Goal: Task Accomplishment & Management: Complete application form

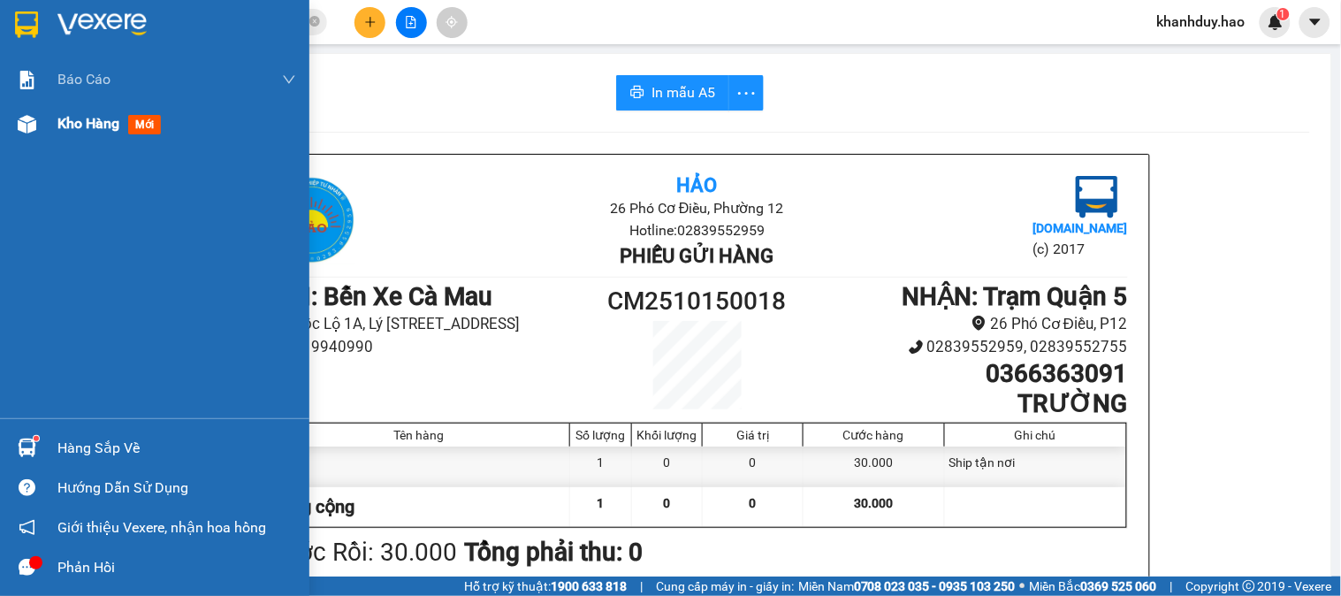
click at [98, 126] on span "Kho hàng" at bounding box center [88, 123] width 62 height 17
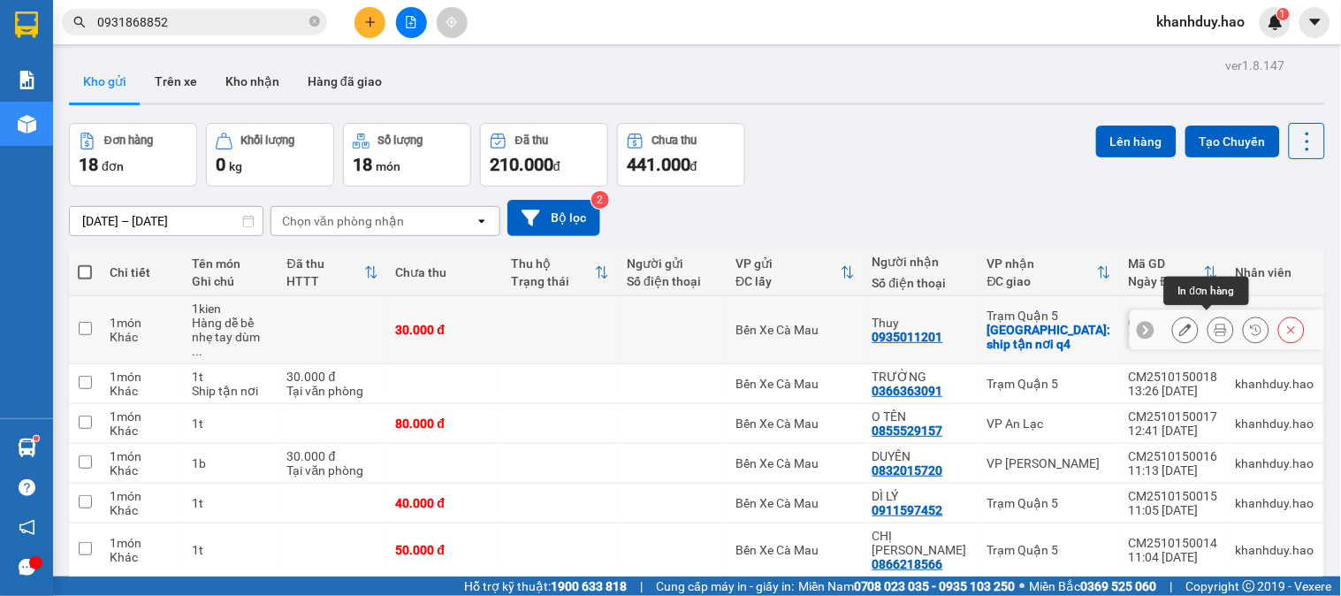
click at [1208, 330] on button at bounding box center [1220, 330] width 25 height 31
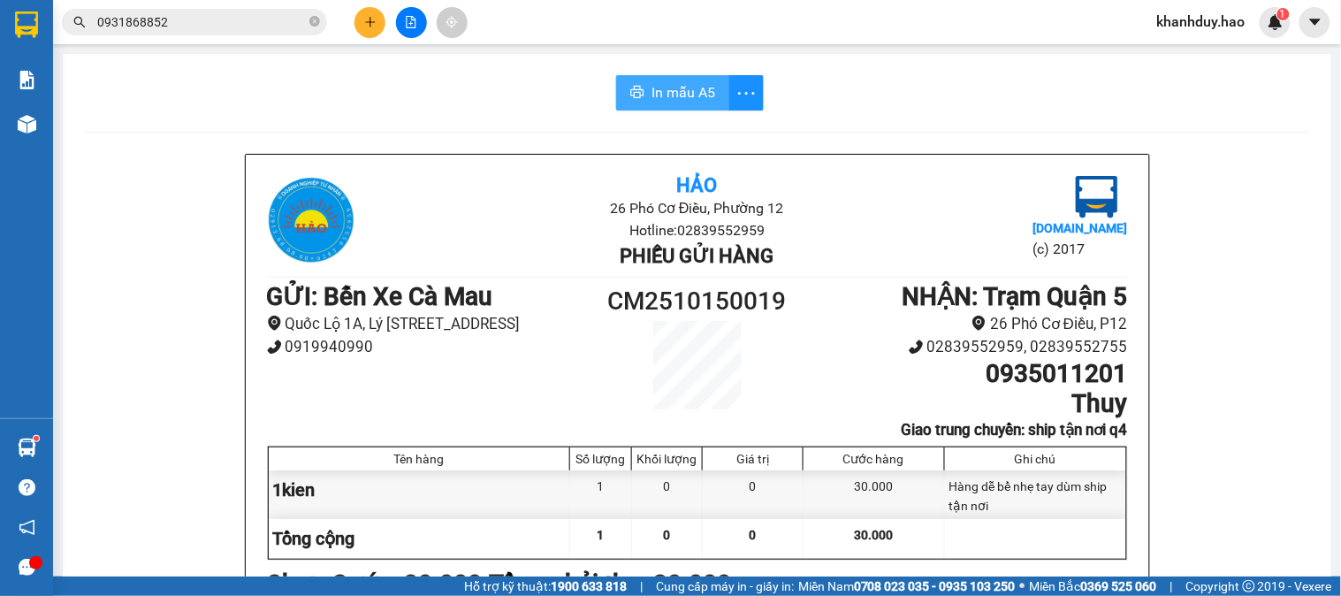
click at [685, 91] on span "In mẫu A5" at bounding box center [683, 92] width 64 height 22
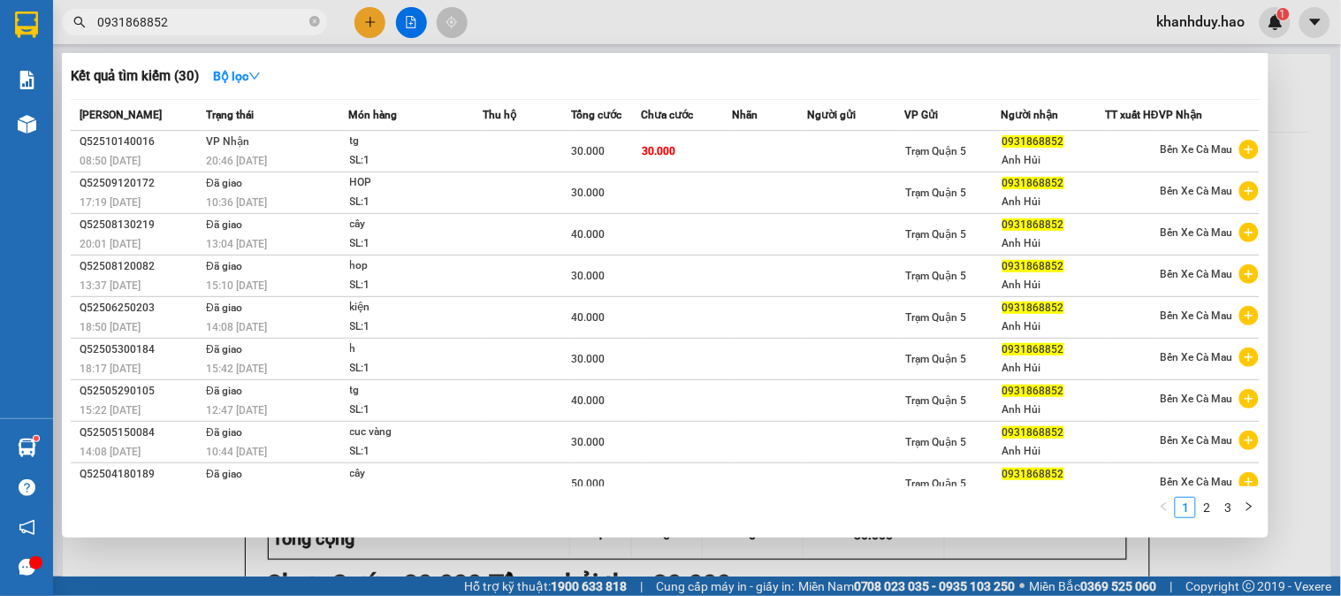
click at [231, 18] on input "0931868852" at bounding box center [201, 21] width 209 height 19
type input "0"
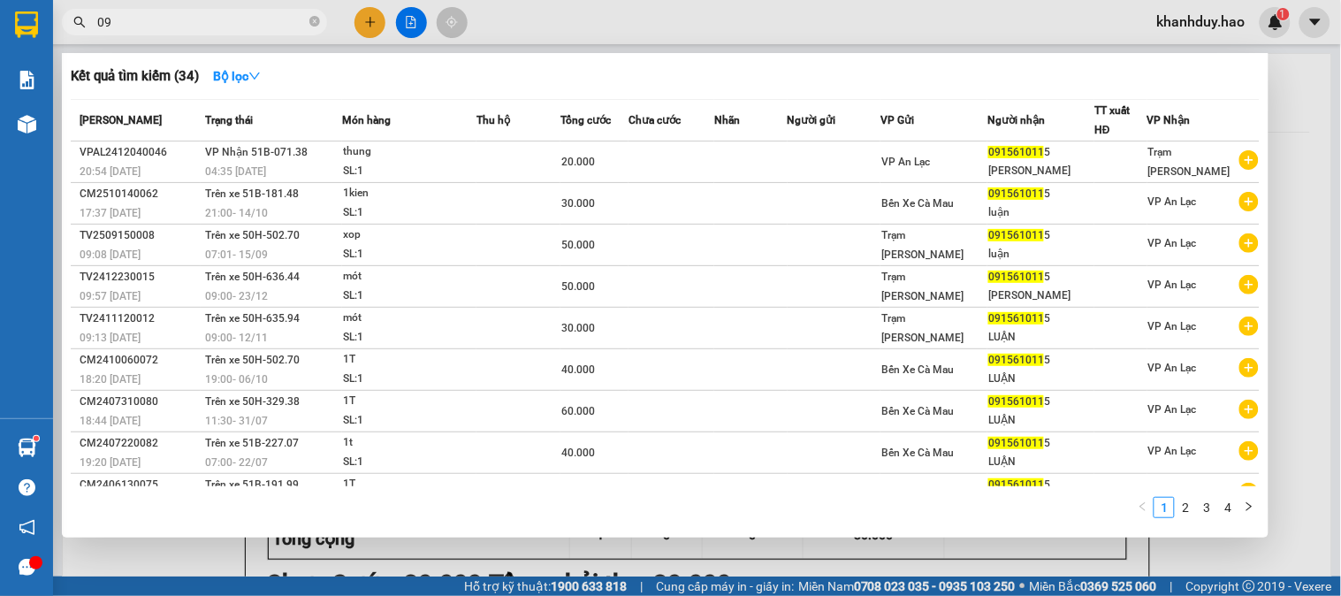
type input "0"
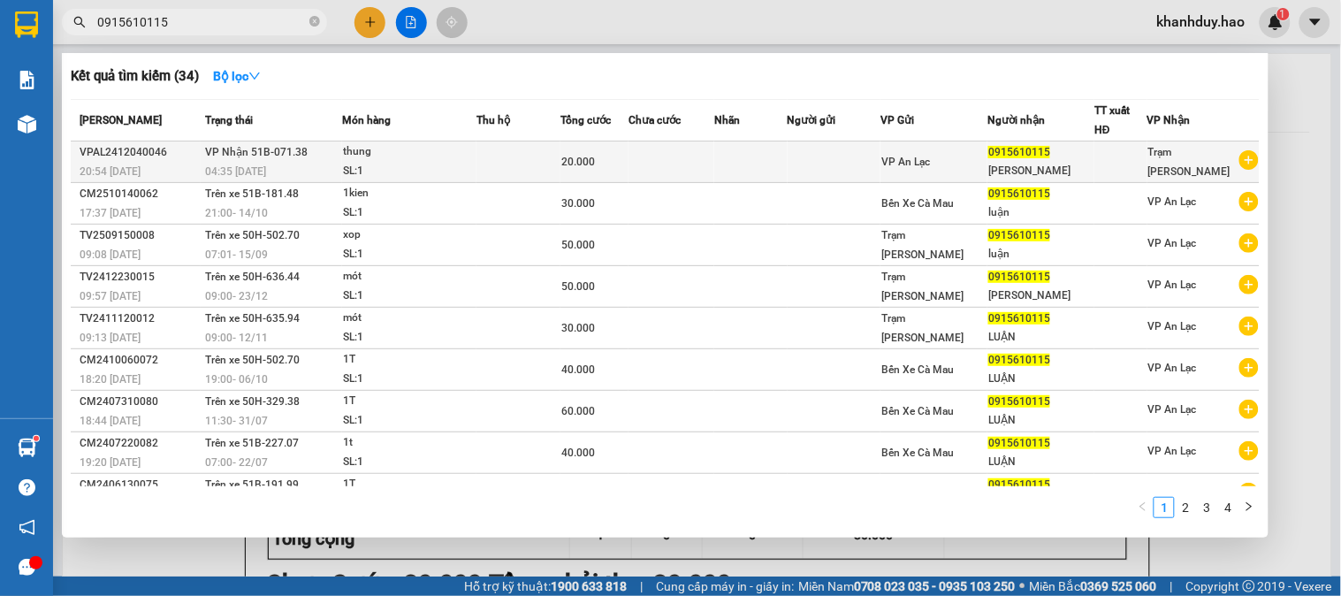
type input "0915610115"
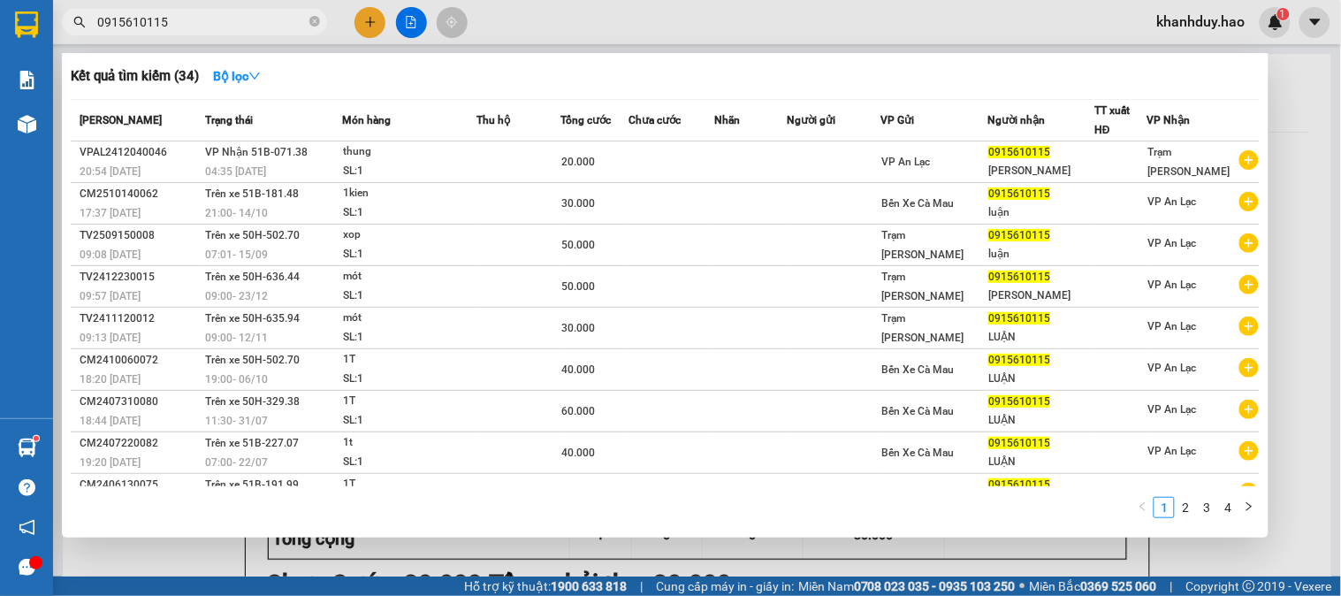
click at [470, 170] on div "SL: 1" at bounding box center [409, 171] width 133 height 19
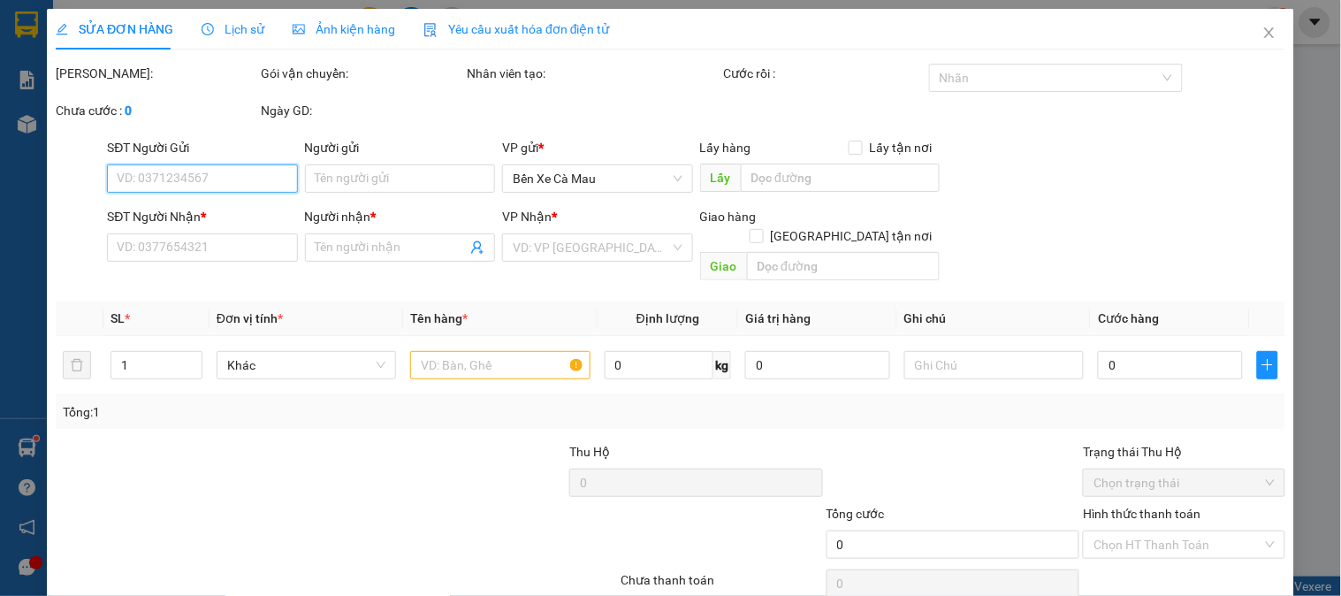
type input "0915610115"
type input "luan"
type input "20.000"
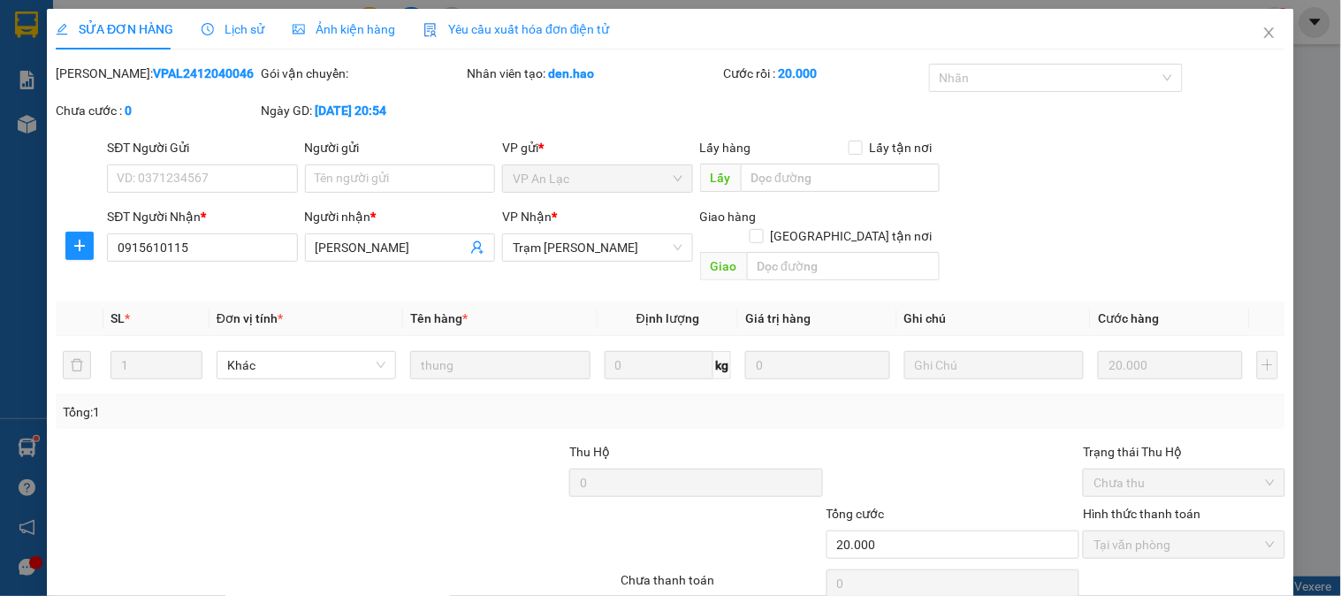
click at [359, 31] on span "Ảnh kiện hàng" at bounding box center [344, 29] width 103 height 14
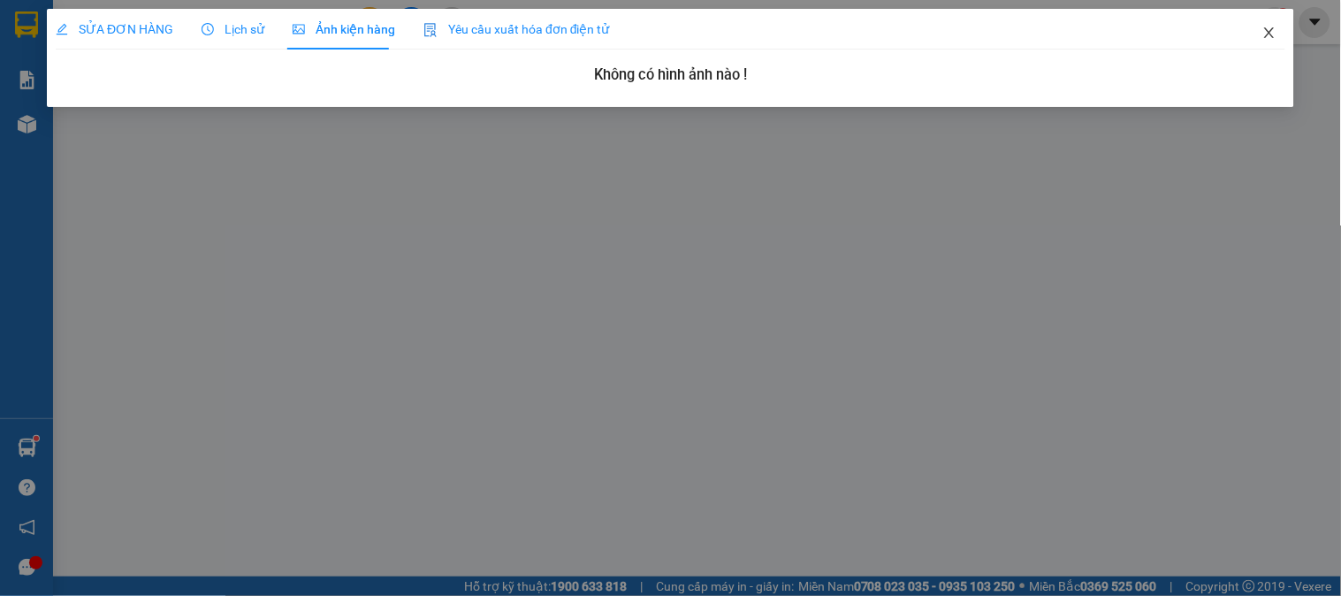
click at [1270, 30] on icon "close" at bounding box center [1269, 33] width 14 height 14
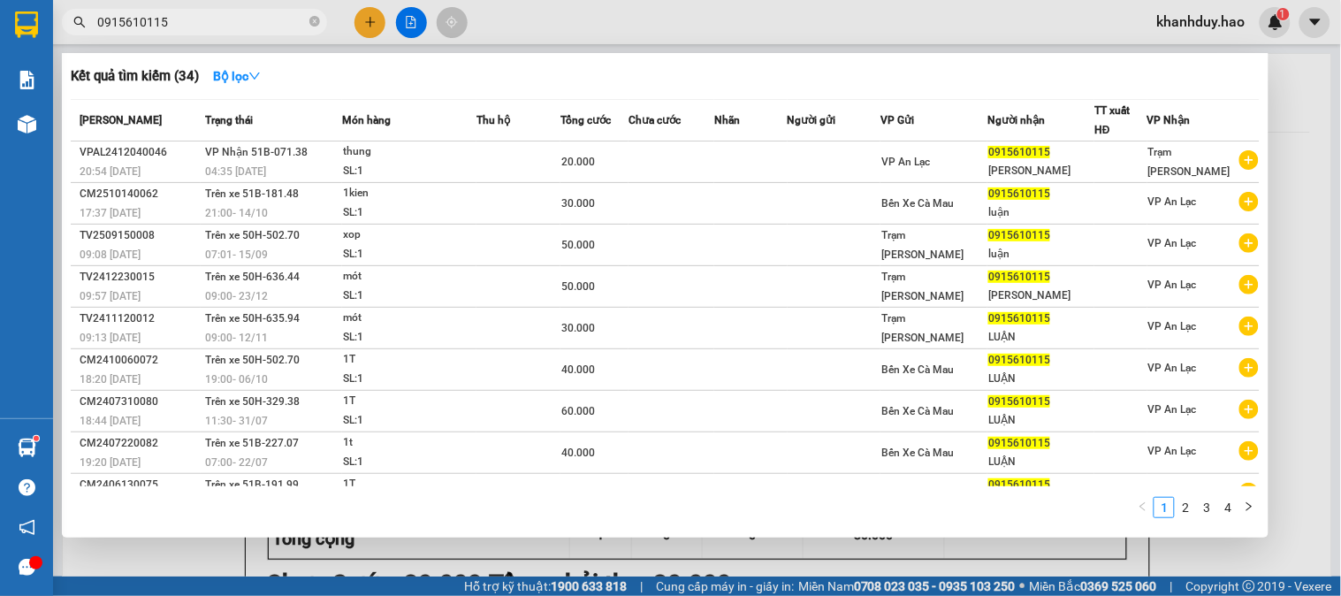
click at [230, 28] on input "0915610115" at bounding box center [201, 21] width 209 height 19
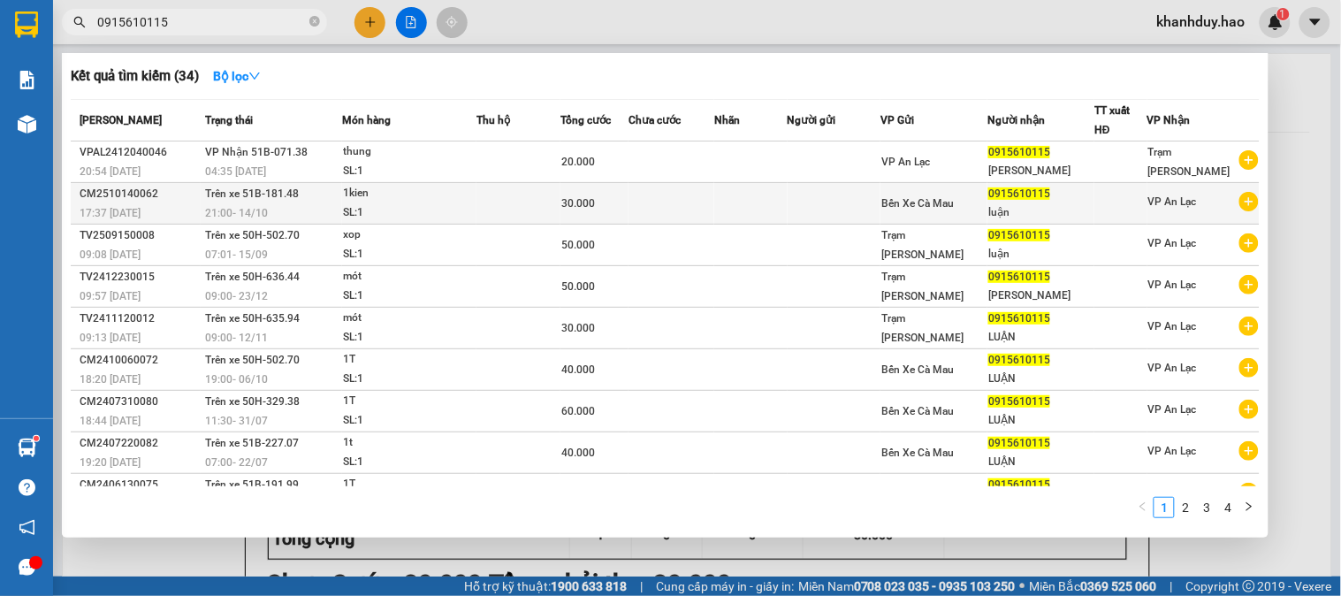
click at [551, 218] on td at bounding box center [518, 204] width 84 height 42
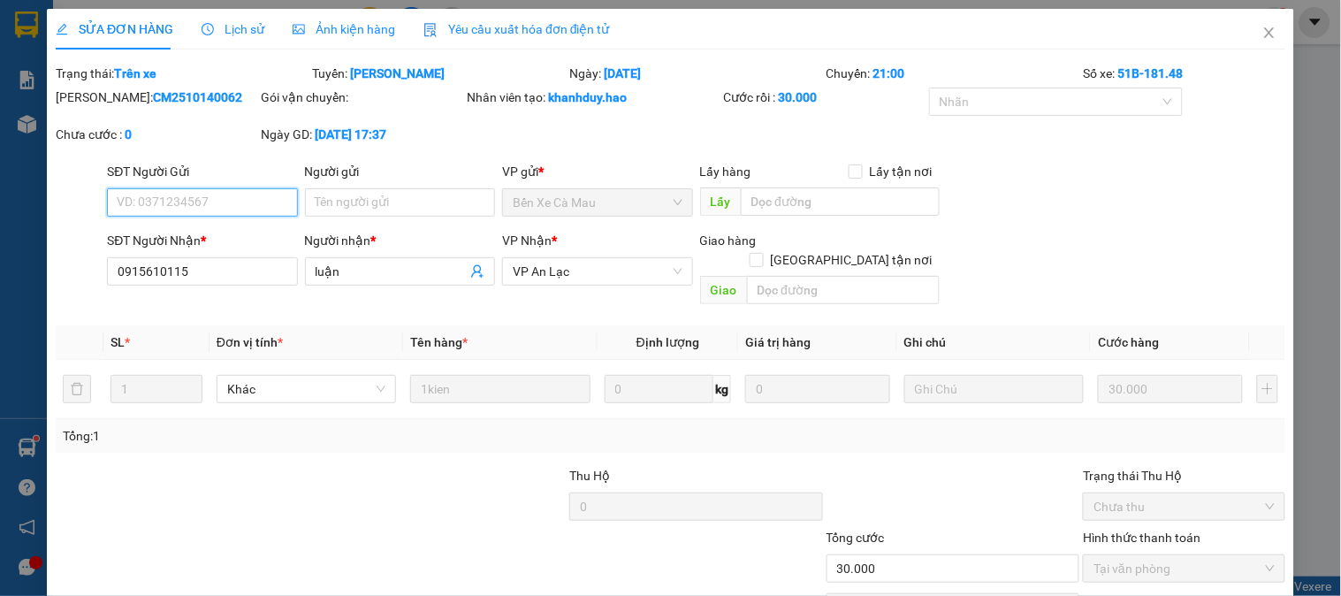
type input "0915610115"
type input "luận"
type input "30.000"
click at [358, 36] on span "Ảnh kiện hàng" at bounding box center [344, 29] width 103 height 14
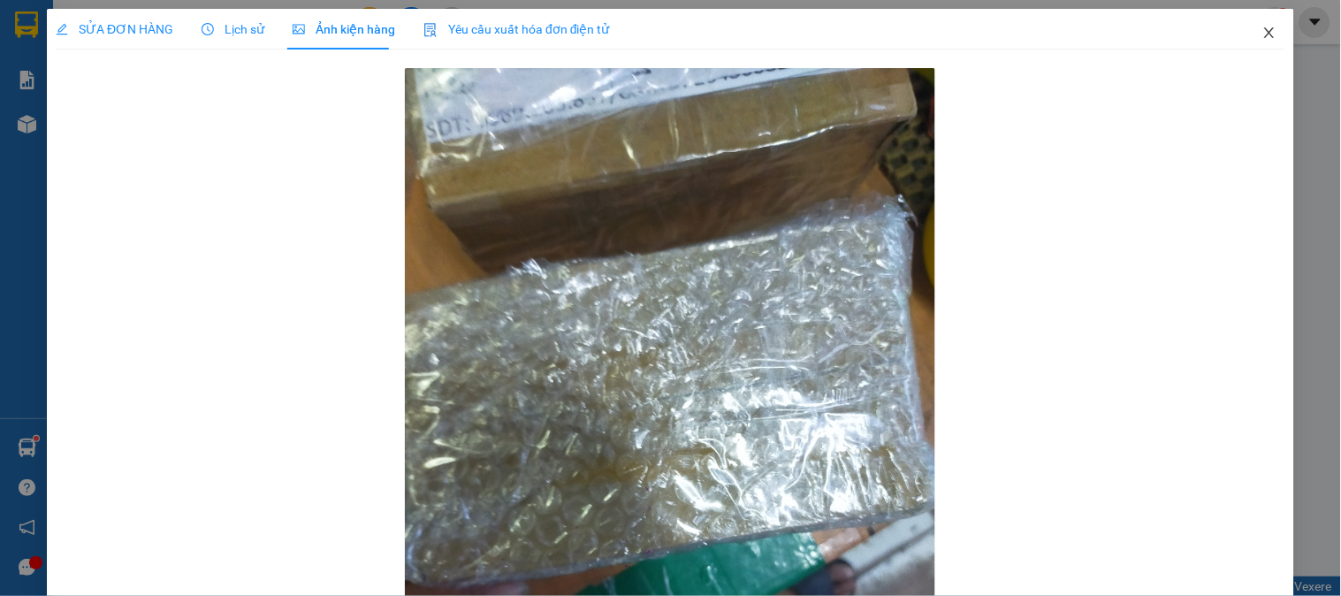
click at [1262, 36] on icon "close" at bounding box center [1269, 33] width 14 height 14
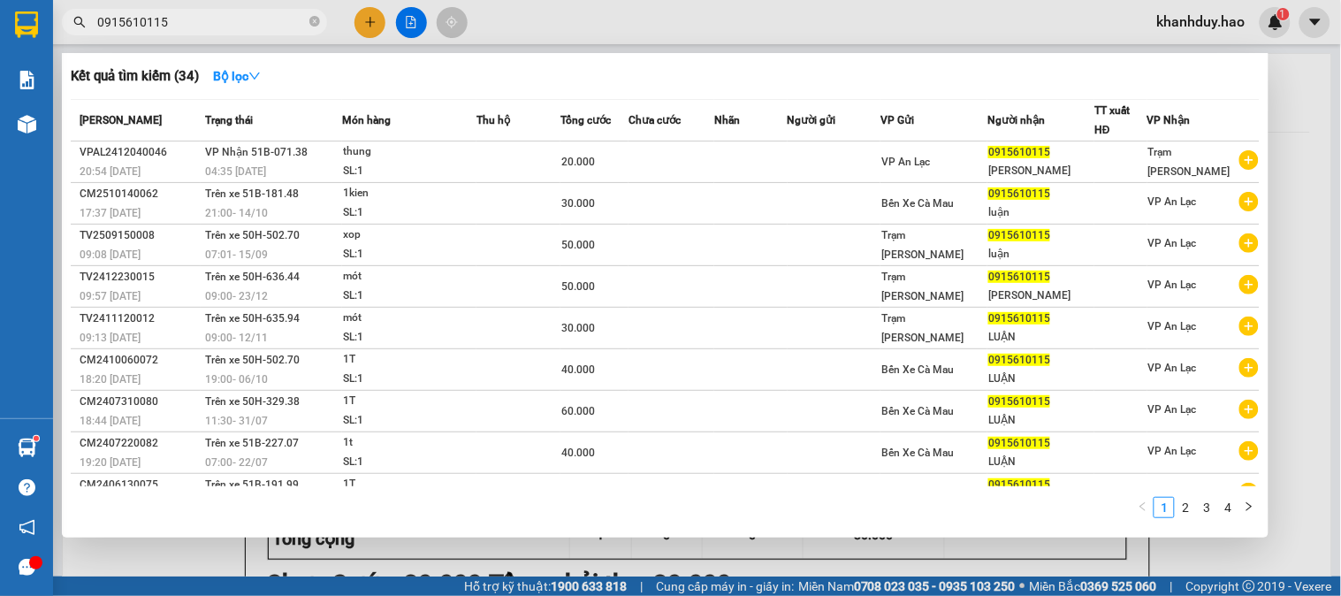
click at [235, 28] on input "0915610115" at bounding box center [201, 21] width 209 height 19
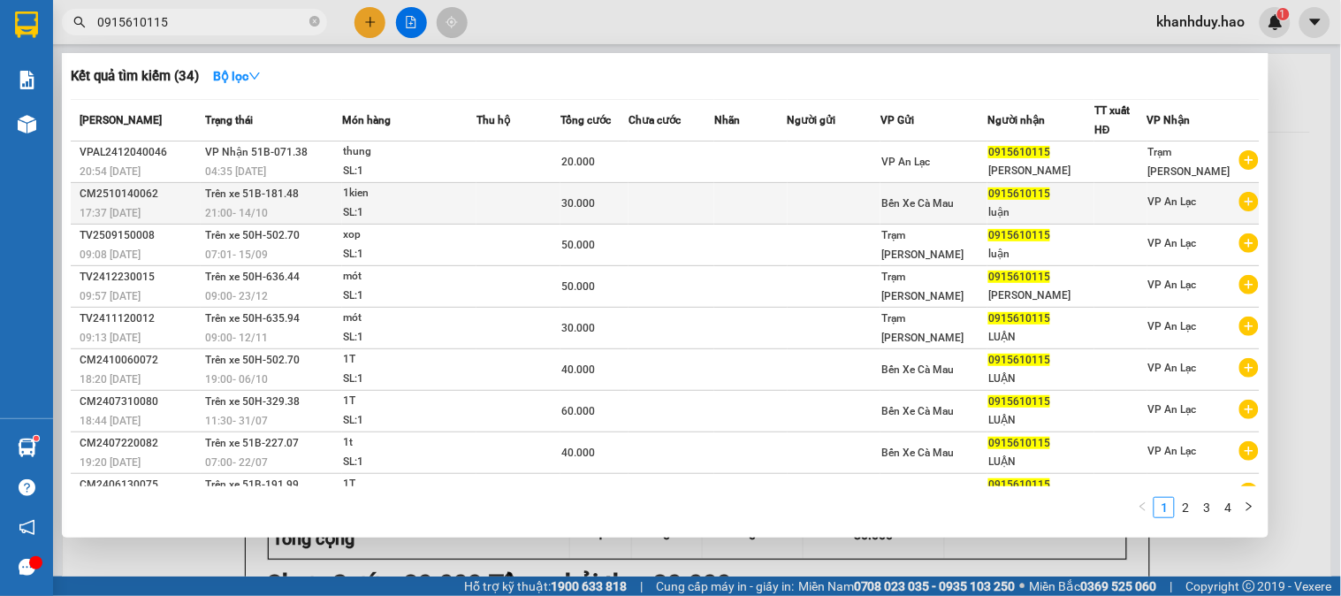
click at [557, 196] on td at bounding box center [518, 204] width 84 height 42
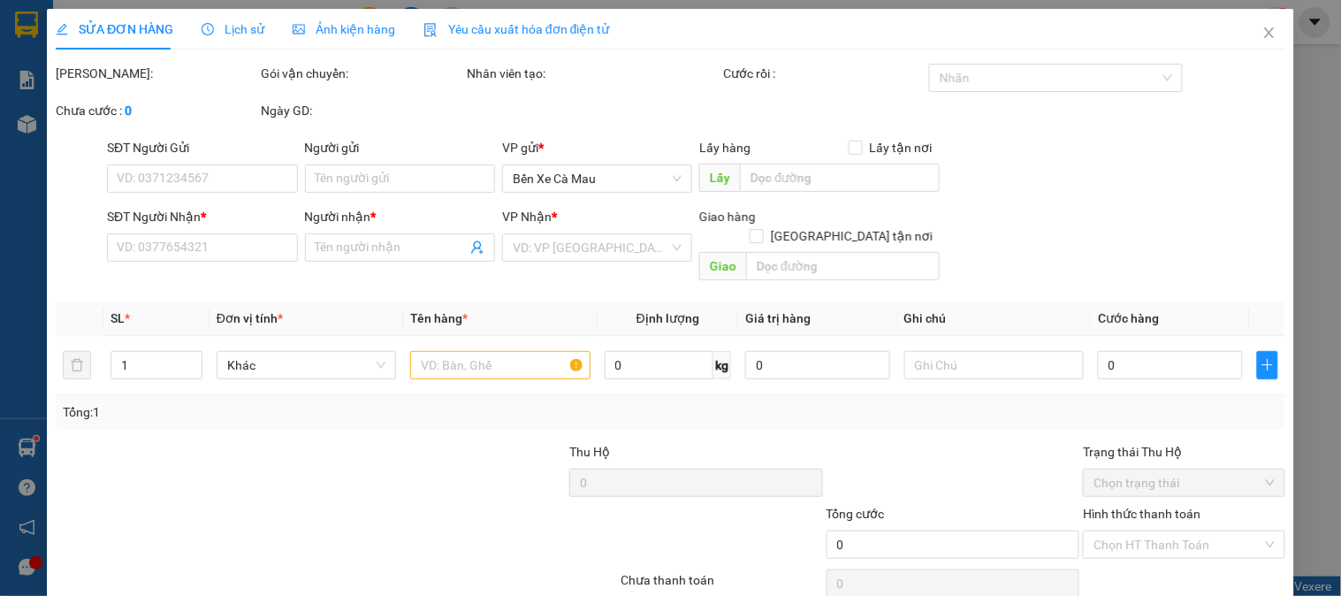
type input "0915610115"
type input "luận"
type input "30.000"
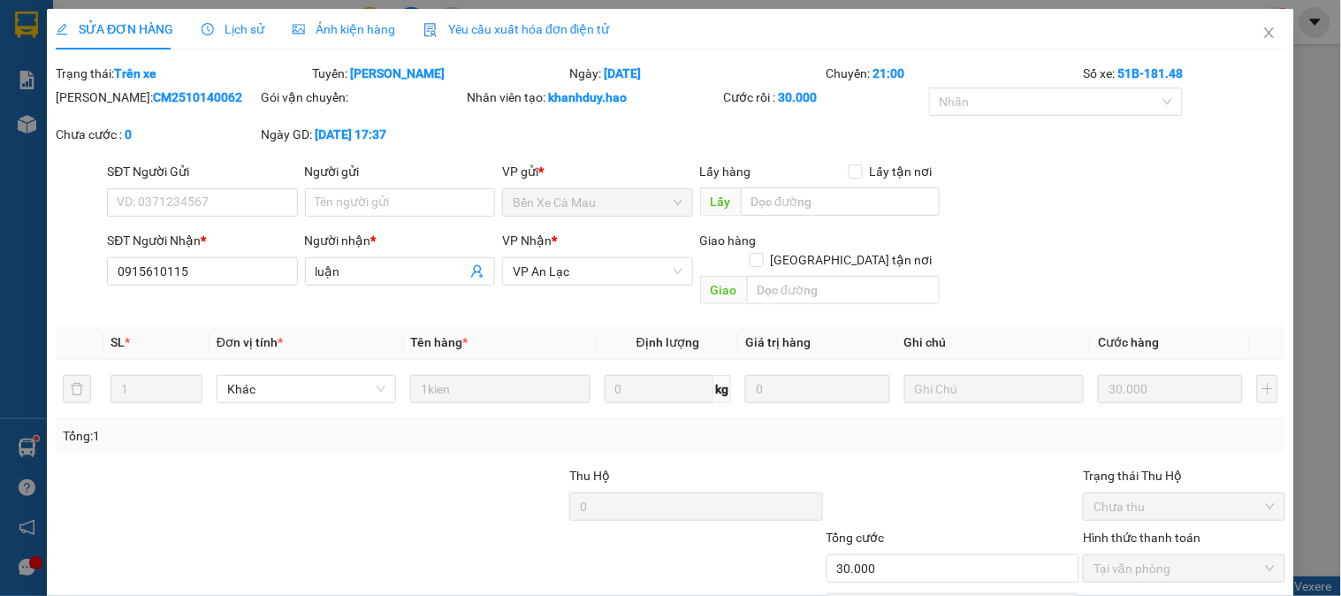
click at [343, 25] on span "Ảnh kiện hàng" at bounding box center [344, 29] width 103 height 14
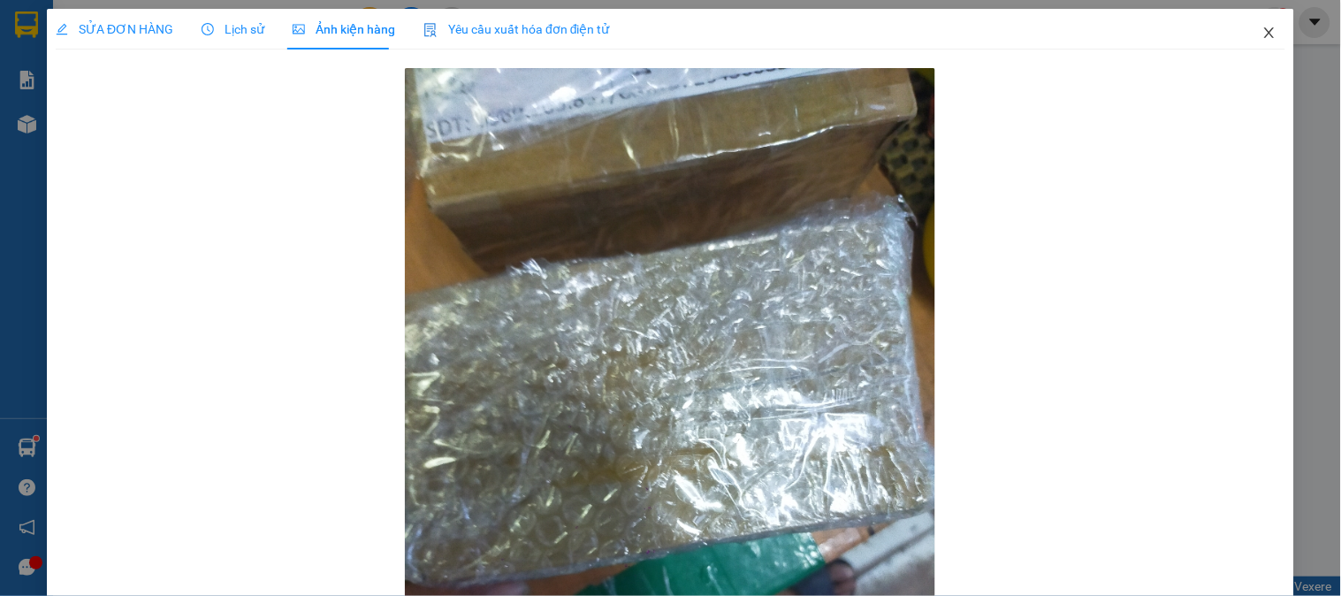
click at [1262, 30] on icon "close" at bounding box center [1269, 33] width 14 height 14
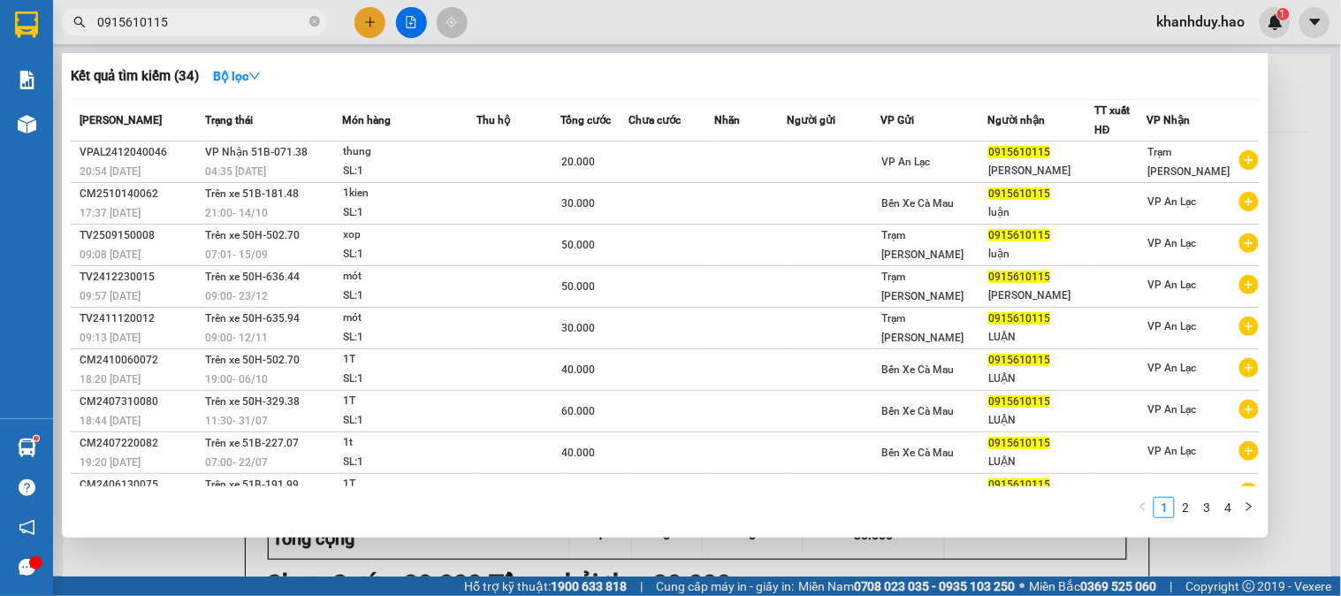
click at [179, 29] on input "0915610115" at bounding box center [201, 21] width 209 height 19
click at [1287, 254] on div at bounding box center [670, 298] width 1341 height 596
click at [251, 14] on input "0915610115" at bounding box center [201, 21] width 209 height 19
type input "0"
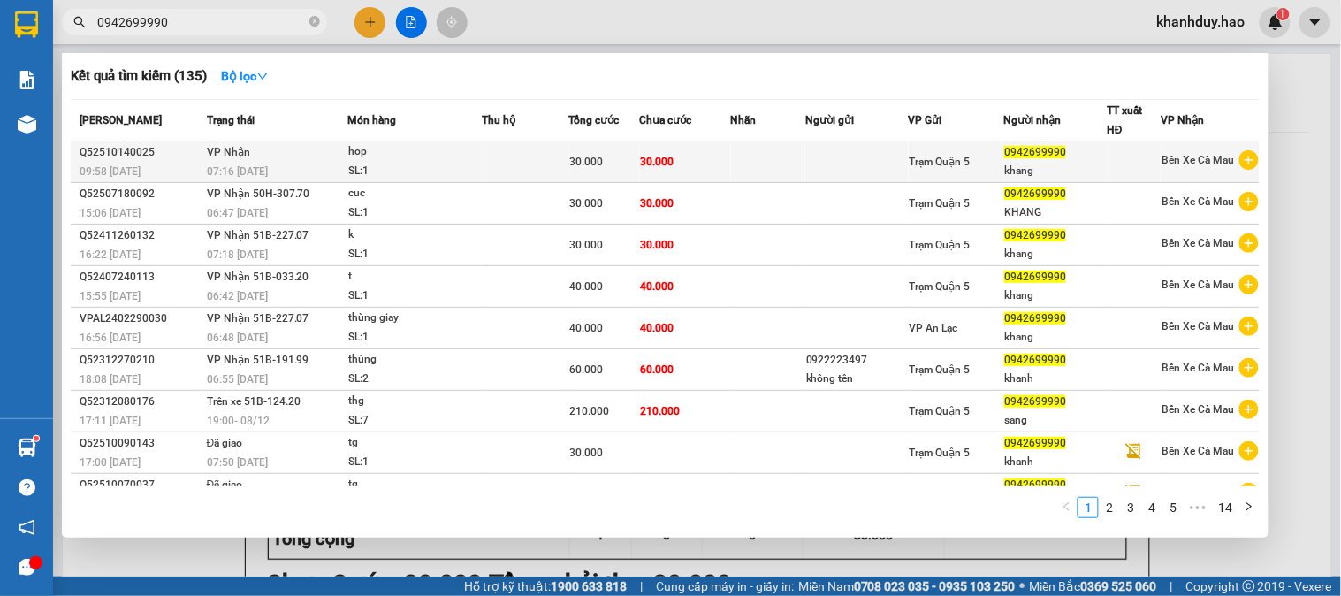
type input "0942699990"
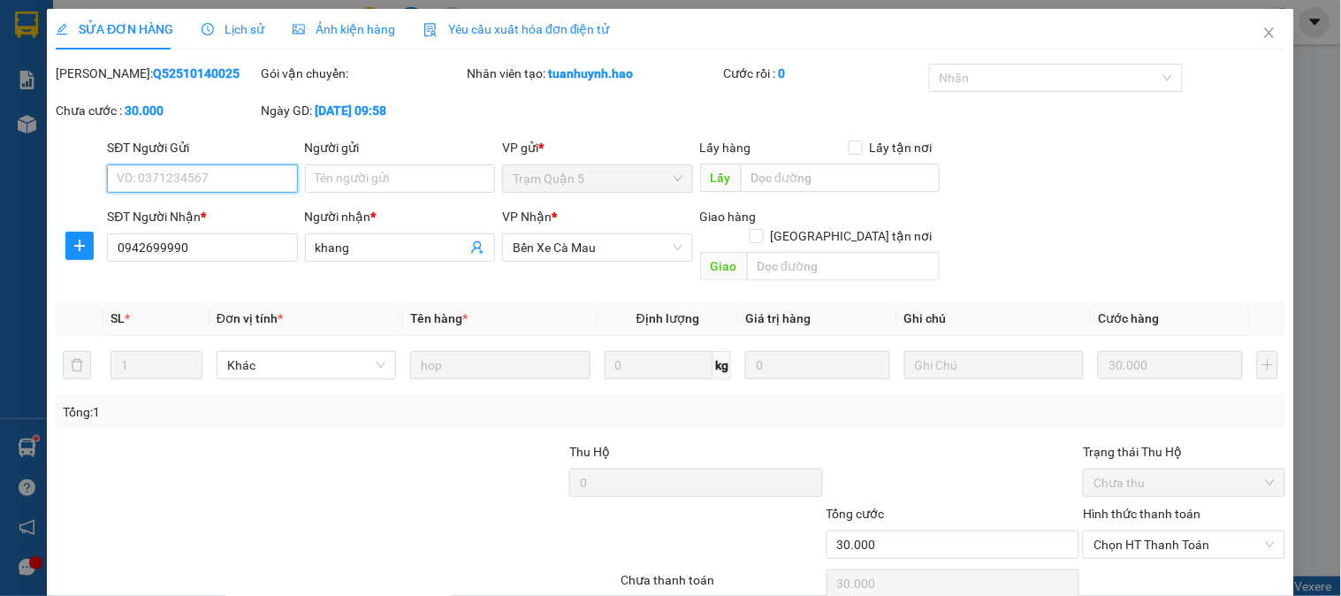
type input "0942699990"
type input "khang"
type input "30.000"
click at [375, 36] on span "Ảnh kiện hàng" at bounding box center [344, 29] width 103 height 14
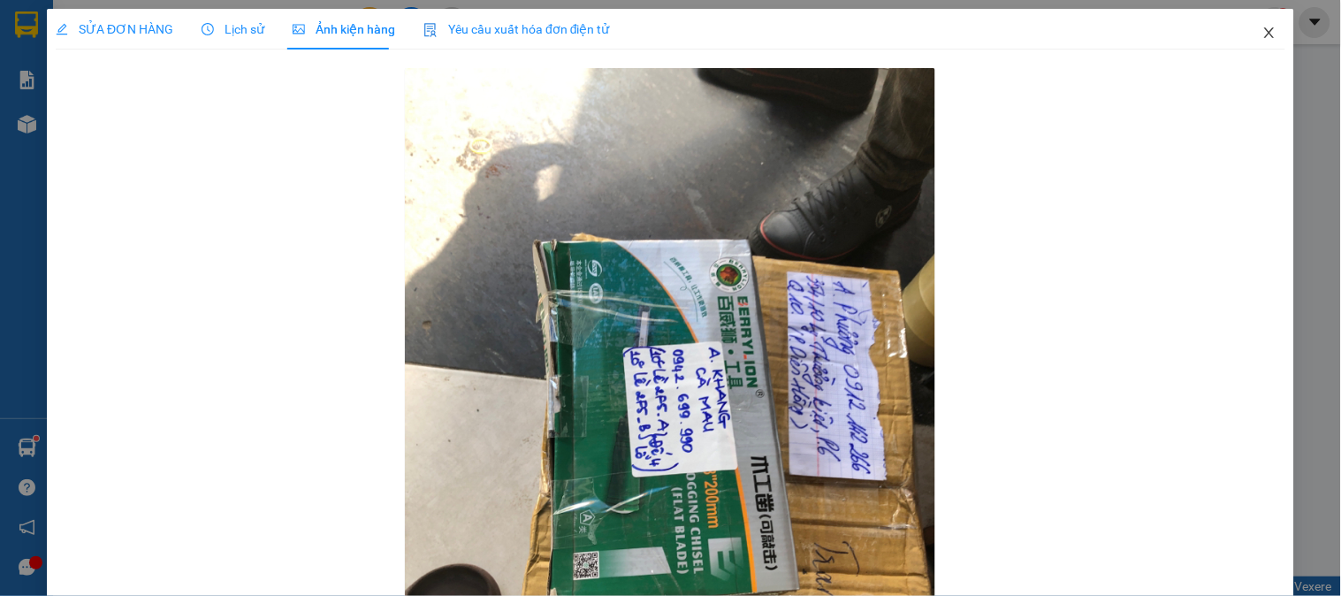
click at [1262, 32] on icon "close" at bounding box center [1269, 33] width 14 height 14
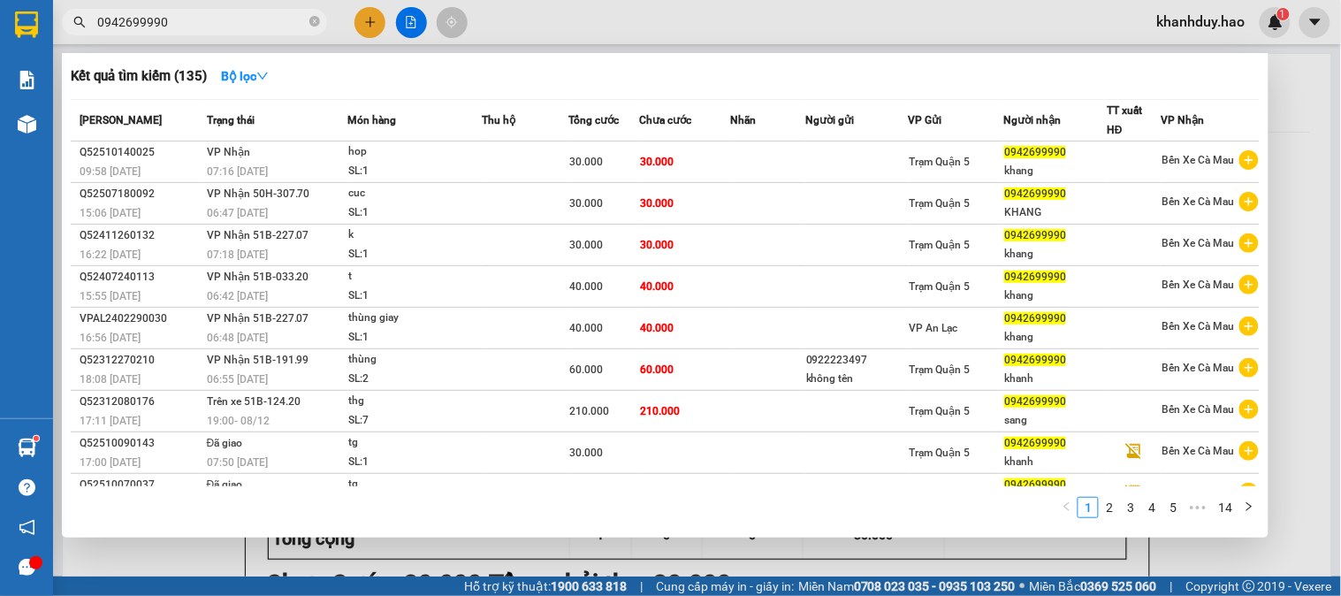
click at [236, 22] on input "0942699990" at bounding box center [201, 21] width 209 height 19
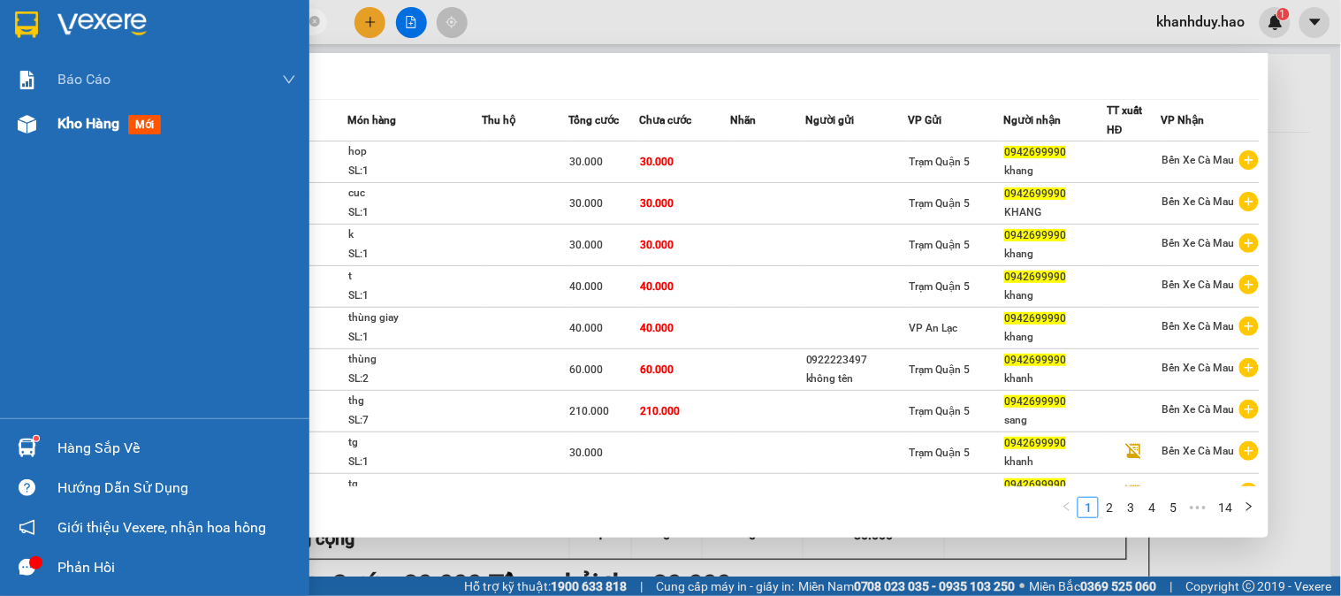
click at [89, 126] on span "Kho hàng" at bounding box center [88, 123] width 62 height 17
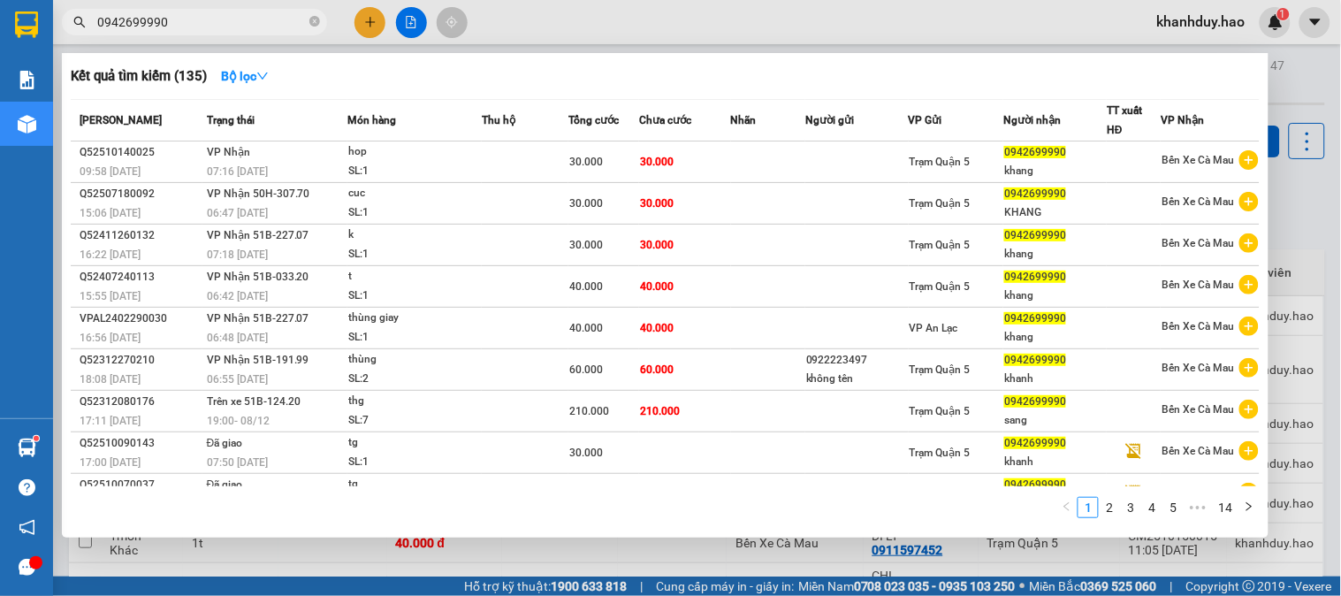
click at [1303, 206] on div at bounding box center [670, 298] width 1341 height 596
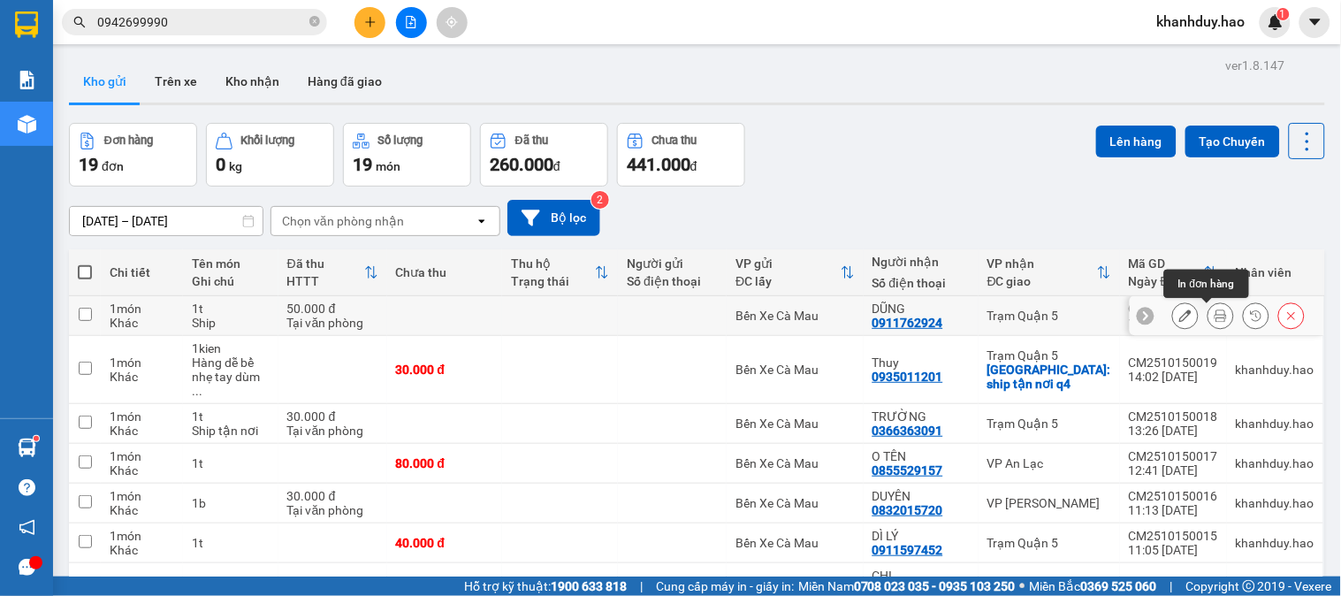
click at [1214, 315] on icon at bounding box center [1220, 315] width 12 height 12
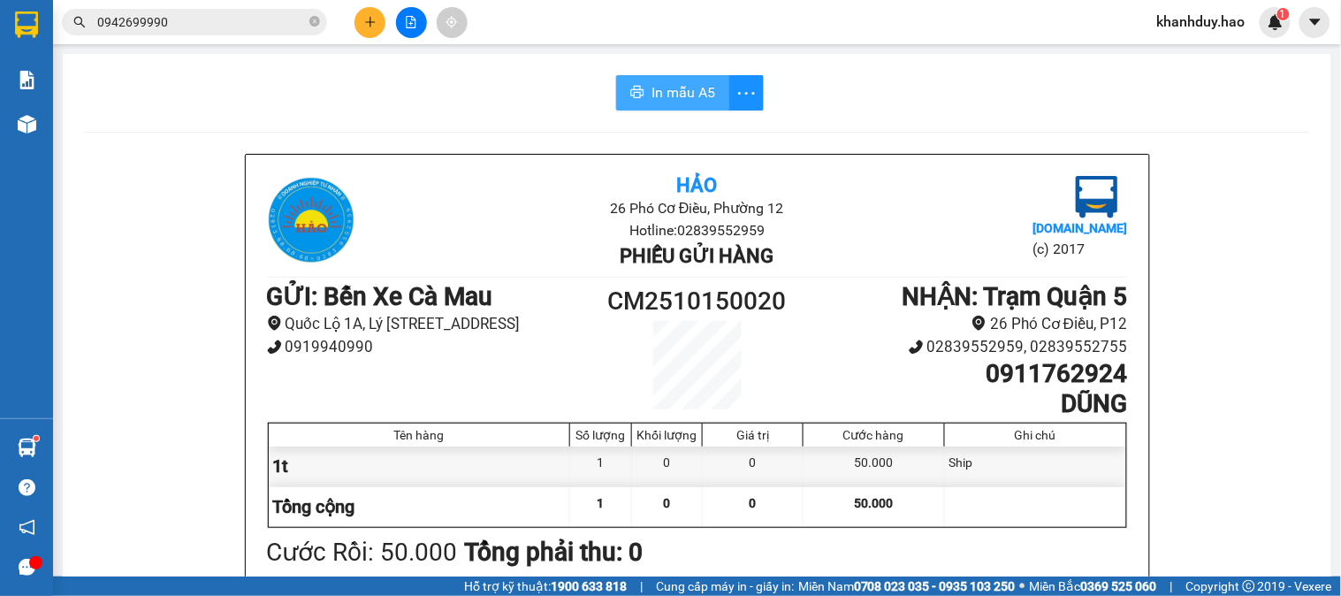
click at [687, 97] on span "In mẫu A5" at bounding box center [683, 92] width 64 height 22
click at [203, 22] on input "0942699990" at bounding box center [201, 21] width 209 height 19
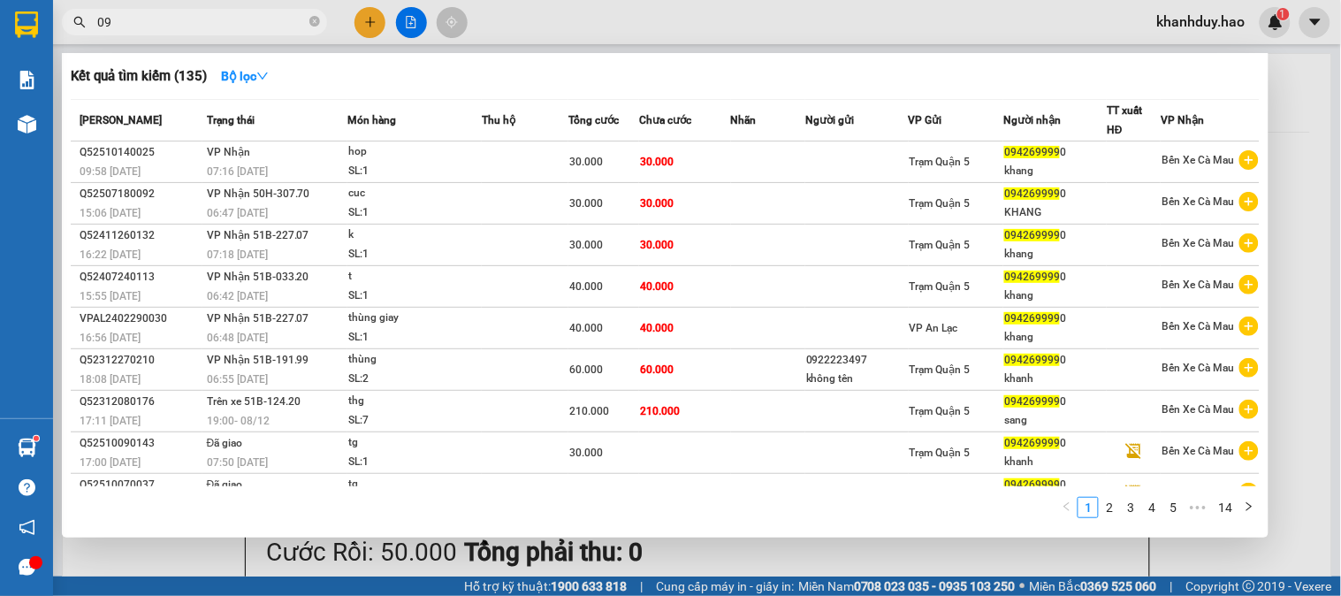
type input "0"
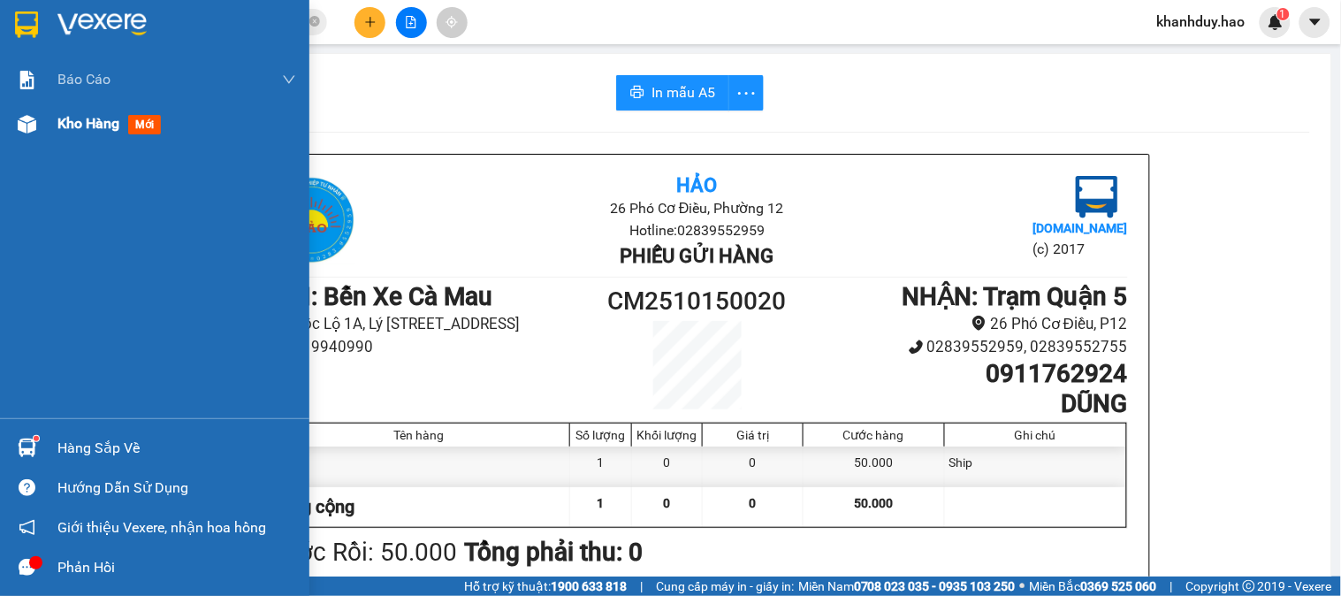
type input "0"
click at [65, 127] on span "Kho hàng" at bounding box center [88, 123] width 62 height 17
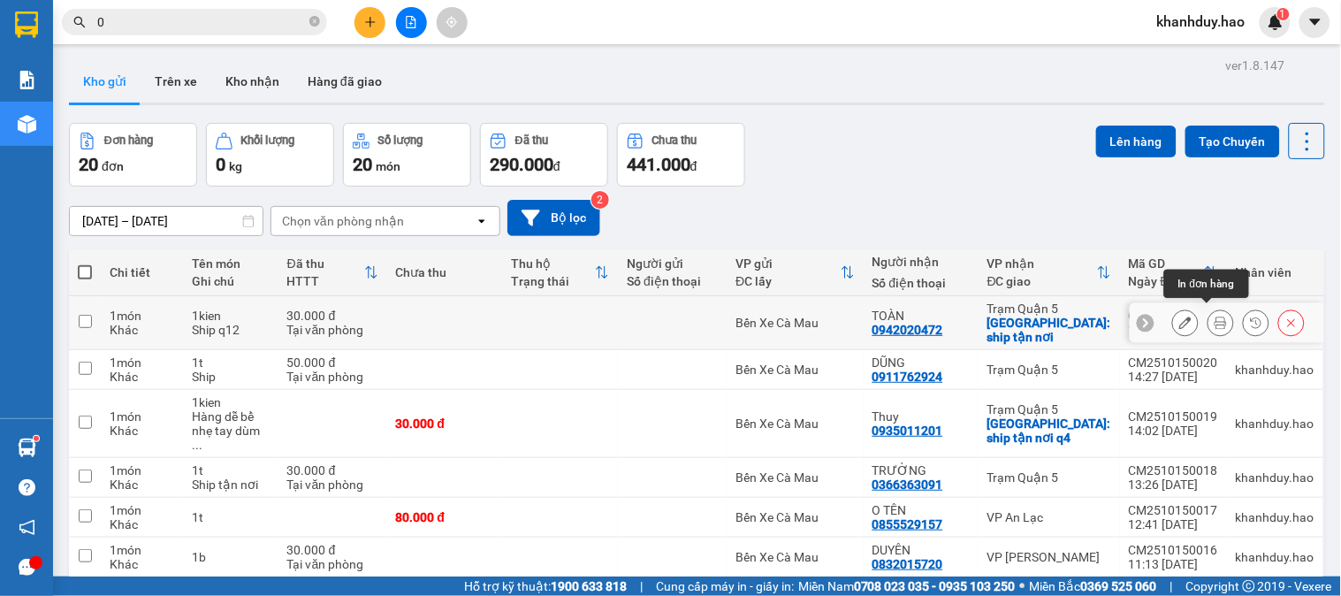
click at [1213, 315] on button at bounding box center [1220, 323] width 25 height 31
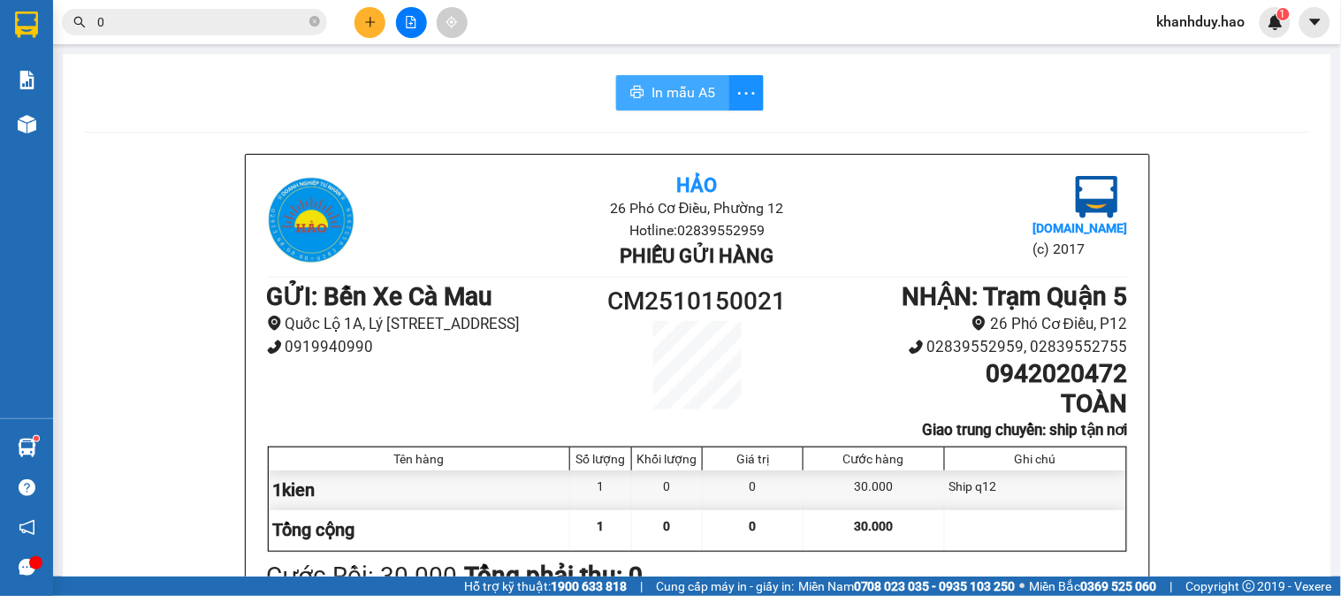
click at [663, 90] on span "In mẫu A5" at bounding box center [683, 92] width 64 height 22
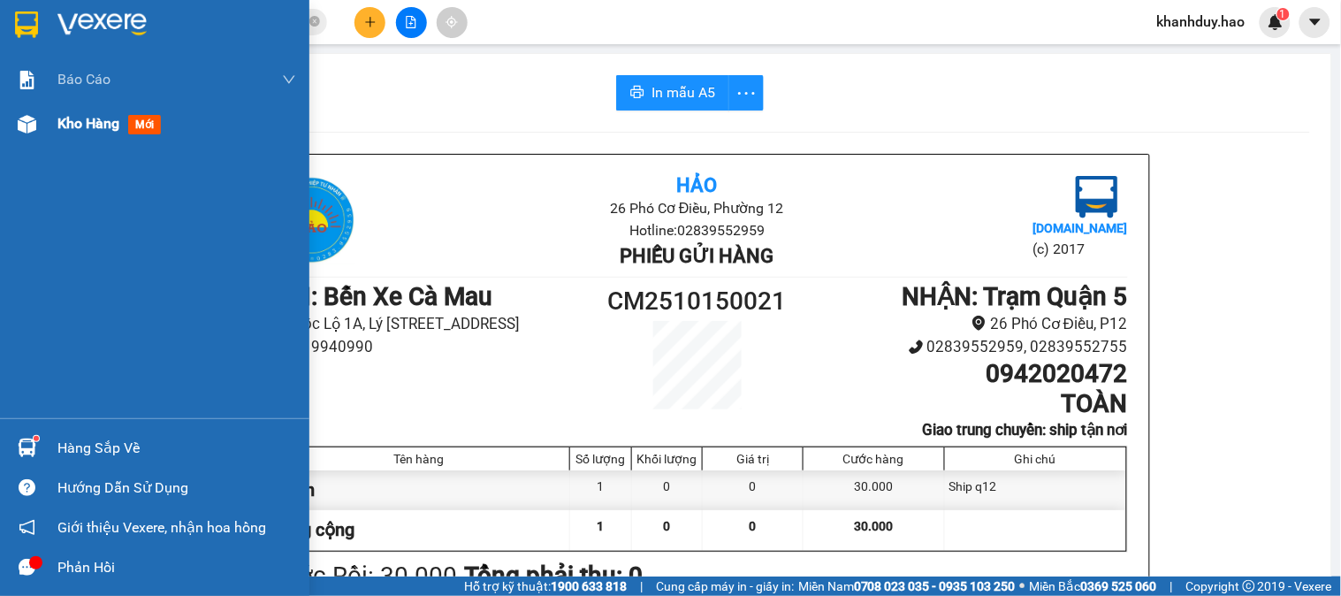
click at [72, 130] on span "Kho hàng" at bounding box center [88, 123] width 62 height 17
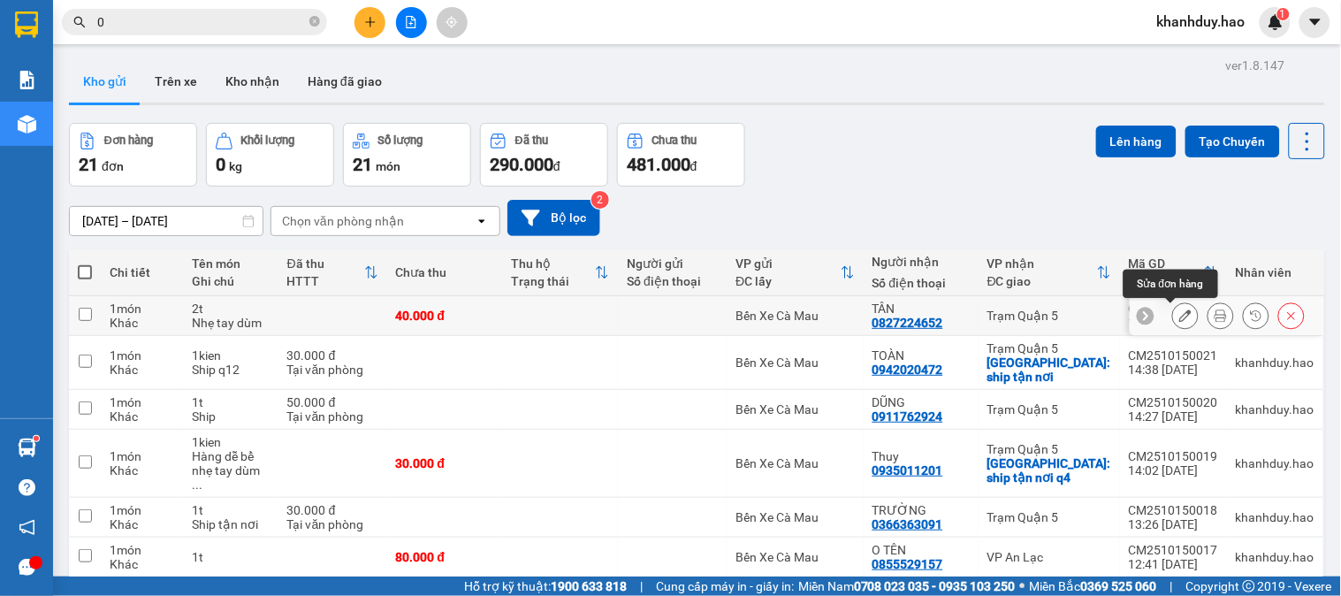
click at [1179, 315] on icon at bounding box center [1185, 315] width 12 height 12
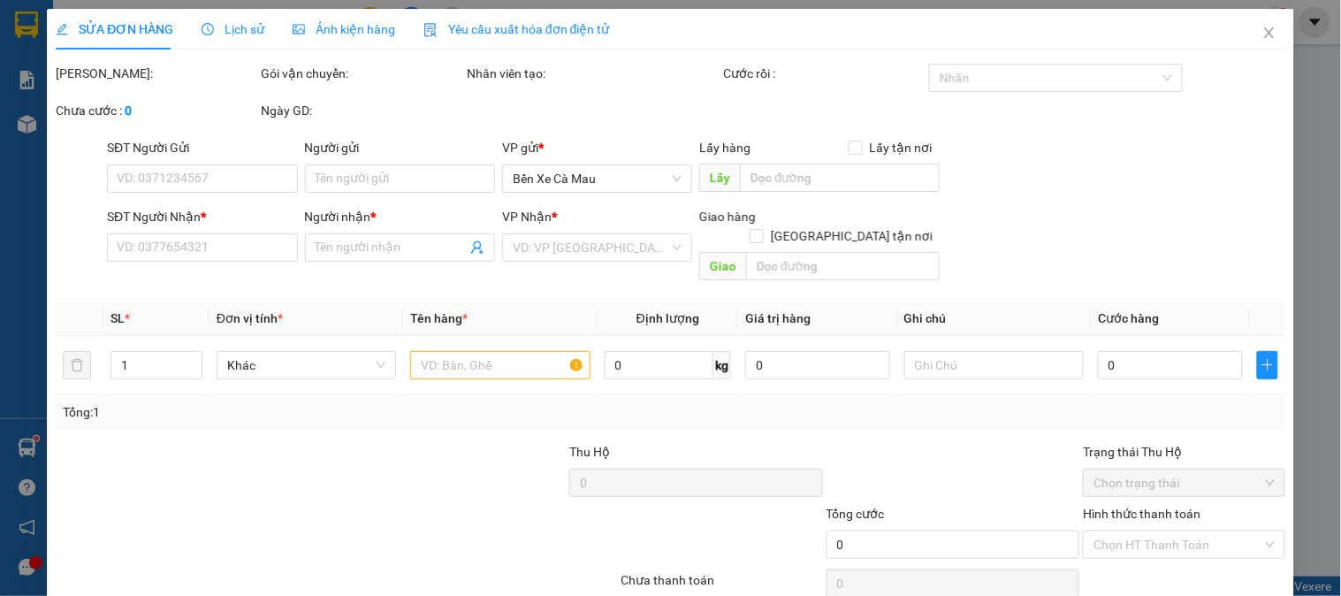
type input "0827224652"
type input "TÂN"
type input "40.000"
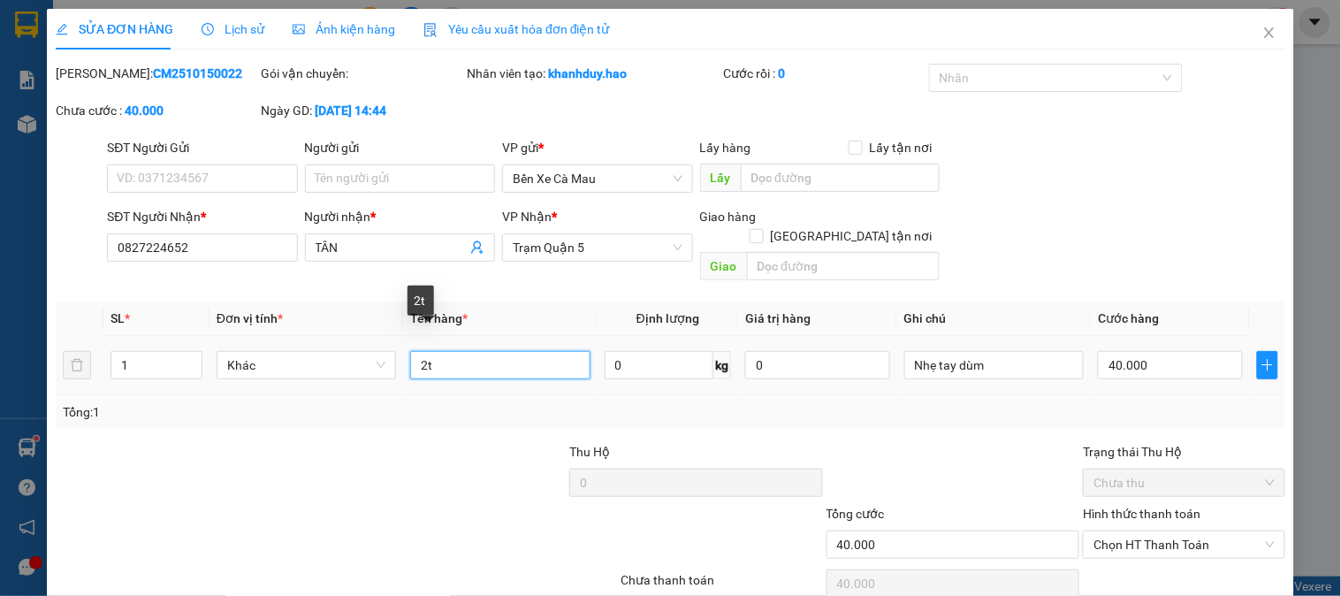
click at [456, 351] on input "2t" at bounding box center [499, 365] width 179 height 28
type input "2"
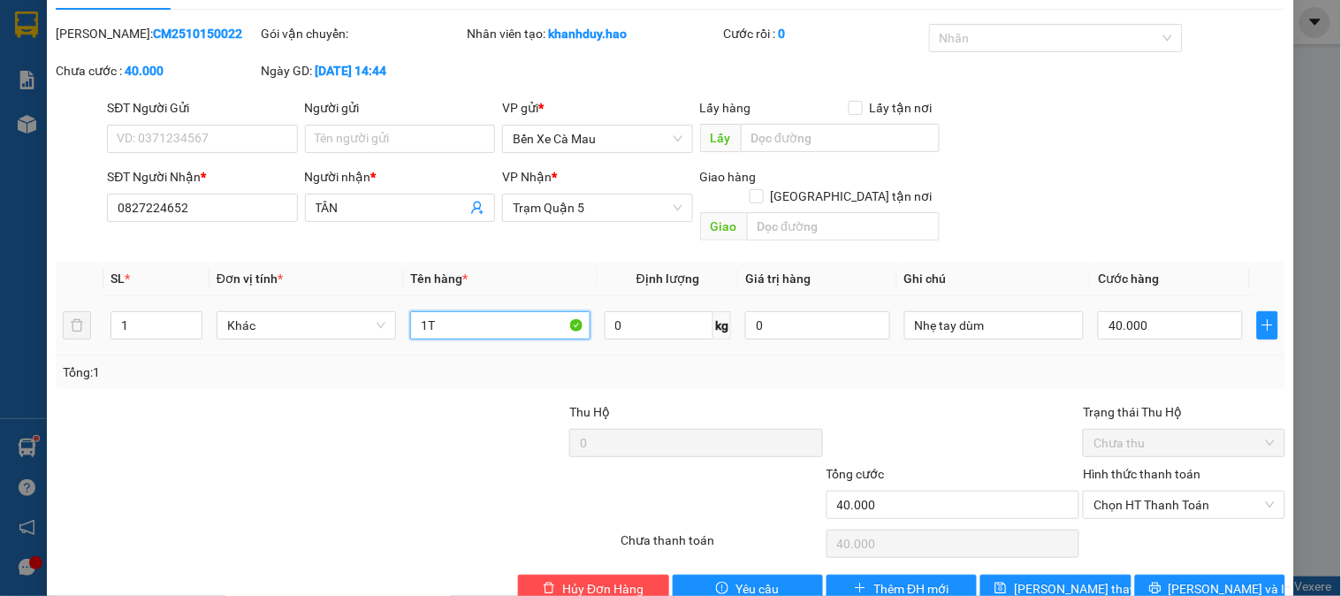
scroll to position [62, 0]
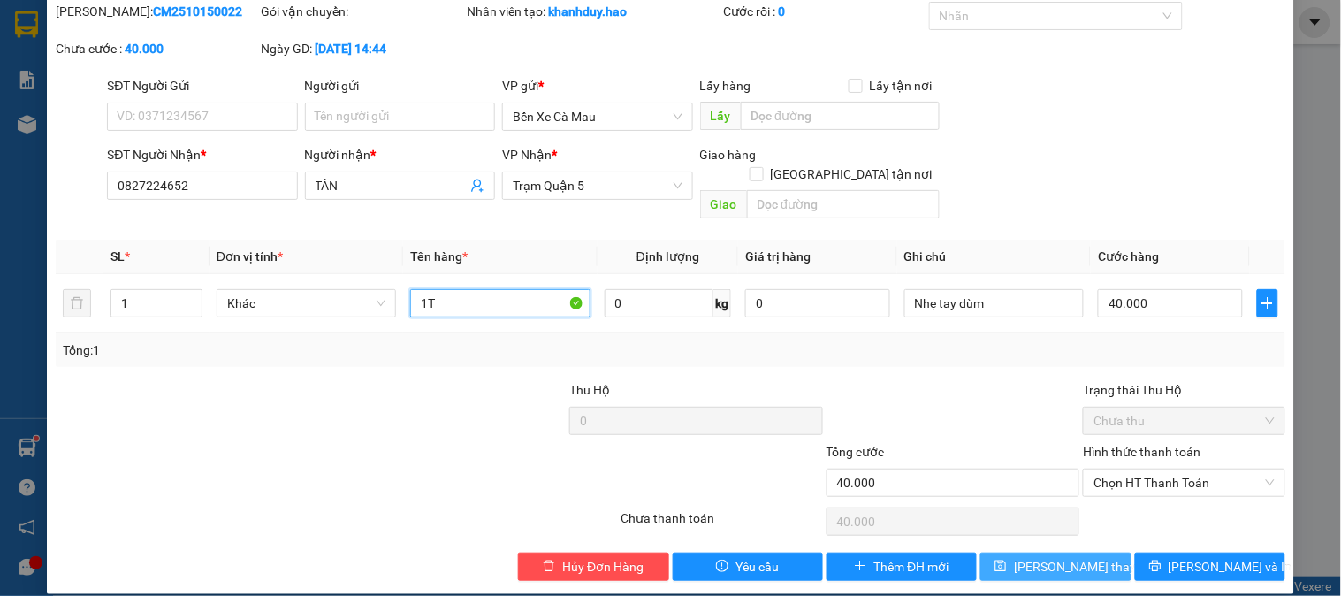
type input "1T"
click at [1076, 557] on span "[PERSON_NAME] thay đổi" at bounding box center [1084, 566] width 141 height 19
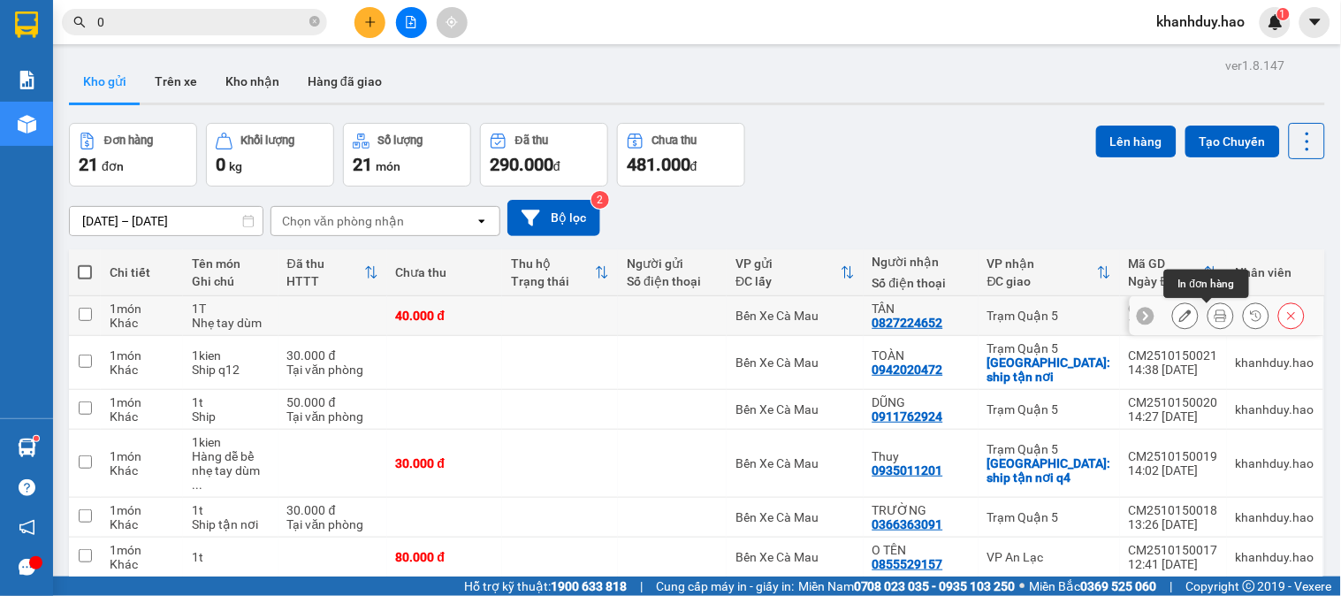
click at [1208, 318] on button at bounding box center [1220, 315] width 25 height 31
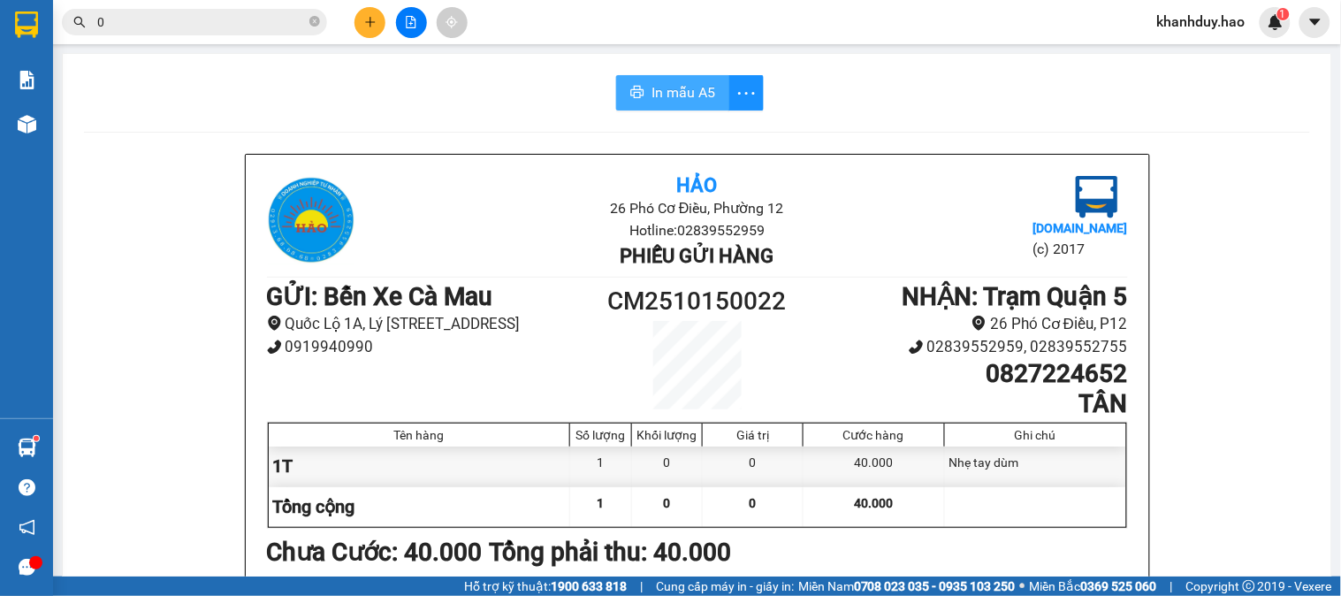
click at [709, 97] on button "In mẫu A5" at bounding box center [672, 92] width 113 height 35
click at [148, 24] on input "0" at bounding box center [201, 21] width 209 height 19
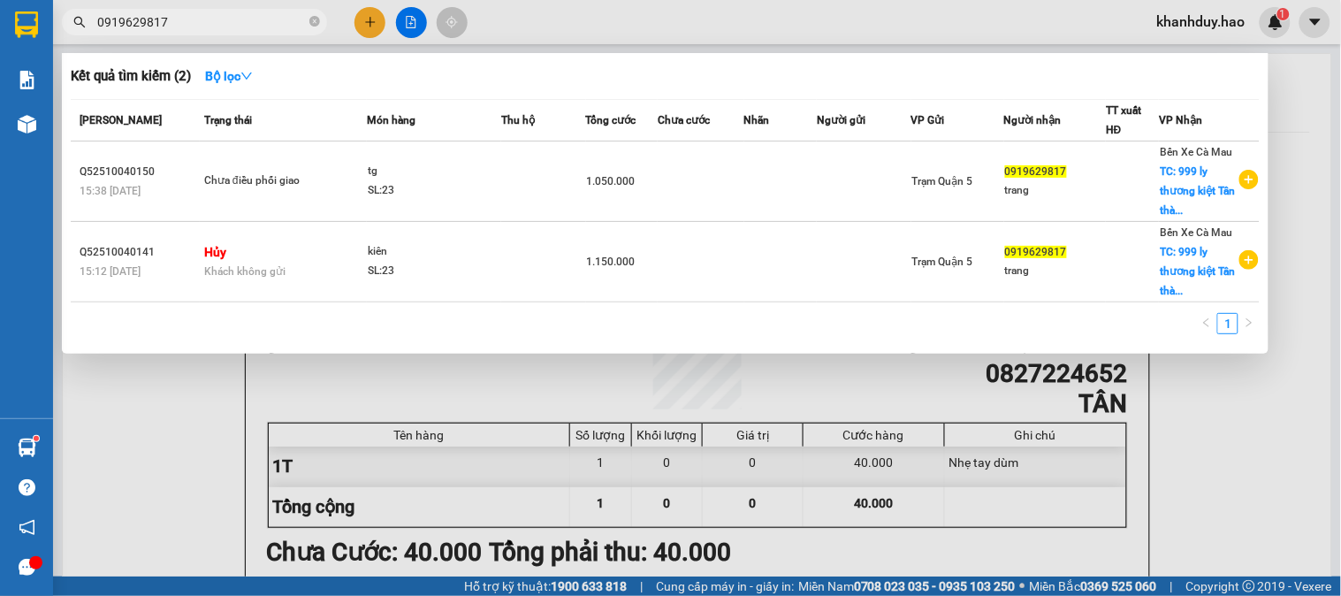
click at [1159, 433] on div at bounding box center [670, 298] width 1341 height 596
click at [179, 19] on input "0919629817" at bounding box center [201, 21] width 209 height 19
type input "0"
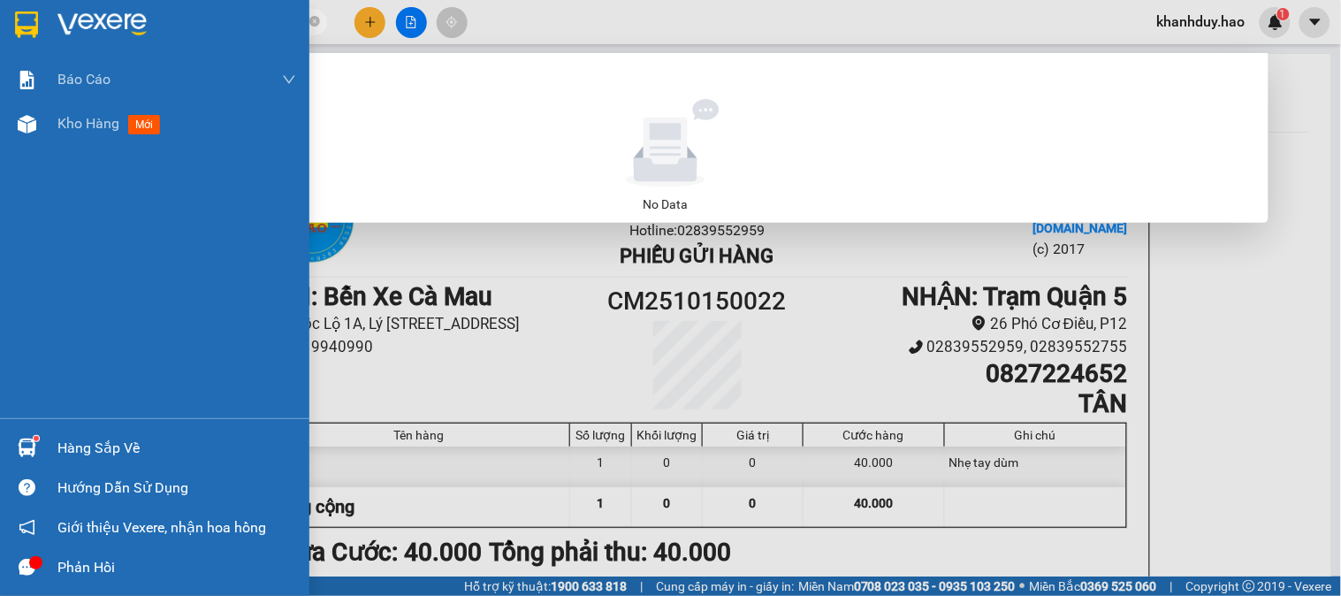
click at [48, 195] on div "Báo cáo BC tiền công nợ Báo cáo dòng tiền (trưởng trạm) Doanh số tạo đơn theo V…" at bounding box center [154, 237] width 309 height 361
click at [72, 124] on span "Kho hàng" at bounding box center [88, 123] width 62 height 17
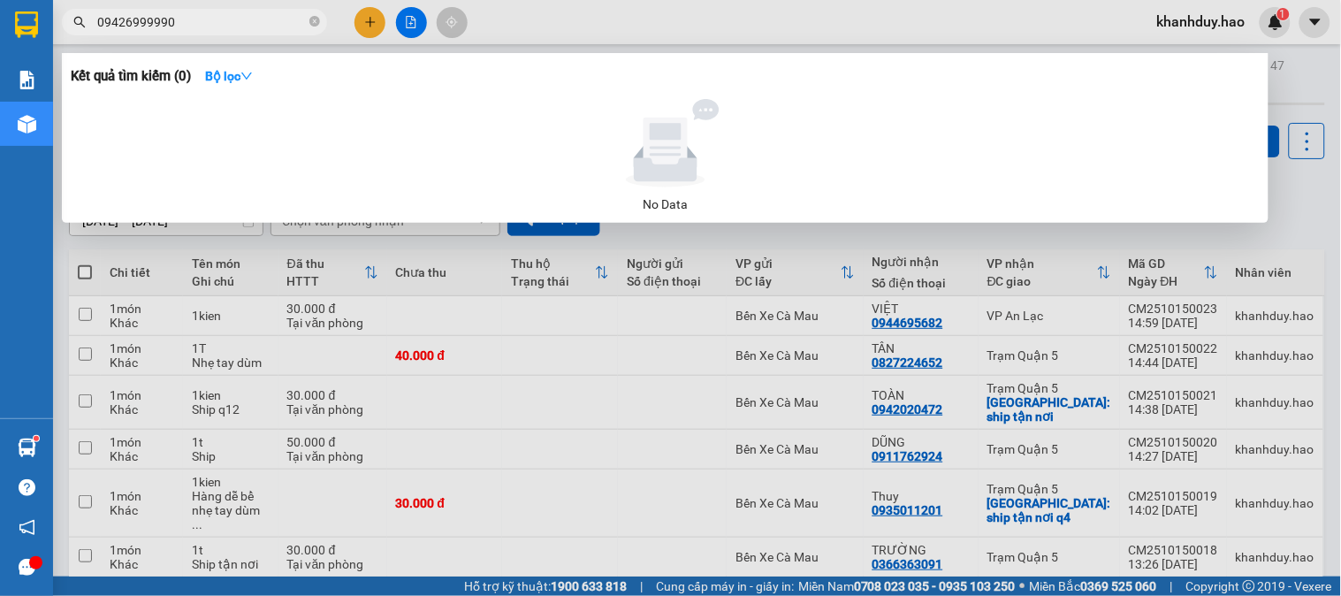
click at [1007, 236] on div at bounding box center [670, 298] width 1341 height 596
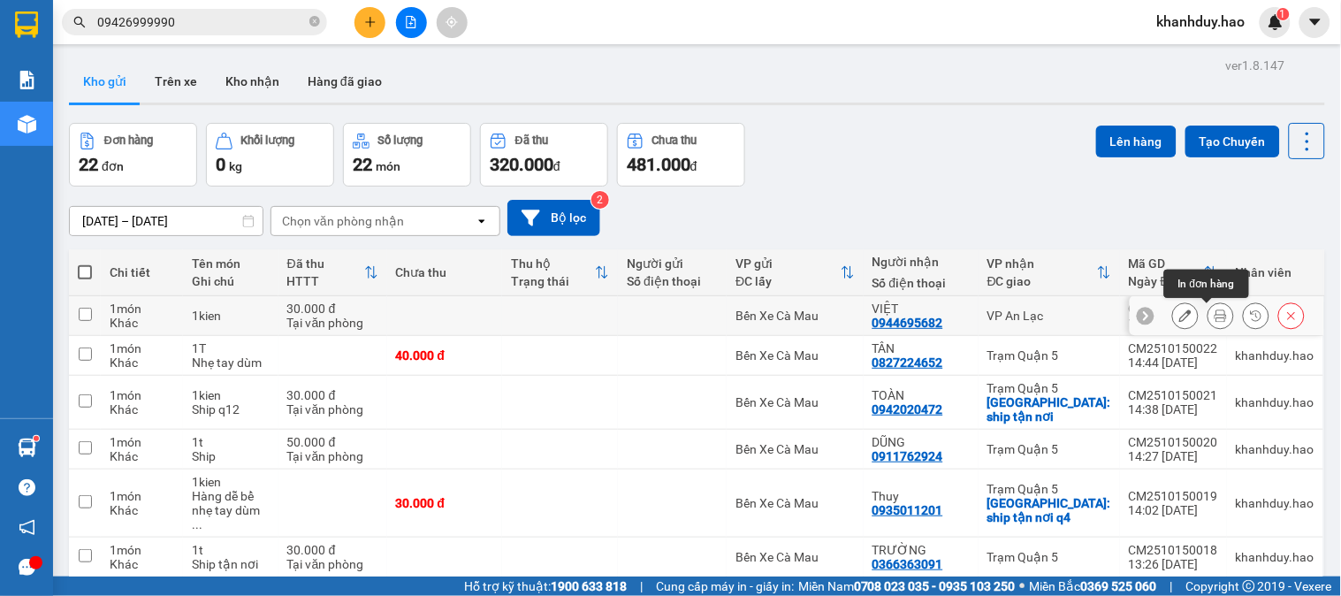
click at [1214, 313] on icon at bounding box center [1220, 315] width 12 height 12
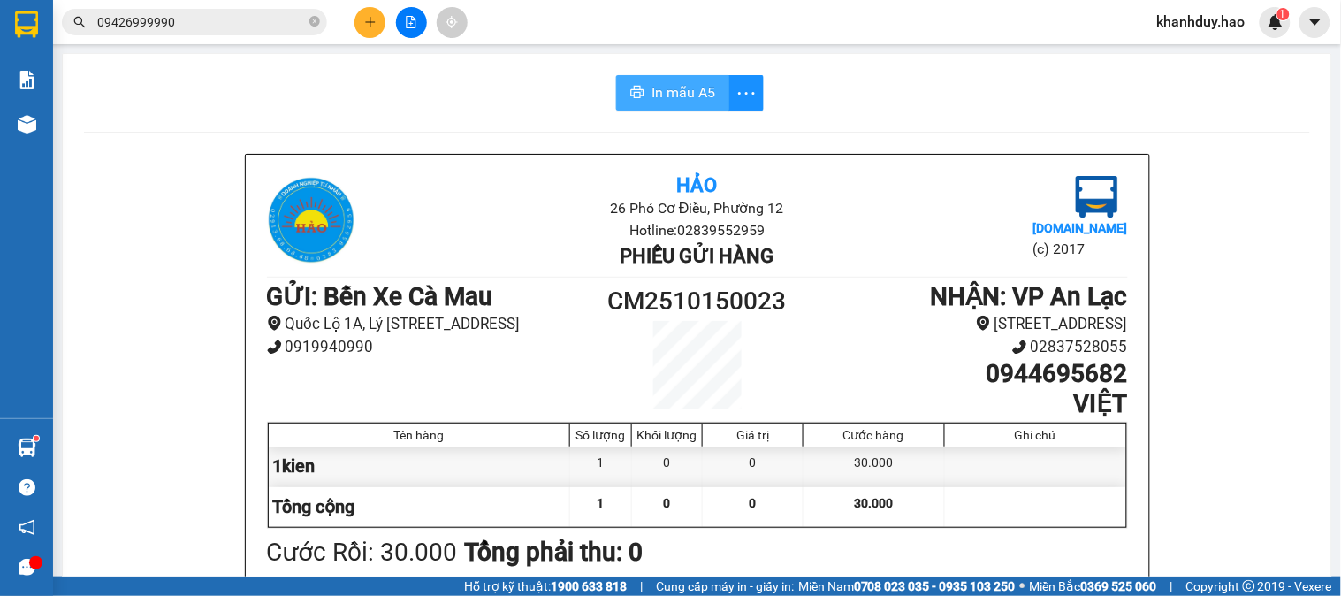
click at [687, 100] on span "In mẫu A5" at bounding box center [683, 92] width 64 height 22
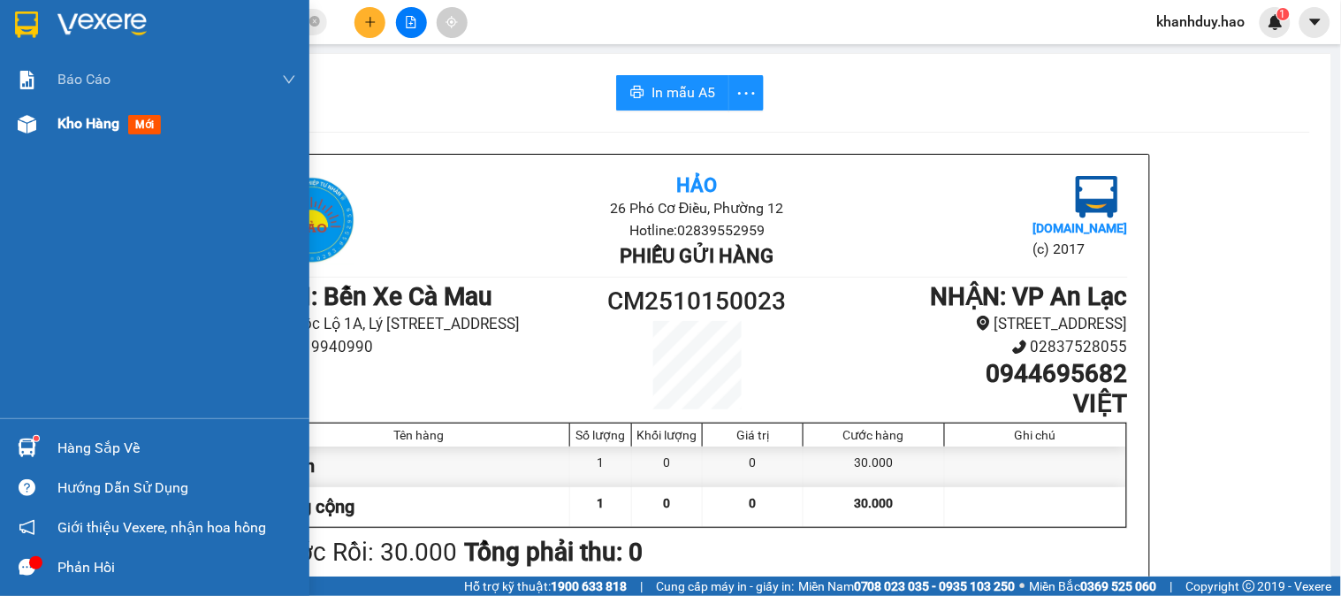
drag, startPoint x: 86, startPoint y: 122, endPoint x: 95, endPoint y: 125, distance: 9.5
click at [95, 125] on span "Kho hàng" at bounding box center [88, 123] width 62 height 17
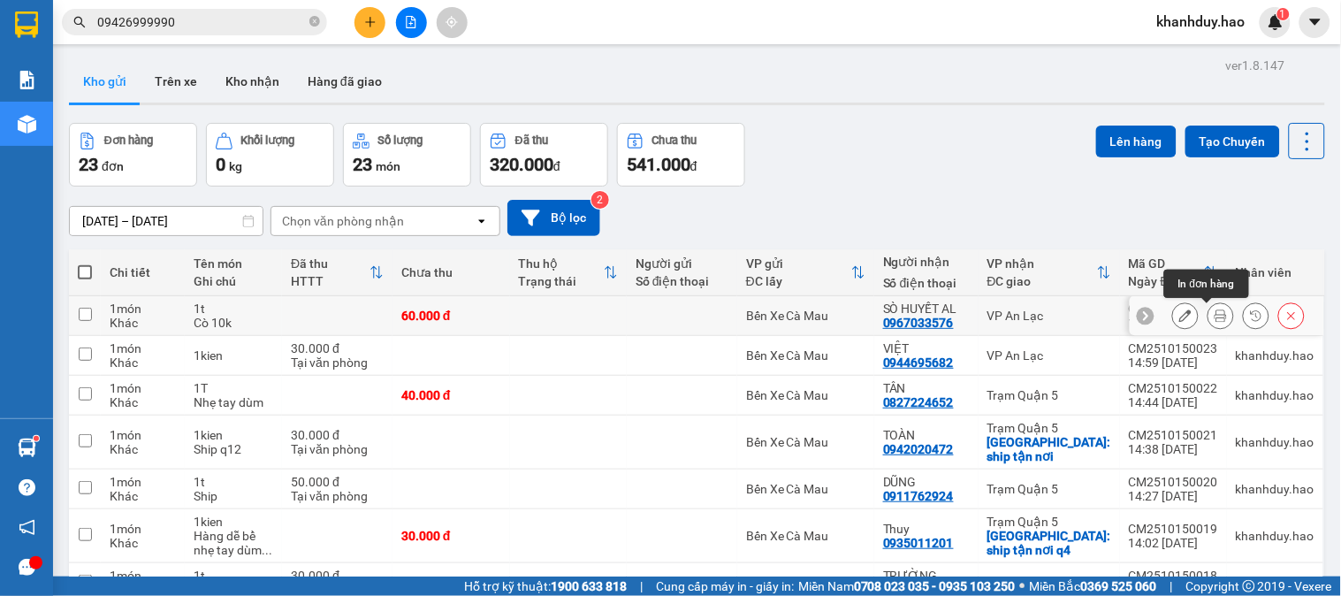
click at [1214, 320] on icon at bounding box center [1220, 315] width 12 height 12
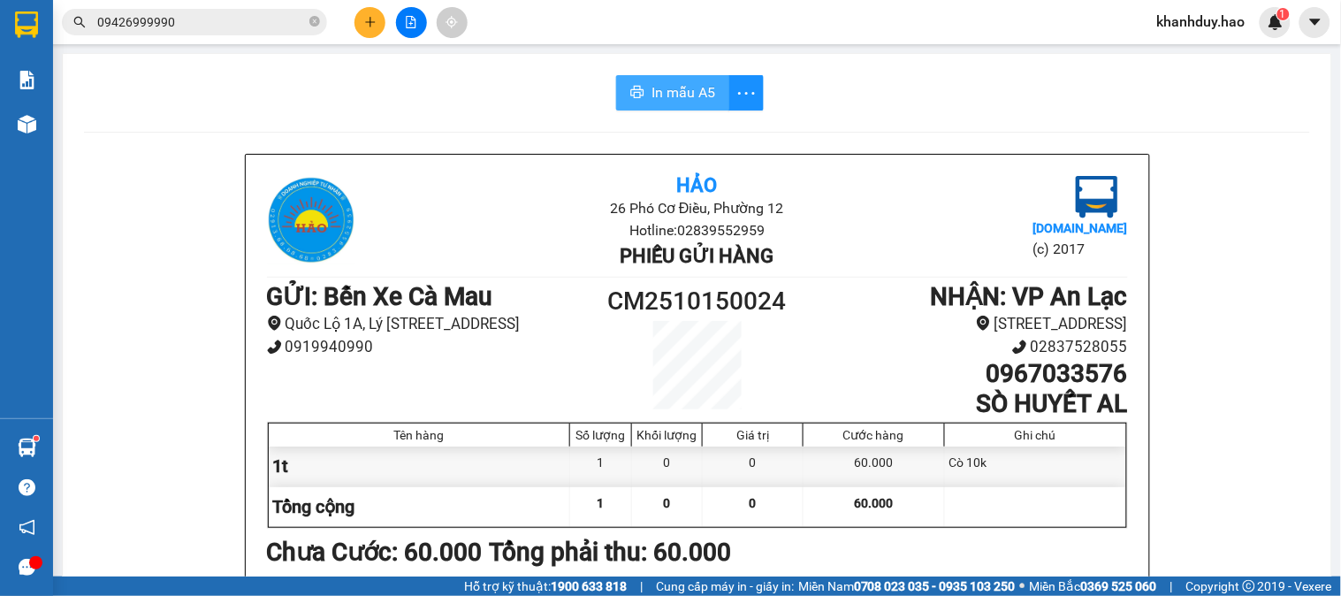
click at [692, 95] on span "In mẫu A5" at bounding box center [683, 92] width 64 height 22
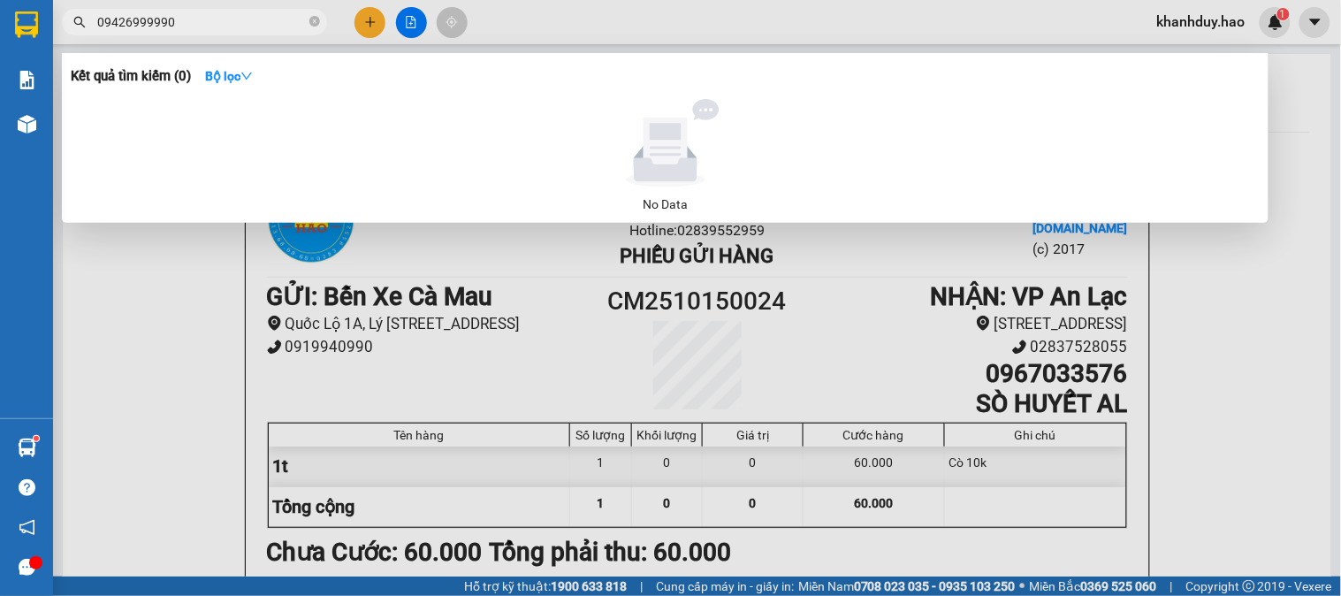
click at [172, 27] on input "09426999990" at bounding box center [201, 21] width 209 height 19
type input "0"
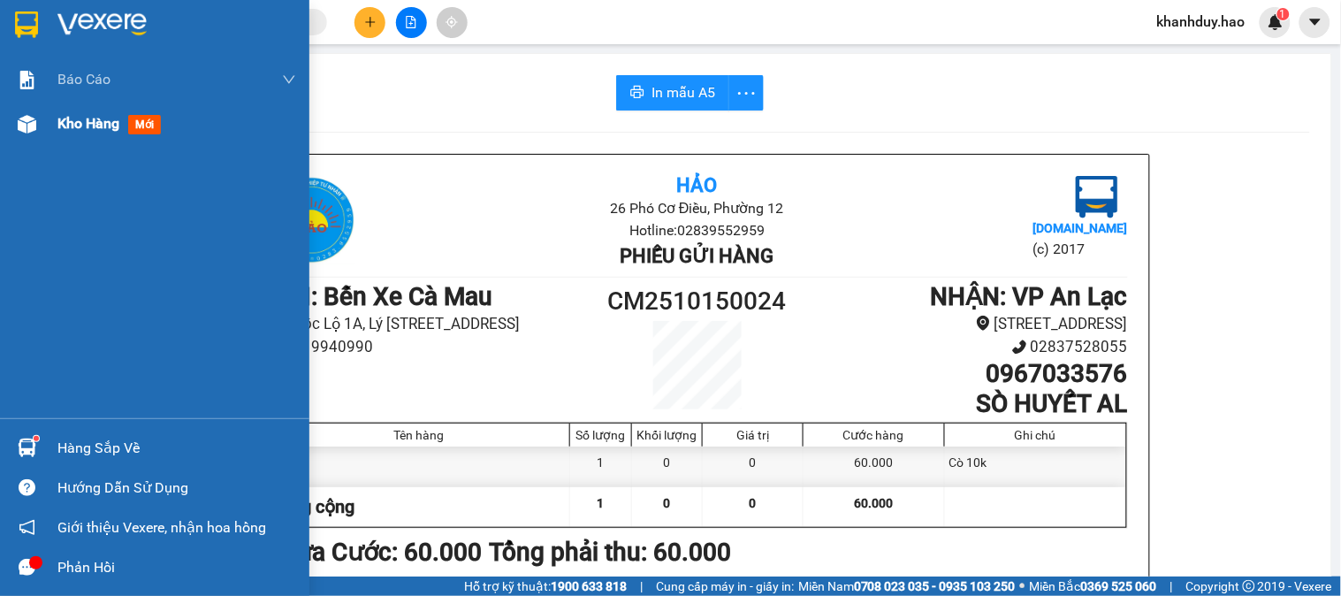
drag, startPoint x: 75, startPoint y: 121, endPoint x: 88, endPoint y: 125, distance: 13.7
click at [75, 121] on span "Kho hàng" at bounding box center [88, 123] width 62 height 17
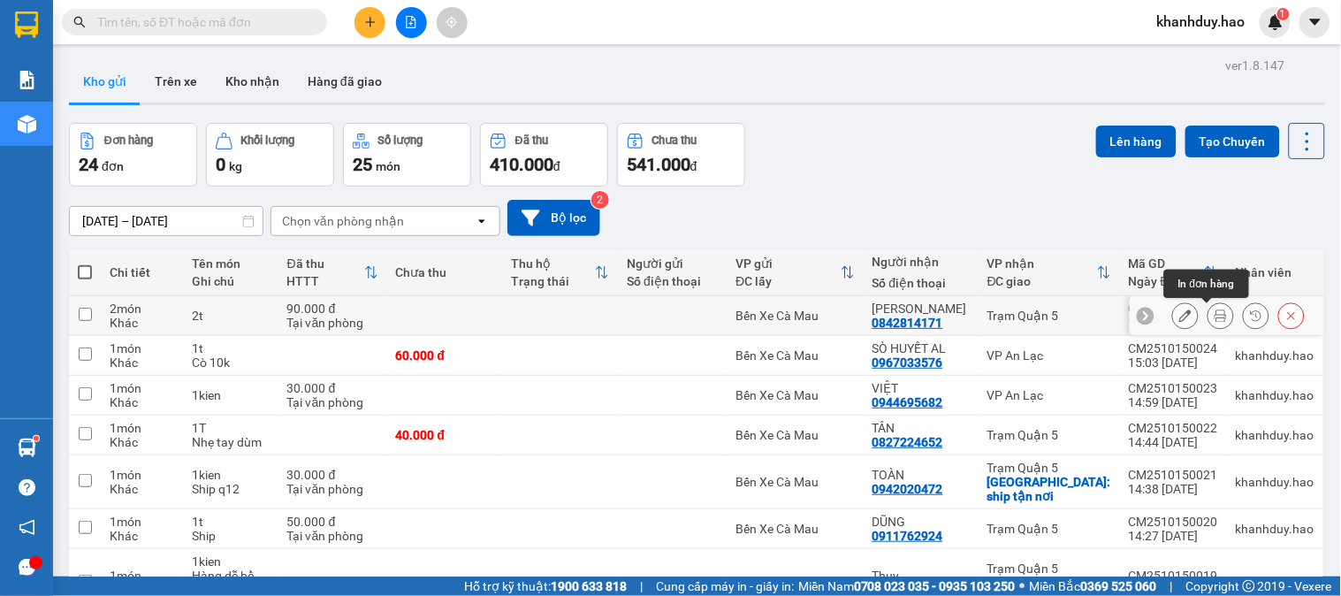
click at [1214, 312] on icon at bounding box center [1220, 315] width 12 height 12
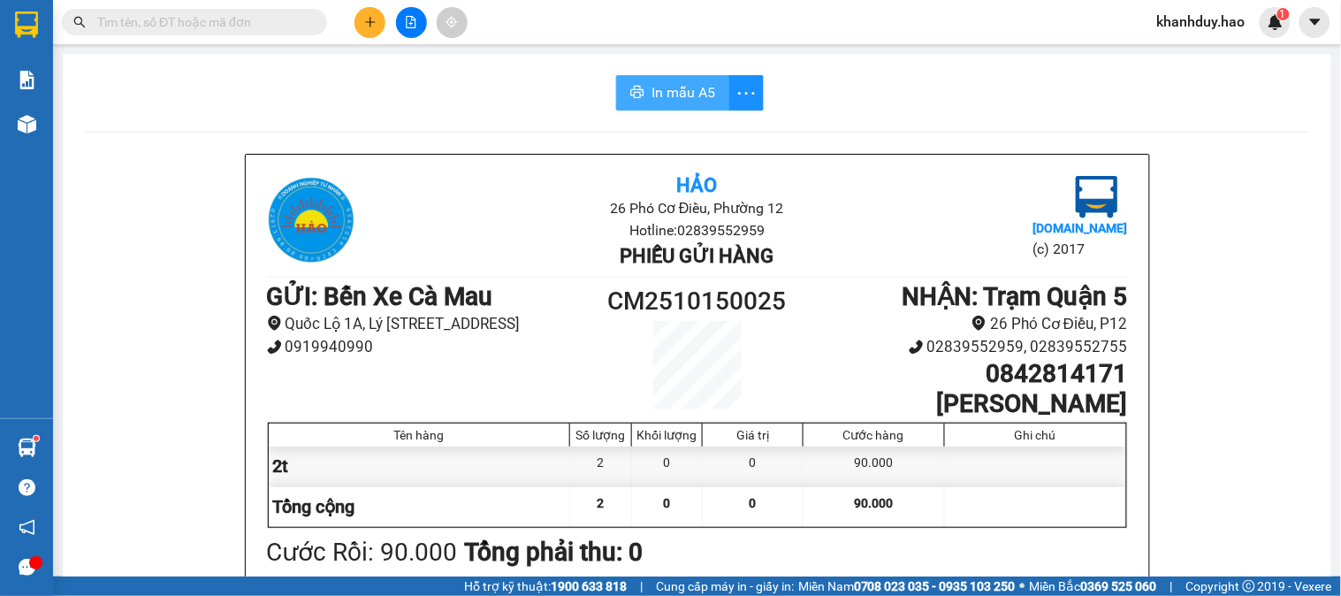
click at [711, 107] on button "In mẫu A5" at bounding box center [672, 92] width 113 height 35
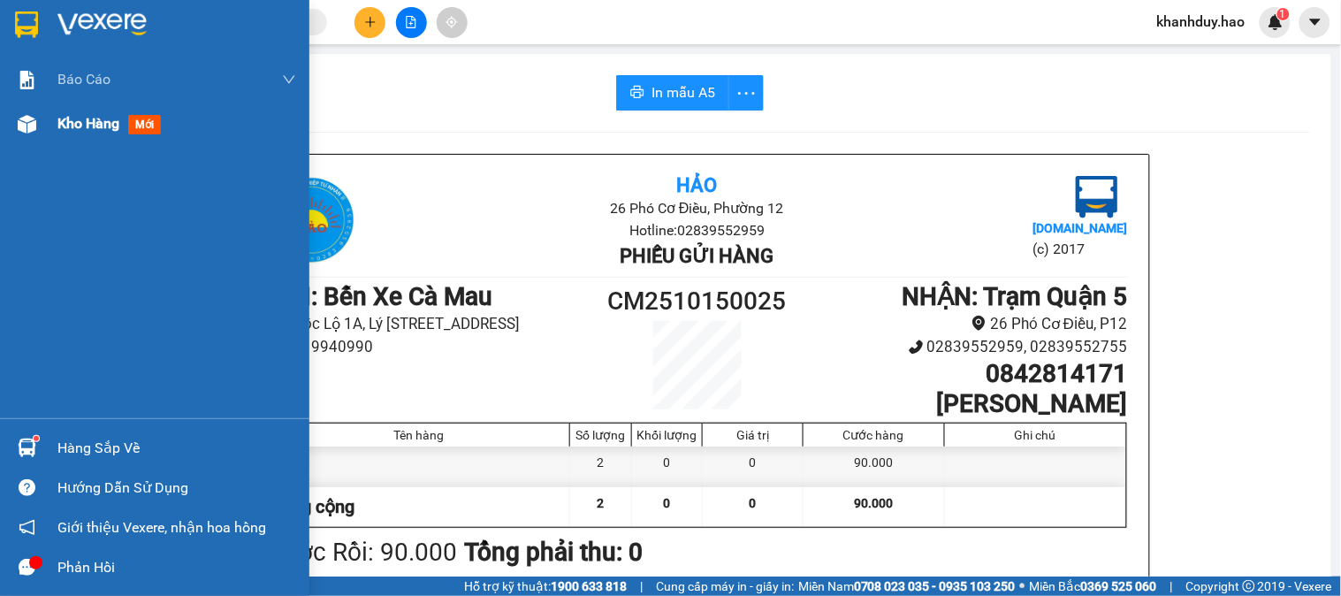
click at [85, 128] on span "Kho hàng" at bounding box center [88, 123] width 62 height 17
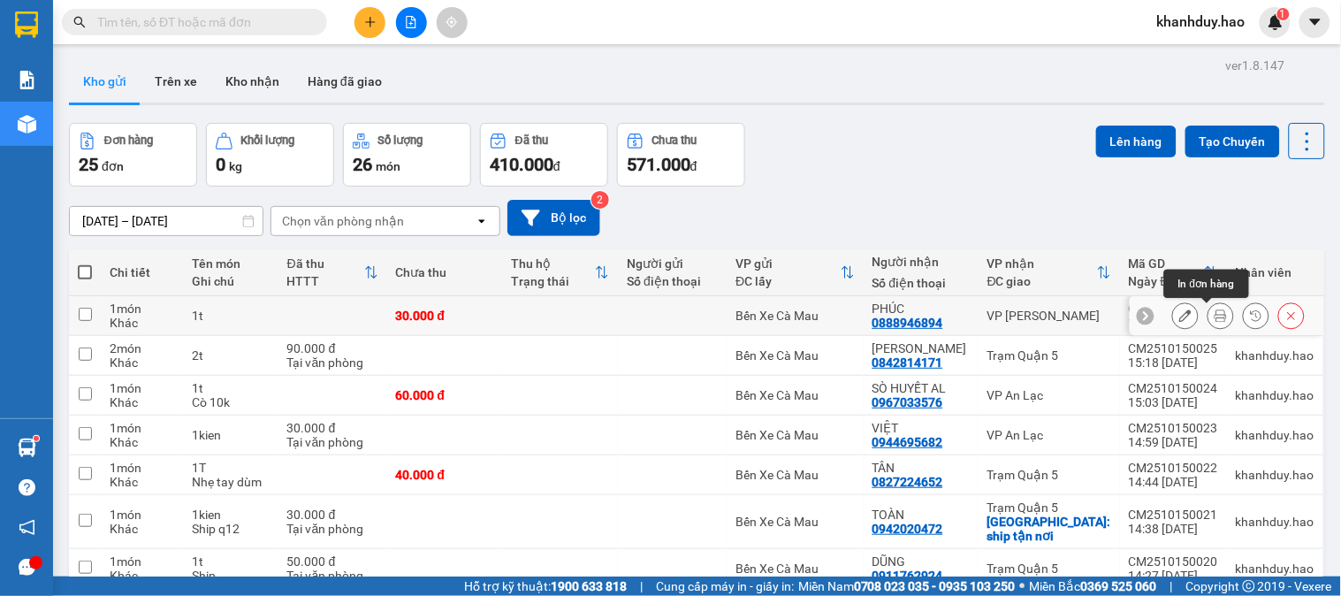
click at [1214, 319] on icon at bounding box center [1220, 315] width 12 height 12
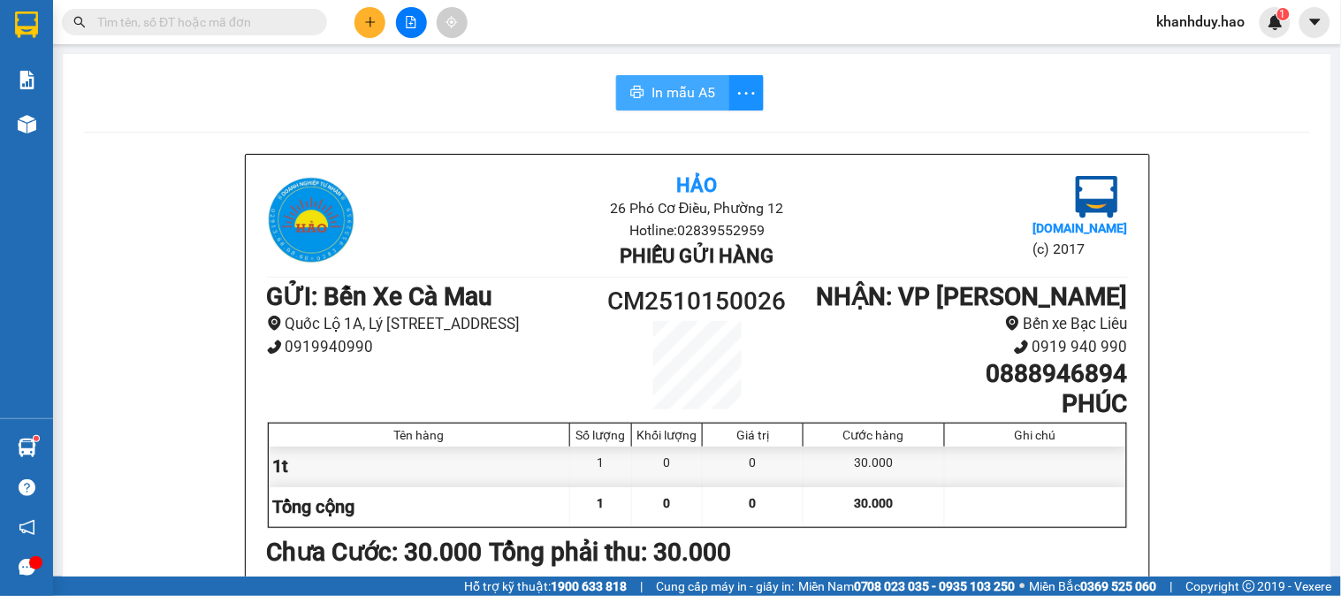
click at [677, 92] on span "In mẫu A5" at bounding box center [683, 92] width 64 height 22
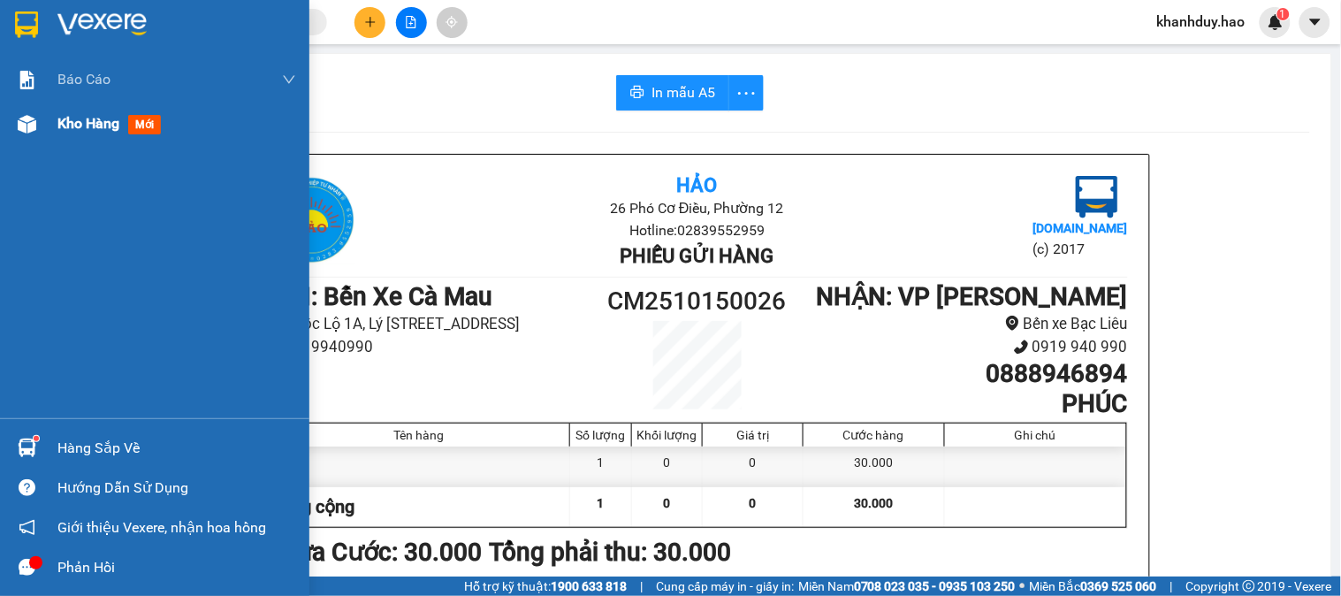
click at [73, 126] on span "Kho hàng" at bounding box center [88, 123] width 62 height 17
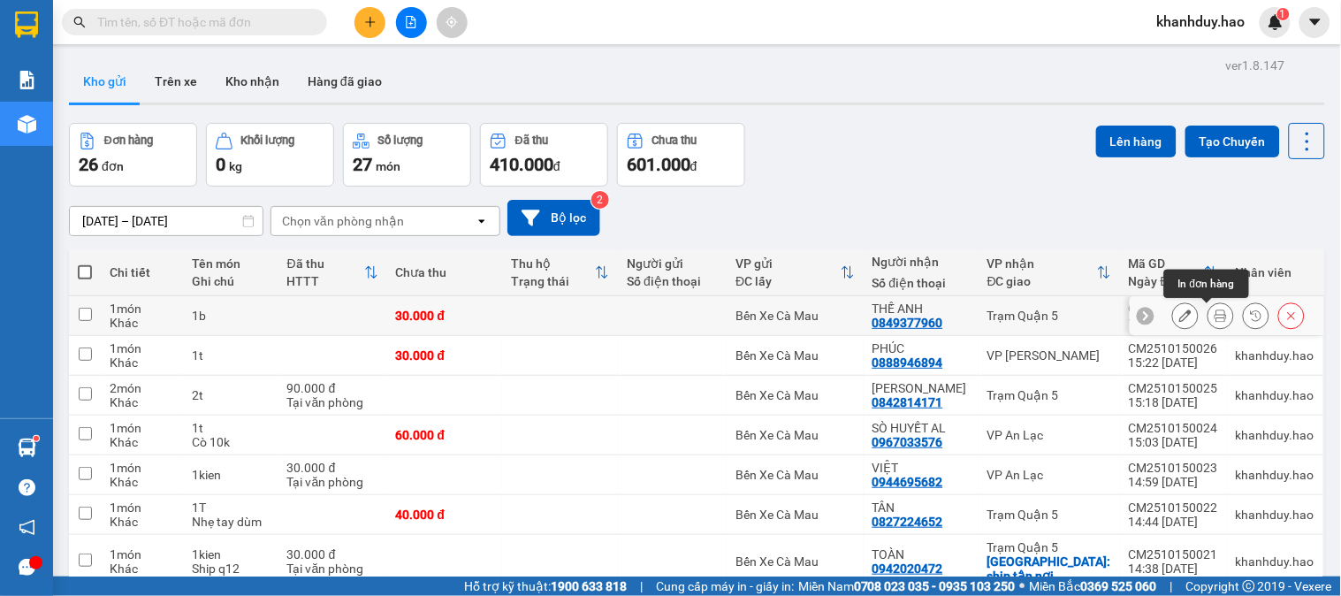
click at [1214, 311] on icon at bounding box center [1220, 315] width 12 height 12
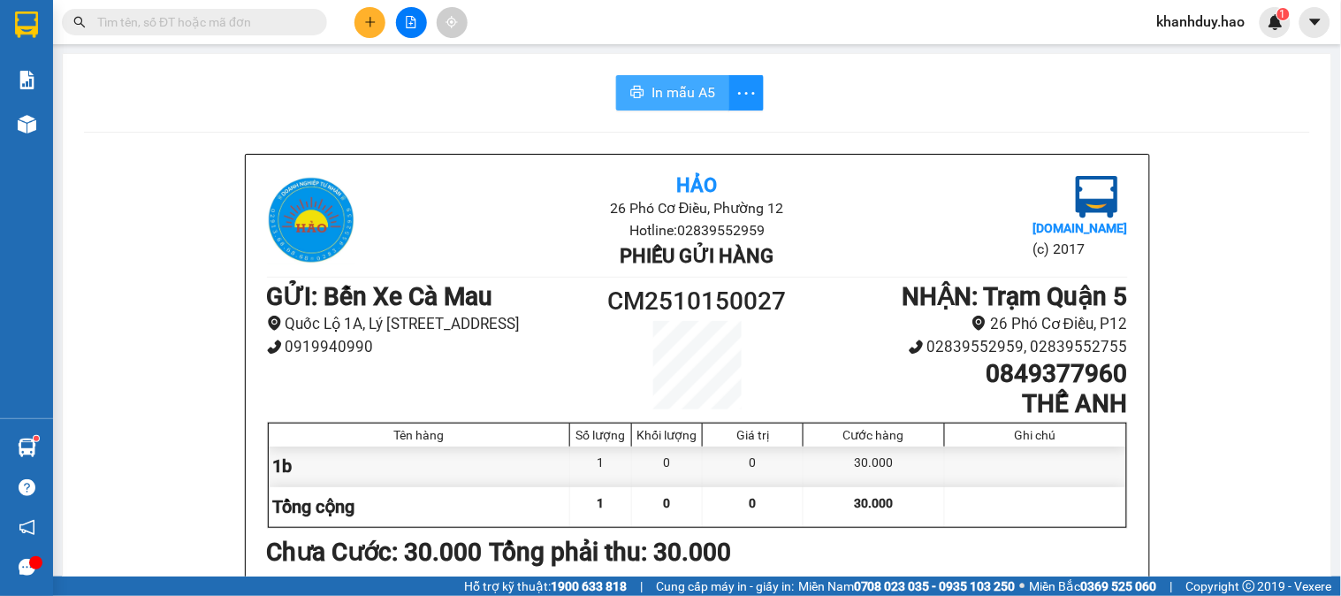
click at [680, 100] on span "In mẫu A5" at bounding box center [683, 92] width 64 height 22
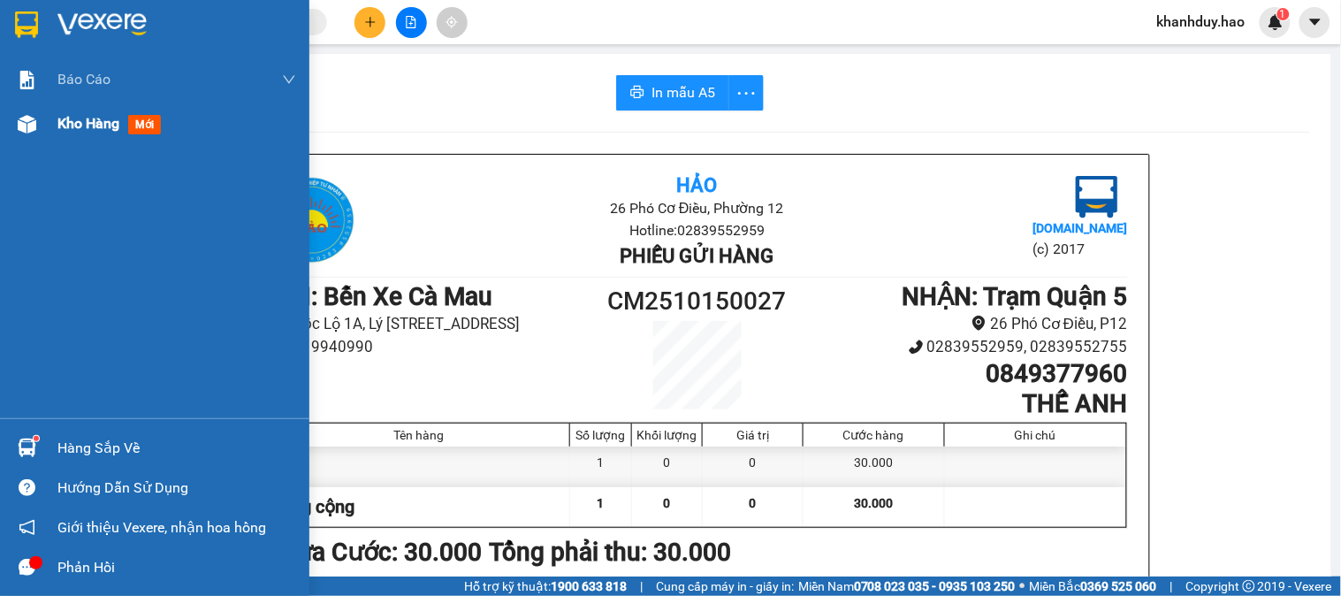
click at [82, 131] on span "Kho hàng" at bounding box center [88, 123] width 62 height 17
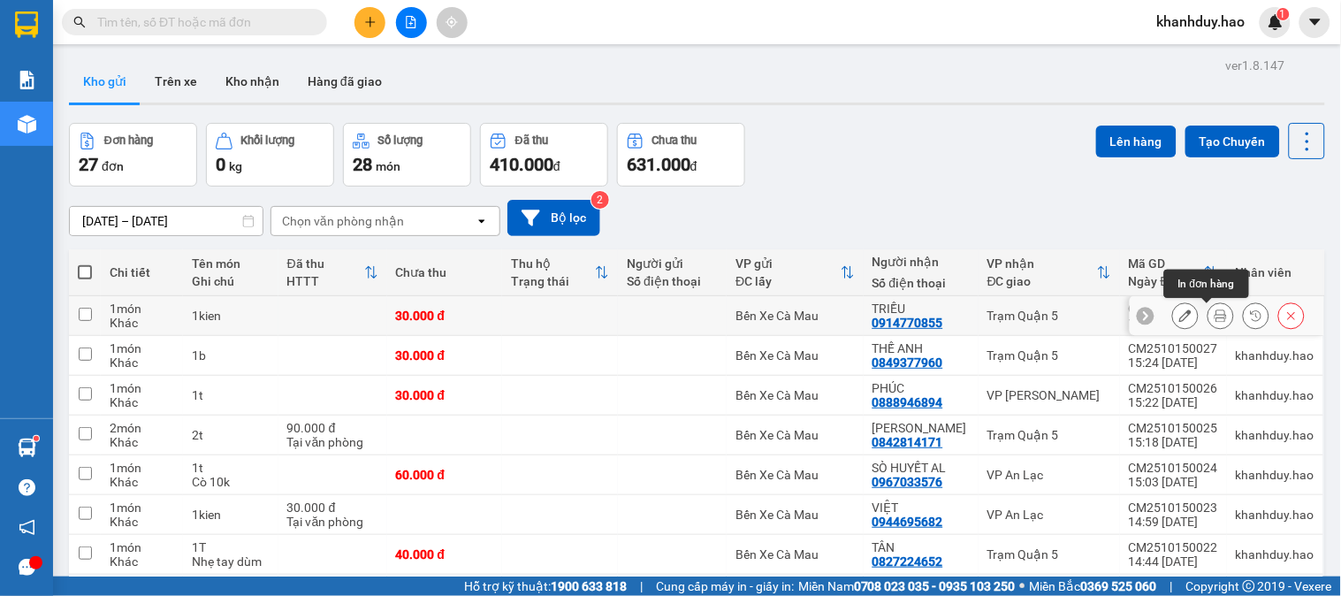
click at [1214, 320] on icon at bounding box center [1220, 315] width 12 height 12
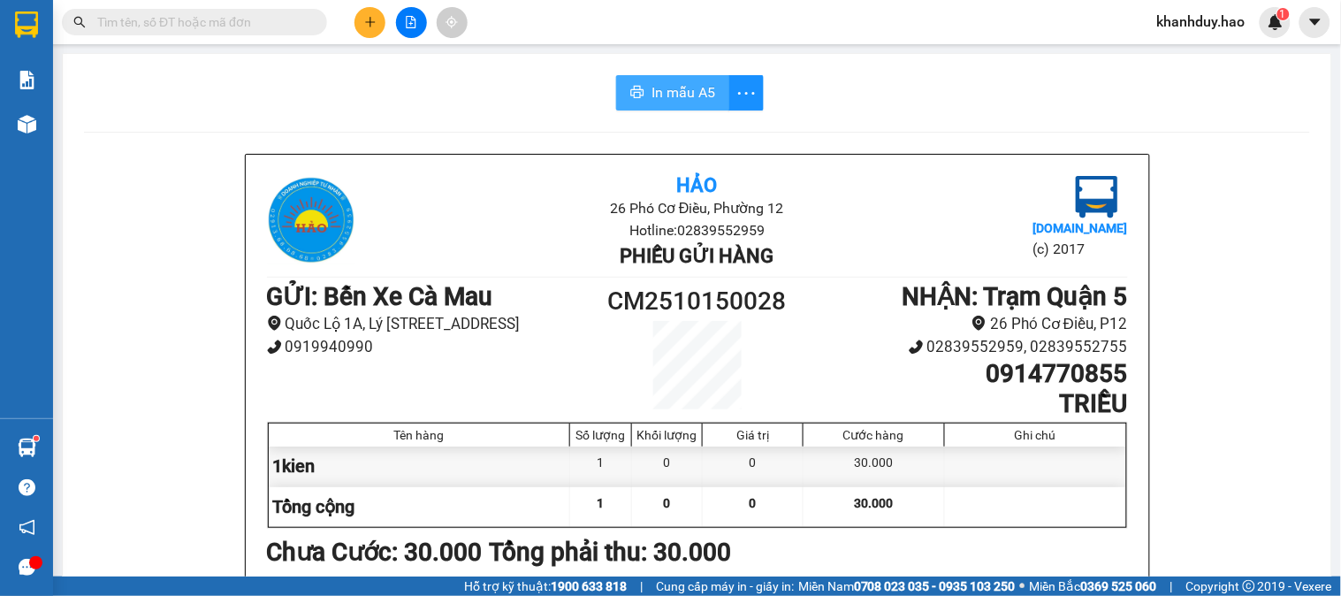
click at [693, 93] on span "In mẫu A5" at bounding box center [683, 92] width 64 height 22
click at [281, 23] on input "text" at bounding box center [201, 21] width 209 height 19
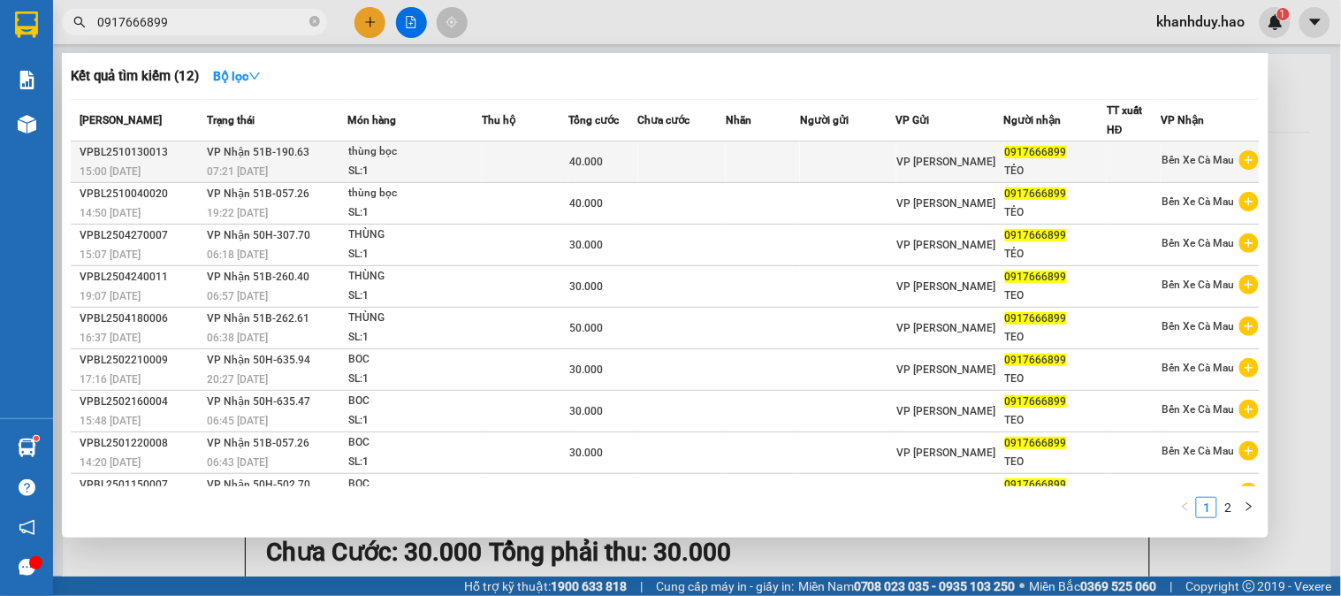
type input "0917666899"
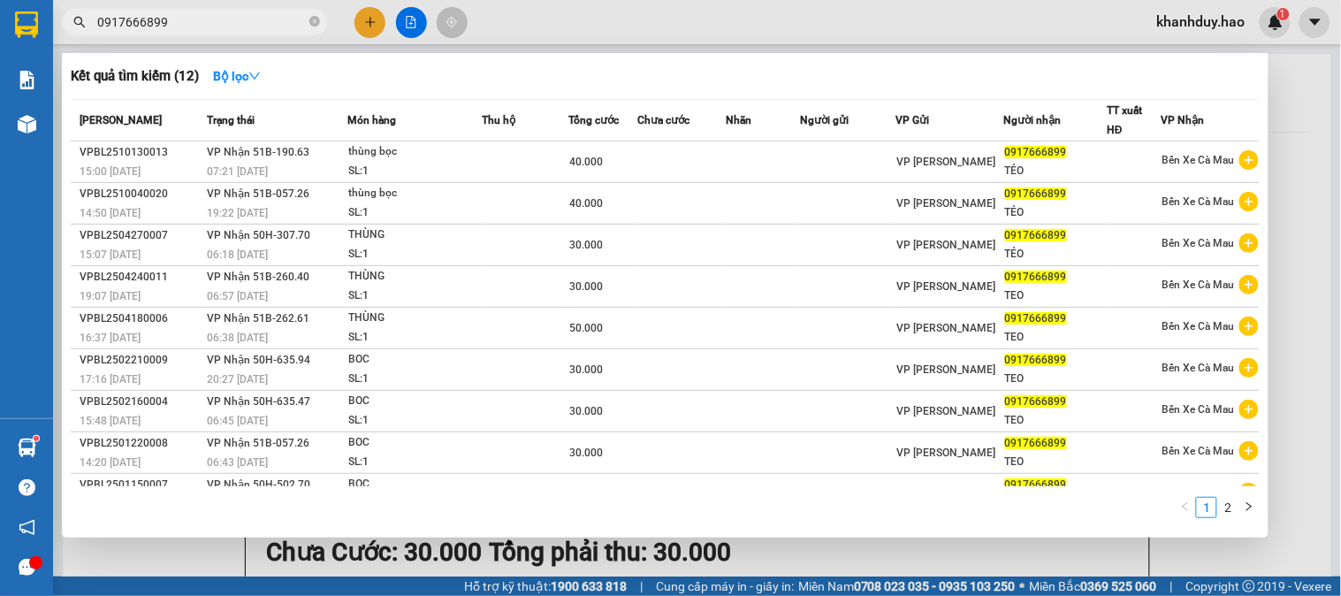
click at [720, 164] on td at bounding box center [682, 162] width 88 height 42
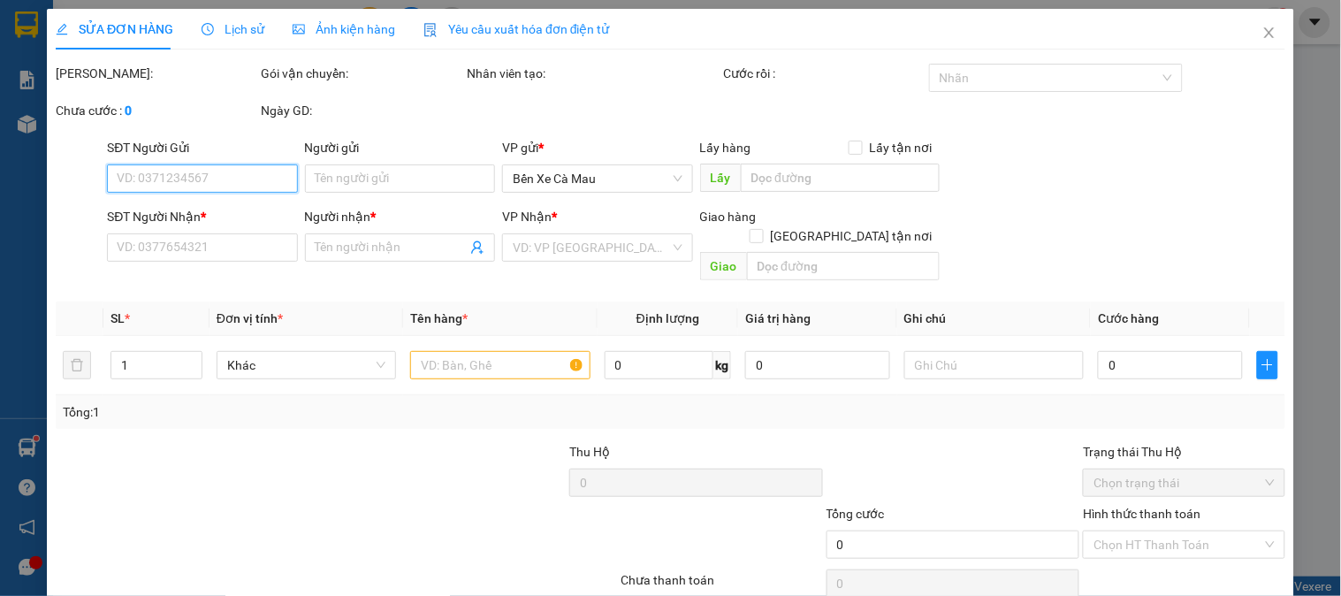
type input "0917666899"
type input "TẺO"
type input "40.000"
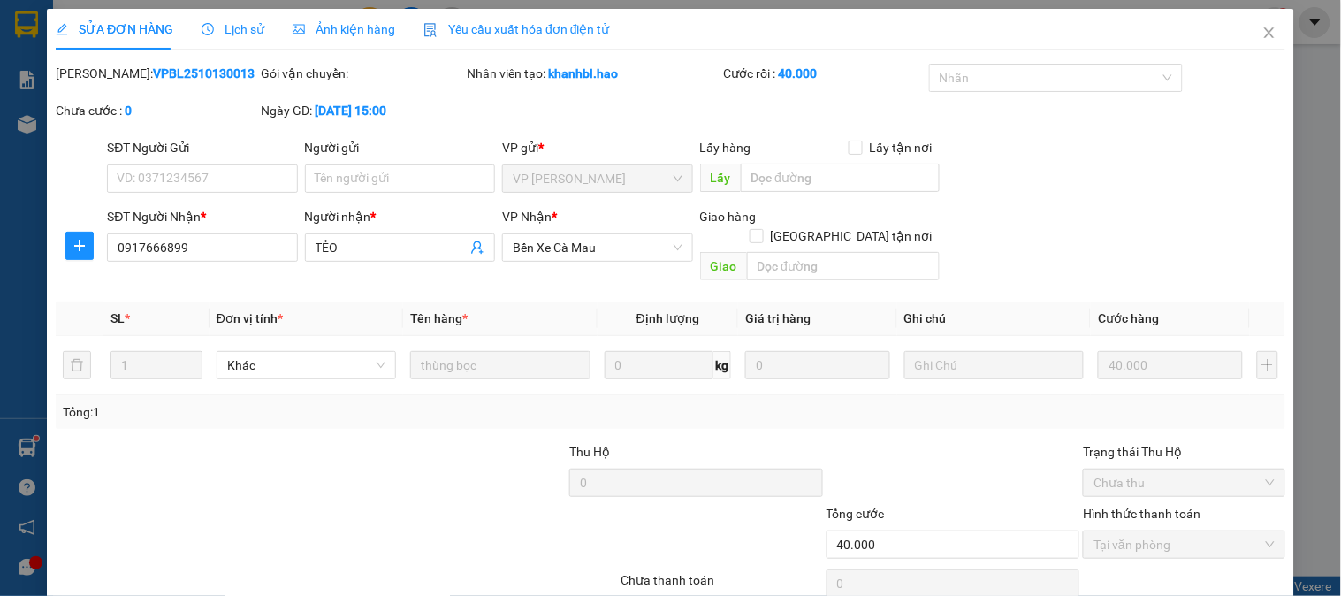
click at [359, 36] on span "Ảnh kiện hàng" at bounding box center [344, 29] width 103 height 14
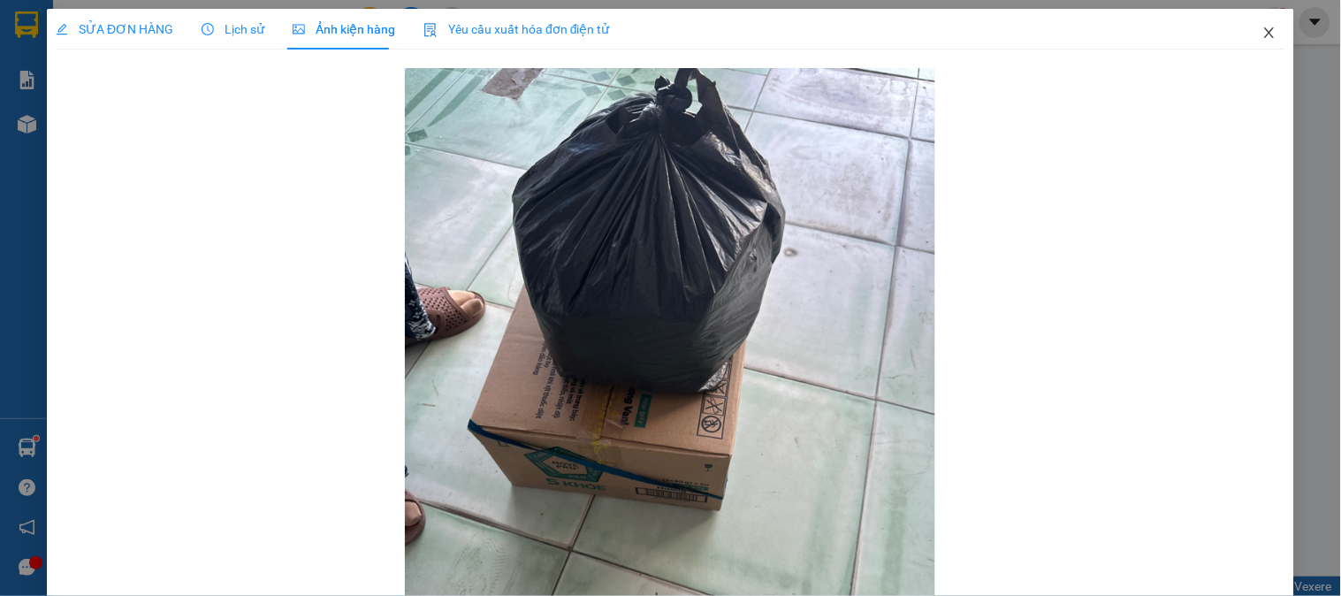
click at [1262, 38] on icon "close" at bounding box center [1269, 33] width 14 height 14
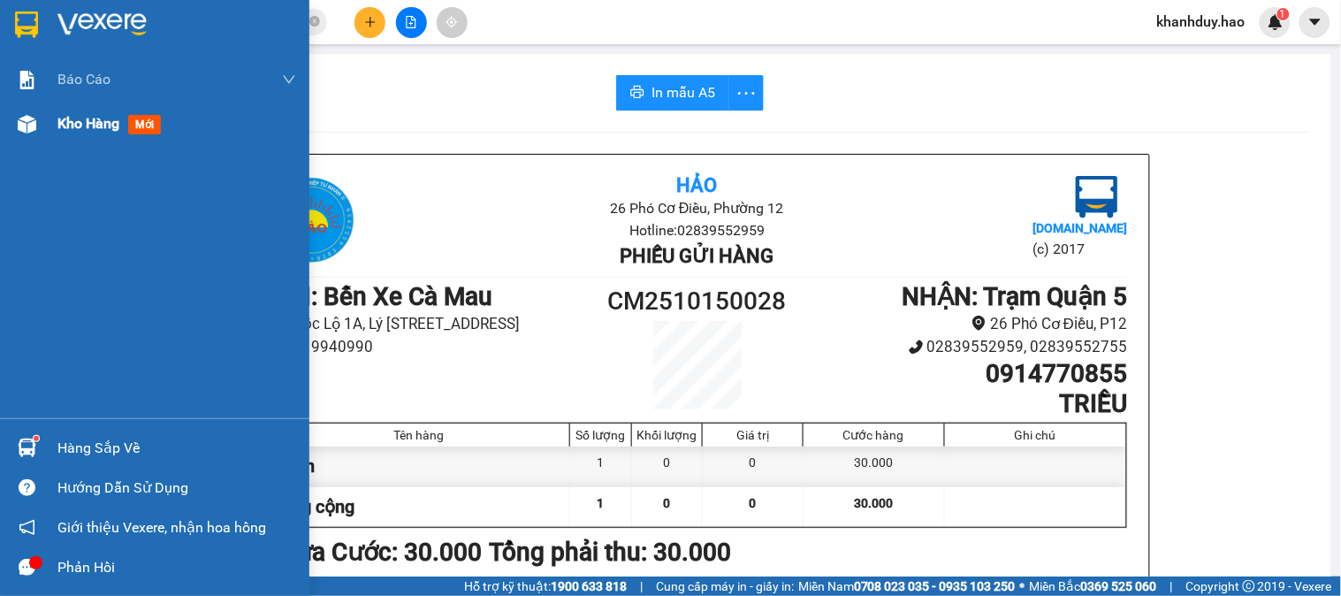
click at [82, 125] on span "Kho hàng" at bounding box center [88, 123] width 62 height 17
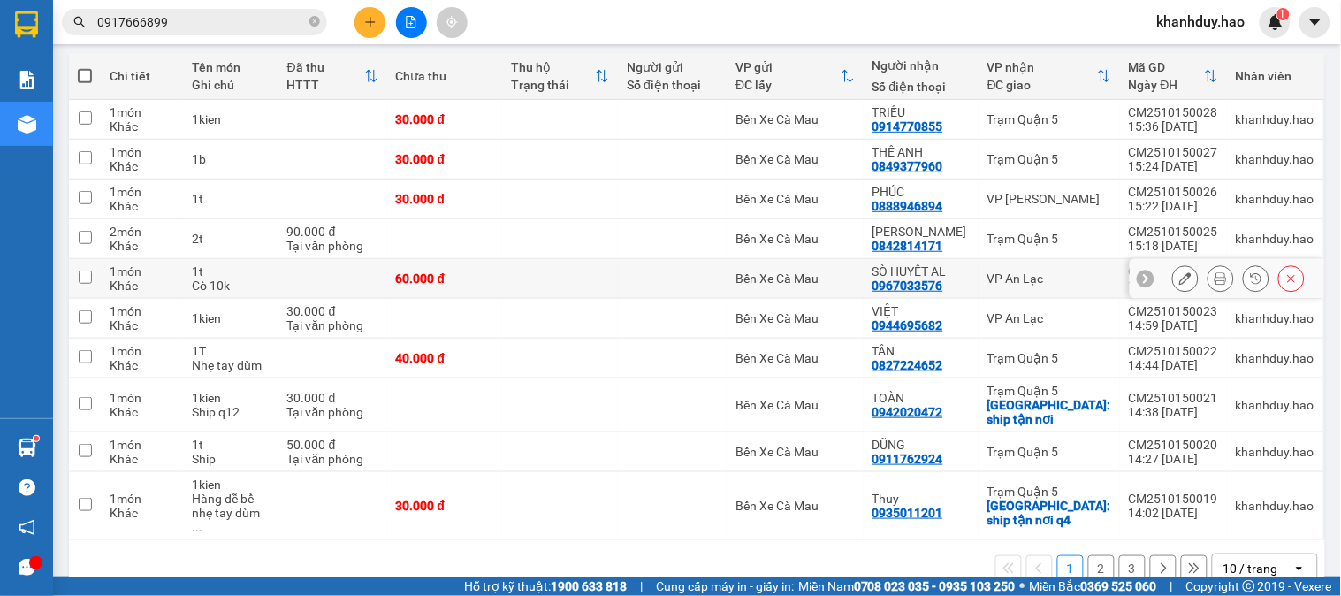
scroll to position [205, 0]
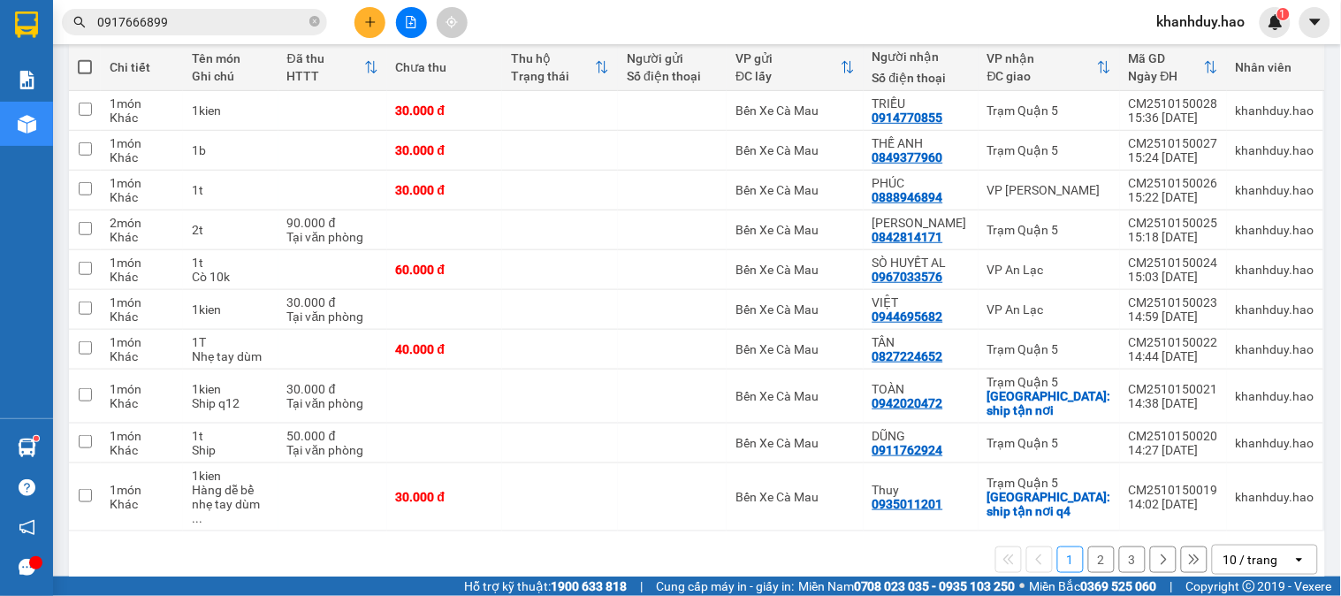
click at [1228, 551] on div "10 / trang" at bounding box center [1250, 560] width 55 height 18
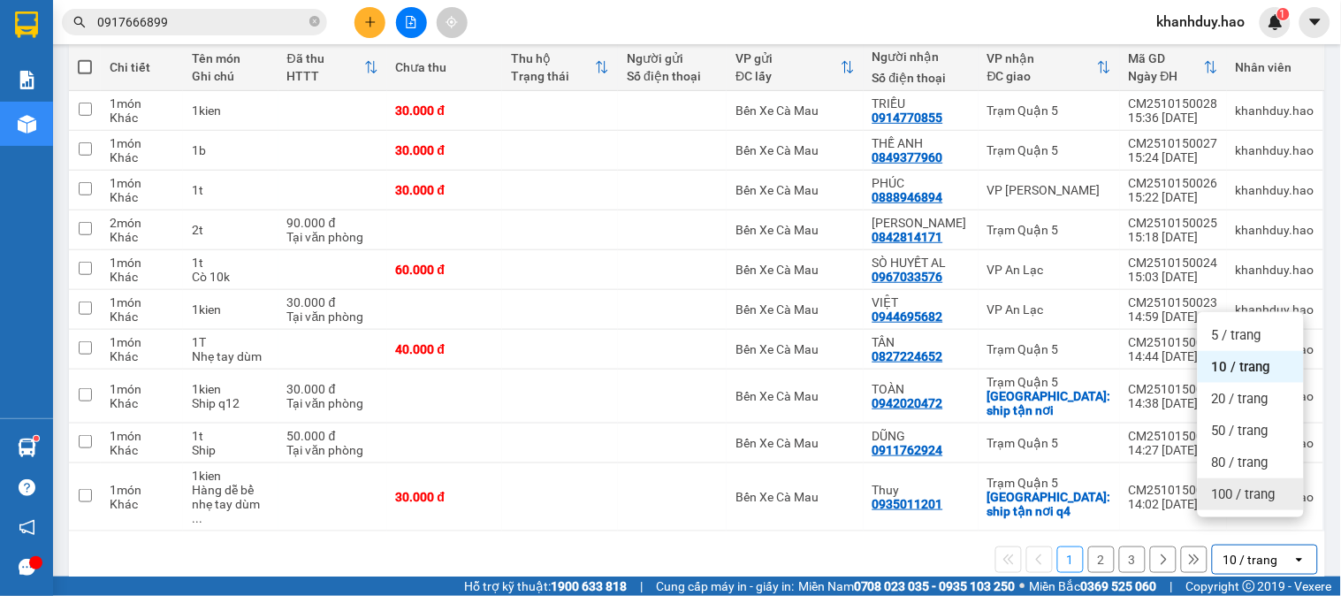
click at [1217, 496] on span "100 / trang" at bounding box center [1244, 494] width 64 height 18
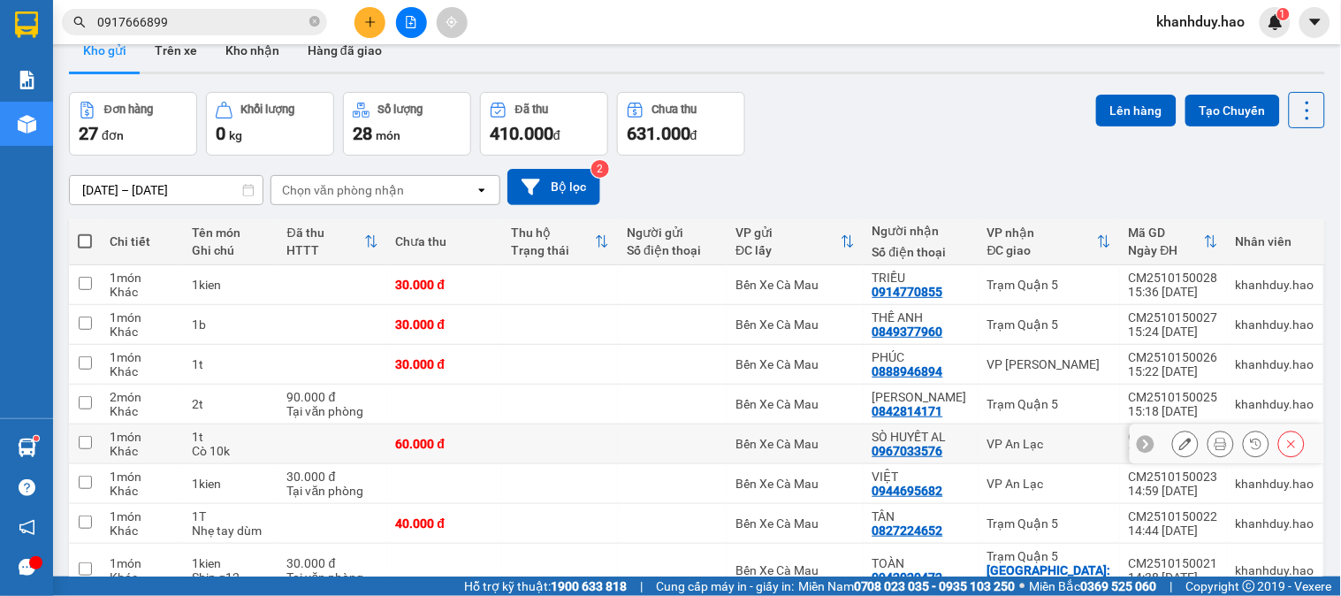
scroll to position [0, 0]
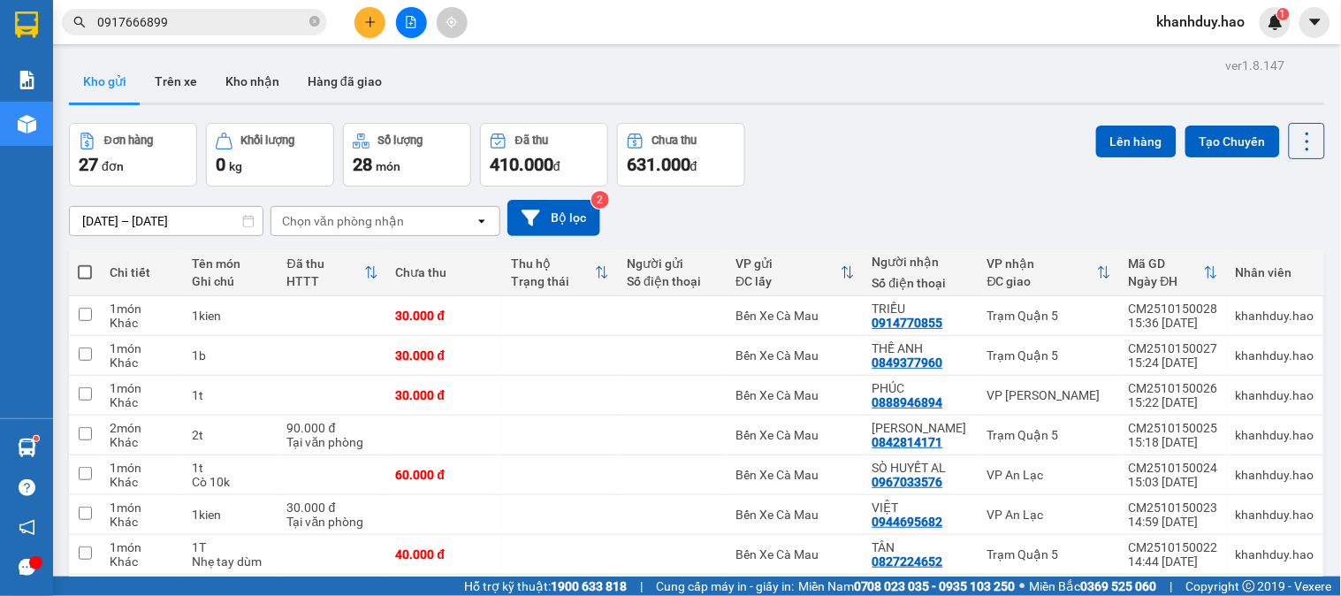
click at [80, 269] on span at bounding box center [85, 272] width 14 height 14
click at [85, 263] on input "checkbox" at bounding box center [85, 263] width 0 height 0
checkbox input "true"
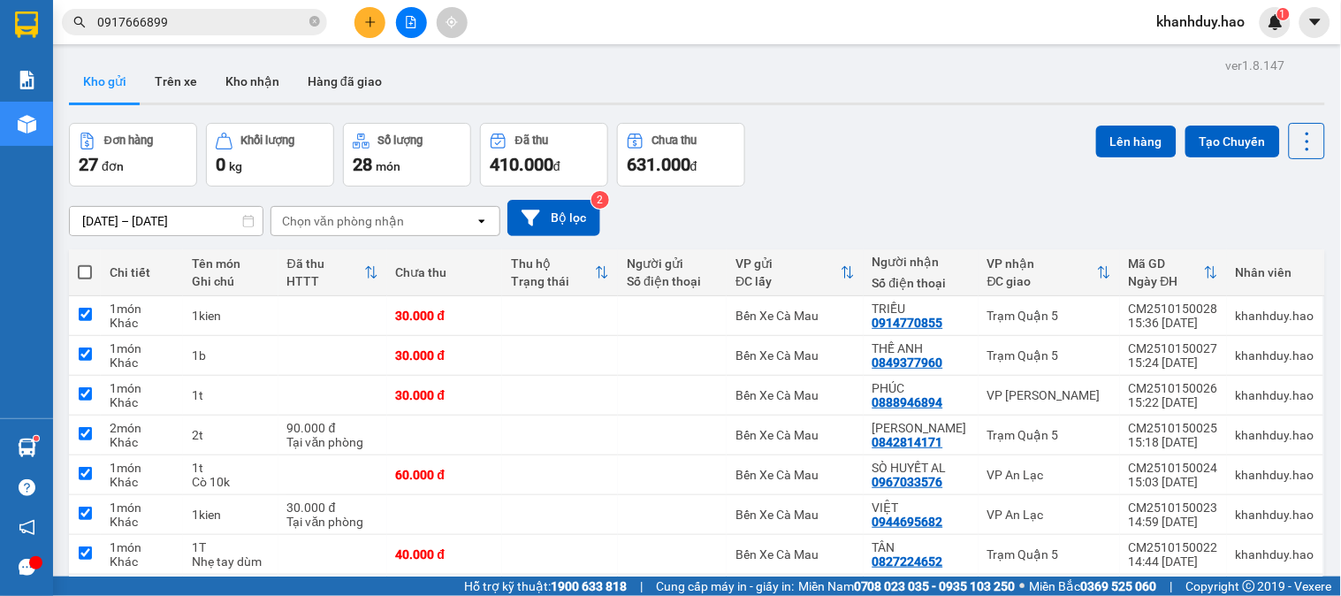
checkbox input "true"
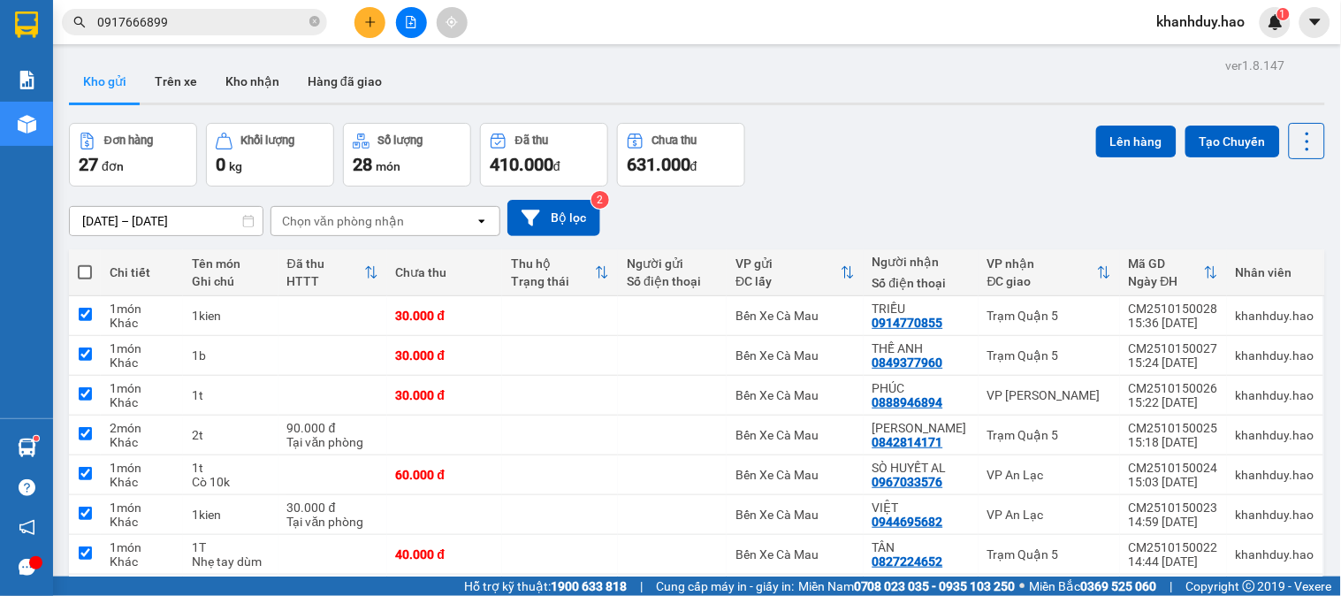
checkbox input "true"
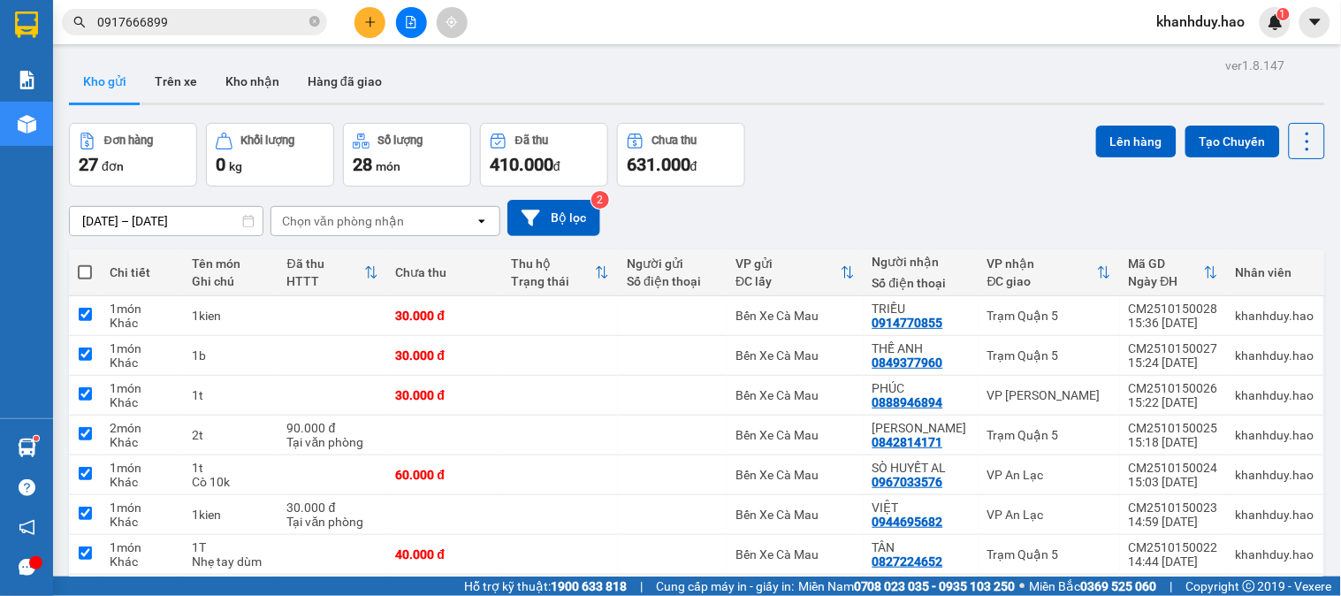
checkbox input "true"
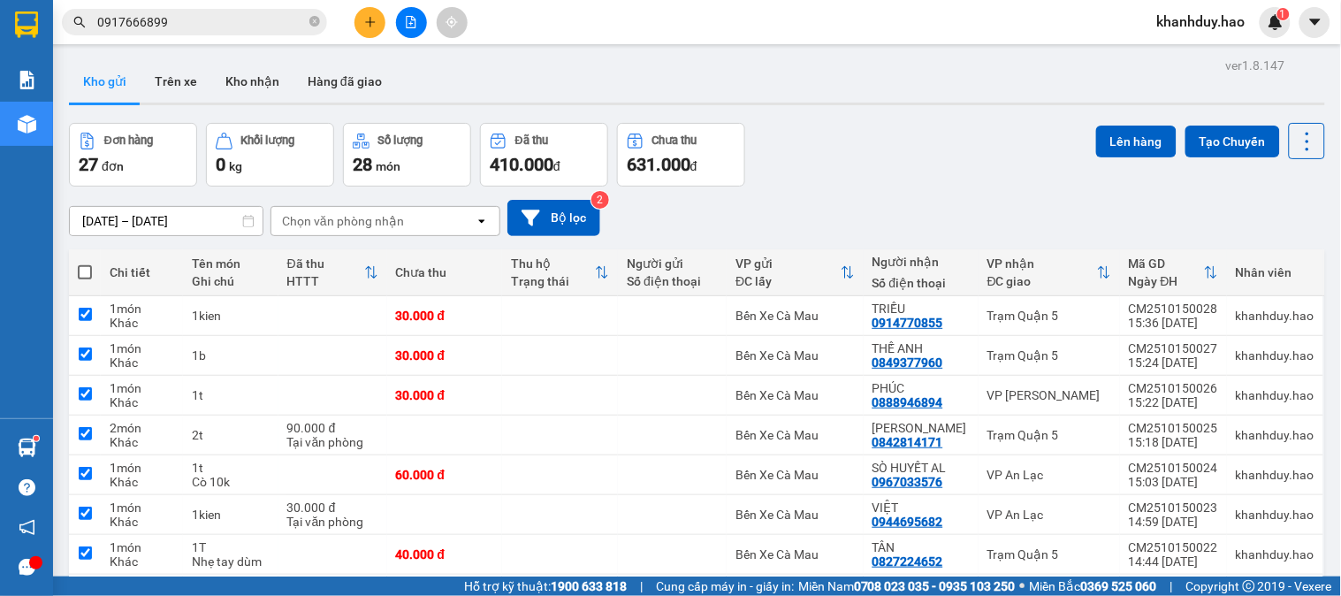
checkbox input "true"
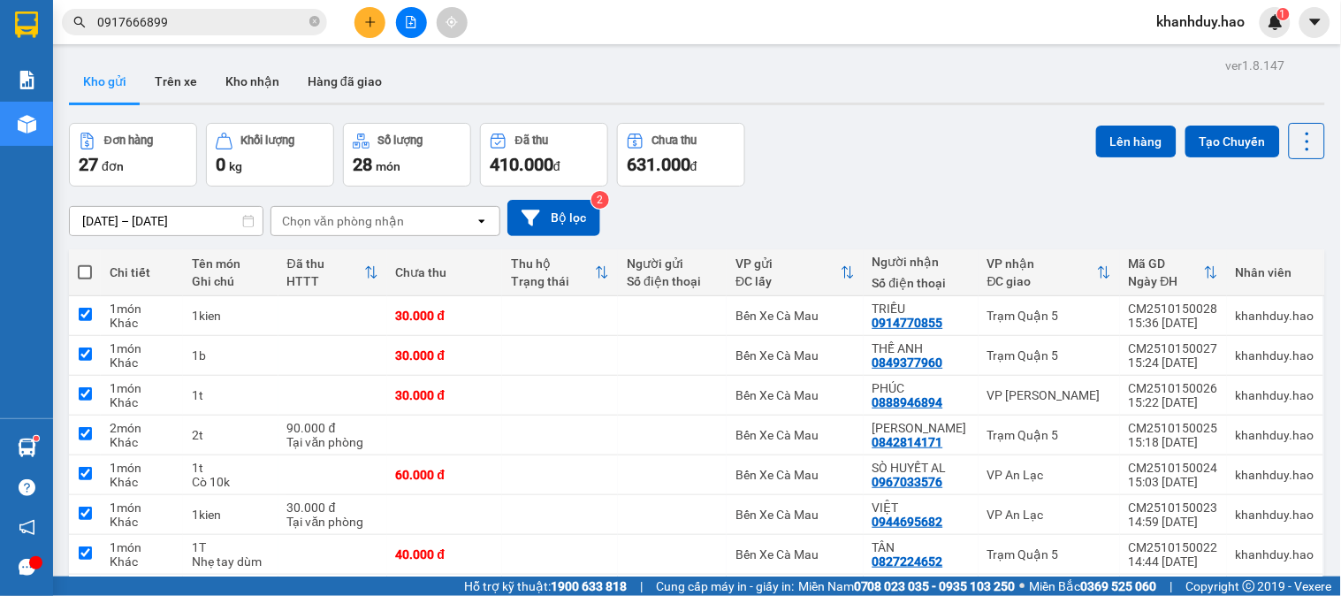
checkbox input "true"
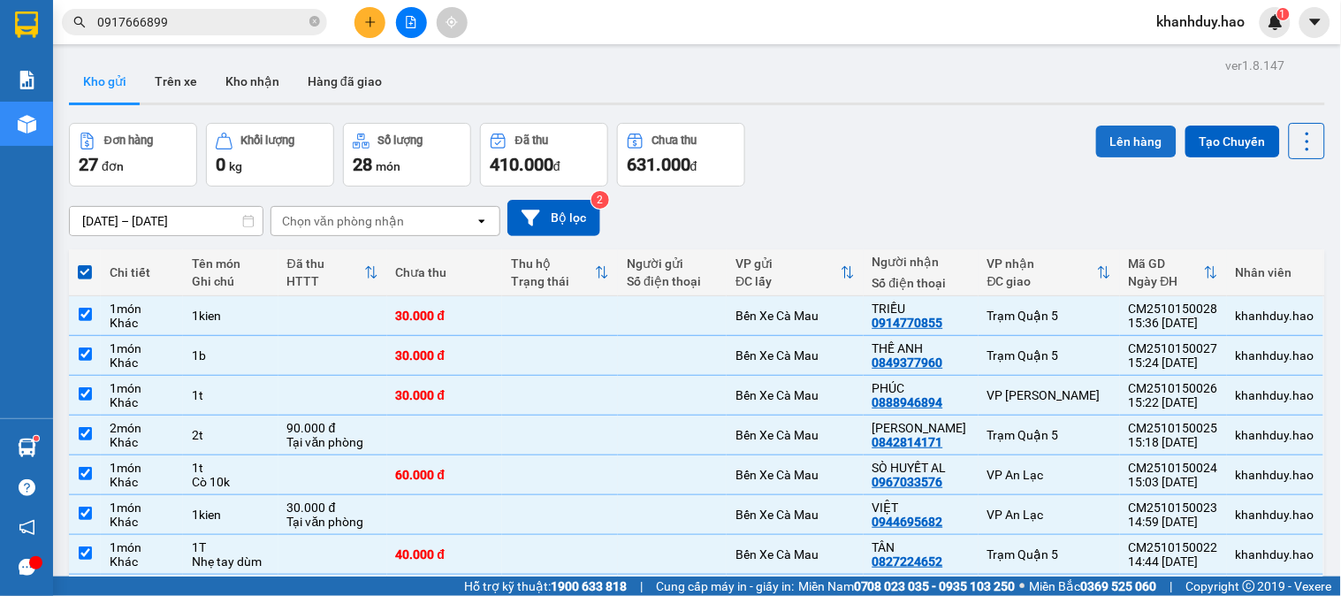
click at [1122, 143] on button "Lên hàng" at bounding box center [1136, 141] width 80 height 32
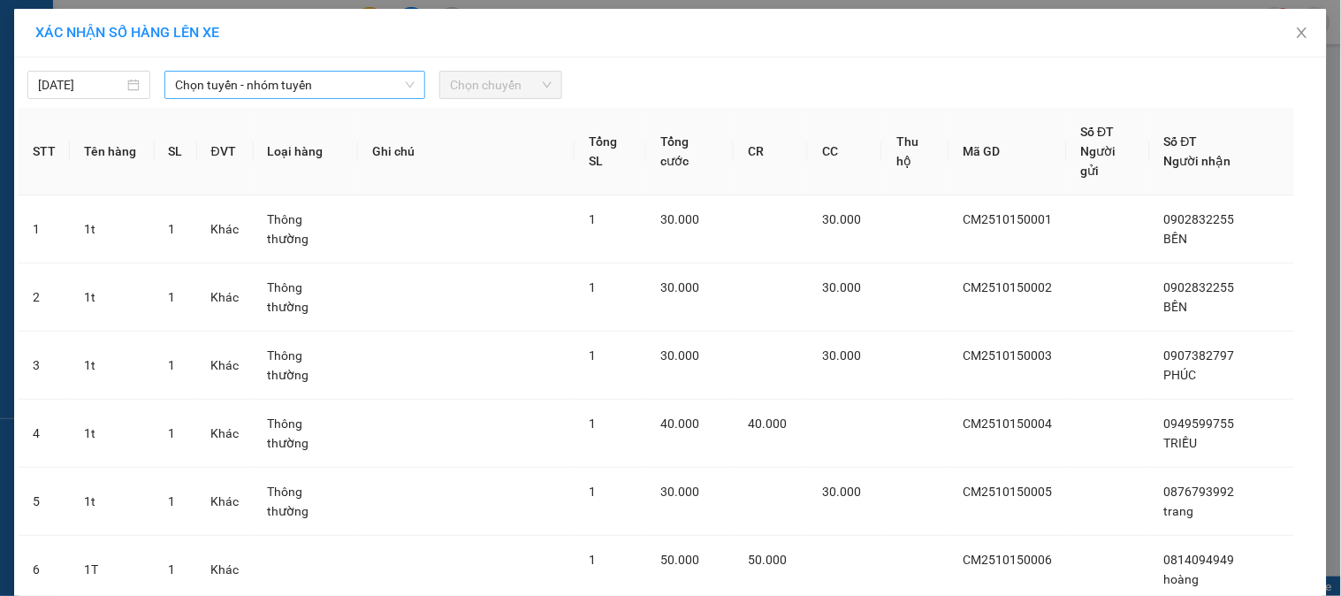
click at [195, 91] on span "Chọn tuyến - nhóm tuyến" at bounding box center [294, 85] width 239 height 27
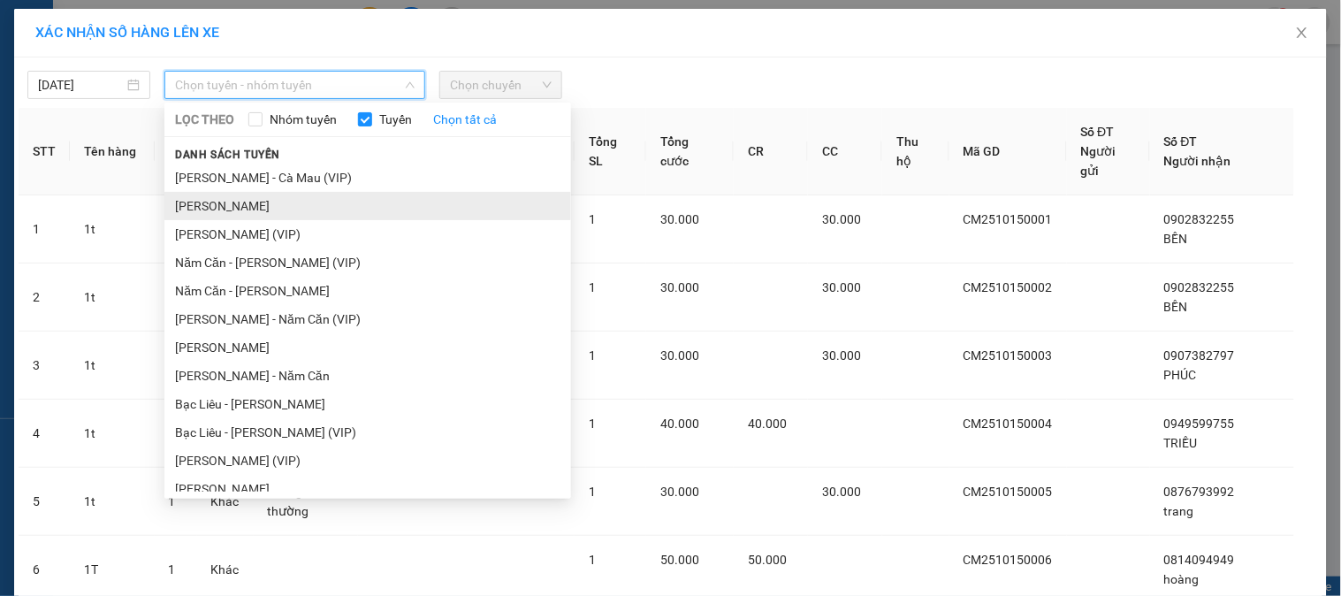
click at [257, 207] on li "Cà Mau - Hồ Chí Minh" at bounding box center [367, 206] width 407 height 28
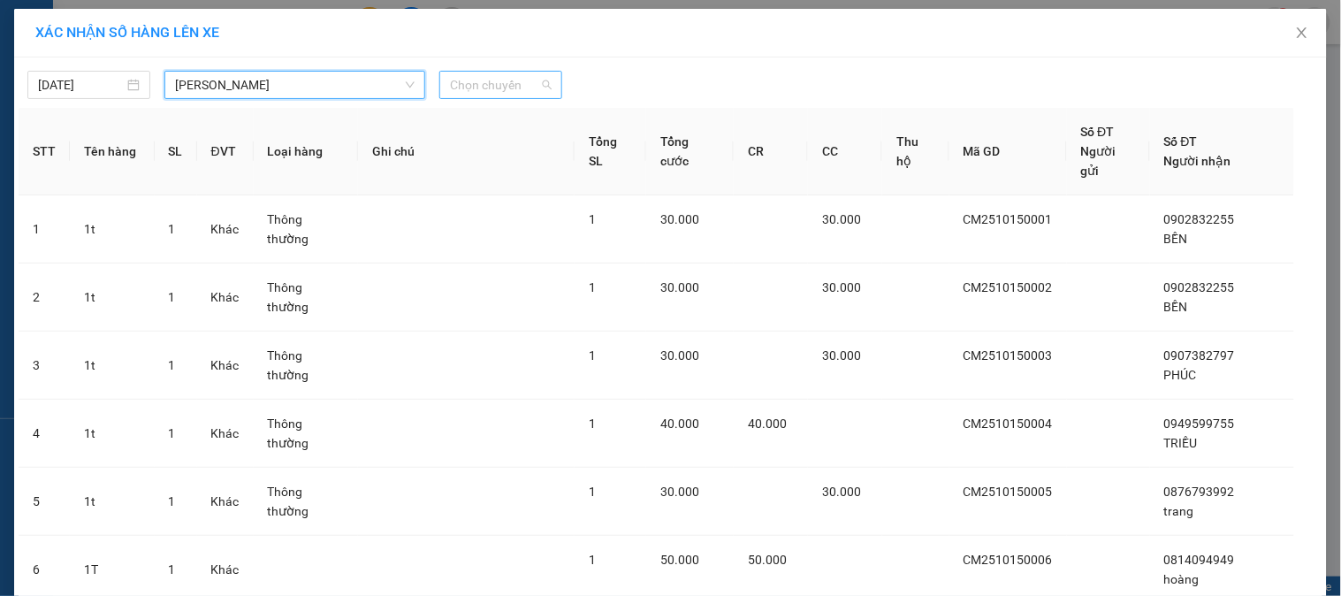
click at [484, 97] on span "Chọn chuyến" at bounding box center [501, 85] width 102 height 27
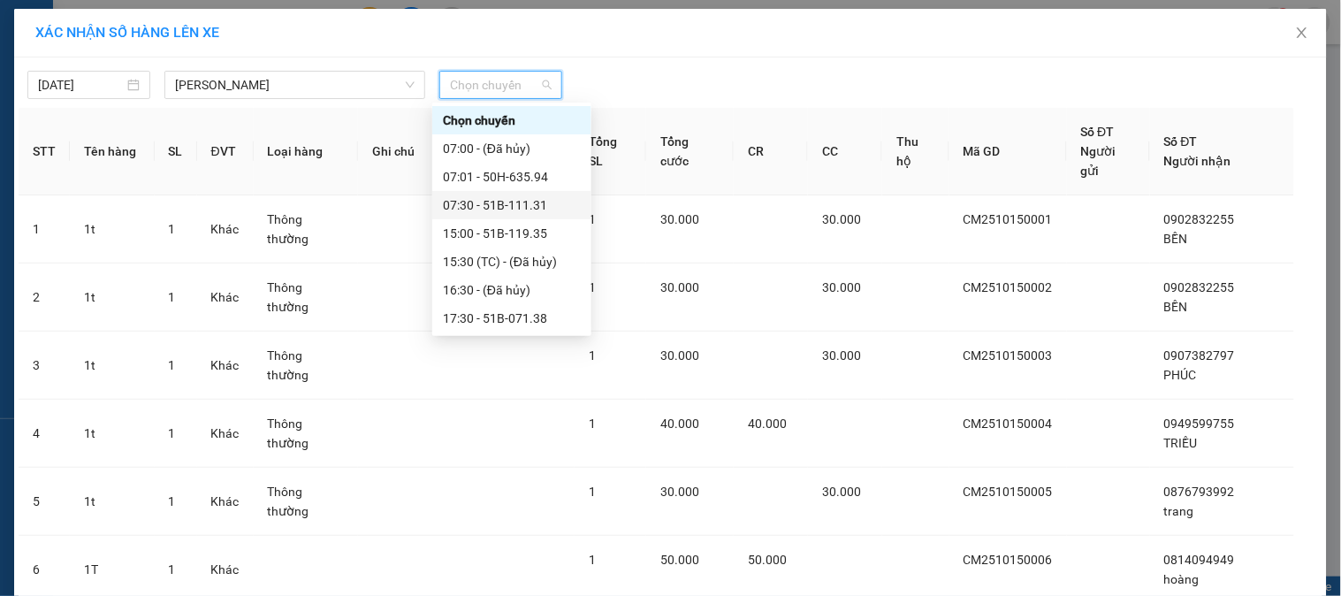
click at [490, 204] on div "07:30 - 51B-111.31" at bounding box center [512, 204] width 138 height 19
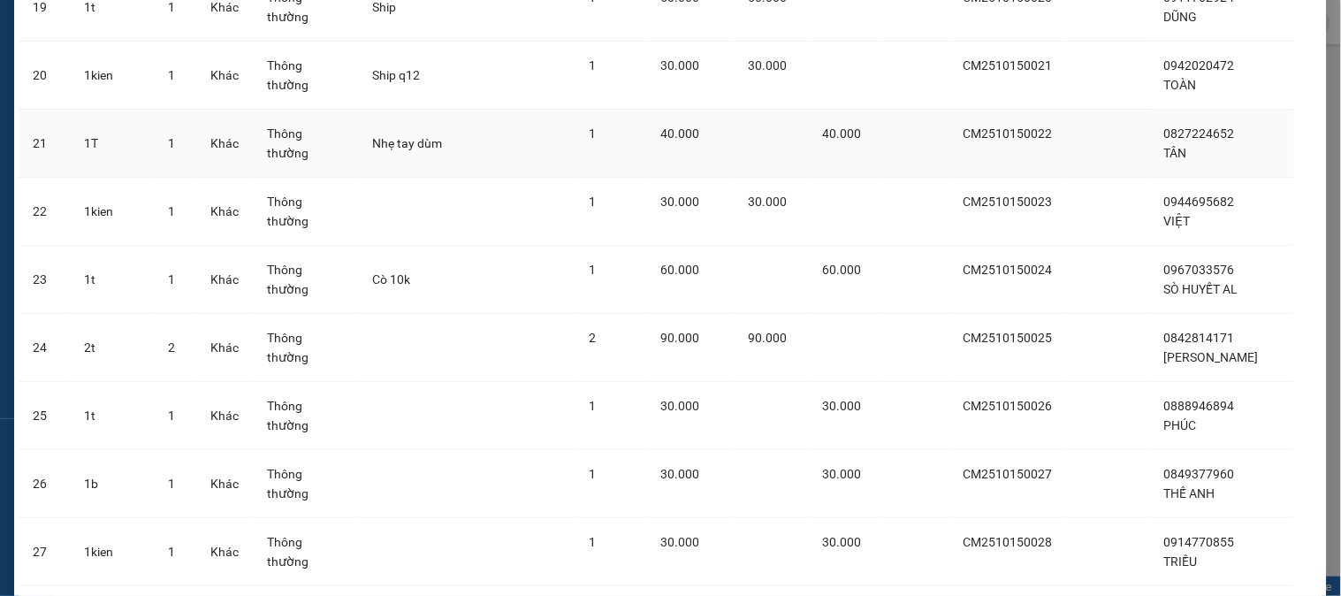
scroll to position [1558, 0]
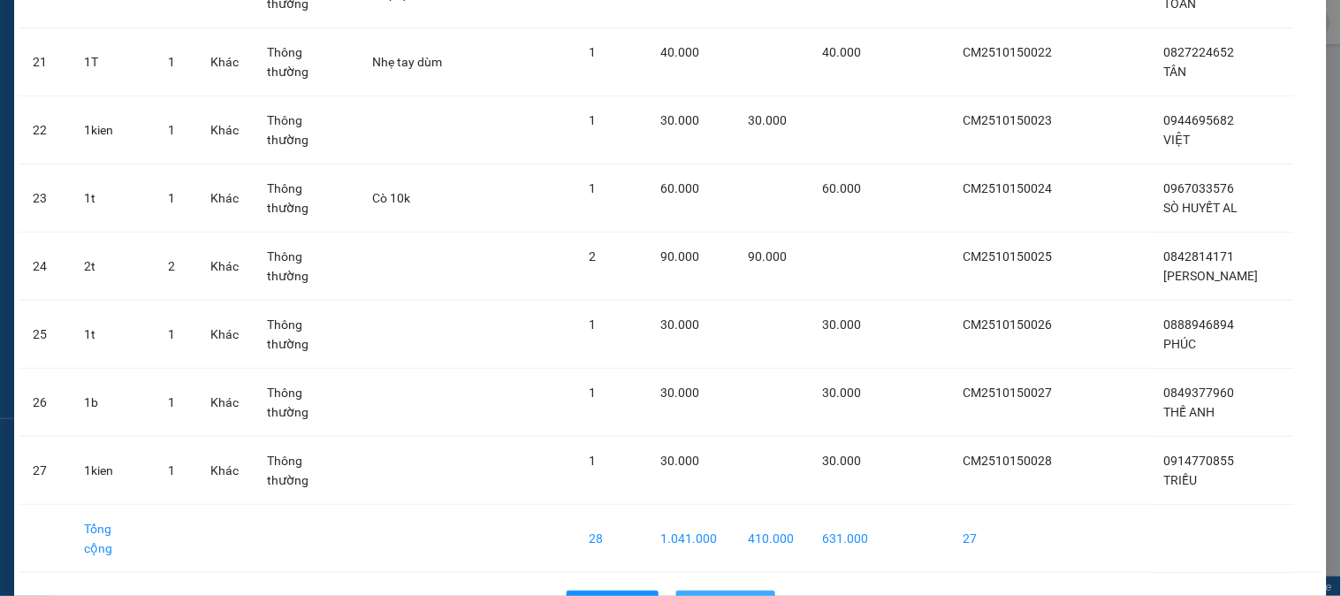
click at [701, 590] on button "Lên hàng" at bounding box center [725, 604] width 99 height 28
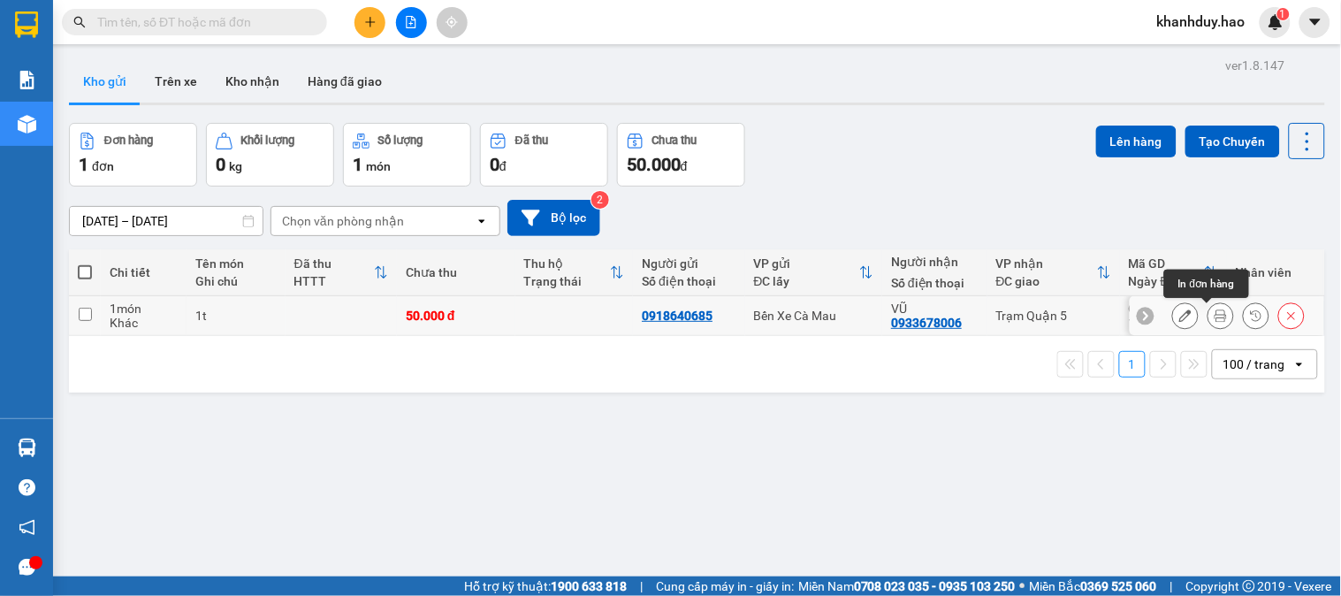
click at [1214, 315] on icon at bounding box center [1220, 315] width 12 height 12
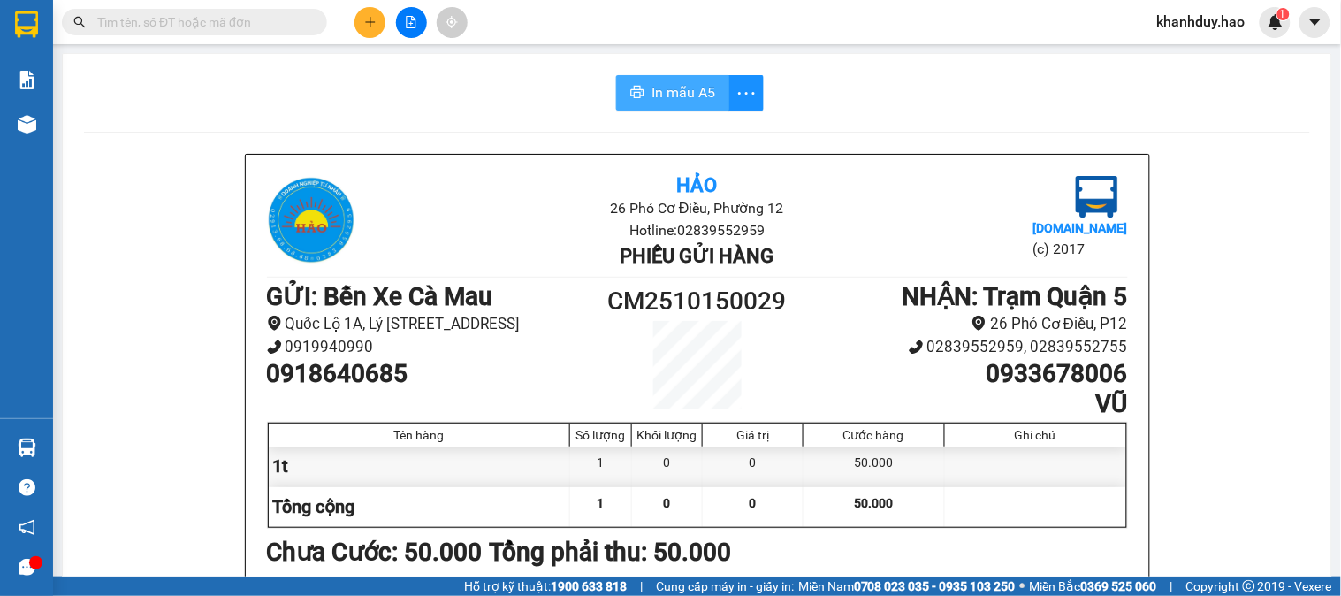
click at [666, 90] on span "In mẫu A5" at bounding box center [683, 92] width 64 height 22
click at [679, 103] on span "In mẫu A5" at bounding box center [683, 92] width 64 height 22
click at [227, 25] on input "text" at bounding box center [201, 21] width 209 height 19
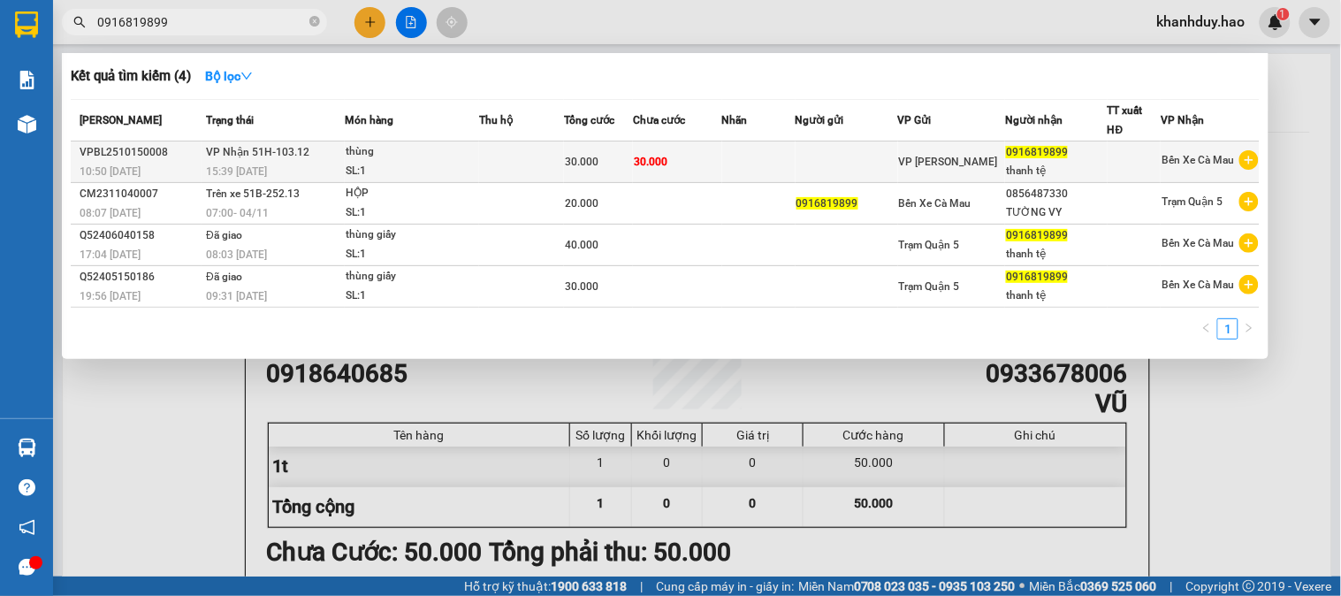
type input "0916819899"
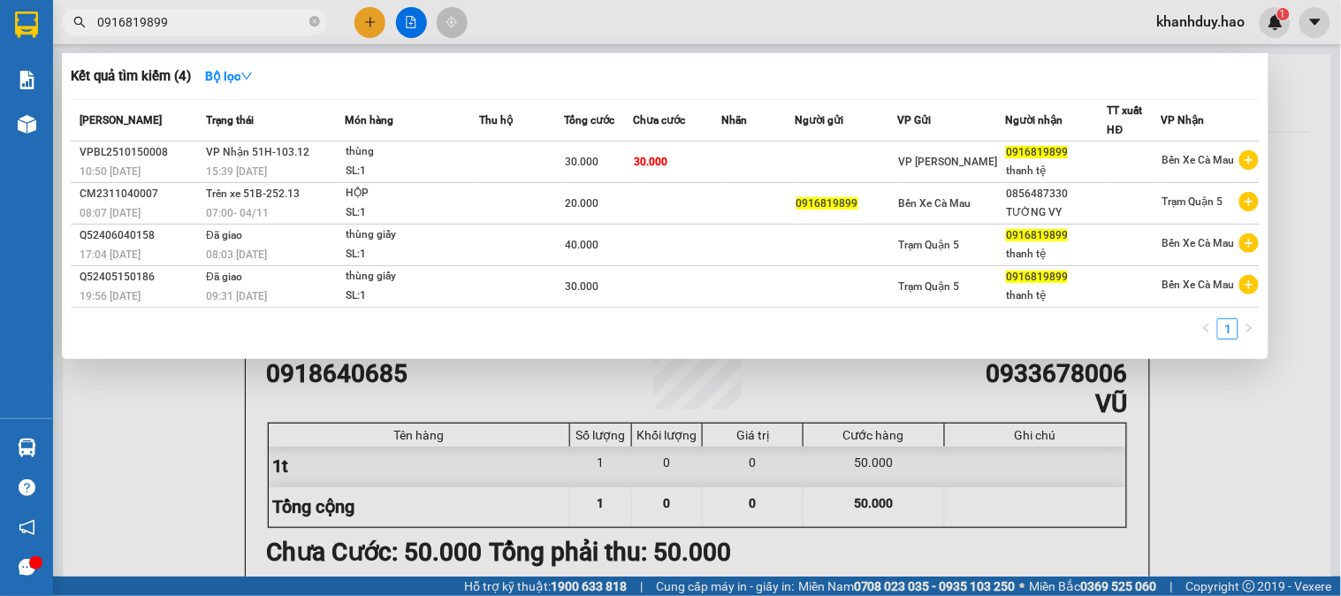
click at [684, 168] on td "30.000" at bounding box center [677, 162] width 89 height 42
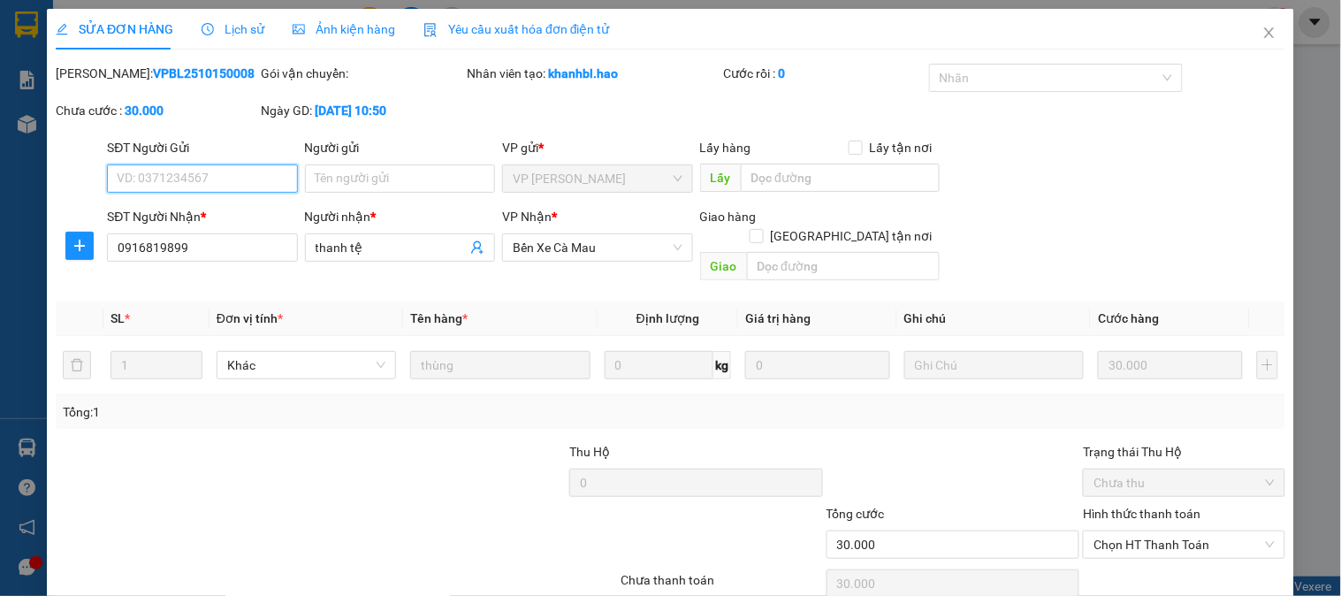
type input "0916819899"
type input "thanh tệ"
type input "30.000"
click at [373, 29] on span "Ảnh kiện hàng" at bounding box center [344, 29] width 103 height 14
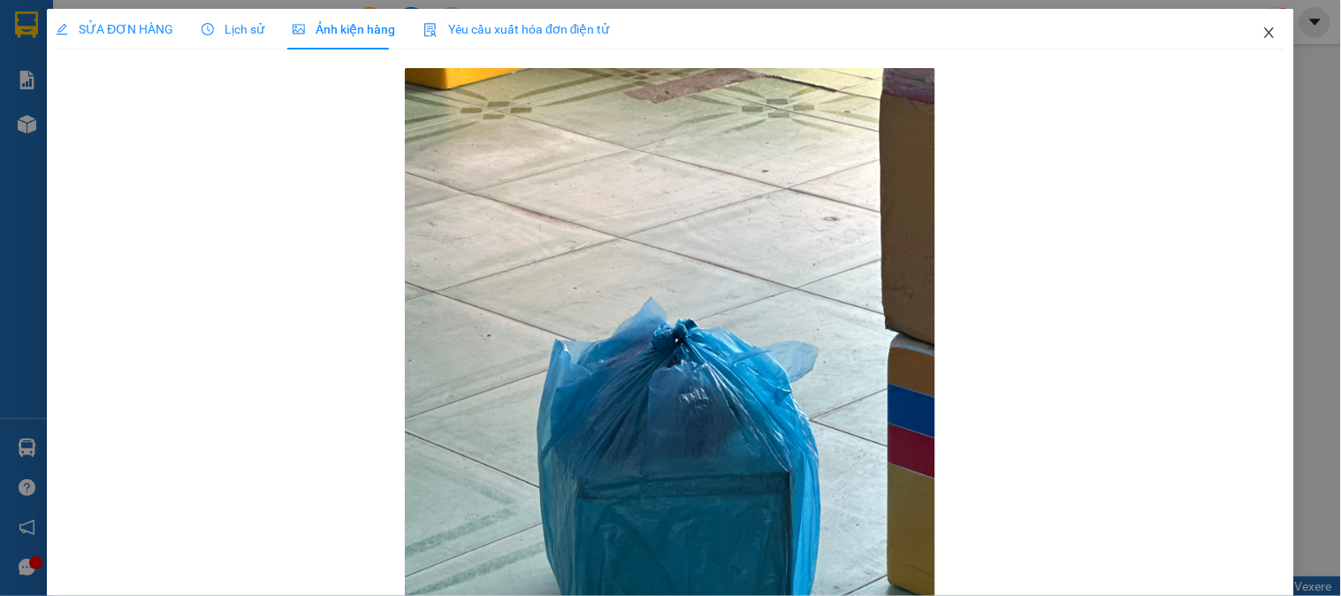
click at [1262, 33] on icon "close" at bounding box center [1269, 33] width 14 height 14
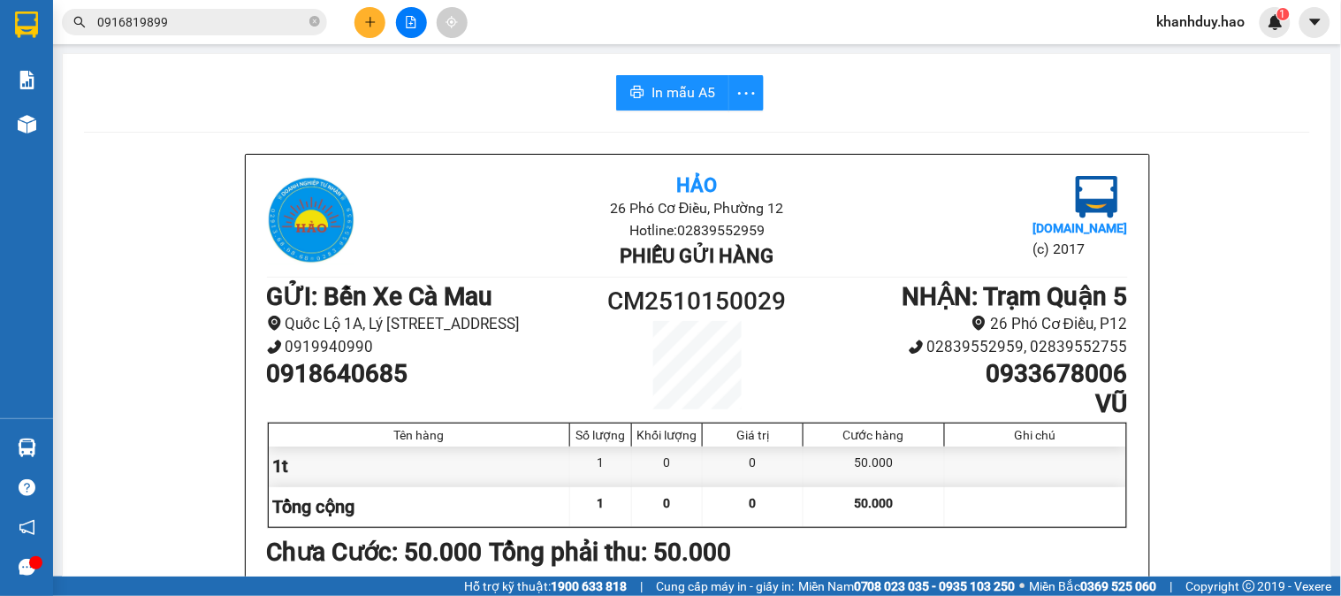
click at [171, 21] on input "0916819899" at bounding box center [201, 21] width 209 height 19
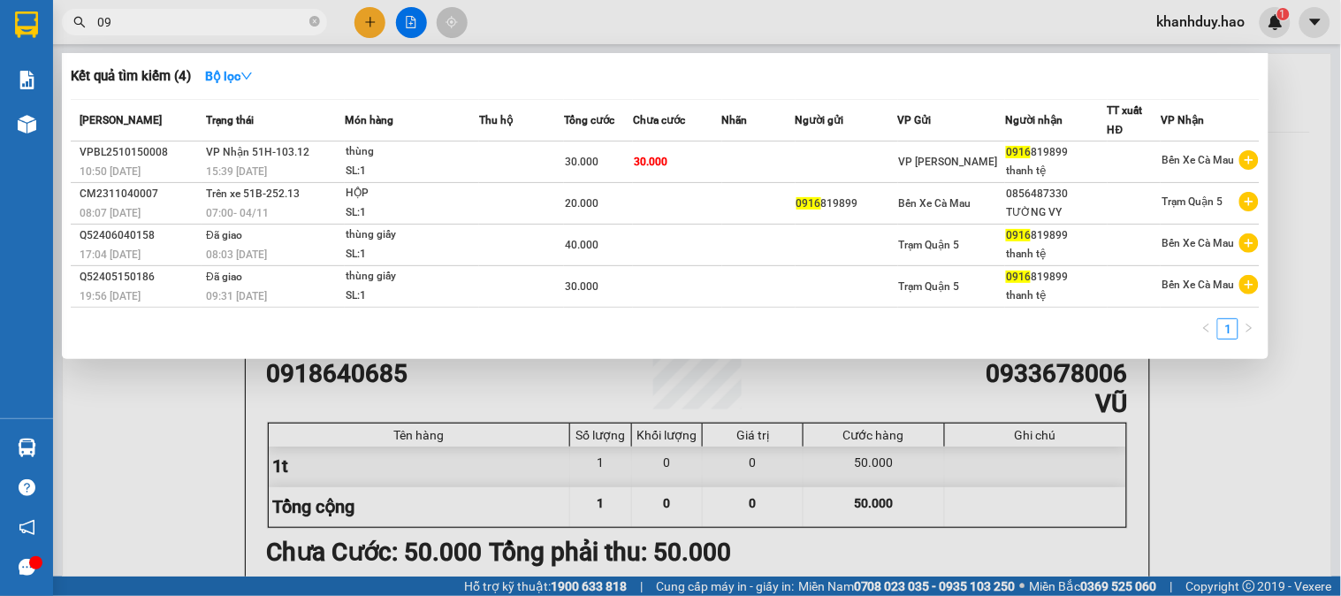
type input "0"
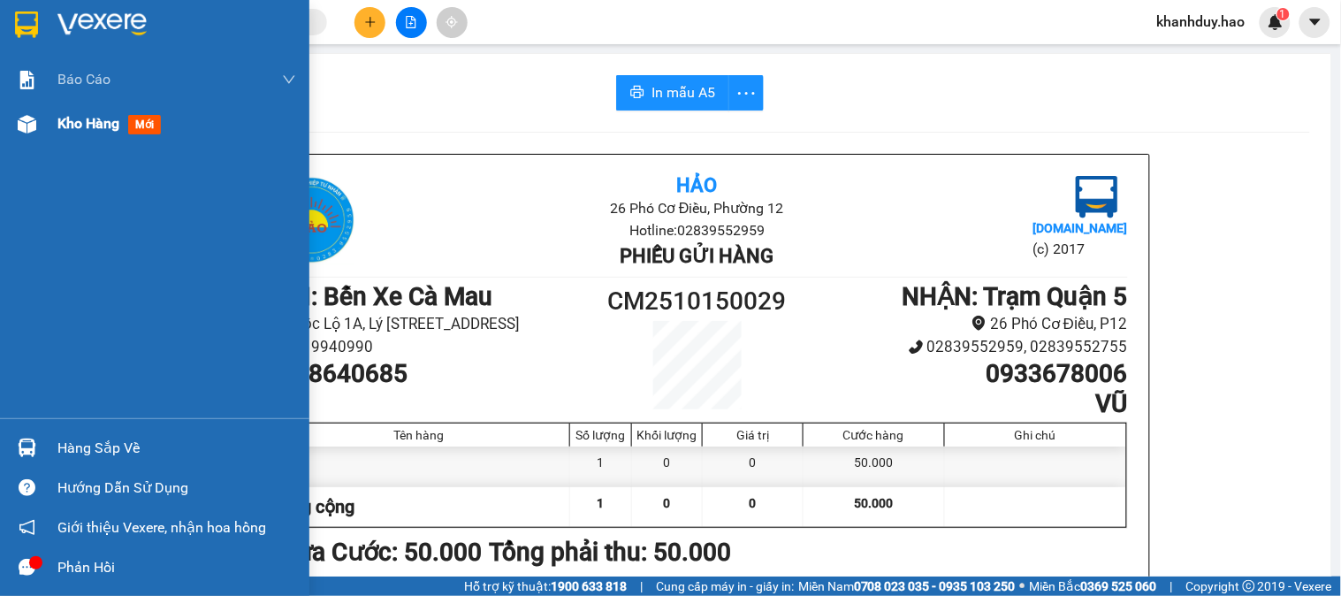
click at [74, 129] on span "Kho hàng" at bounding box center [88, 123] width 62 height 17
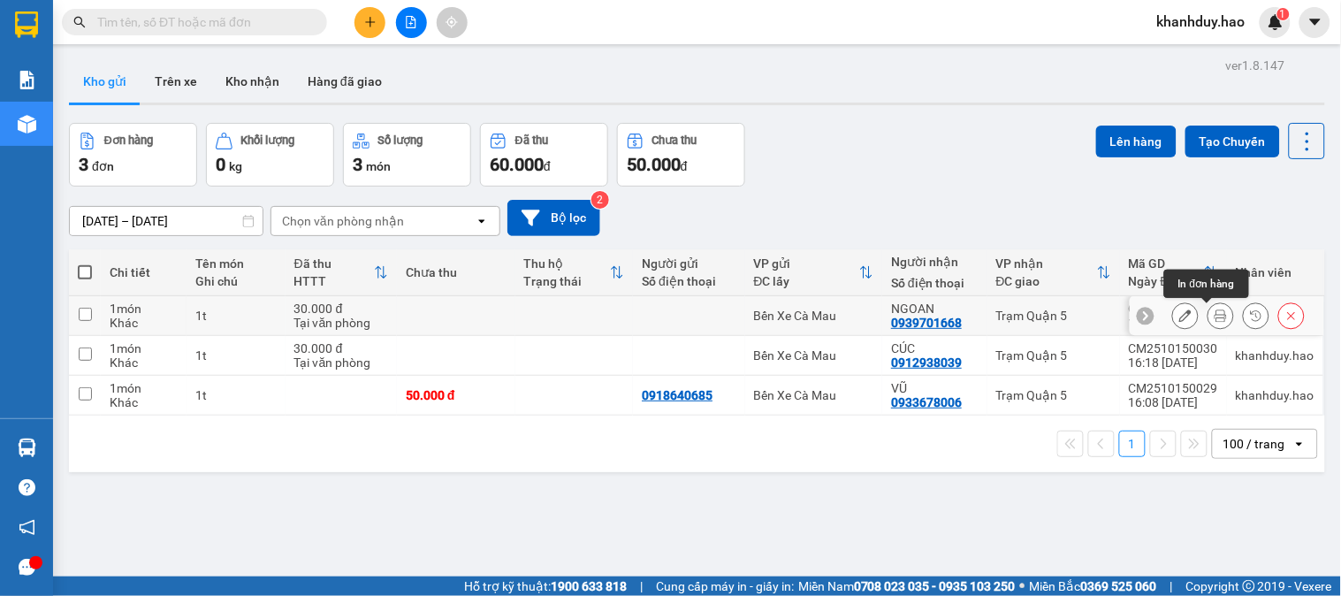
click at [1214, 316] on icon at bounding box center [1220, 315] width 12 height 12
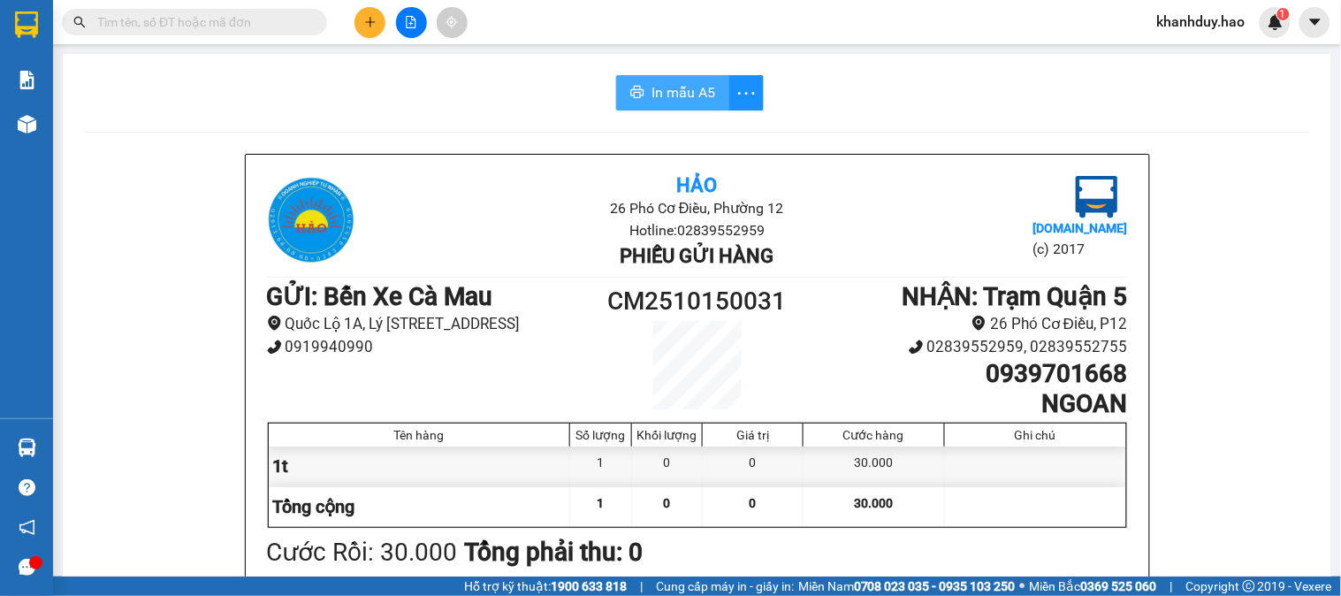
click at [691, 84] on span "In mẫu A5" at bounding box center [683, 92] width 64 height 22
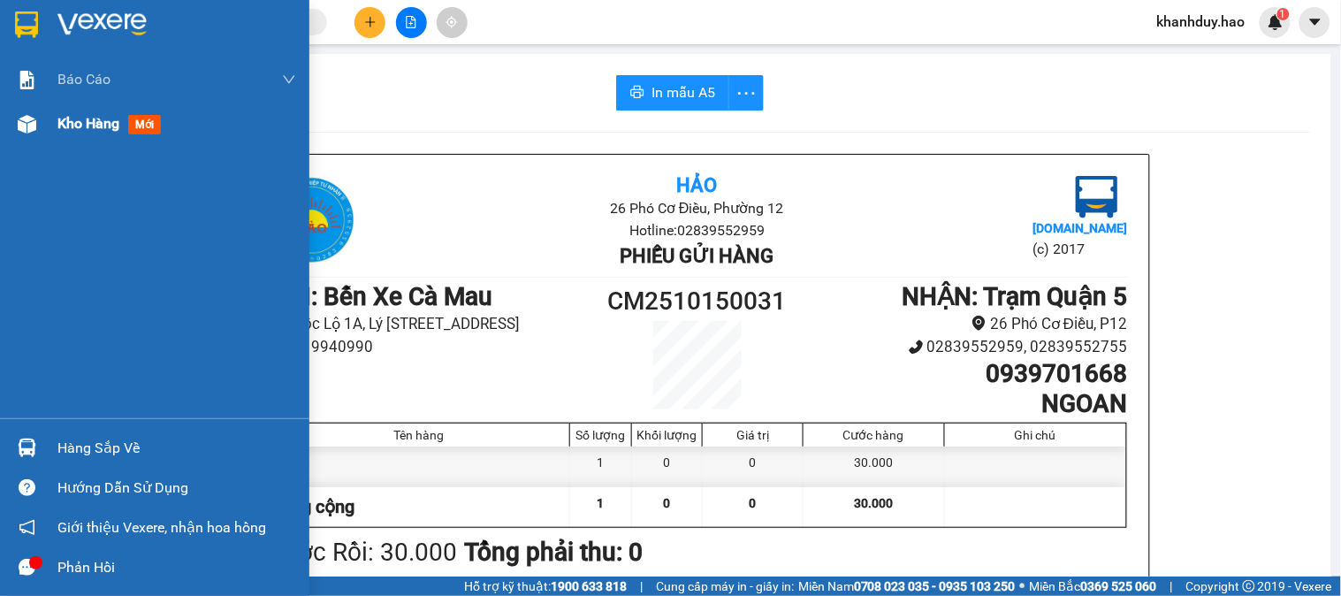
click at [67, 125] on span "Kho hàng" at bounding box center [88, 123] width 62 height 17
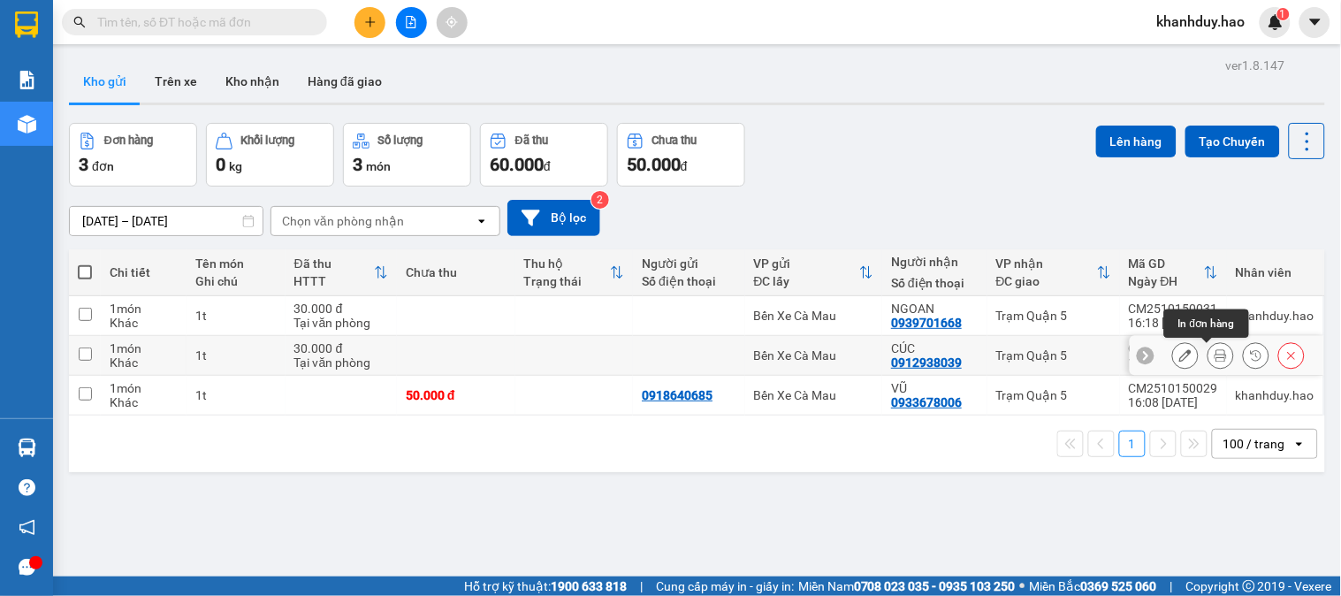
click at [1214, 352] on icon at bounding box center [1220, 355] width 12 height 12
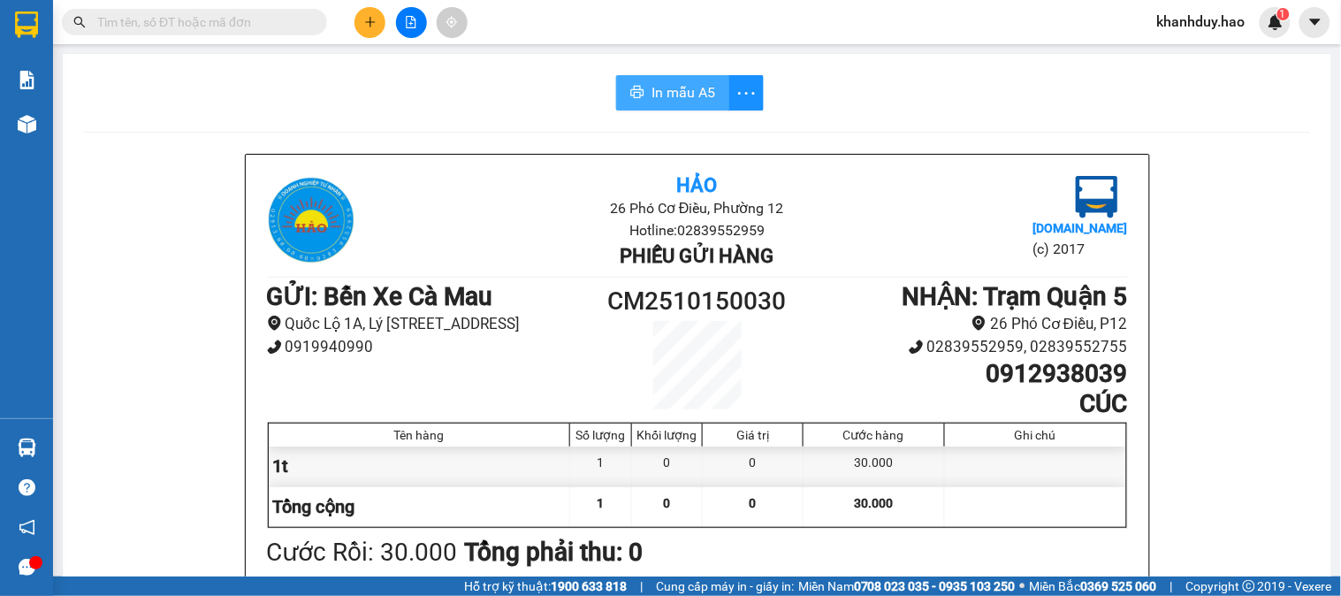
click at [696, 87] on span "In mẫu A5" at bounding box center [683, 92] width 64 height 22
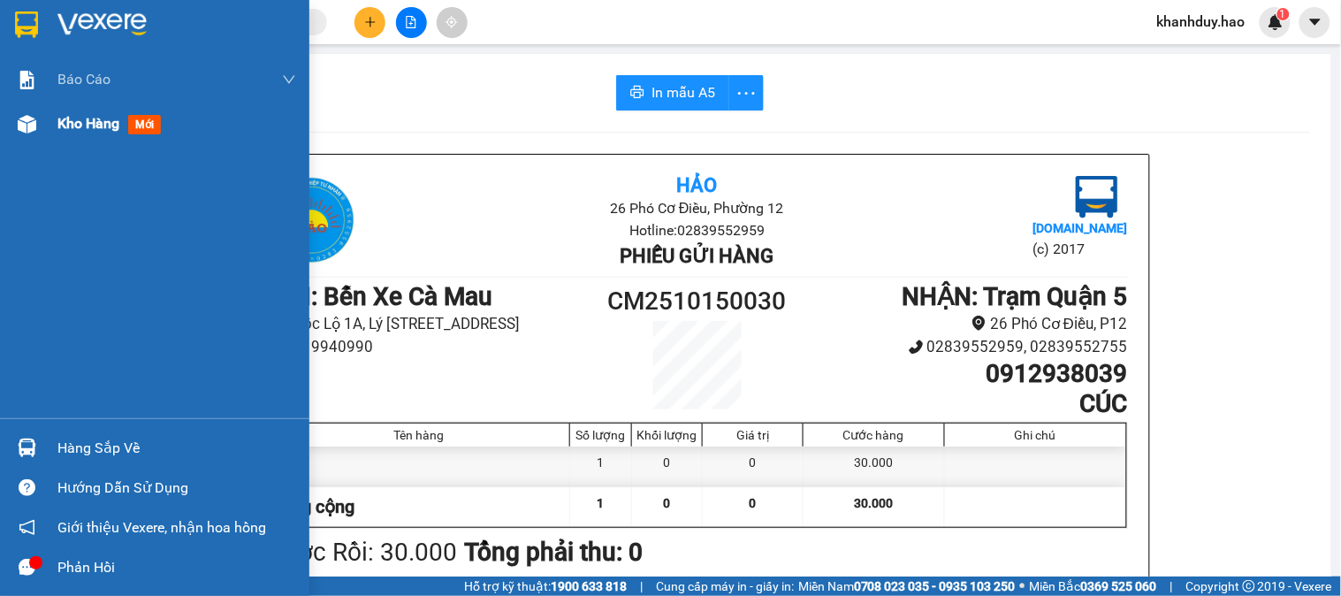
click at [84, 124] on span "Kho hàng" at bounding box center [88, 123] width 62 height 17
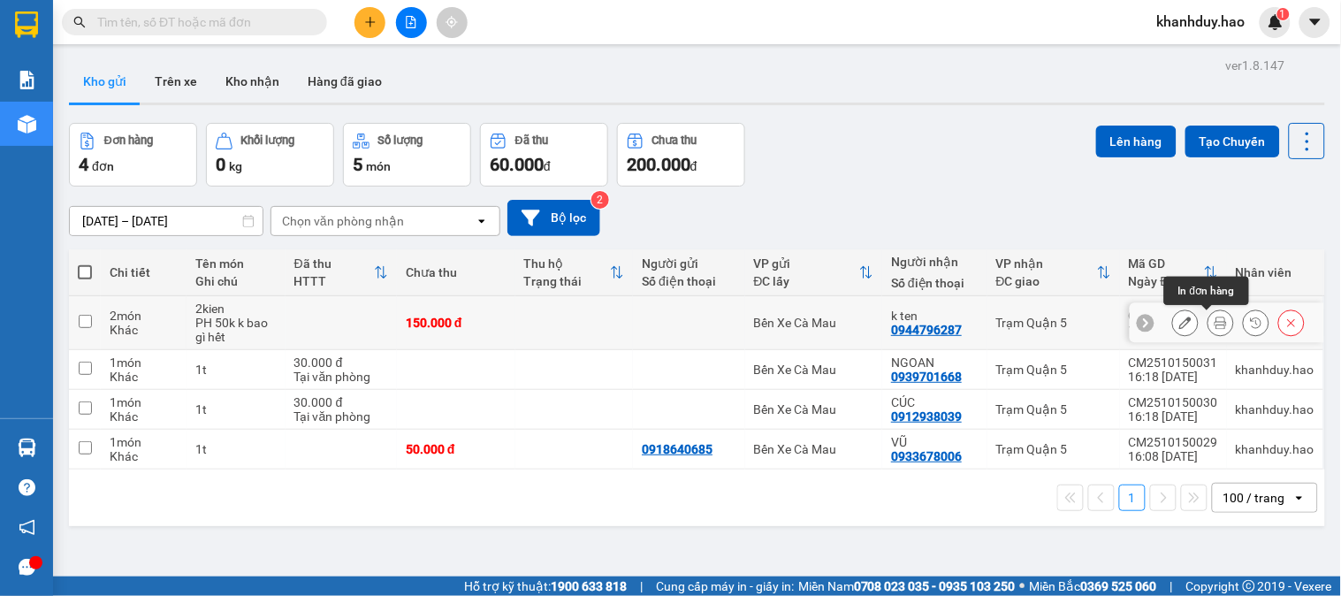
click at [1214, 328] on icon at bounding box center [1220, 322] width 12 height 12
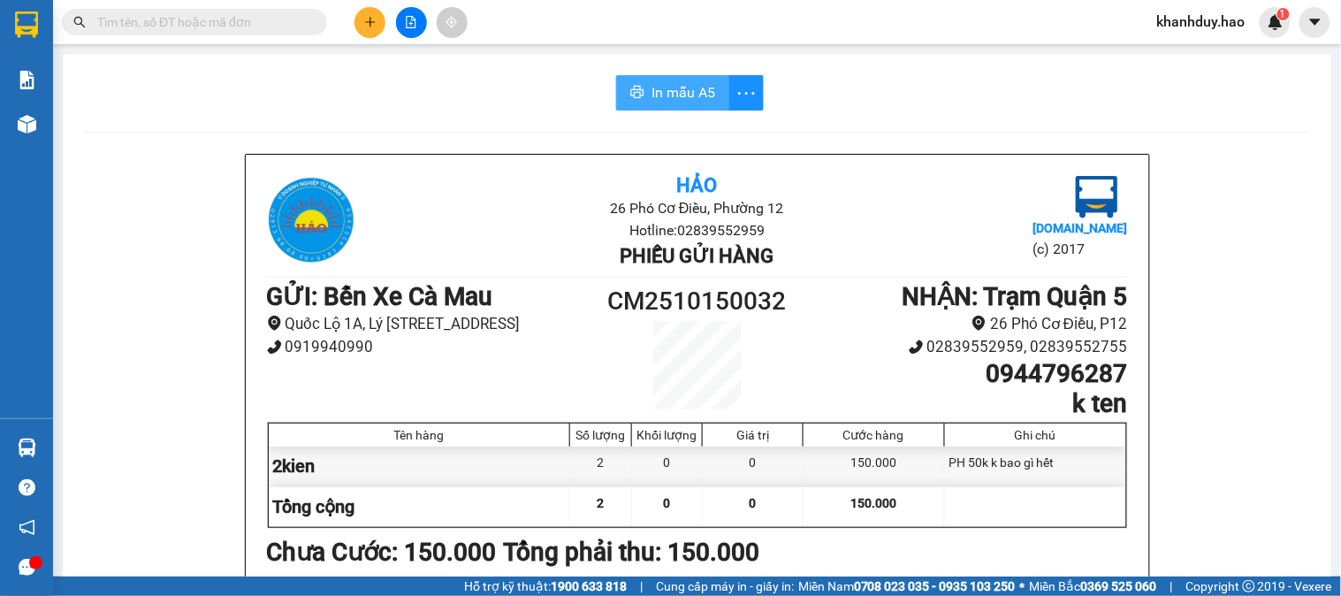
click at [678, 82] on span "In mẫu A5" at bounding box center [683, 92] width 64 height 22
click at [310, 20] on span at bounding box center [314, 21] width 11 height 19
click at [141, 11] on span at bounding box center [194, 22] width 265 height 27
click at [118, 23] on input "text" at bounding box center [201, 21] width 209 height 19
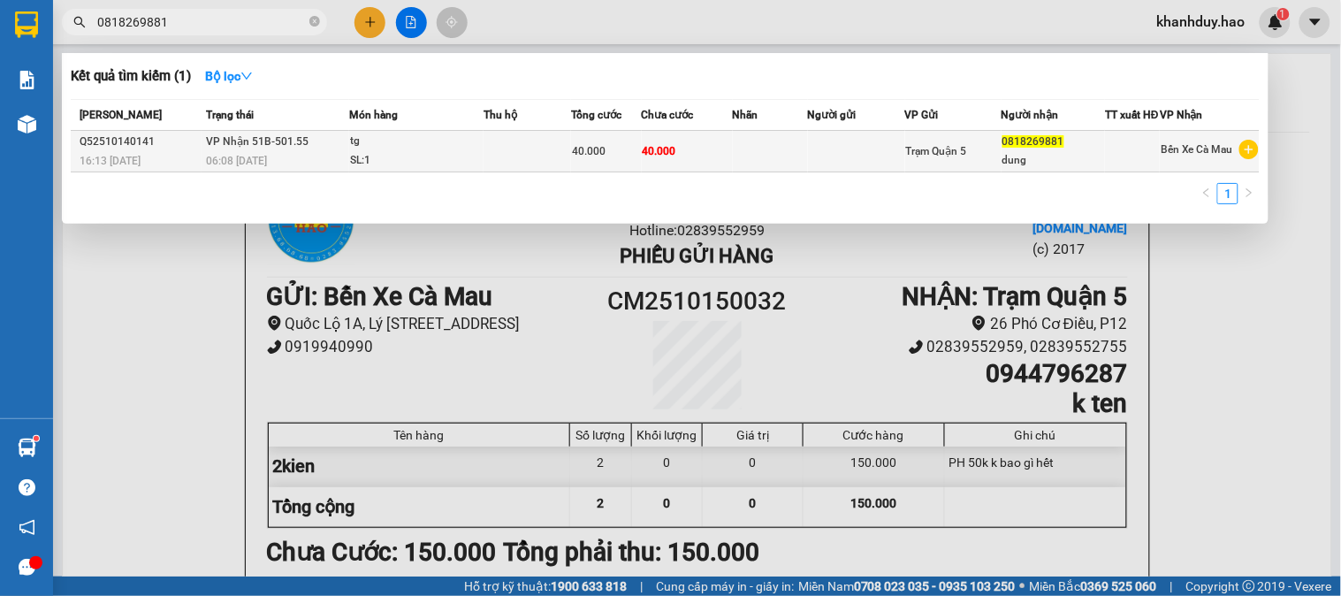
type input "0818269881"
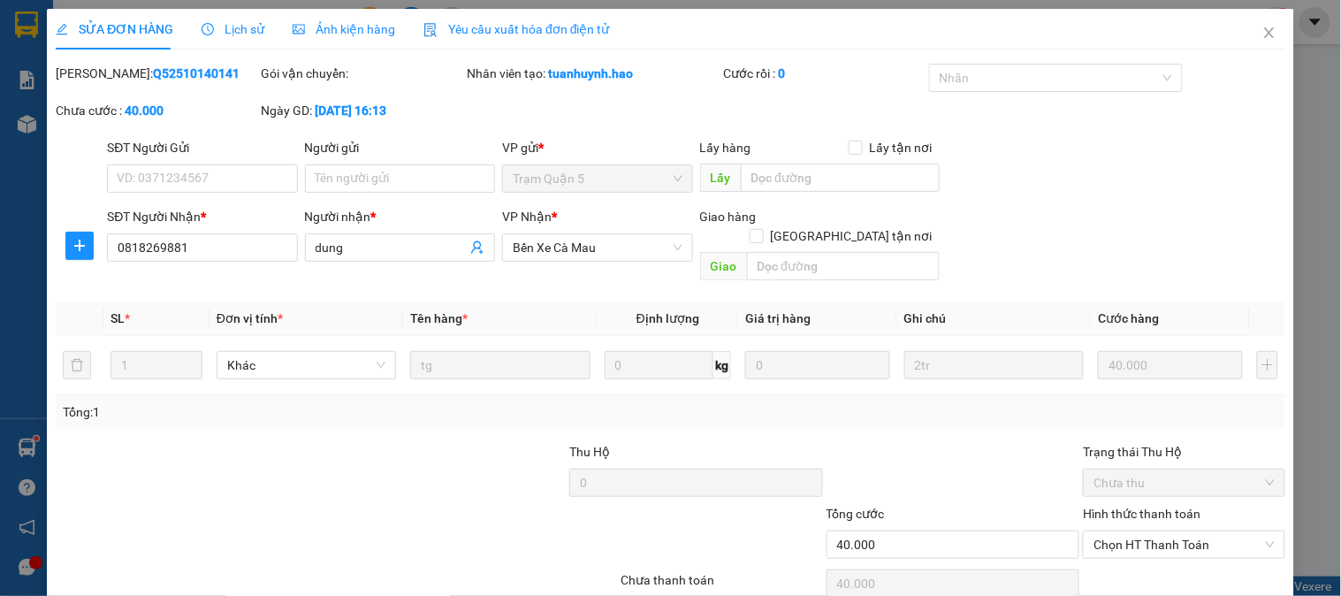
click at [327, 23] on span "Ảnh kiện hàng" at bounding box center [344, 29] width 103 height 14
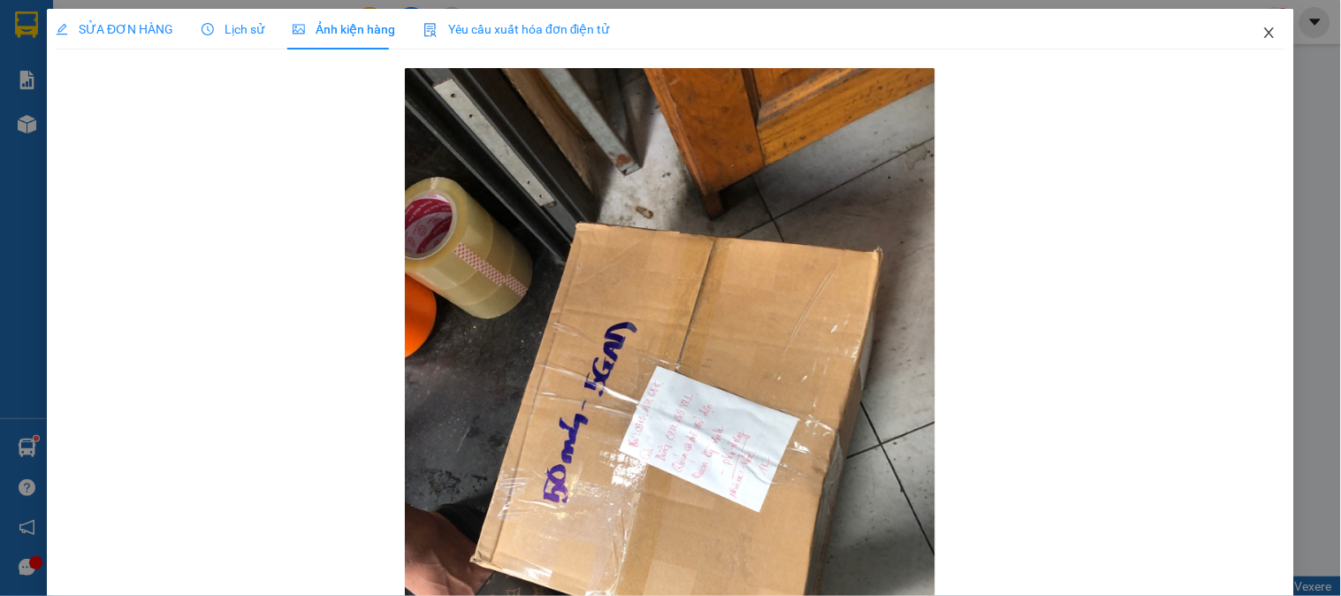
click at [1262, 33] on icon "close" at bounding box center [1269, 33] width 14 height 14
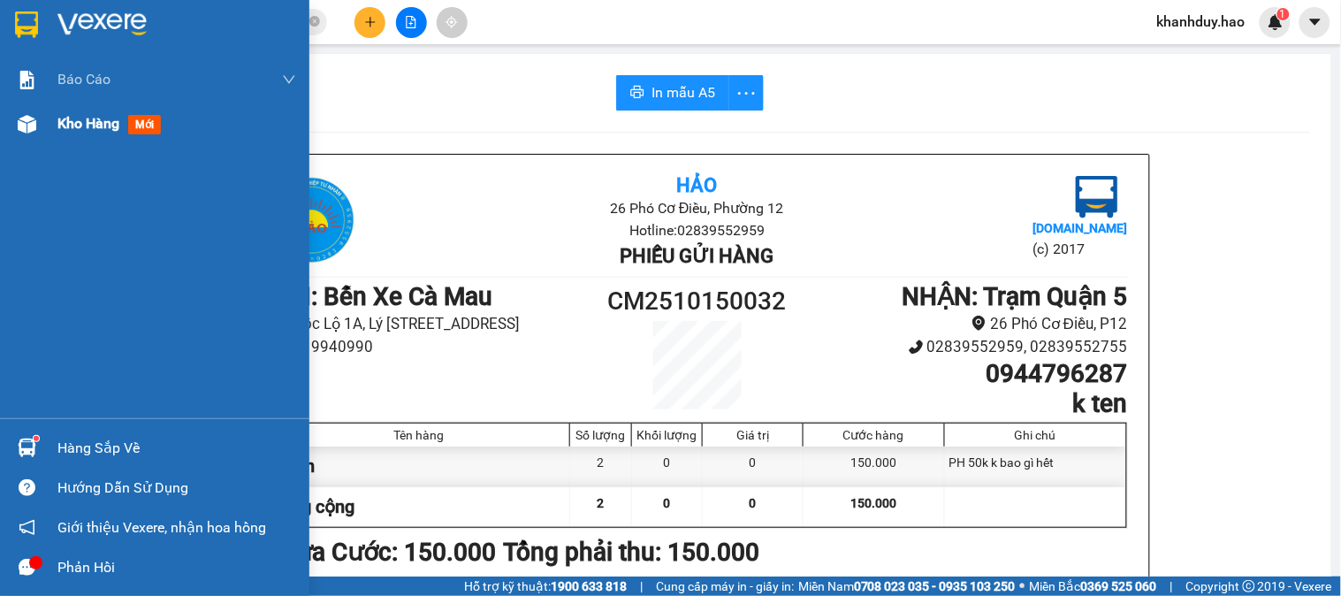
click at [85, 125] on span "Kho hàng" at bounding box center [88, 123] width 62 height 17
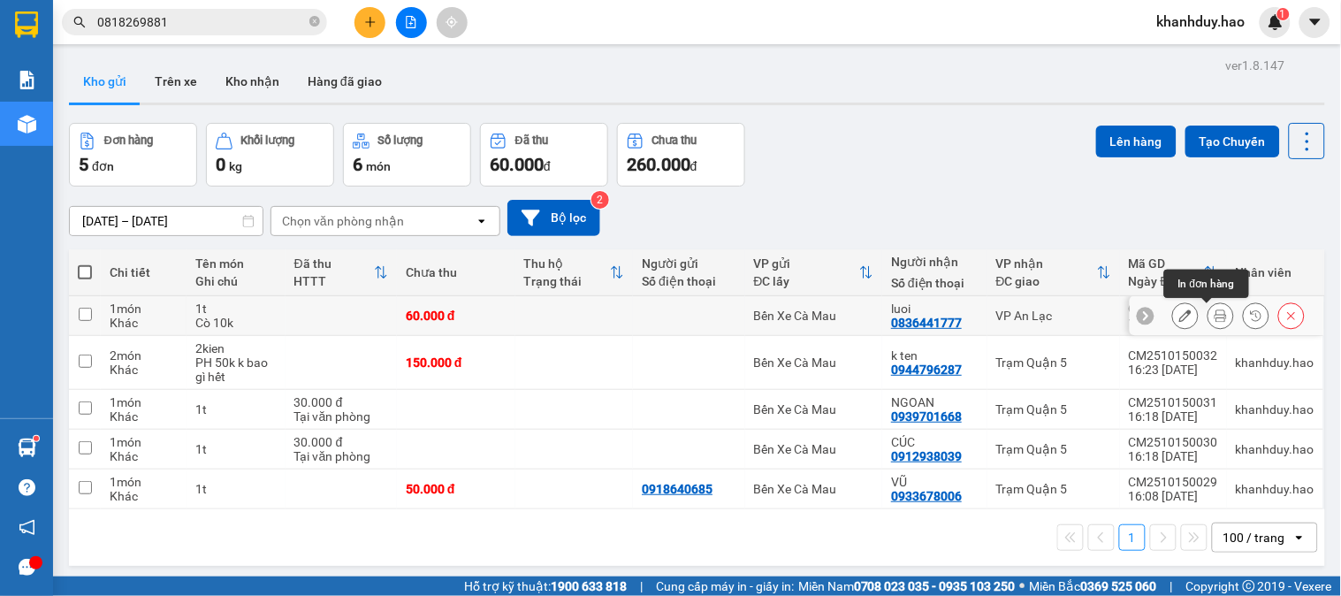
click at [1214, 320] on icon at bounding box center [1220, 315] width 12 height 12
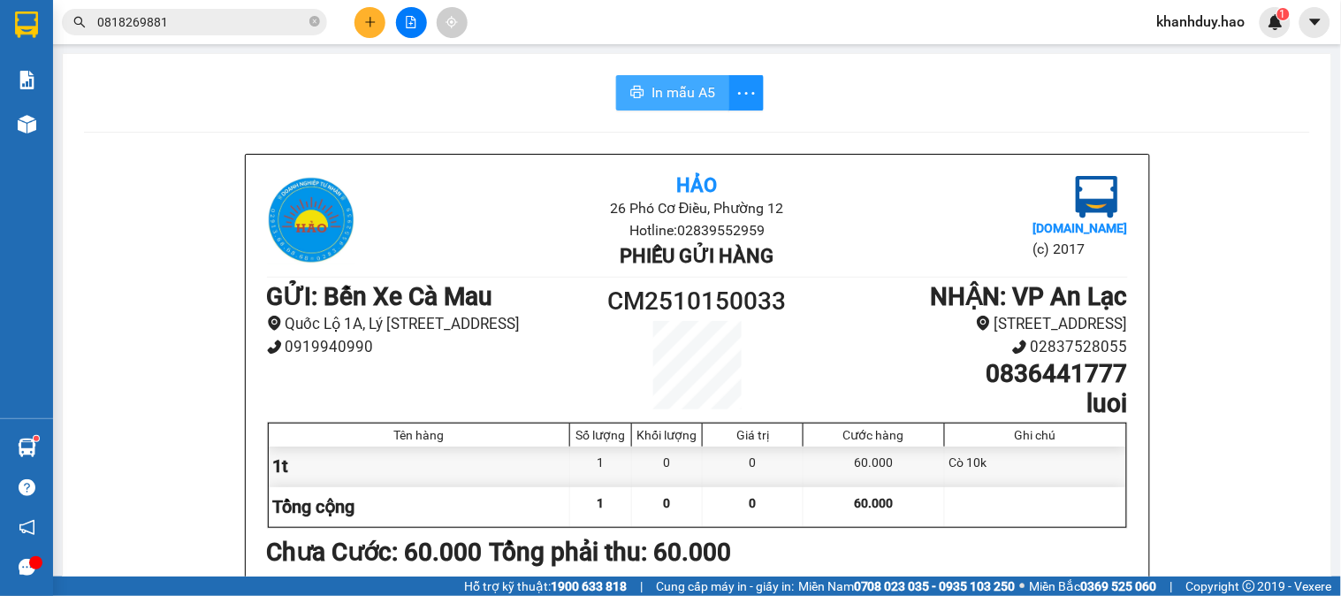
click at [680, 86] on span "In mẫu A5" at bounding box center [683, 92] width 64 height 22
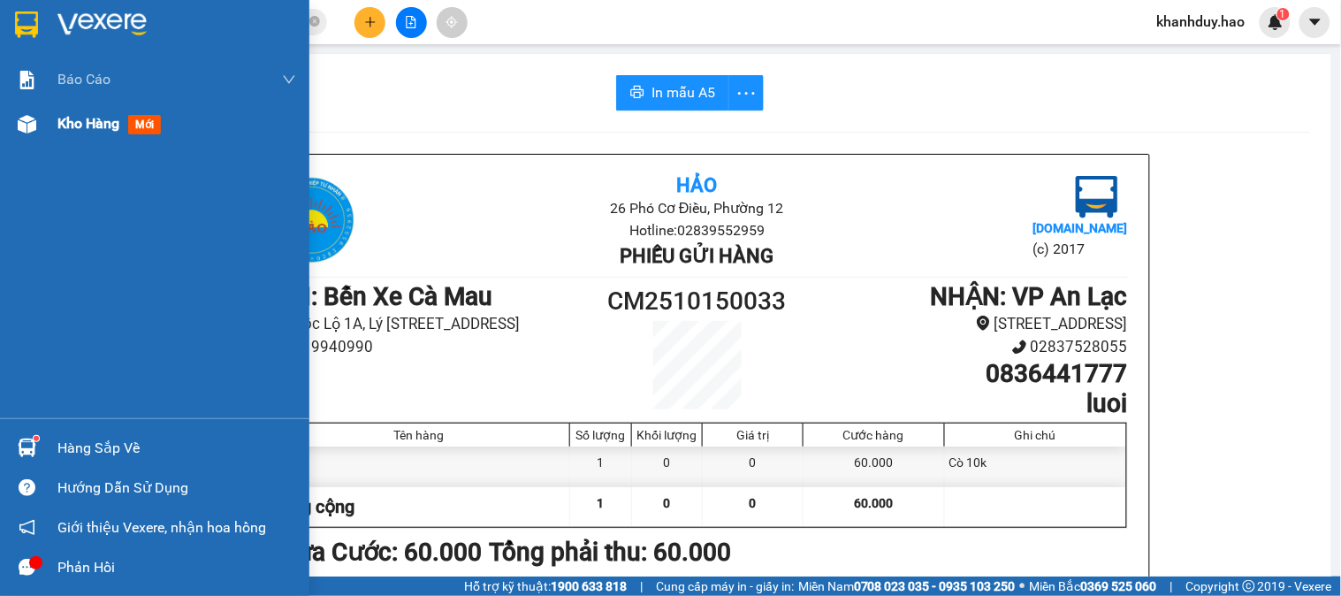
click at [69, 124] on span "Kho hàng" at bounding box center [88, 123] width 62 height 17
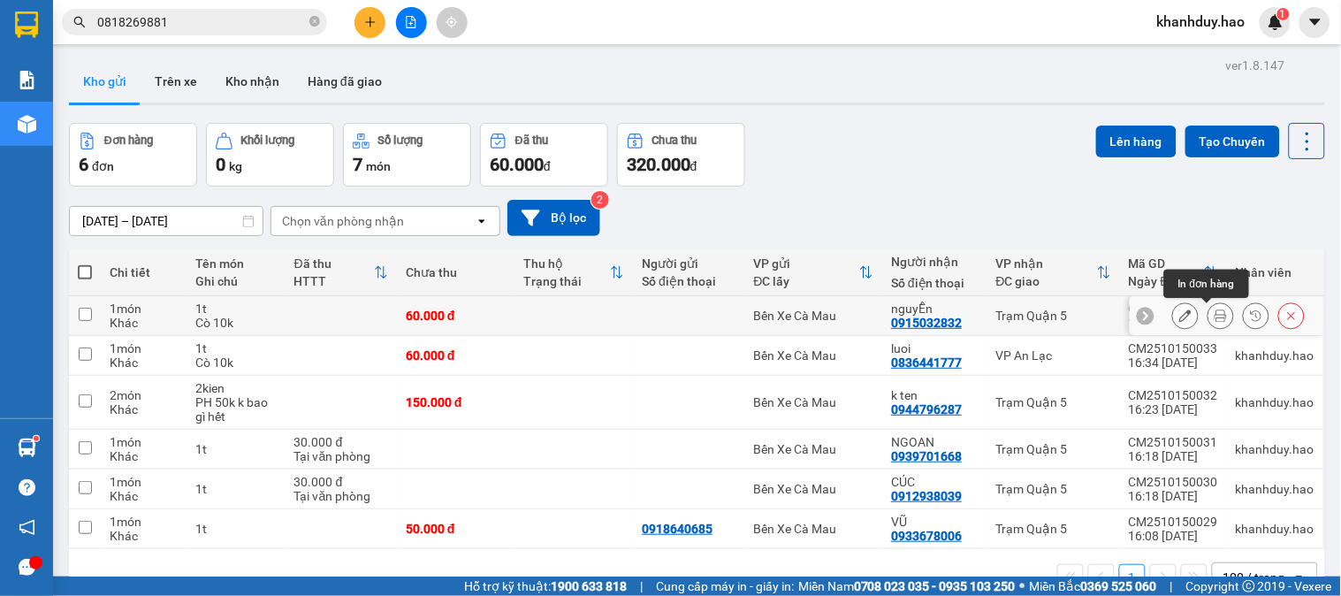
click at [1215, 319] on button at bounding box center [1220, 315] width 25 height 31
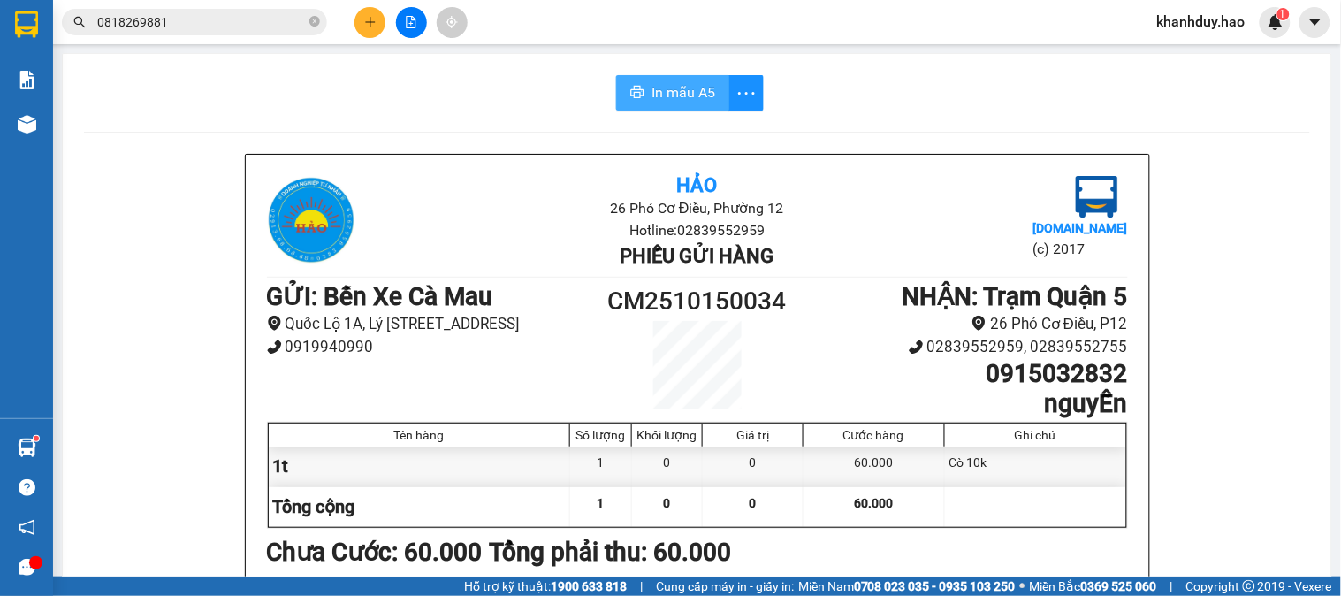
click at [677, 98] on span "In mẫu A5" at bounding box center [683, 92] width 64 height 22
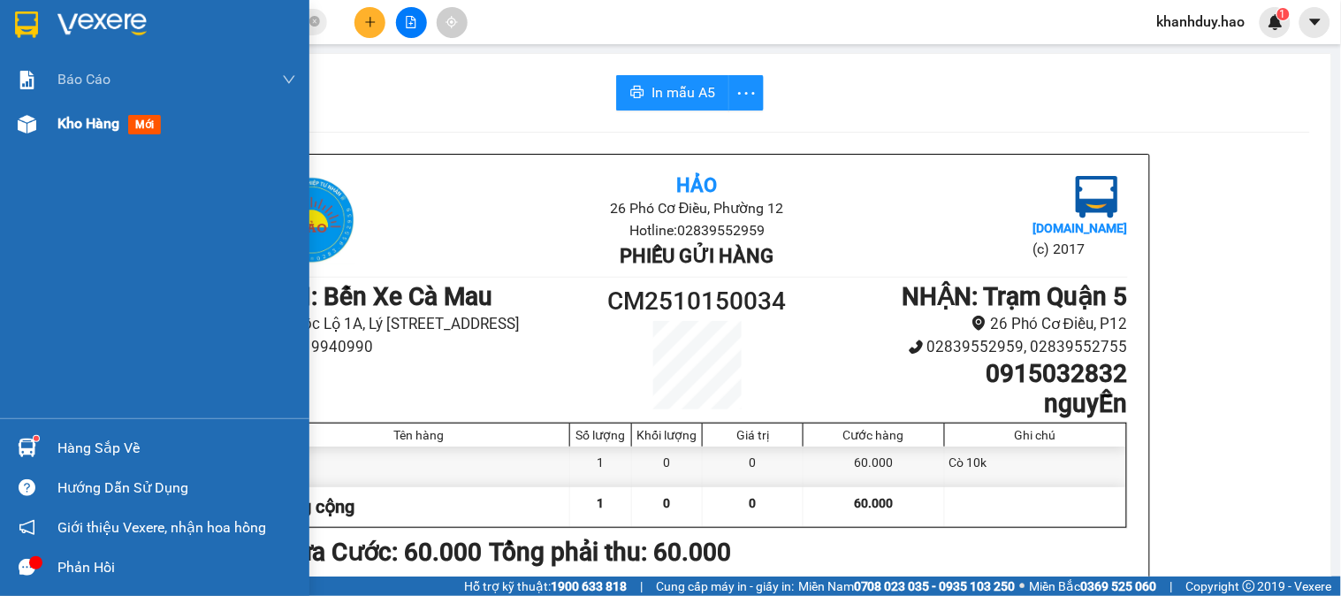
click at [83, 127] on span "Kho hàng" at bounding box center [88, 123] width 62 height 17
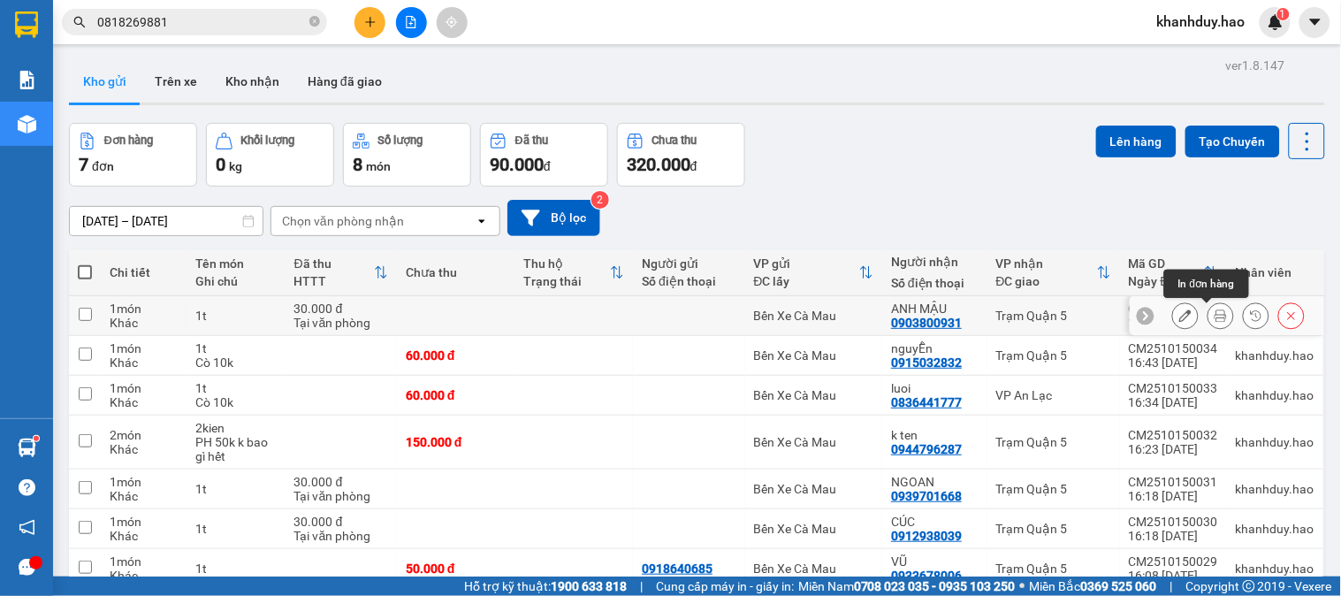
click at [1213, 315] on button at bounding box center [1220, 315] width 25 height 31
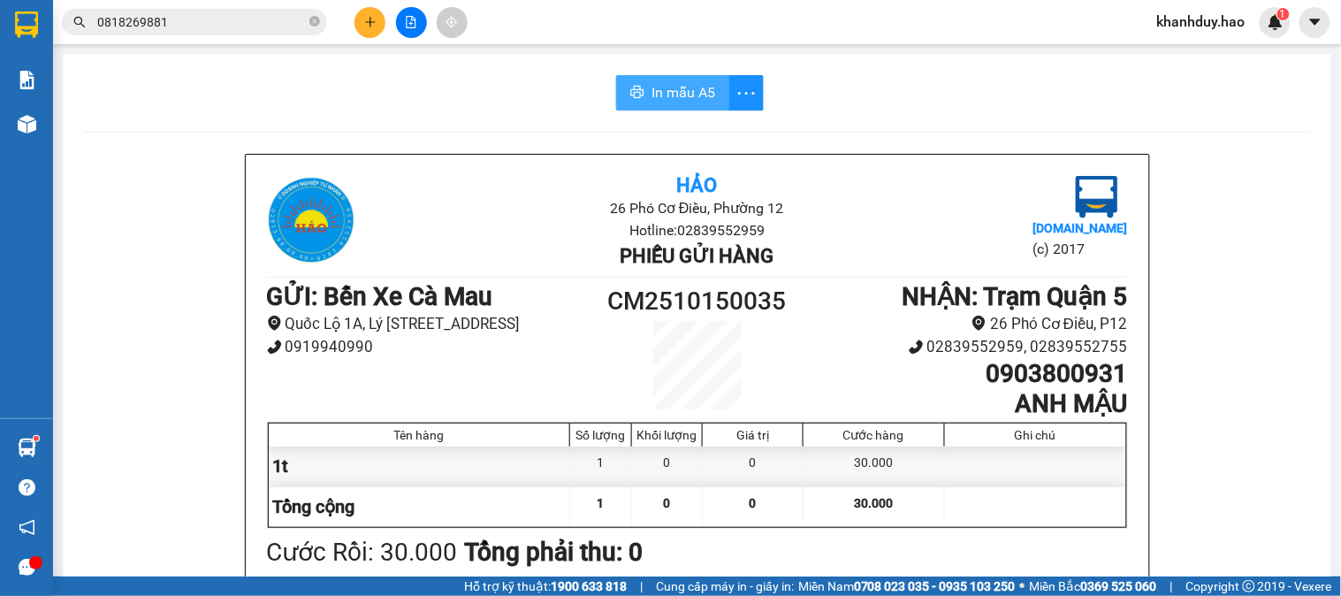
click at [660, 95] on span "In mẫu A5" at bounding box center [683, 92] width 64 height 22
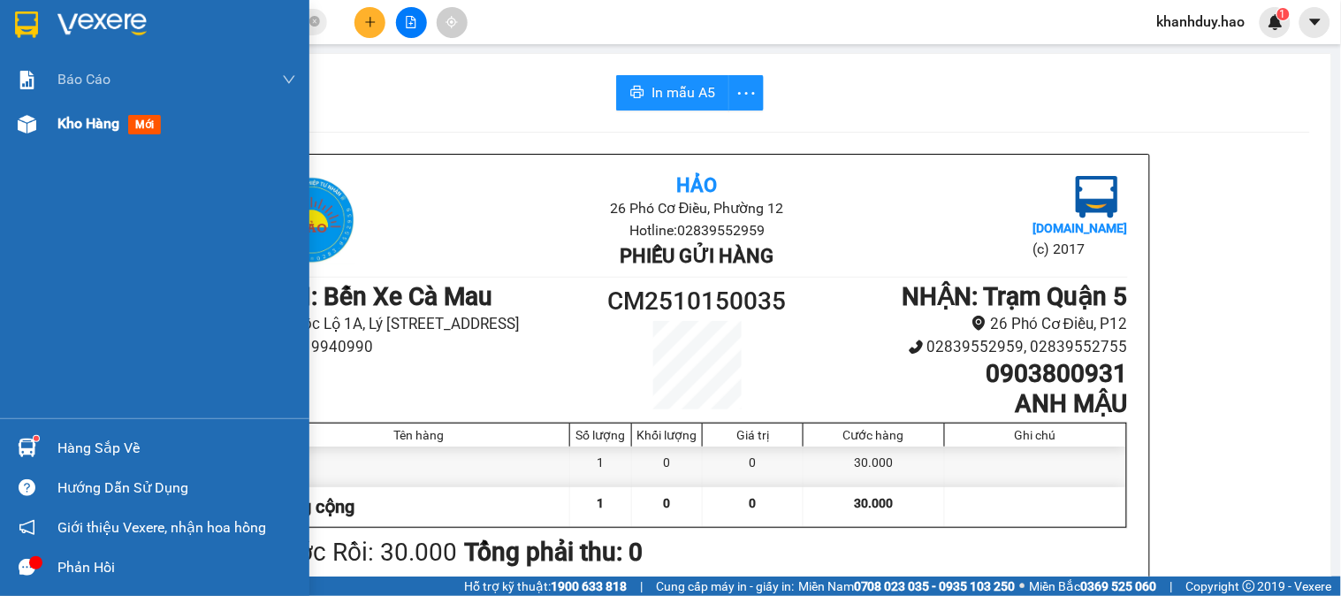
click at [68, 125] on span "Kho hàng" at bounding box center [88, 123] width 62 height 17
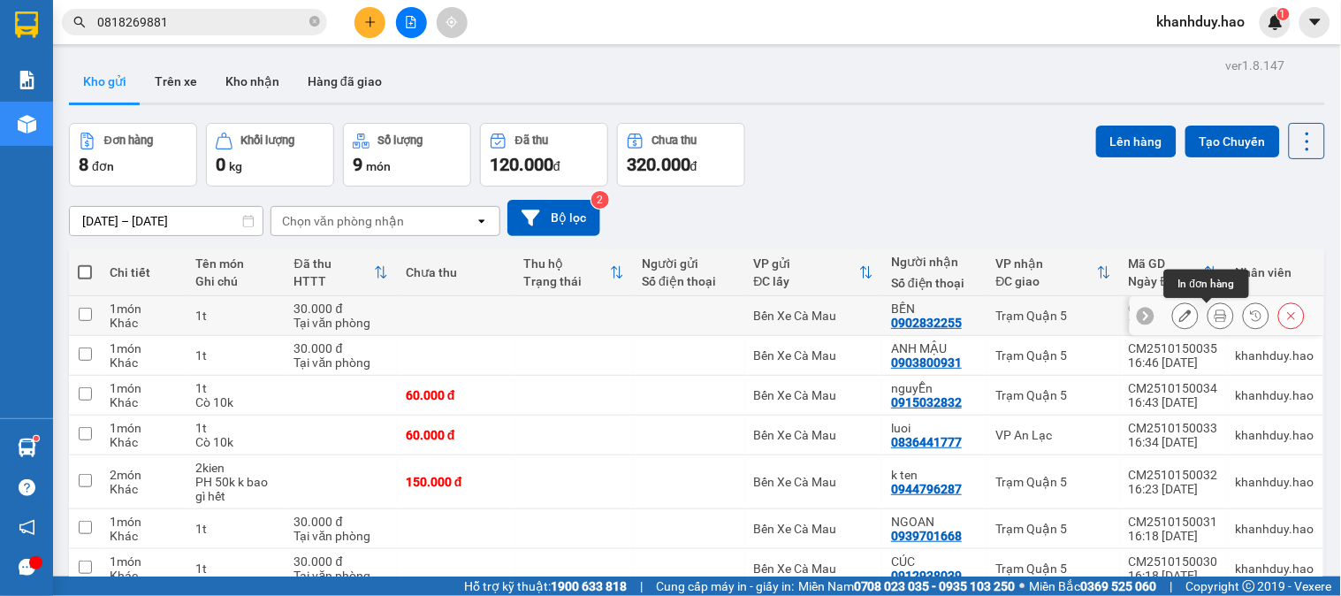
click at [1213, 316] on button at bounding box center [1220, 315] width 25 height 31
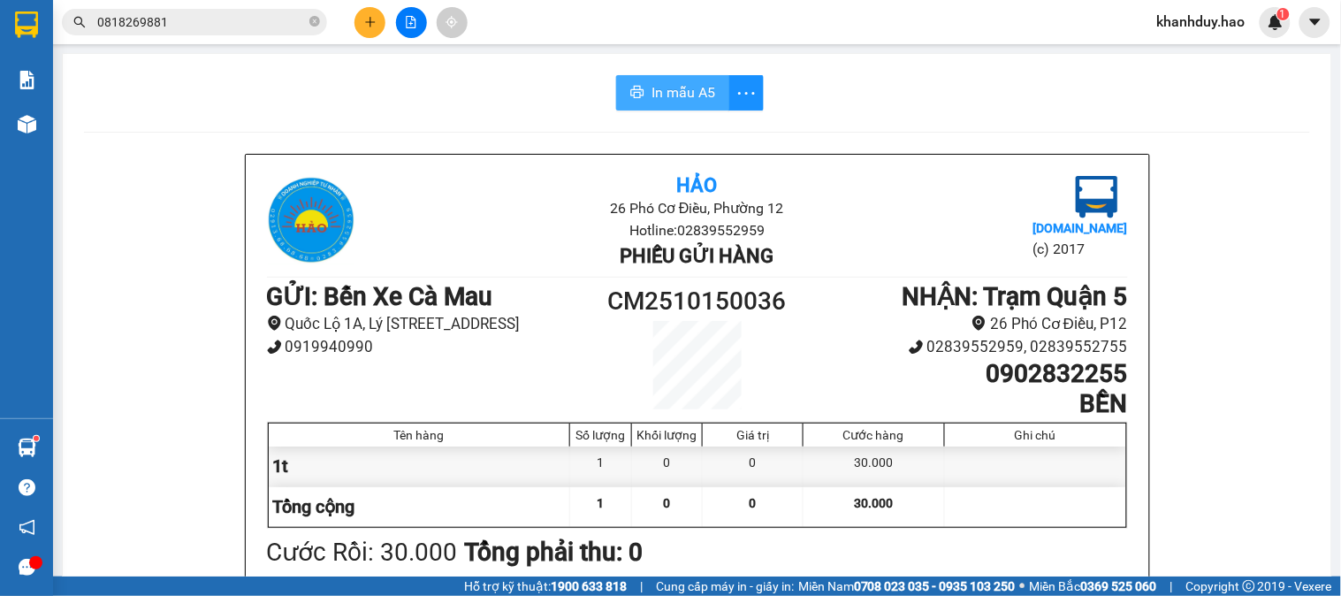
click at [665, 101] on span "In mẫu A5" at bounding box center [683, 92] width 64 height 22
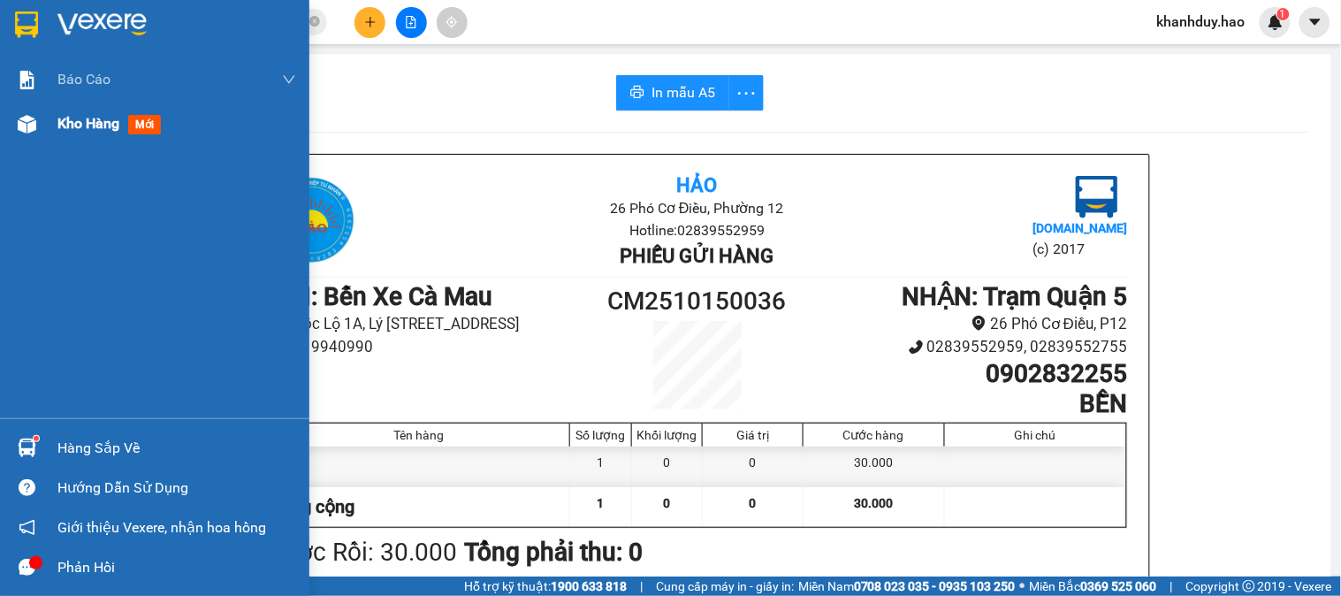
click at [90, 122] on span "Kho hàng" at bounding box center [88, 123] width 62 height 17
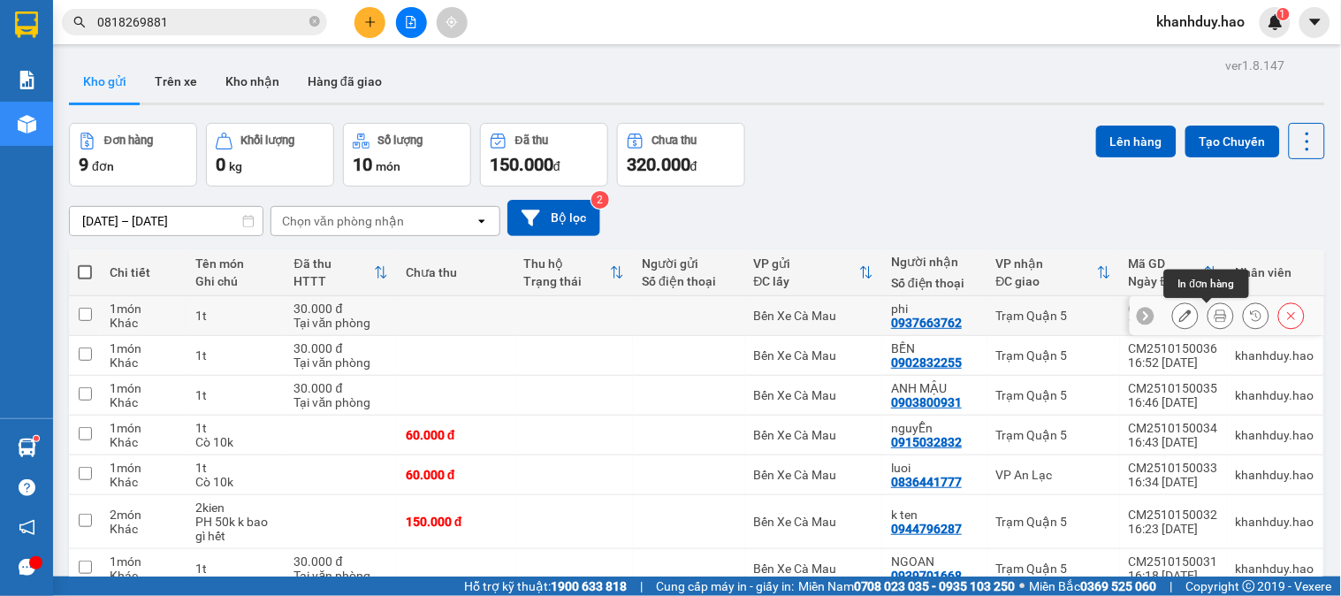
click at [1214, 316] on icon at bounding box center [1220, 315] width 12 height 12
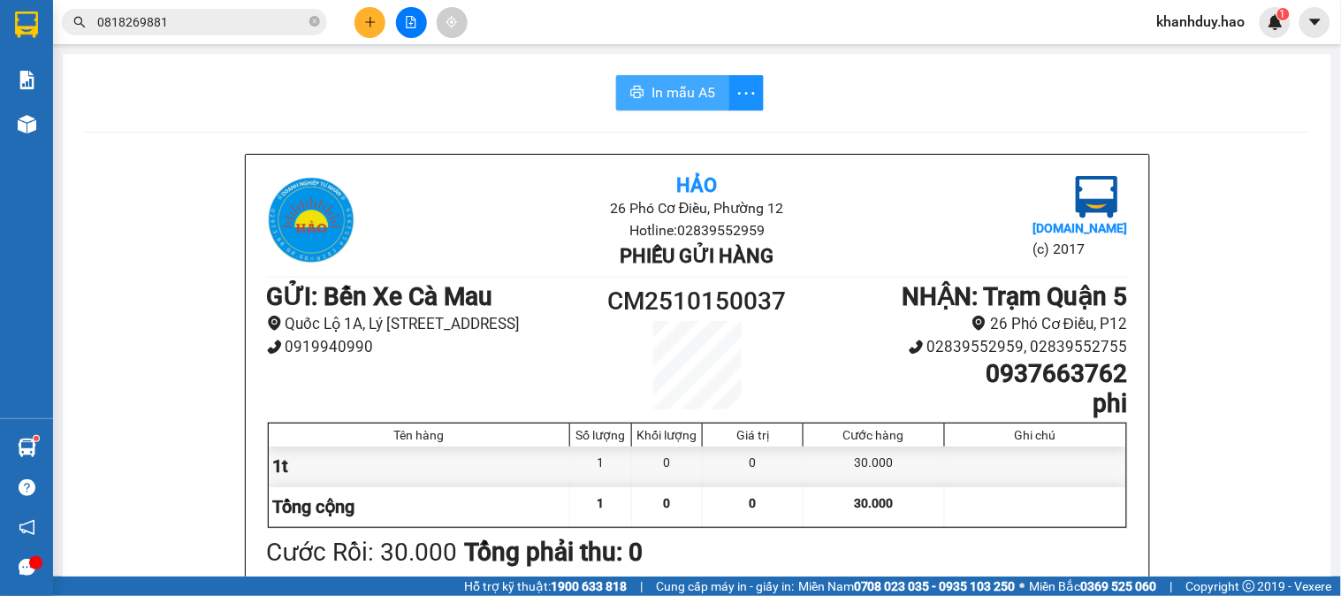
click at [694, 106] on button "In mẫu A5" at bounding box center [672, 92] width 113 height 35
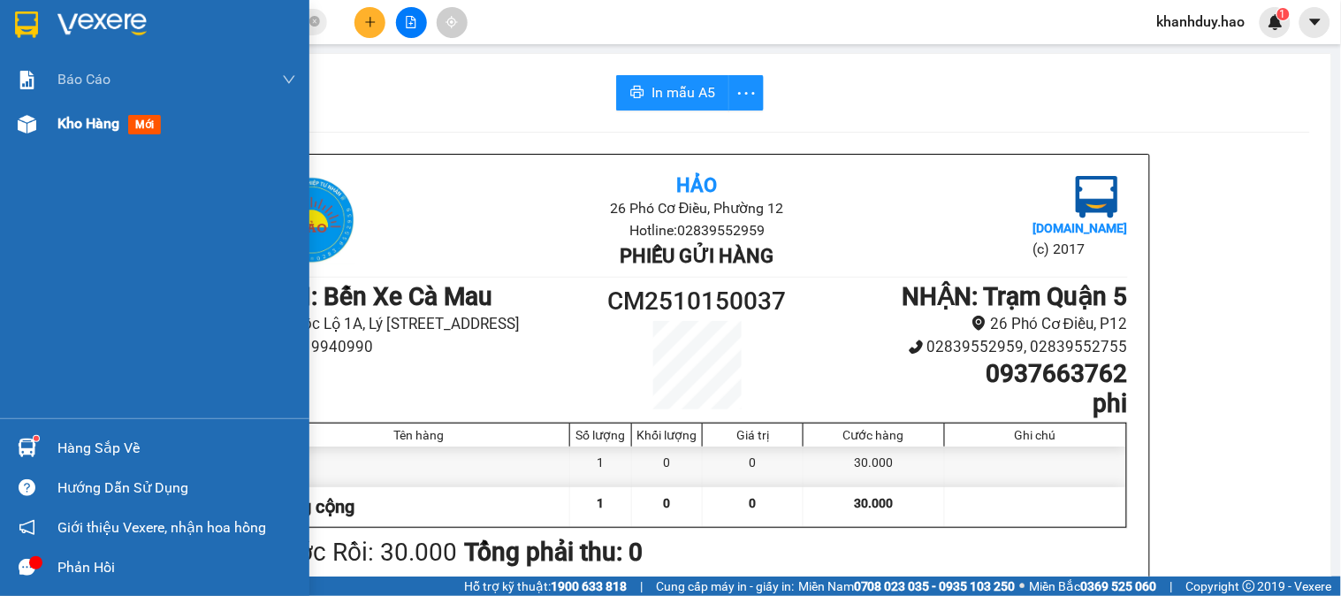
click at [72, 132] on span "Kho hàng" at bounding box center [88, 123] width 62 height 17
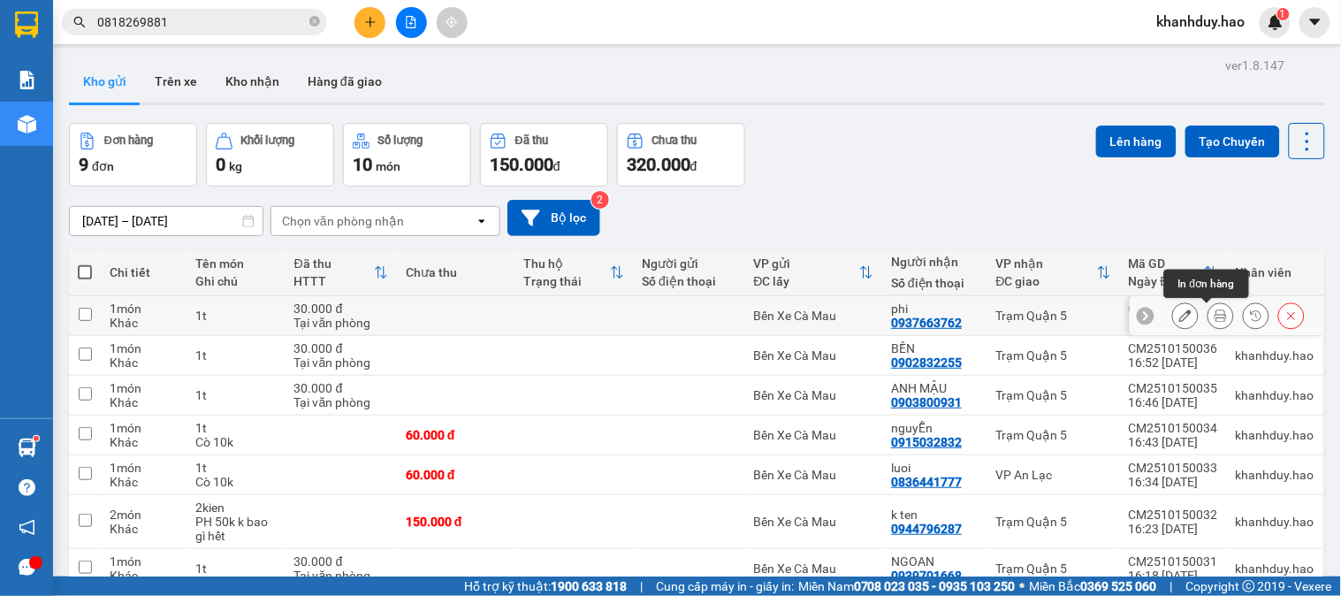
click at [1208, 320] on button at bounding box center [1220, 315] width 25 height 31
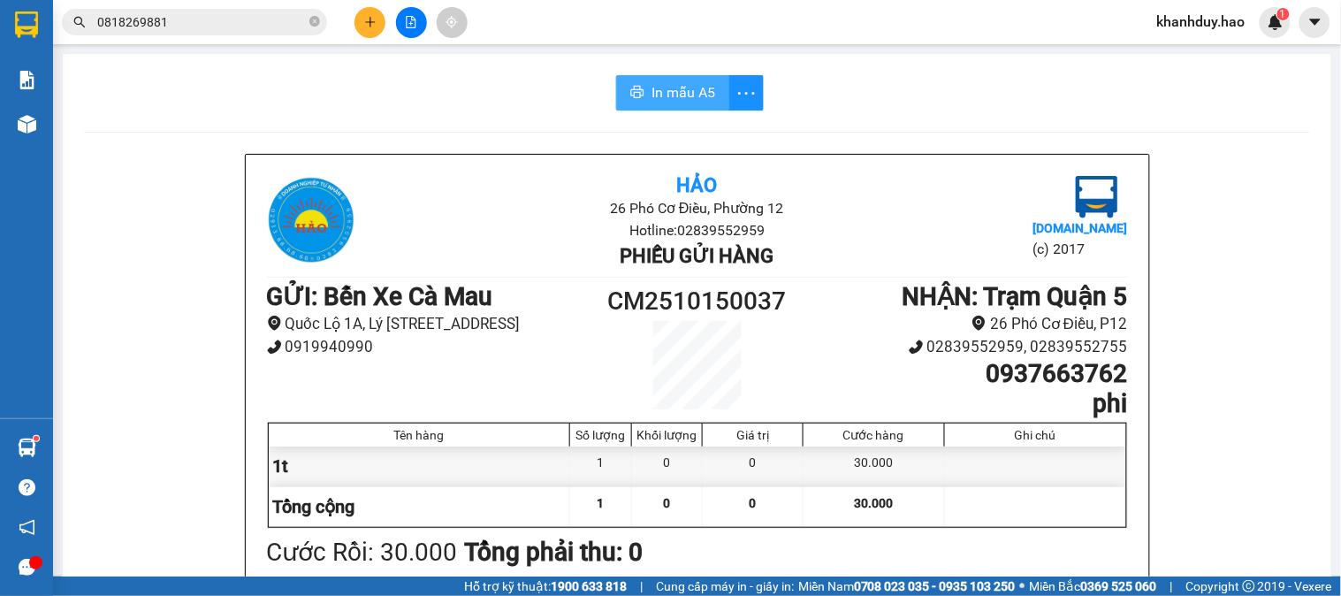
drag, startPoint x: 708, startPoint y: 101, endPoint x: 718, endPoint y: 101, distance: 9.7
click at [710, 99] on button "In mẫu A5" at bounding box center [672, 92] width 113 height 35
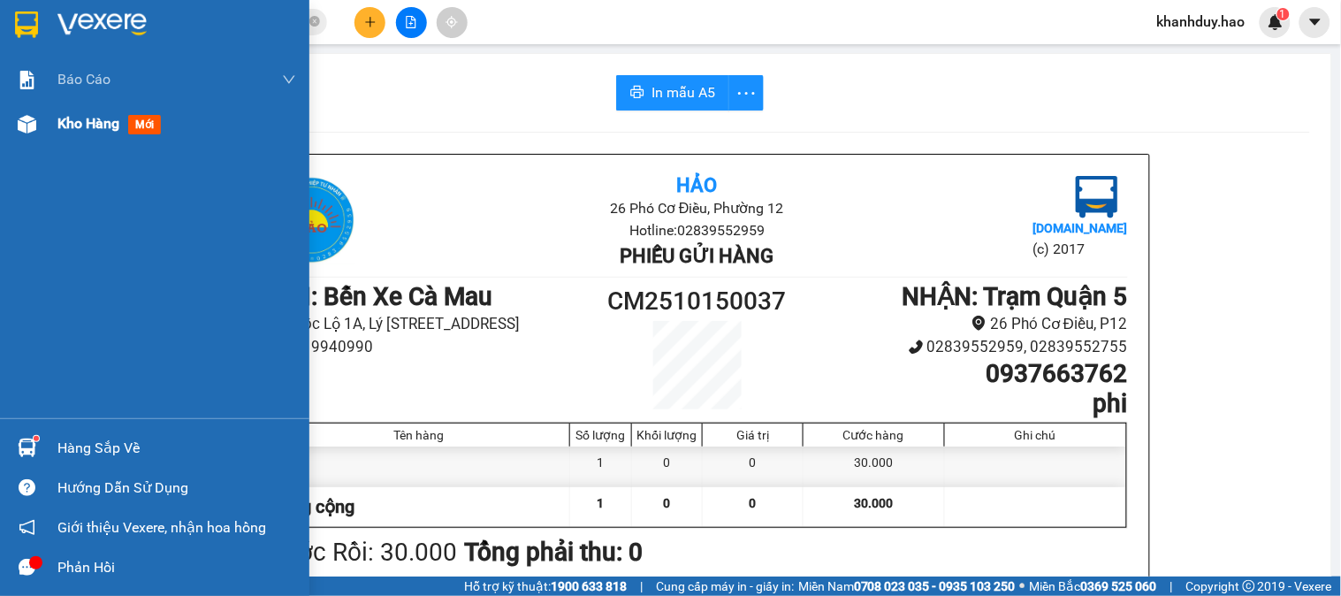
click at [73, 128] on span "Kho hàng" at bounding box center [88, 123] width 62 height 17
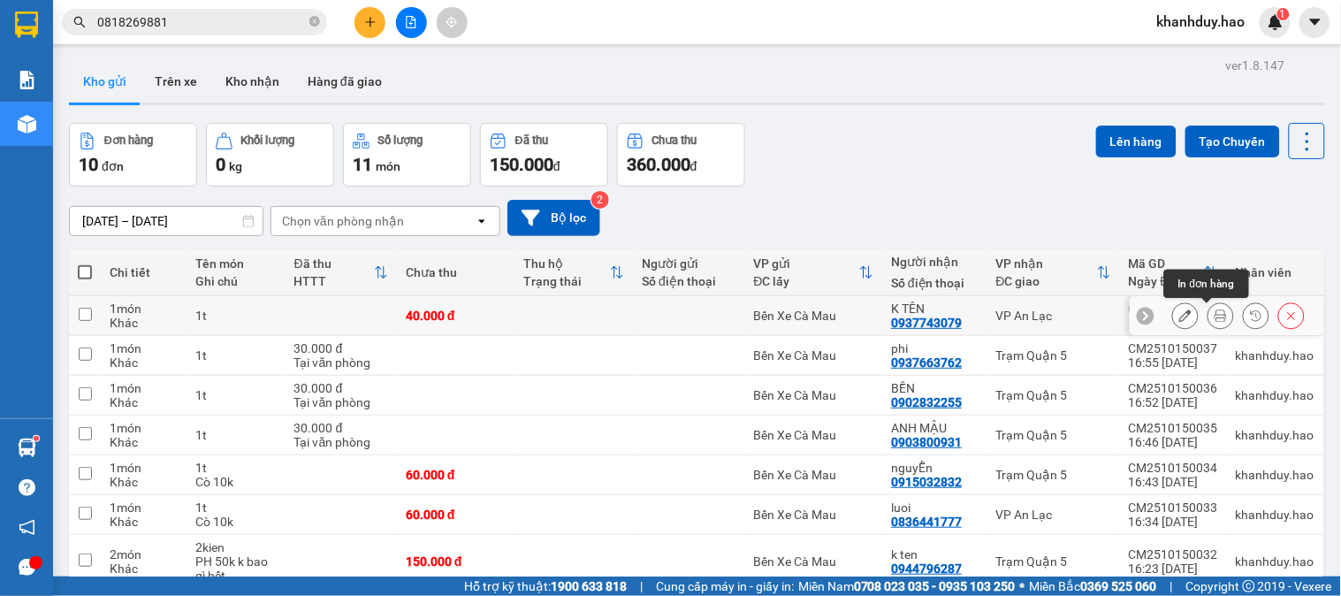
click at [1208, 323] on button at bounding box center [1220, 315] width 25 height 31
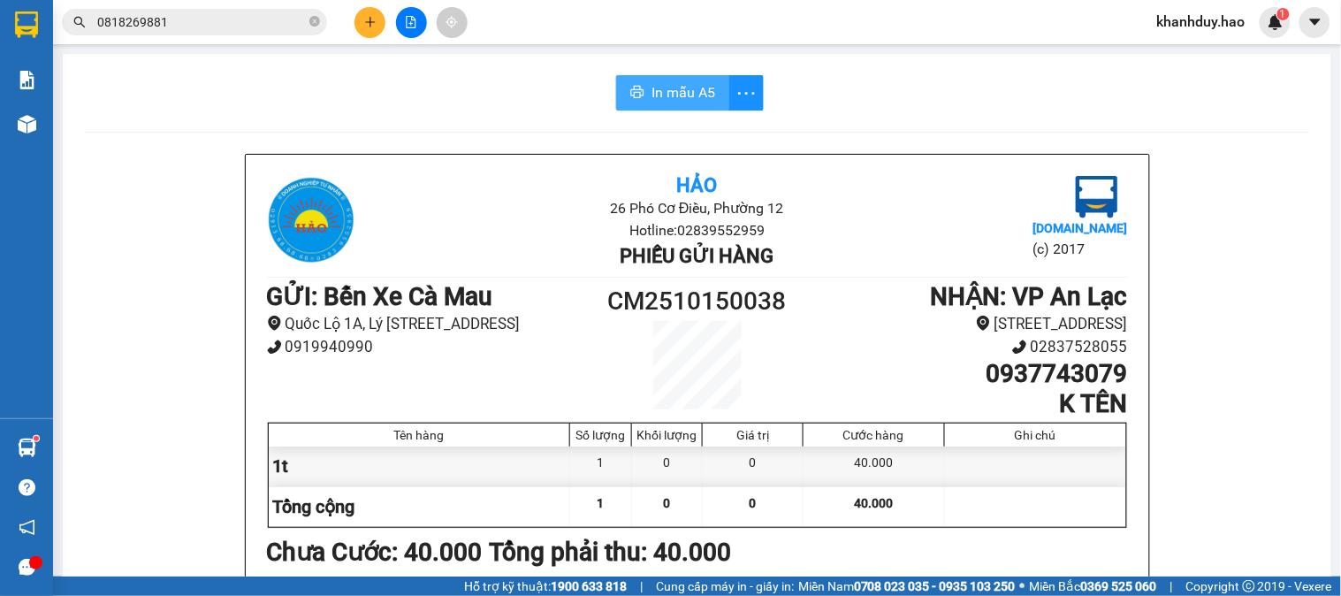
click at [693, 101] on span "In mẫu A5" at bounding box center [683, 92] width 64 height 22
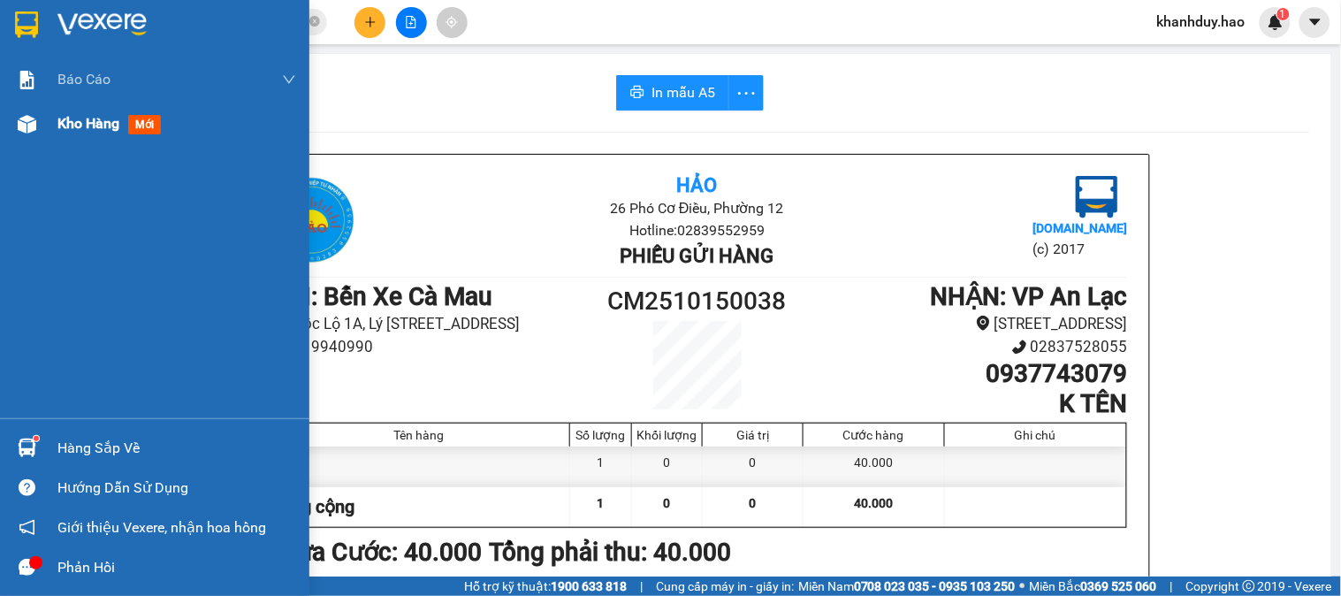
click at [65, 125] on span "Kho hàng" at bounding box center [88, 123] width 62 height 17
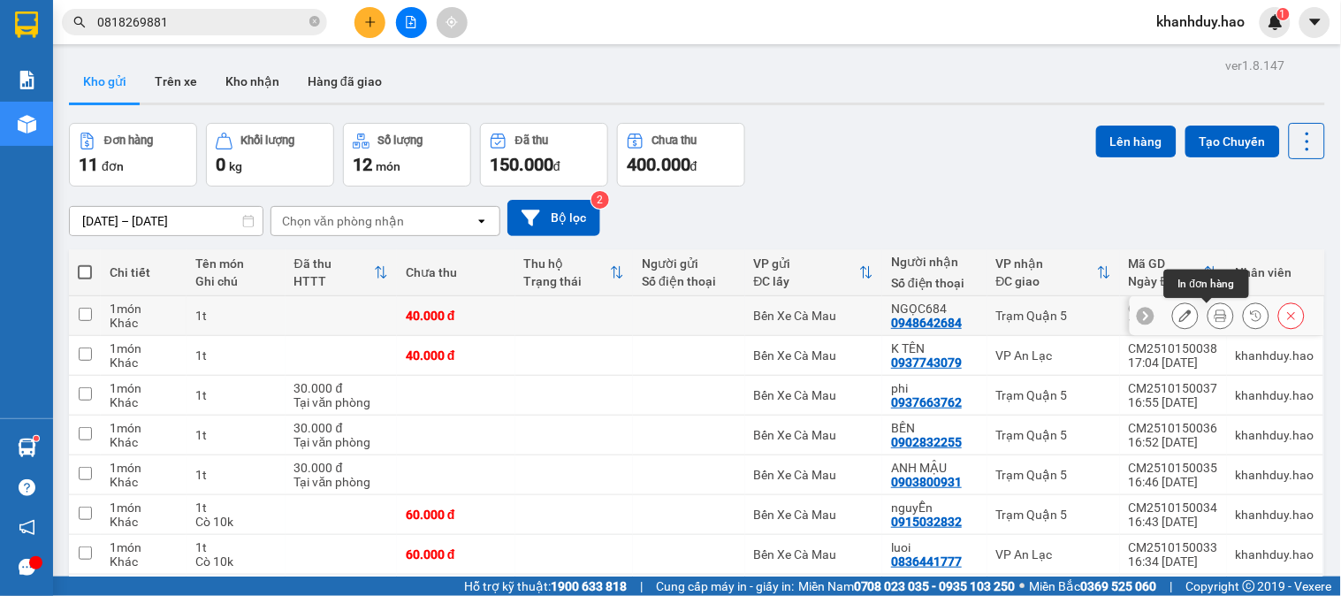
click at [1214, 316] on icon at bounding box center [1220, 315] width 12 height 12
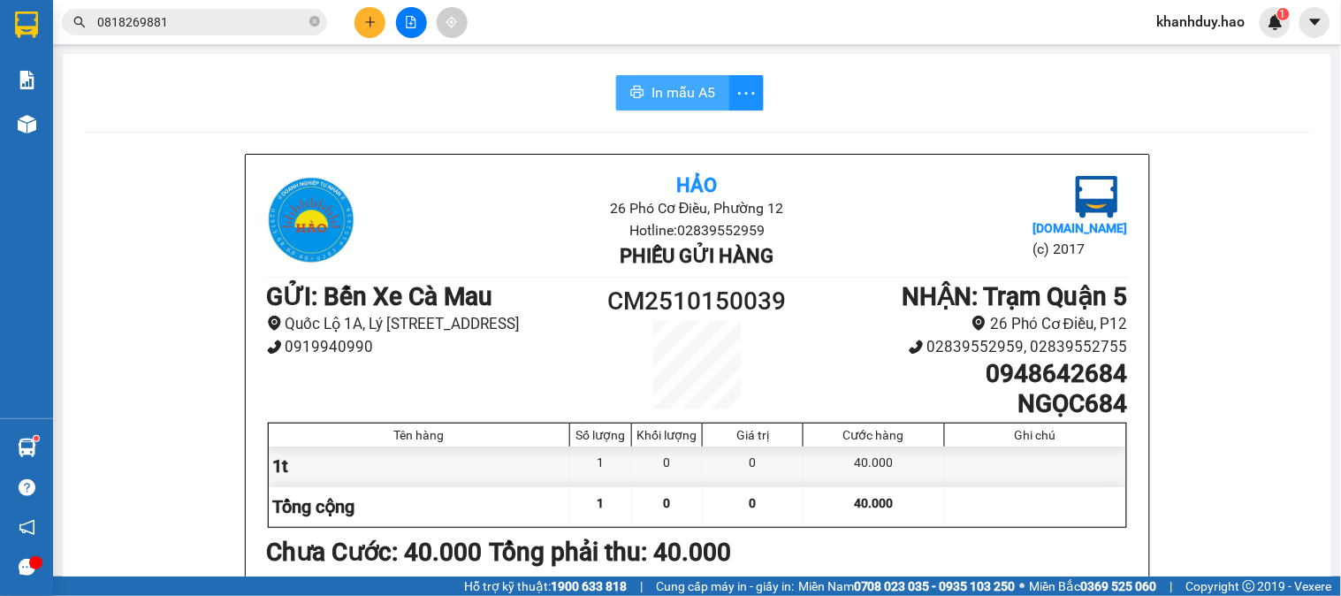
click at [698, 85] on span "In mẫu A5" at bounding box center [683, 92] width 64 height 22
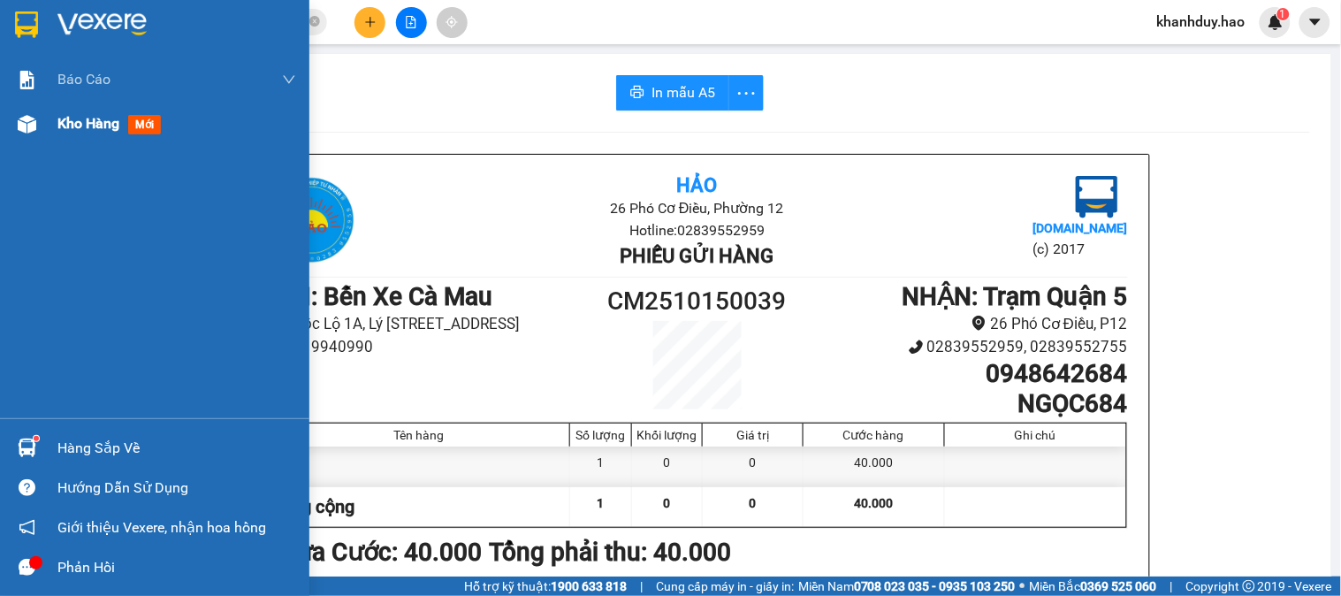
click at [103, 129] on span "Kho hàng" at bounding box center [88, 123] width 62 height 17
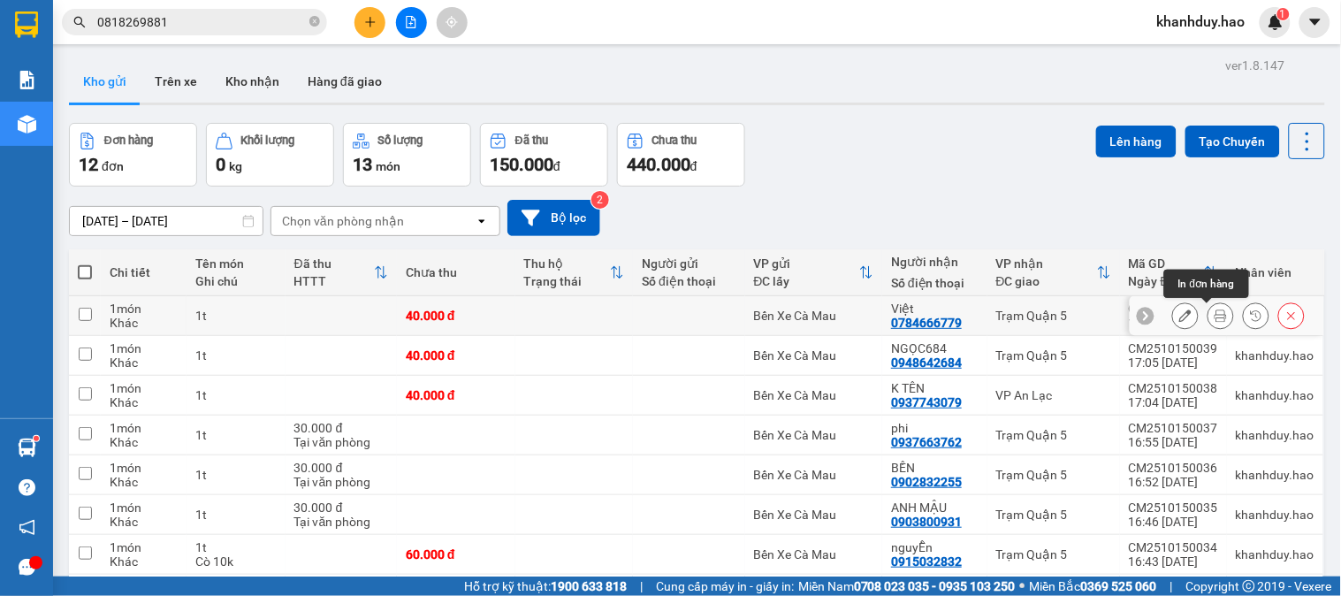
click at [1208, 309] on button at bounding box center [1220, 315] width 25 height 31
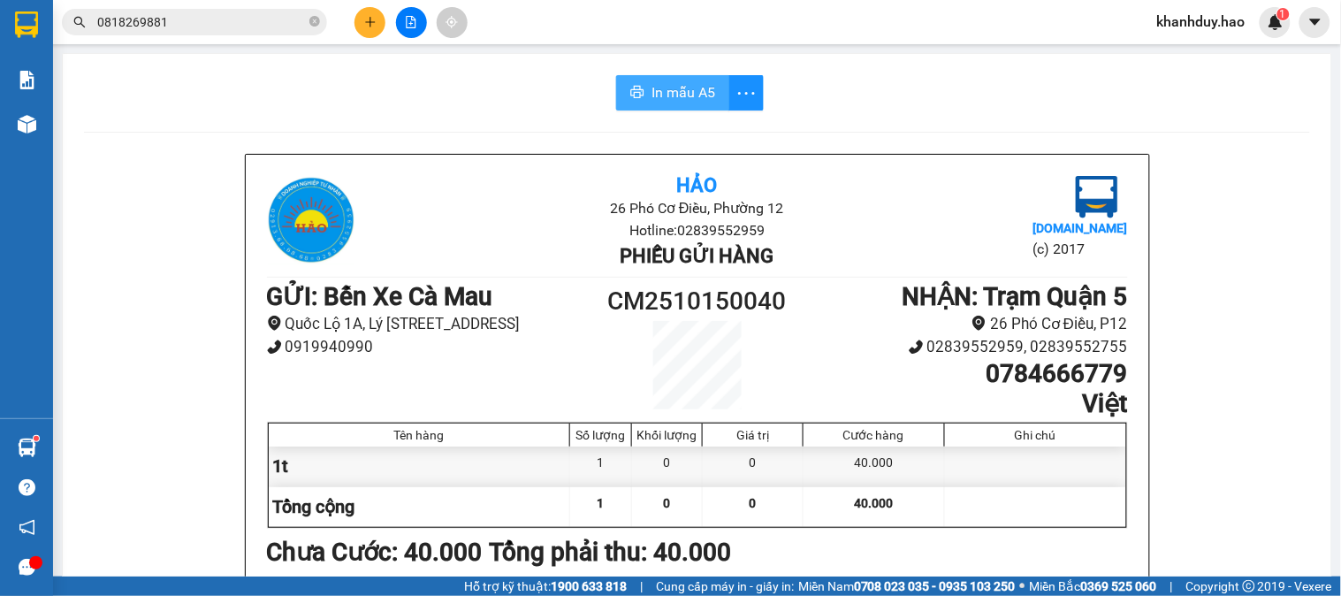
click at [677, 104] on button "In mẫu A5" at bounding box center [672, 92] width 113 height 35
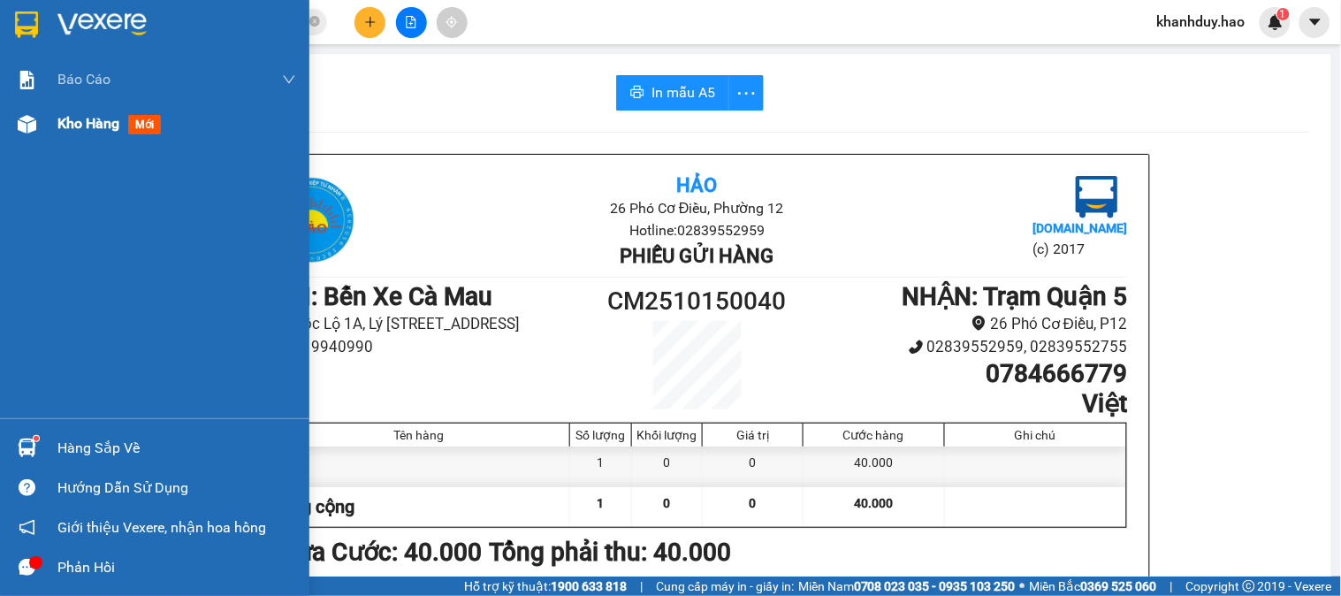
click at [74, 118] on span "Kho hàng" at bounding box center [88, 123] width 62 height 17
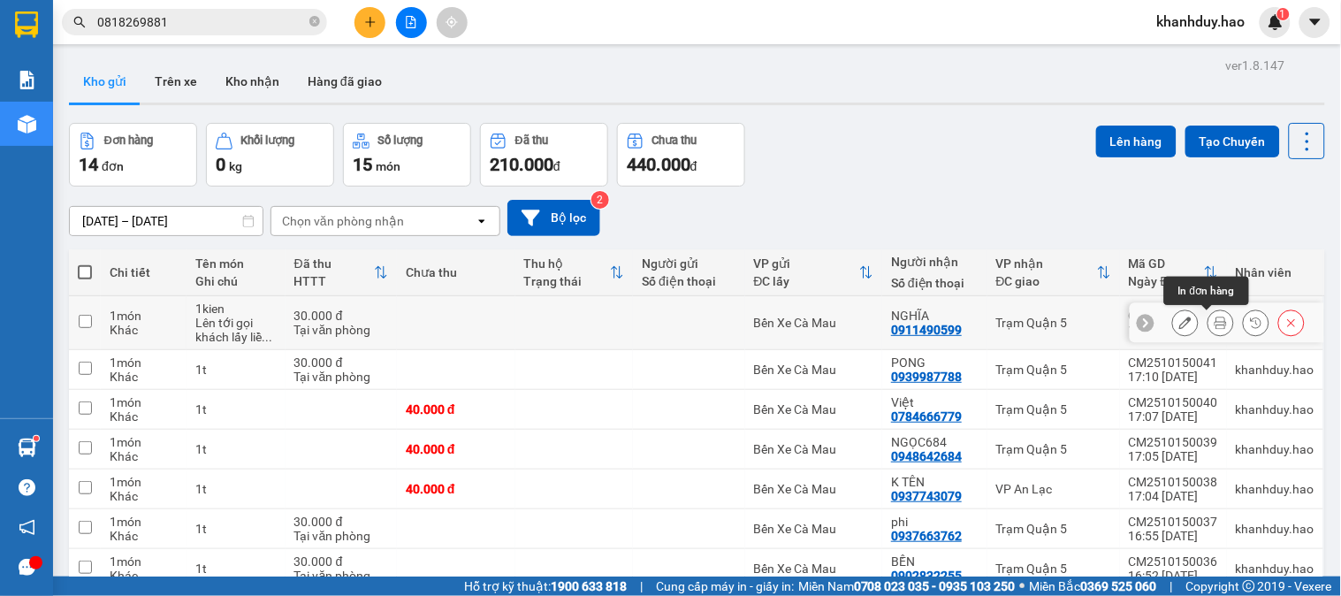
click at [1214, 320] on icon at bounding box center [1220, 322] width 12 height 12
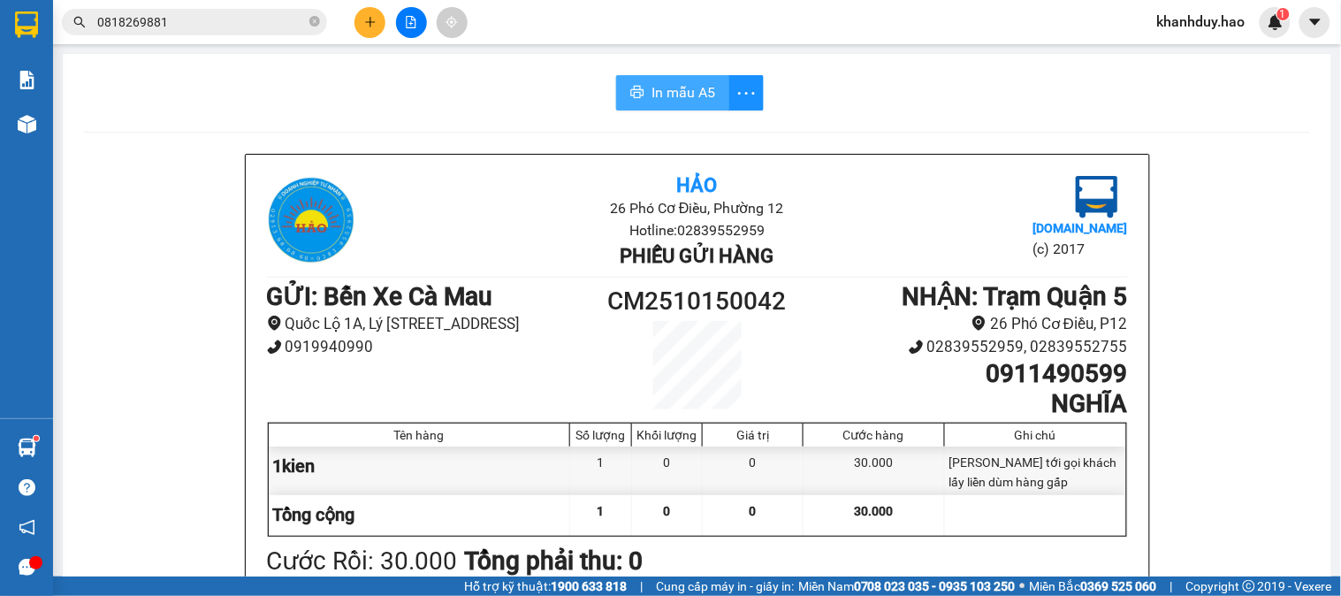
click at [687, 99] on span "In mẫu A5" at bounding box center [683, 92] width 64 height 22
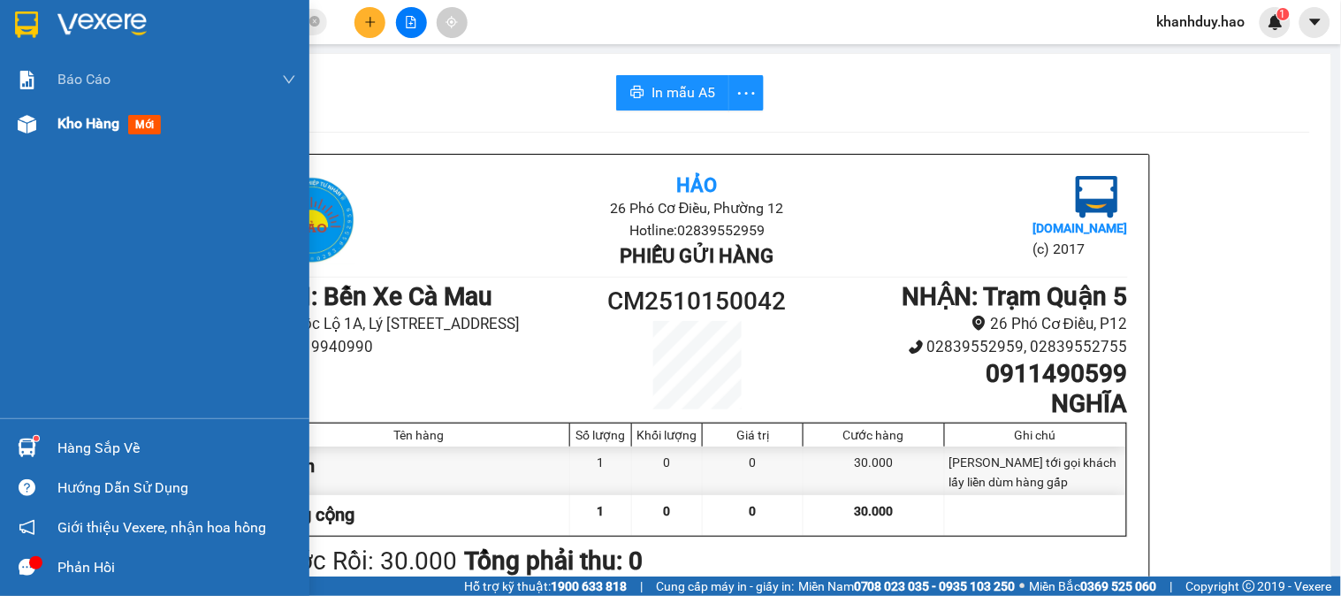
click at [84, 120] on span "Kho hàng" at bounding box center [88, 123] width 62 height 17
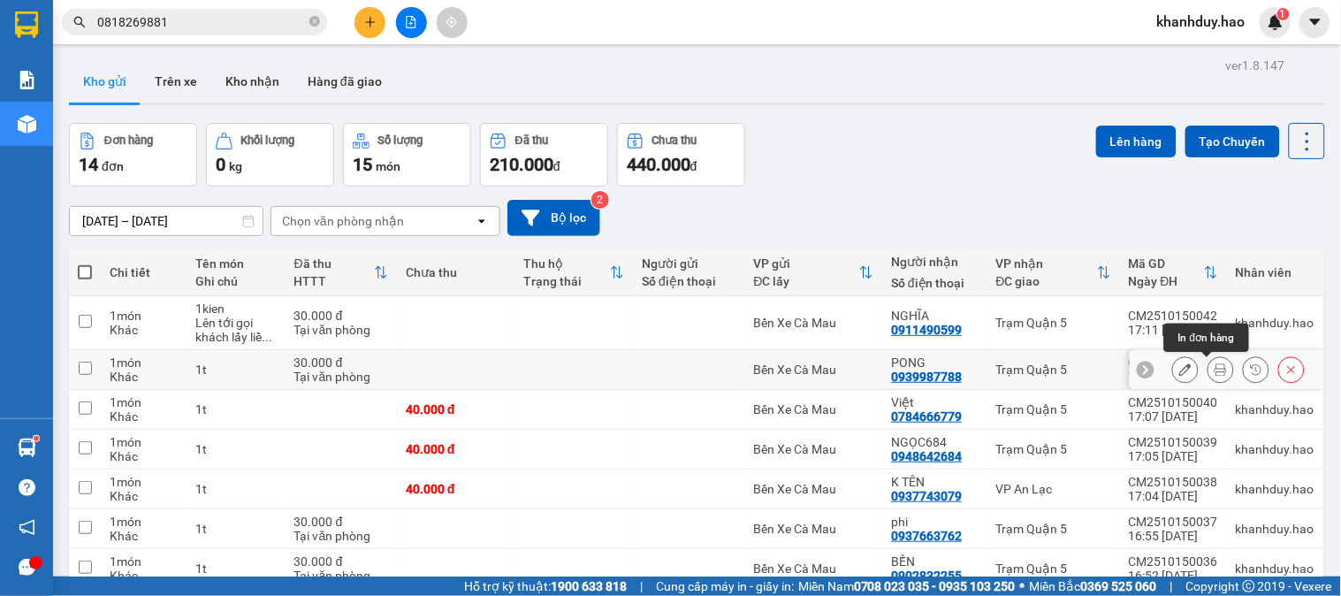
click at [1213, 369] on button at bounding box center [1220, 369] width 25 height 31
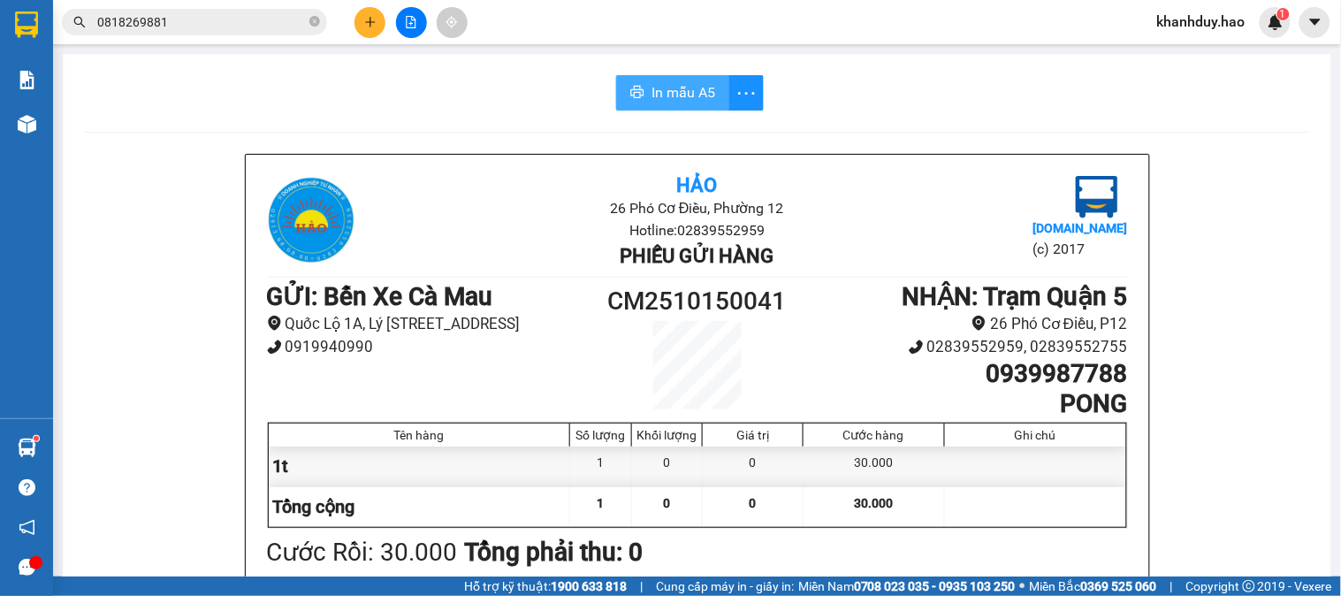
click at [673, 98] on span "In mẫu A5" at bounding box center [683, 92] width 64 height 22
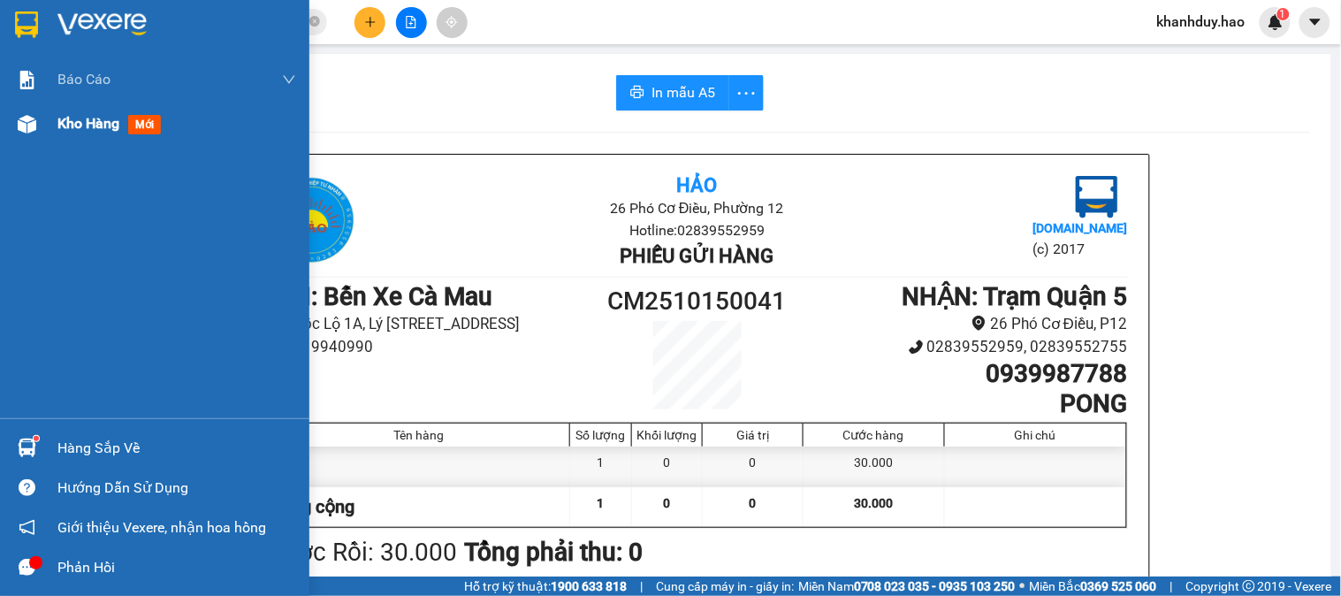
click at [69, 128] on span "Kho hàng" at bounding box center [88, 123] width 62 height 17
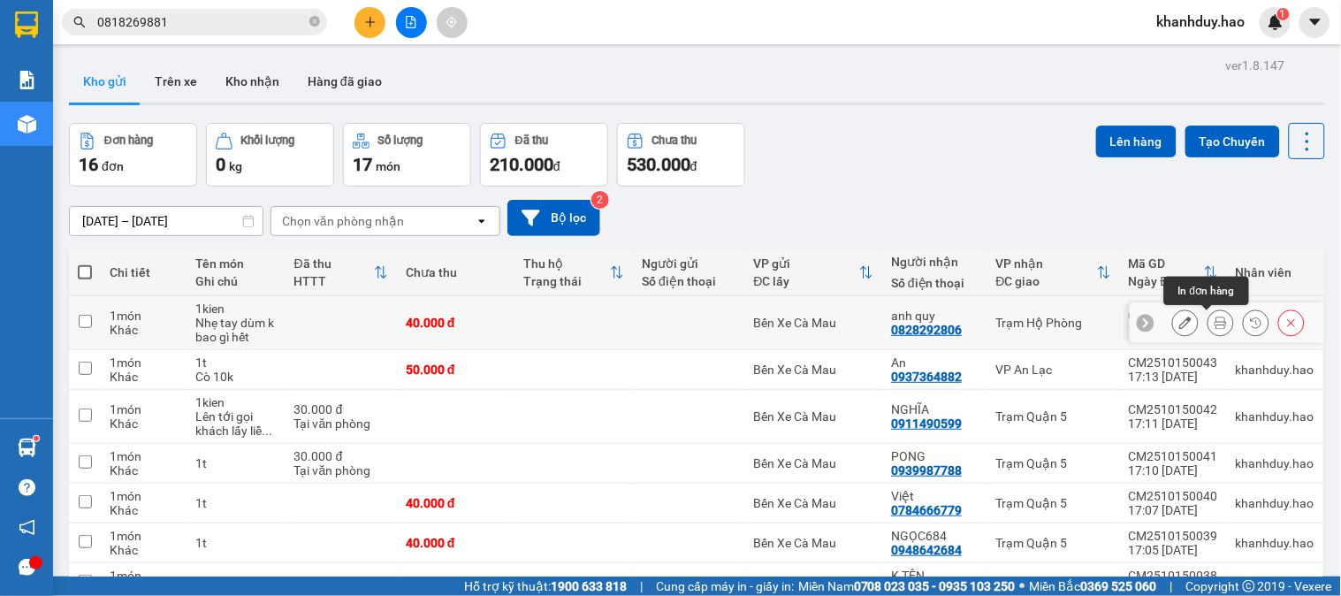
click at [1214, 323] on icon at bounding box center [1220, 322] width 12 height 12
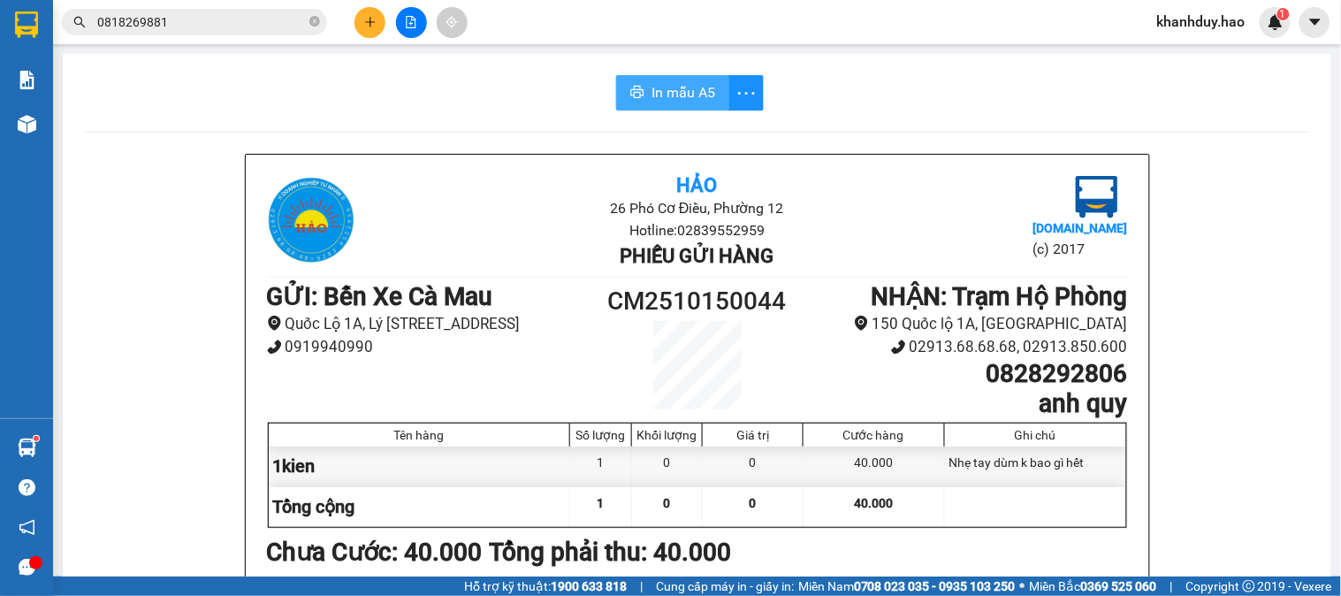
click at [694, 82] on span "In mẫu A5" at bounding box center [683, 92] width 64 height 22
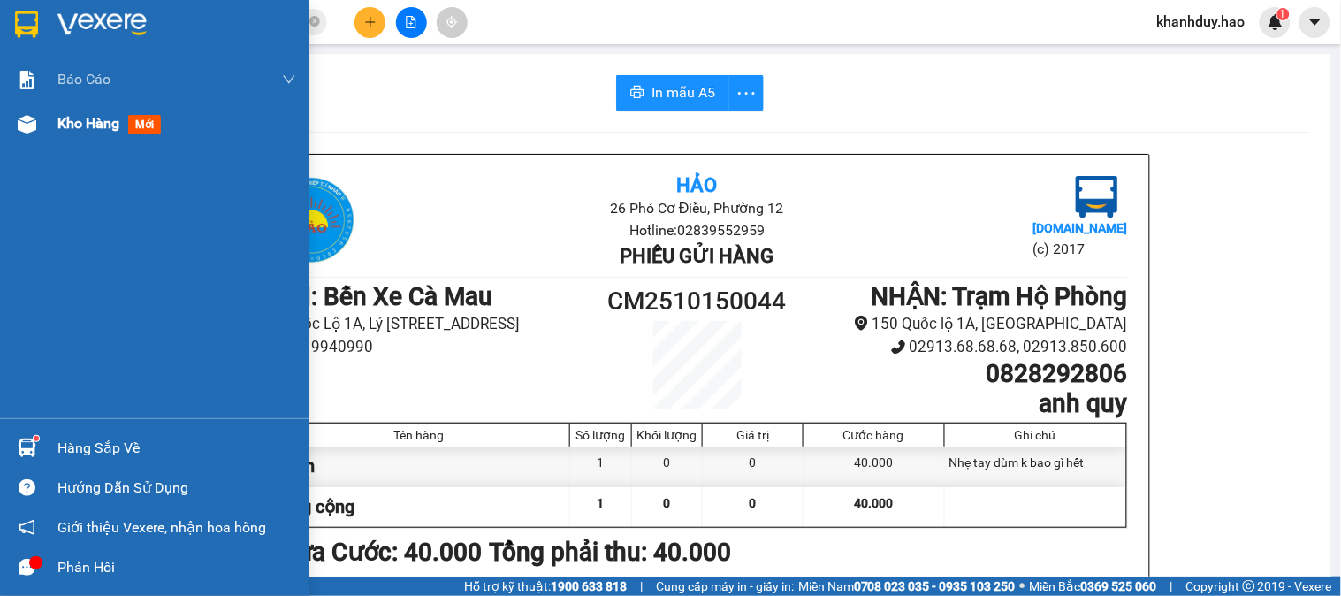
click at [64, 127] on span "Kho hàng" at bounding box center [88, 123] width 62 height 17
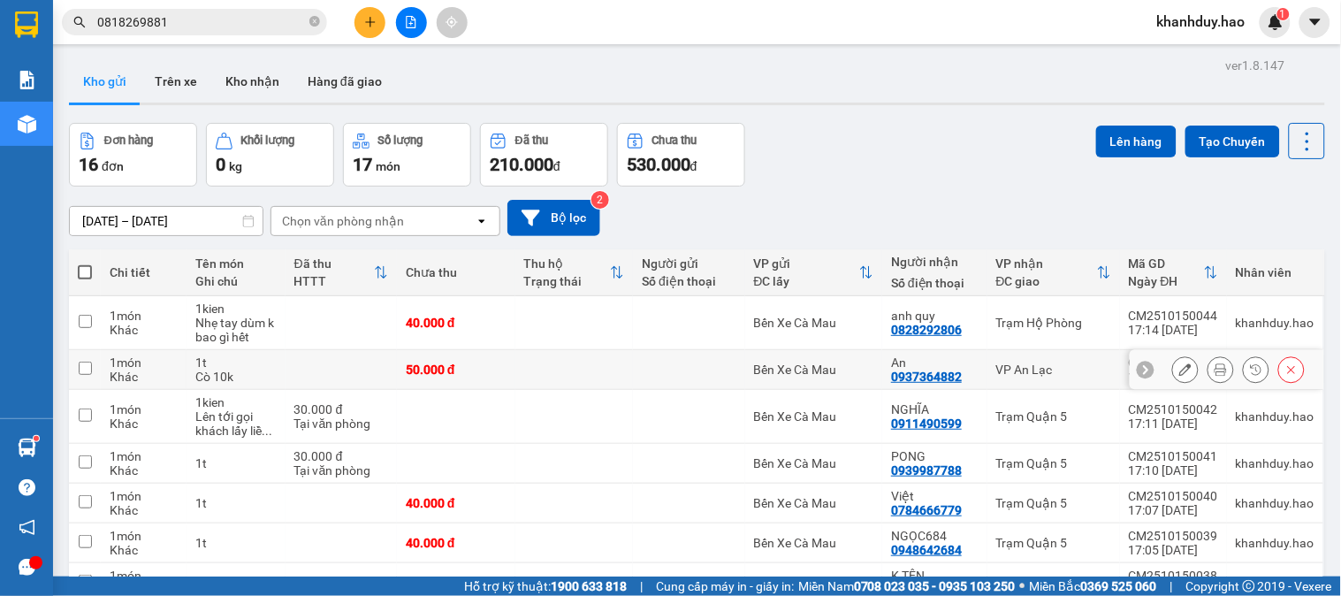
click at [1214, 369] on icon at bounding box center [1220, 369] width 12 height 12
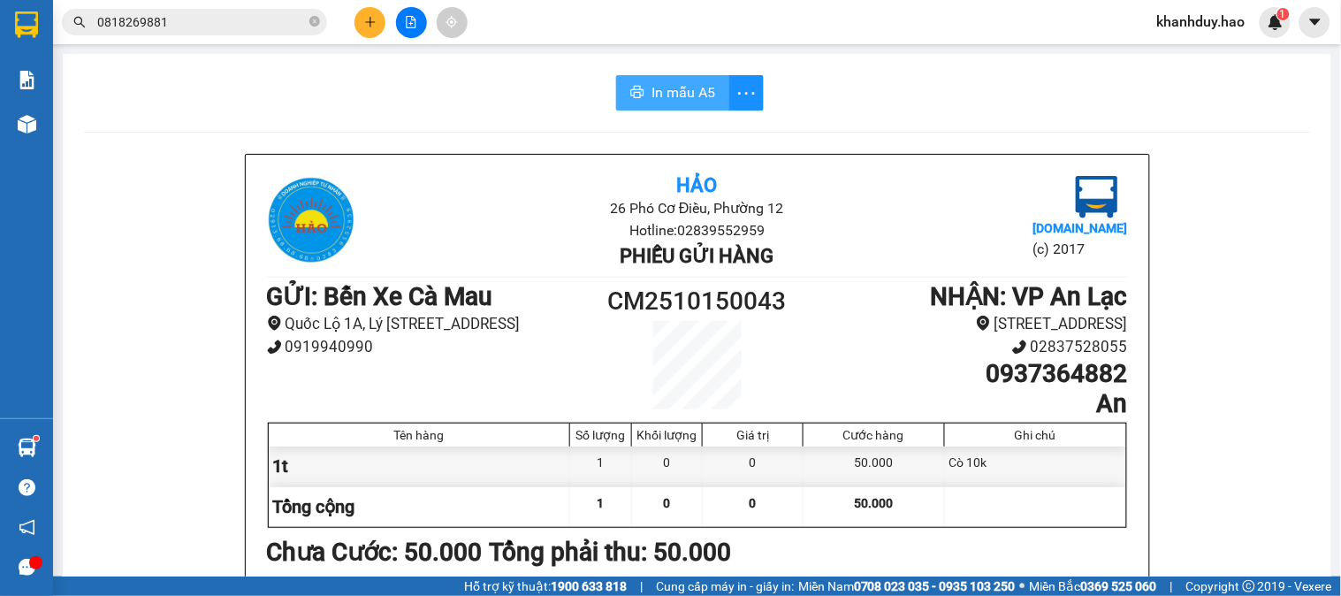
click at [651, 92] on span "In mẫu A5" at bounding box center [683, 92] width 64 height 22
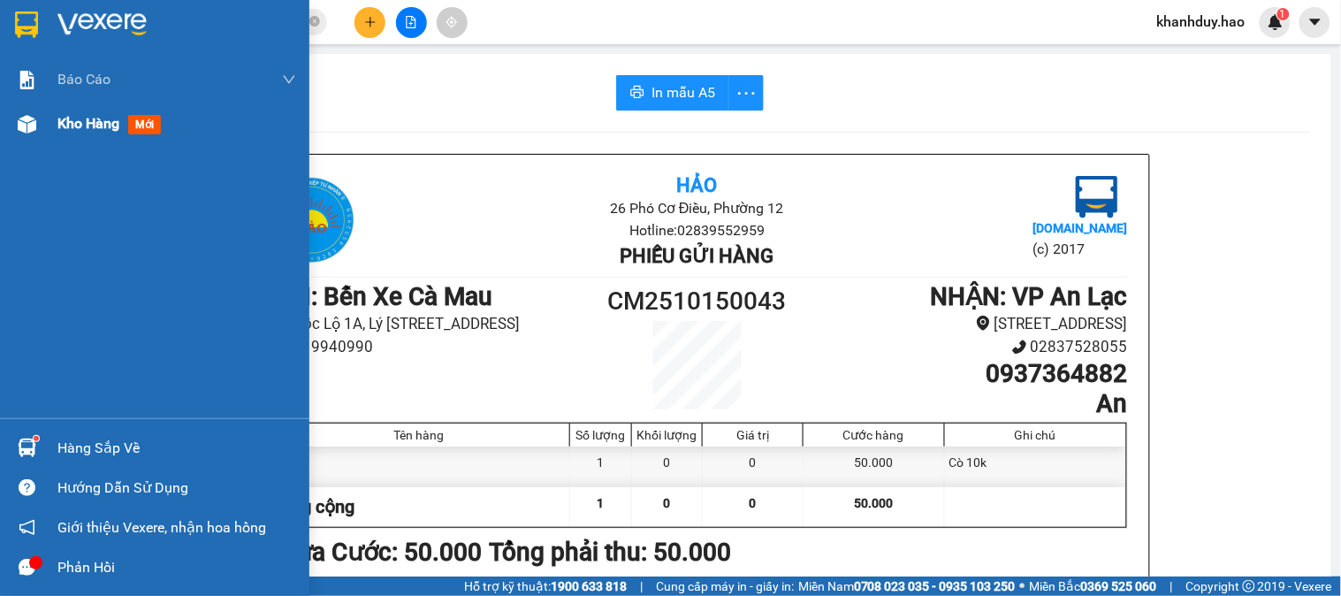
click at [83, 126] on span "Kho hàng" at bounding box center [88, 123] width 62 height 17
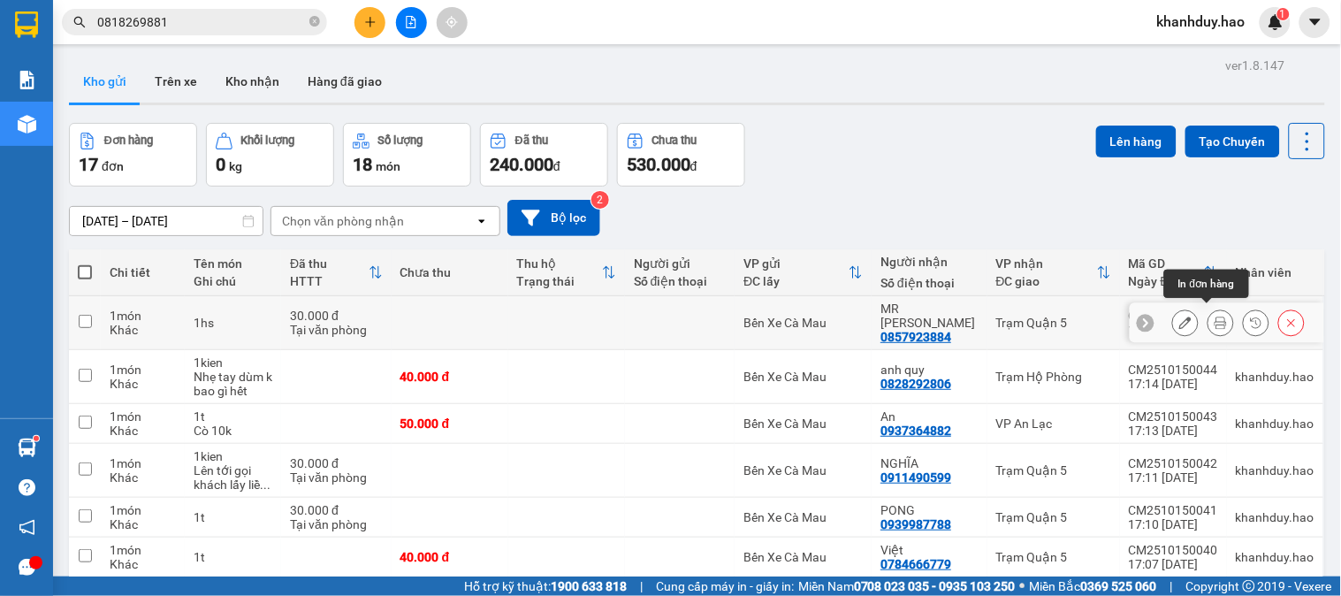
click at [1214, 316] on icon at bounding box center [1220, 322] width 12 height 12
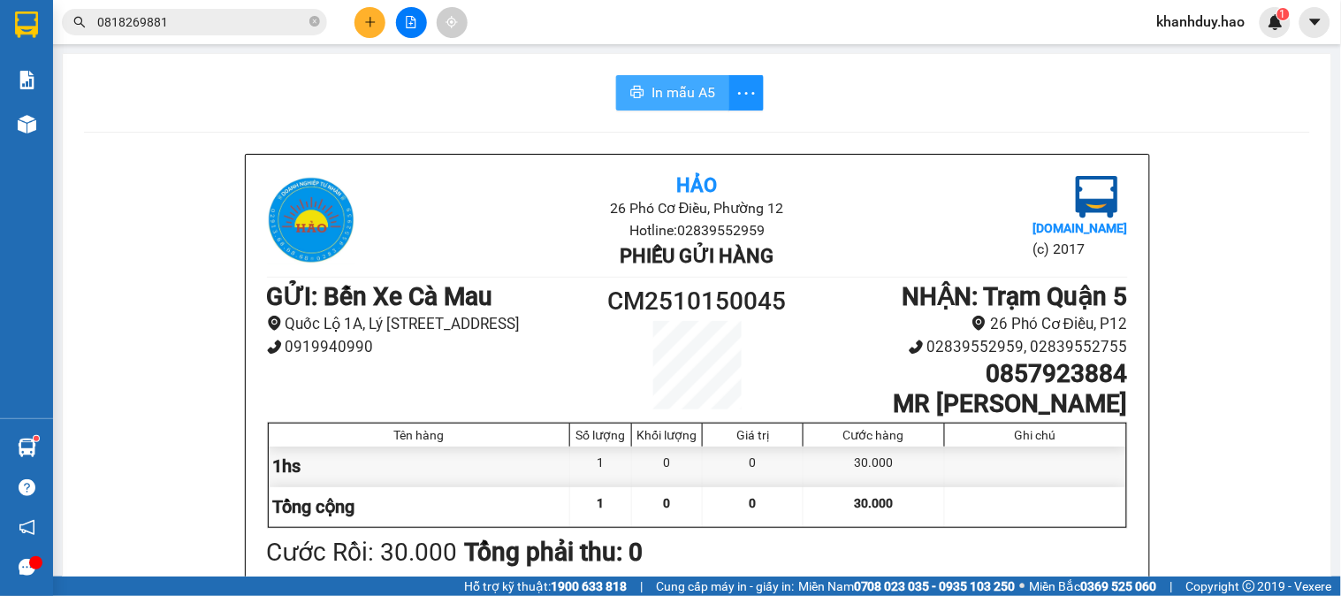
click at [699, 88] on span "In mẫu A5" at bounding box center [683, 92] width 64 height 22
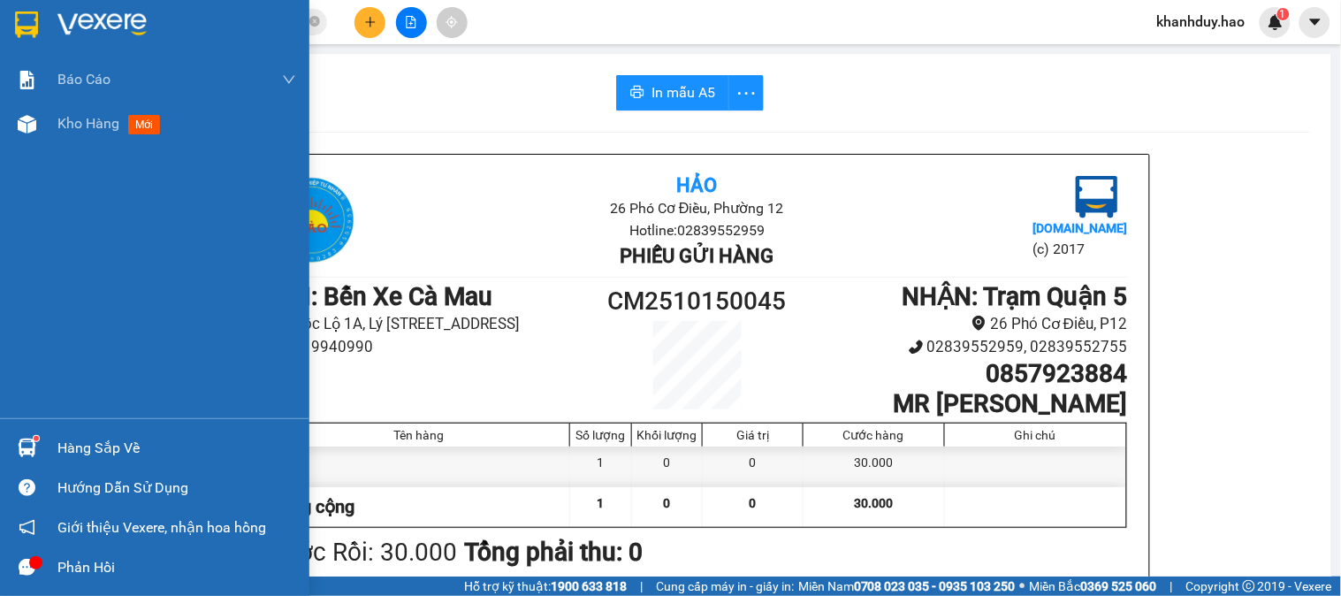
click at [49, 151] on div "Báo cáo BC tiền công nợ Báo cáo dòng tiền (trưởng trạm) Doanh số tạo đơn theo V…" at bounding box center [154, 237] width 309 height 361
click at [57, 132] on span "Kho hàng" at bounding box center [88, 123] width 62 height 17
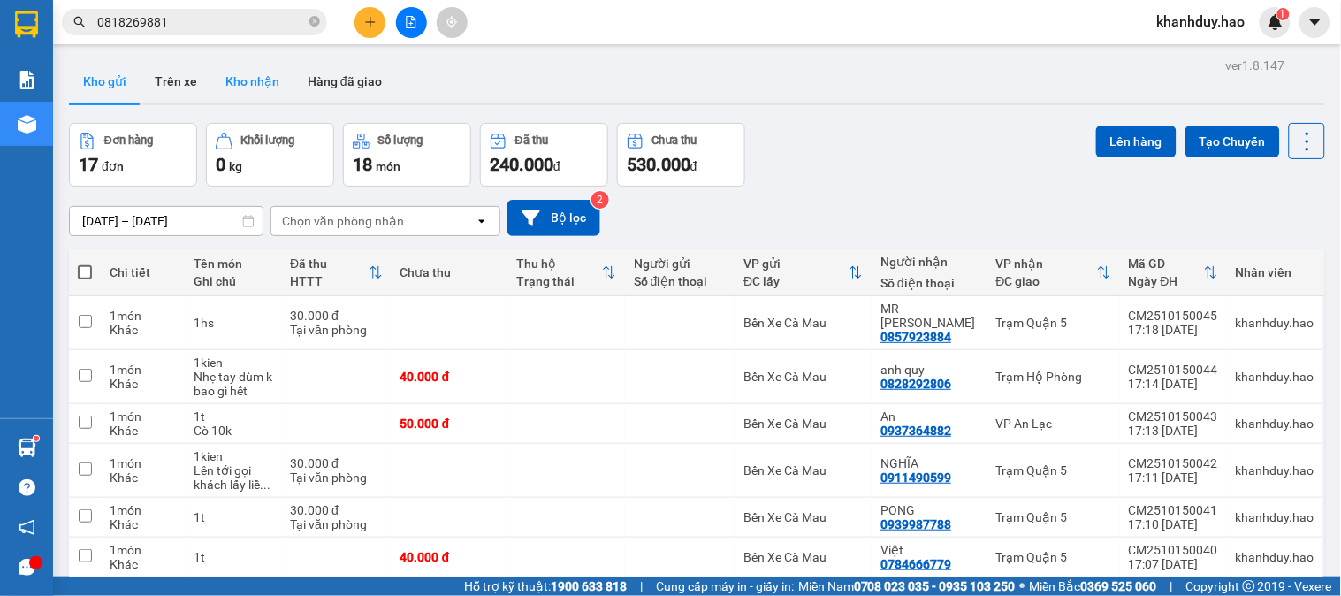
click at [252, 80] on button "Kho nhận" at bounding box center [252, 81] width 82 height 42
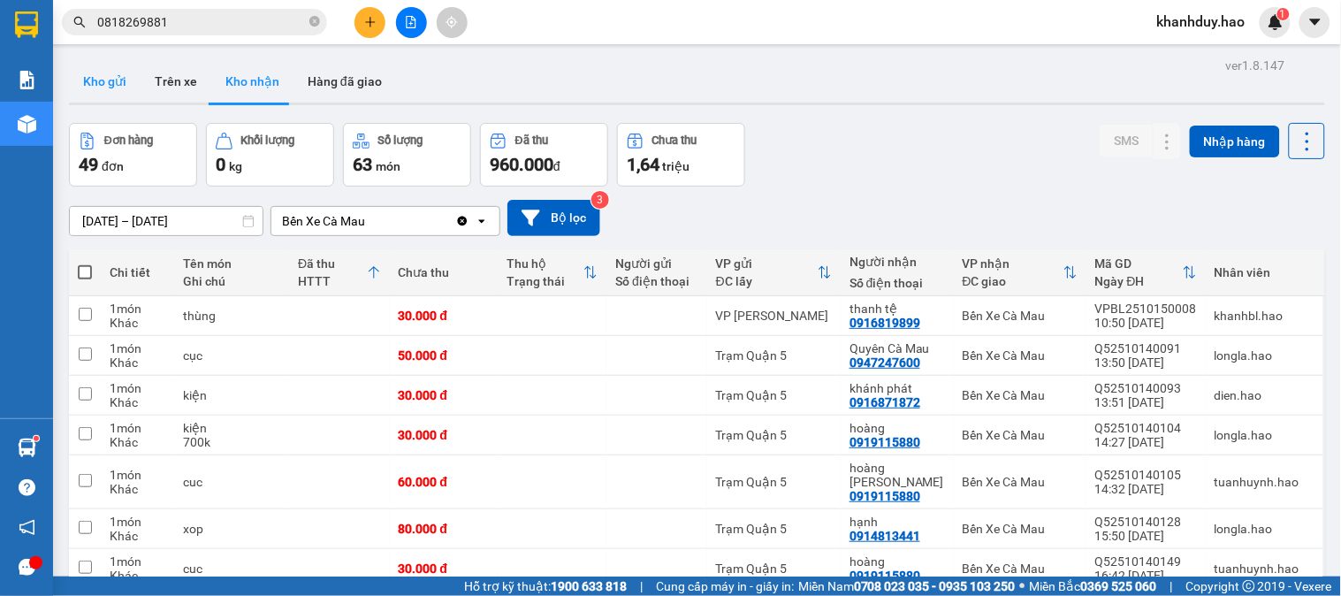
click at [110, 80] on button "Kho gửi" at bounding box center [105, 81] width 72 height 42
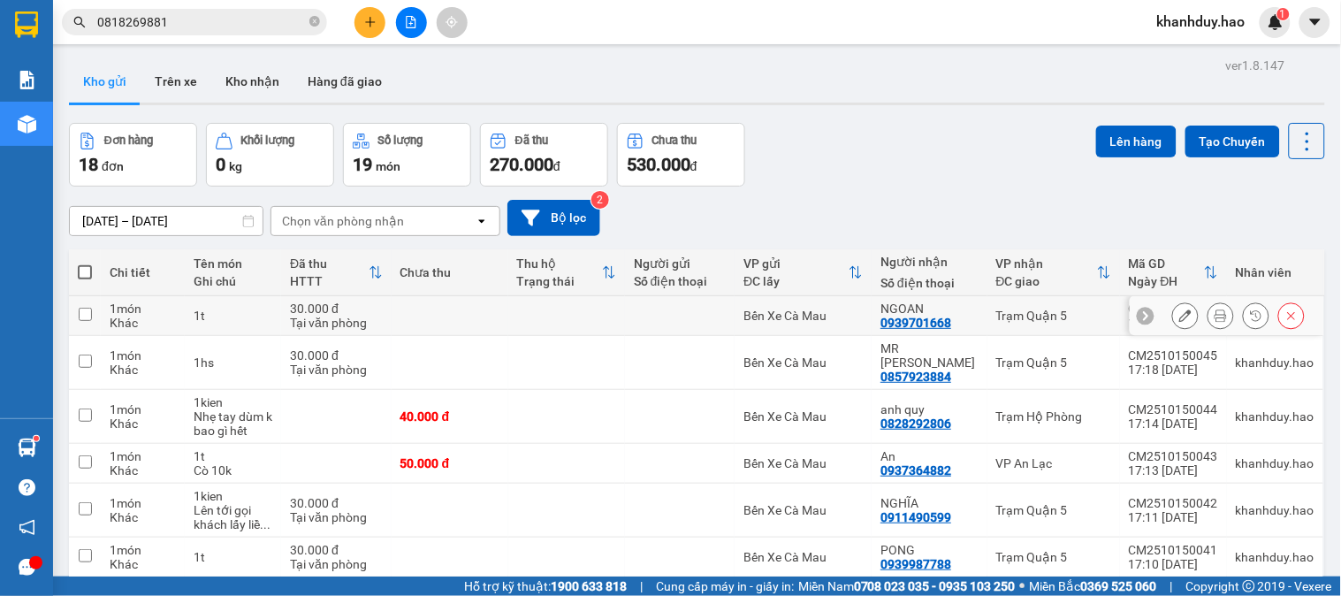
click at [1208, 315] on button at bounding box center [1220, 315] width 25 height 31
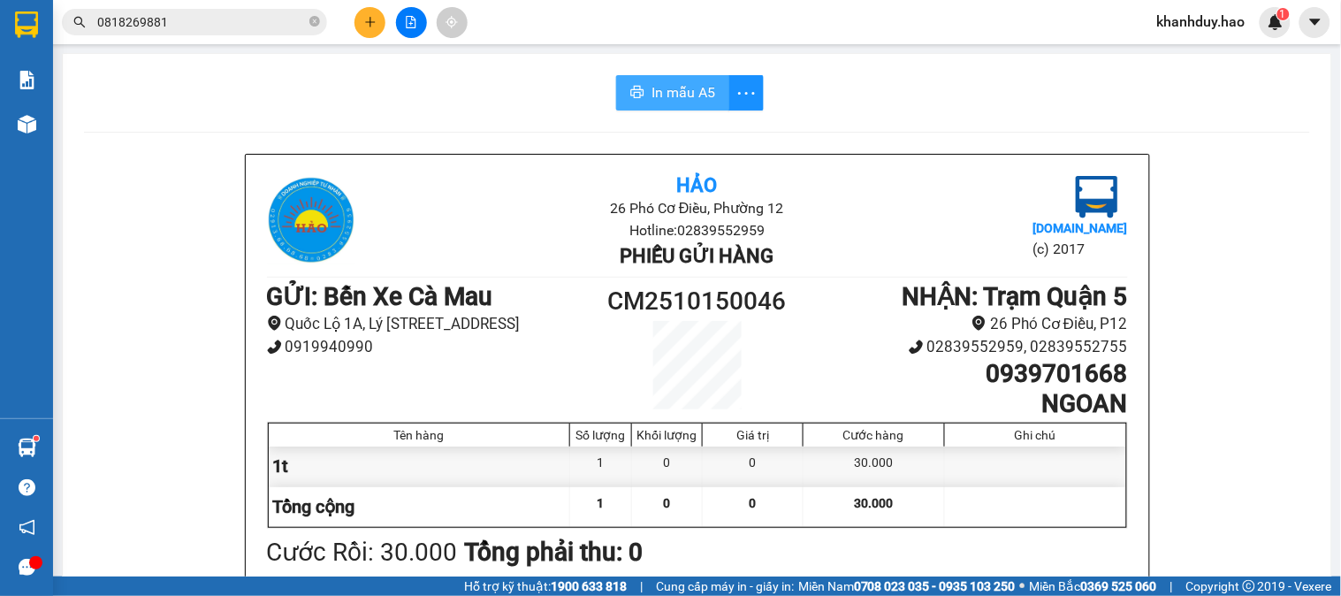
click at [656, 100] on span "In mẫu A5" at bounding box center [683, 92] width 64 height 22
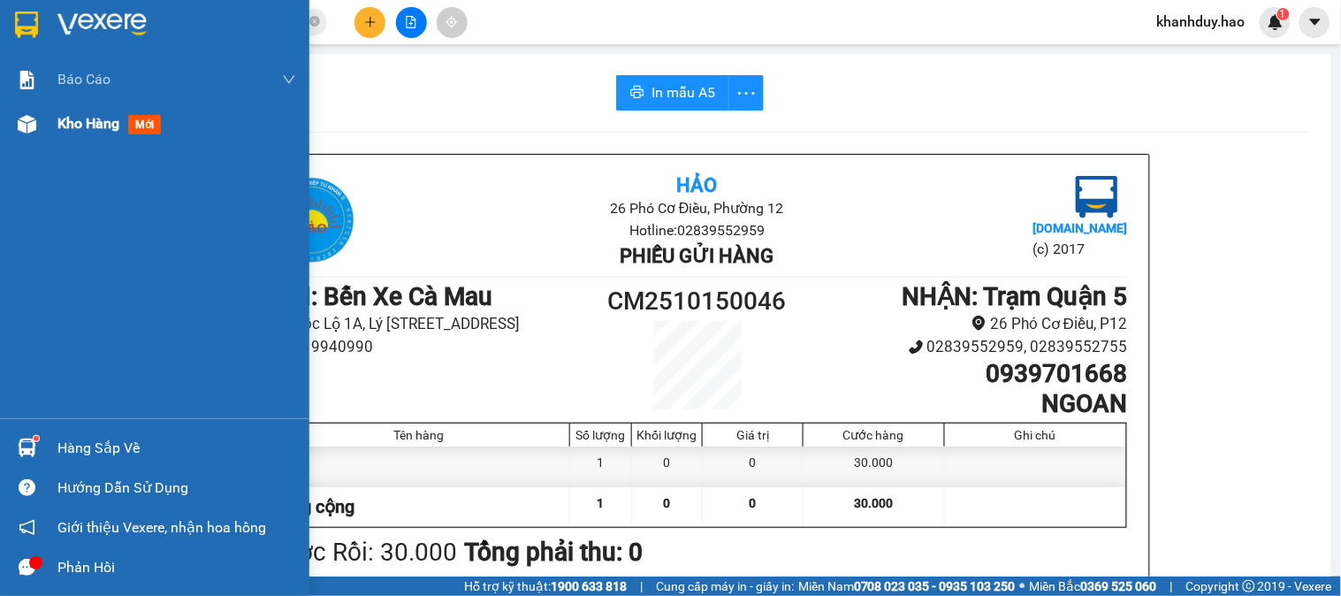
click at [89, 110] on div "Kho hàng mới" at bounding box center [176, 124] width 239 height 44
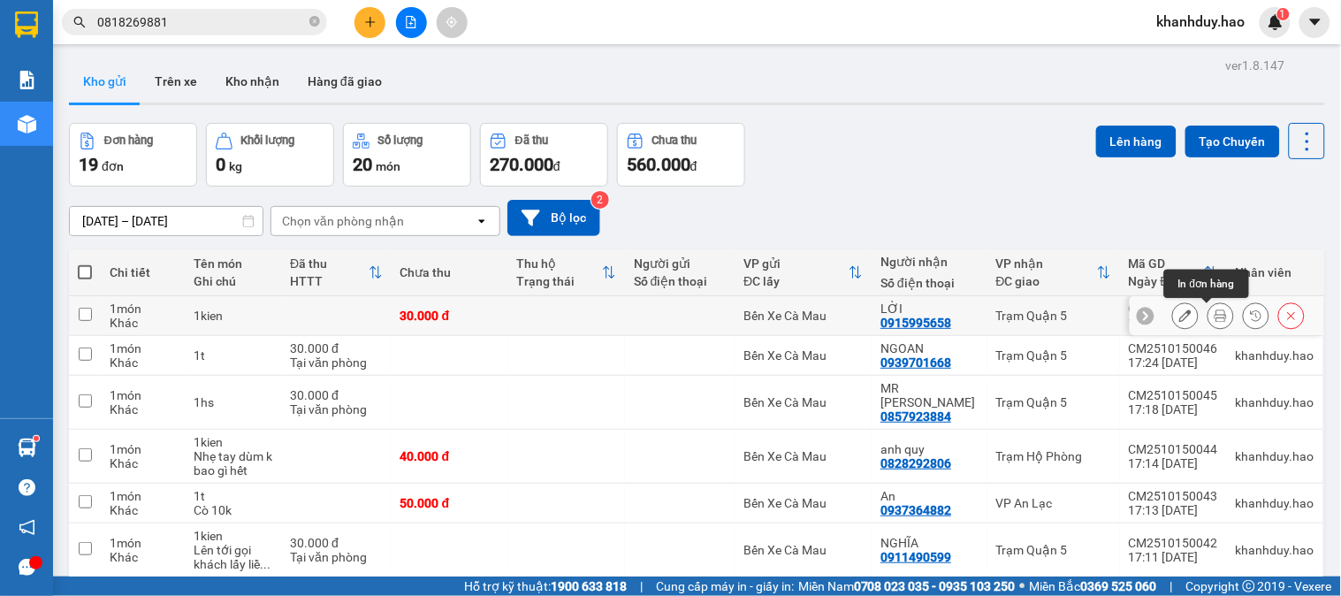
click at [1214, 311] on icon at bounding box center [1220, 315] width 12 height 12
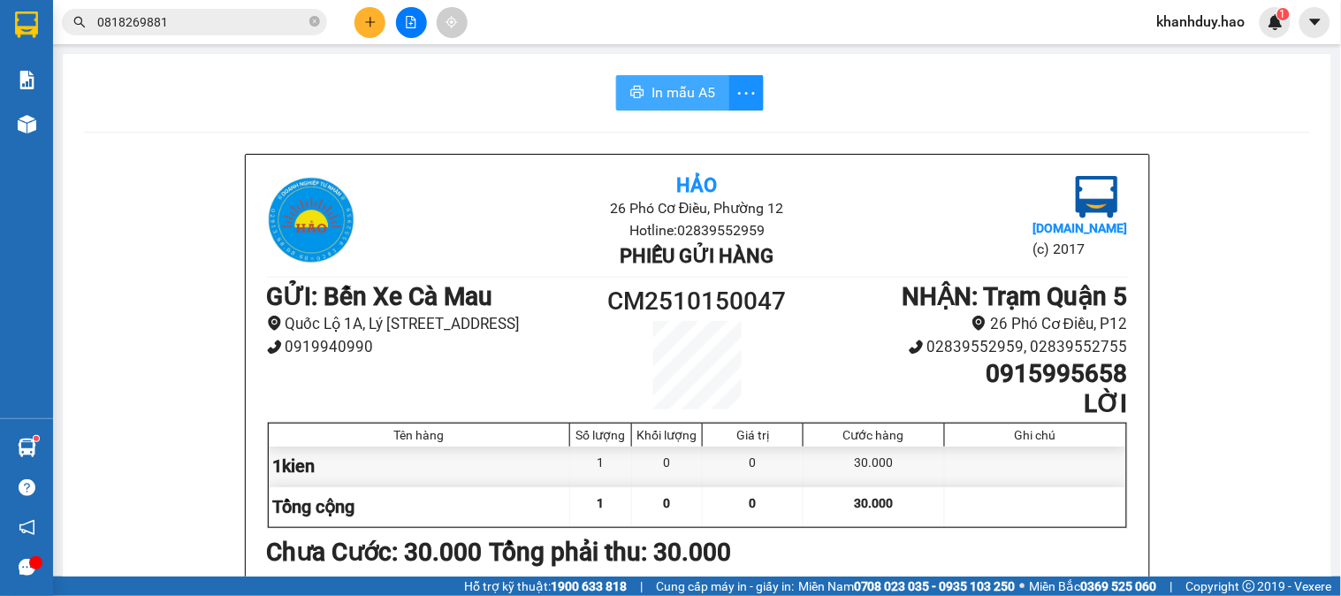
click at [640, 93] on button "In mẫu A5" at bounding box center [672, 92] width 113 height 35
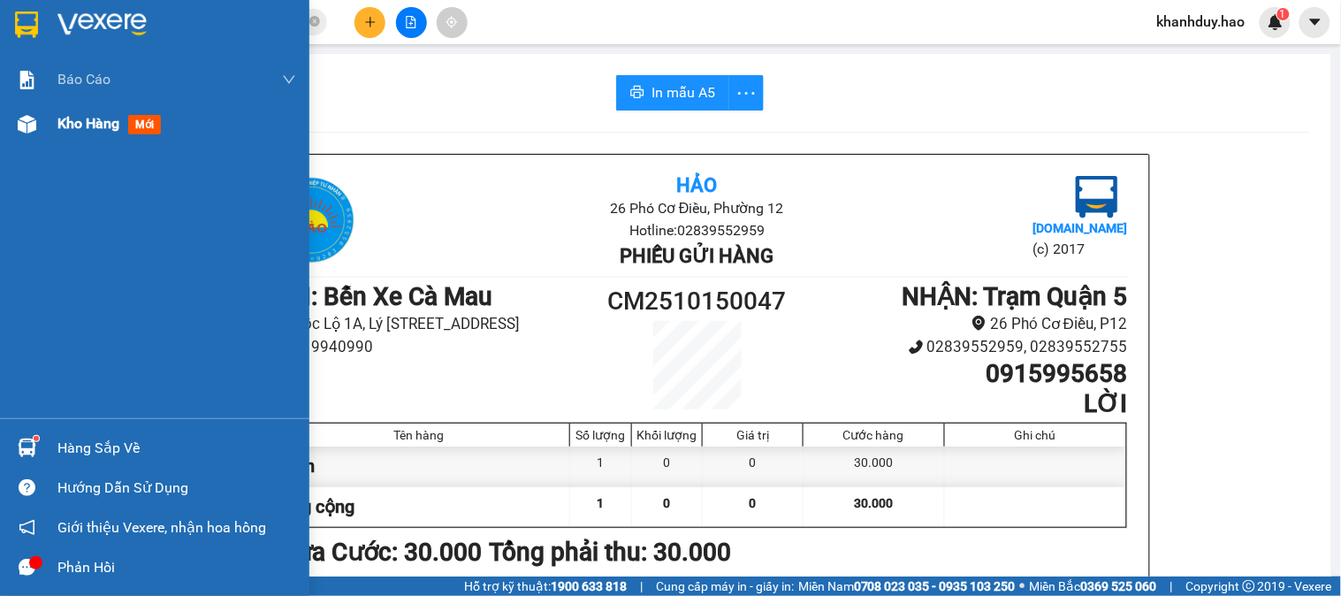
click at [57, 124] on span "Kho hàng" at bounding box center [88, 123] width 62 height 17
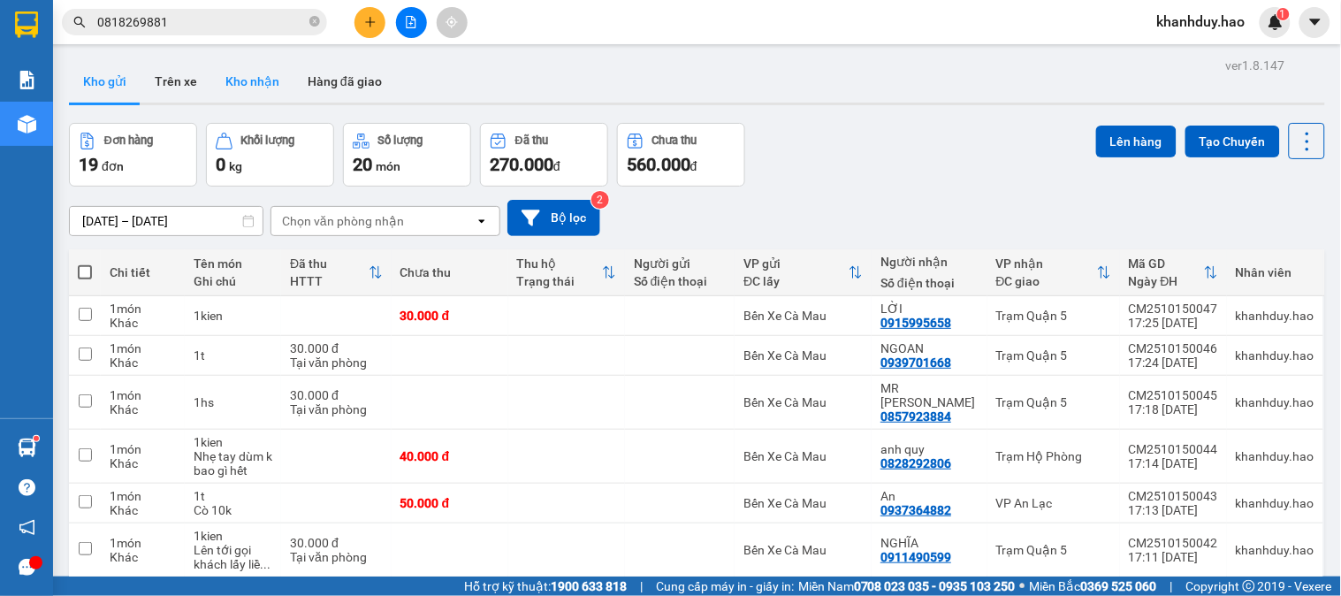
click at [241, 76] on button "Kho nhận" at bounding box center [252, 81] width 82 height 42
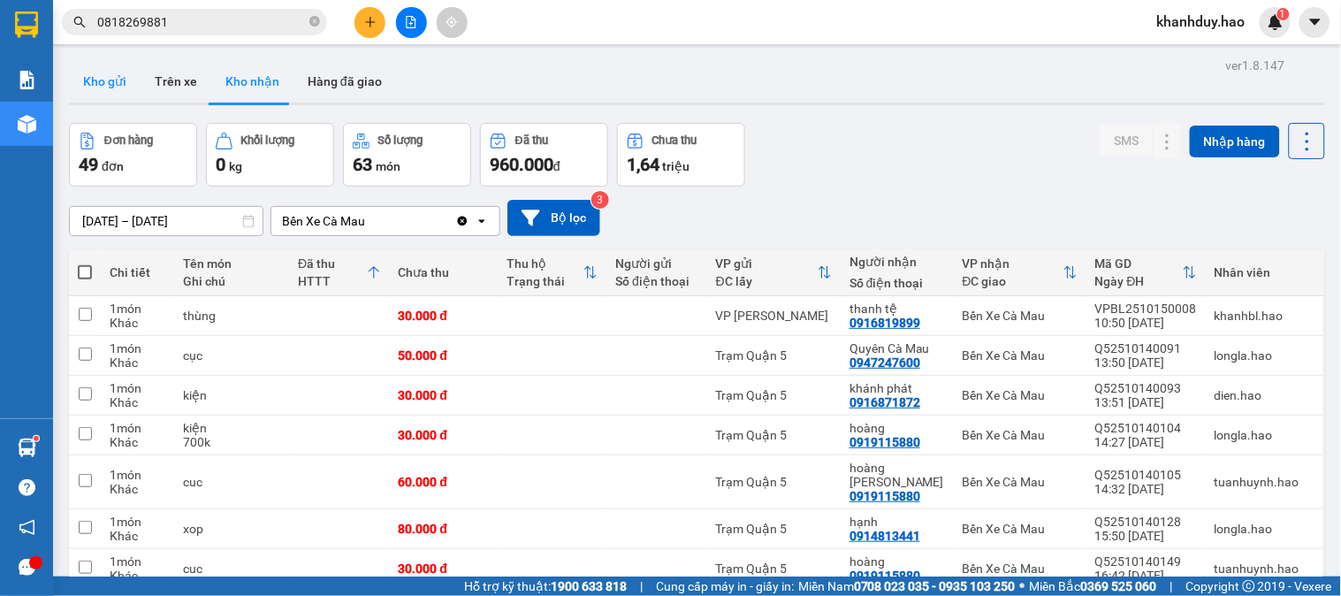
click at [118, 84] on button "Kho gửi" at bounding box center [105, 81] width 72 height 42
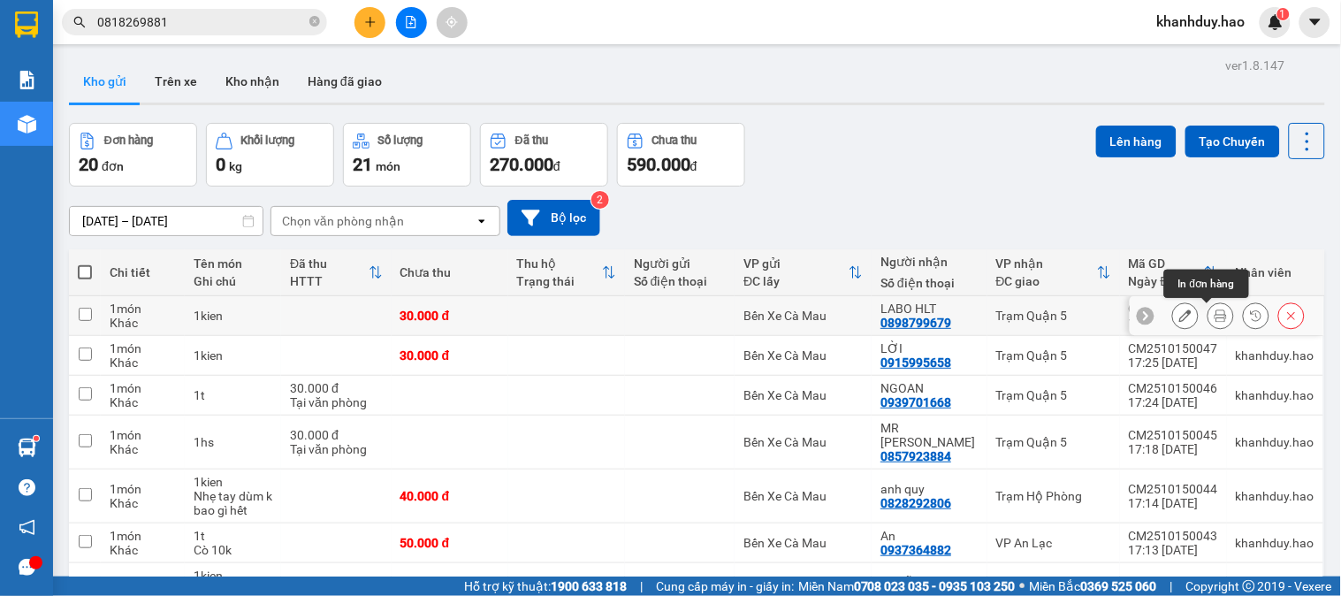
click at [1214, 320] on icon at bounding box center [1220, 315] width 12 height 12
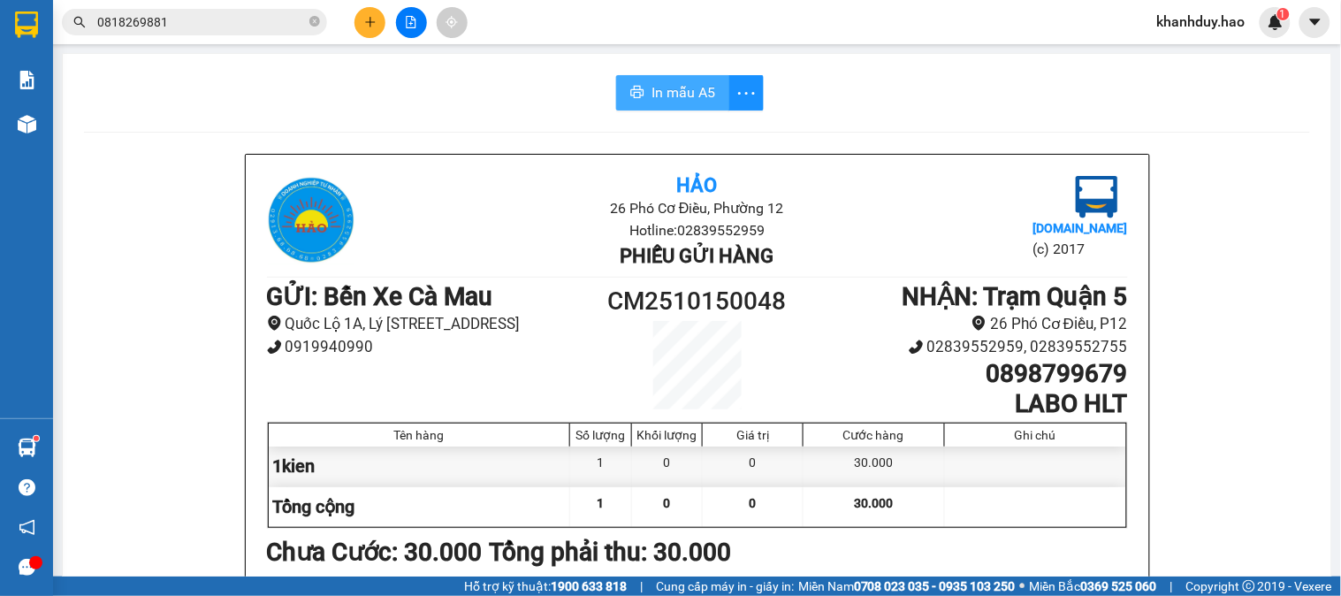
click at [710, 90] on button "In mẫu A5" at bounding box center [672, 92] width 113 height 35
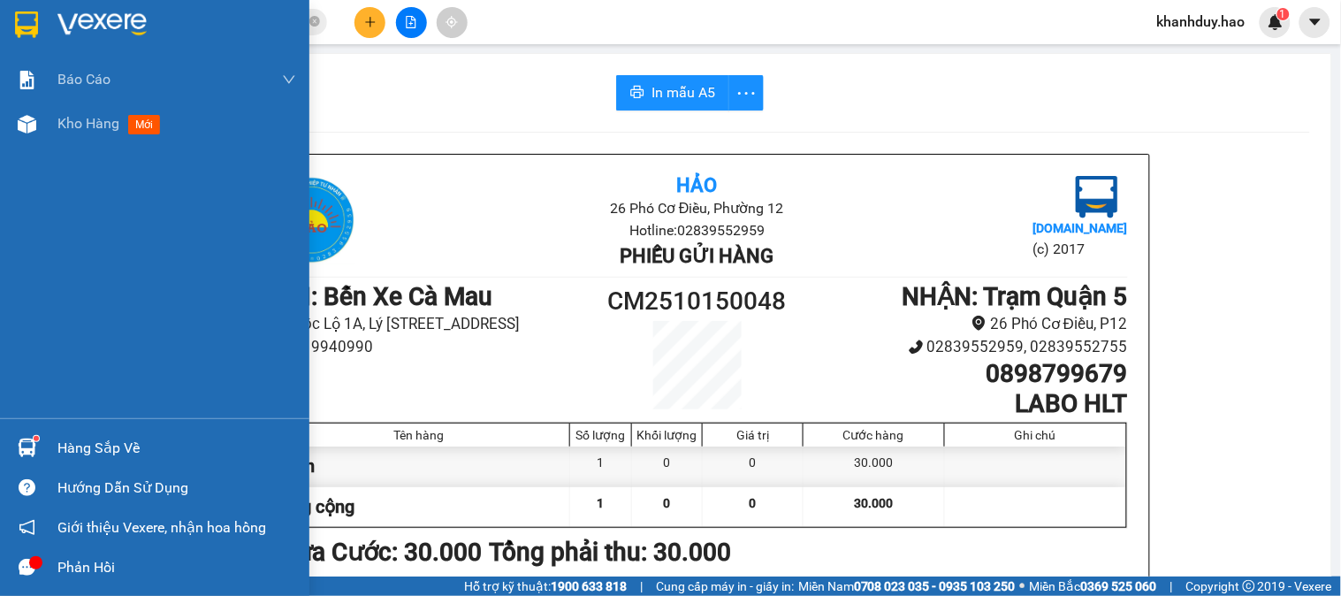
click at [92, 159] on div "Báo cáo BC tiền công nợ Báo cáo dòng tiền (trưởng trạm) Doanh số tạo đơn theo V…" at bounding box center [154, 237] width 309 height 361
click at [97, 136] on div "Kho hàng mới" at bounding box center [176, 124] width 239 height 44
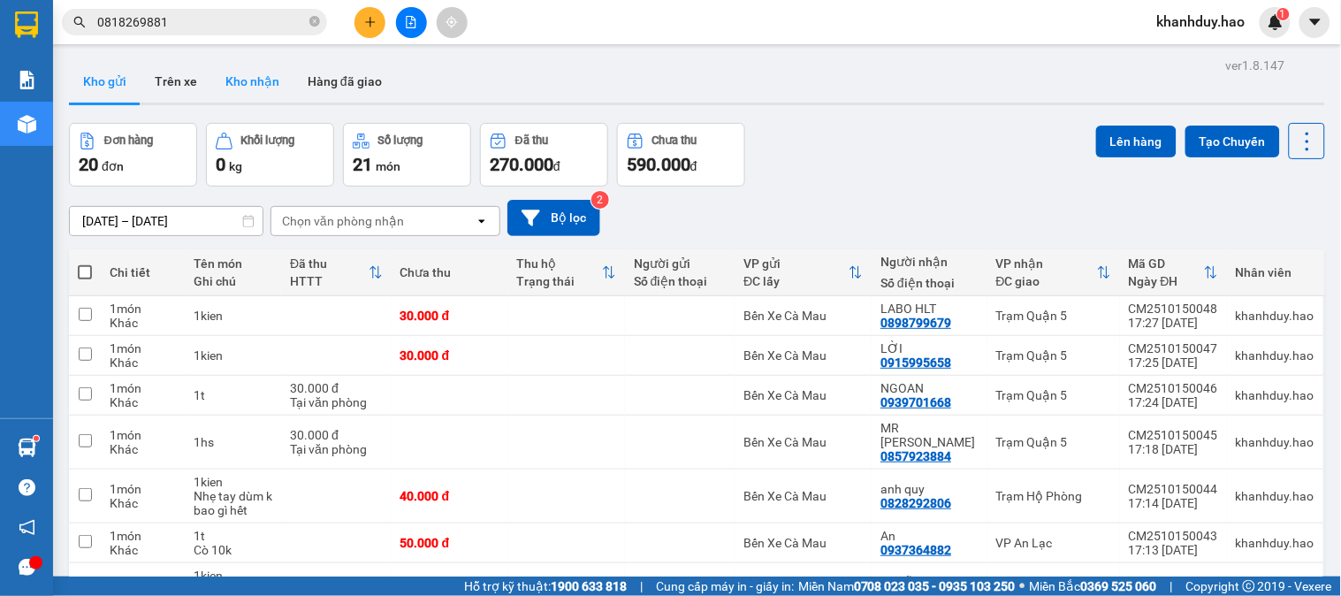
click at [280, 65] on button "Kho nhận" at bounding box center [252, 81] width 82 height 42
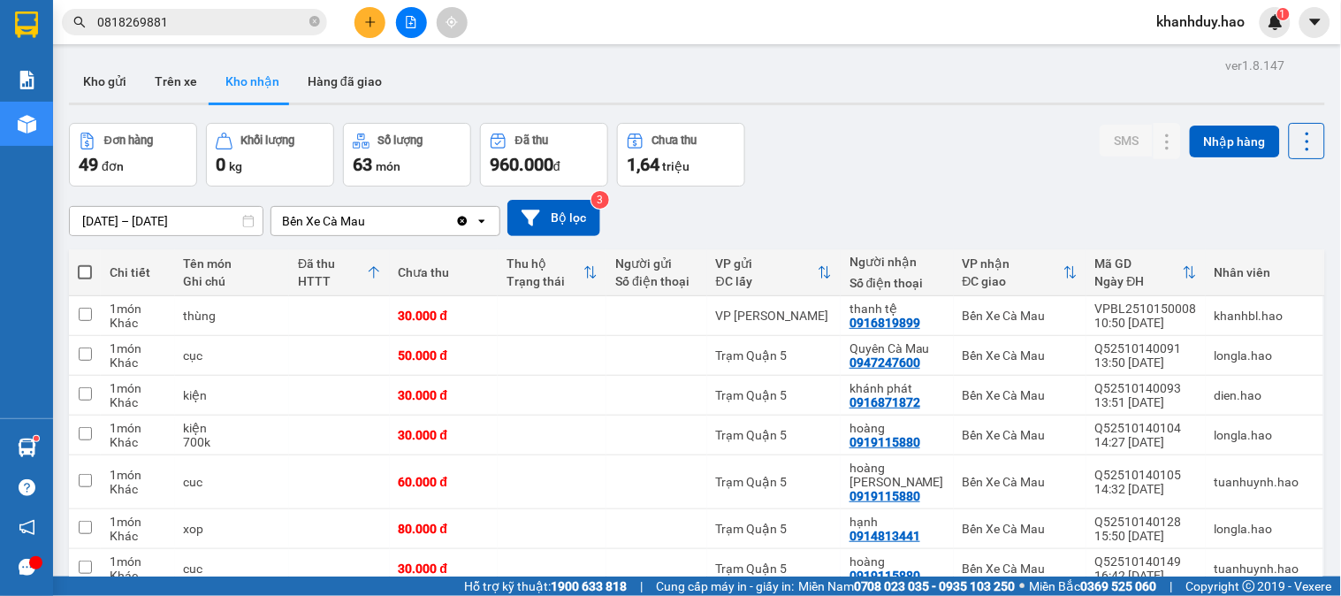
click at [118, 214] on input "14/10/2025 – 15/10/2025" at bounding box center [166, 221] width 193 height 28
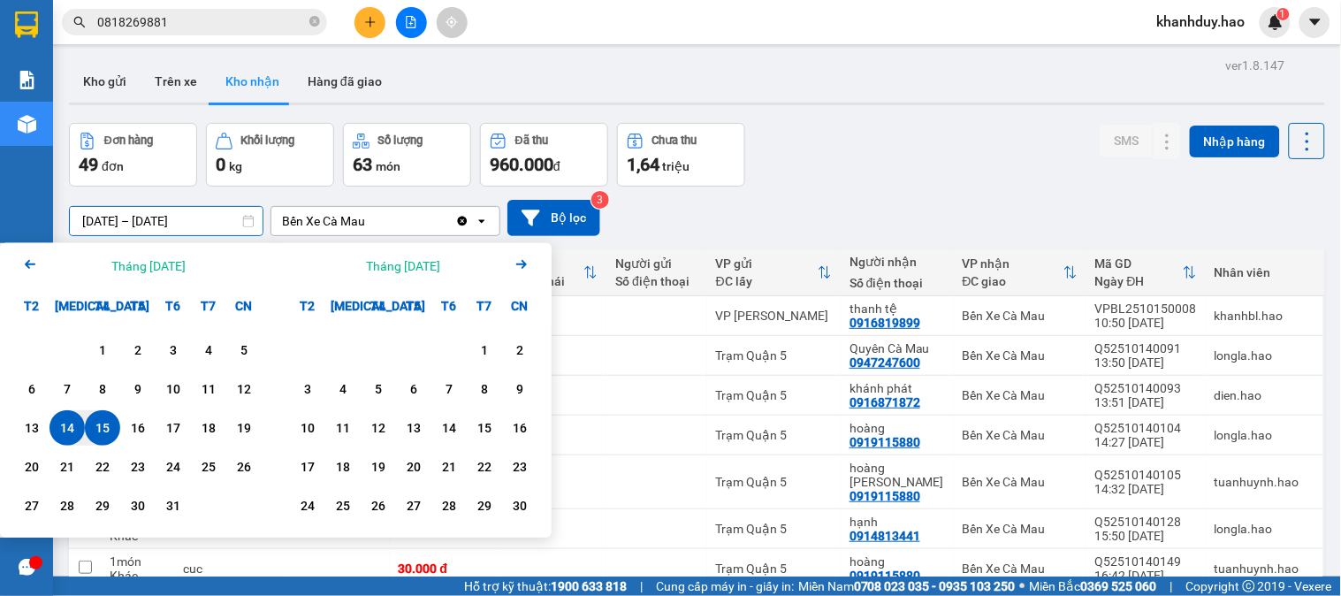
click at [107, 414] on div "15" at bounding box center [102, 427] width 35 height 35
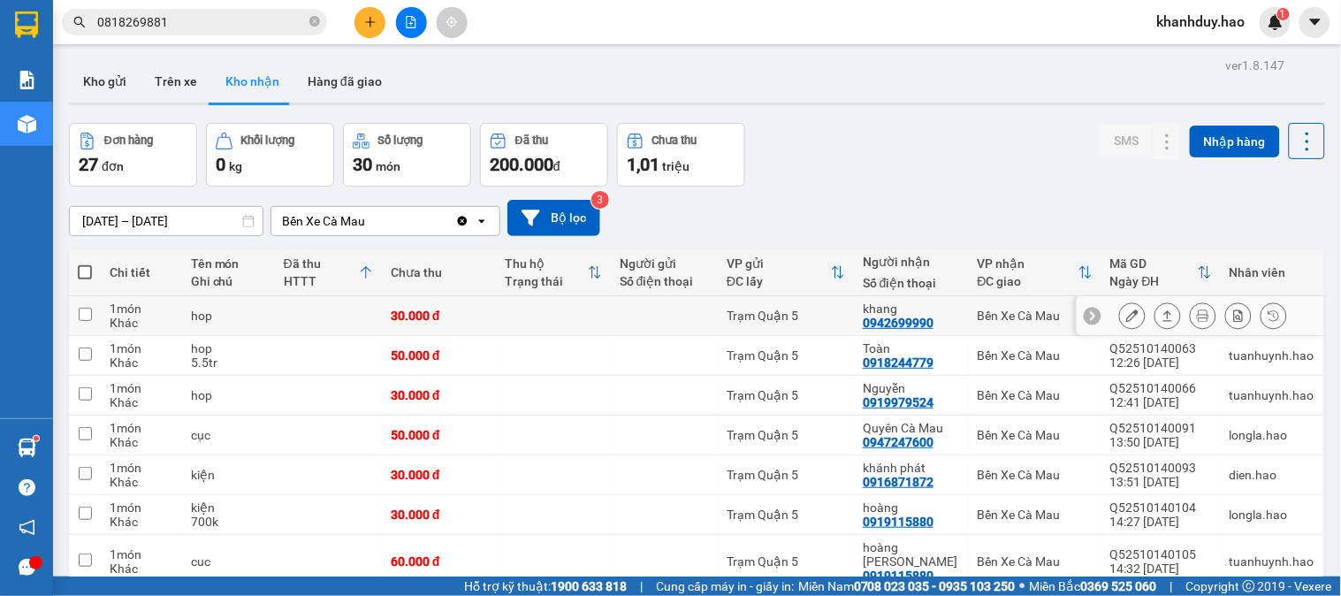
click at [1155, 300] on button at bounding box center [1167, 315] width 25 height 31
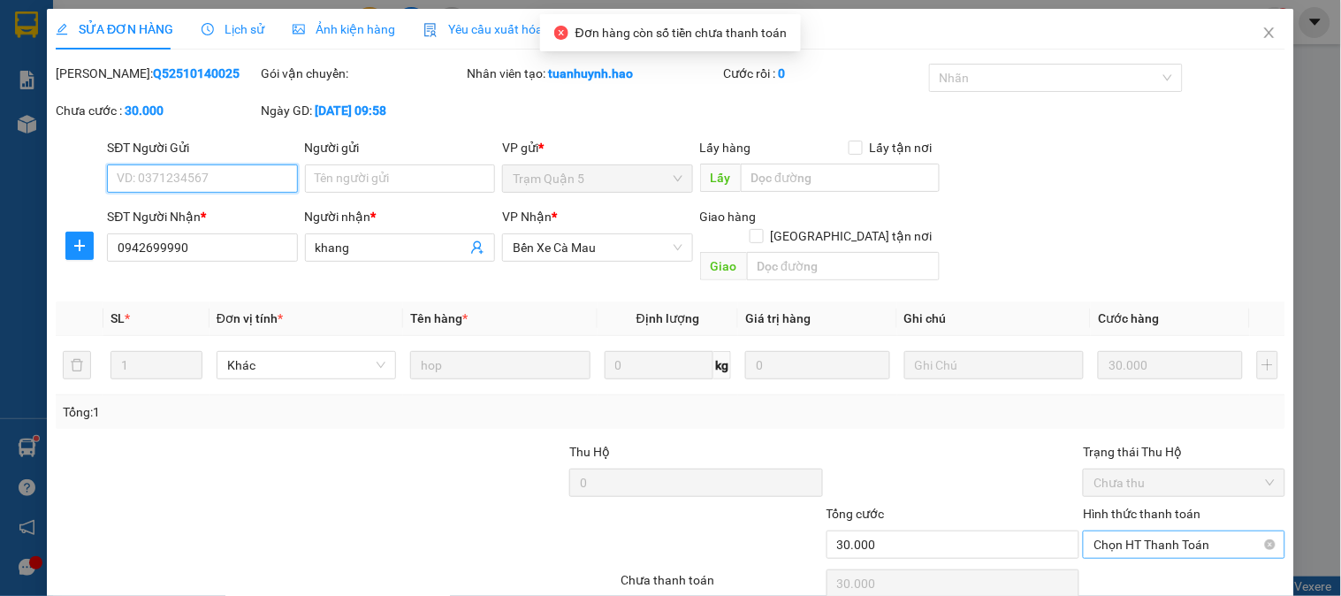
click at [1135, 531] on span "Chọn HT Thanh Toán" at bounding box center [1183, 544] width 180 height 27
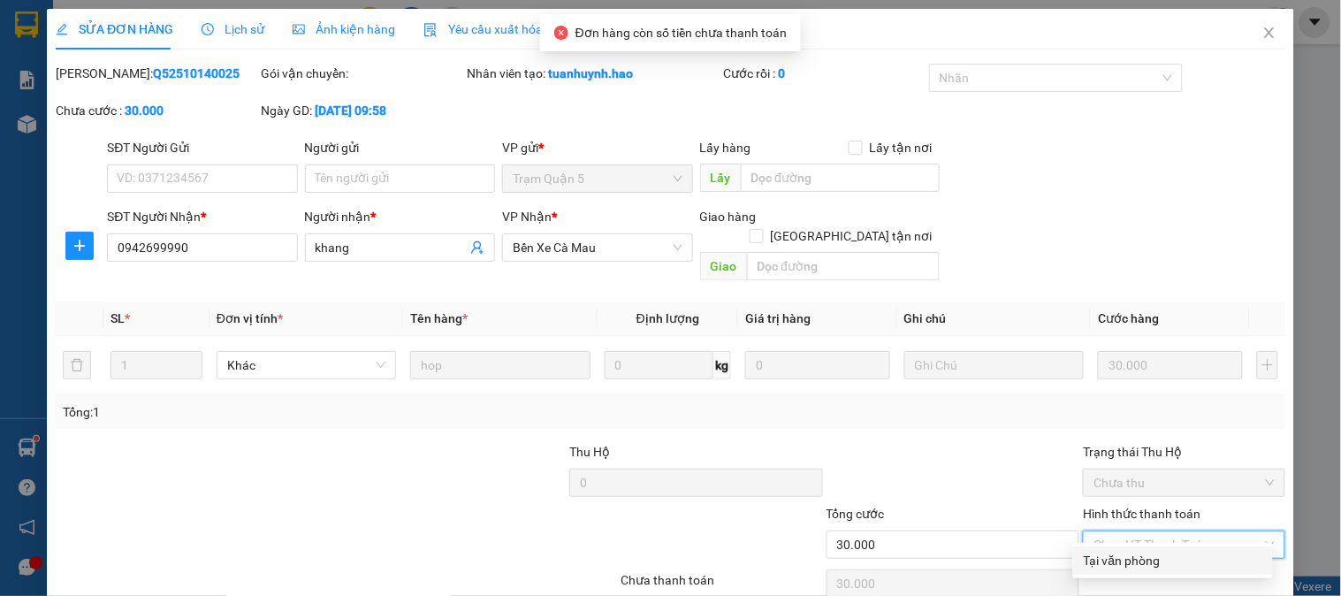
click at [1117, 551] on div "Tại văn phòng" at bounding box center [1172, 560] width 179 height 19
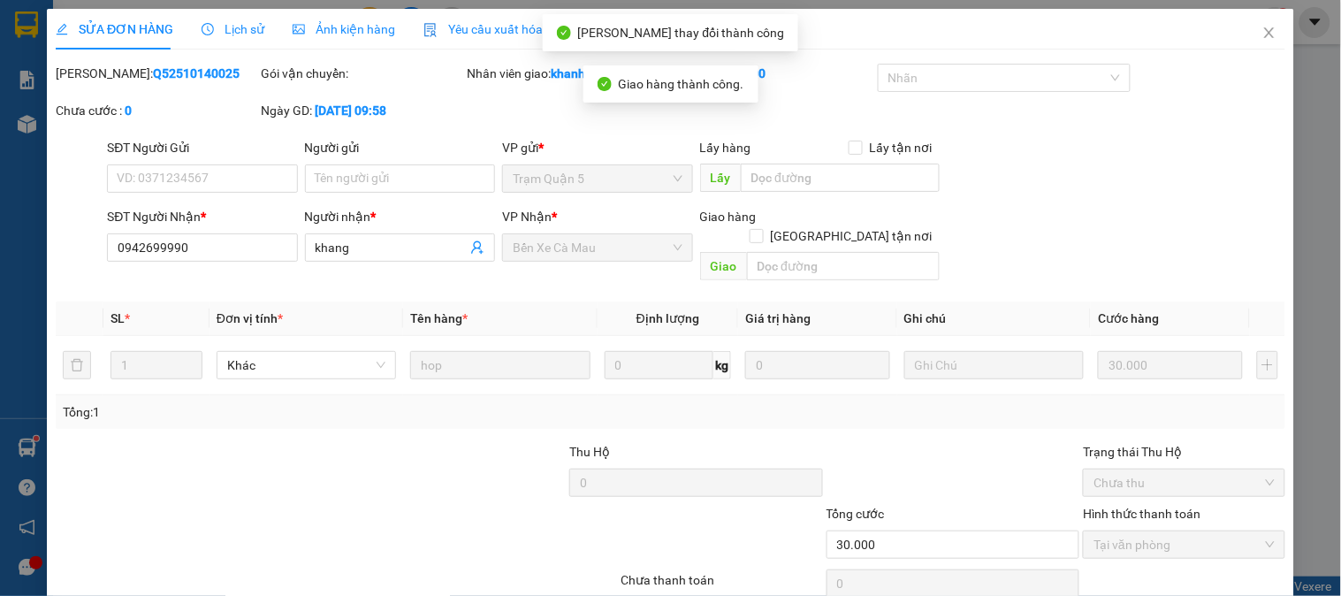
click at [359, 40] on div "Ảnh kiện hàng" at bounding box center [344, 29] width 103 height 41
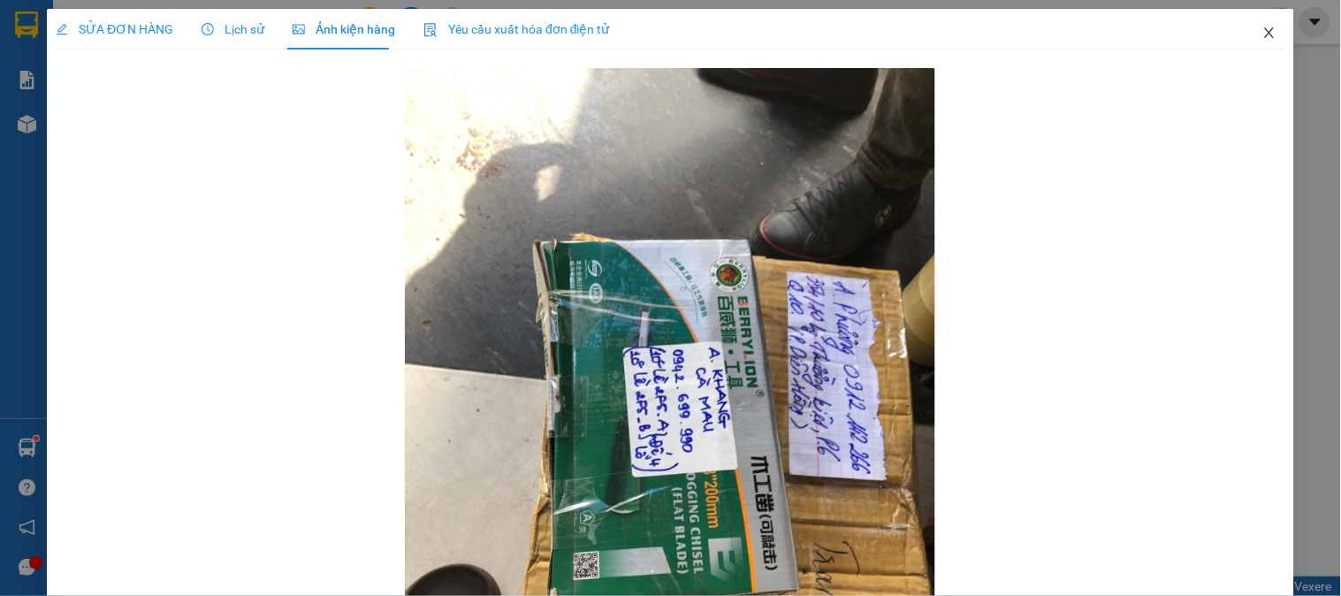
click at [1246, 36] on span "Close" at bounding box center [1268, 33] width 49 height 49
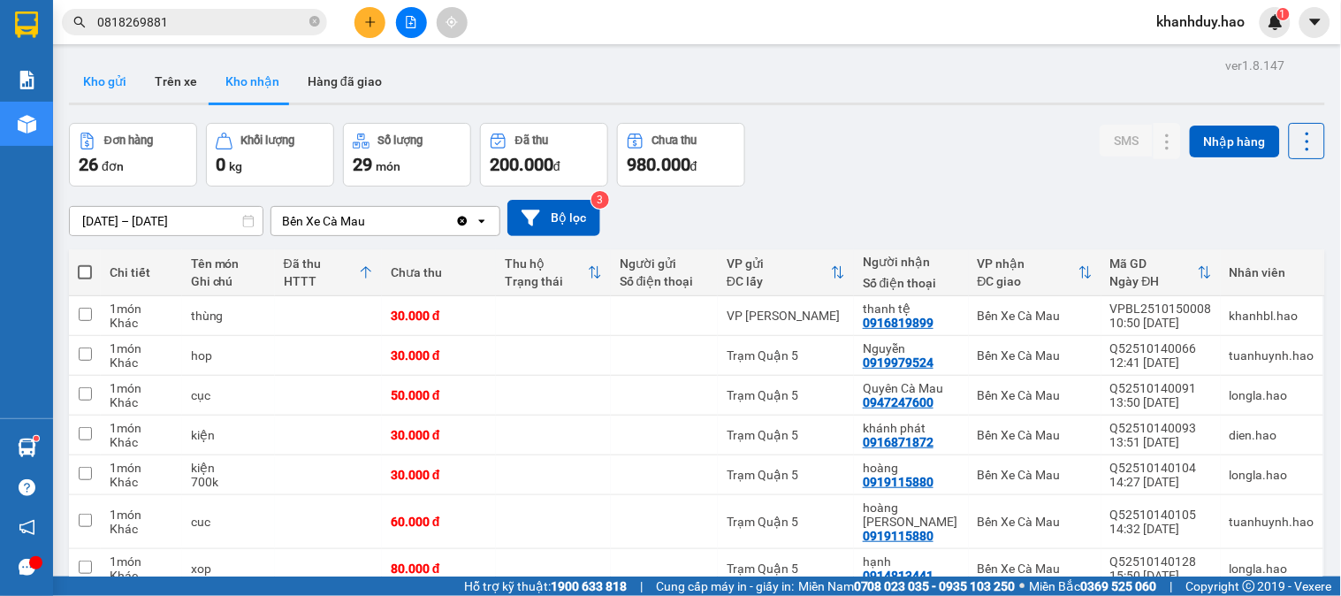
click at [100, 72] on button "Kho gửi" at bounding box center [105, 81] width 72 height 42
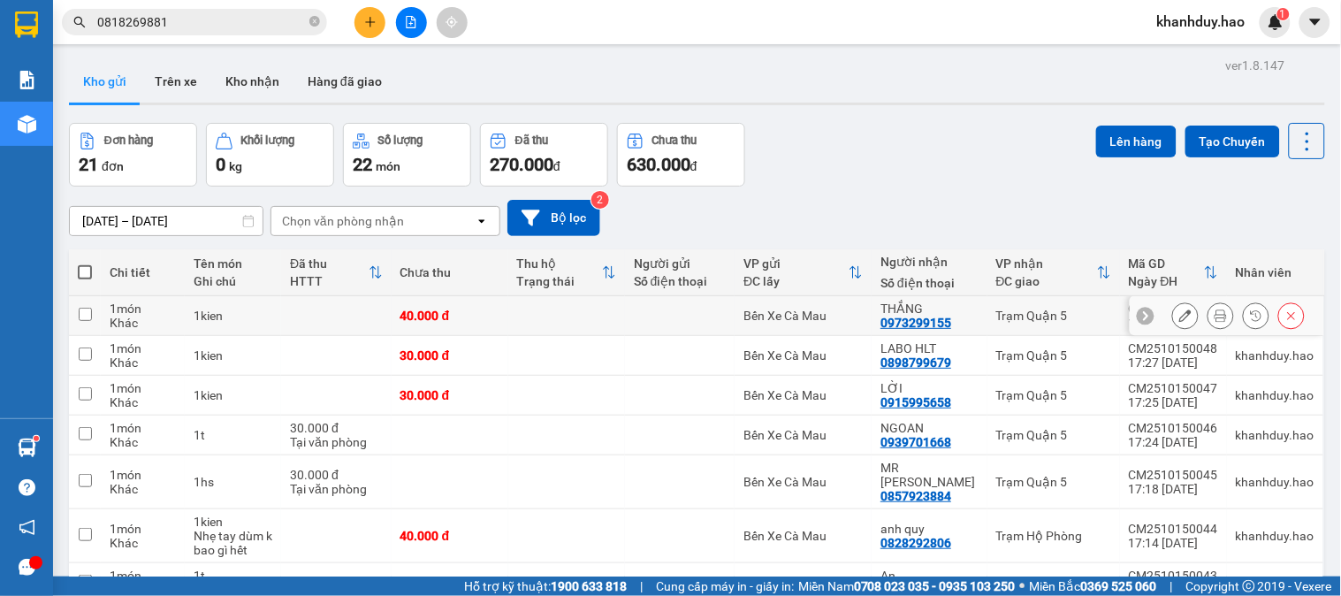
click at [1211, 323] on button at bounding box center [1220, 315] width 25 height 31
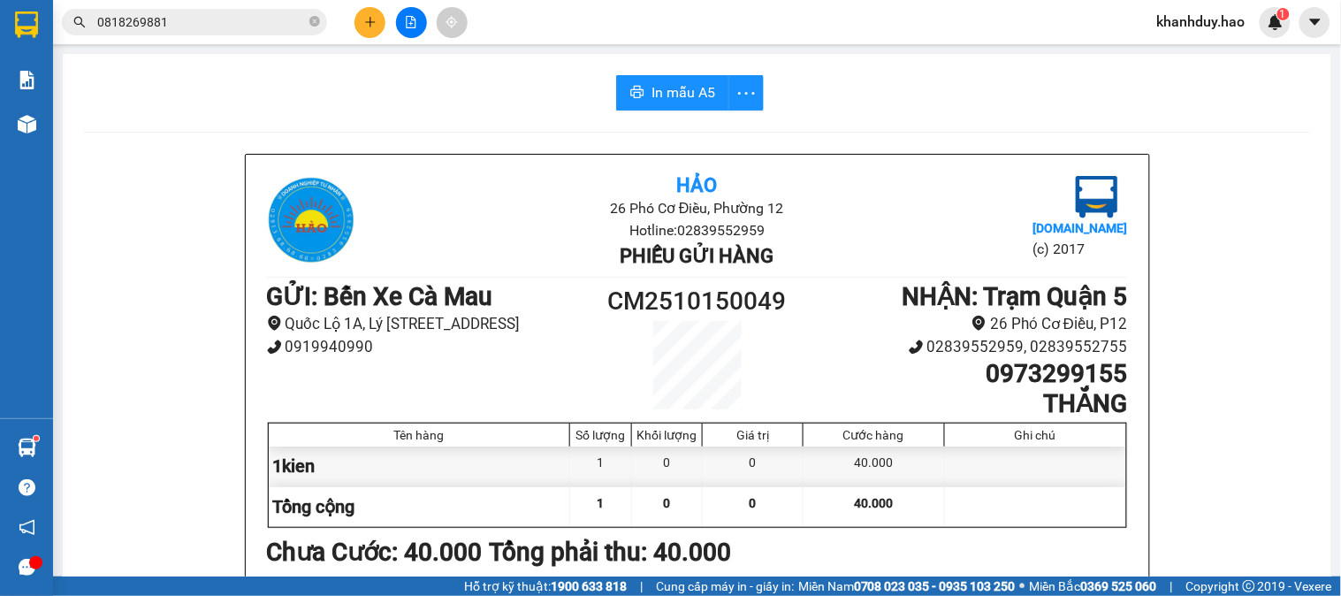
click at [651, 86] on span "In mẫu A5" at bounding box center [683, 92] width 64 height 22
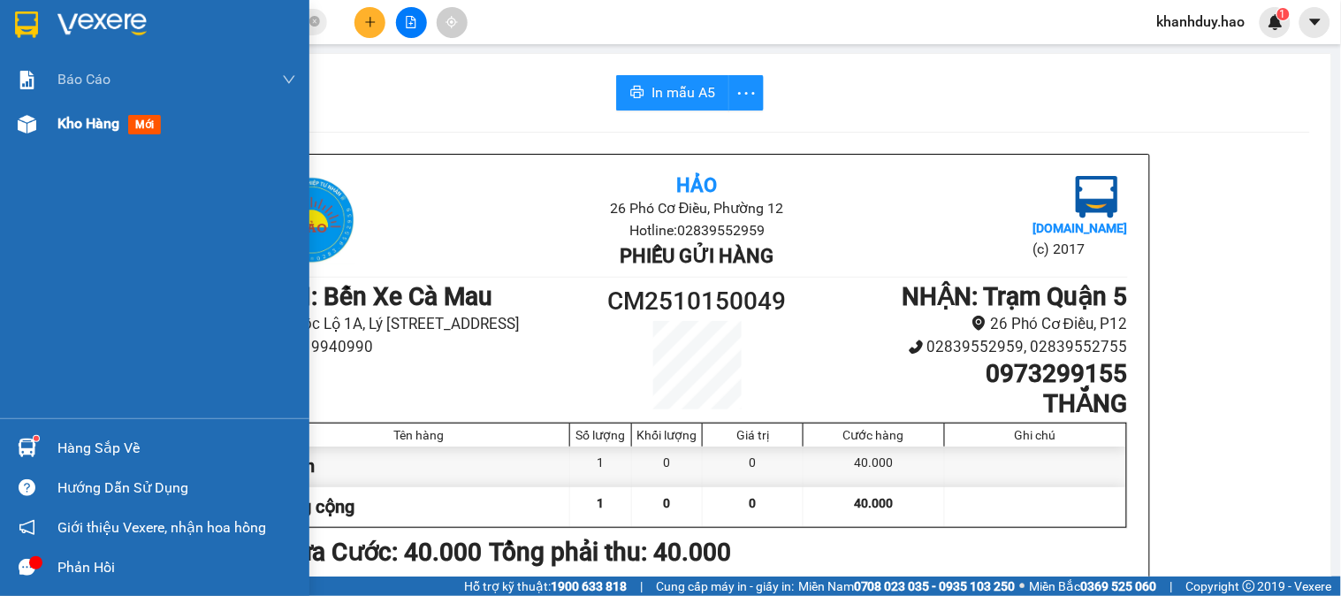
click at [15, 124] on div at bounding box center [26, 124] width 31 height 31
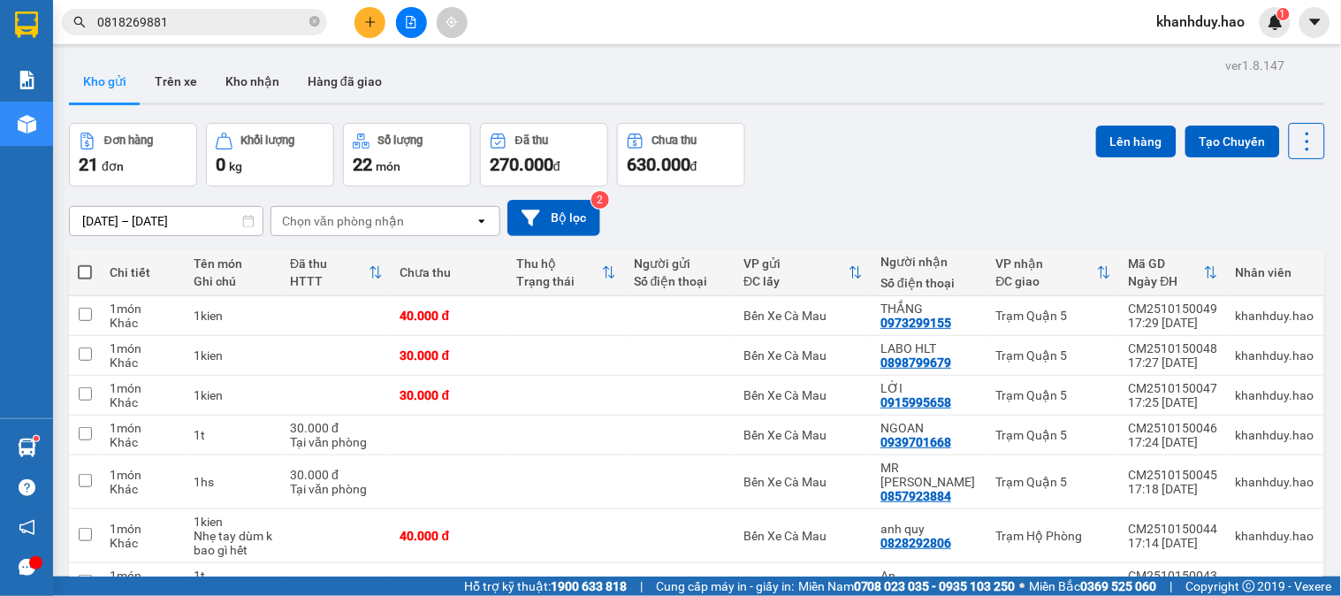
click at [227, 82] on button "Kho nhận" at bounding box center [252, 81] width 82 height 42
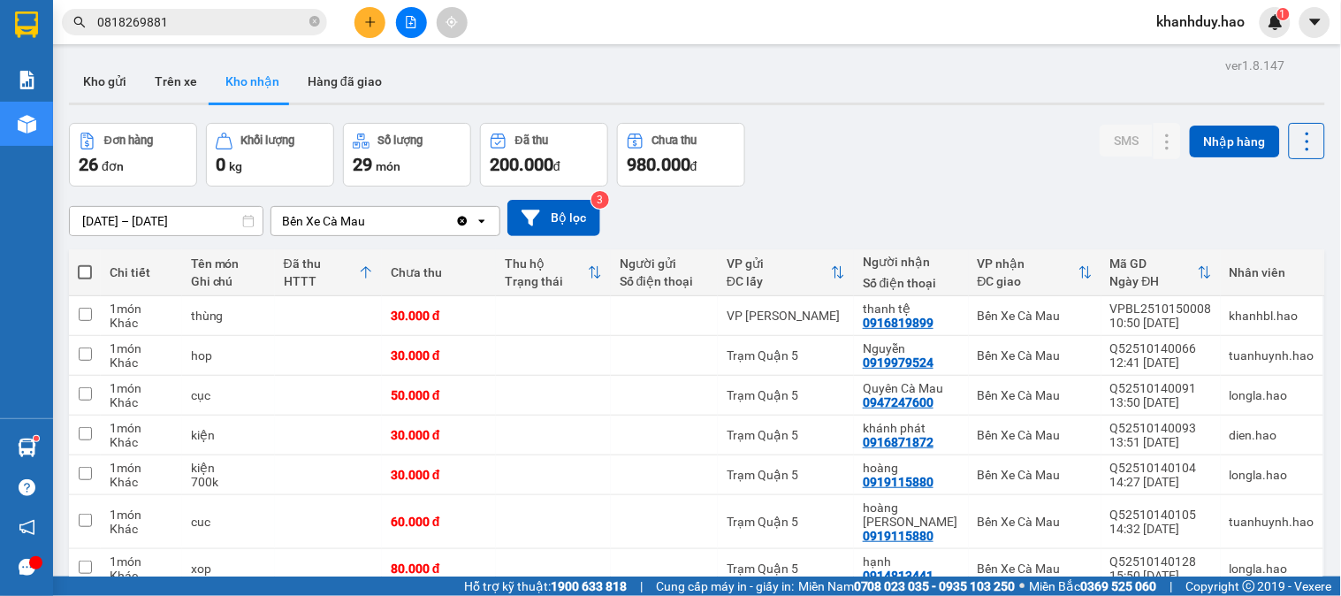
click at [146, 225] on input "15/10/2025 – 15/10/2025" at bounding box center [166, 221] width 193 height 28
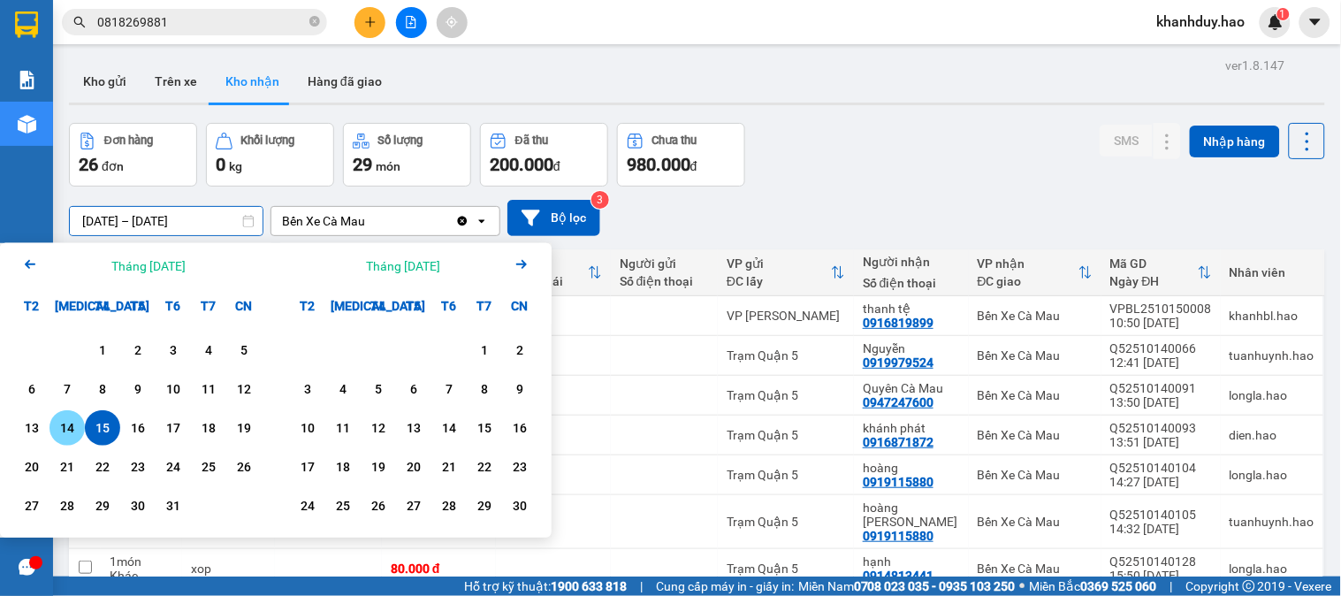
click at [74, 424] on div "14" at bounding box center [67, 427] width 25 height 21
type input "[DATE] – [DATE]"
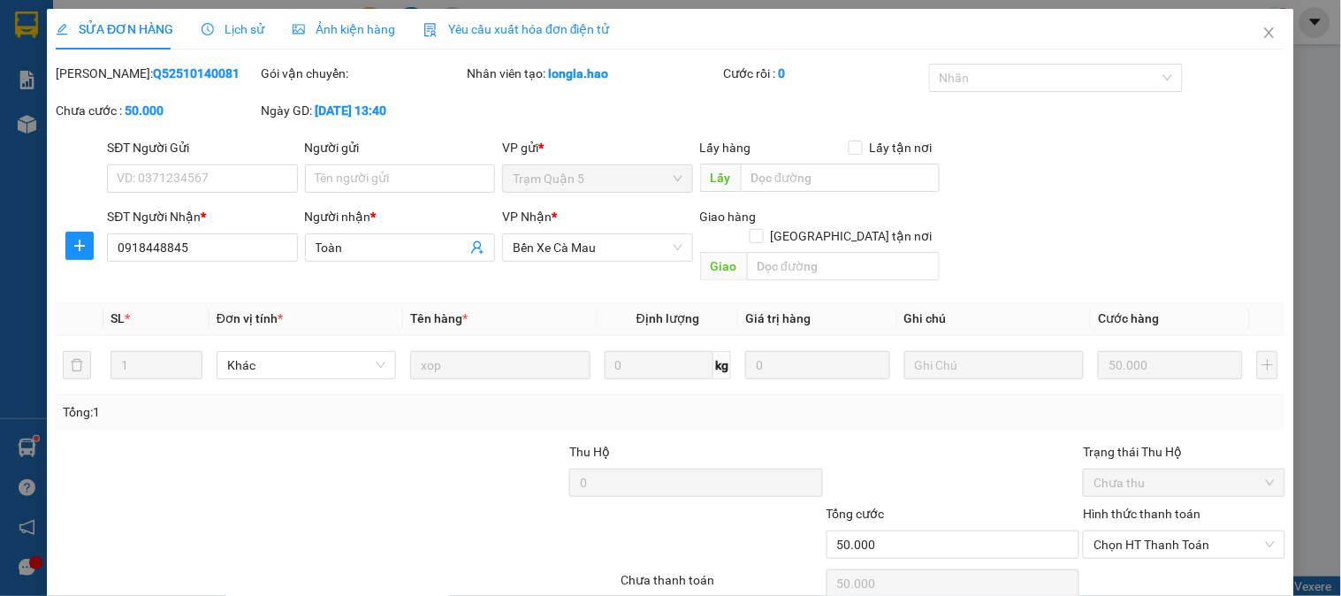
click at [384, 22] on span "Ảnh kiện hàng" at bounding box center [344, 29] width 103 height 14
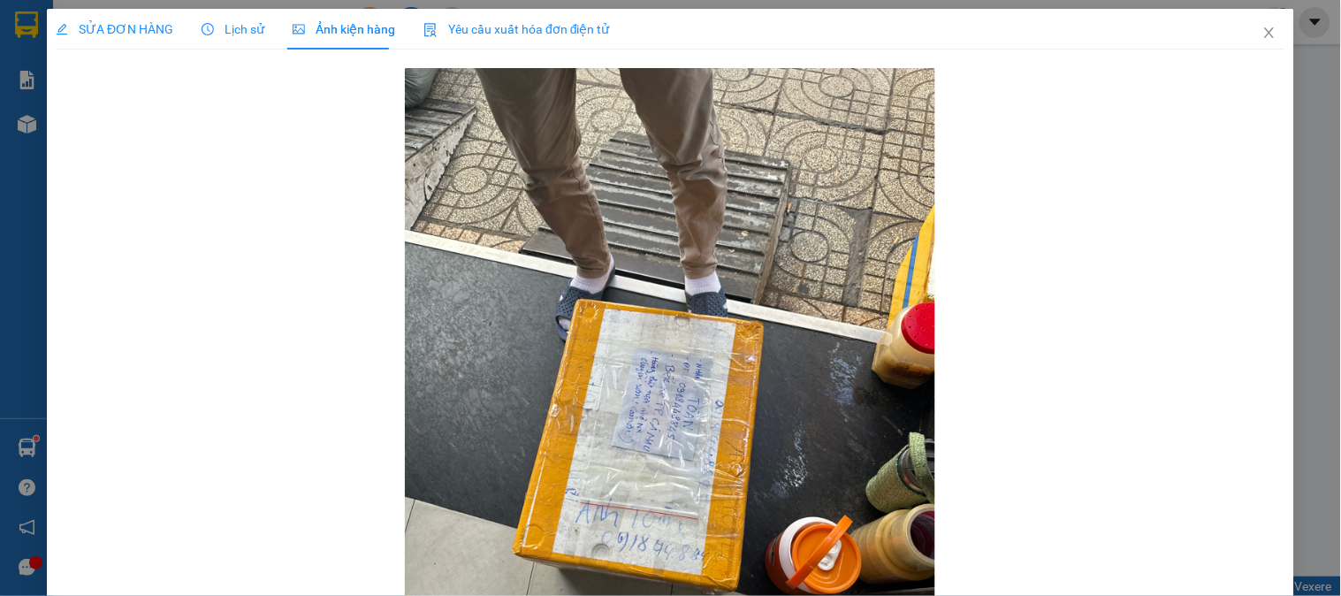
click at [102, 42] on div "SỬA ĐƠN HÀNG" at bounding box center [115, 29] width 118 height 41
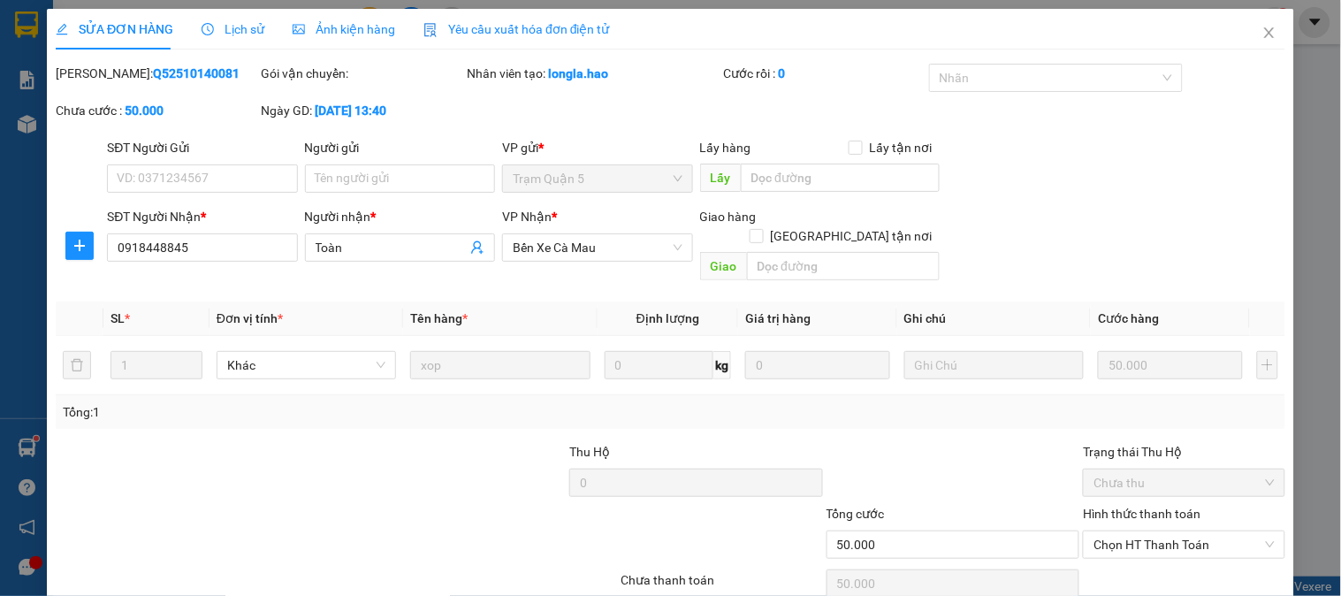
click at [1164, 506] on label "Hình thức thanh toán" at bounding box center [1142, 513] width 118 height 14
click at [1164, 531] on input "Hình thức thanh toán" at bounding box center [1177, 544] width 168 height 27
click at [1131, 546] on div "Tại văn phòng" at bounding box center [1173, 560] width 200 height 28
type input "0"
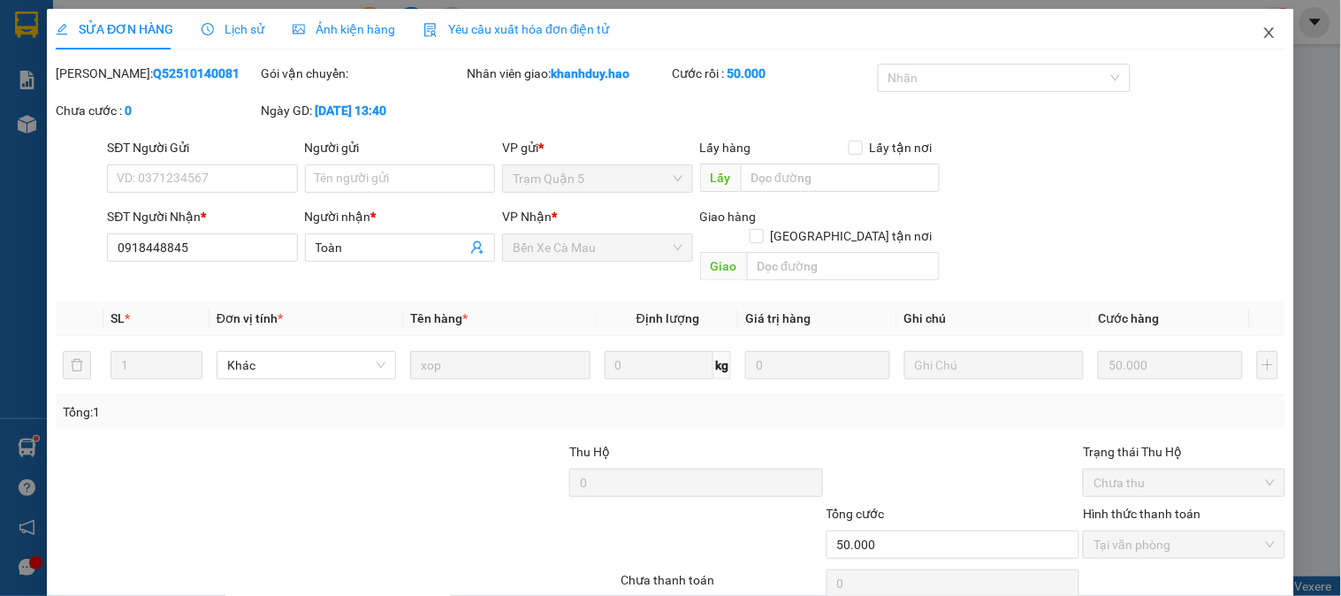
click at [1273, 39] on span "Close" at bounding box center [1268, 33] width 49 height 49
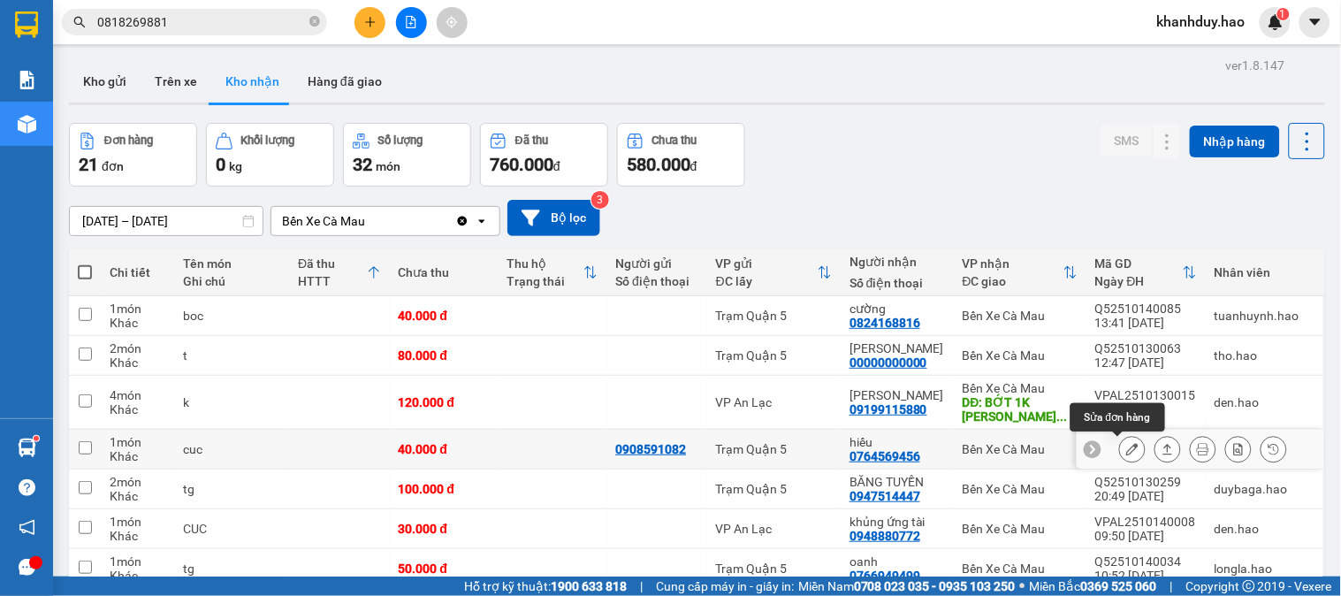
click at [1125, 434] on button at bounding box center [1132, 449] width 25 height 31
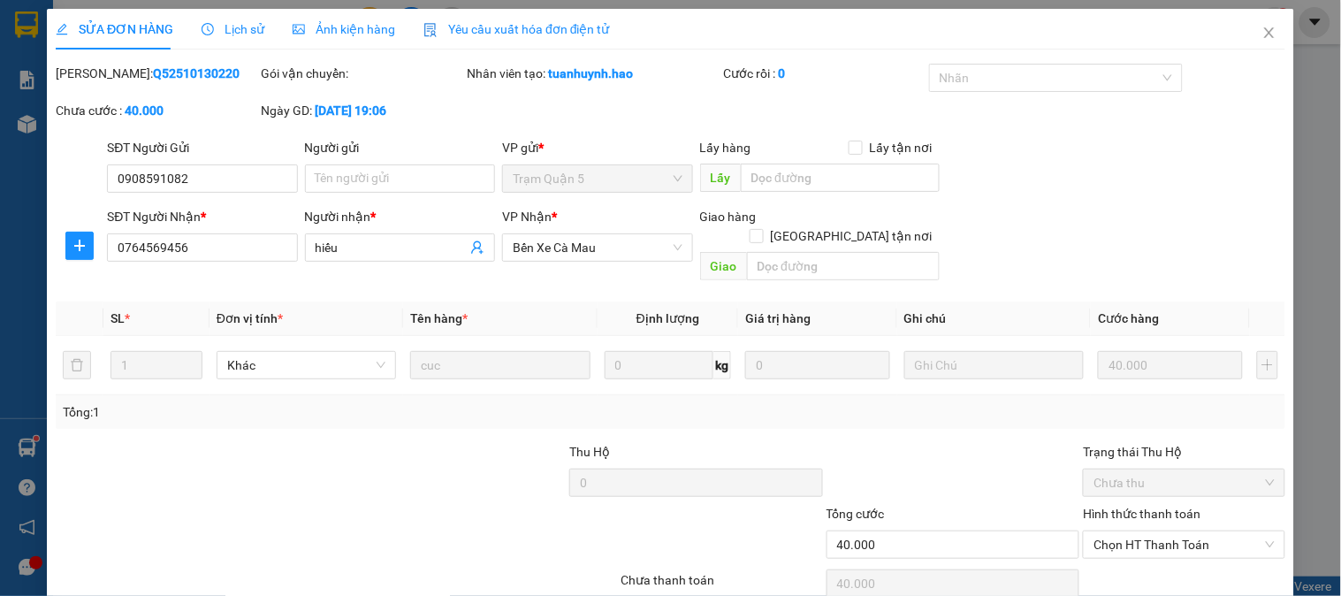
click at [358, 11] on div "Ảnh kiện hàng" at bounding box center [344, 29] width 103 height 41
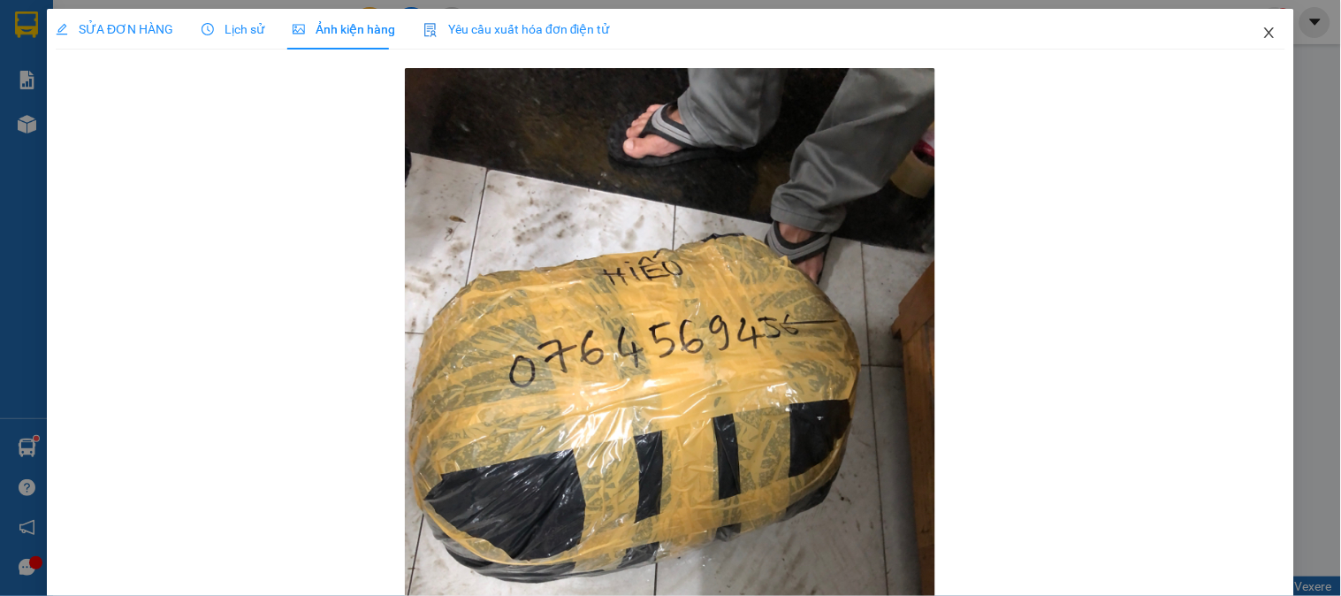
click at [1264, 50] on span "Close" at bounding box center [1268, 33] width 49 height 49
click at [1258, 31] on span "khanhduy.hao" at bounding box center [1201, 22] width 117 height 22
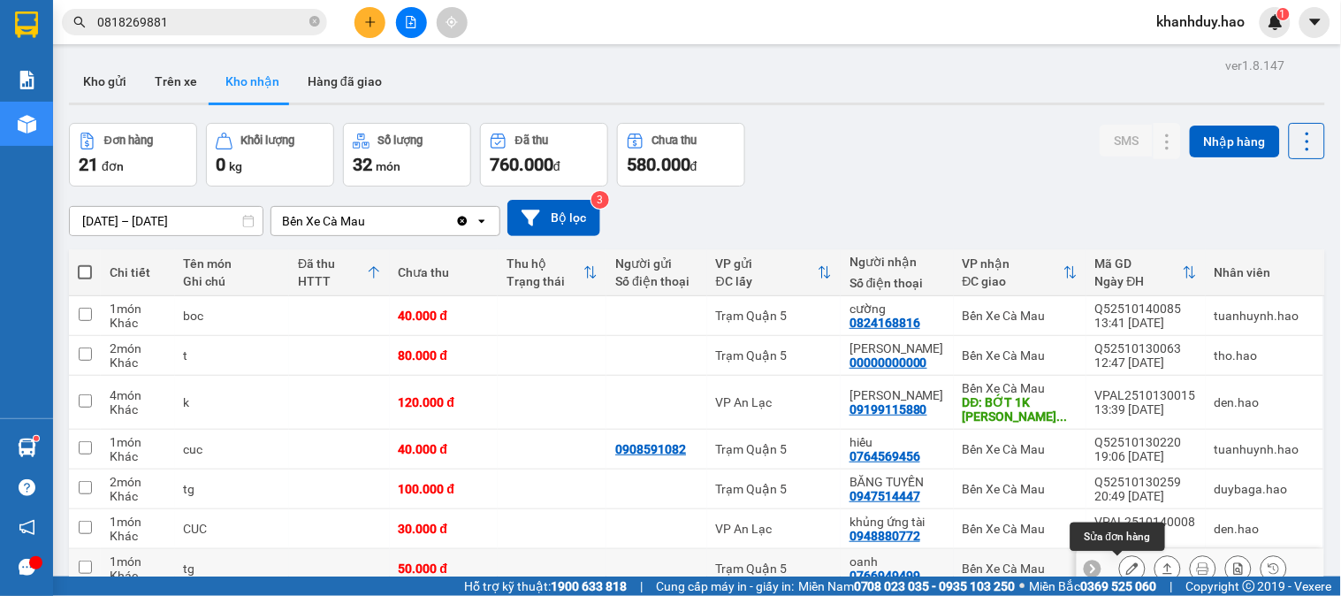
click at [1127, 553] on button at bounding box center [1132, 568] width 25 height 31
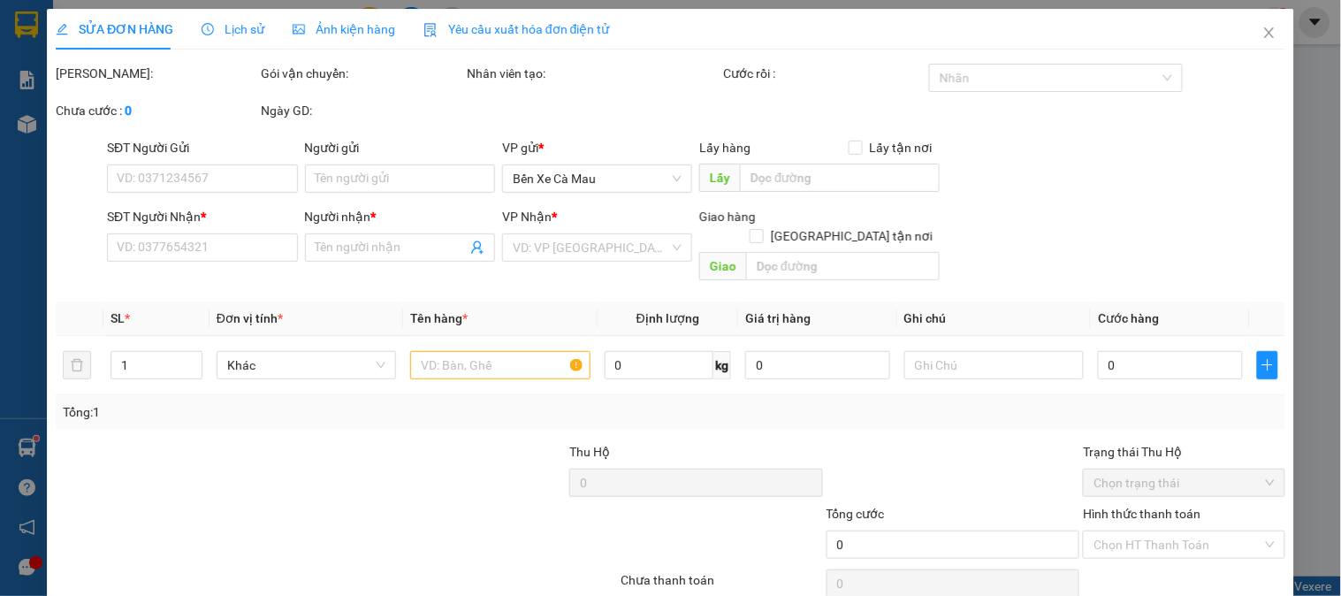
type input "0766949499"
type input "oanh"
type input "50.000"
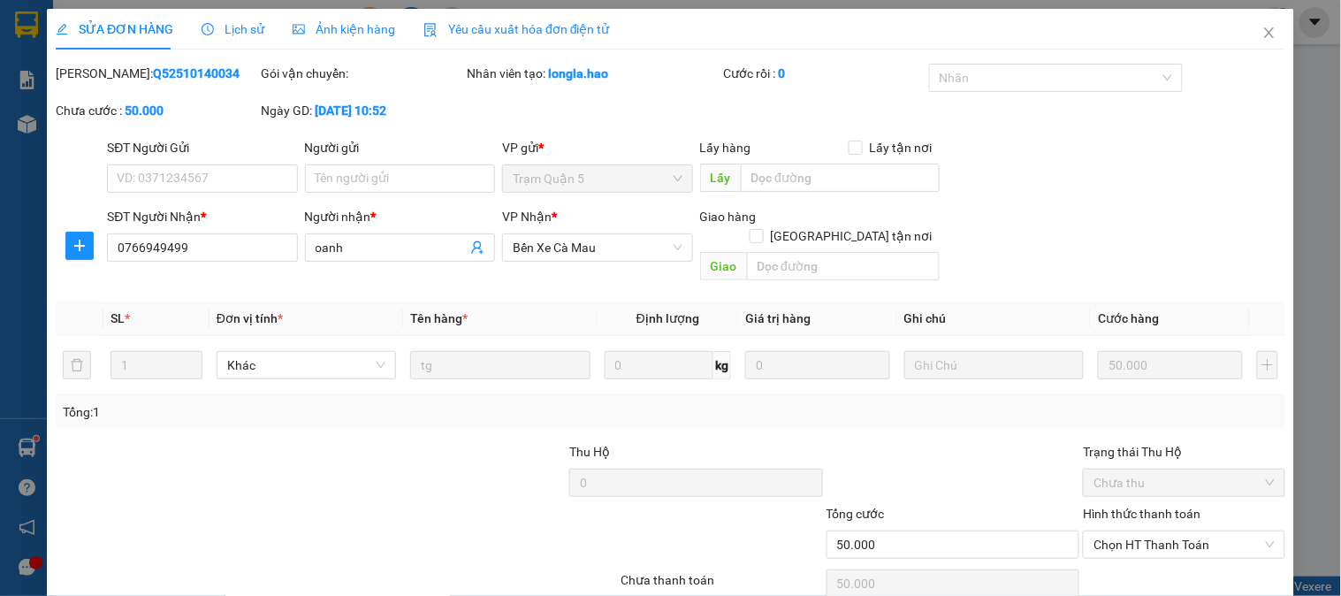
click at [336, 36] on span "Ảnh kiện hàng" at bounding box center [344, 29] width 103 height 14
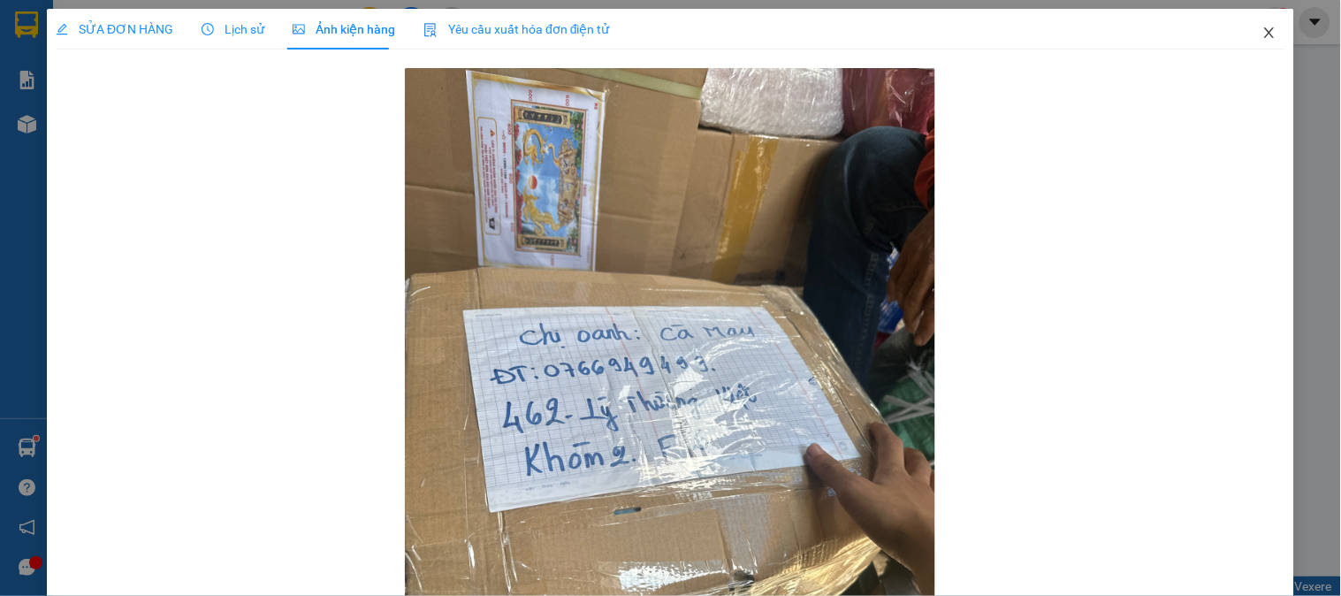
click at [1262, 31] on icon "close" at bounding box center [1269, 33] width 14 height 14
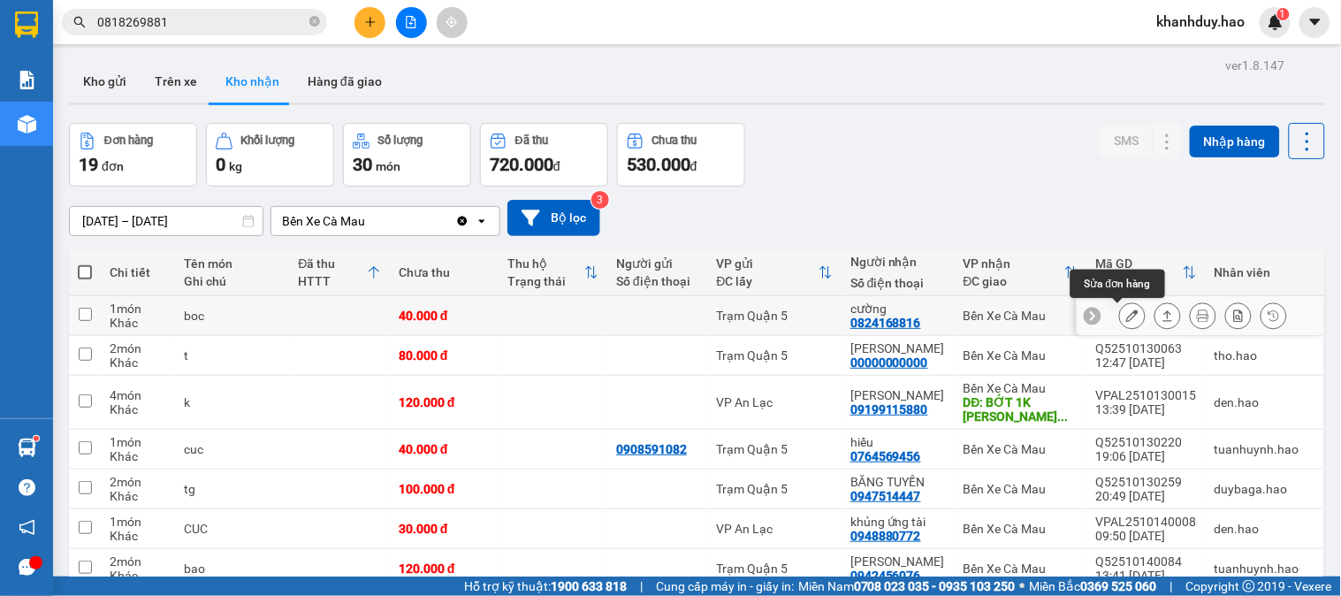
click at [1126, 315] on icon at bounding box center [1132, 315] width 12 height 12
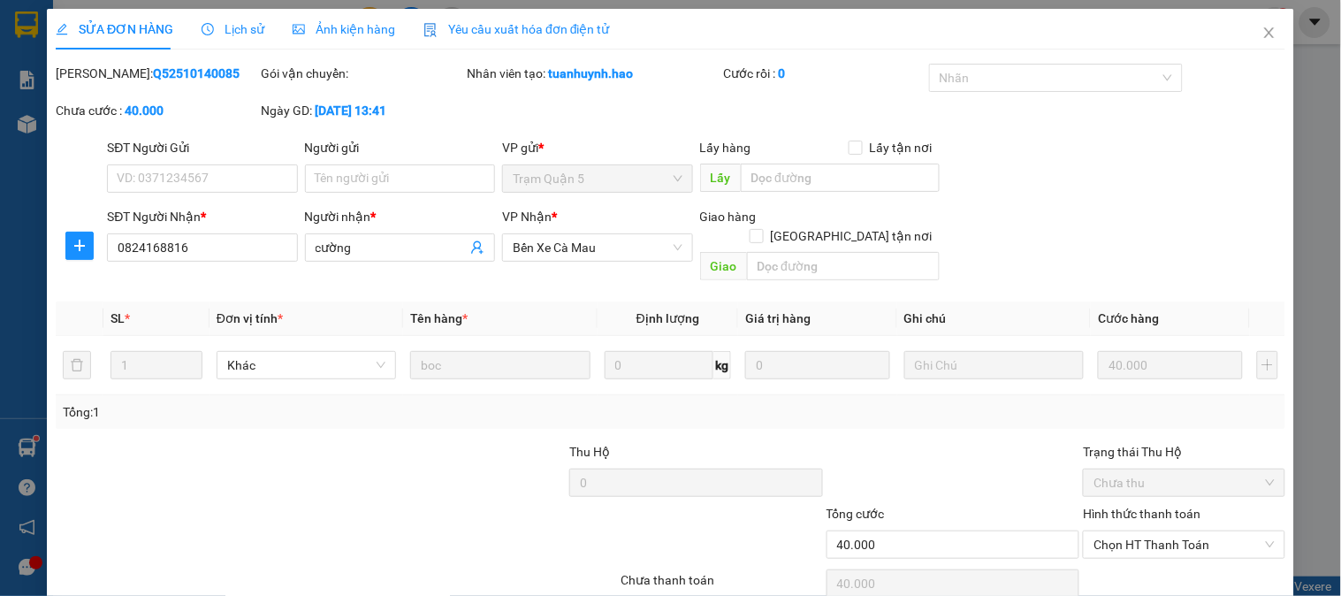
click at [381, 22] on span "Ảnh kiện hàng" at bounding box center [344, 29] width 103 height 14
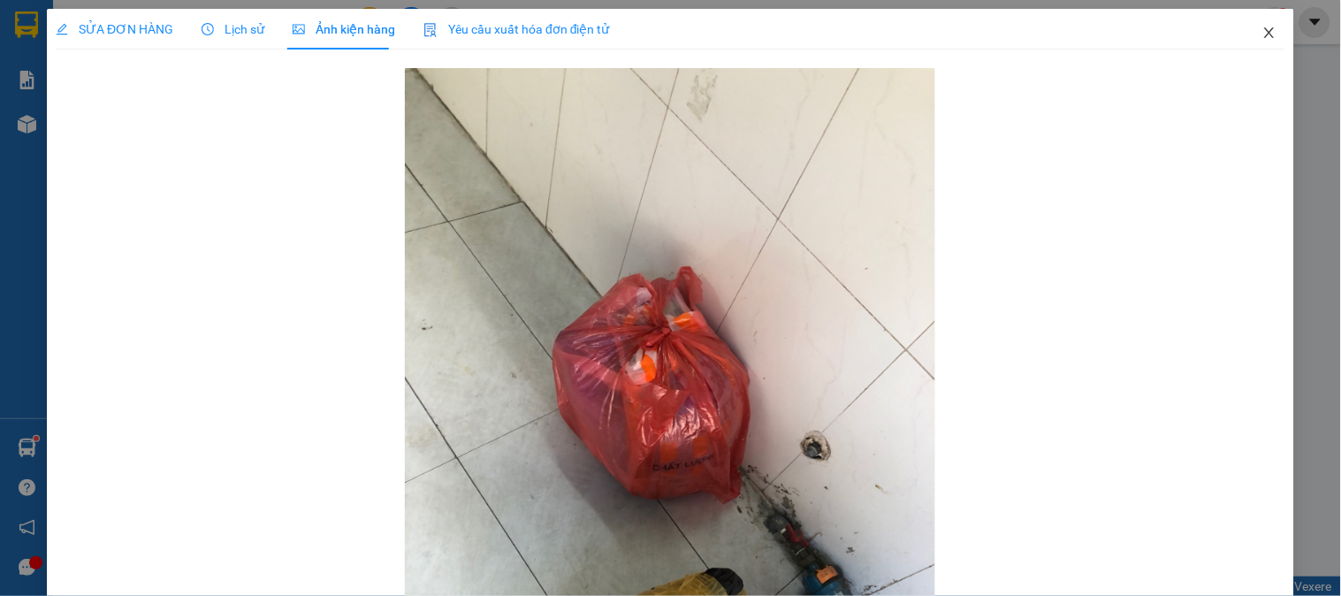
click at [1262, 36] on icon "close" at bounding box center [1269, 33] width 14 height 14
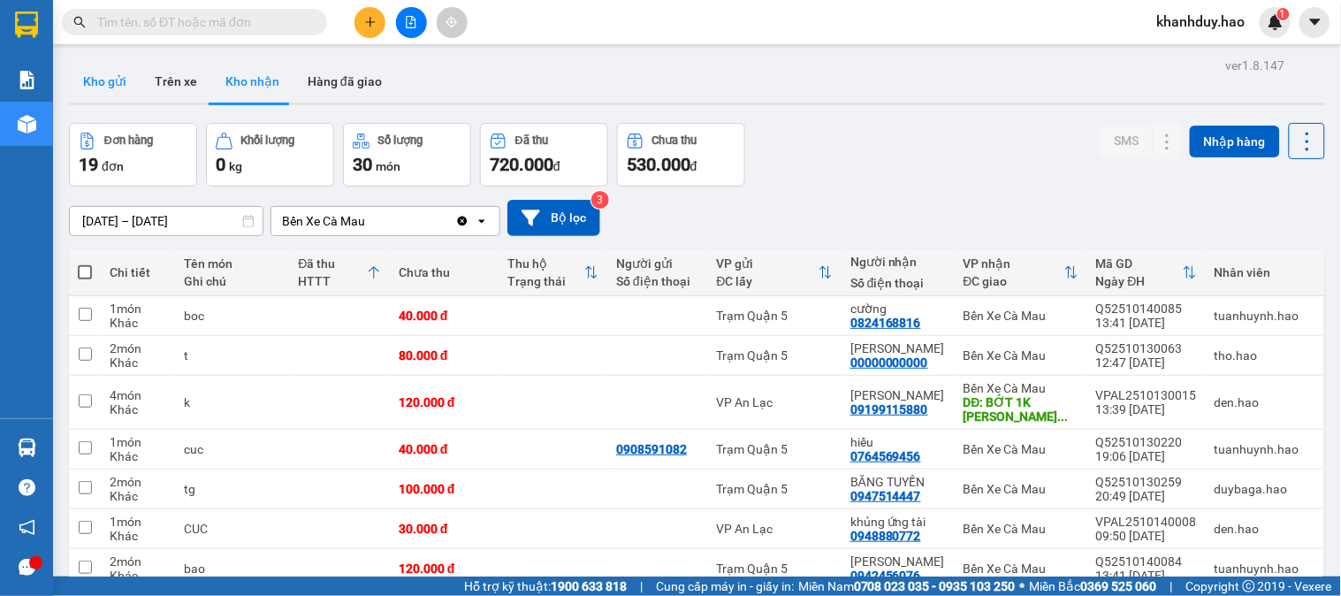
click at [116, 84] on button "Kho gửi" at bounding box center [105, 81] width 72 height 42
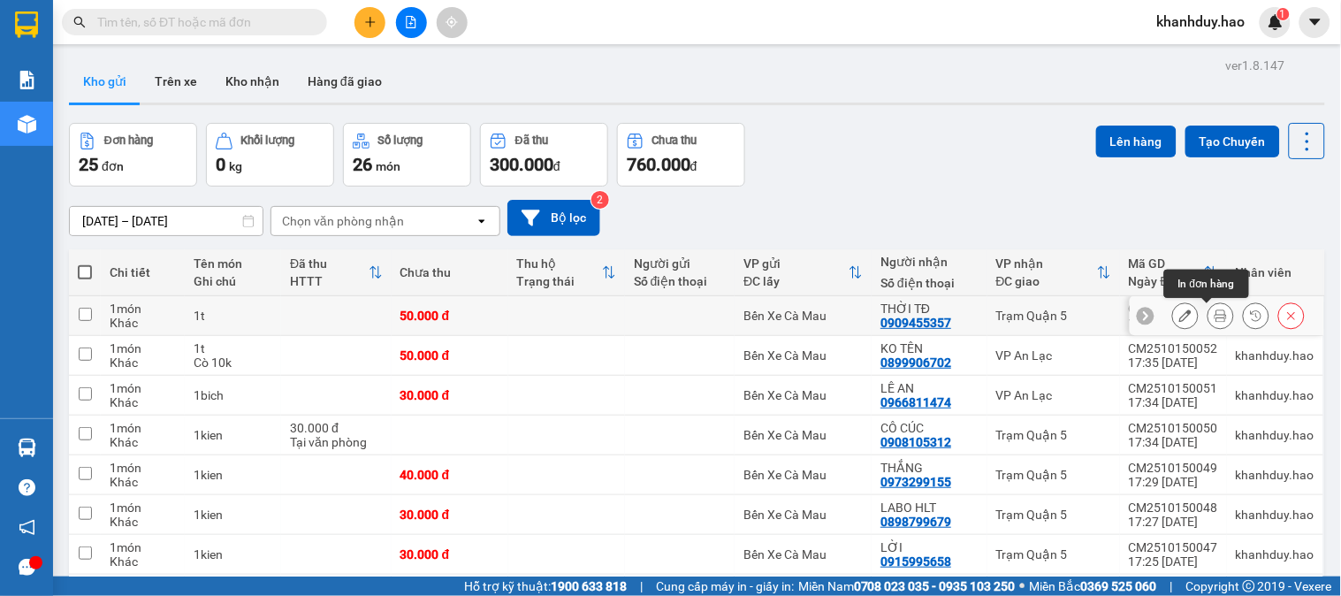
click at [1214, 315] on icon at bounding box center [1220, 315] width 12 height 12
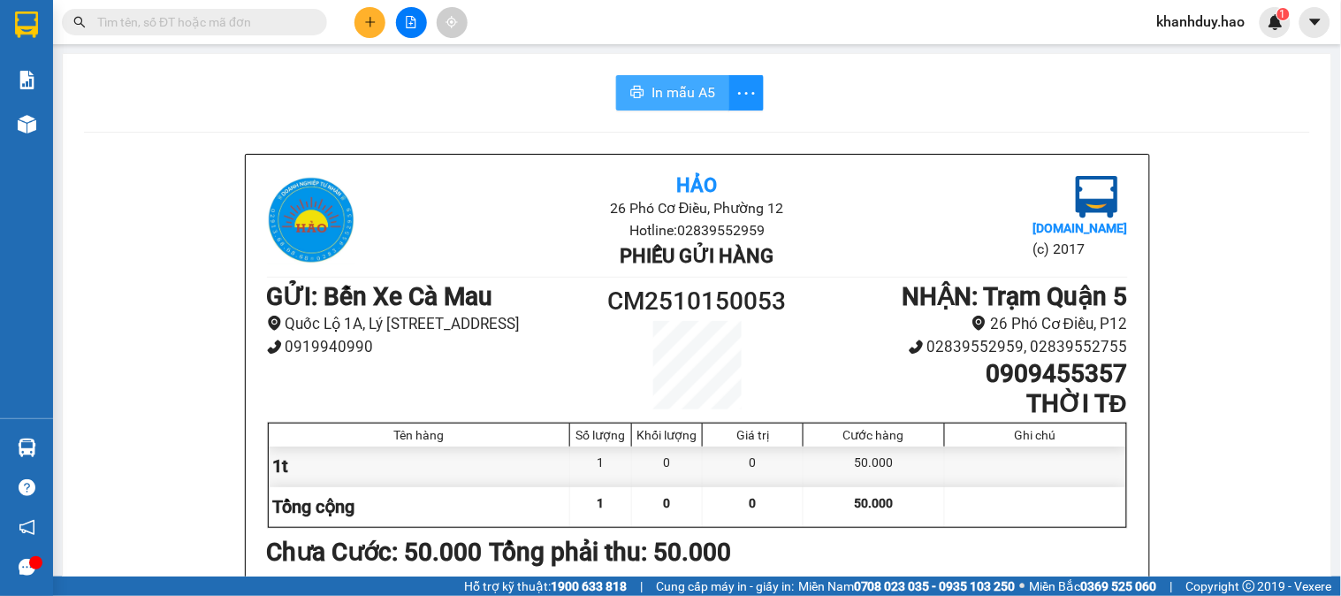
click at [667, 103] on button "In mẫu A5" at bounding box center [672, 92] width 113 height 35
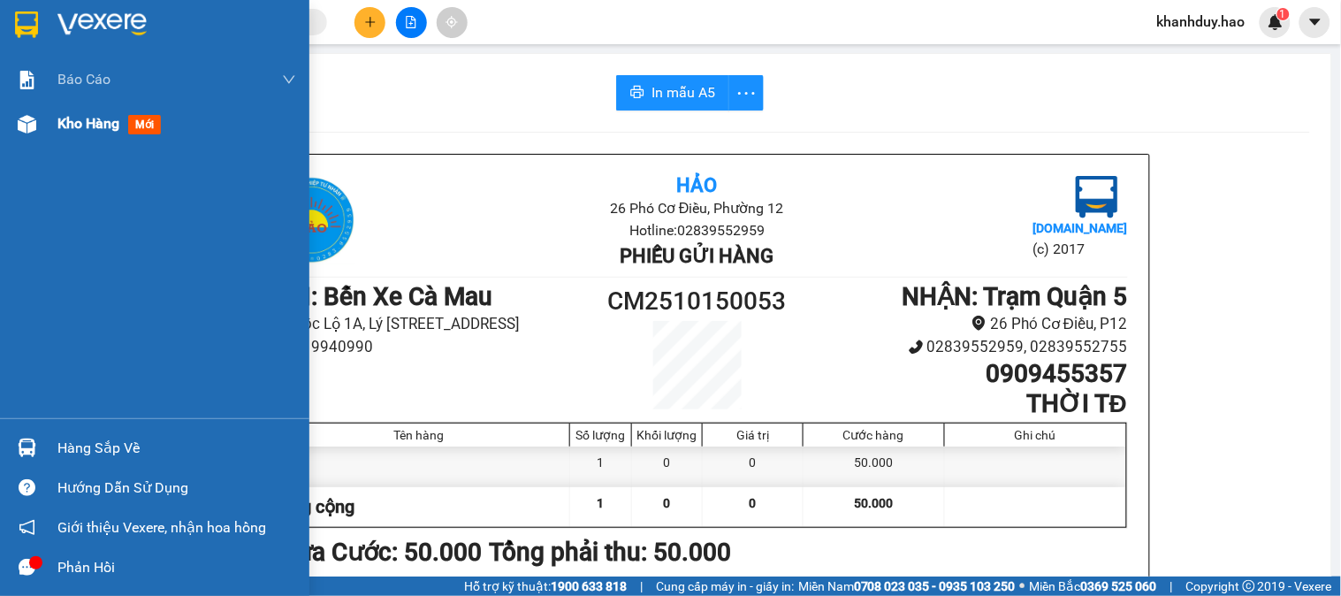
click at [75, 127] on span "Kho hàng" at bounding box center [88, 123] width 62 height 17
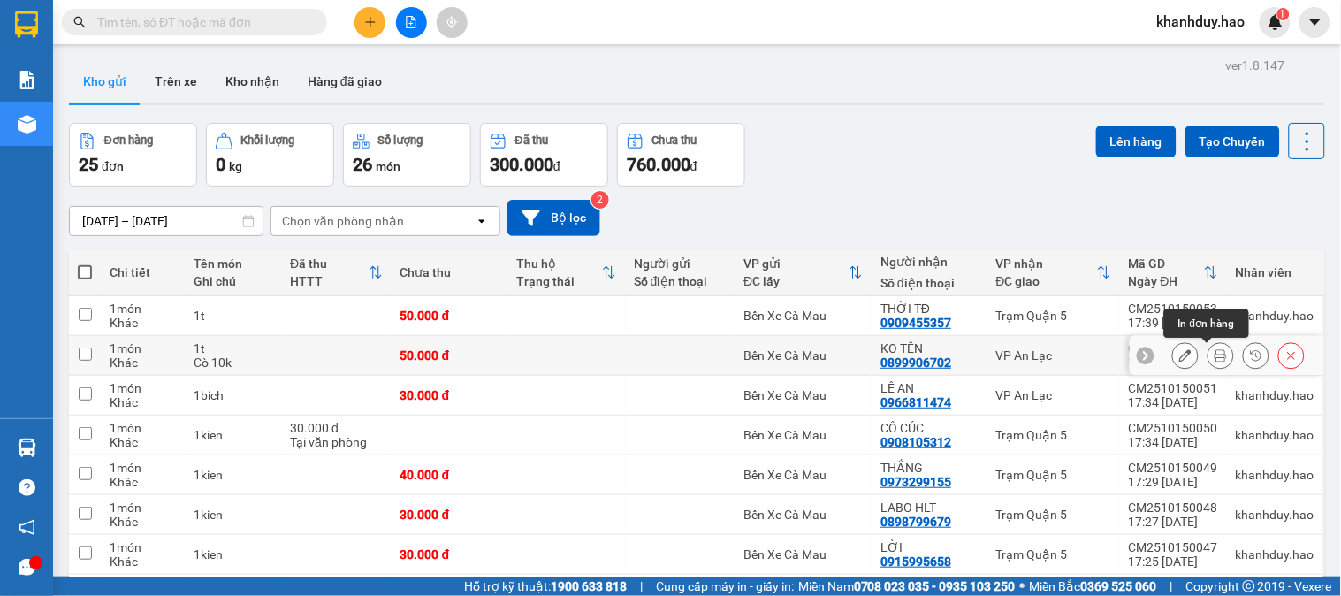
click at [1208, 358] on button at bounding box center [1220, 355] width 25 height 31
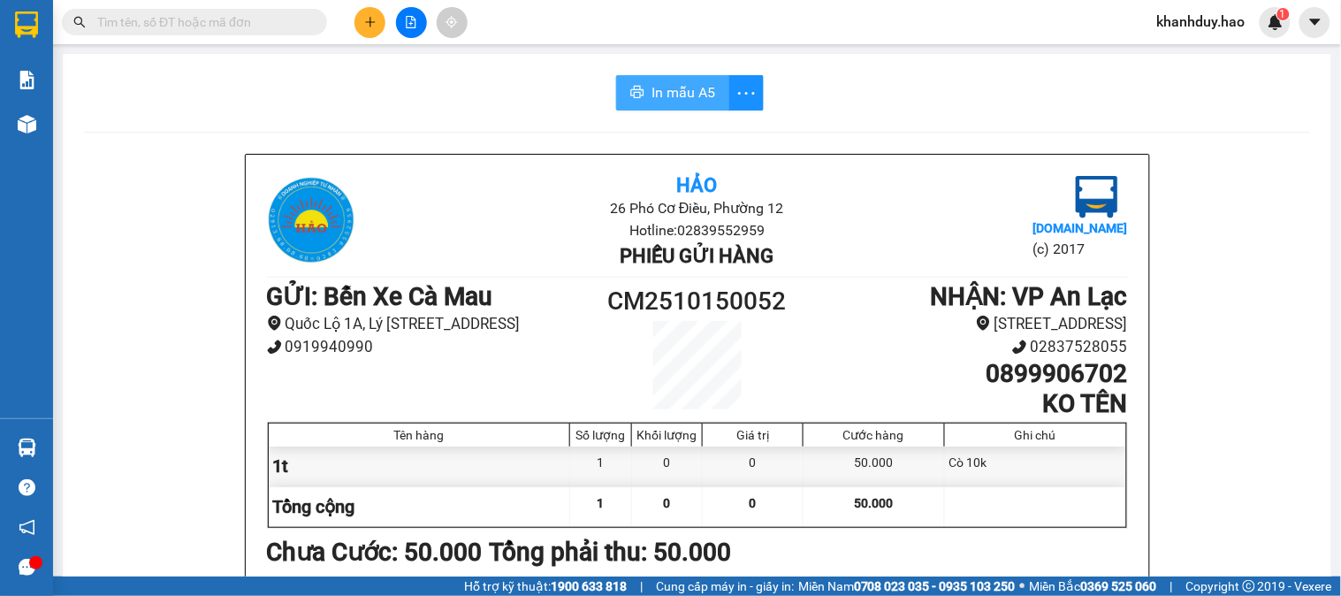
click at [682, 98] on span "In mẫu A5" at bounding box center [683, 92] width 64 height 22
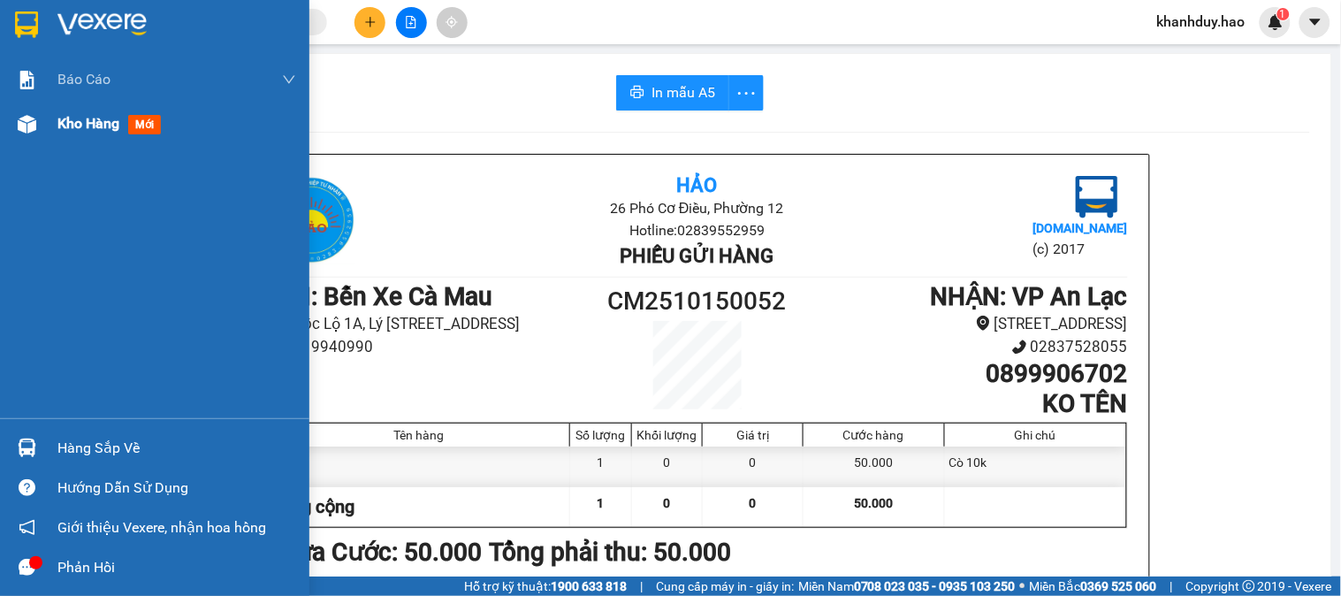
click at [84, 125] on span "Kho hàng" at bounding box center [88, 123] width 62 height 17
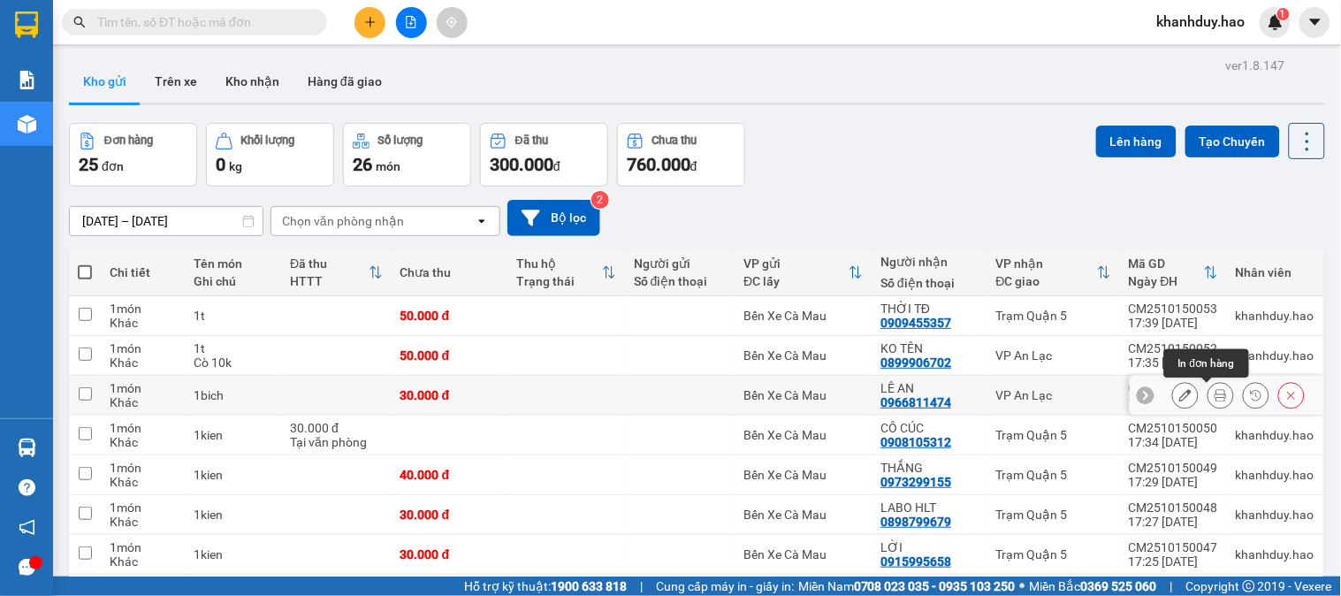
click at [1214, 392] on icon at bounding box center [1220, 395] width 12 height 12
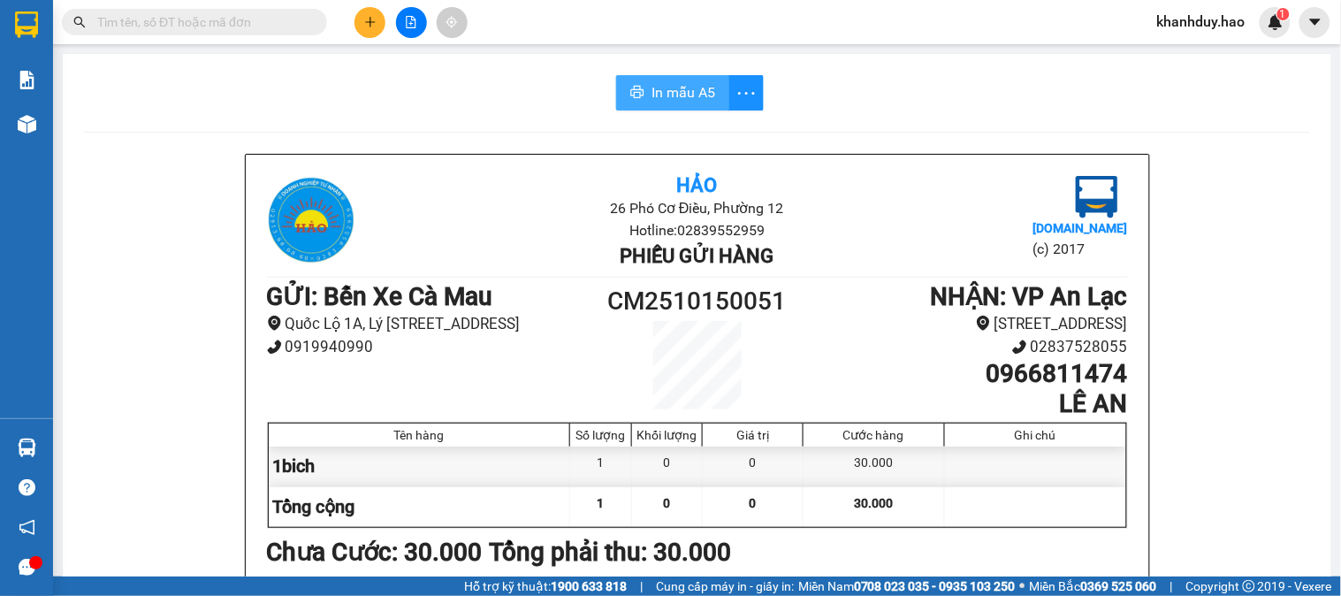
click at [704, 109] on button "In mẫu A5" at bounding box center [672, 92] width 113 height 35
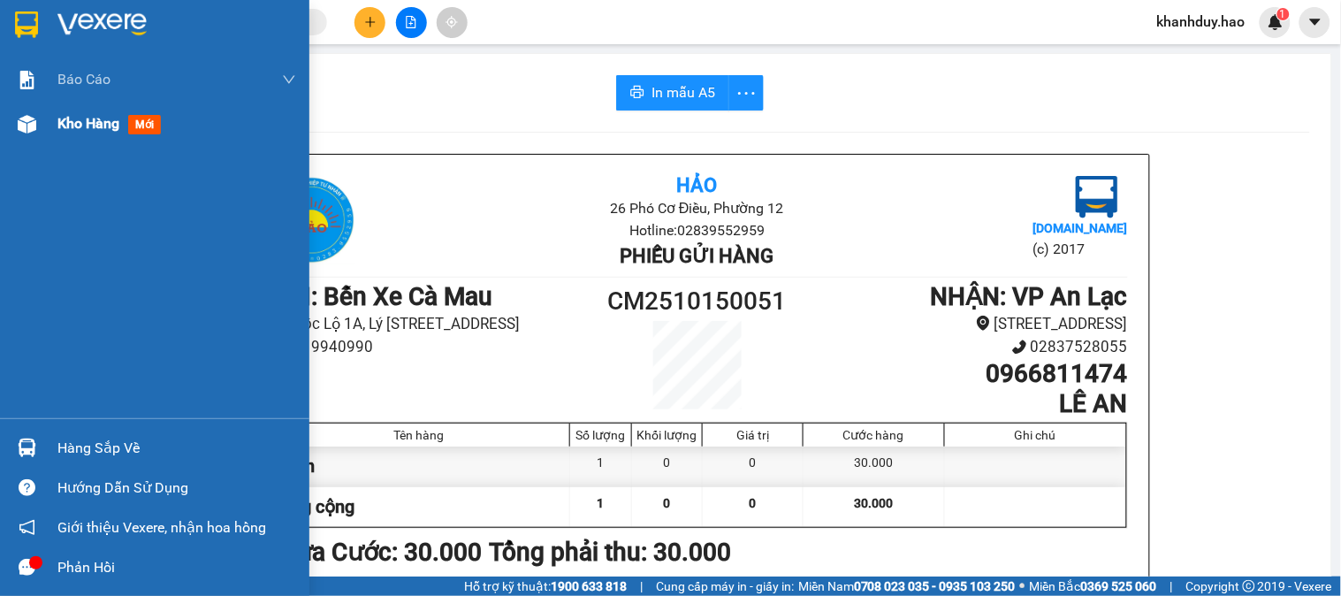
click at [64, 115] on span "Kho hàng" at bounding box center [88, 123] width 62 height 17
click at [77, 126] on span "Kho hàng" at bounding box center [88, 123] width 62 height 17
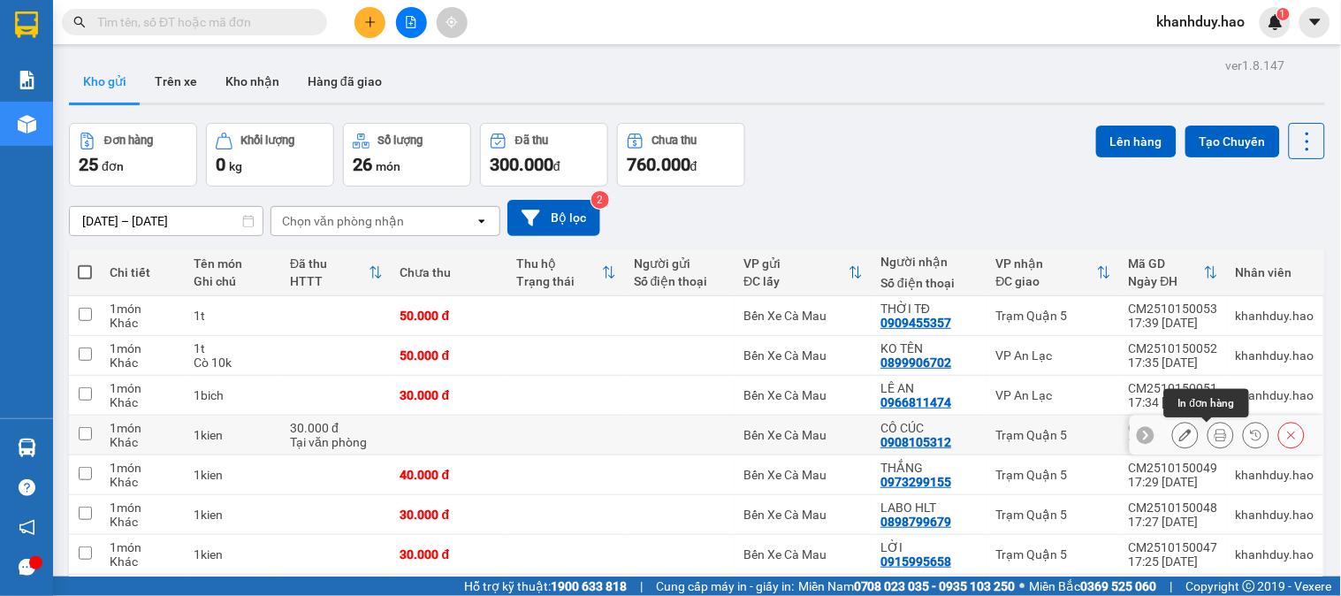
click at [1208, 445] on button at bounding box center [1220, 435] width 25 height 31
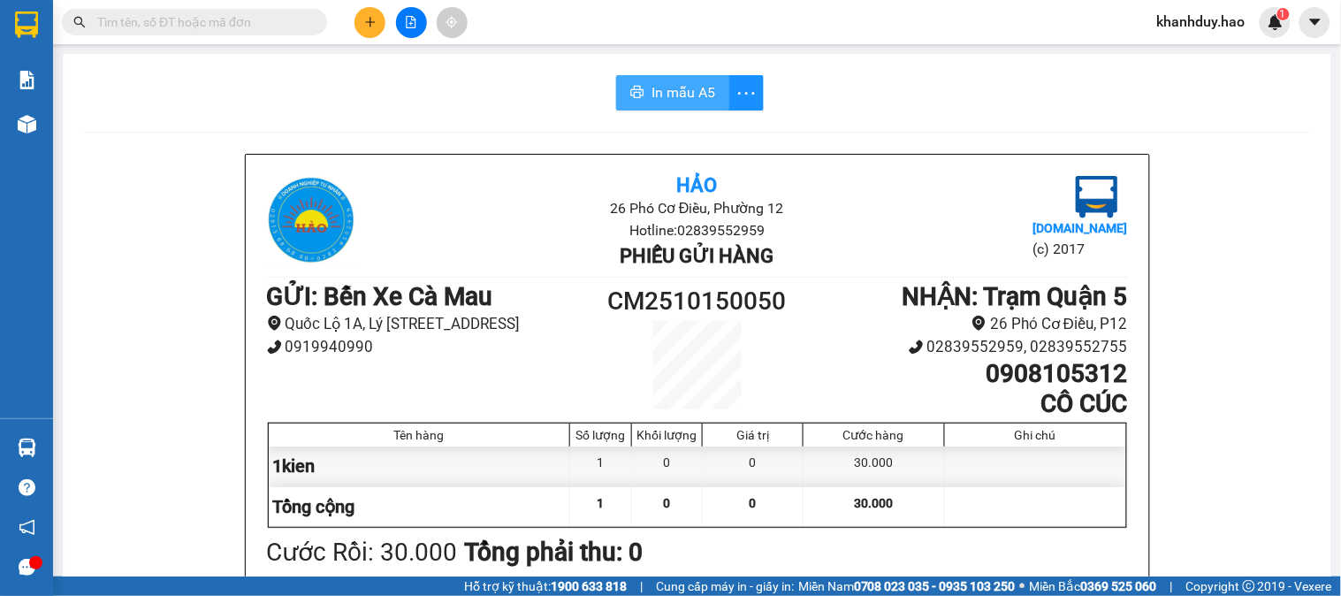
click at [696, 100] on span "In mẫu A5" at bounding box center [683, 92] width 64 height 22
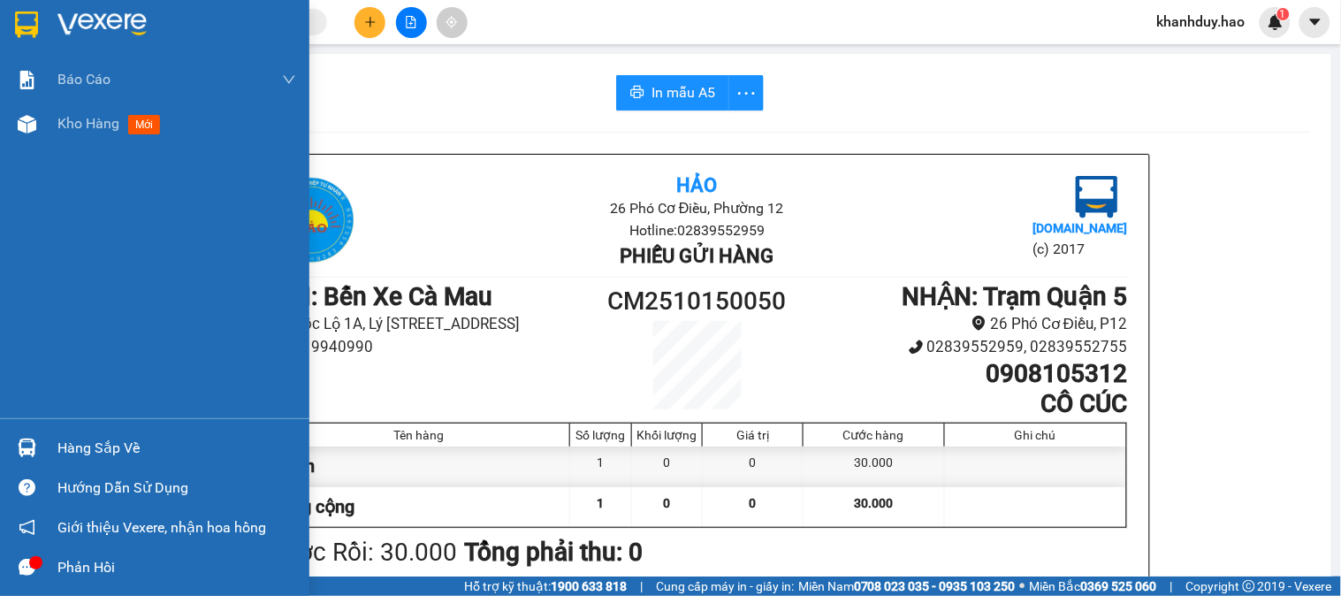
click at [80, 150] on div "Báo cáo BC tiền công nợ Báo cáo dòng tiền (trưởng trạm) Doanh số tạo đơn theo V…" at bounding box center [154, 237] width 309 height 361
click at [88, 131] on span "Kho hàng" at bounding box center [88, 123] width 62 height 17
click at [89, 121] on span "Kho hàng" at bounding box center [88, 123] width 62 height 17
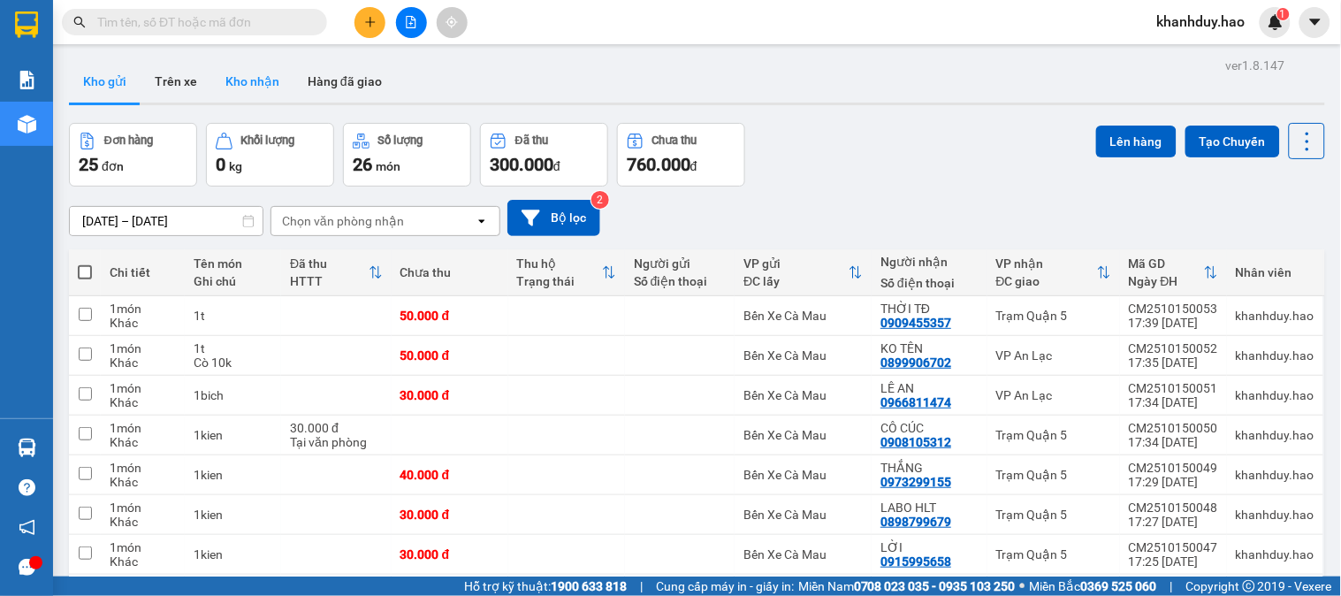
click at [225, 95] on button "Kho nhận" at bounding box center [252, 81] width 82 height 42
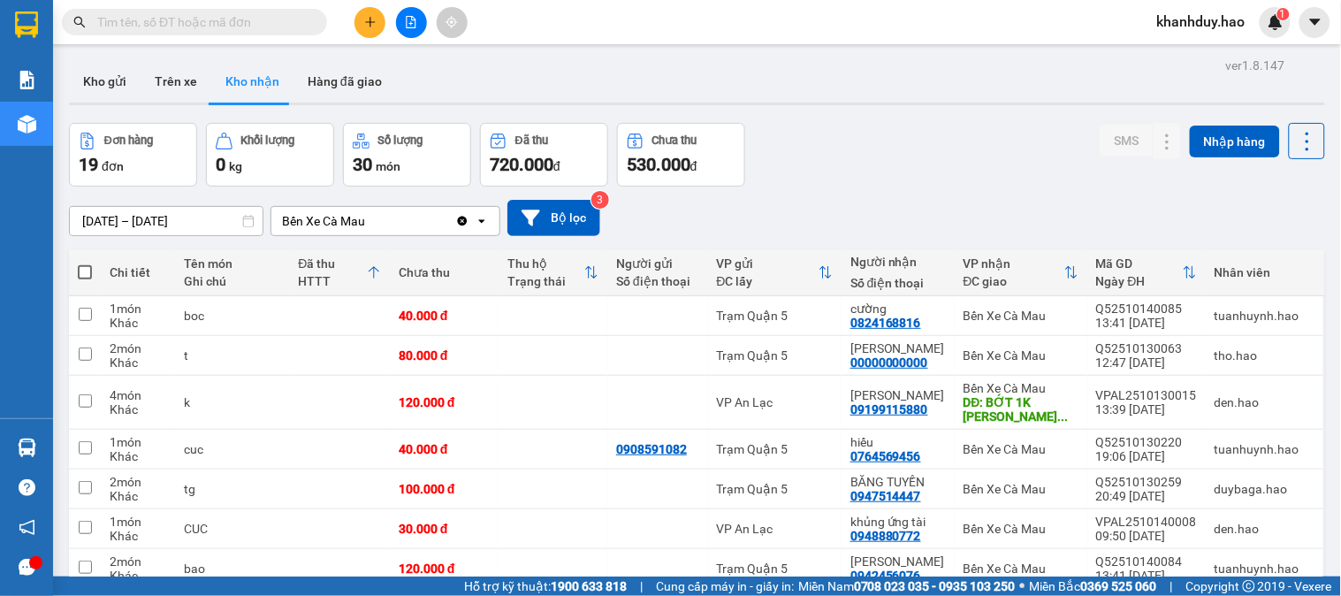
click at [181, 223] on input "14/10/2025 – 14/10/2025" at bounding box center [166, 221] width 193 height 28
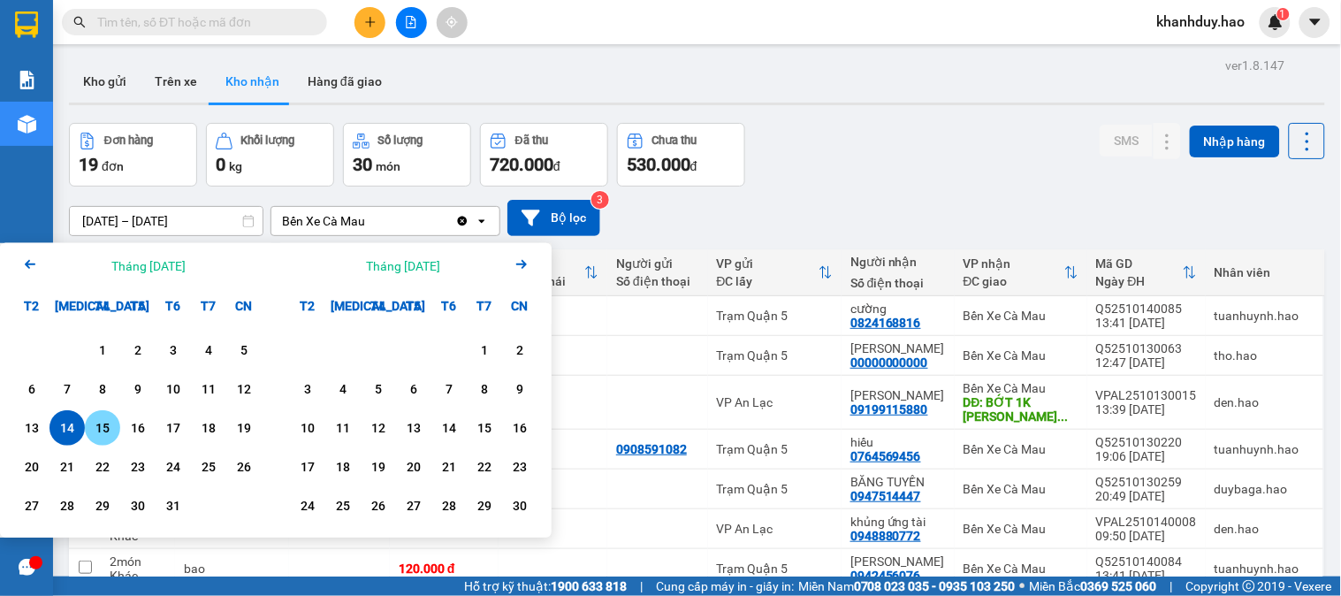
click at [107, 425] on div "15" at bounding box center [102, 427] width 25 height 21
type input "15/10/2025 – 15/10/2025"
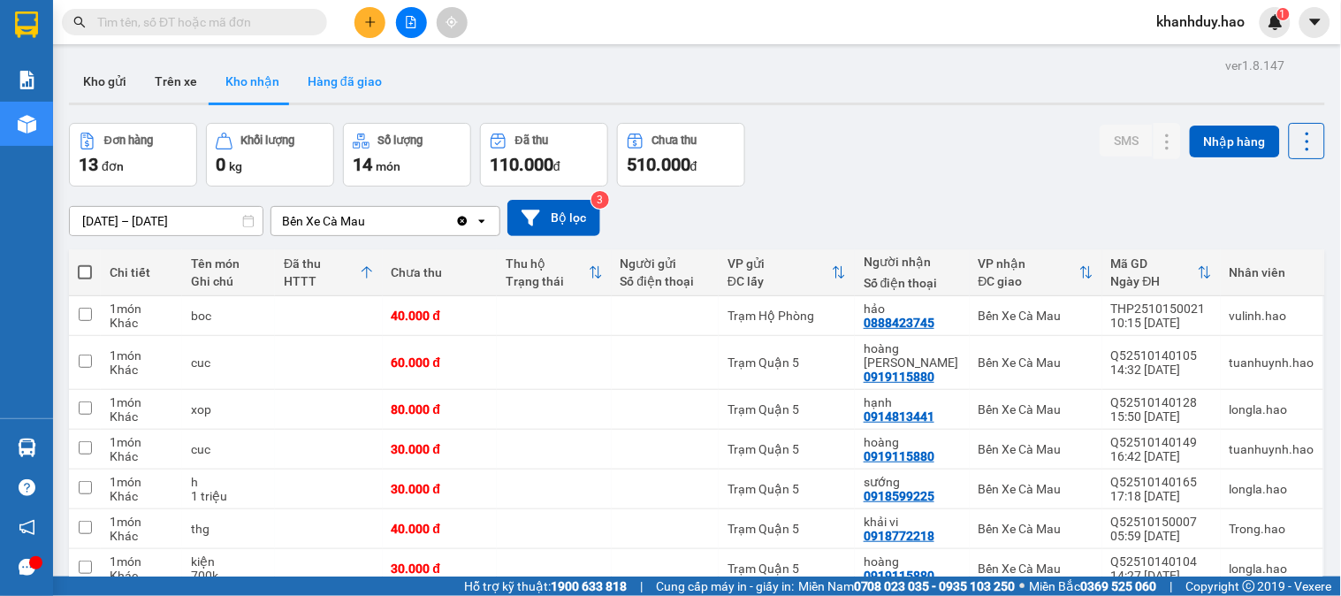
click at [363, 93] on button "Hàng đã giao" at bounding box center [344, 81] width 103 height 42
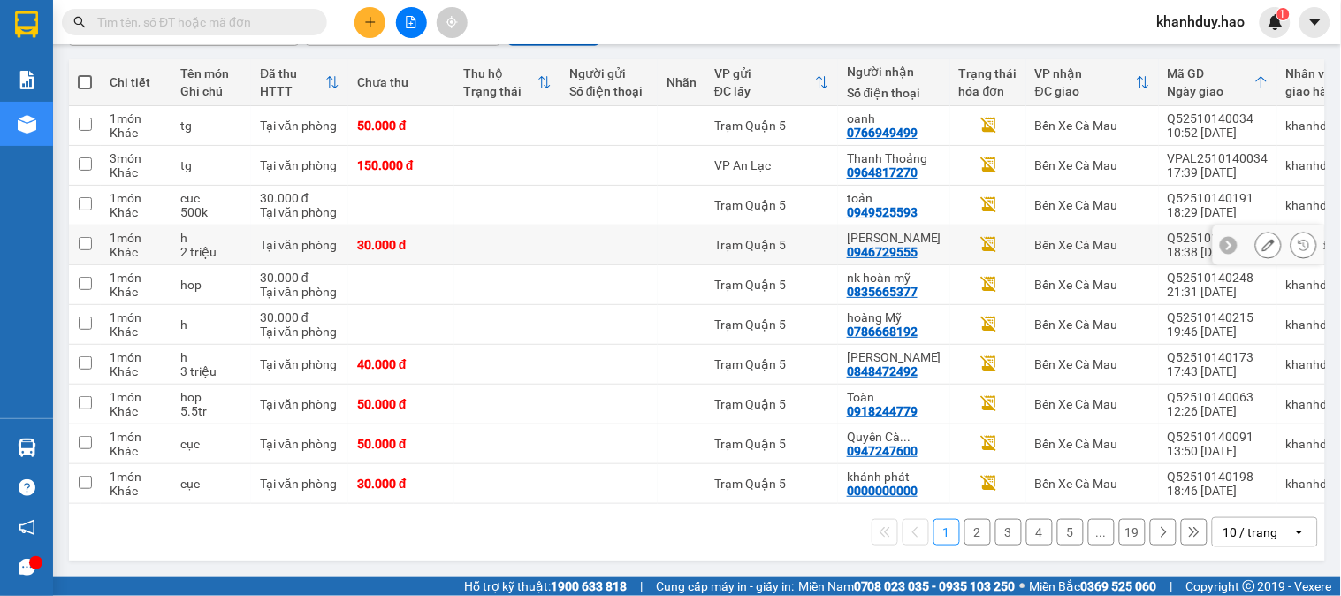
scroll to position [198, 0]
click at [1223, 526] on div "10 / trang" at bounding box center [1250, 532] width 55 height 18
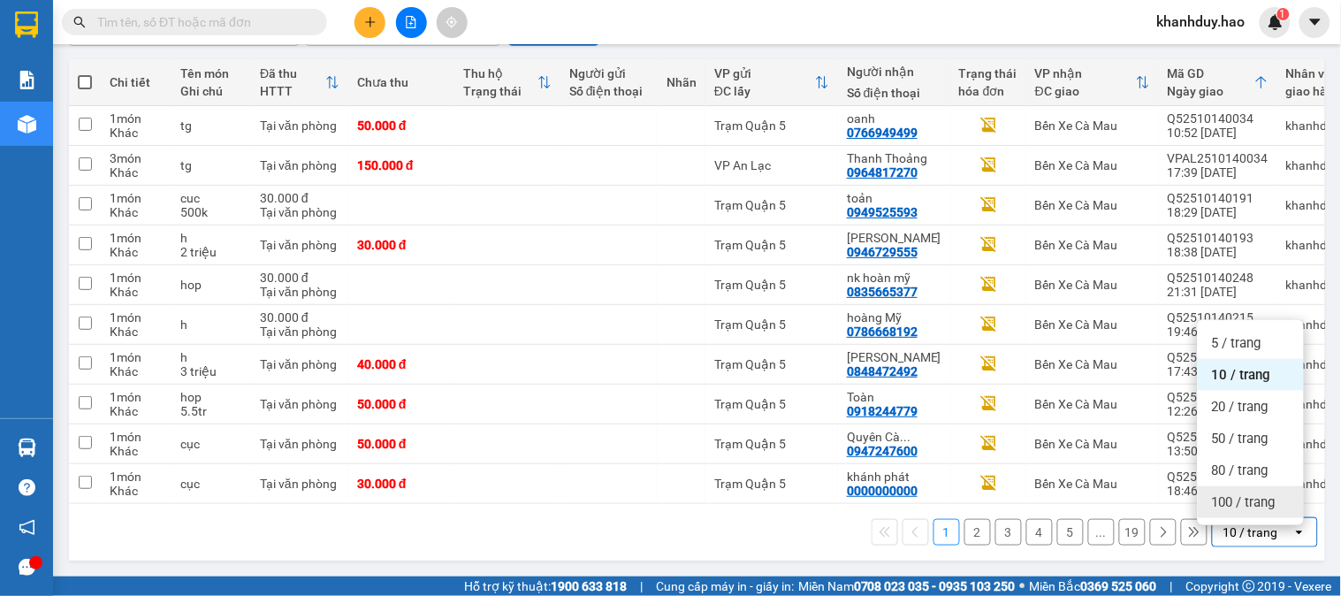
click at [1243, 493] on span "100 / trang" at bounding box center [1244, 502] width 64 height 18
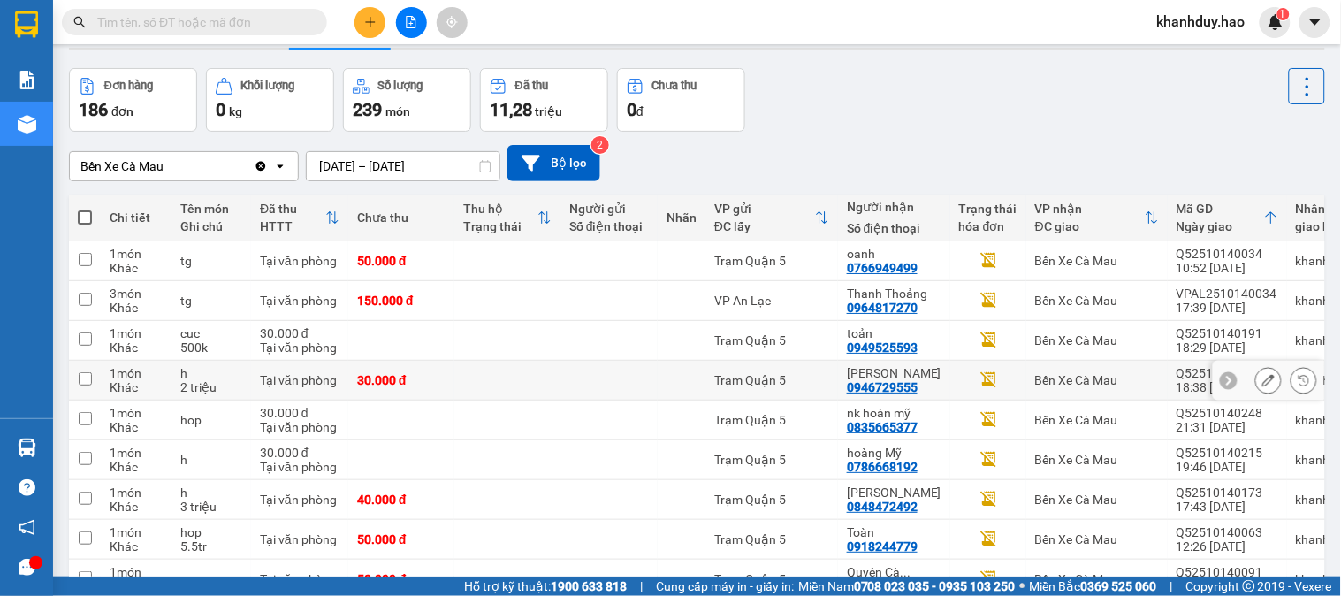
scroll to position [0, 0]
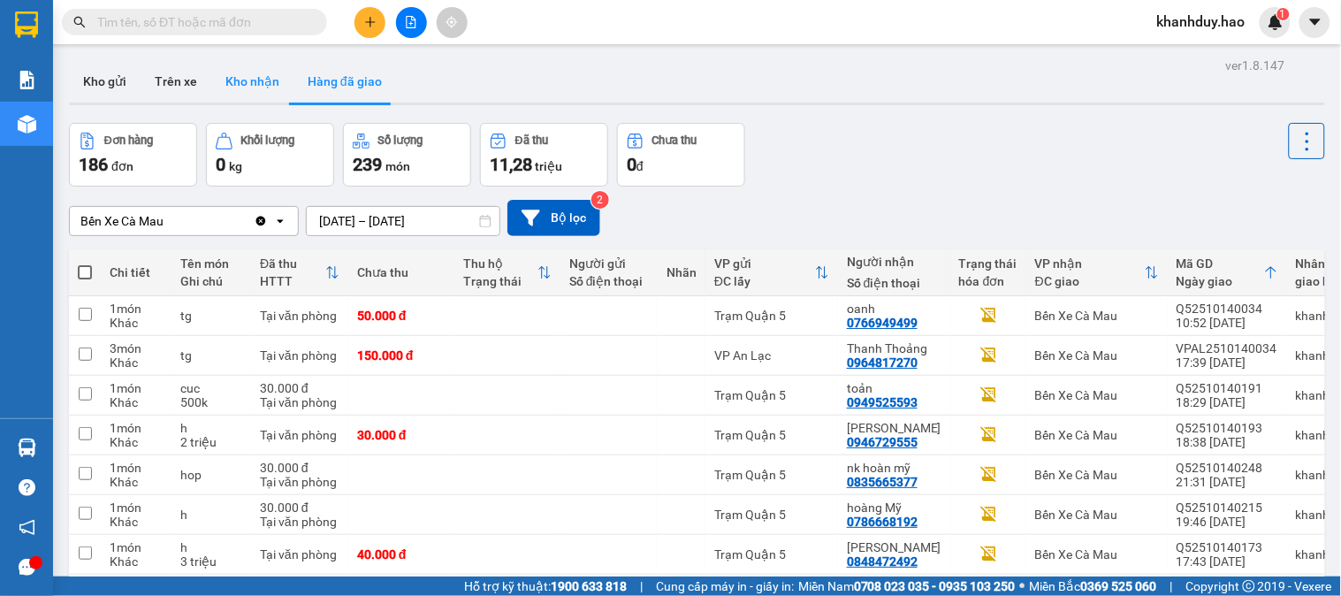
click at [243, 81] on button "Kho nhận" at bounding box center [252, 81] width 82 height 42
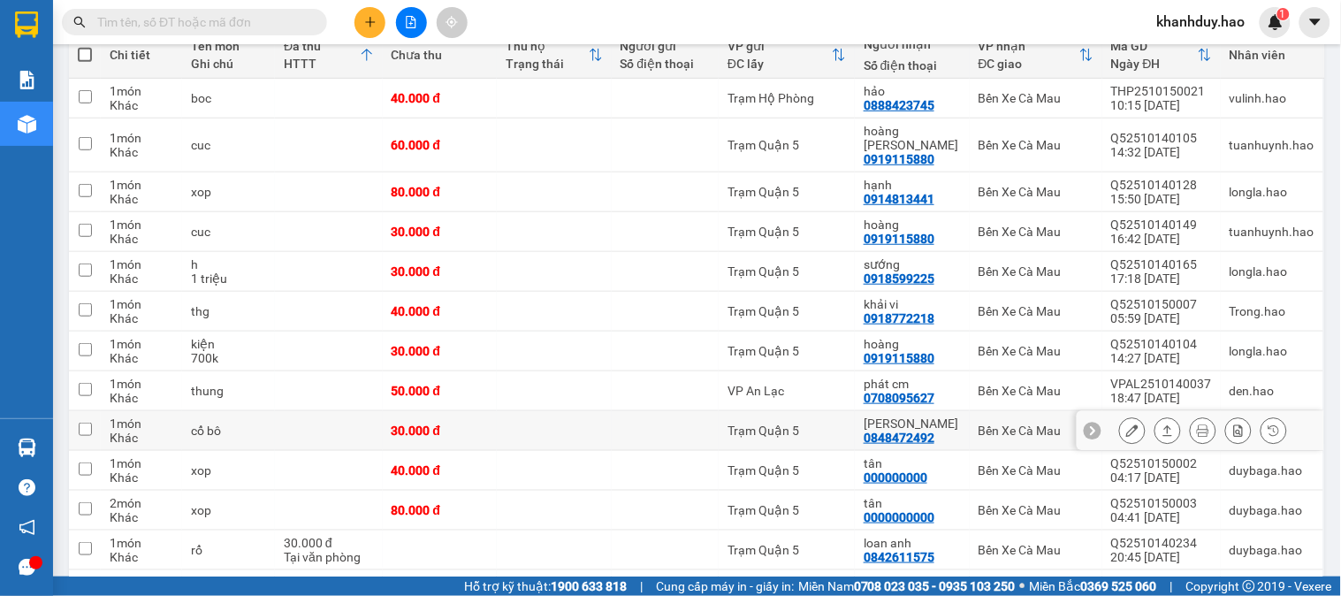
scroll to position [311, 0]
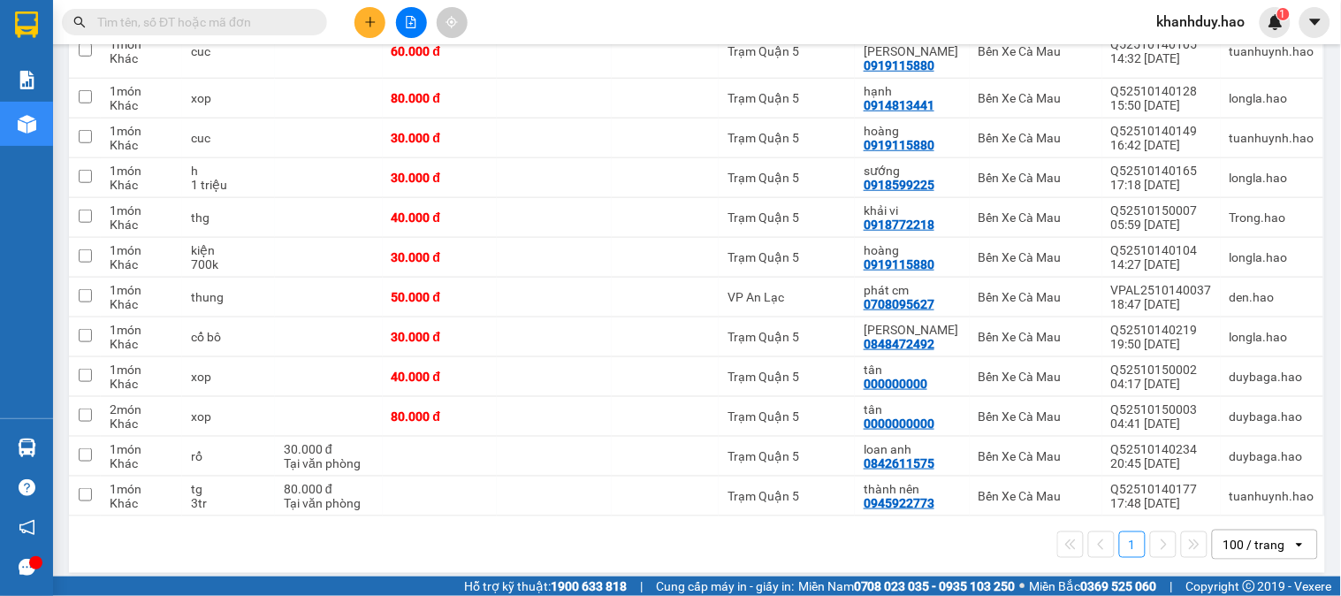
click at [143, 19] on input "text" at bounding box center [201, 21] width 209 height 19
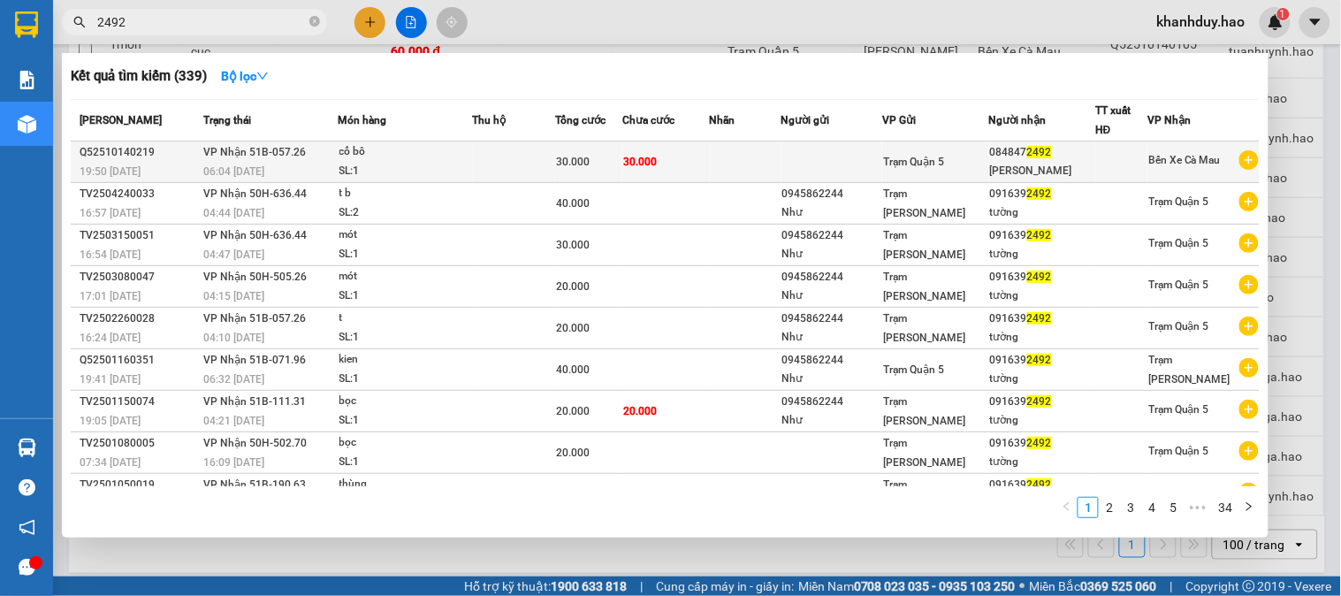
type input "2492"
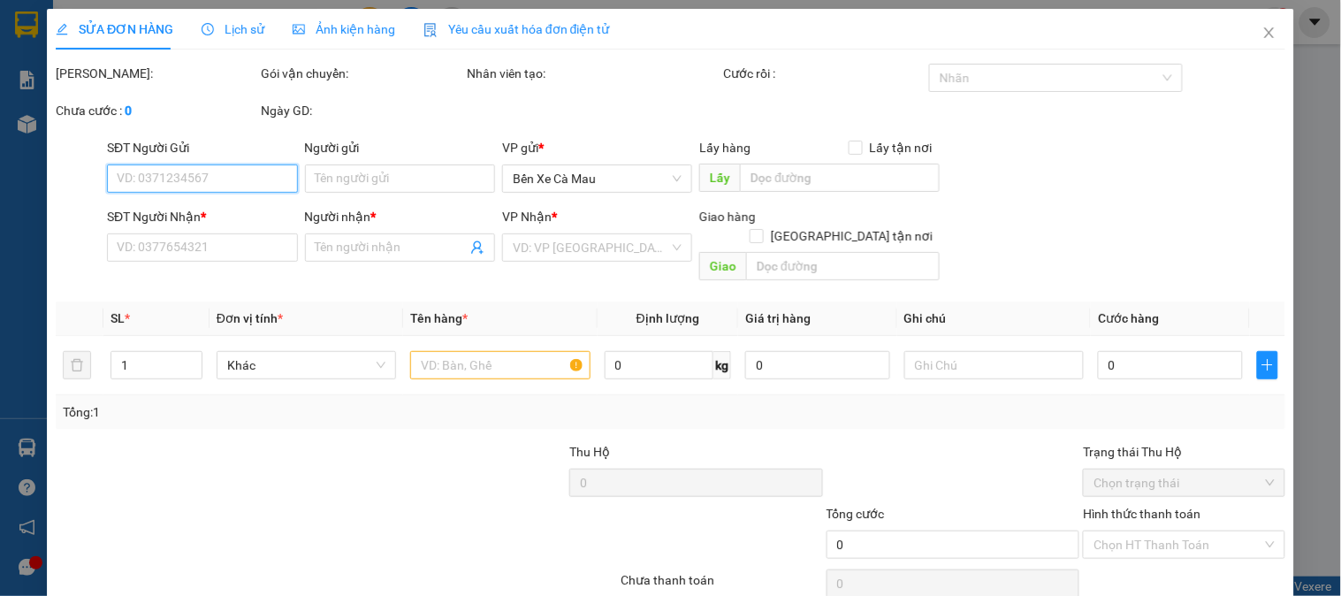
type input "0848472492"
type input "Nhật Bình"
type input "30.000"
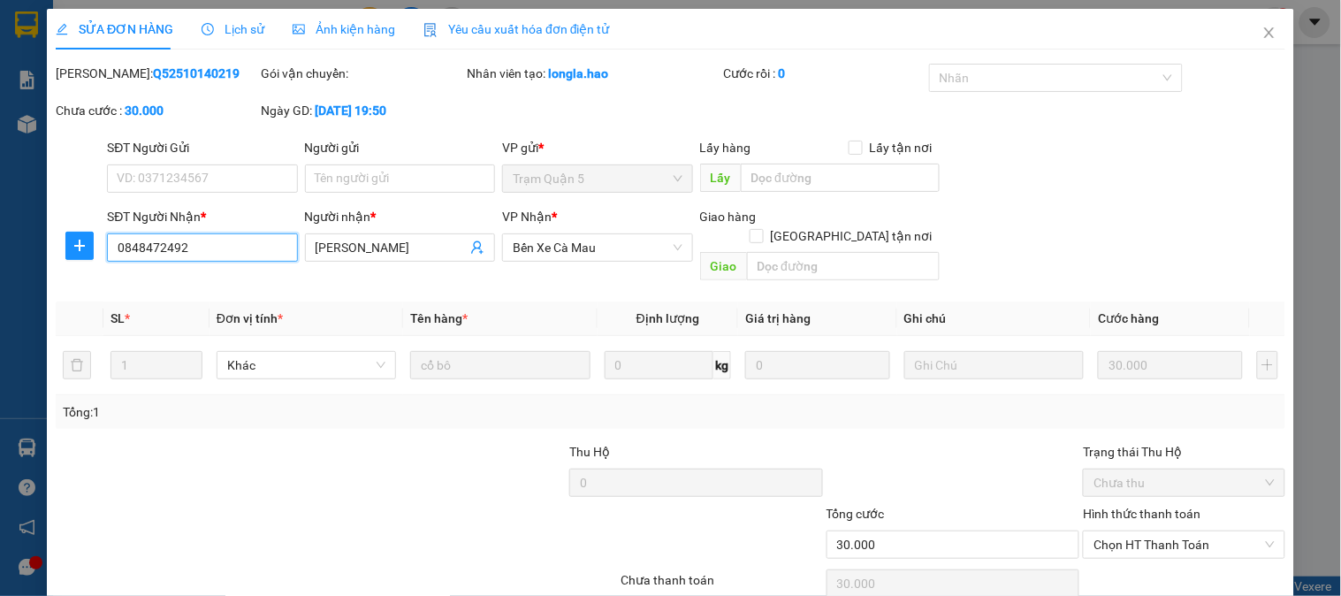
drag, startPoint x: 213, startPoint y: 242, endPoint x: 103, endPoint y: 250, distance: 109.9
click at [103, 250] on div "SĐT Người Nhận * 0848472492 0848472492" at bounding box center [201, 247] width 197 height 81
click at [1266, 30] on span "Close" at bounding box center [1268, 33] width 49 height 49
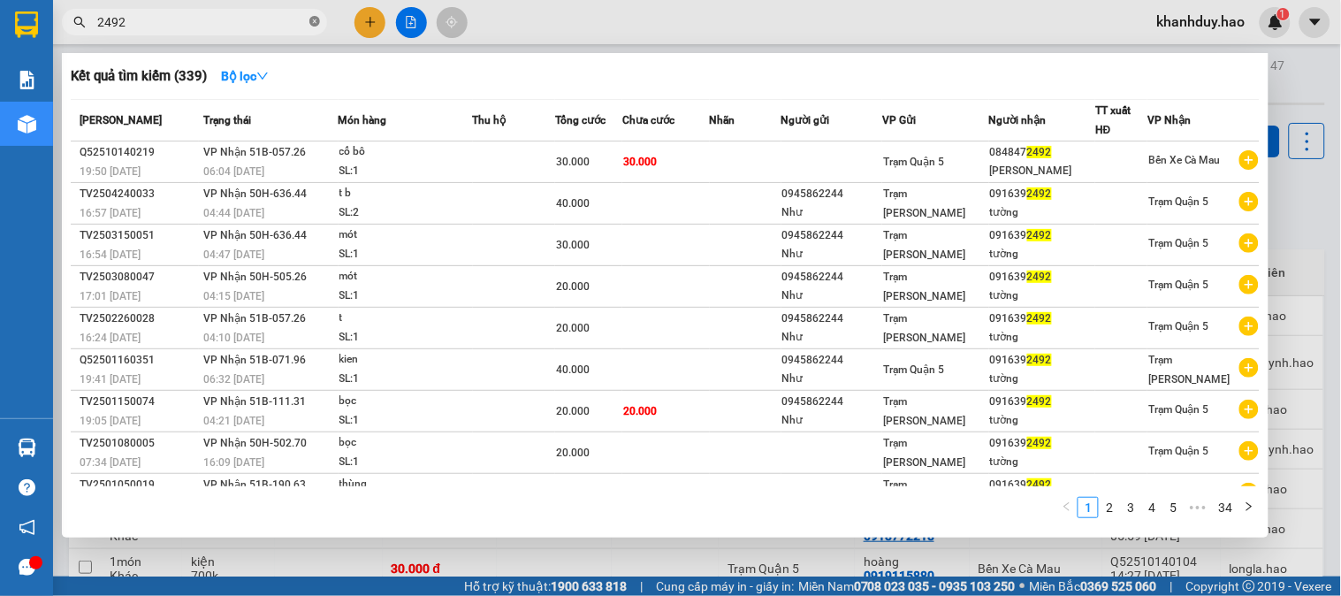
click at [309, 20] on icon "close-circle" at bounding box center [314, 21] width 11 height 11
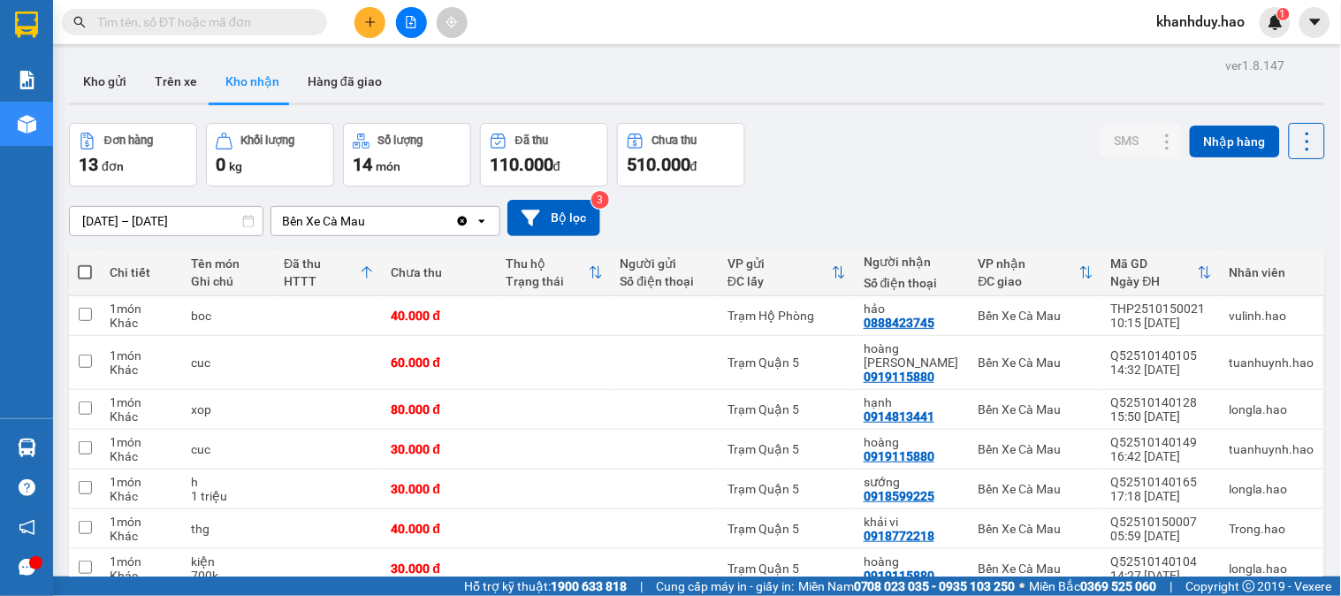
drag, startPoint x: 270, startPoint y: 35, endPoint x: 245, endPoint y: 23, distance: 28.5
paste input "0848472492"
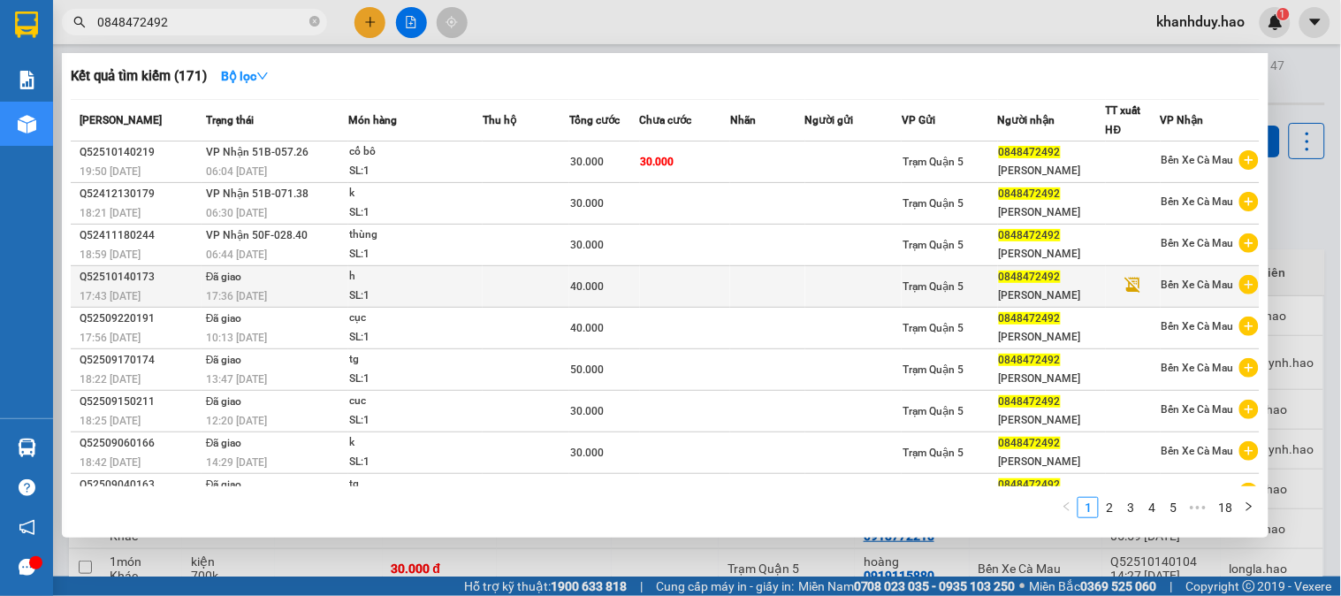
type input "0848472492"
click at [422, 285] on div "h" at bounding box center [415, 276] width 133 height 19
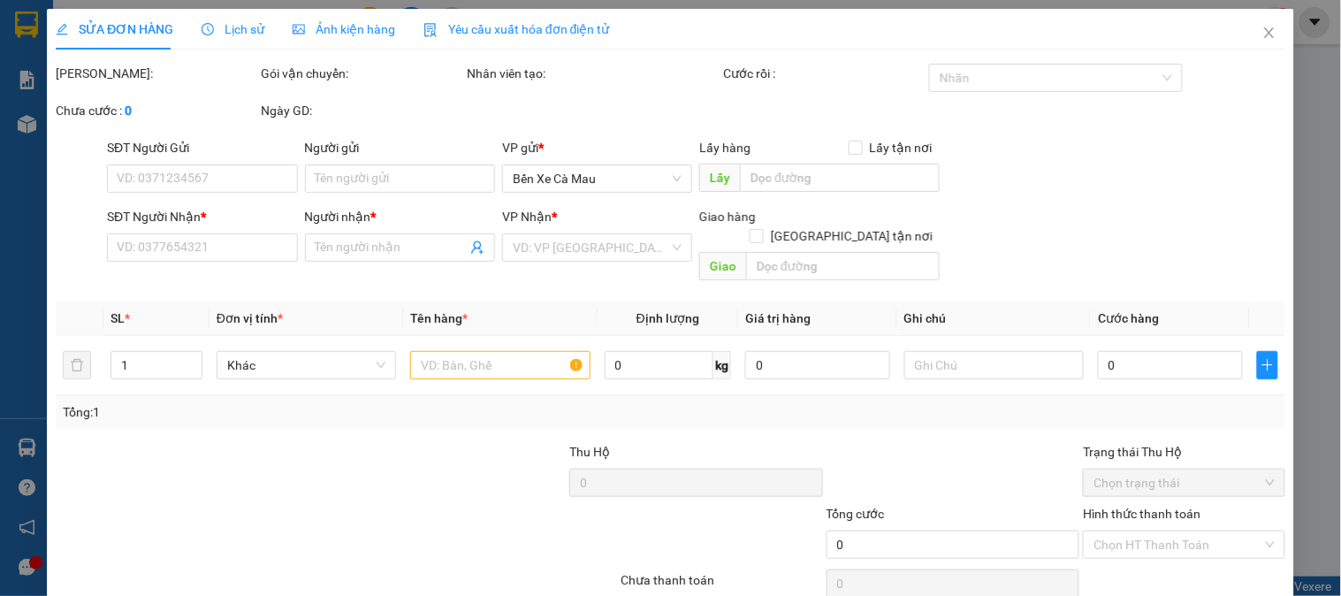
type input "0848472492"
type input "Nhật Bình"
type input "40.000"
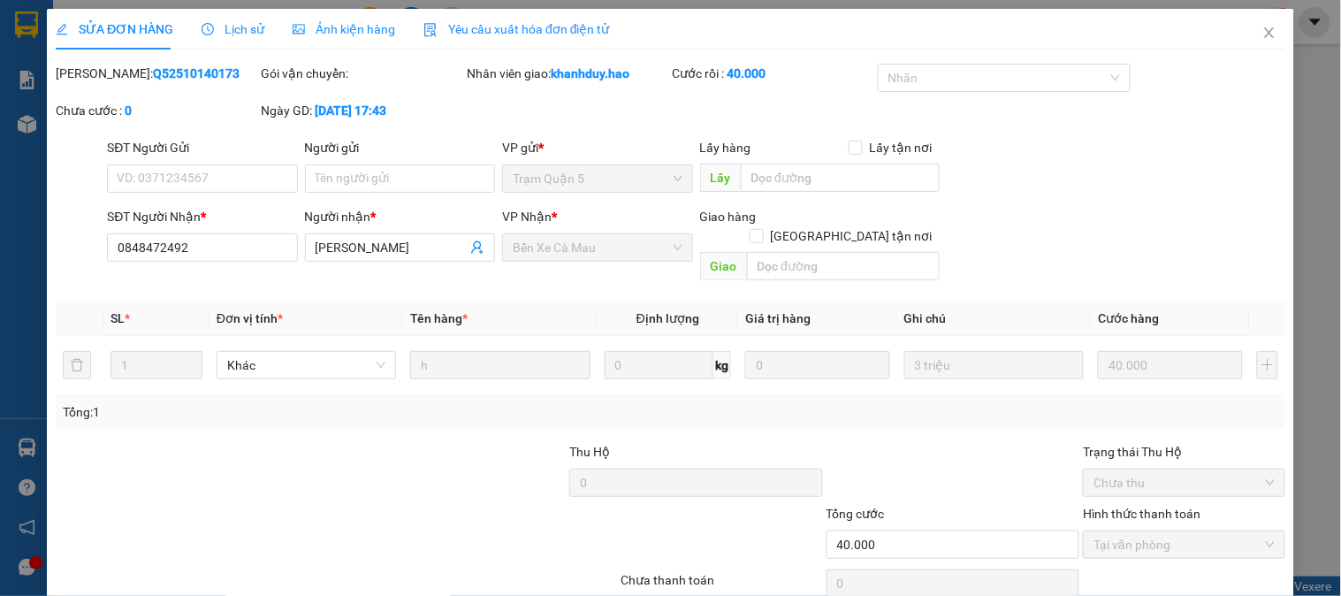
click at [362, 28] on span "Ảnh kiện hàng" at bounding box center [344, 29] width 103 height 14
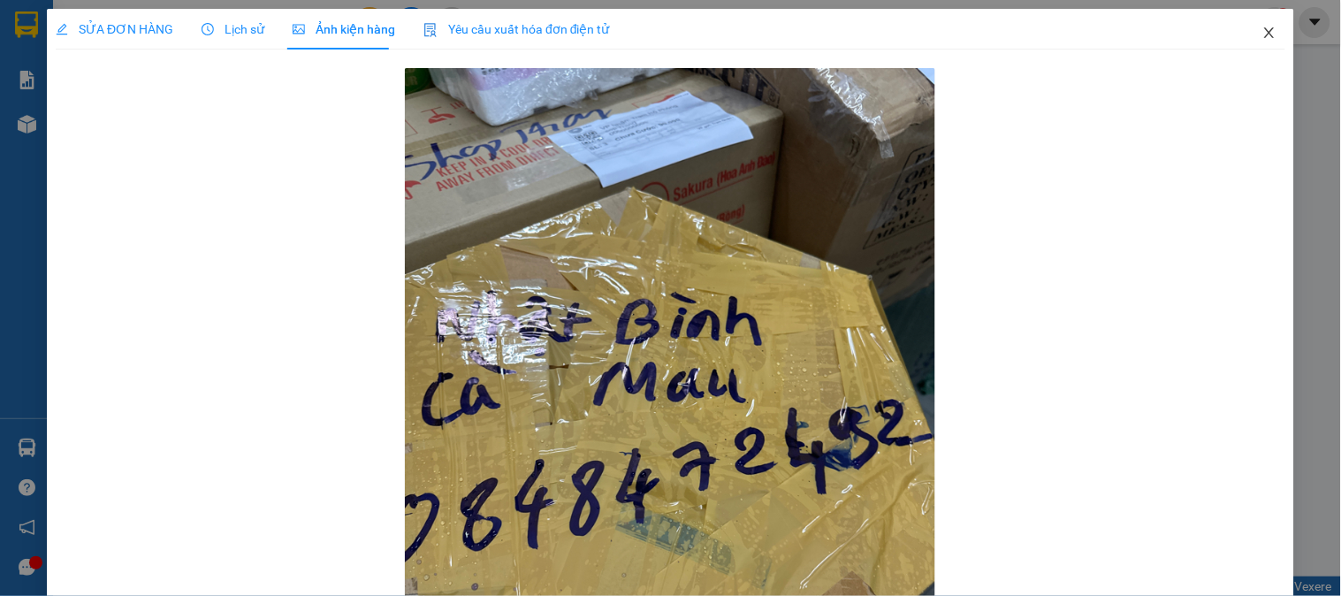
click at [1244, 21] on span "Close" at bounding box center [1268, 33] width 49 height 49
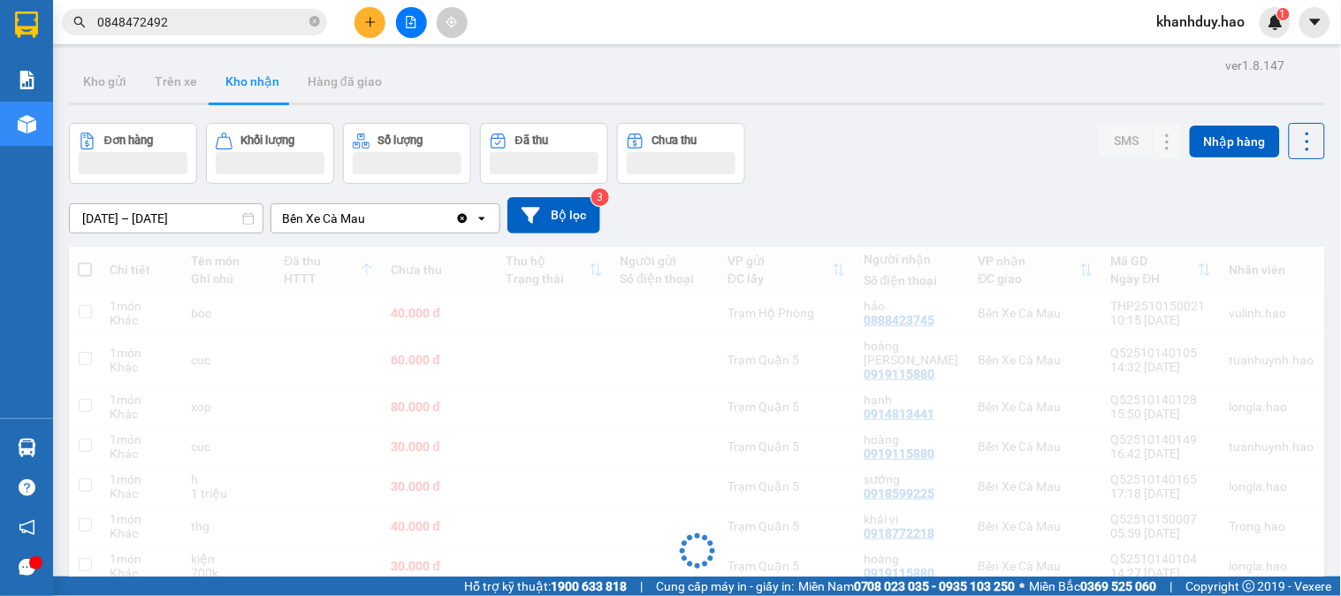
click at [1251, 27] on span "khanhduy.hao" at bounding box center [1201, 22] width 117 height 22
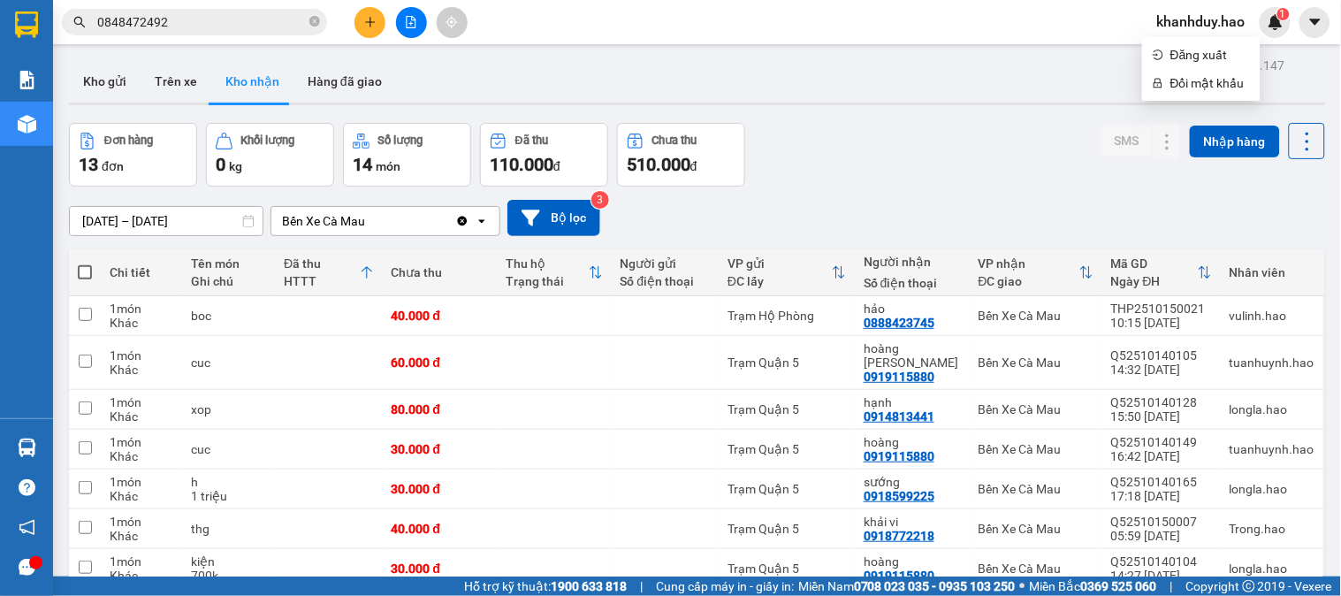
click at [224, 20] on input "0848472492" at bounding box center [201, 21] width 209 height 19
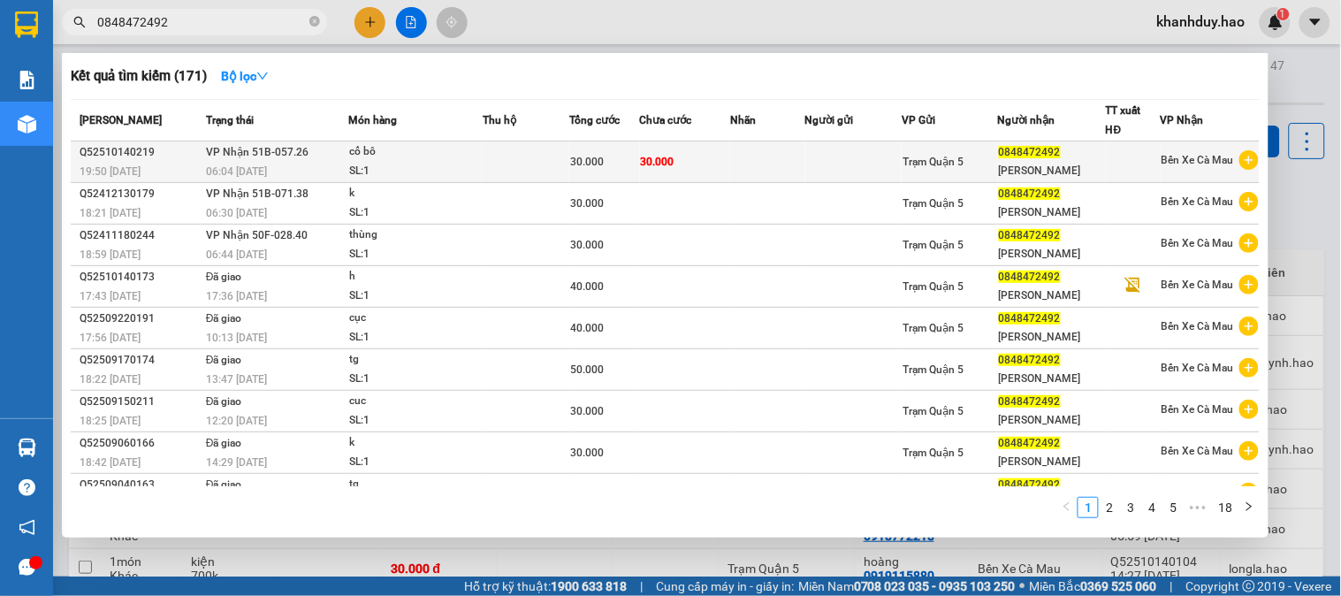
click at [474, 153] on div "cổ bô" at bounding box center [415, 151] width 133 height 19
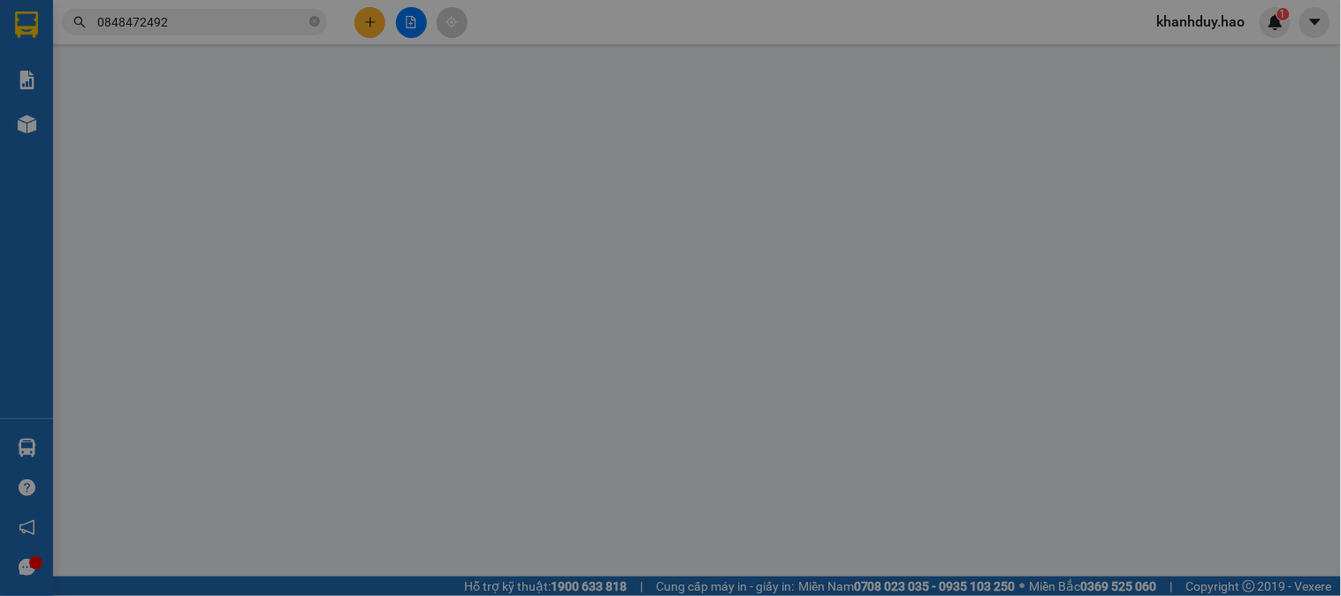
type input "0848472492"
type input "Nhật Bình"
type input "30.000"
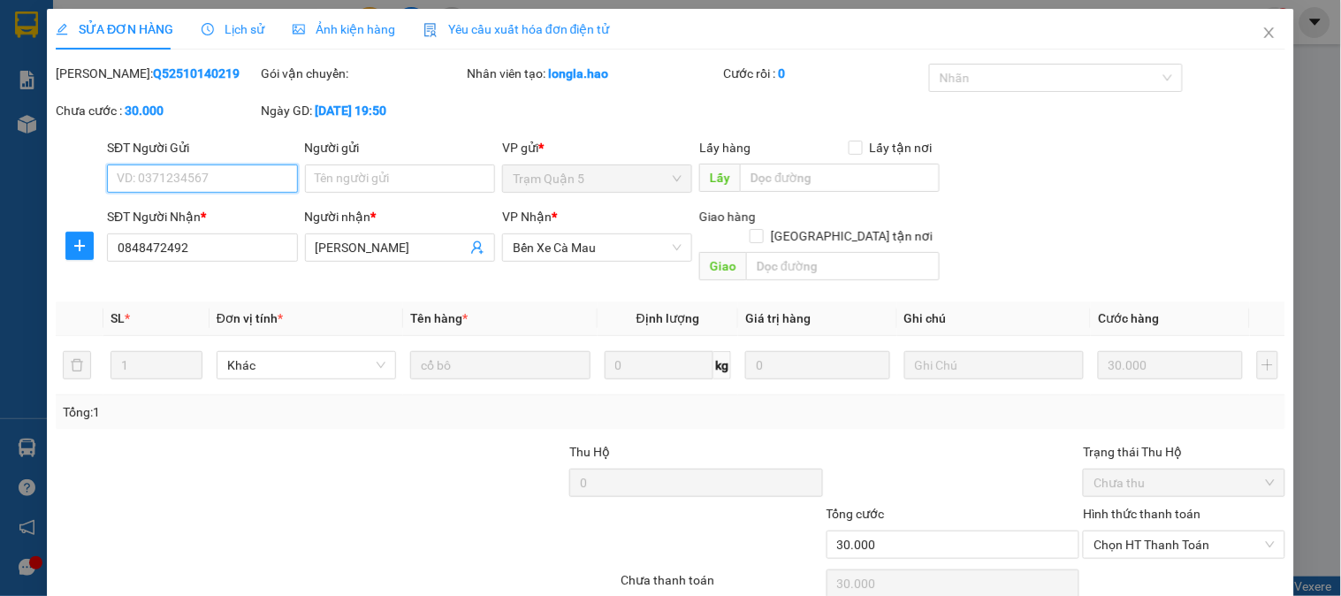
click at [355, 42] on div "SỬA ĐƠN HÀNG Lịch sử Ảnh kiện hàng Yêu cầu xuất hóa đơn điện tử Total Paid Fee …" at bounding box center [670, 298] width 1341 height 596
click at [355, 40] on div "Ảnh kiện hàng" at bounding box center [344, 29] width 103 height 41
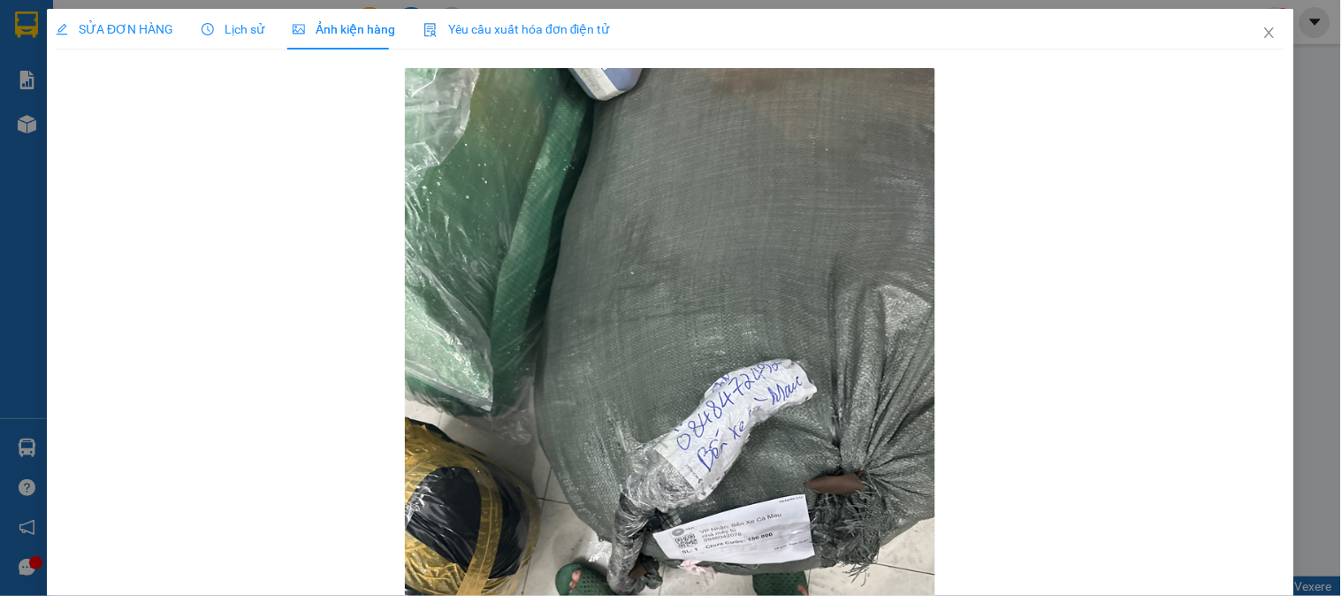
click at [126, 22] on span "SỬA ĐƠN HÀNG" at bounding box center [115, 29] width 118 height 14
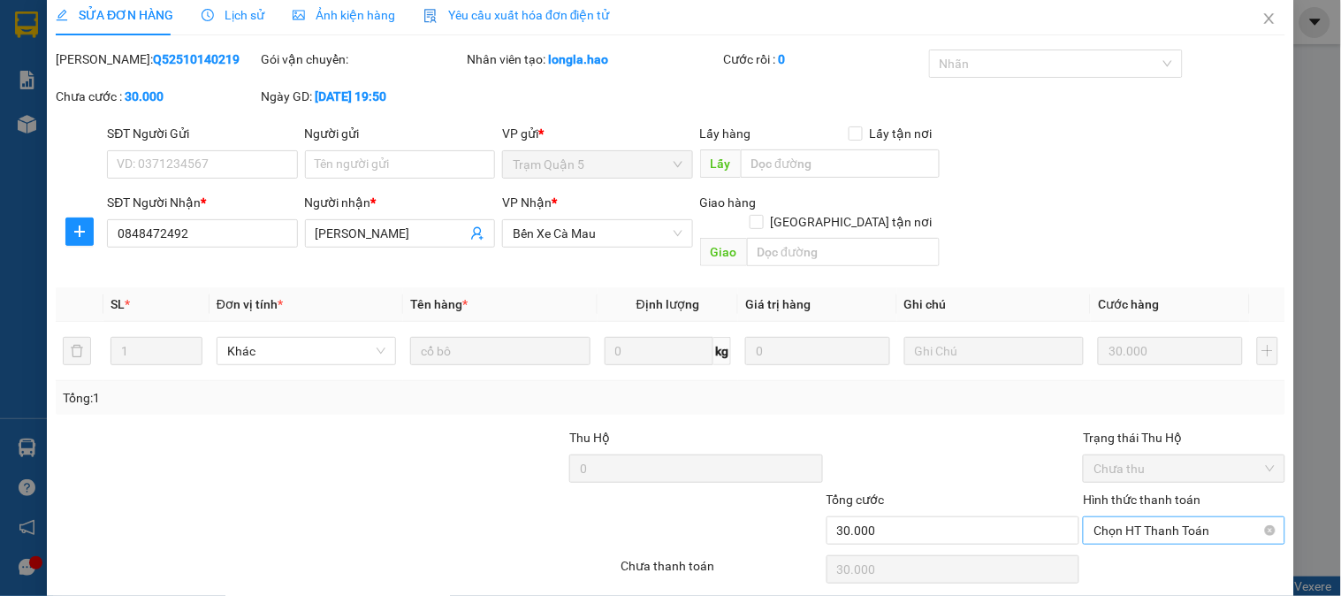
scroll to position [62, 0]
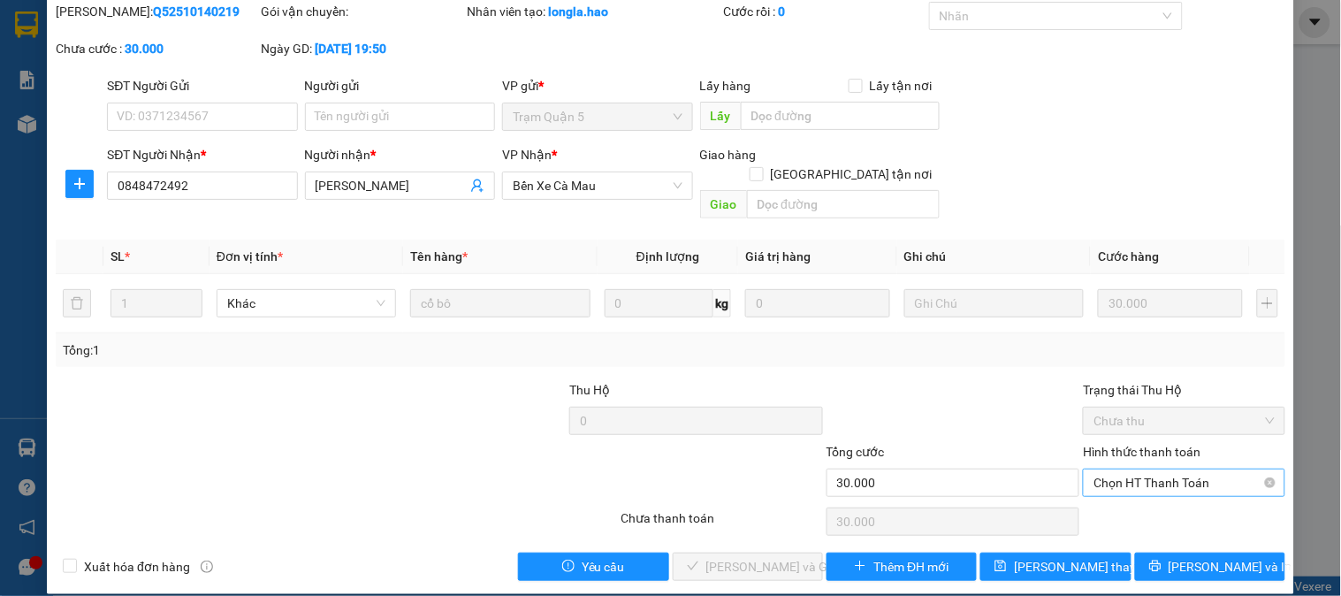
click at [1190, 470] on span "Chọn HT Thanh Toán" at bounding box center [1183, 482] width 180 height 27
click at [1118, 501] on div "Tại văn phòng" at bounding box center [1172, 498] width 179 height 19
type input "0"
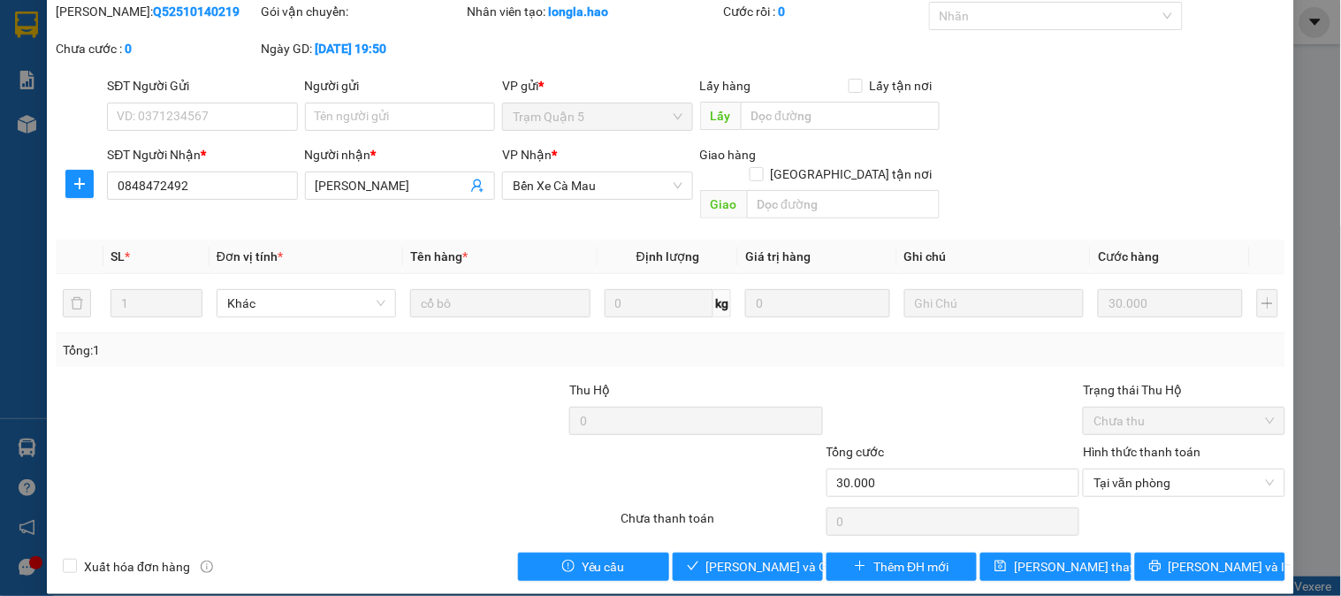
click at [770, 522] on div "Total Paid Fee 0 Total UnPaid Fee 30.000 Cash Collection Total Fee Mã ĐH: Q5251…" at bounding box center [670, 291] width 1229 height 579
click at [764, 557] on span "[PERSON_NAME] và Giao hàng" at bounding box center [791, 566] width 170 height 19
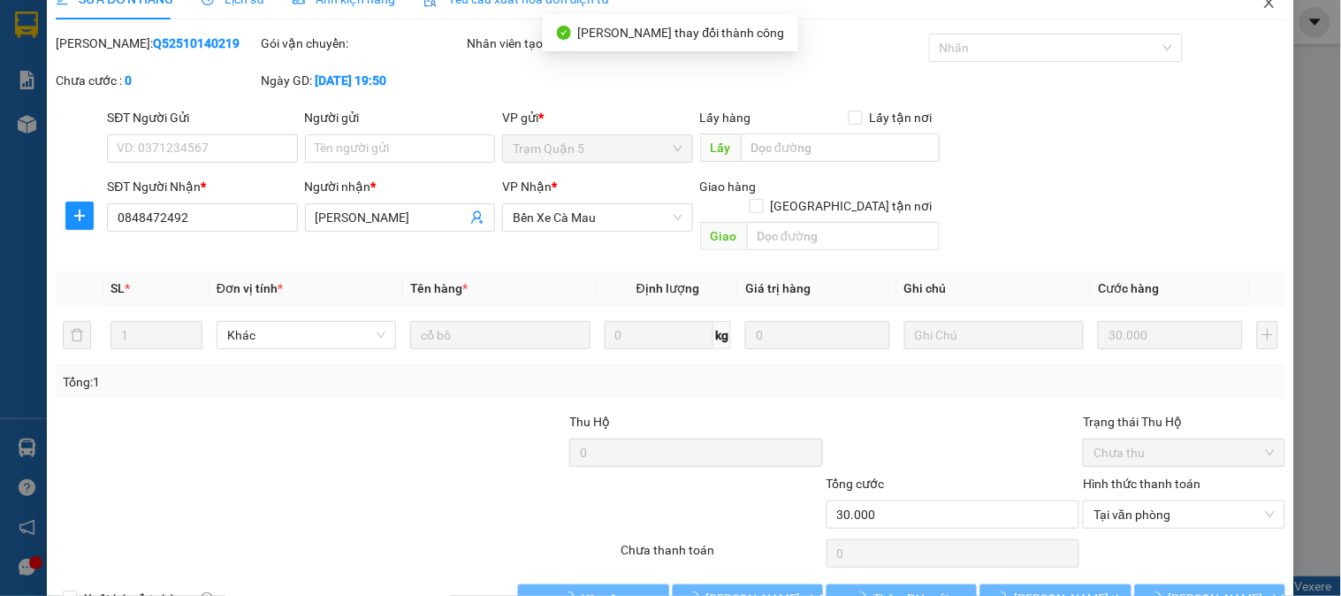
scroll to position [0, 0]
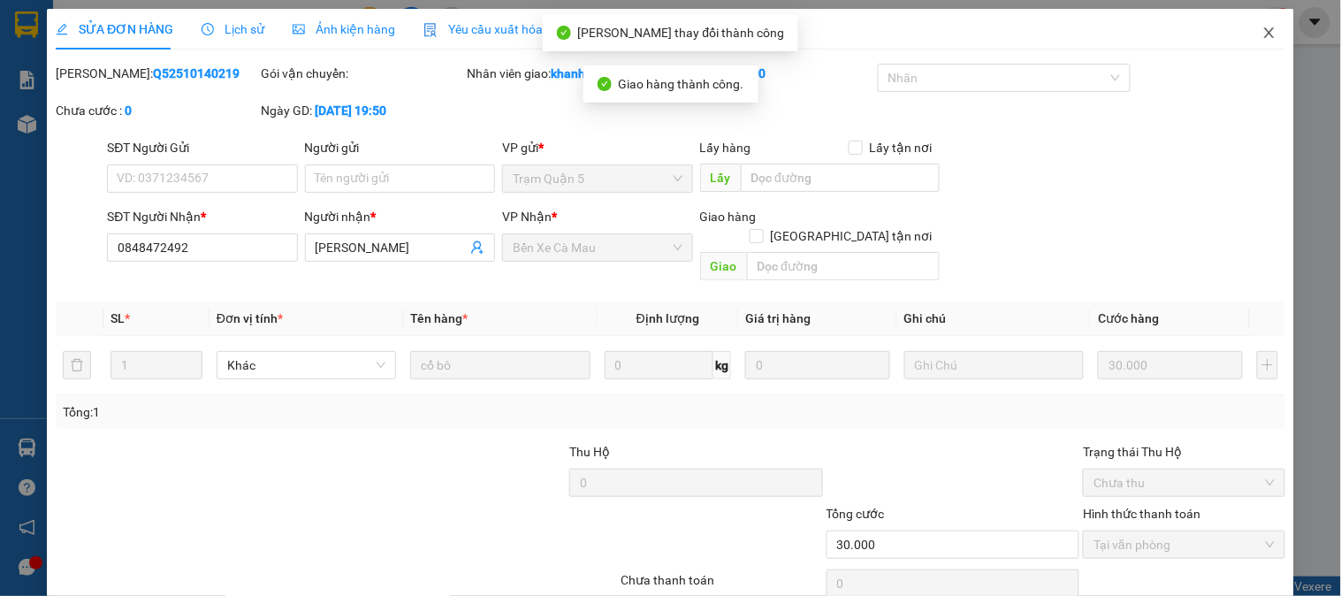
click at [1262, 28] on icon "close" at bounding box center [1269, 33] width 14 height 14
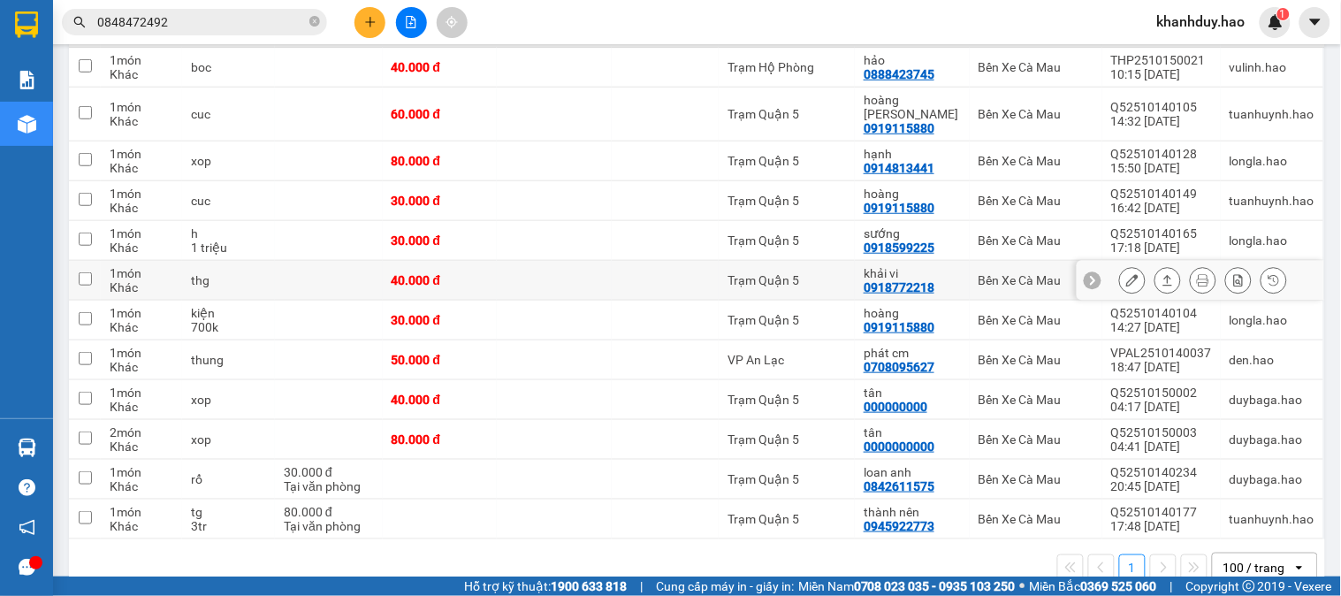
scroll to position [270, 0]
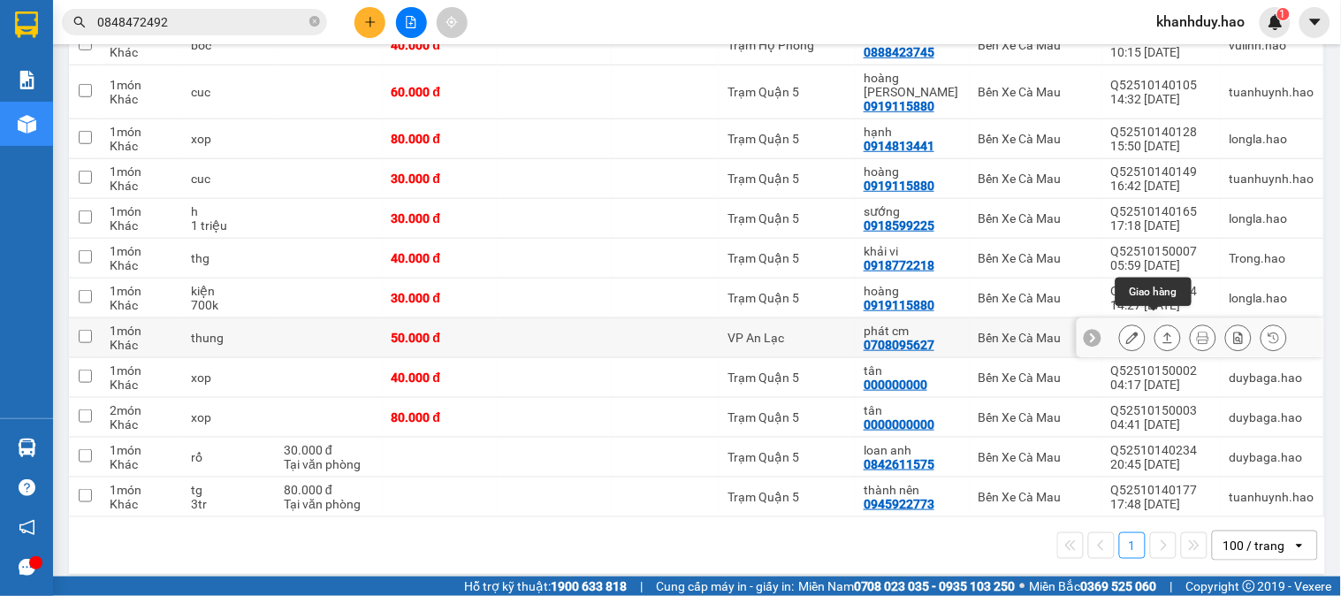
click at [1155, 323] on button at bounding box center [1167, 338] width 25 height 31
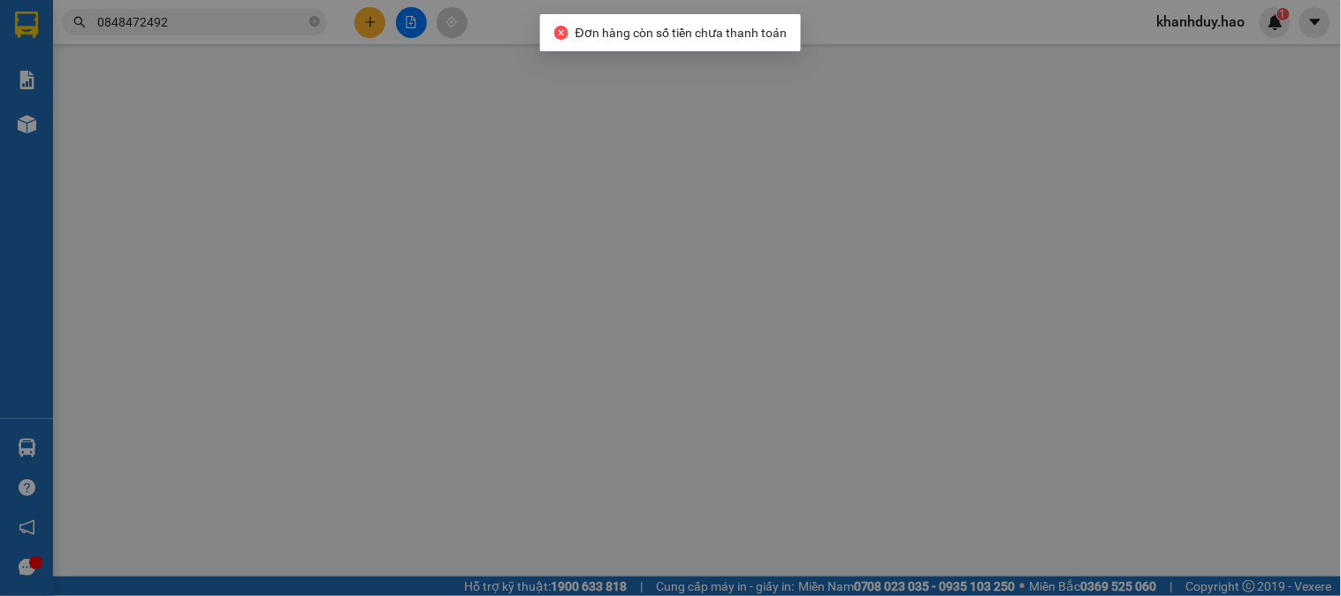
type input "0708095627"
type input "phát cm"
type input "50.000"
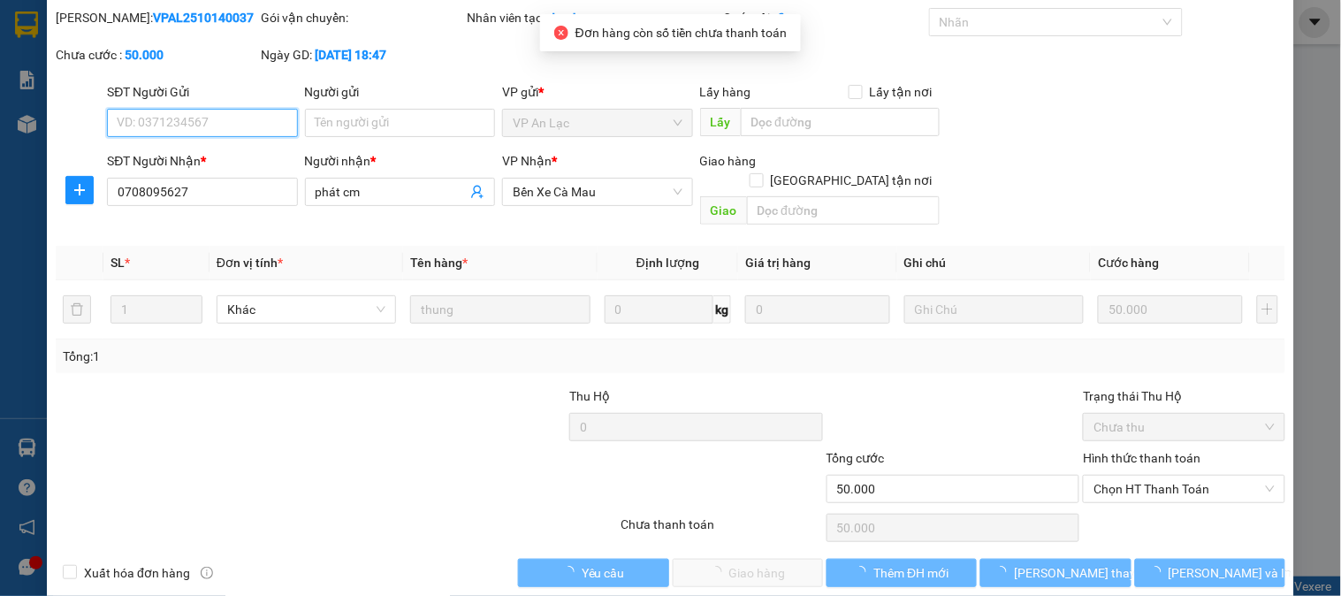
scroll to position [62, 0]
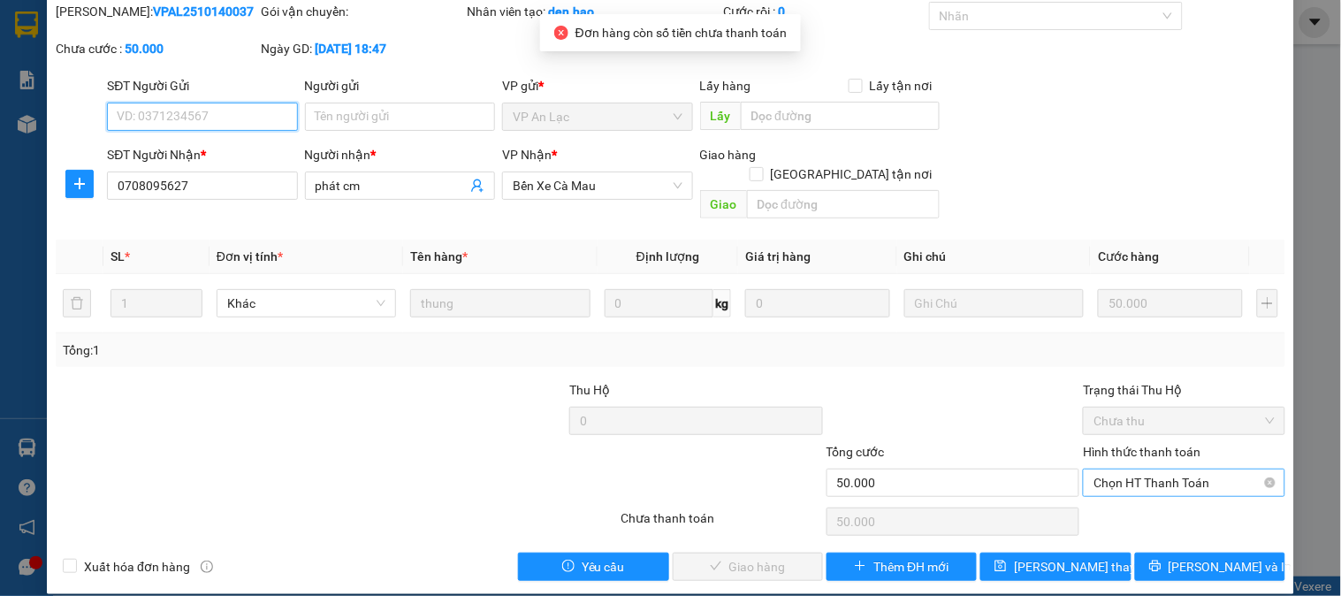
click at [1115, 469] on span "Chọn HT Thanh Toán" at bounding box center [1183, 482] width 180 height 27
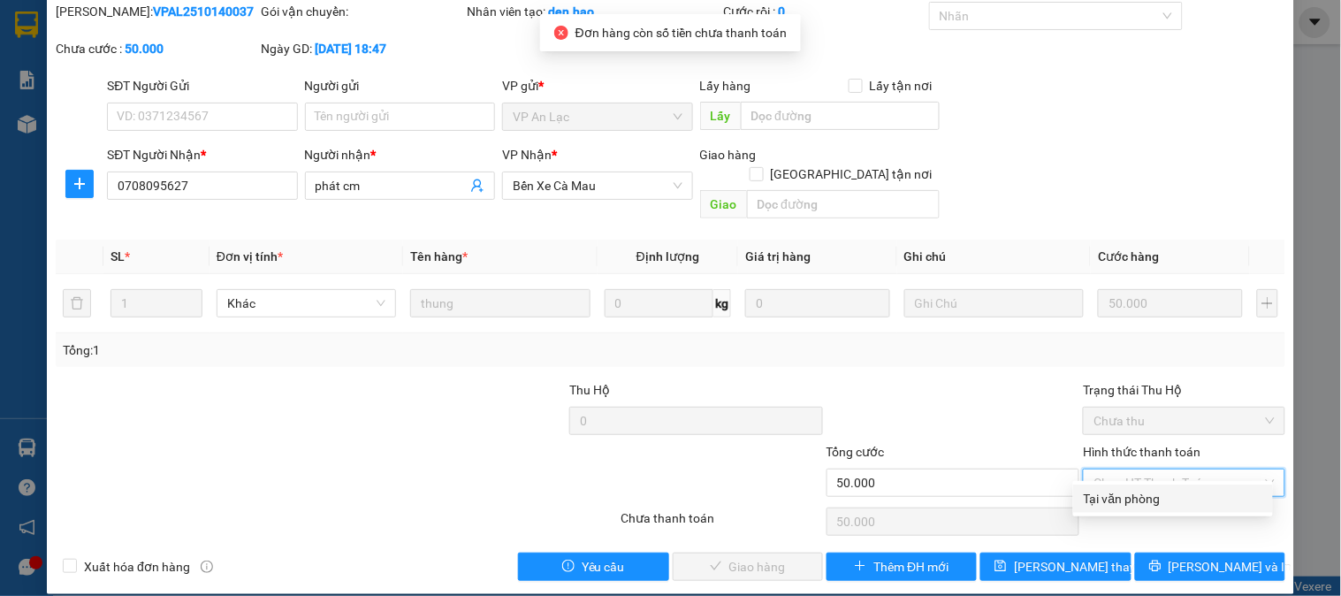
drag, startPoint x: 1114, startPoint y: 491, endPoint x: 783, endPoint y: 544, distance: 334.6
click at [1102, 504] on div "Tại văn phòng" at bounding box center [1172, 498] width 179 height 19
type input "0"
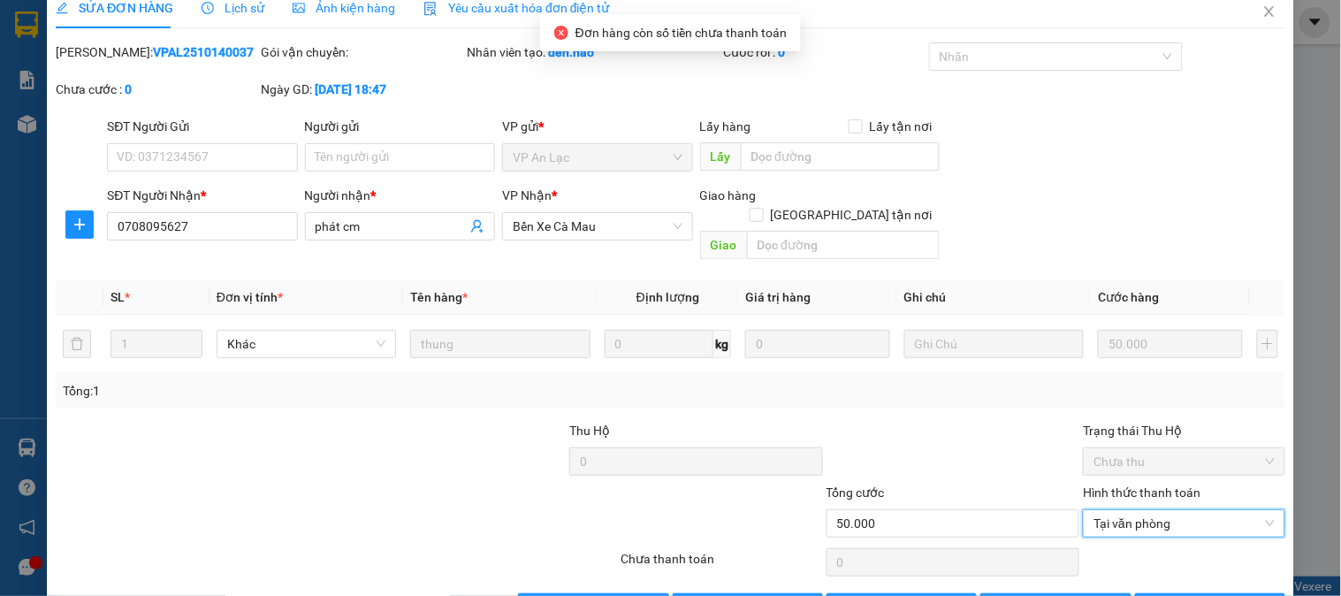
scroll to position [0, 0]
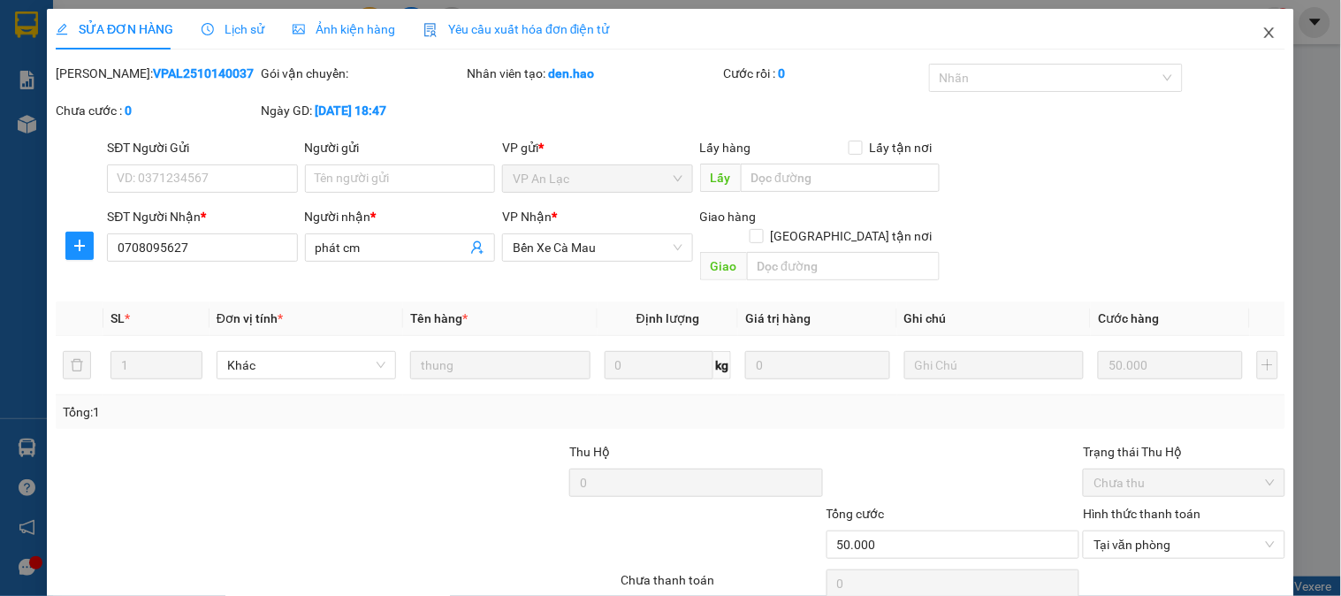
click at [1262, 40] on span "Close" at bounding box center [1268, 33] width 49 height 49
click at [1262, 40] on div "Kết quả tìm kiếm ( 171 ) Bộ lọc Mã ĐH Trạng thái Món hàng Thu hộ Tổng cước Chưa…" at bounding box center [670, 22] width 1341 height 44
drag, startPoint x: 1262, startPoint y: 40, endPoint x: 1277, endPoint y: 39, distance: 15.0
click at [1277, 39] on div "Kết quả tìm kiếm ( 171 ) Bộ lọc Mã ĐH Trạng thái Món hàng Thu hộ Tổng cước Chưa…" at bounding box center [670, 22] width 1341 height 44
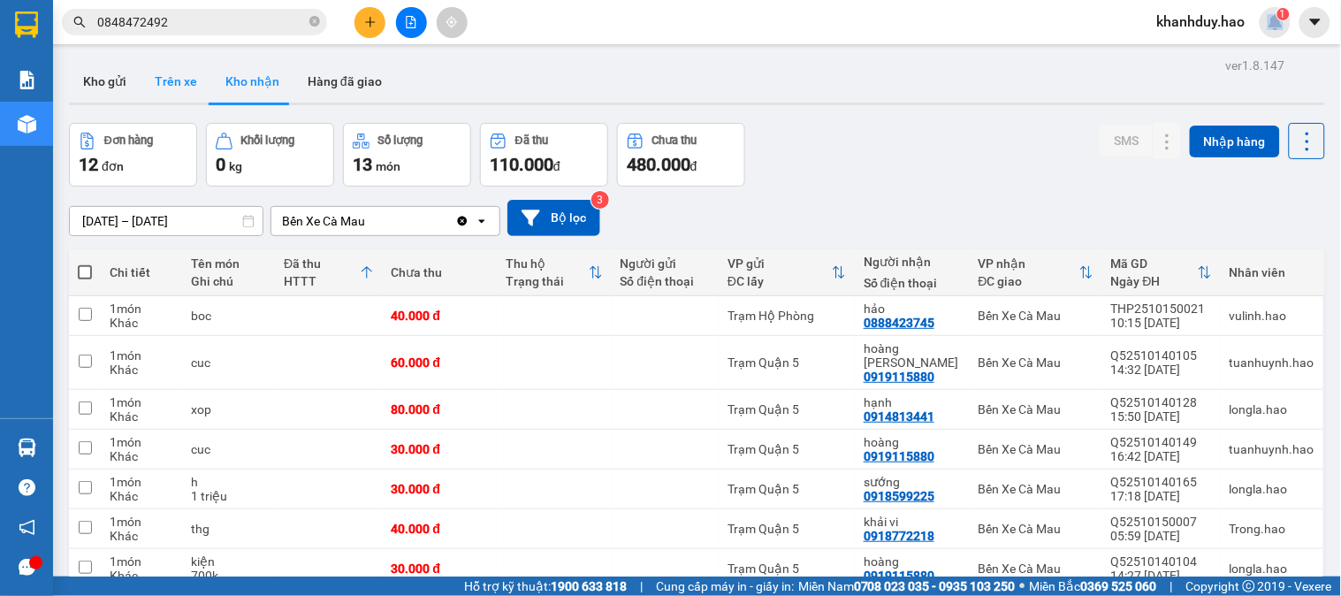
click at [188, 82] on button "Trên xe" at bounding box center [176, 81] width 71 height 42
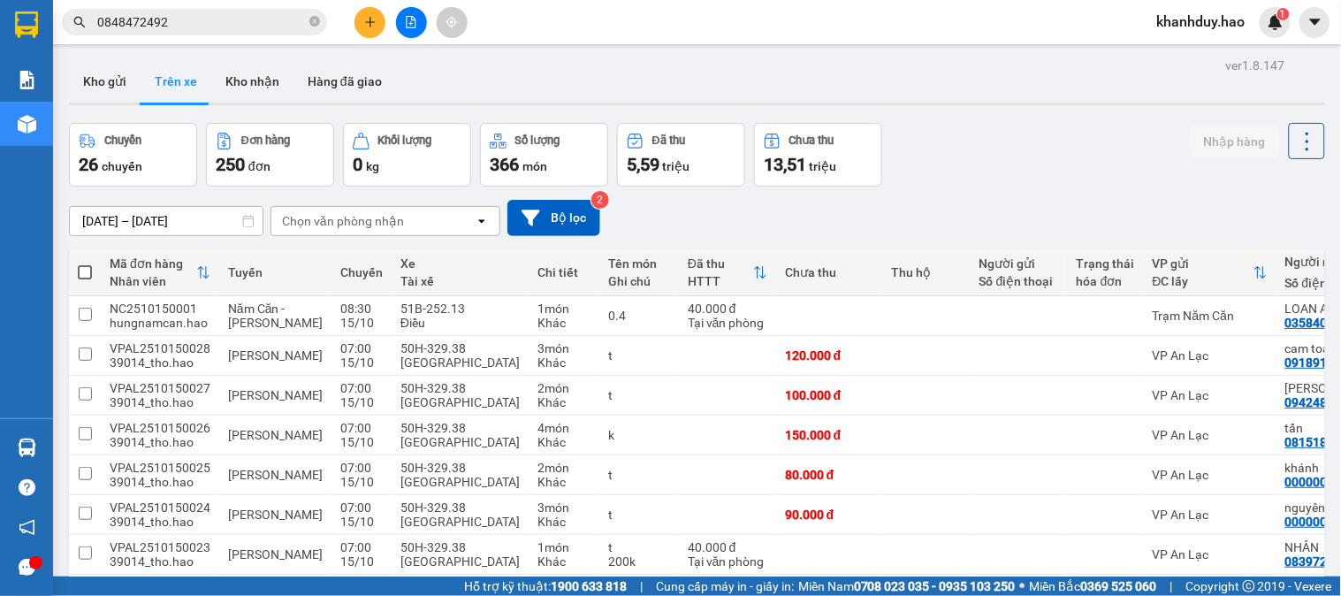
click at [383, 201] on div "13/10/2025 – 15/10/2025 Press the down arrow key to interact with the calendar …" at bounding box center [697, 218] width 1256 height 36
click at [342, 225] on div "Chọn văn phòng nhận" at bounding box center [343, 221] width 122 height 18
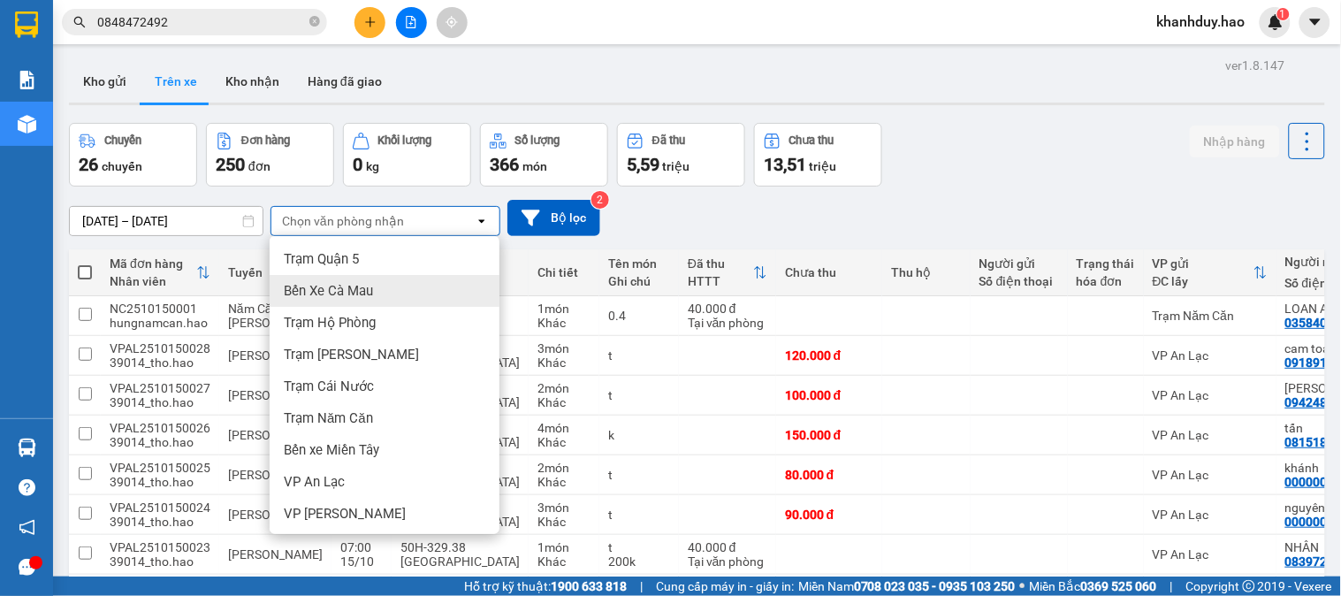
click at [338, 283] on span "Bến Xe Cà Mau" at bounding box center [328, 291] width 89 height 18
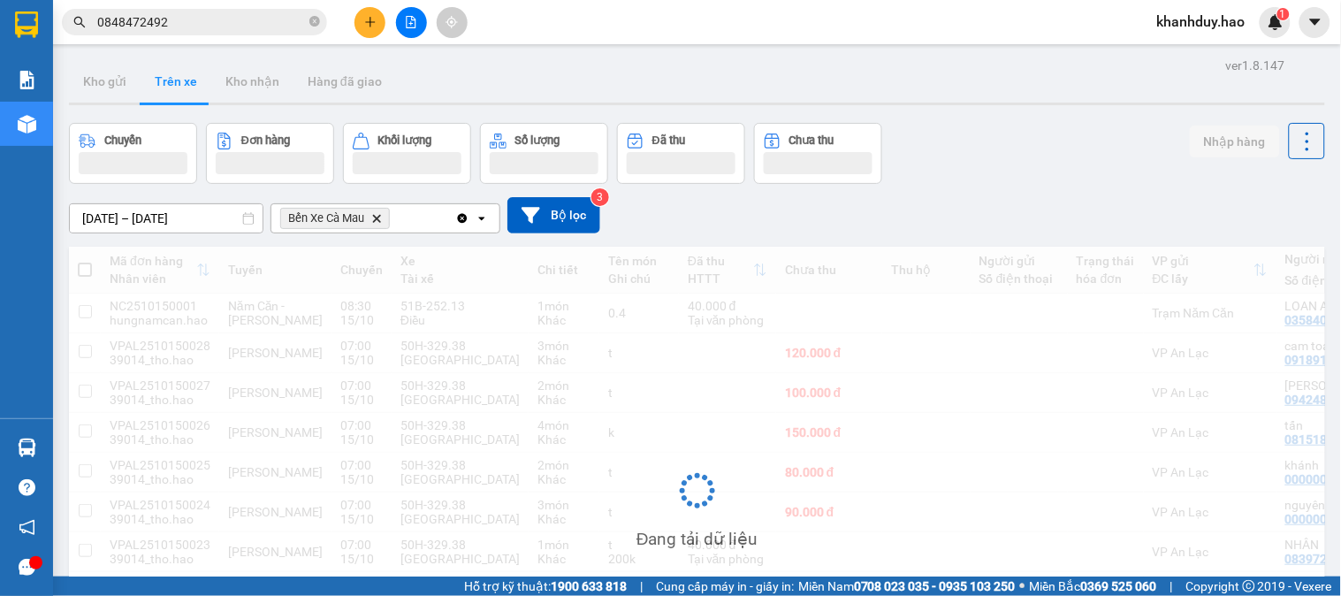
click at [173, 224] on input "[DATE] – [DATE]" at bounding box center [166, 218] width 193 height 28
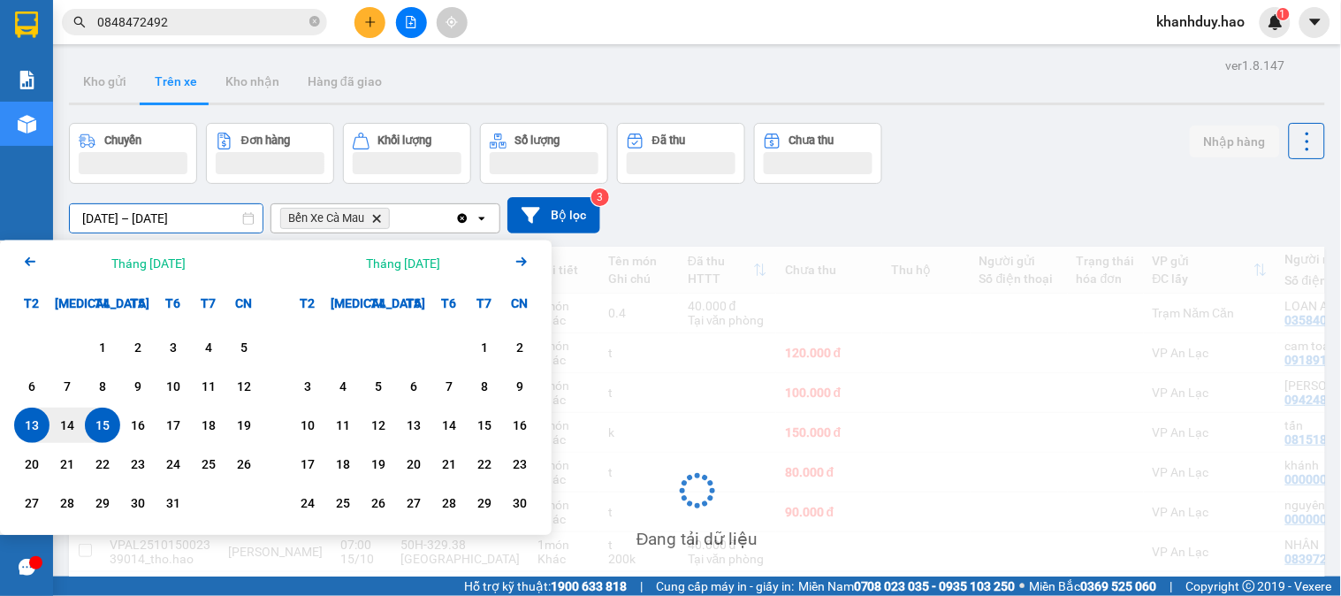
click at [103, 424] on div "15" at bounding box center [102, 424] width 25 height 21
click at [102, 424] on div "15" at bounding box center [102, 424] width 25 height 21
type input "15/10/2025 – 15/10/2025"
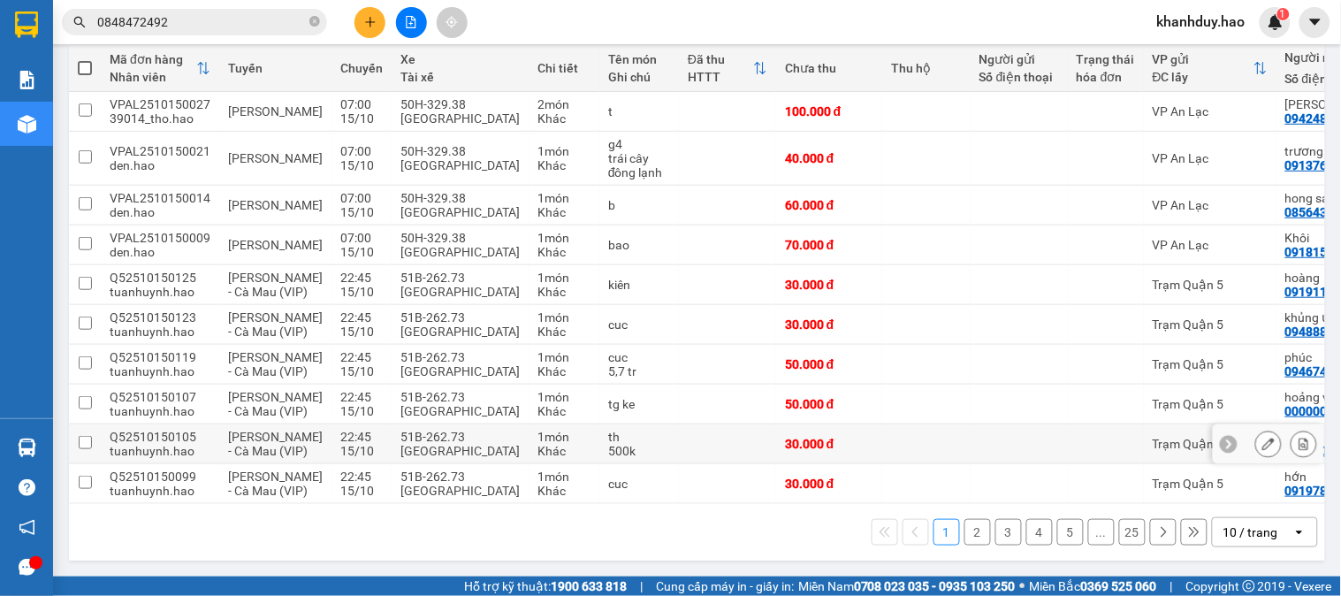
scroll to position [297, 0]
click at [1229, 524] on div "10 / trang" at bounding box center [1250, 532] width 55 height 18
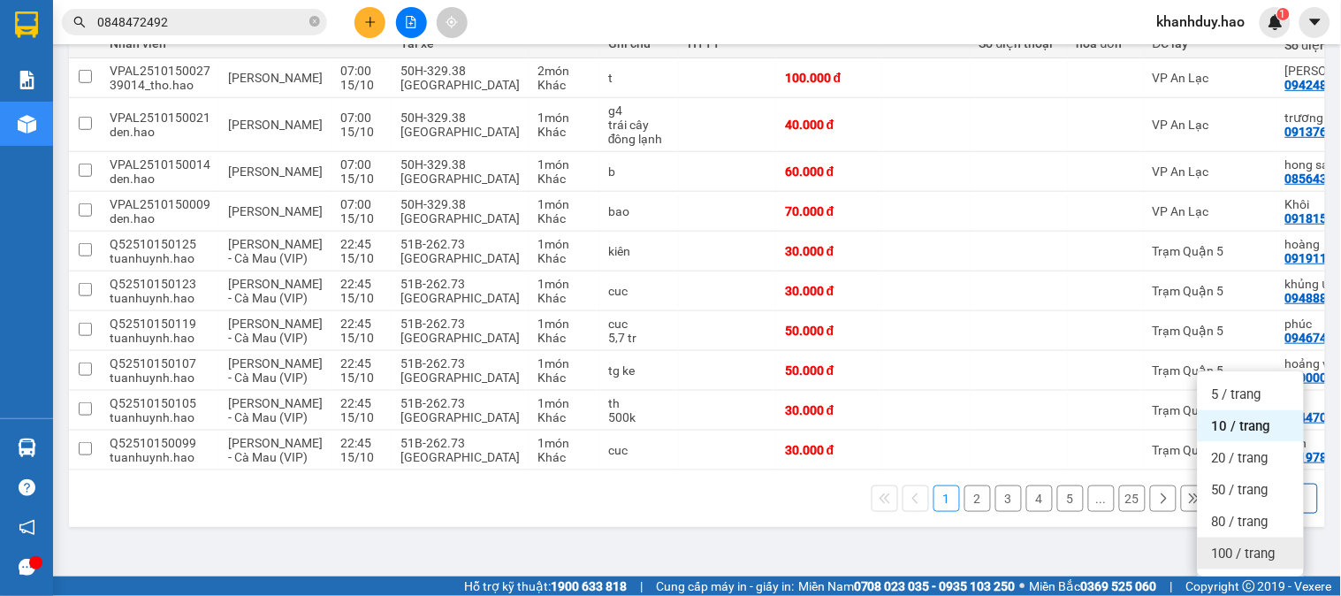
click at [1243, 537] on div "100 / trang" at bounding box center [1250, 553] width 106 height 32
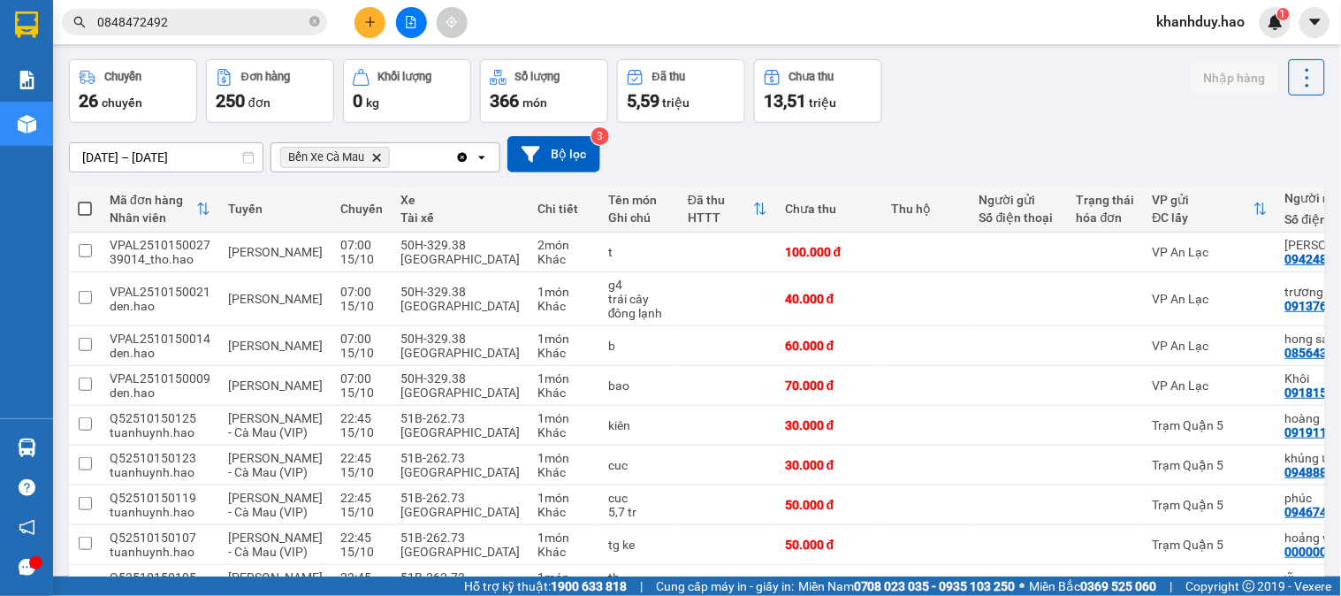
scroll to position [0, 0]
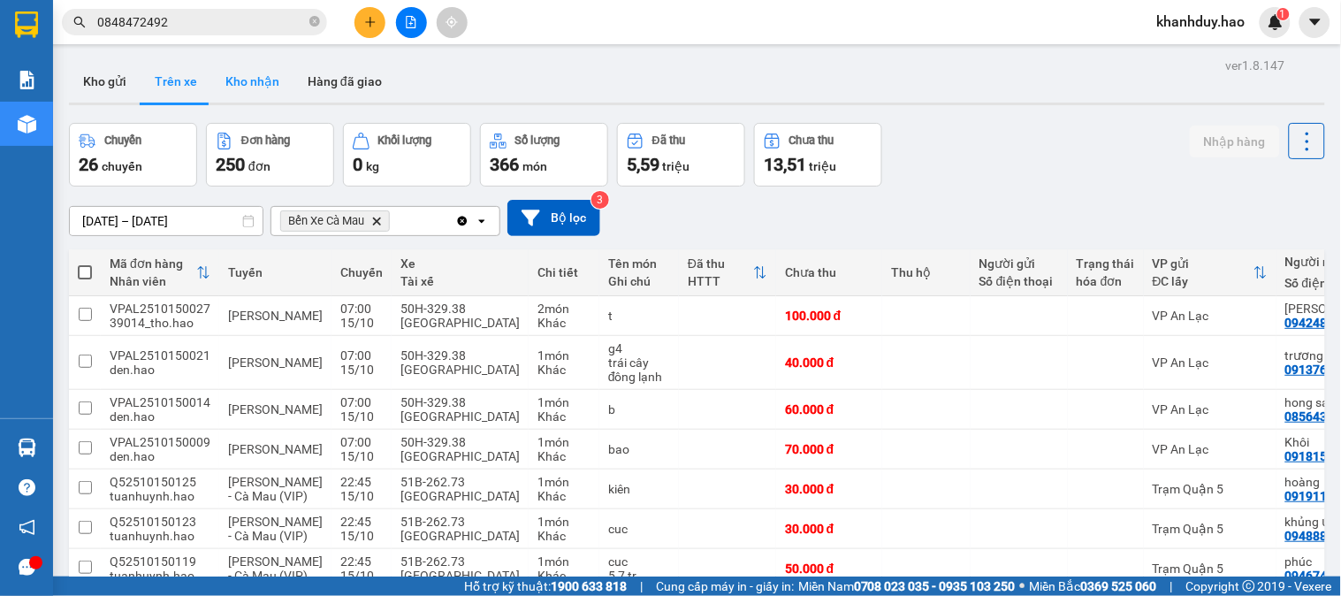
click at [242, 90] on button "Kho nhận" at bounding box center [252, 81] width 82 height 42
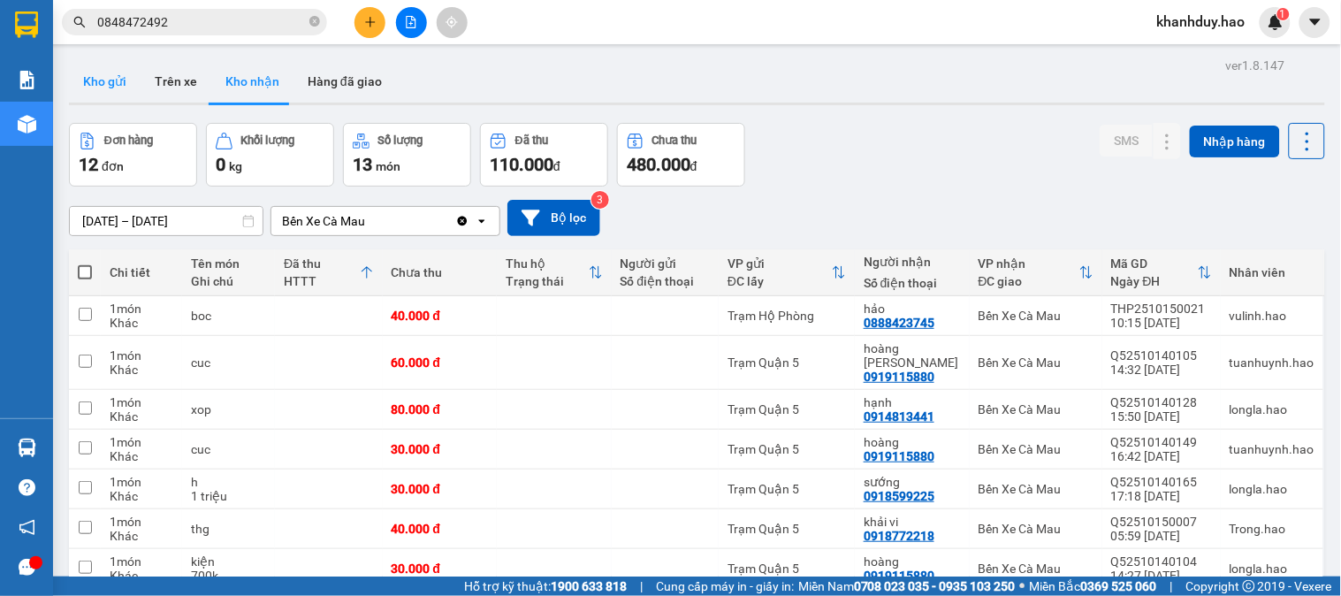
click at [133, 92] on button "Kho gửi" at bounding box center [105, 81] width 72 height 42
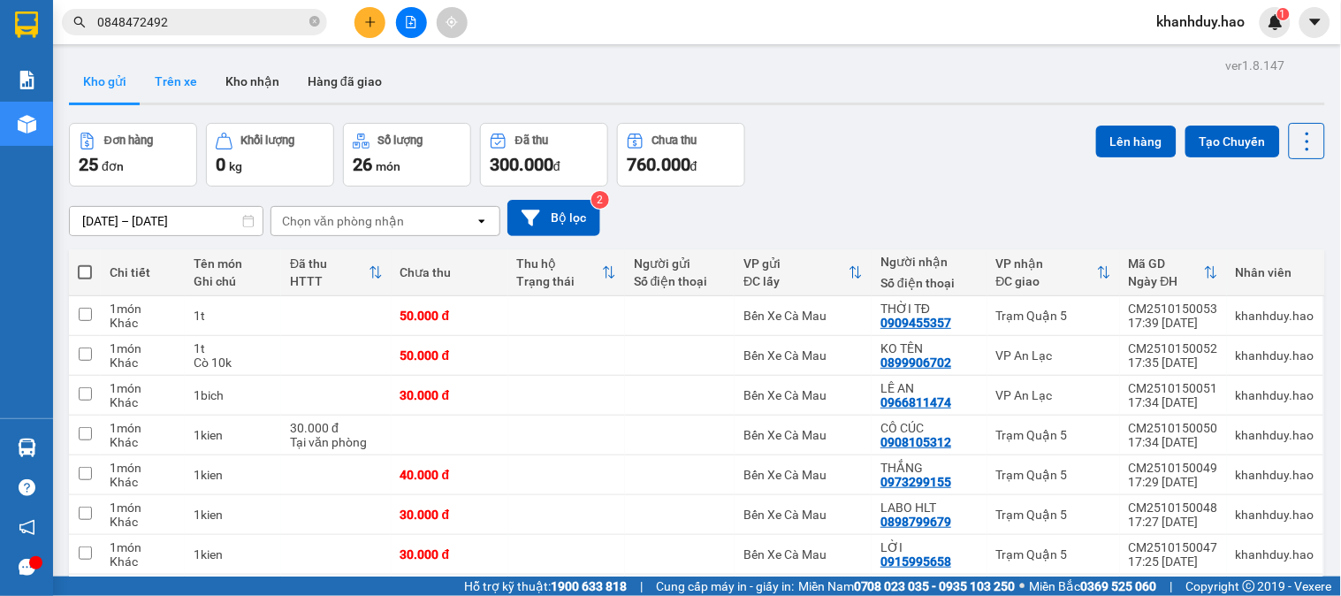
click at [147, 88] on button "Trên xe" at bounding box center [176, 81] width 71 height 42
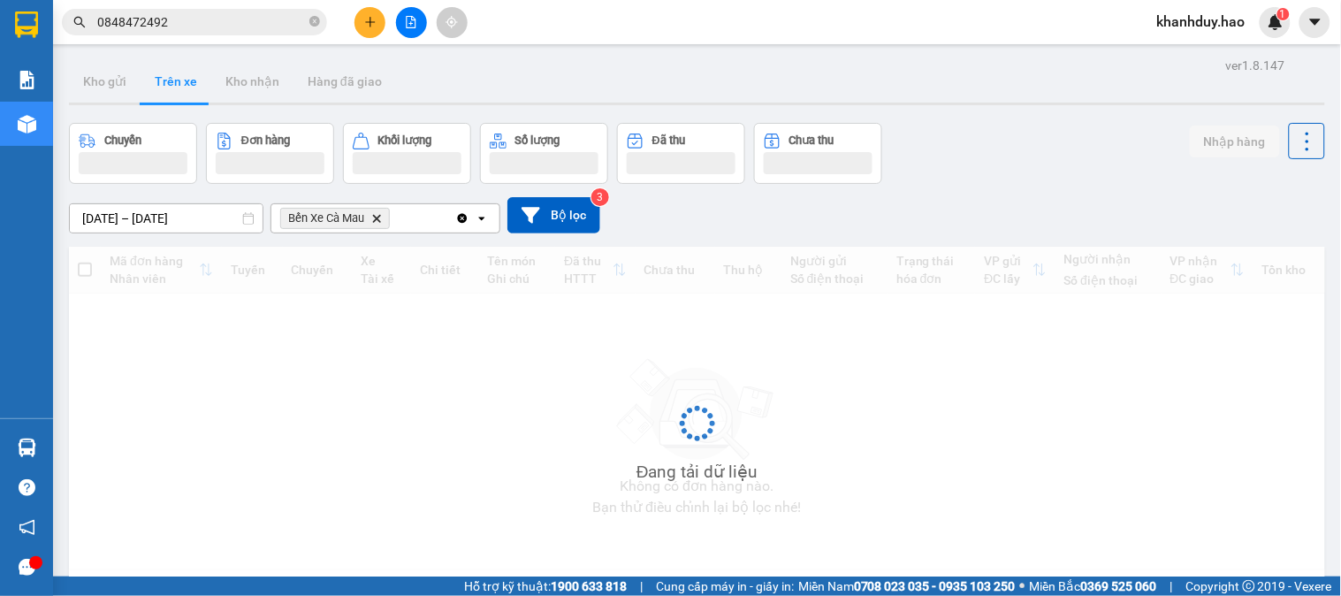
click at [147, 88] on button "Trên xe" at bounding box center [176, 81] width 71 height 42
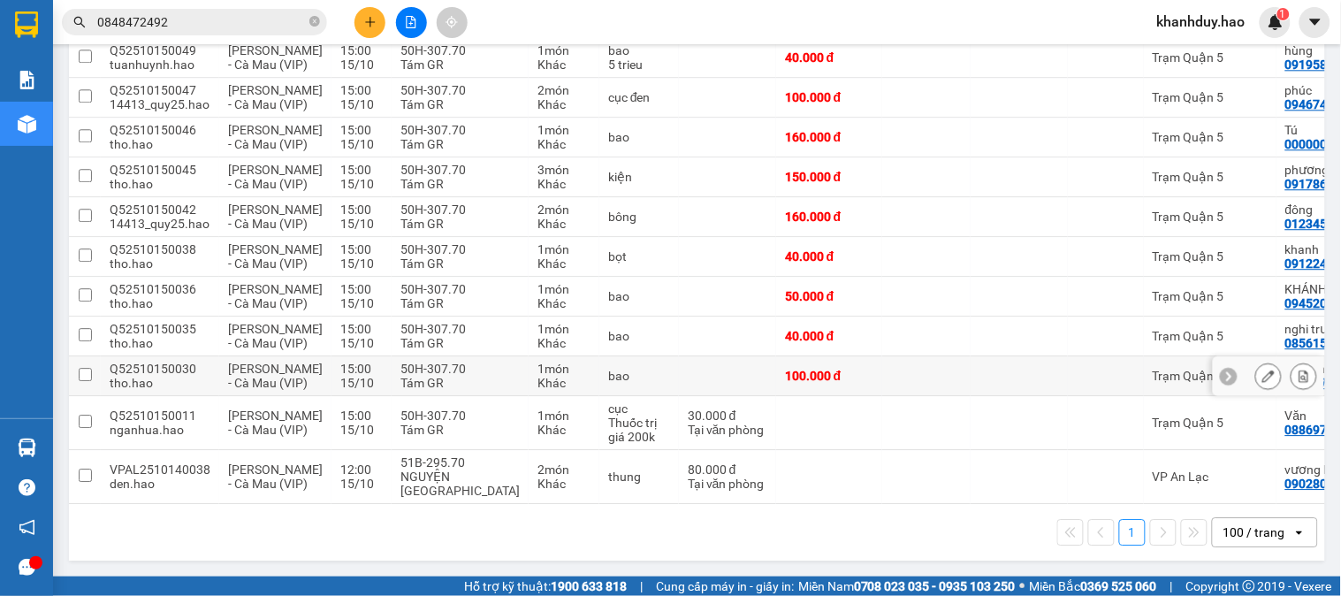
scroll to position [1486, 0]
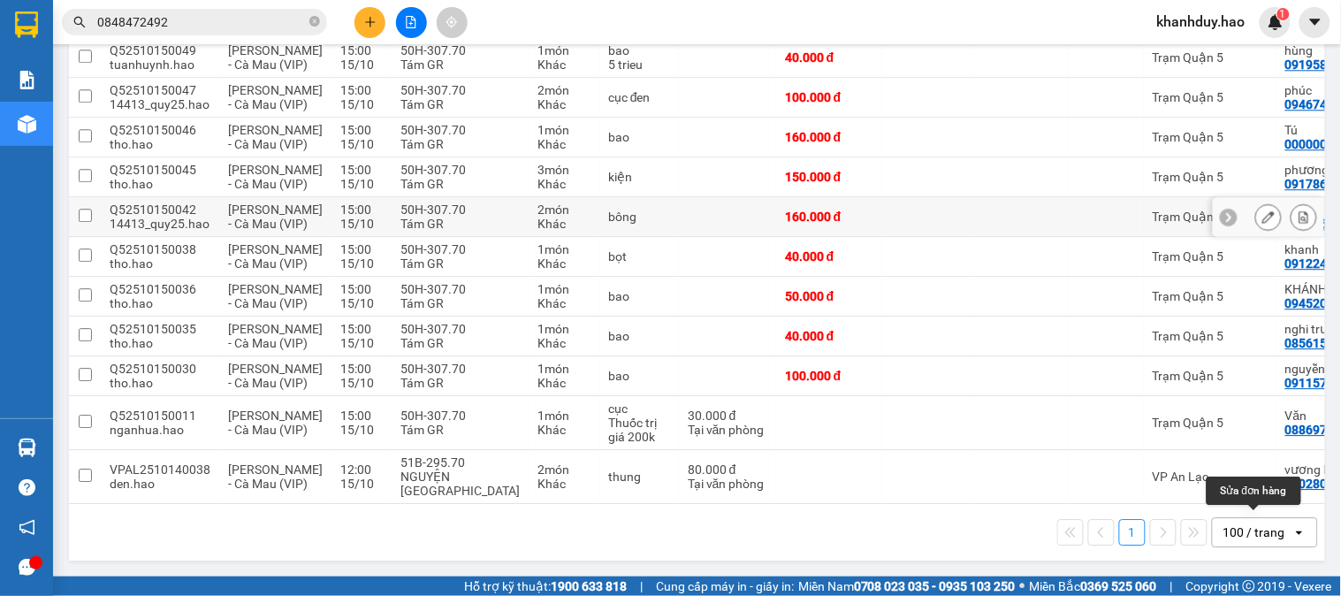
click at [1256, 201] on button at bounding box center [1268, 216] width 25 height 31
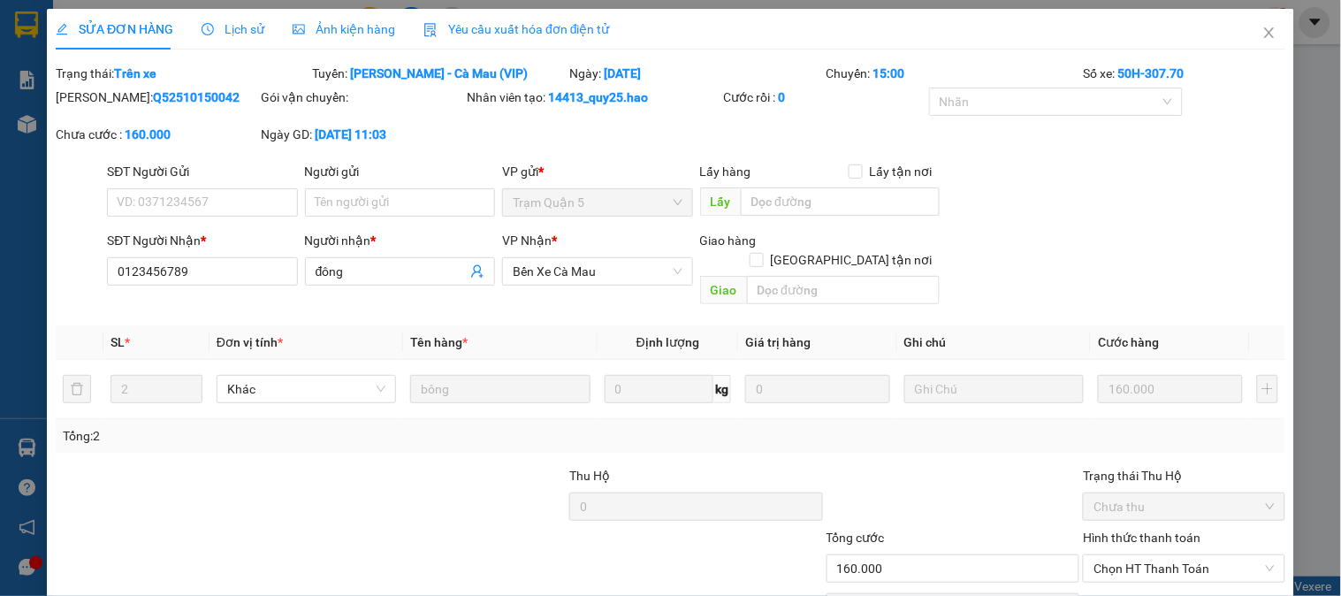
type input "0123456789"
type input "đông"
type input "160.000"
click at [293, 37] on div "SỬA ĐƠN HÀNG Lịch sử Ảnh kiện hàng Yêu cầu xuất hóa đơn điện tử" at bounding box center [333, 29] width 554 height 41
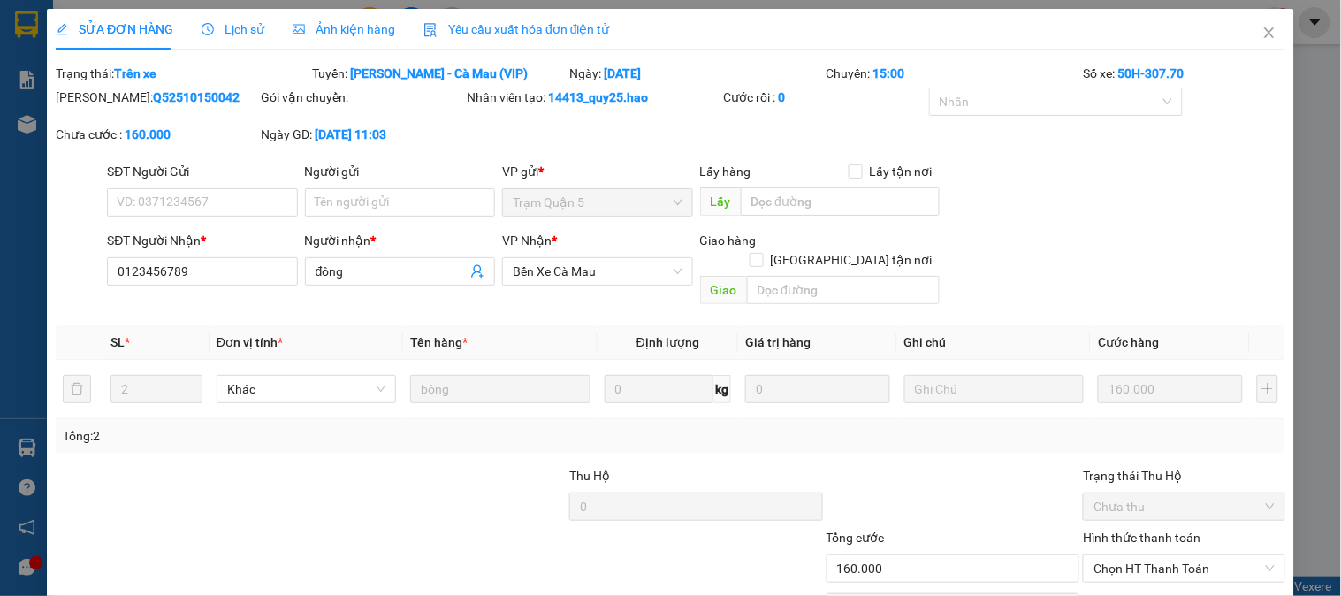
click at [257, 32] on span "Lịch sử" at bounding box center [232, 29] width 63 height 14
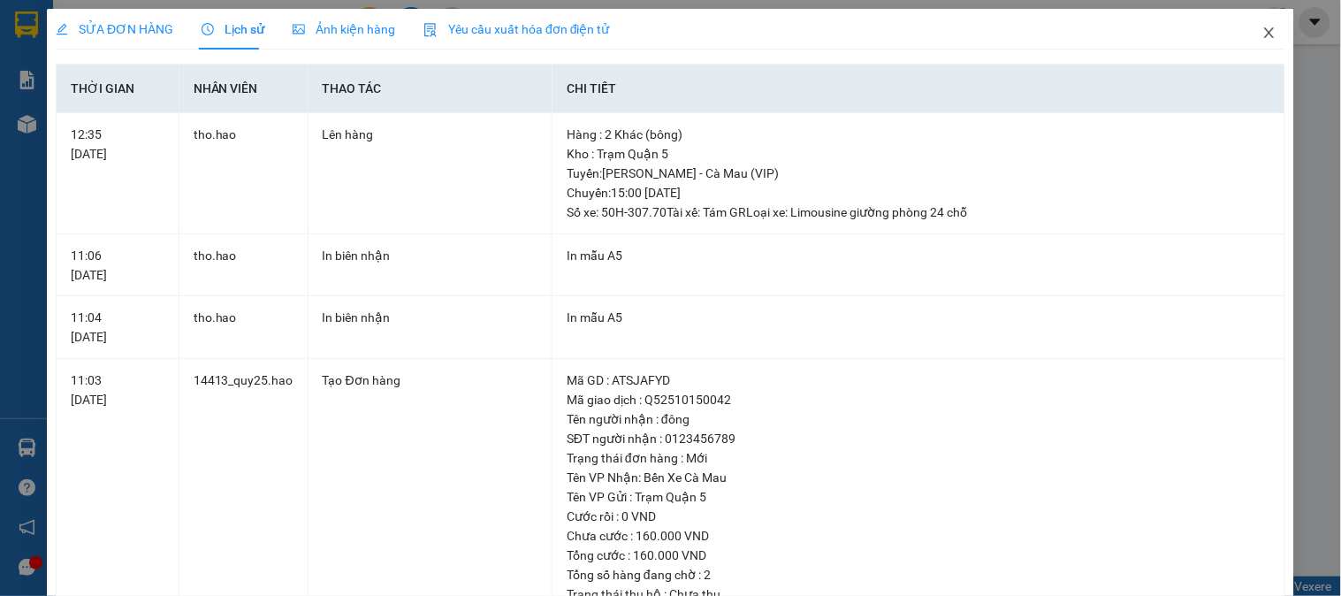
click at [1262, 34] on icon "close" at bounding box center [1269, 33] width 14 height 14
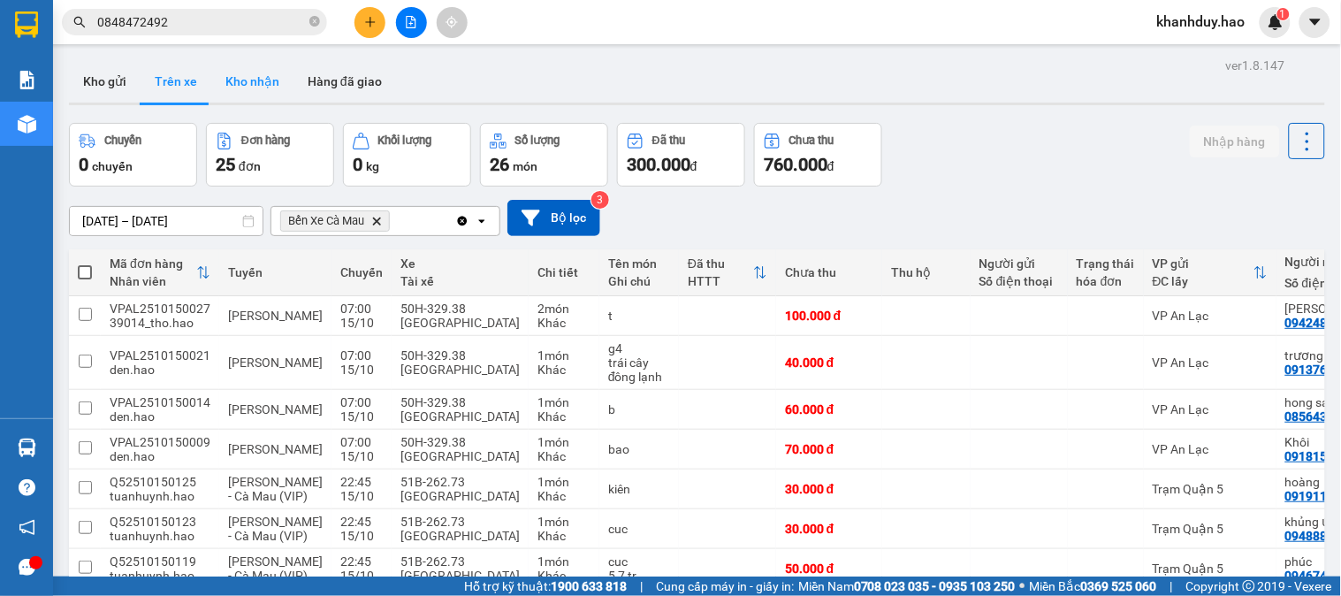
click at [269, 80] on button "Kho nhận" at bounding box center [252, 81] width 82 height 42
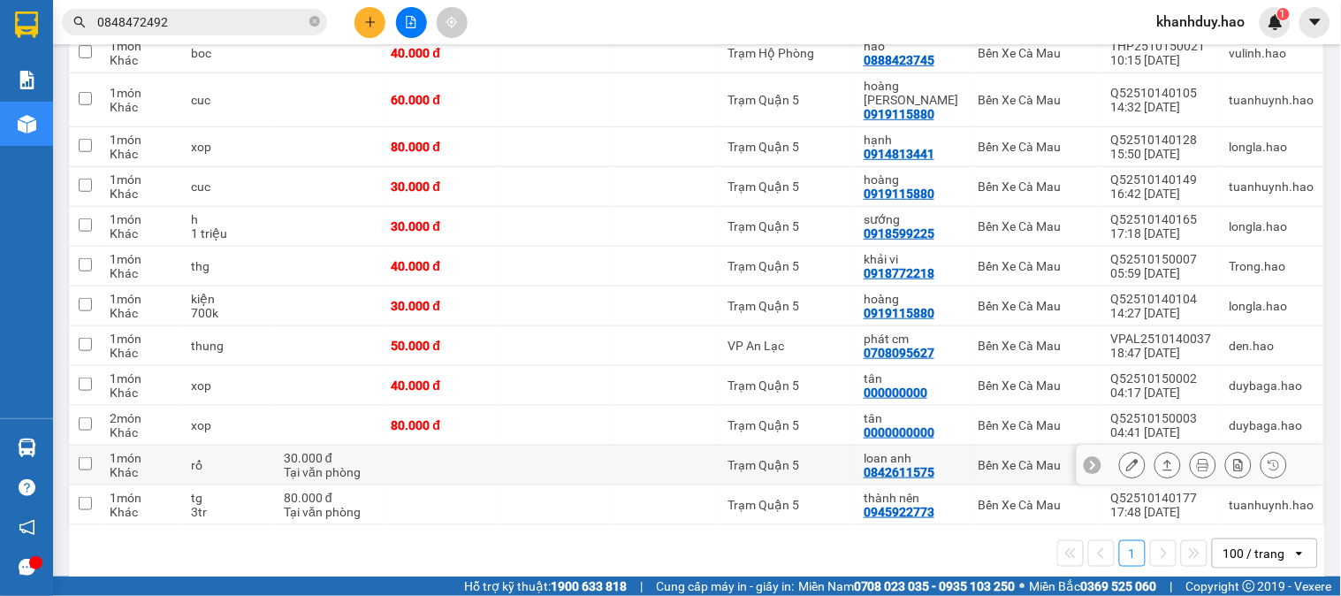
scroll to position [270, 0]
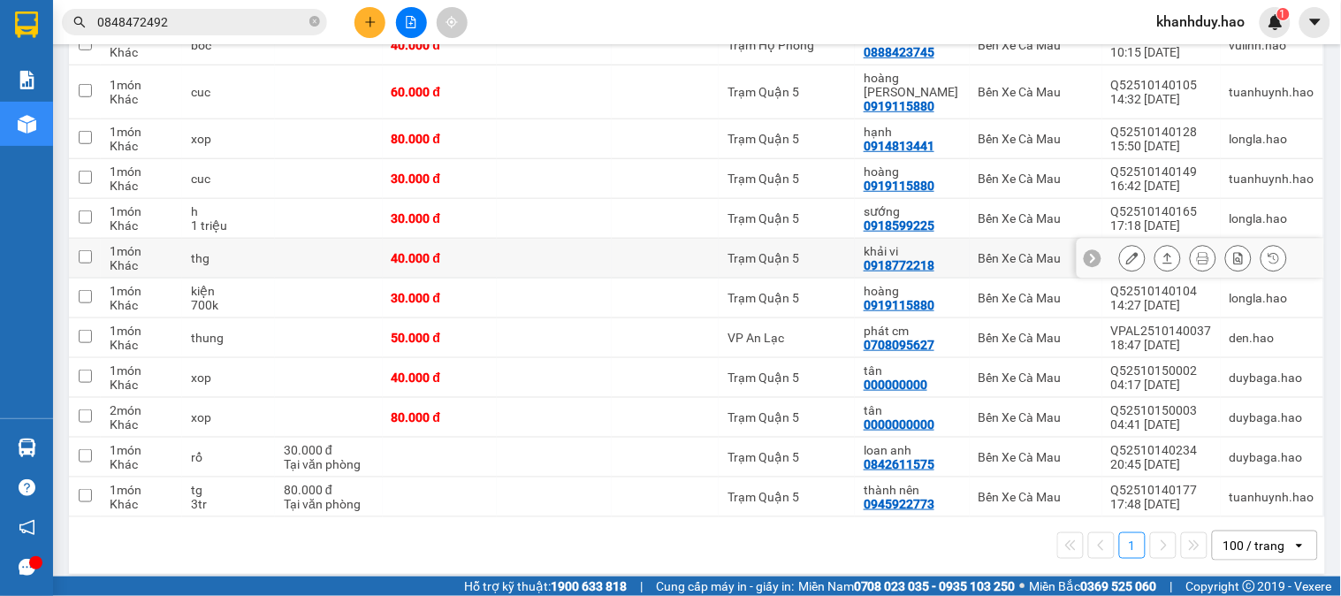
click at [1129, 249] on button at bounding box center [1132, 258] width 25 height 31
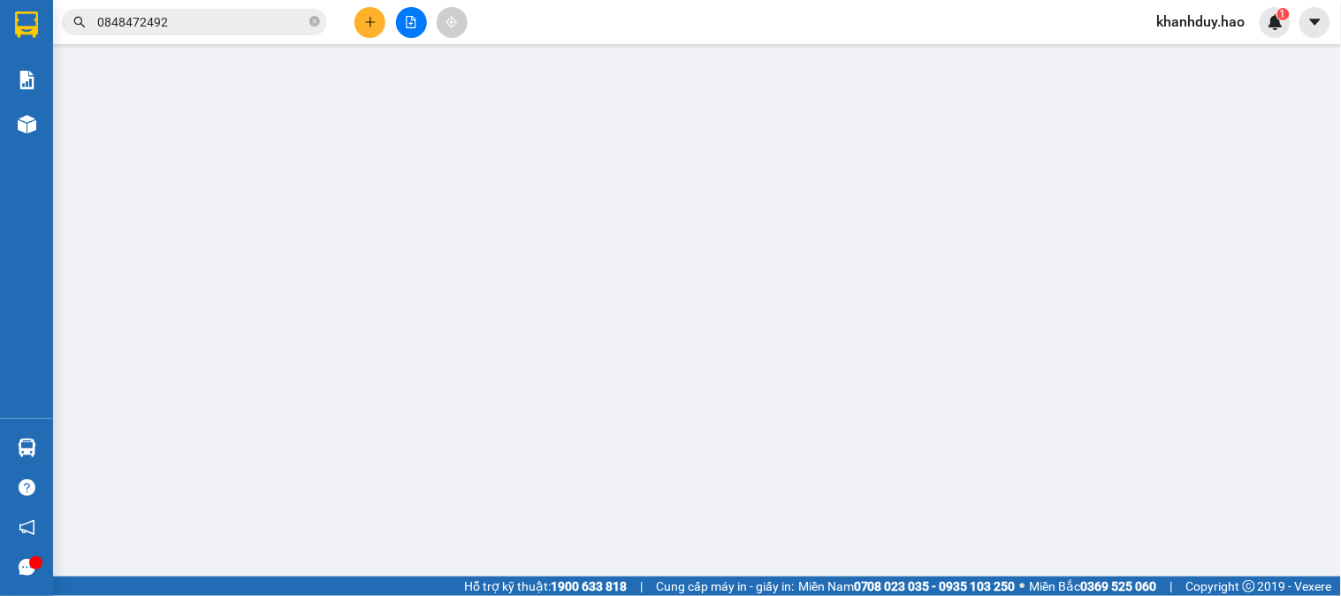
type input "0918772218"
type input "khải vi"
type input "40.000"
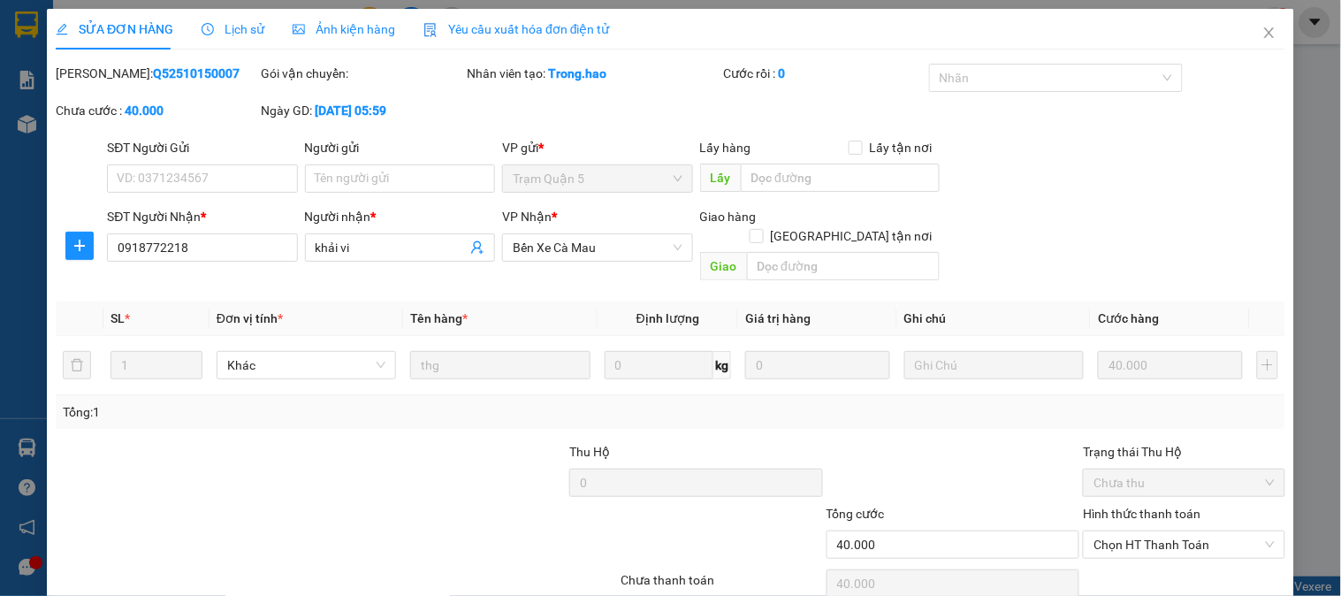
click at [360, 33] on span "Ảnh kiện hàng" at bounding box center [344, 29] width 103 height 14
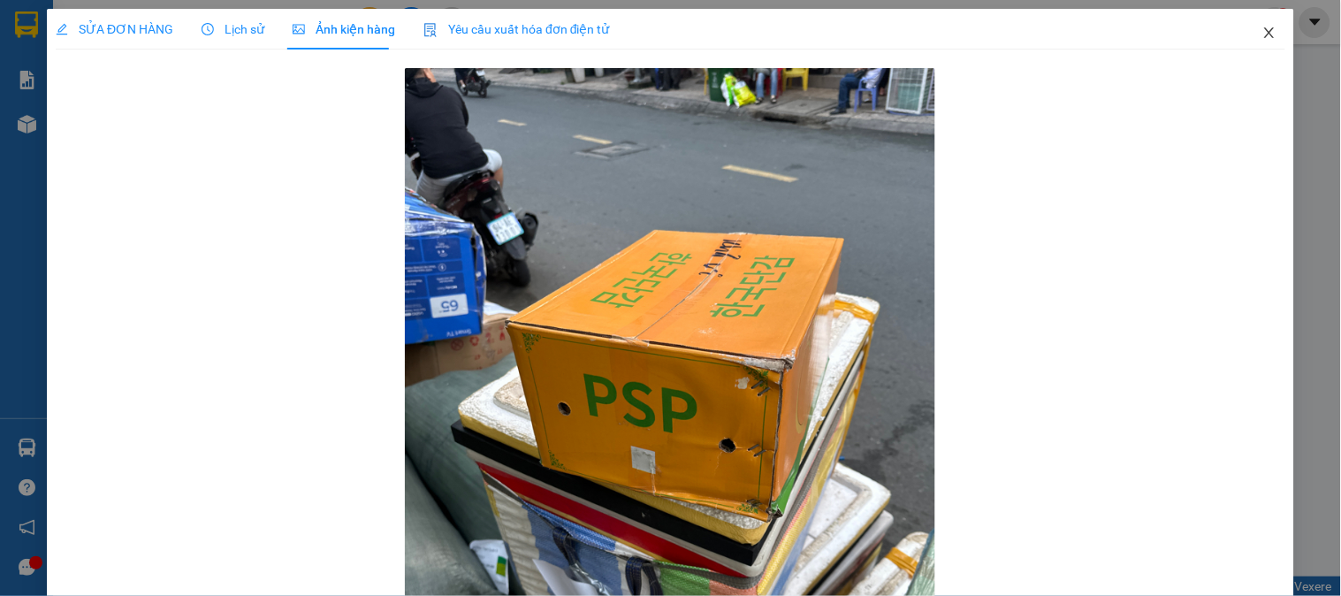
click at [1244, 30] on span "Close" at bounding box center [1268, 33] width 49 height 49
click at [1244, 30] on span "khanhduy.hao" at bounding box center [1201, 22] width 117 height 22
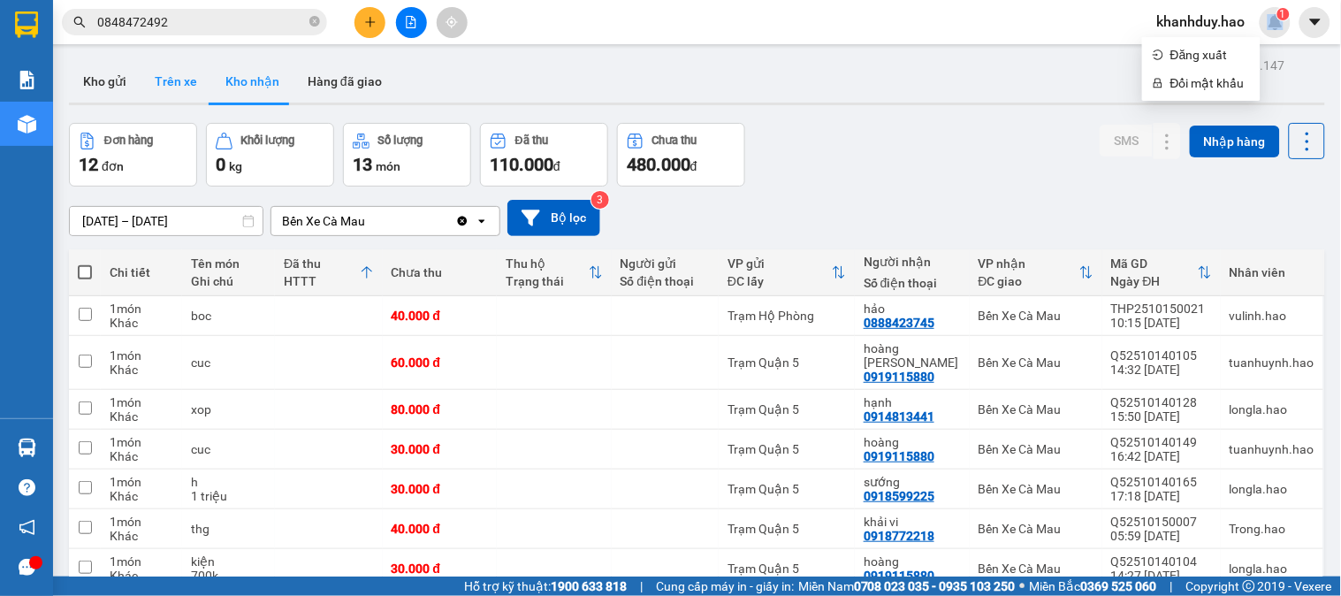
click at [141, 87] on button "Trên xe" at bounding box center [176, 81] width 71 height 42
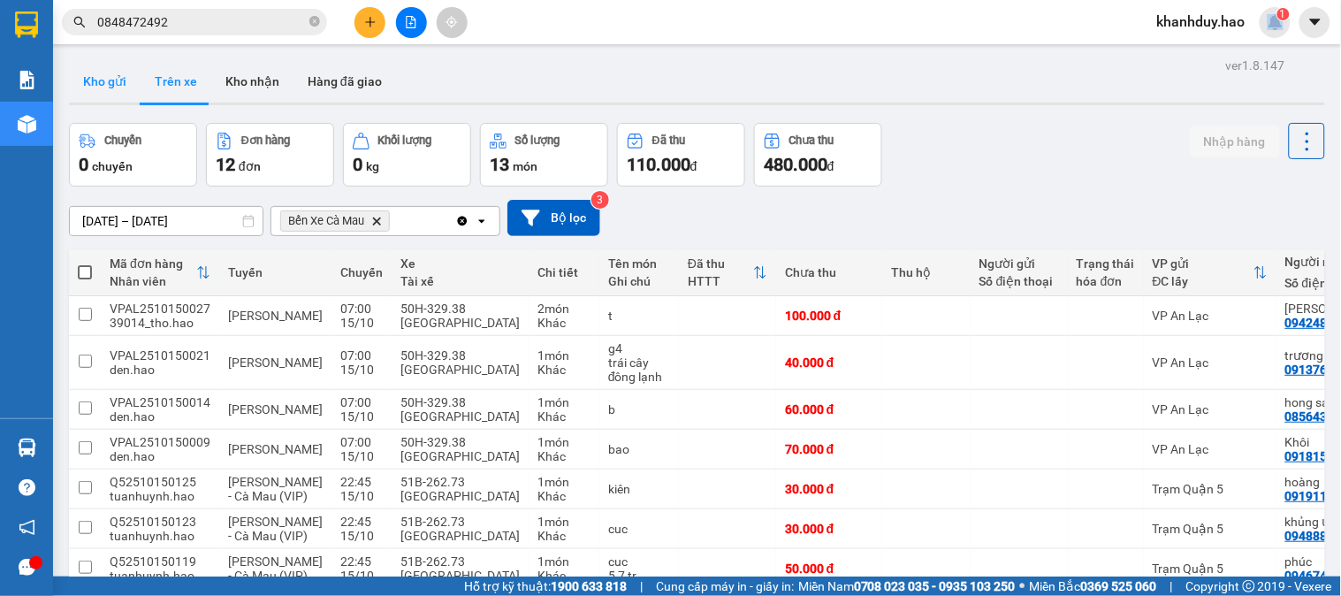
click at [118, 82] on button "Kho gửi" at bounding box center [105, 81] width 72 height 42
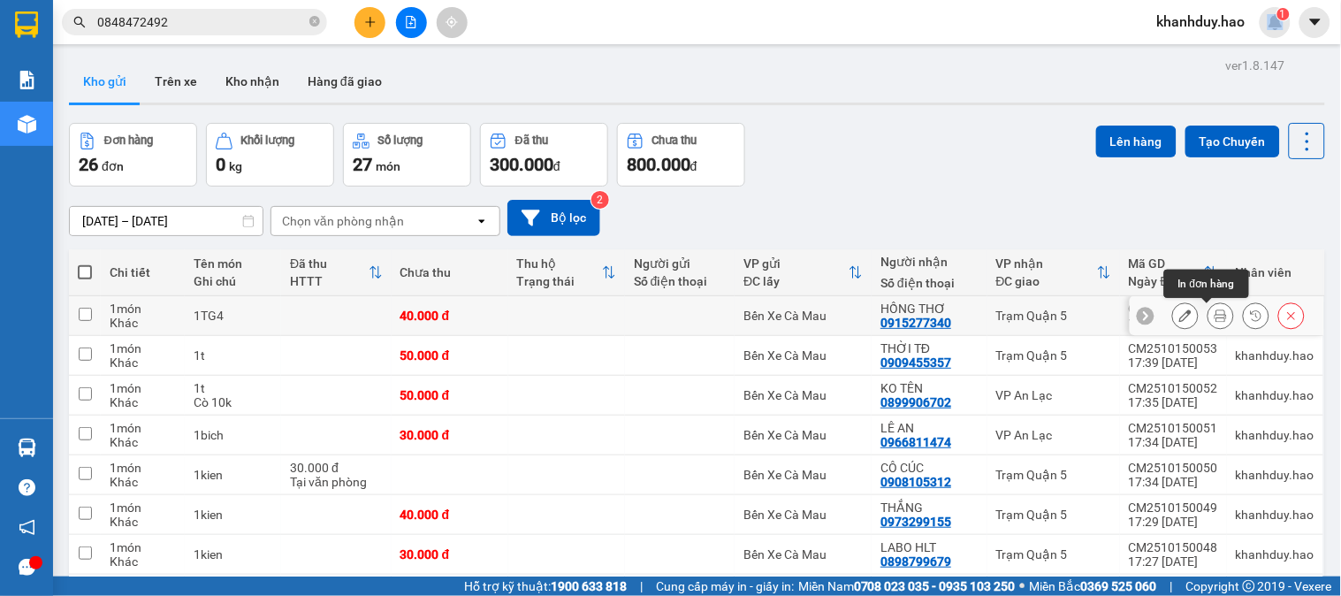
click at [1214, 315] on icon at bounding box center [1220, 315] width 12 height 12
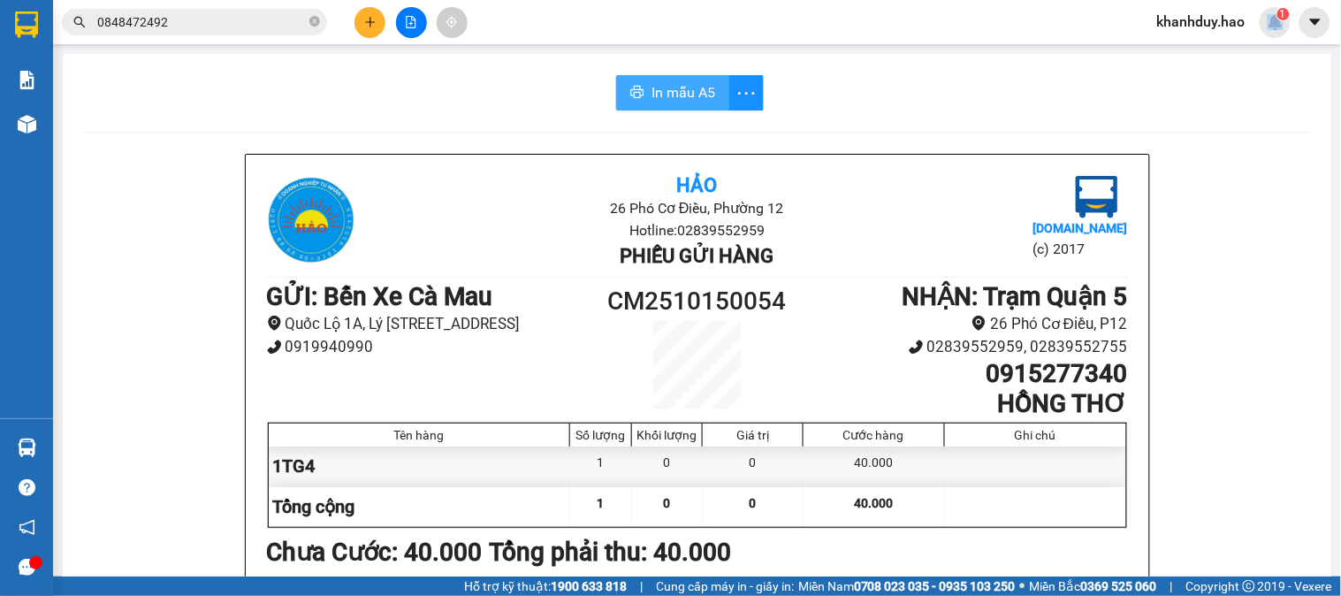
click at [636, 80] on button "In mẫu A5" at bounding box center [672, 92] width 113 height 35
click at [372, 23] on icon "plus" at bounding box center [370, 22] width 12 height 12
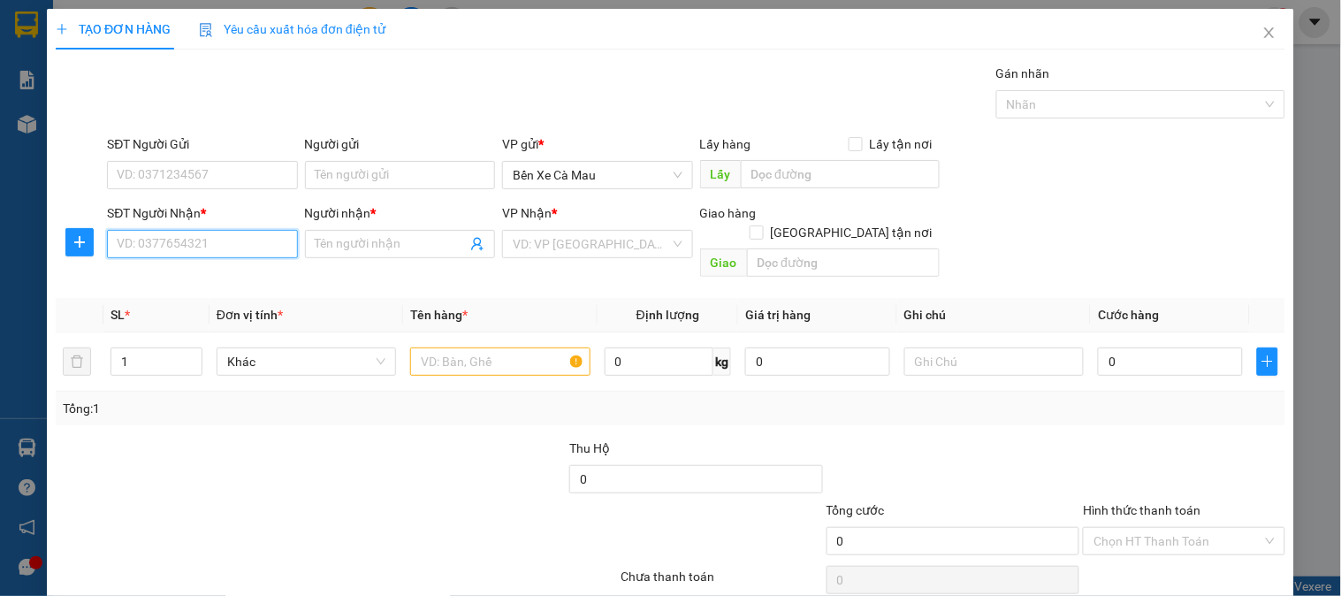
click at [237, 241] on input "SĐT Người Nhận *" at bounding box center [202, 244] width 190 height 28
click at [239, 276] on div "0827967777 - QUYÊN" at bounding box center [200, 279] width 167 height 19
type input "0827967777"
type input "QUYÊN"
type input "40.000"
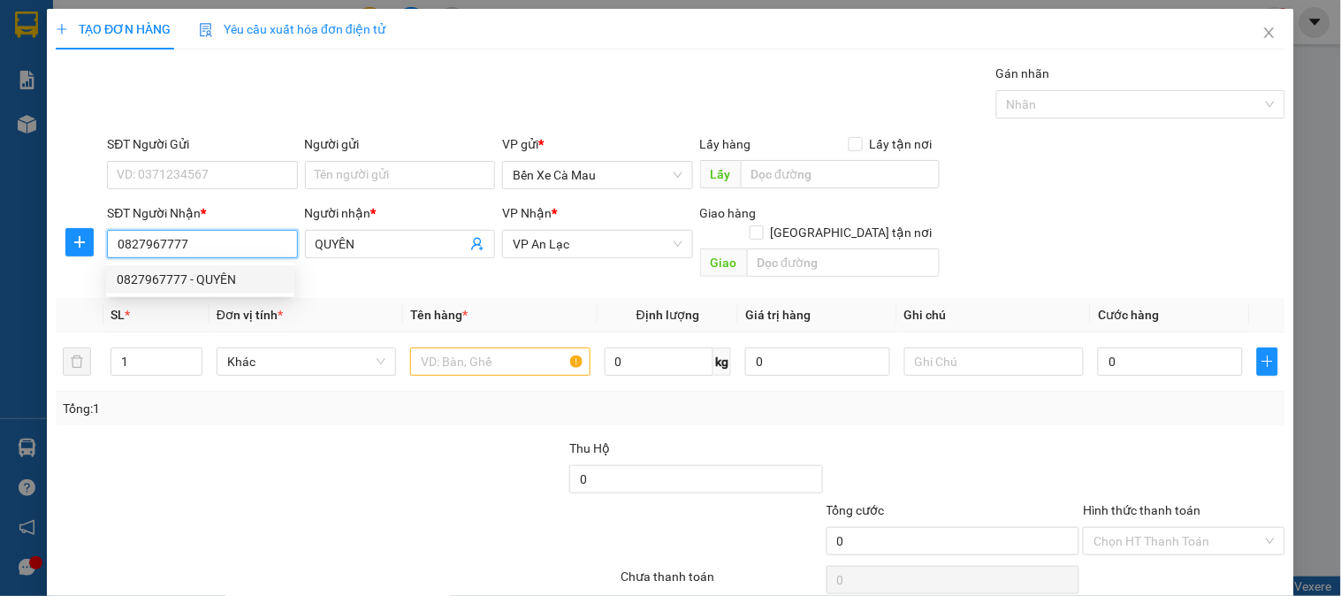
type input "40.000"
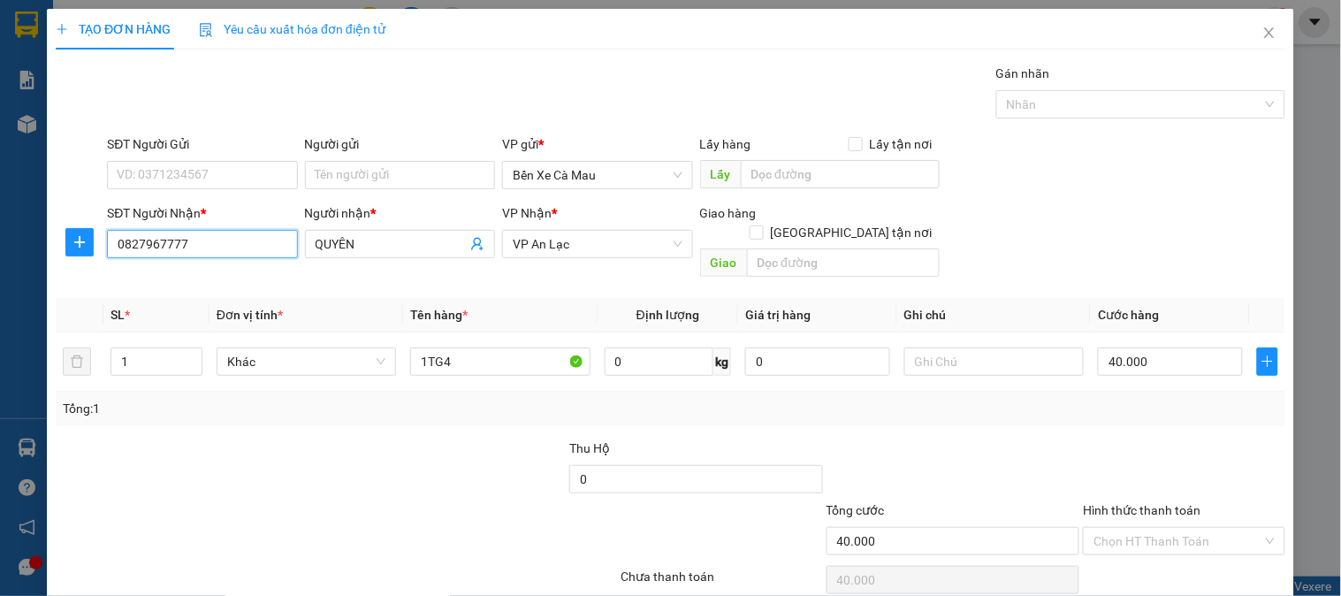
scroll to position [57, 0]
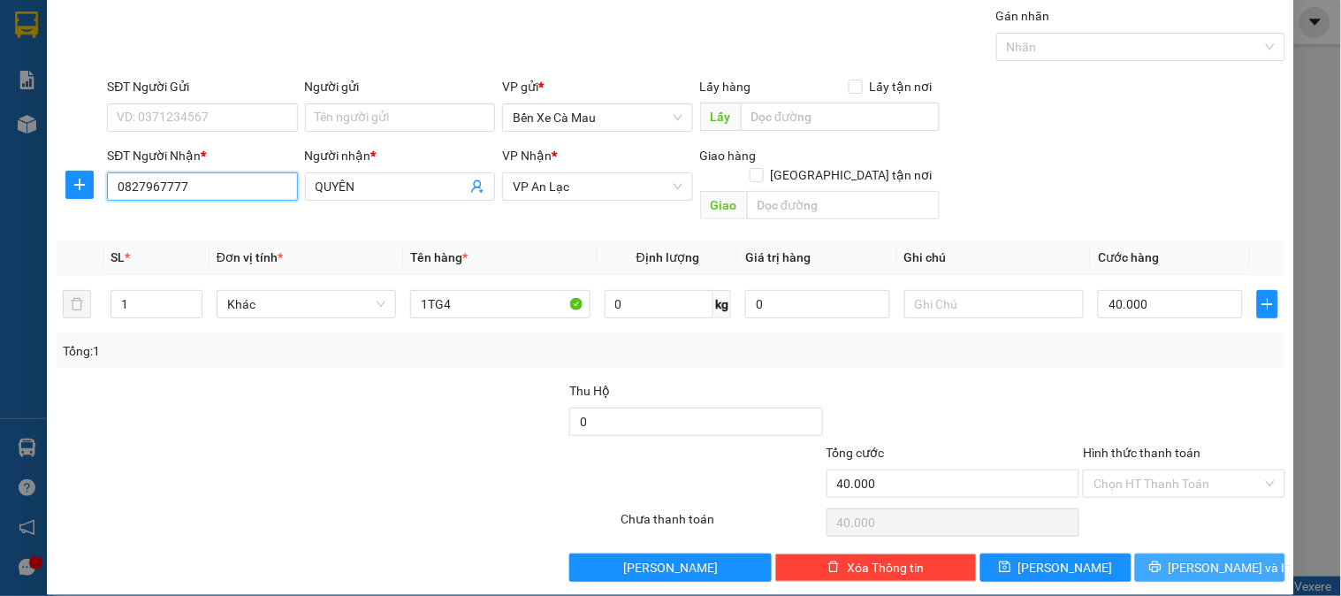
type input "0827967777"
click at [1190, 558] on span "[PERSON_NAME] và In" at bounding box center [1230, 567] width 124 height 19
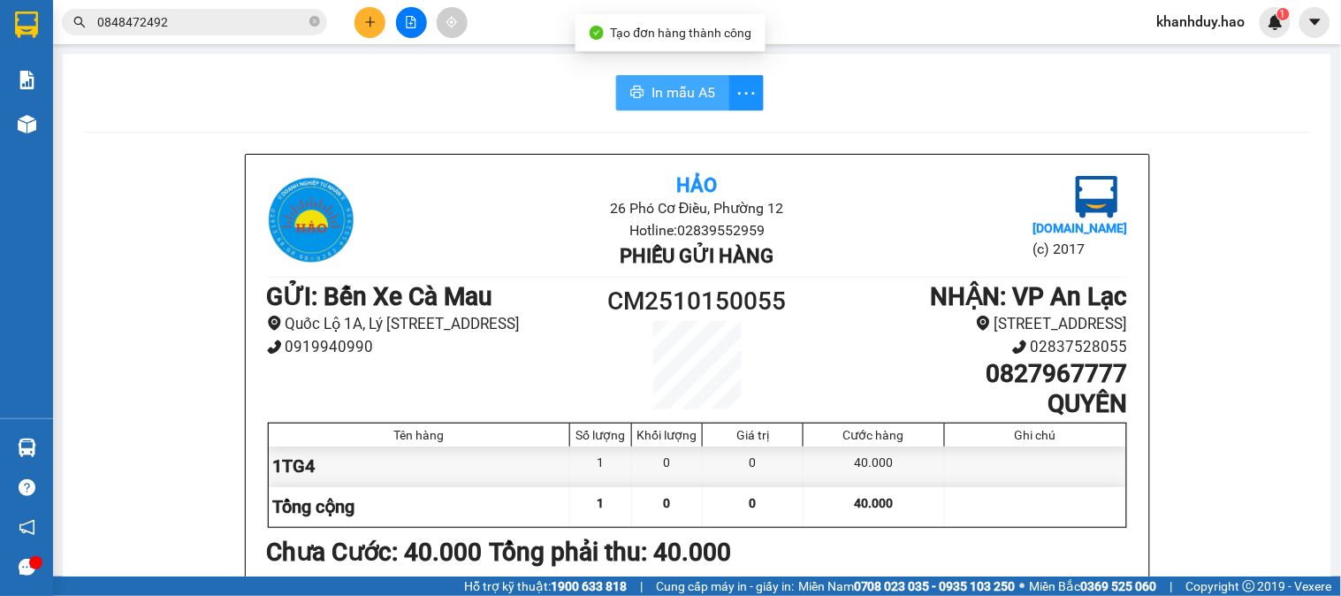
click at [683, 82] on span "In mẫu A5" at bounding box center [683, 92] width 64 height 22
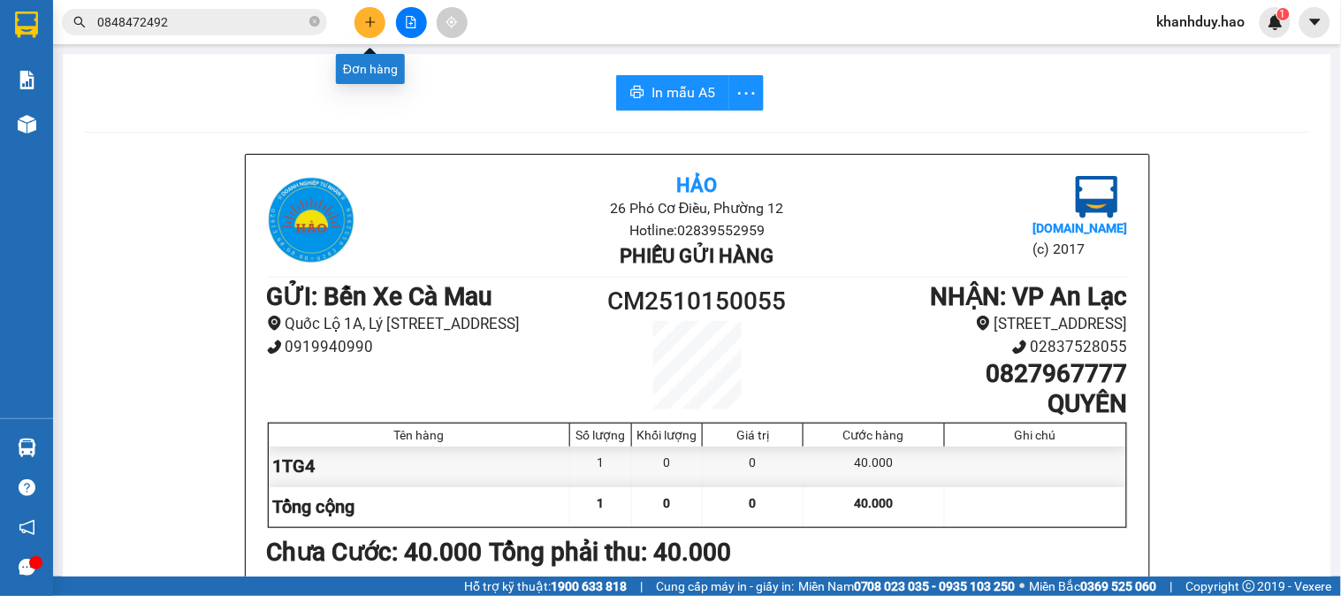
click at [356, 24] on button at bounding box center [369, 22] width 31 height 31
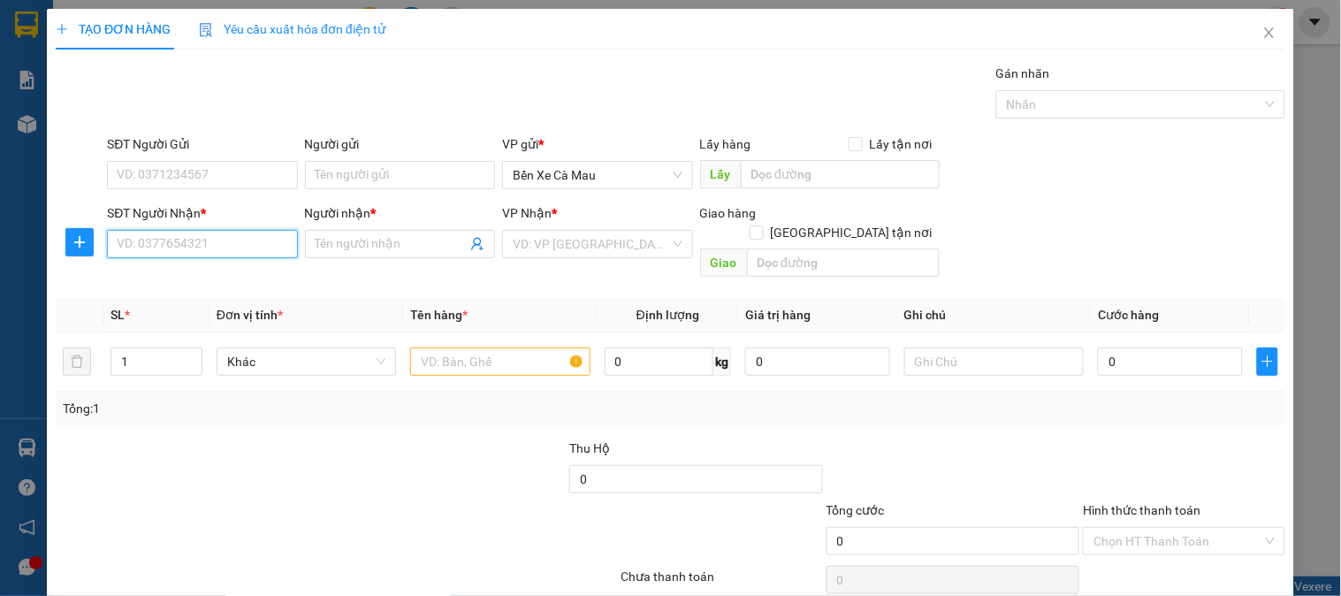
click at [224, 239] on input "SĐT Người Nhận *" at bounding box center [202, 244] width 190 height 28
click at [224, 285] on div "0938517107 - Chi" at bounding box center [200, 279] width 167 height 19
type input "0938517107"
type input "Chi"
type input "60.000"
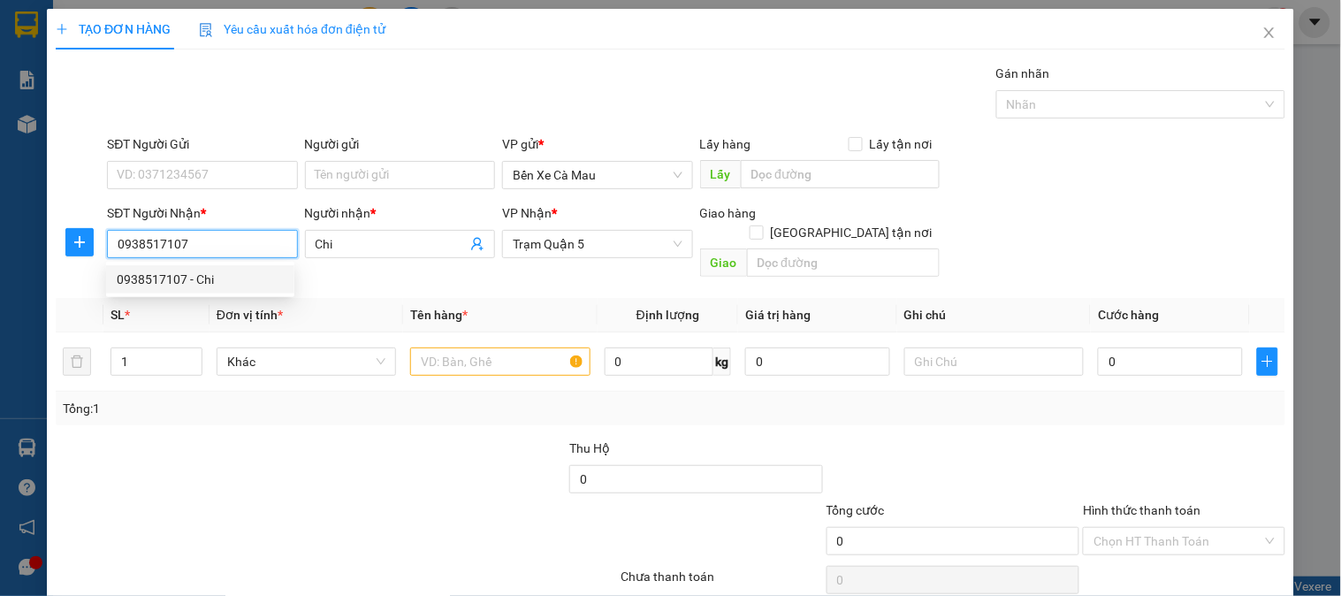
type input "60.000"
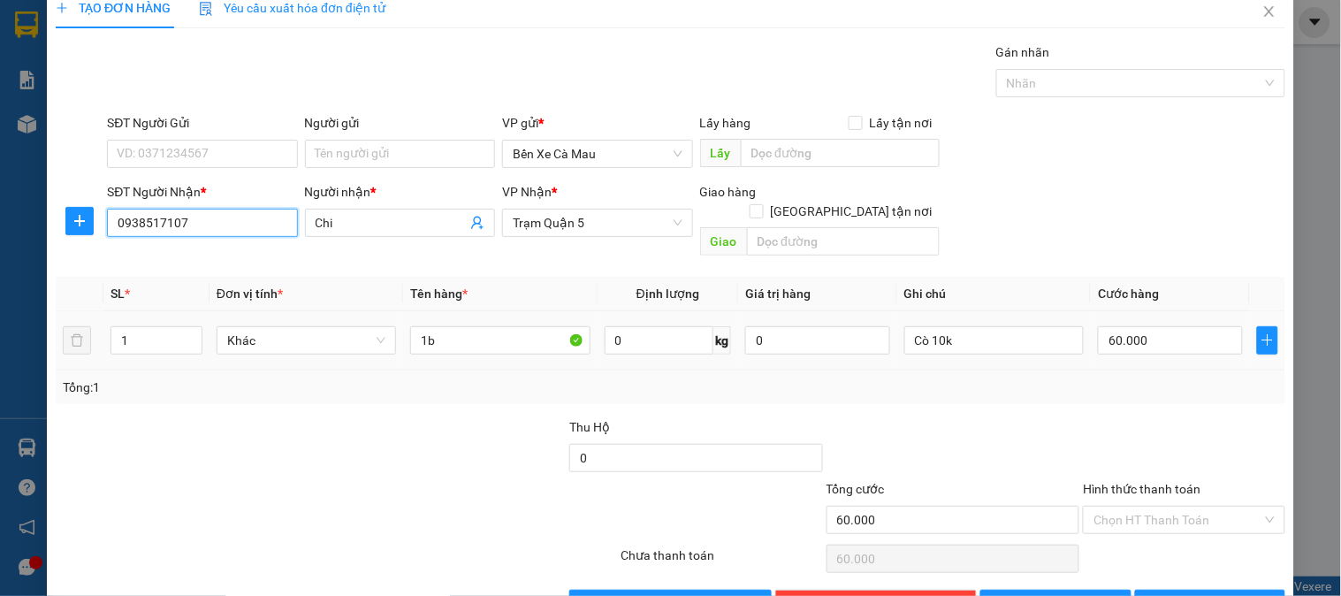
scroll to position [57, 0]
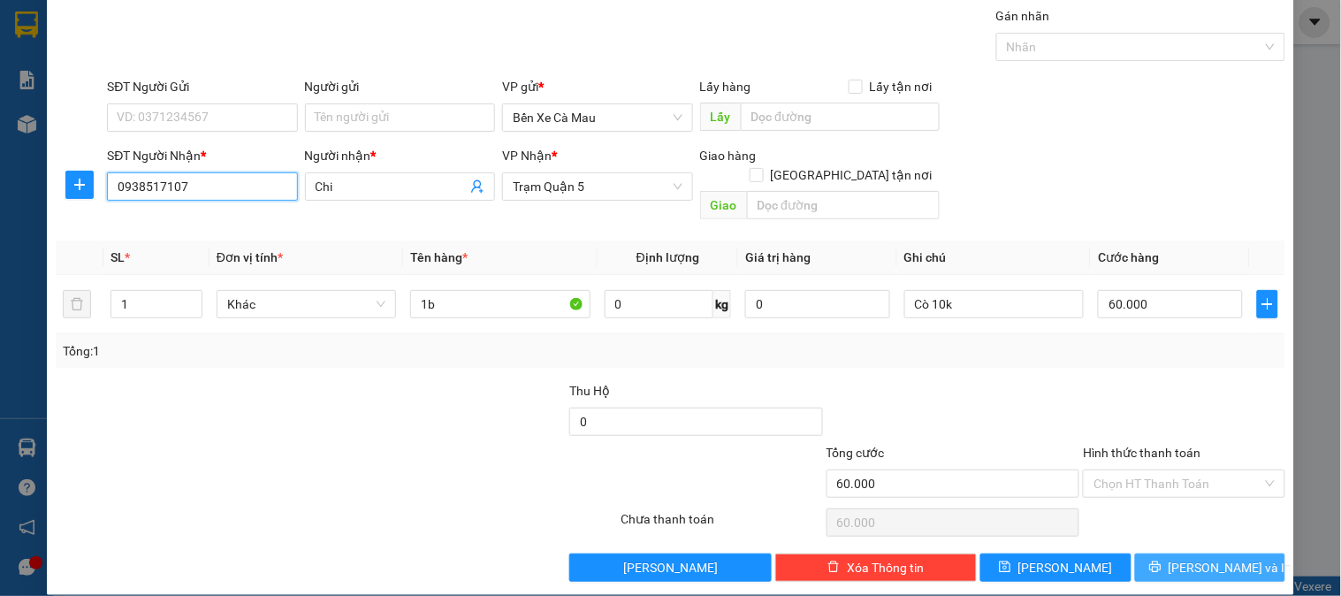
type input "0938517107"
click at [1147, 553] on button "[PERSON_NAME] và In" at bounding box center [1210, 567] width 150 height 28
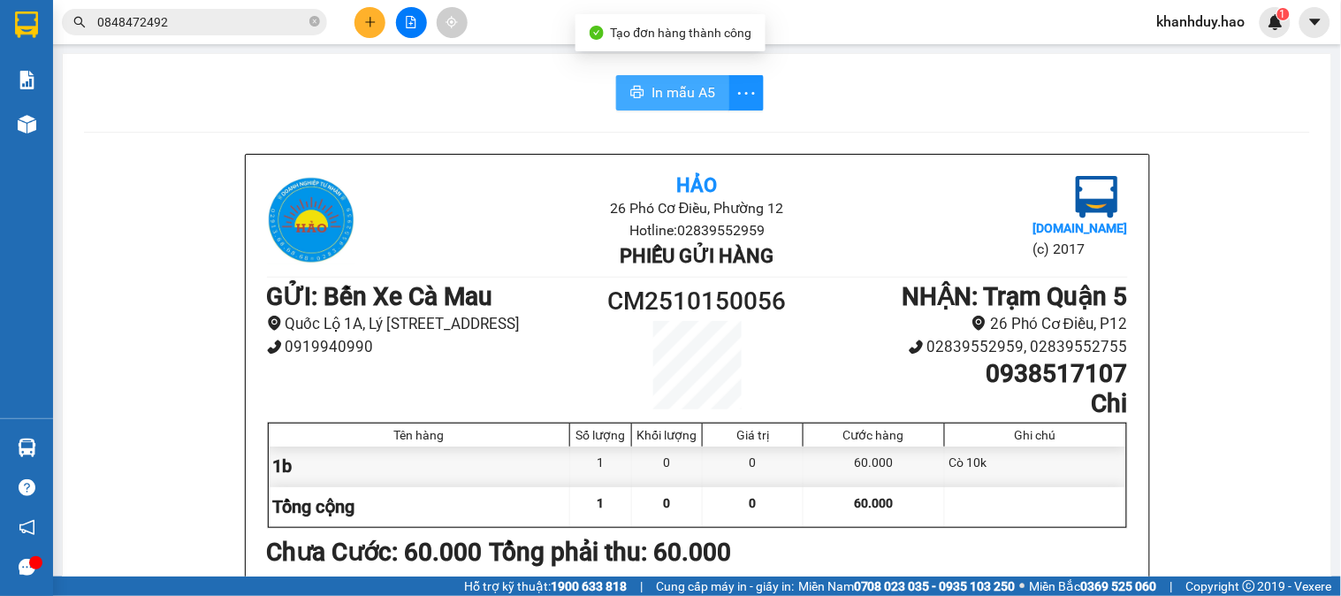
click at [657, 103] on span "In mẫu A5" at bounding box center [683, 92] width 64 height 22
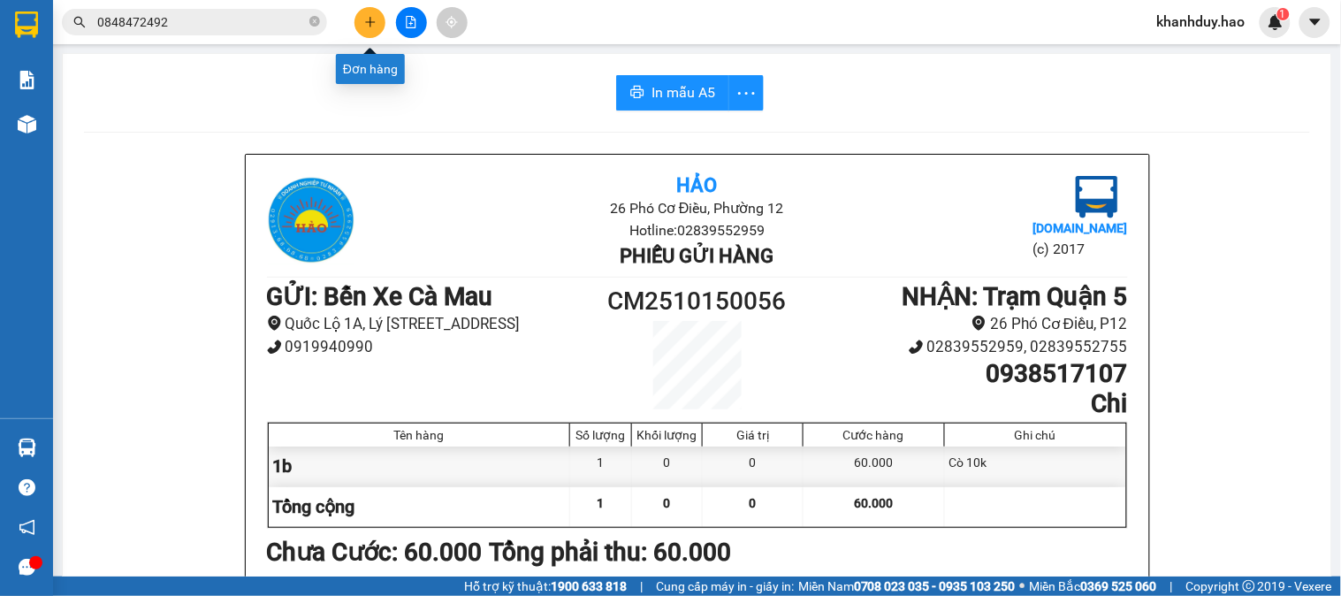
click at [378, 15] on button at bounding box center [369, 22] width 31 height 31
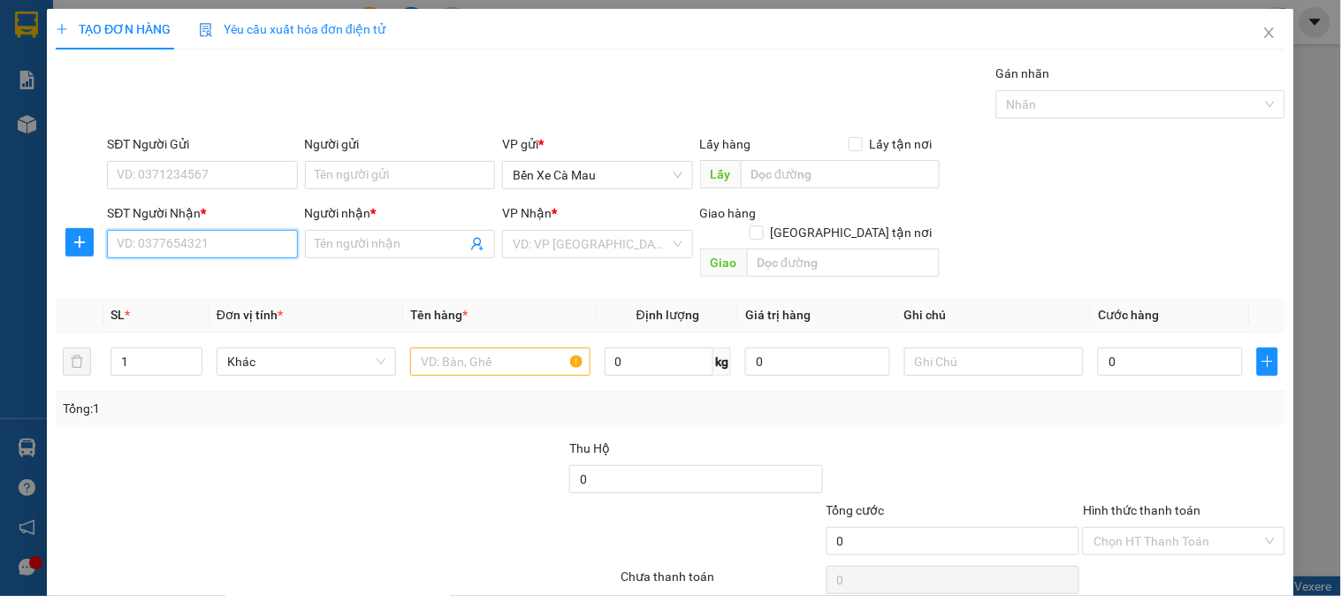
click at [254, 244] on input "SĐT Người Nhận *" at bounding box center [202, 244] width 190 height 28
type input "0"
click at [225, 305] on div "0934902076 - NGÂN" at bounding box center [200, 307] width 167 height 19
type input "0934902076"
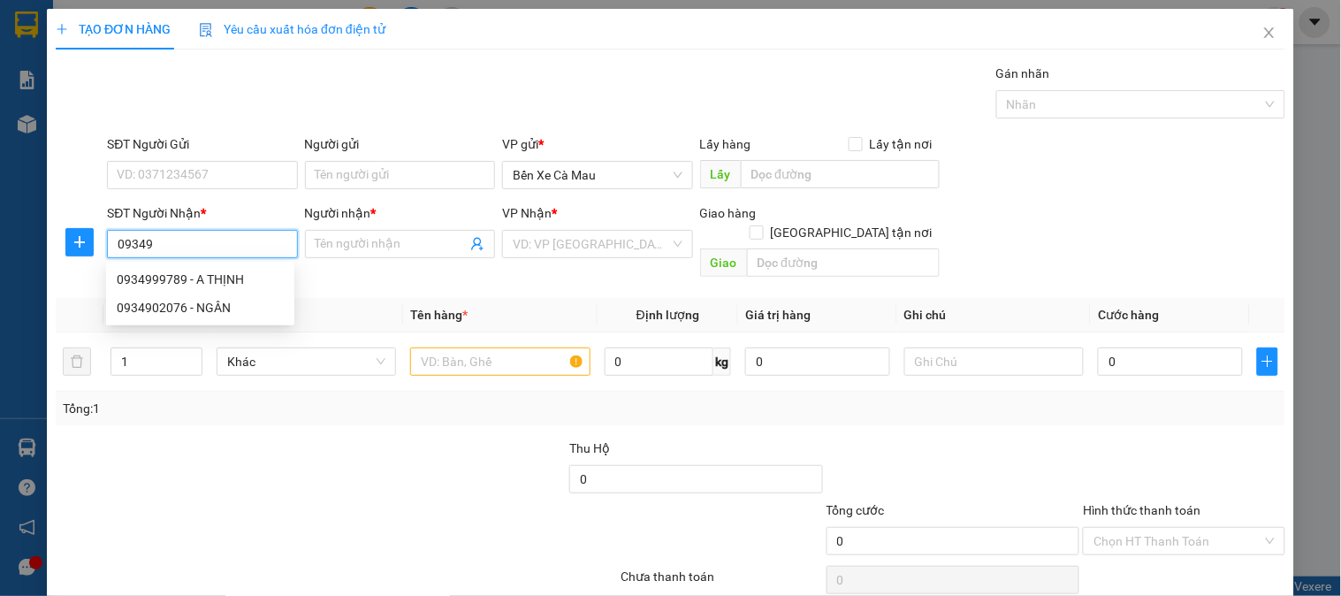
type input "NGÂN"
type input "30.000"
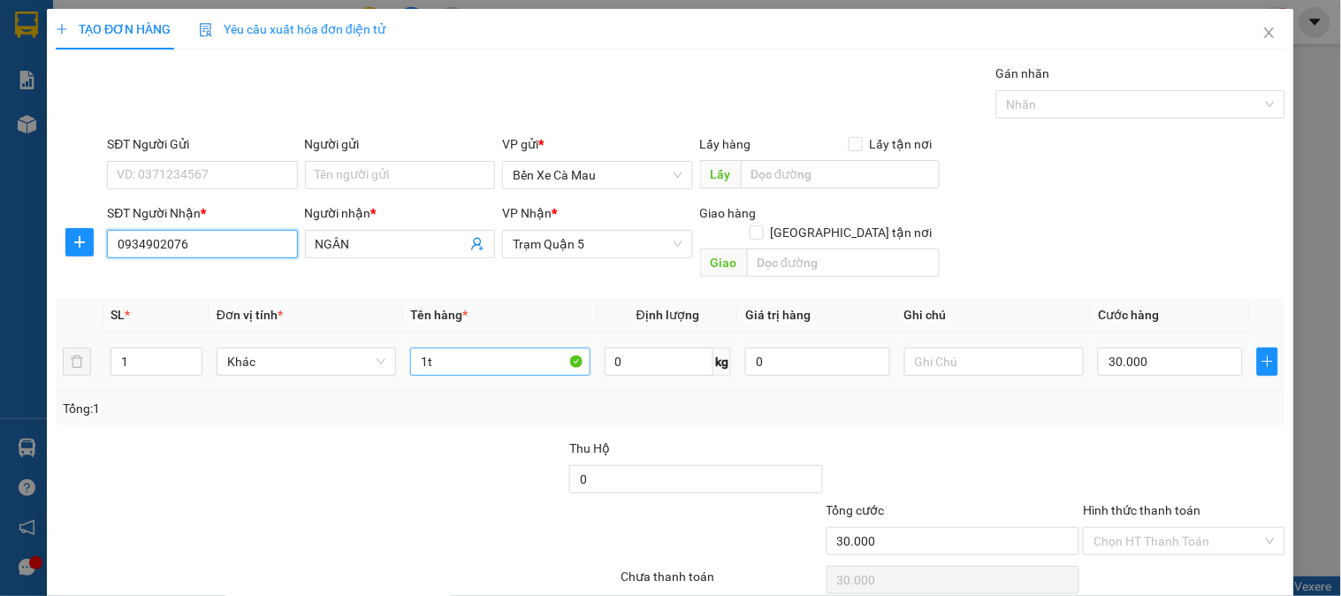
type input "0934902076"
click at [440, 347] on input "1t" at bounding box center [499, 361] width 179 height 28
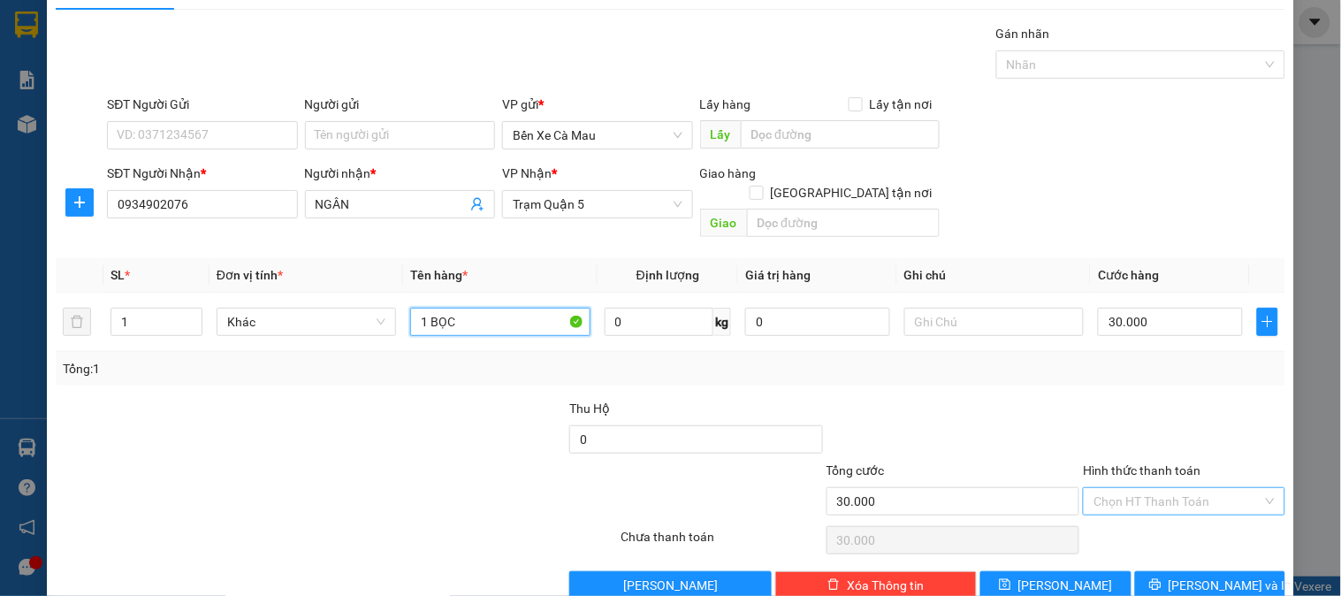
scroll to position [57, 0]
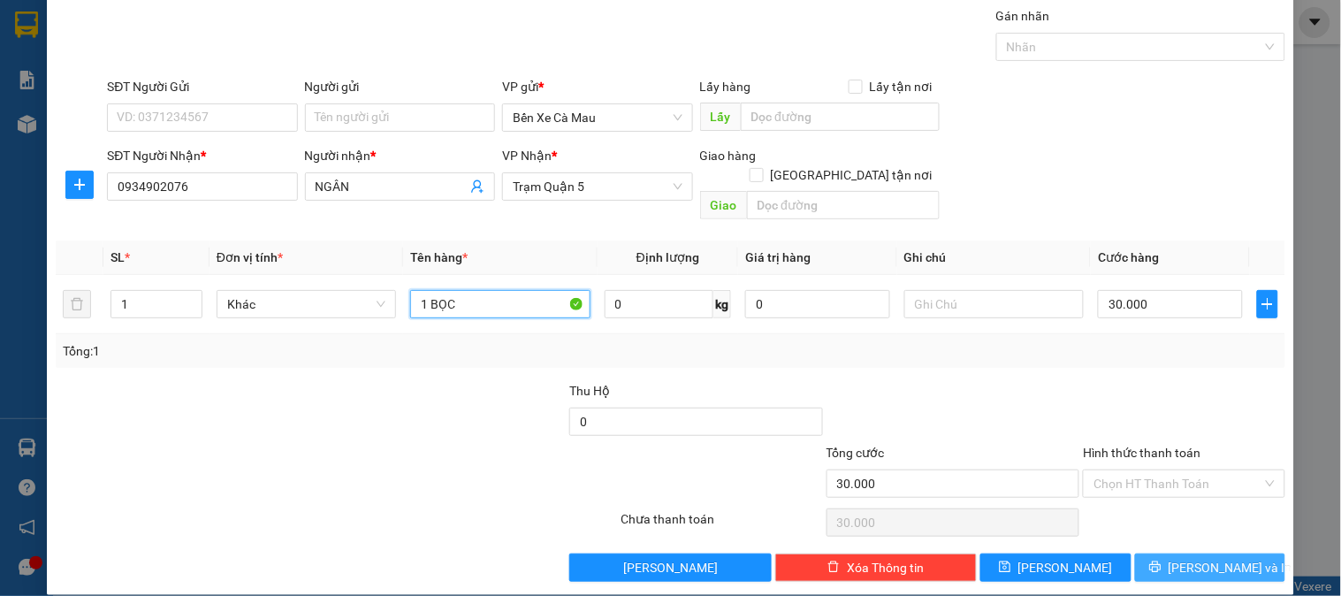
type input "1 BỌC"
click at [1158, 553] on button "[PERSON_NAME] và In" at bounding box center [1210, 567] width 150 height 28
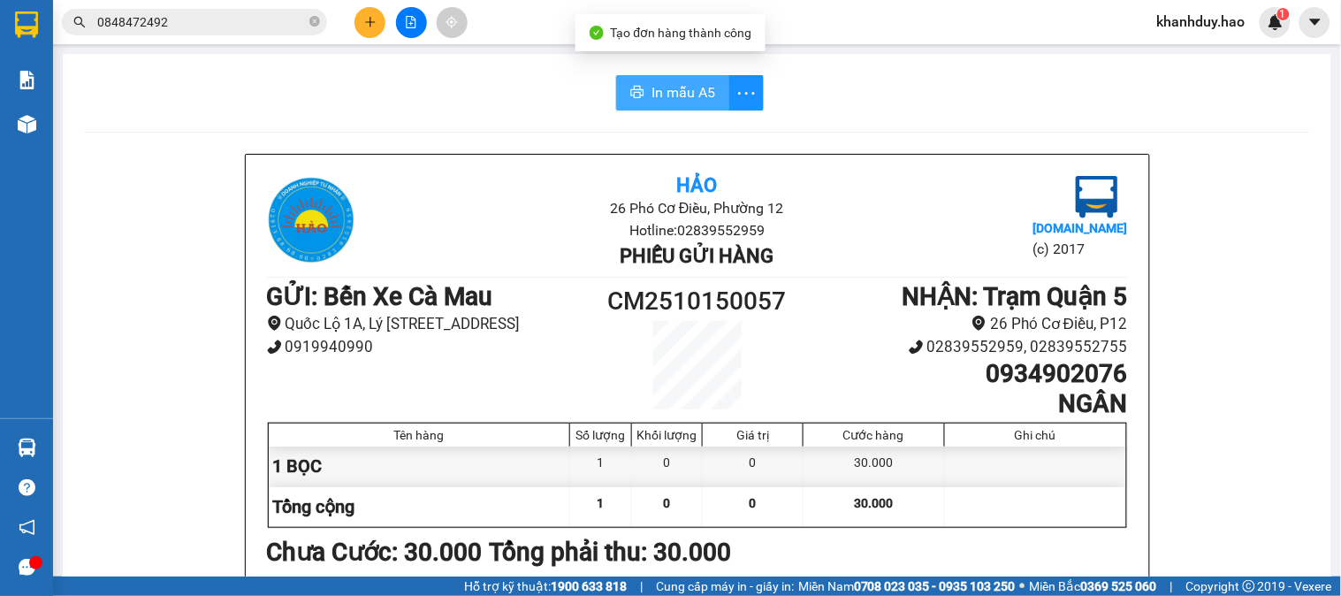
click at [651, 103] on span "In mẫu A5" at bounding box center [683, 92] width 64 height 22
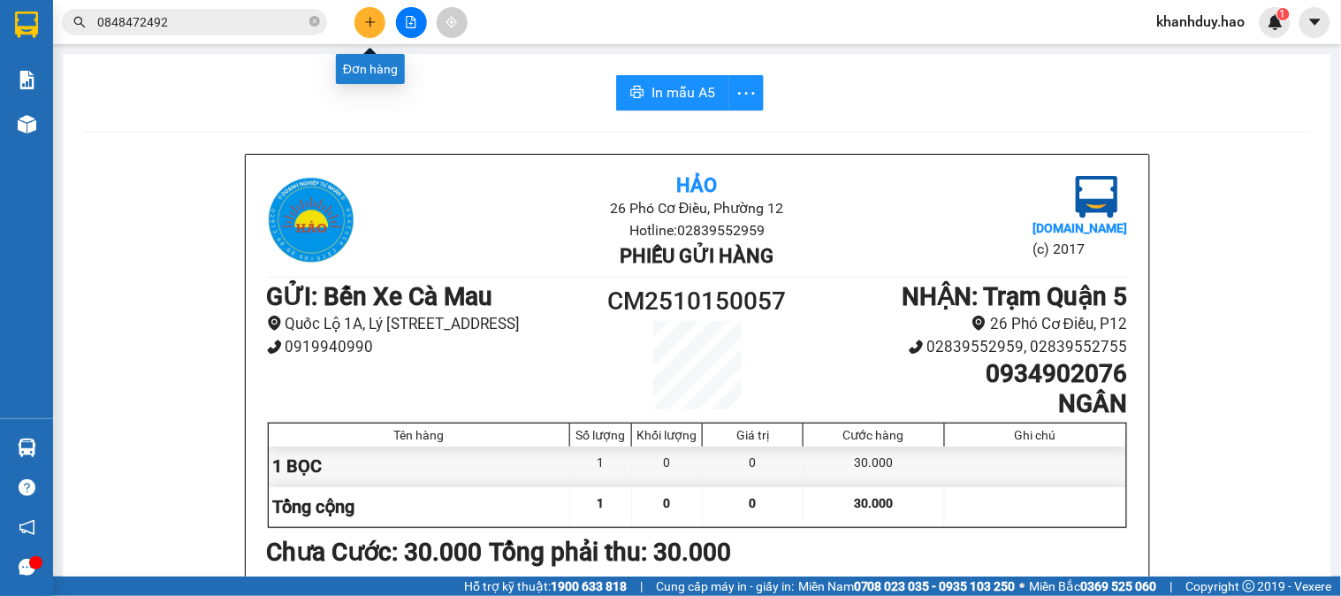
click at [364, 18] on icon "plus" at bounding box center [370, 22] width 12 height 12
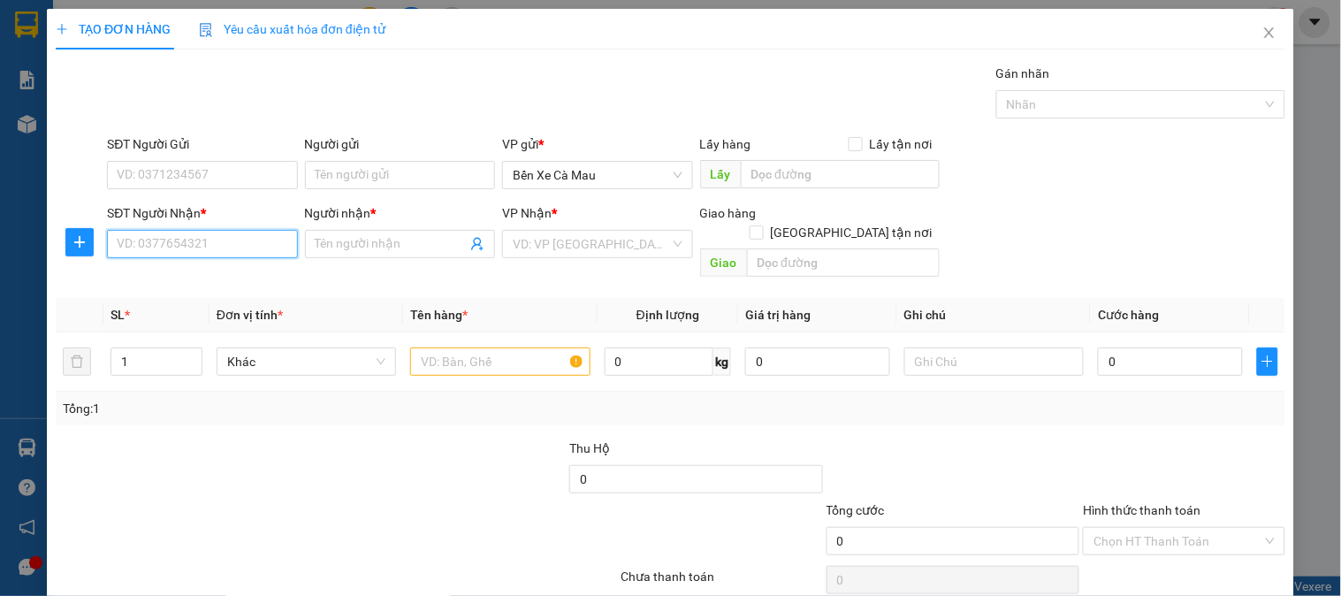
click at [271, 235] on input "SĐT Người Nhận *" at bounding box center [202, 244] width 190 height 28
click at [146, 277] on div "0943200468 - VY" at bounding box center [200, 279] width 167 height 19
type input "0943200468"
type input "VY"
type input "60.000"
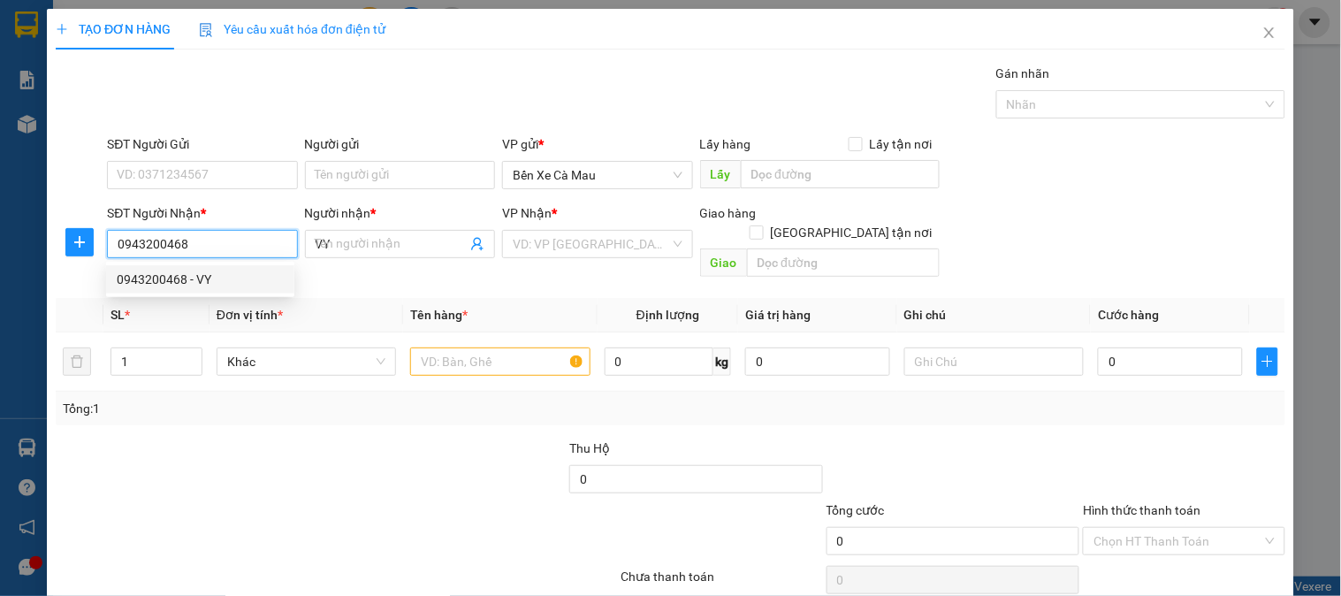
type input "60.000"
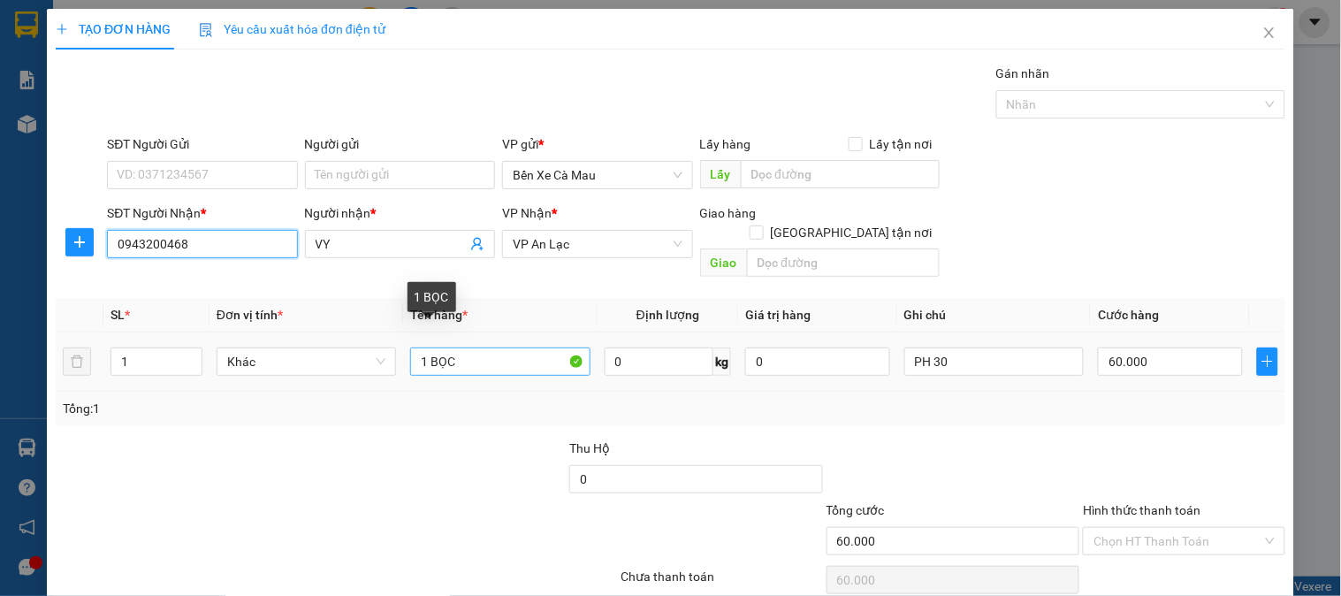
type input "0943200468"
click at [479, 347] on input "1 BỌC" at bounding box center [499, 361] width 179 height 28
type input "1 BAO"
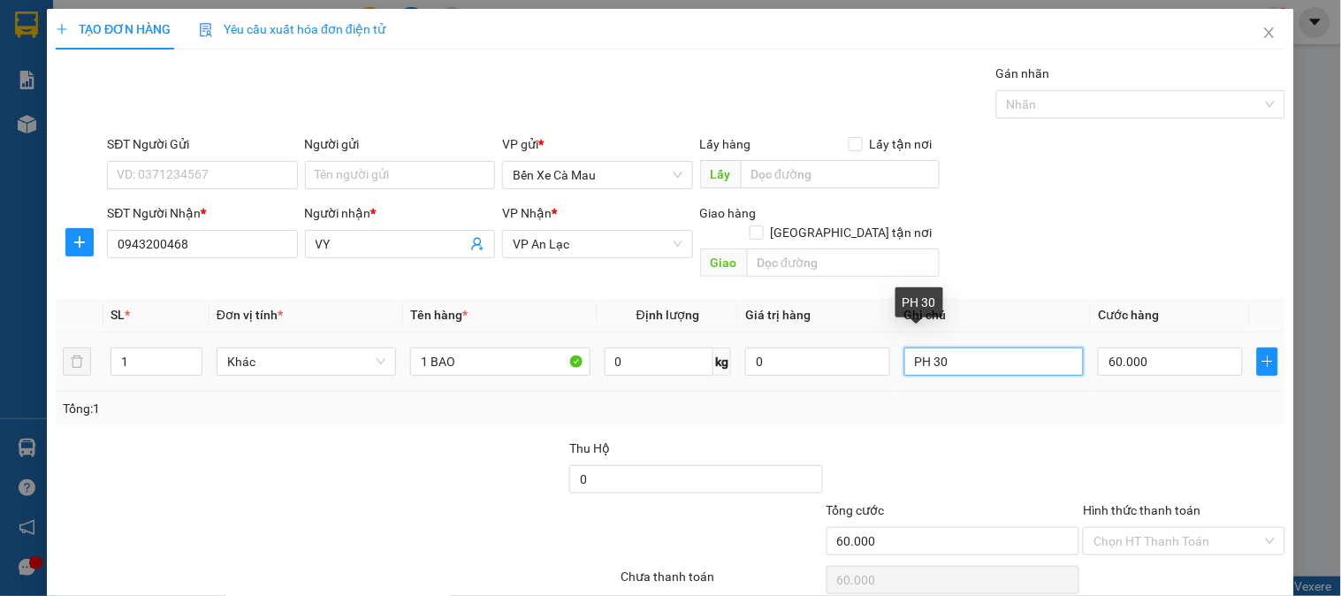
click at [937, 347] on input "PH 30" at bounding box center [993, 361] width 179 height 28
type input "PH 50"
click at [1144, 347] on input "60.000" at bounding box center [1170, 361] width 145 height 28
type input "0"
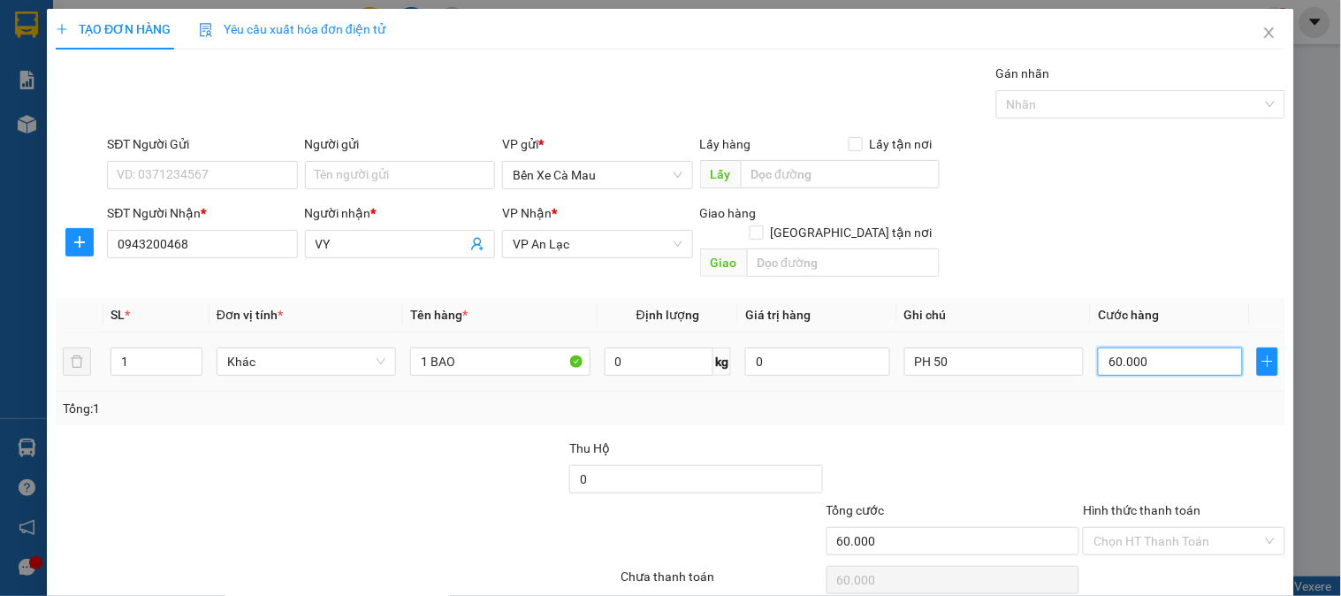
type input "0"
type input "1"
type input "001"
type input "12"
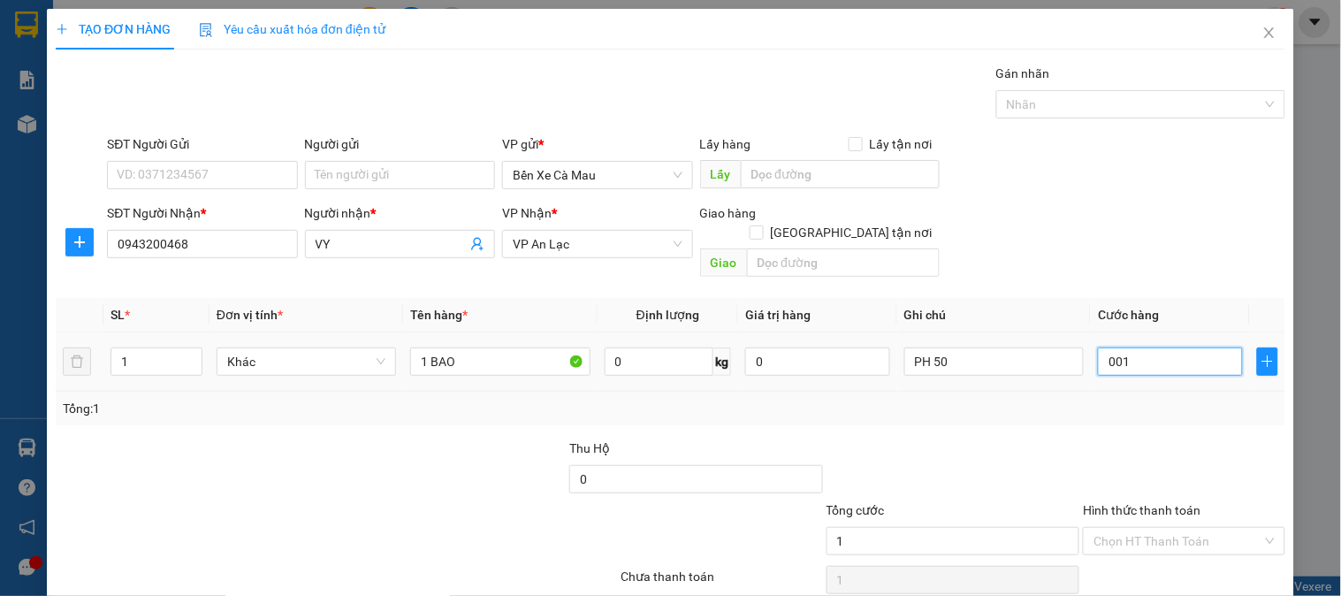
type input "12"
type input "0.012"
type input "120"
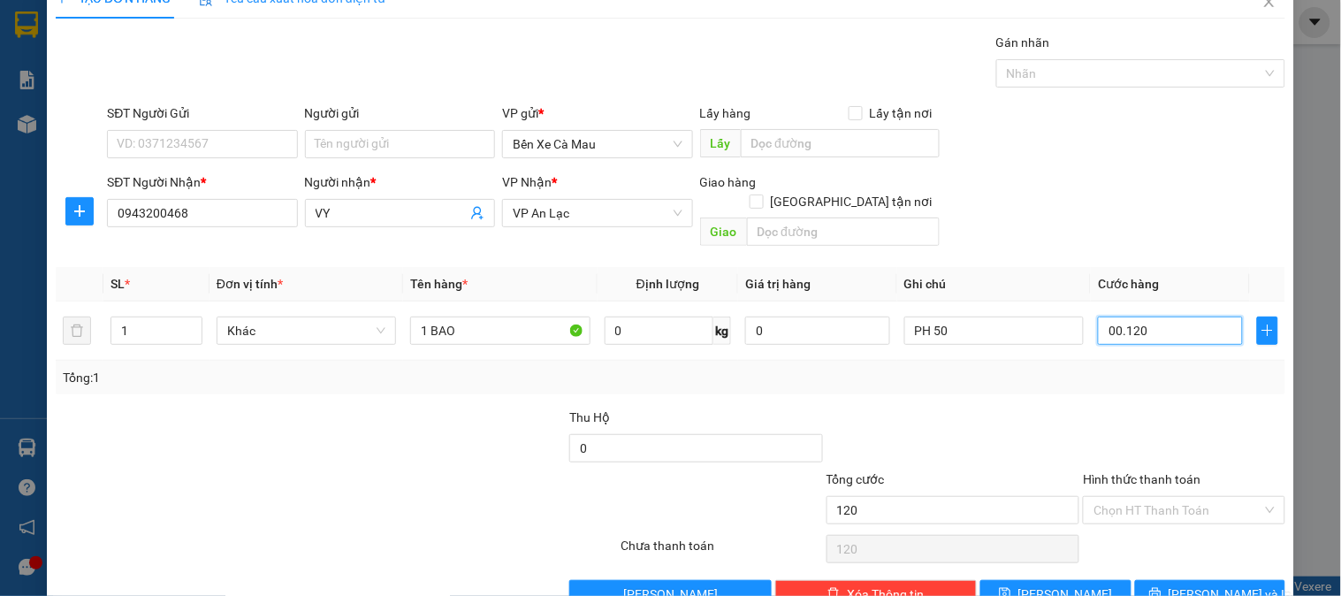
scroll to position [57, 0]
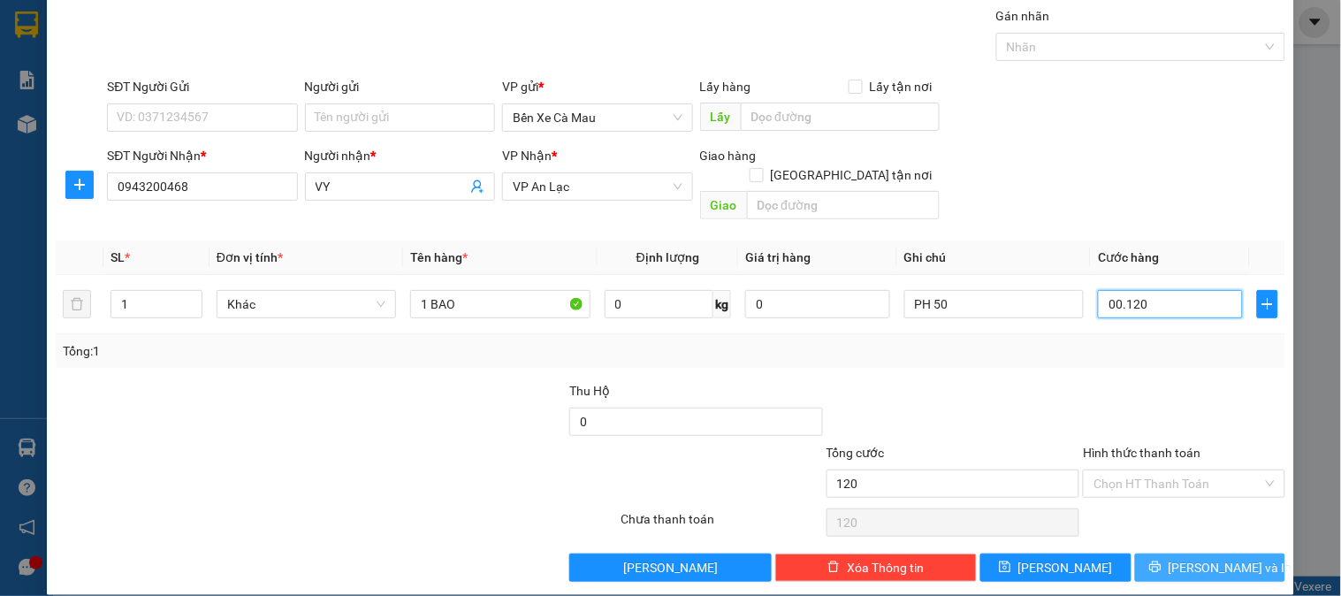
type input "00.120"
type input "120.000"
click at [1191, 558] on span "[PERSON_NAME] và In" at bounding box center [1230, 567] width 124 height 19
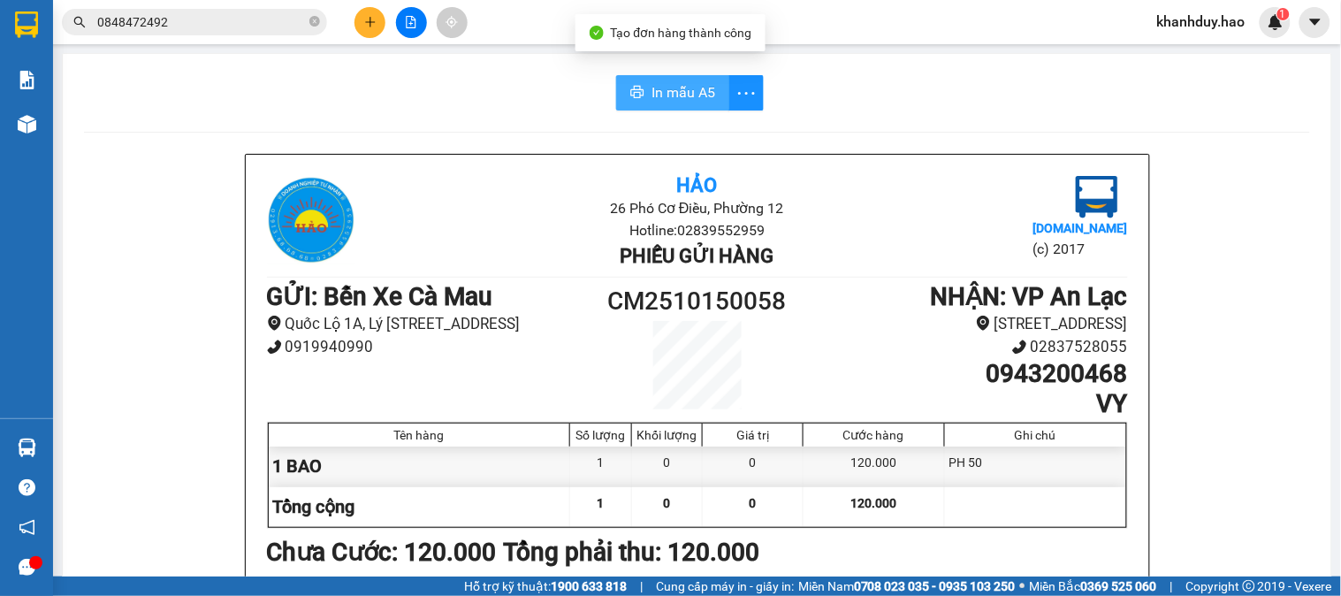
click at [670, 90] on span "In mẫu A5" at bounding box center [683, 92] width 64 height 22
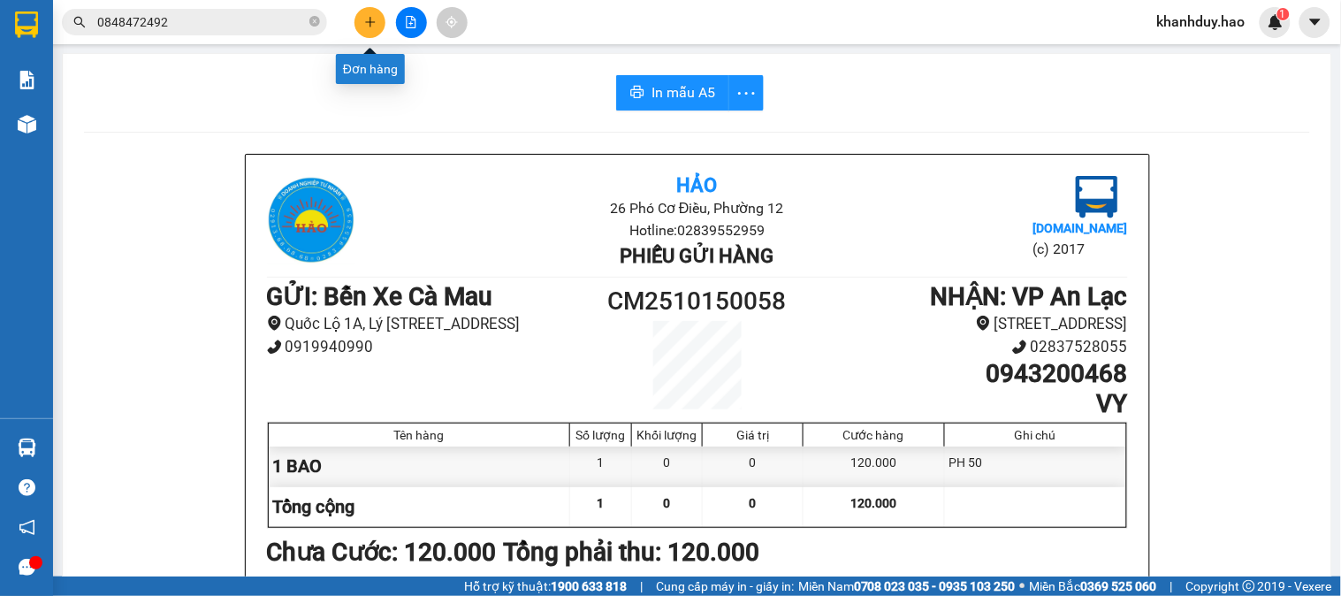
click at [377, 27] on button at bounding box center [369, 22] width 31 height 31
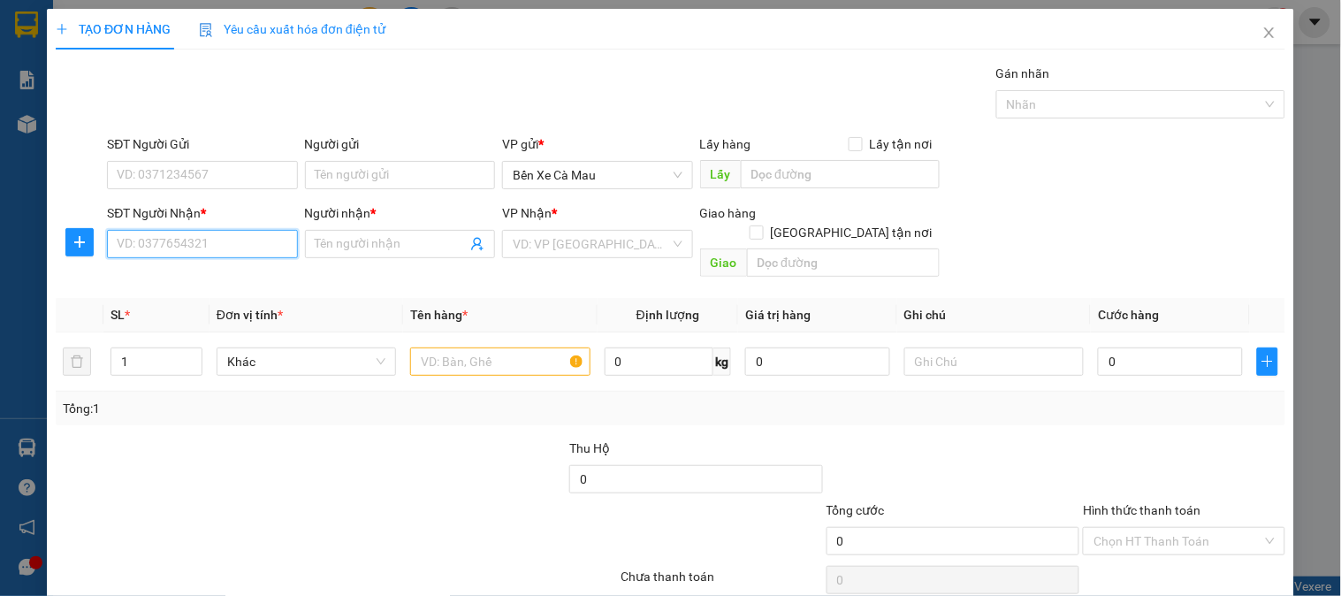
click at [216, 237] on input "SĐT Người Nhận *" at bounding box center [202, 244] width 190 height 28
click at [214, 281] on div "0919778243 - HƯƠNG" at bounding box center [200, 279] width 167 height 19
type input "0919778243"
type input "HƯƠNG"
type input "50.000"
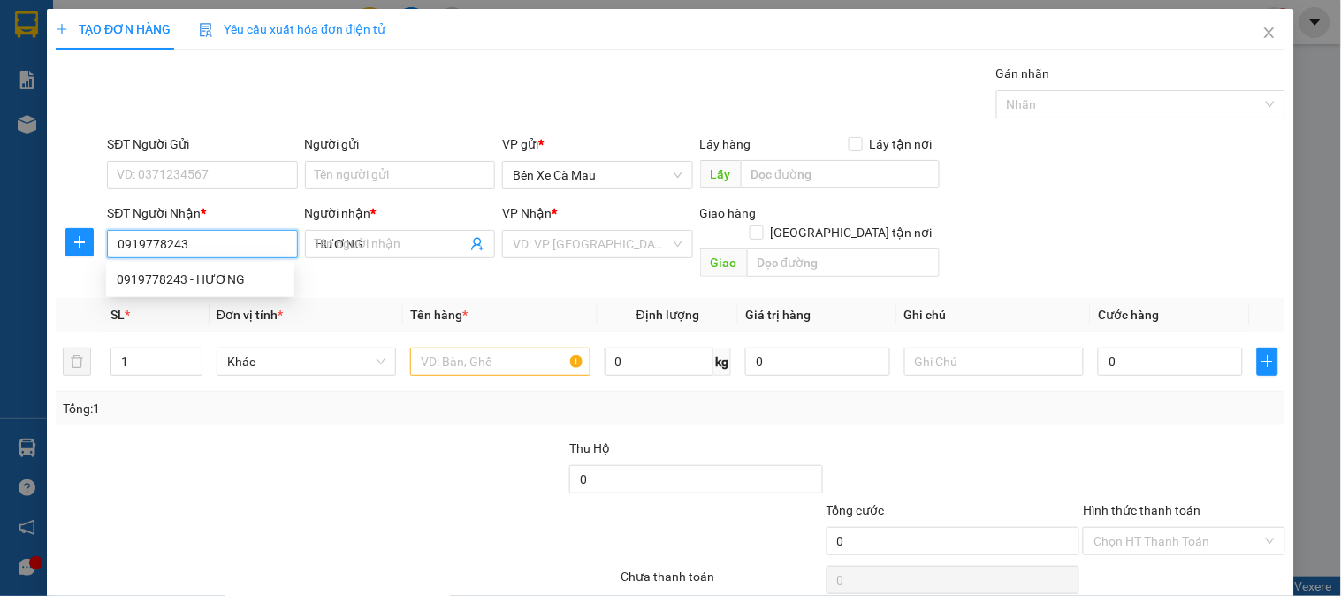
type input "50.000"
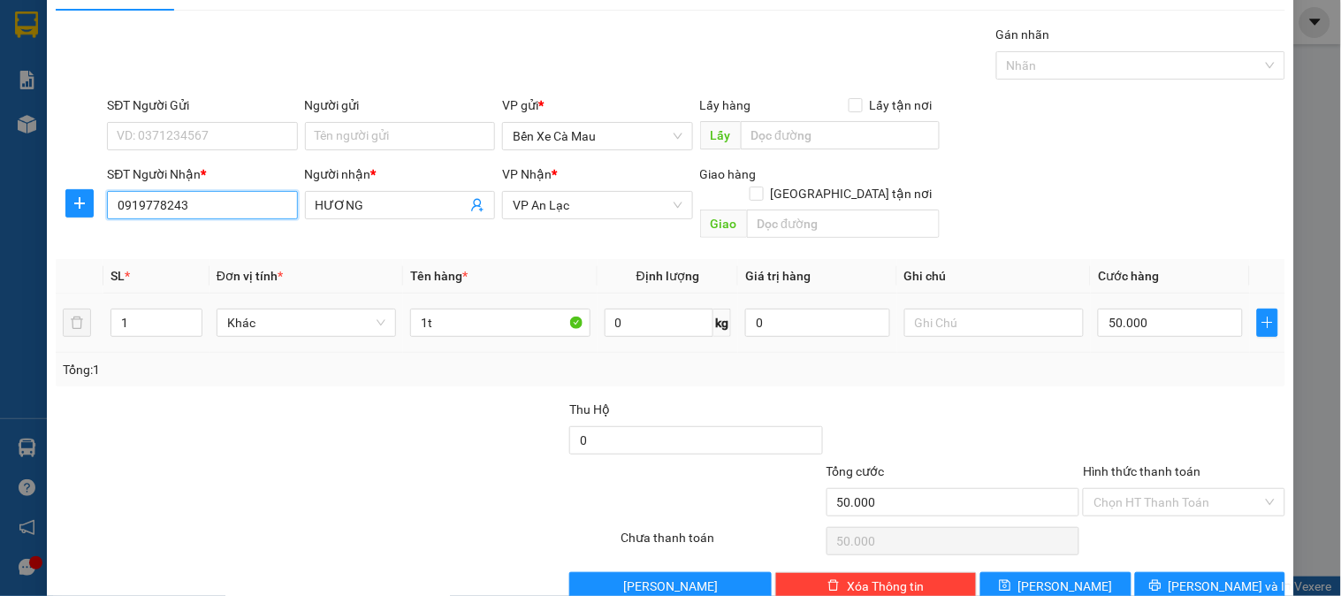
scroll to position [57, 0]
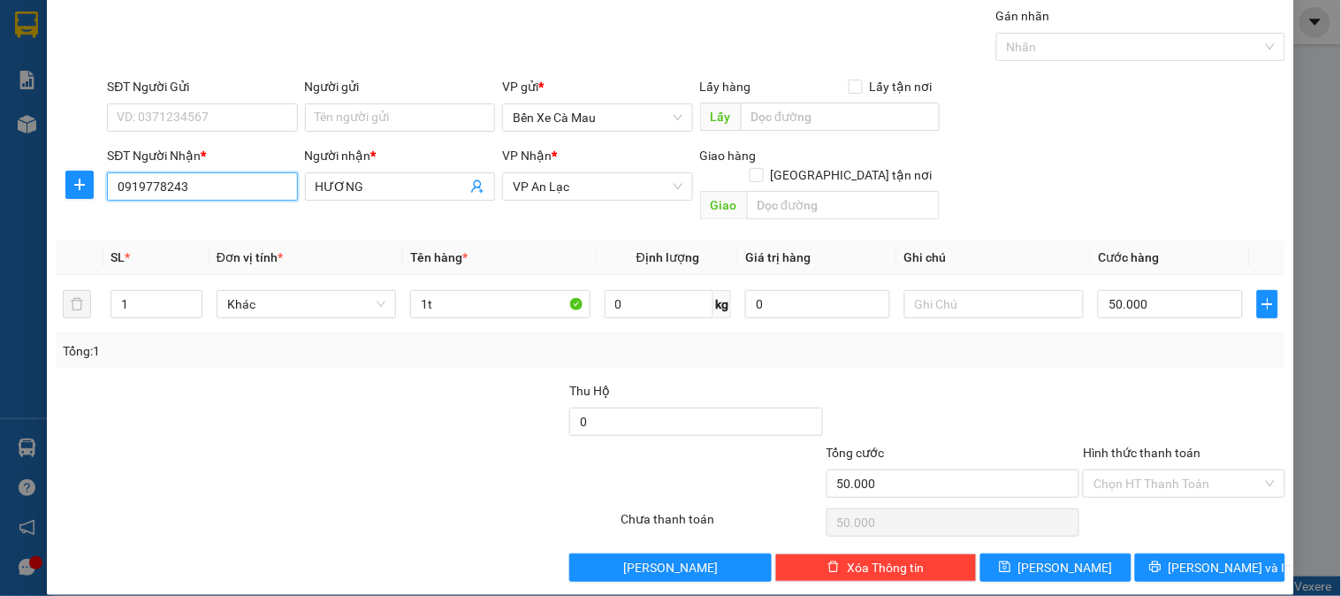
type input "0919778243"
click at [1144, 445] on label "Hình thức thanh toán" at bounding box center [1142, 452] width 118 height 14
click at [1144, 470] on input "Hình thức thanh toán" at bounding box center [1177, 483] width 168 height 27
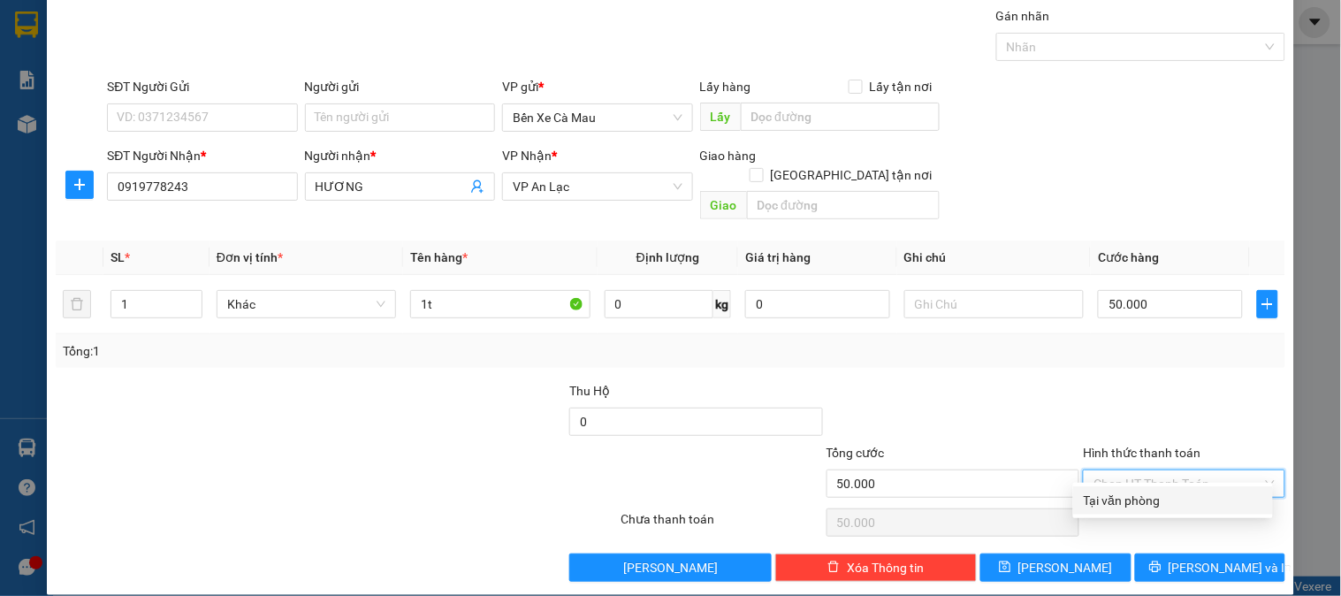
click at [1147, 491] on div "Tại văn phòng" at bounding box center [1172, 499] width 179 height 19
type input "0"
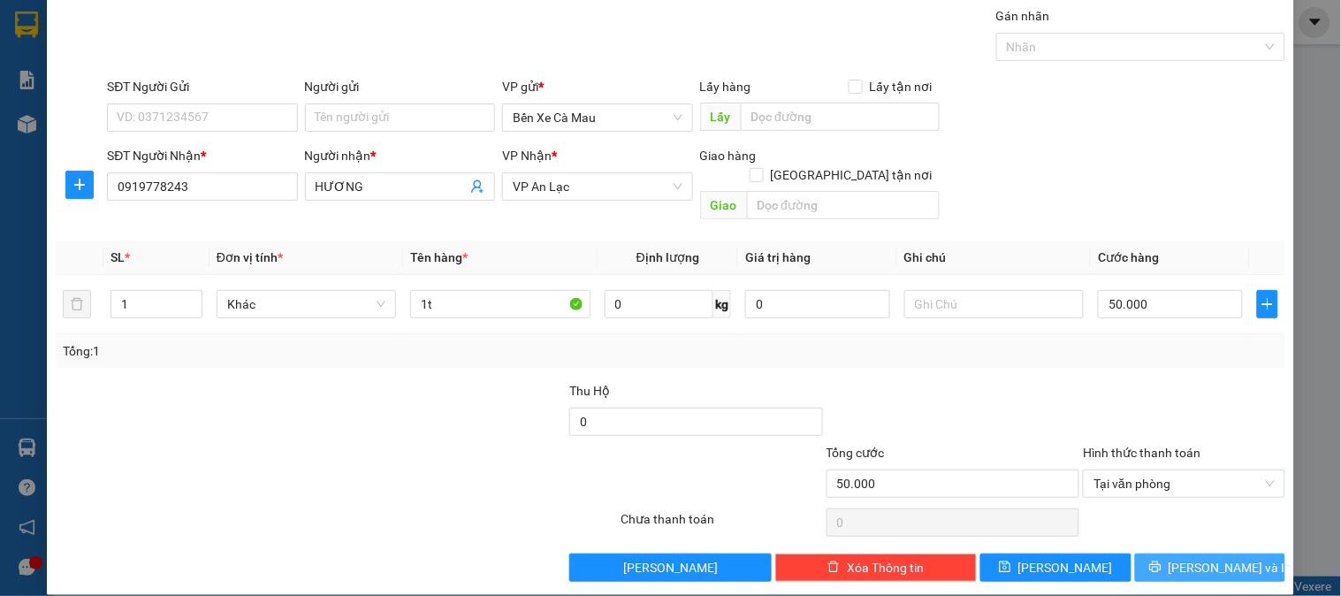
click at [1144, 553] on button "[PERSON_NAME] và In" at bounding box center [1210, 567] width 150 height 28
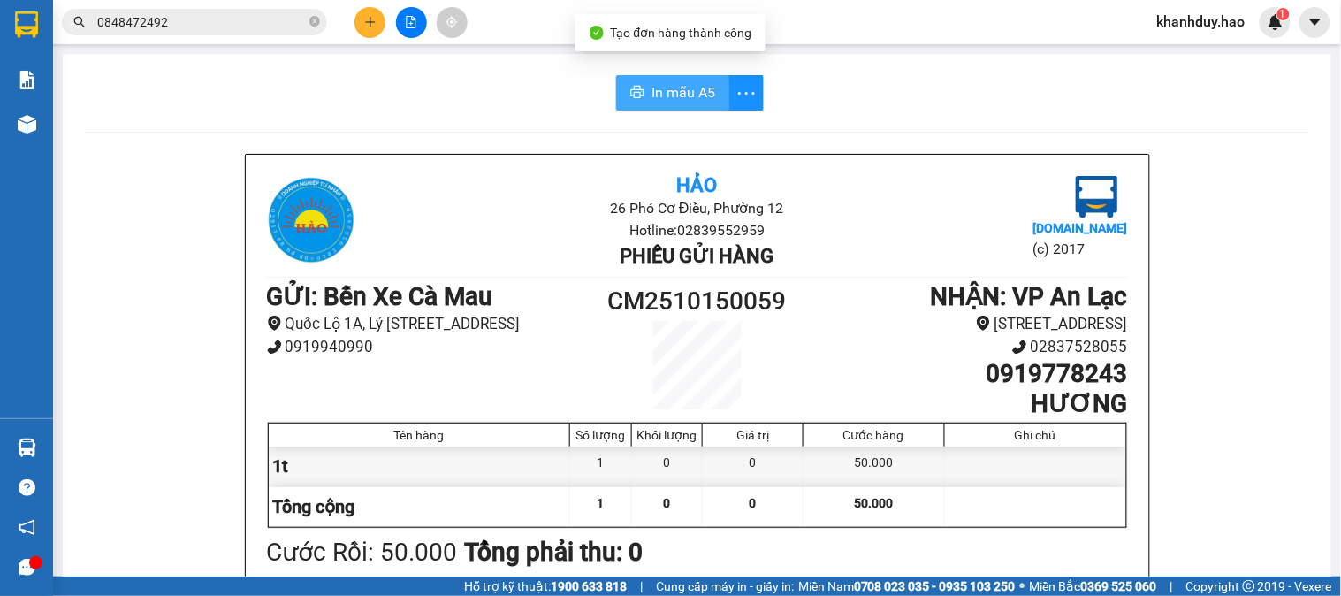
click at [677, 94] on span "In mẫu A5" at bounding box center [683, 92] width 64 height 22
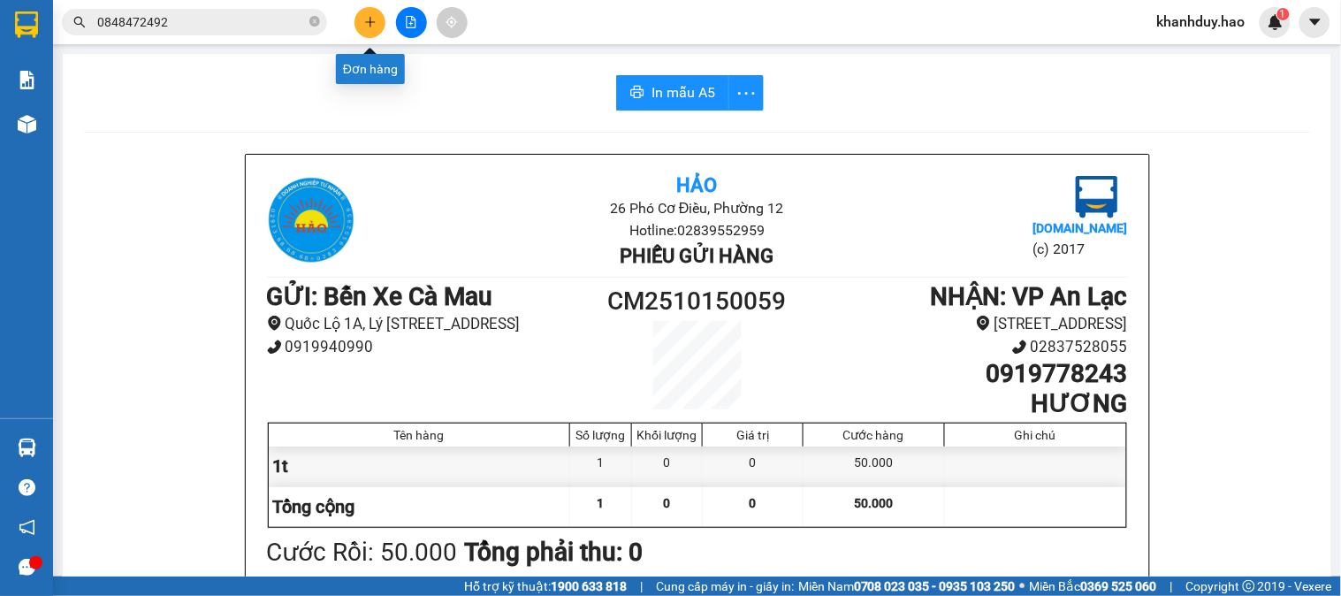
click at [371, 19] on icon "plus" at bounding box center [370, 22] width 12 height 12
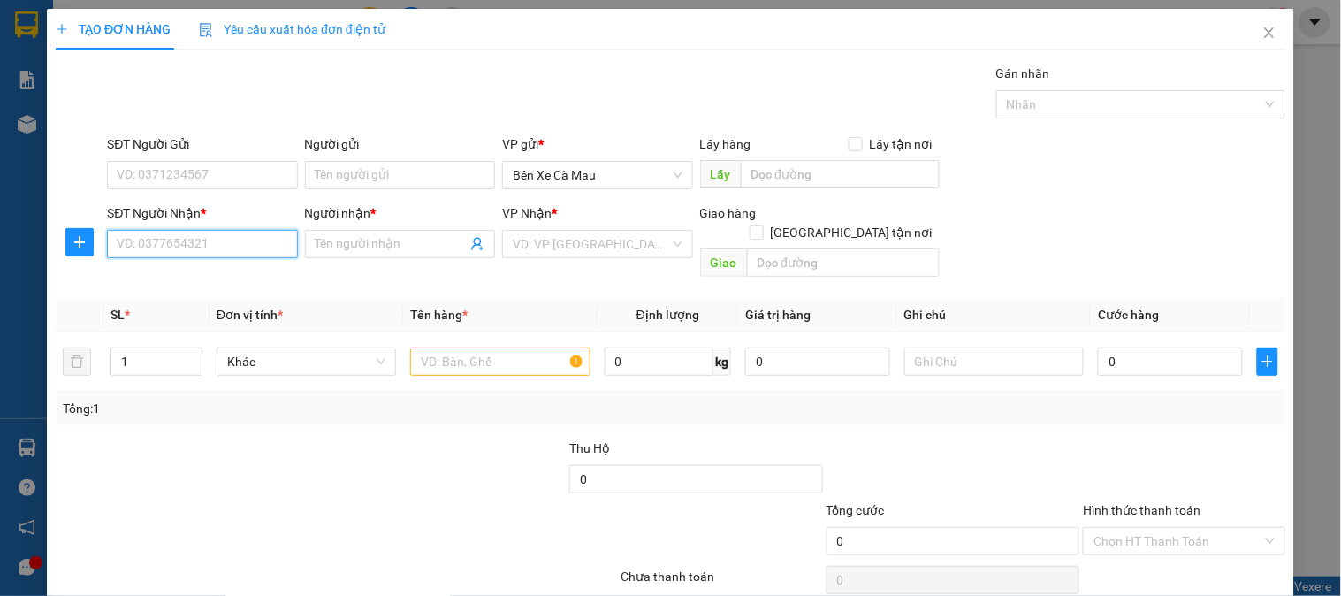
click at [262, 250] on input "SĐT Người Nhận *" at bounding box center [202, 244] width 190 height 28
type input "0976958915"
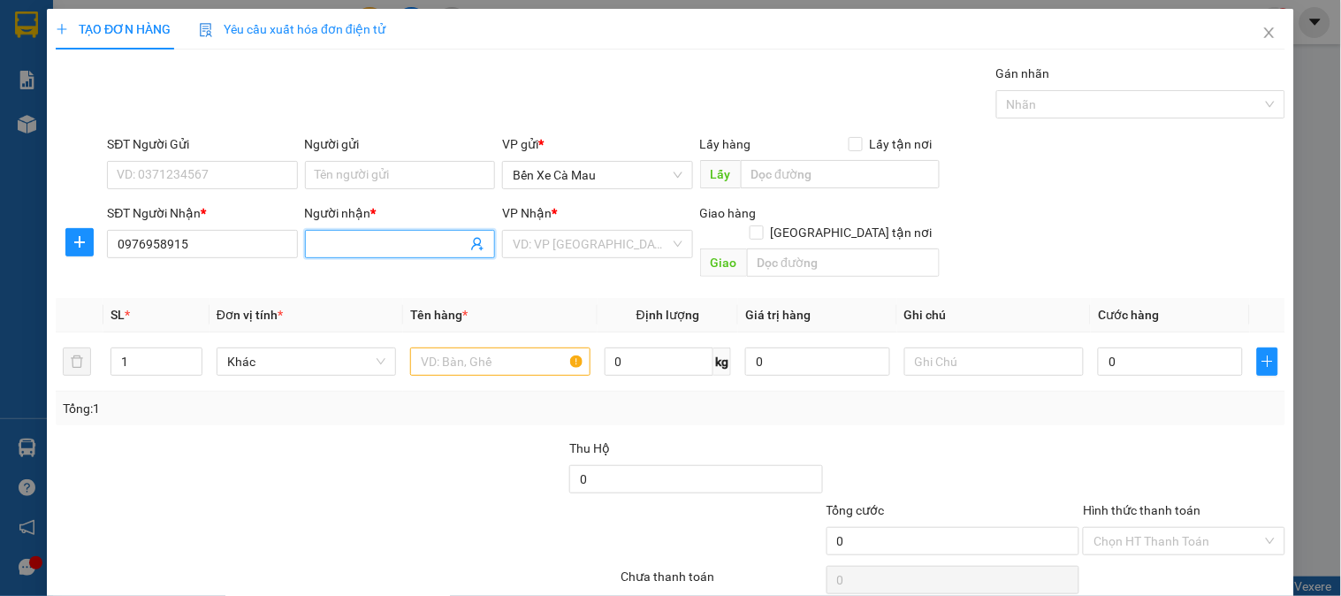
click at [359, 244] on input "Người nhận *" at bounding box center [390, 243] width 151 height 19
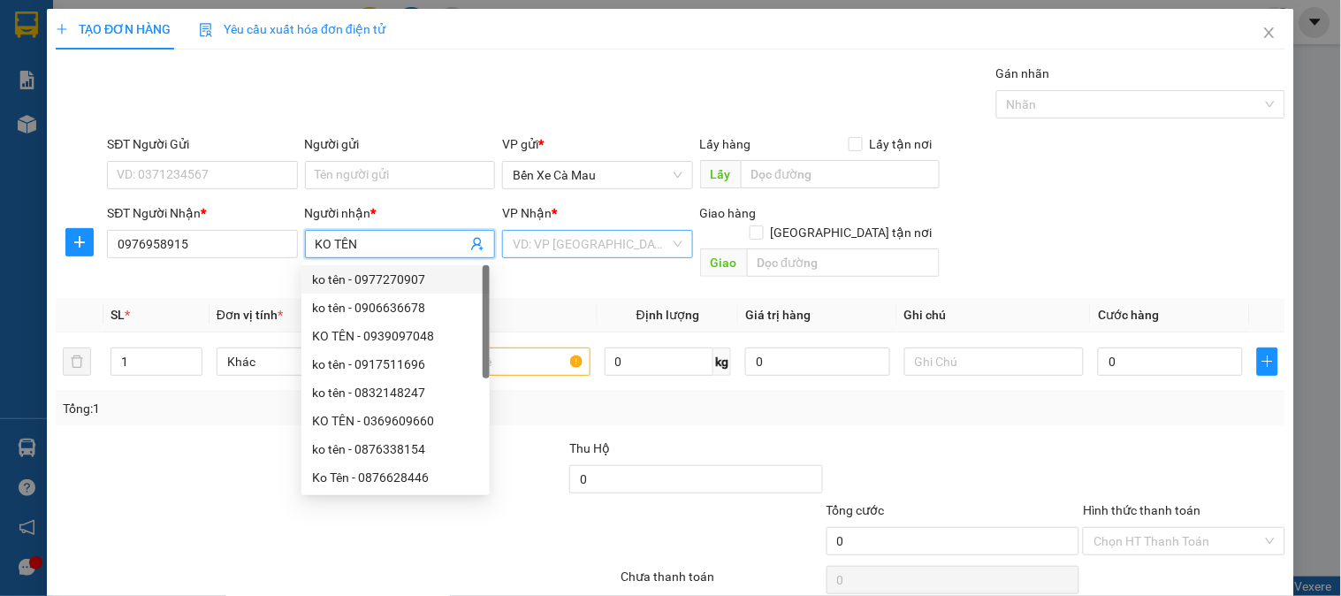
type input "KO TÊN"
click at [569, 244] on input "search" at bounding box center [591, 244] width 156 height 27
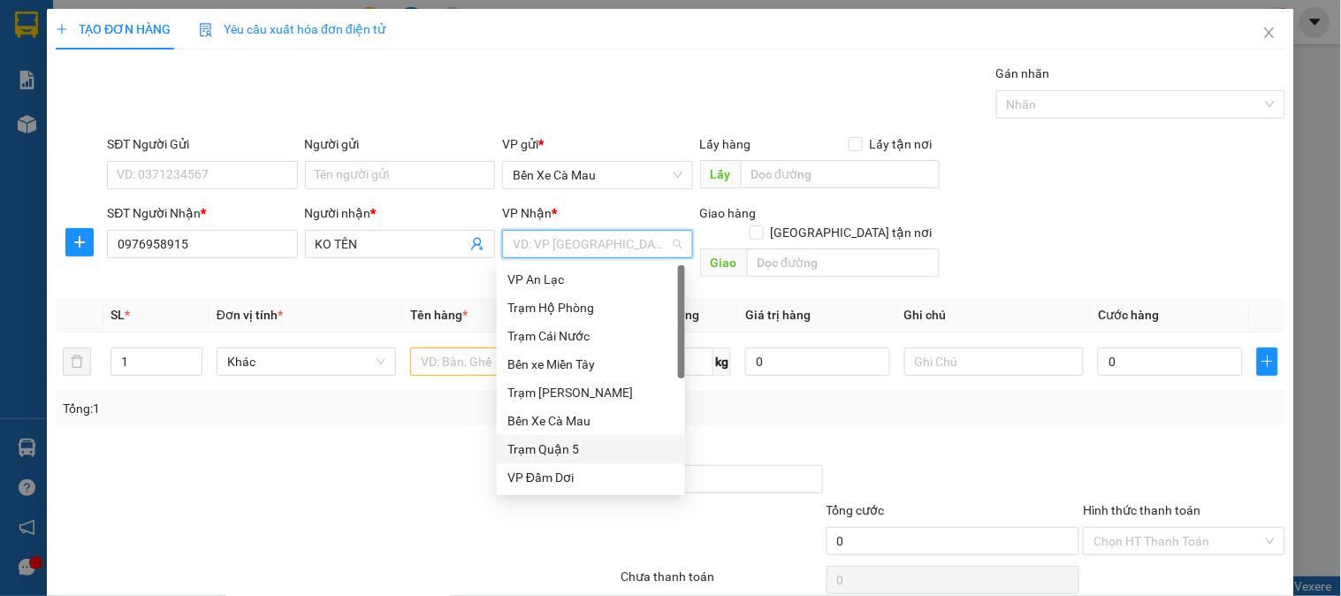
click at [572, 442] on div "Trạm Quận 5" at bounding box center [590, 448] width 167 height 19
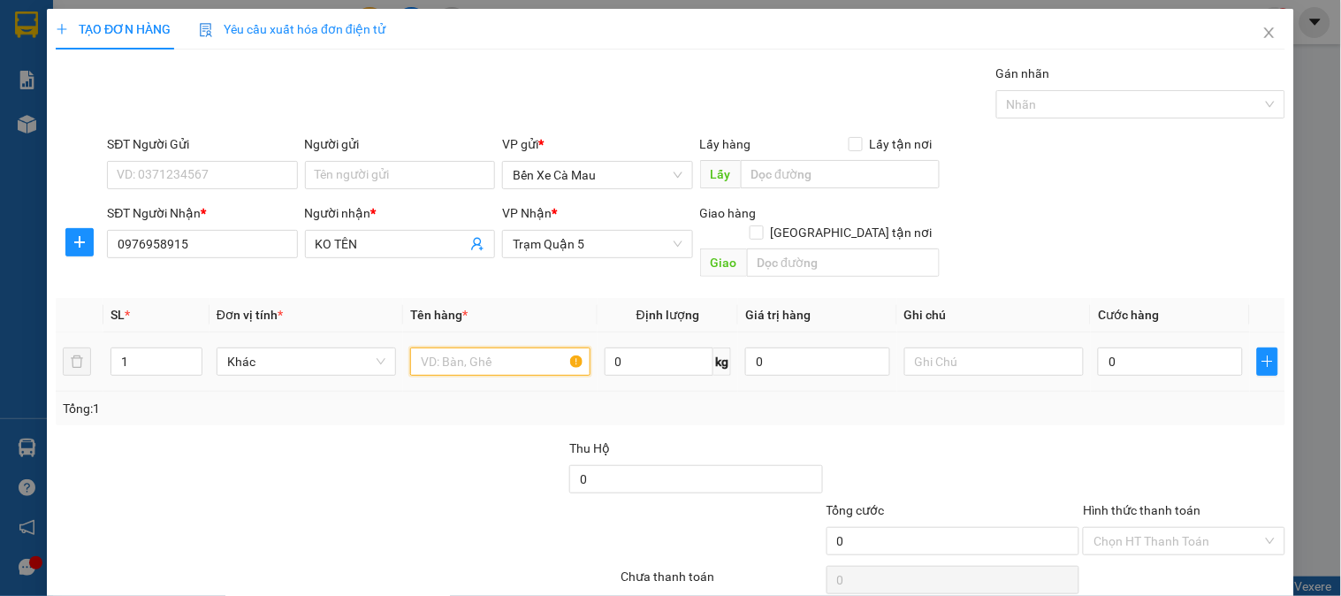
click at [495, 347] on input "text" at bounding box center [499, 361] width 179 height 28
type input "1TG4"
click at [1137, 347] on input "0" at bounding box center [1170, 361] width 145 height 28
type input "004"
type input "4"
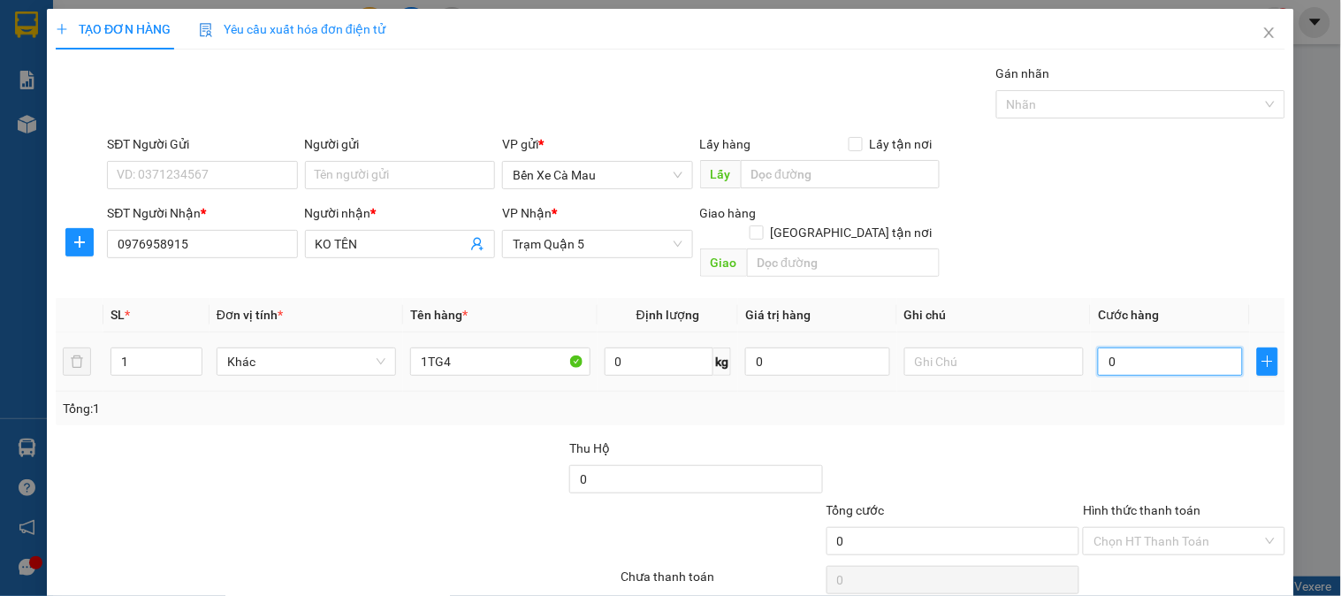
type input "4"
type input "0.040"
type input "40"
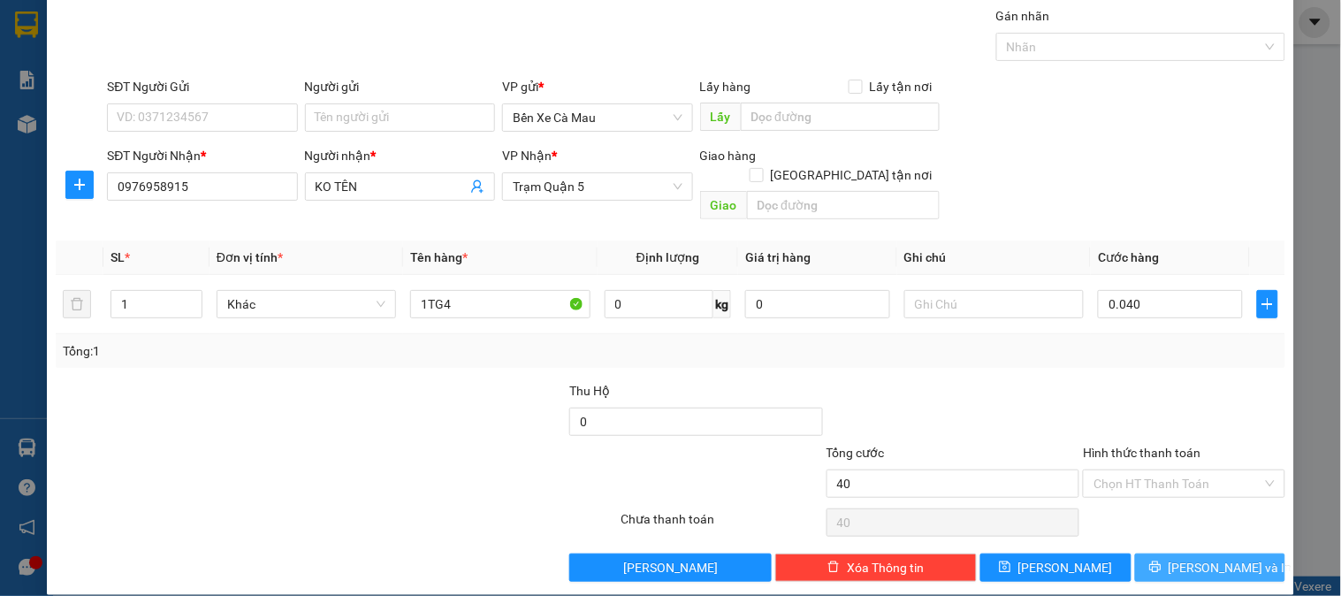
type input "40.000"
click at [1149, 553] on button "[PERSON_NAME] và In" at bounding box center [1210, 567] width 150 height 28
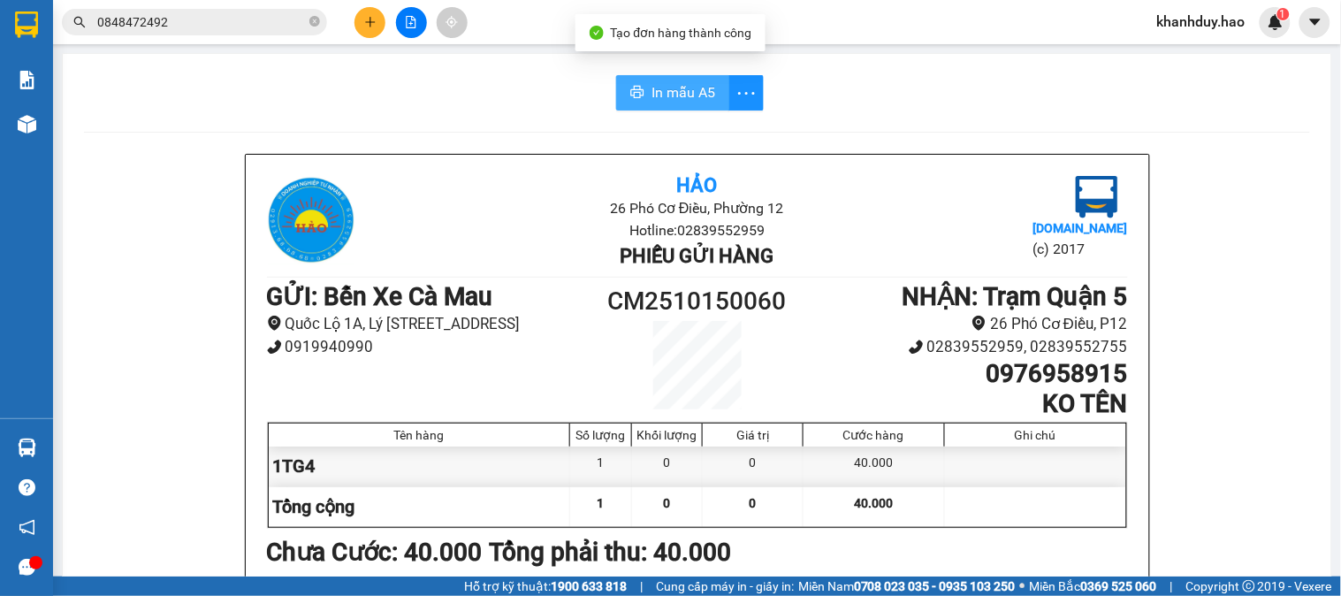
click at [684, 83] on span "In mẫu A5" at bounding box center [683, 92] width 64 height 22
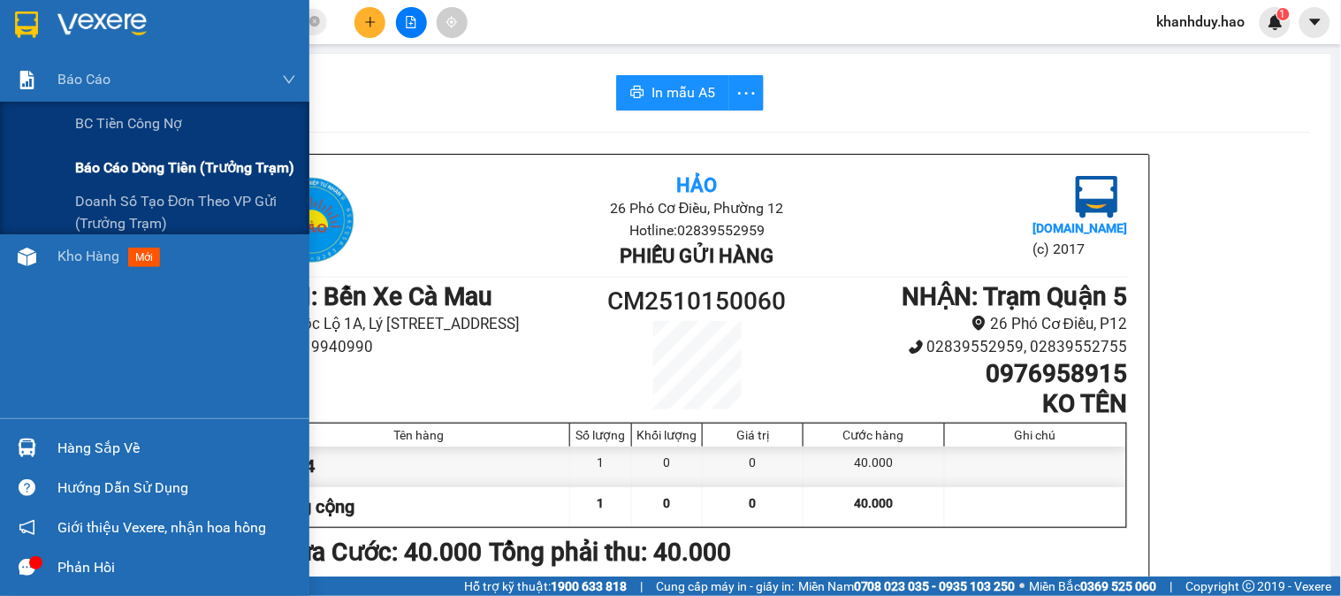
click at [179, 173] on span "Báo cáo dòng tiền (trưởng trạm)" at bounding box center [184, 167] width 219 height 22
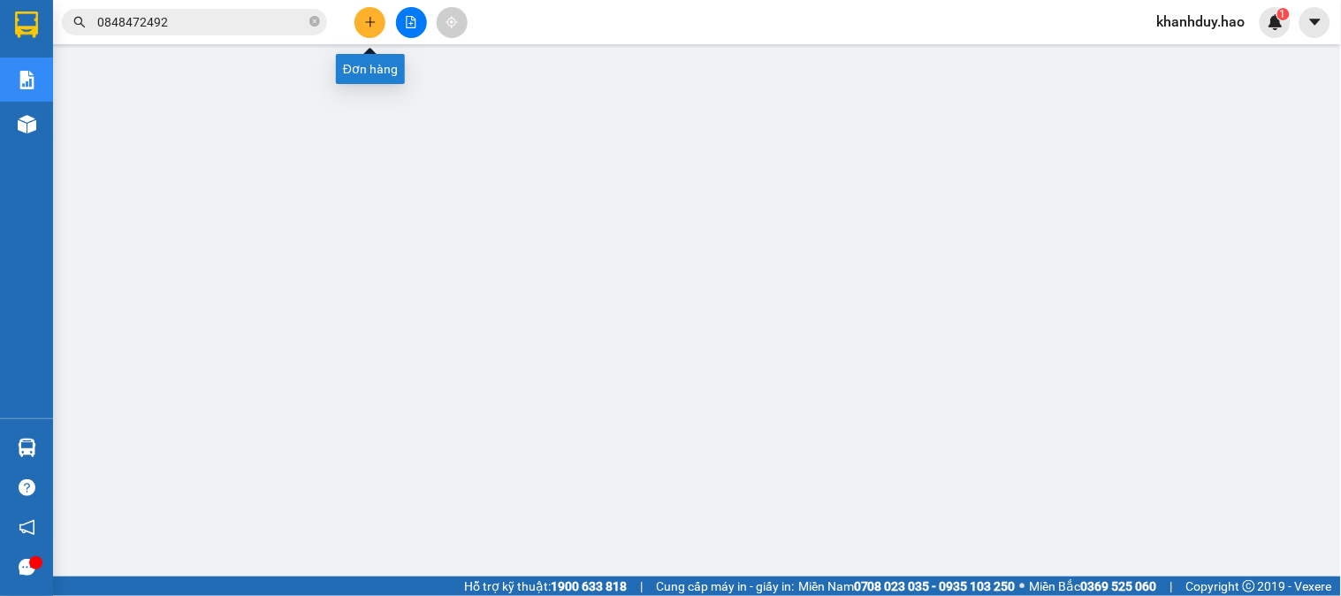
click at [376, 23] on button at bounding box center [369, 22] width 31 height 31
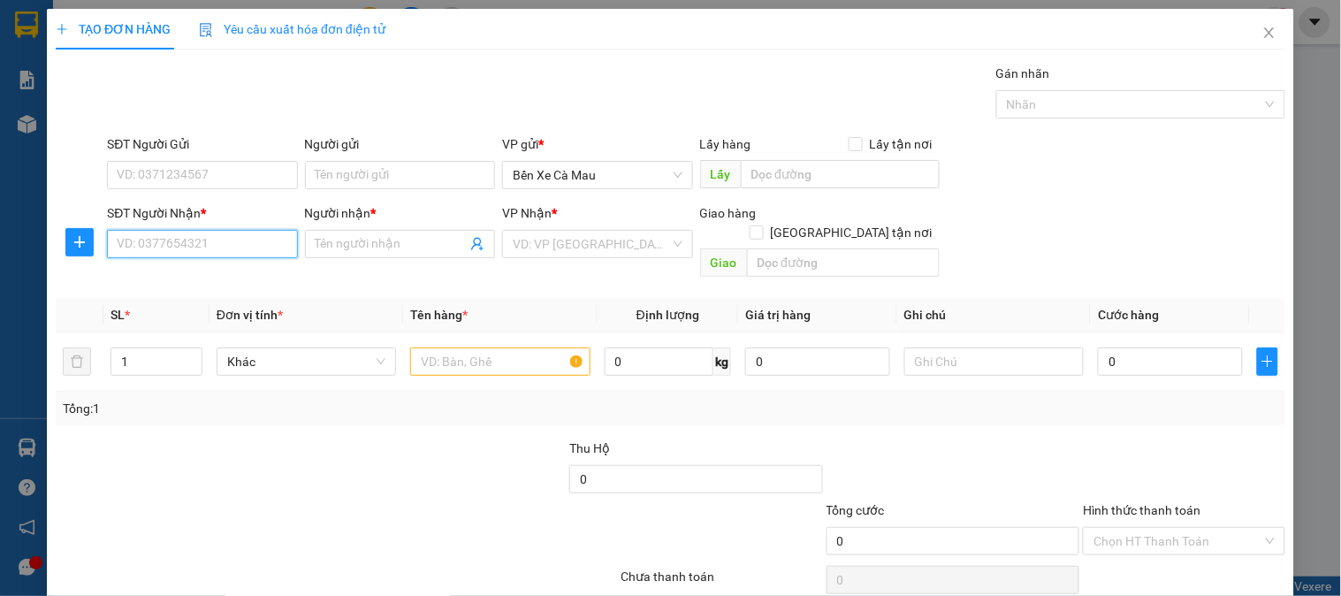
click at [240, 242] on input "SĐT Người Nhận *" at bounding box center [202, 244] width 190 height 28
click at [248, 285] on div "0916776962 - VŨ" at bounding box center [204, 279] width 174 height 19
type input "0916776962"
type input "VŨ"
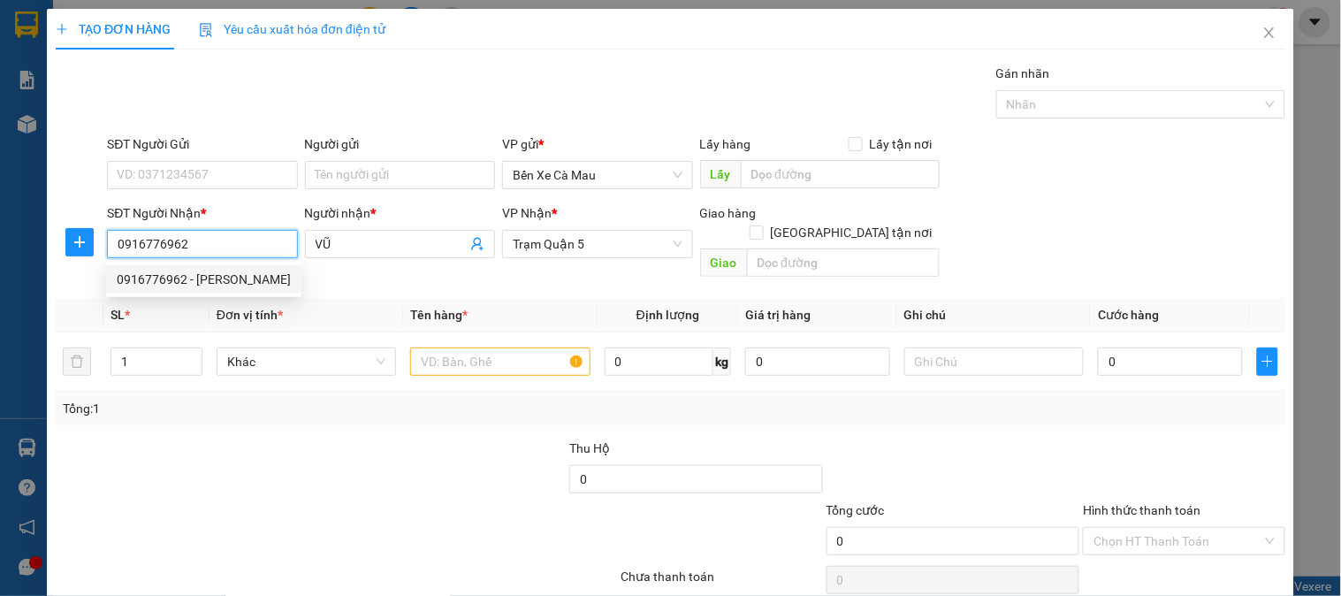
type input "30.000"
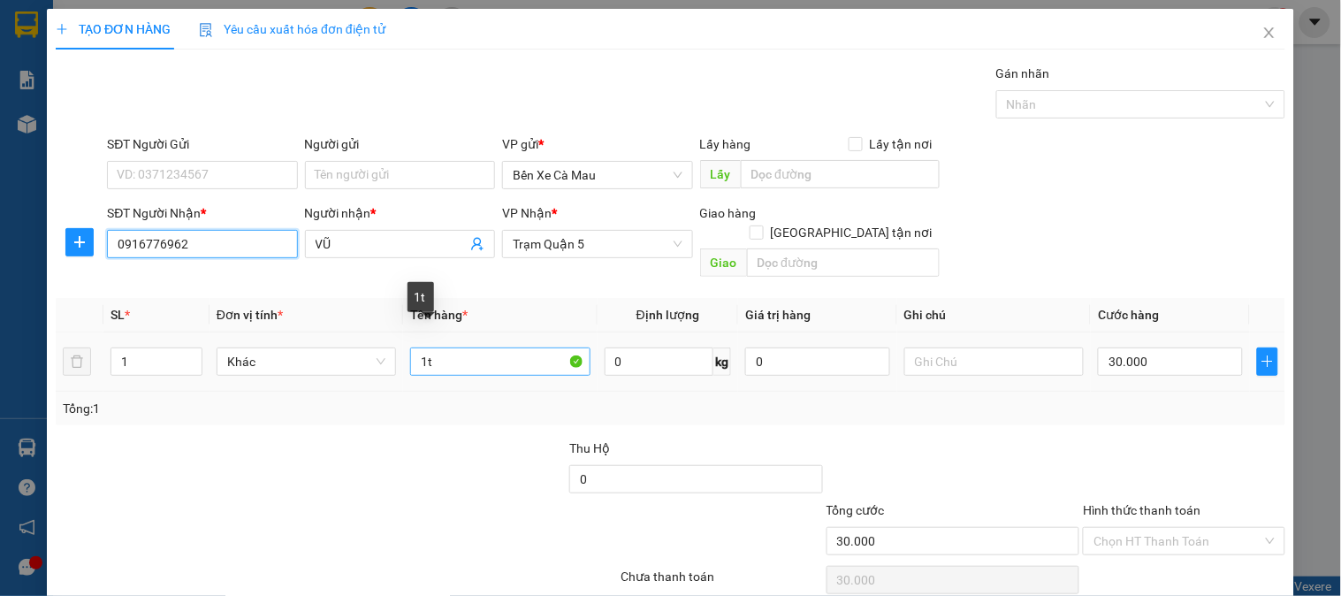
type input "0916776962"
click at [464, 347] on input "1t" at bounding box center [499, 361] width 179 height 28
type input "1 HGY"
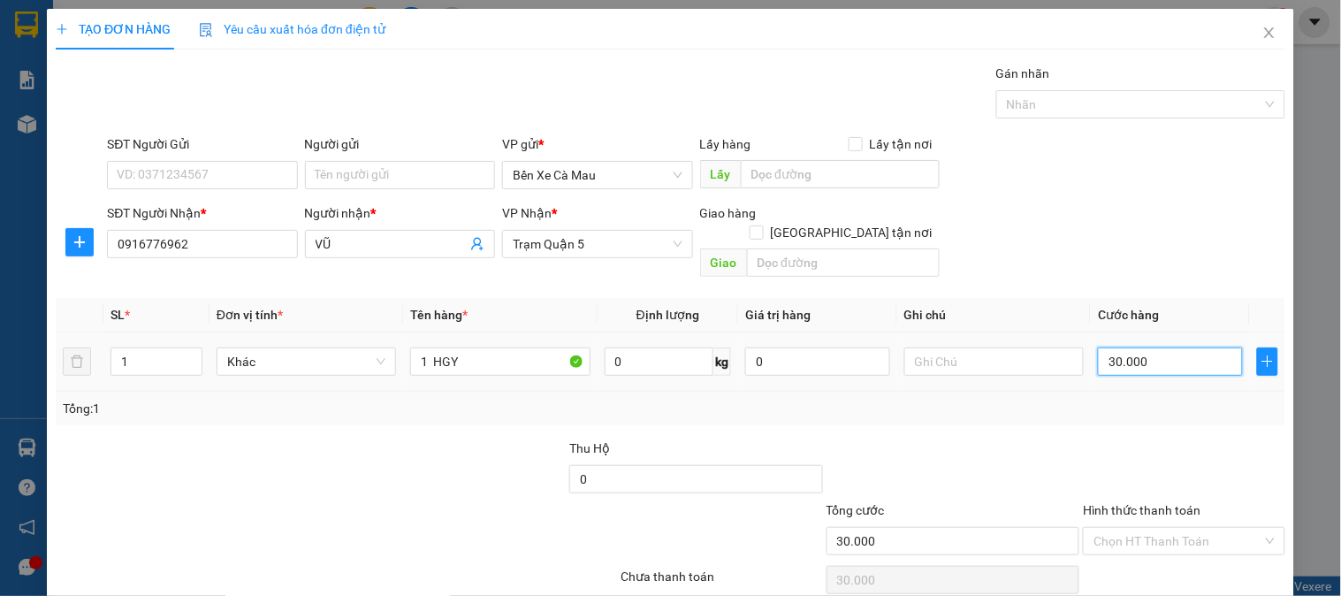
click at [1159, 347] on input "30.000" at bounding box center [1170, 361] width 145 height 28
type input "0"
type input "5"
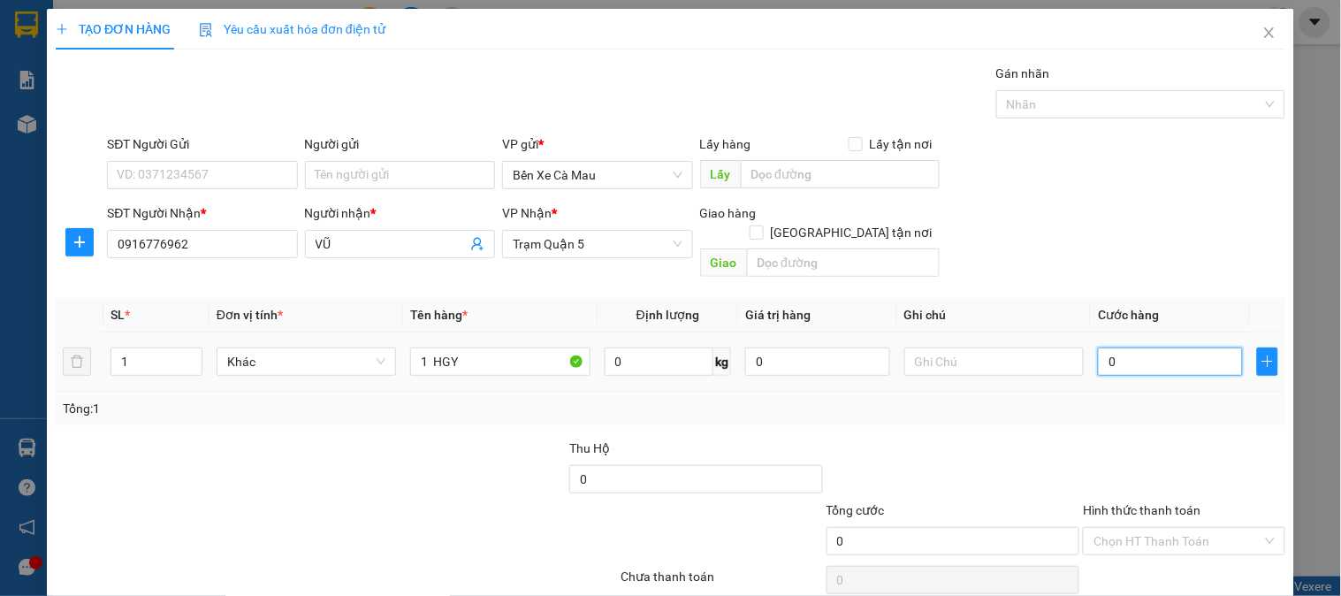
type input "5"
type input "005"
type input "50"
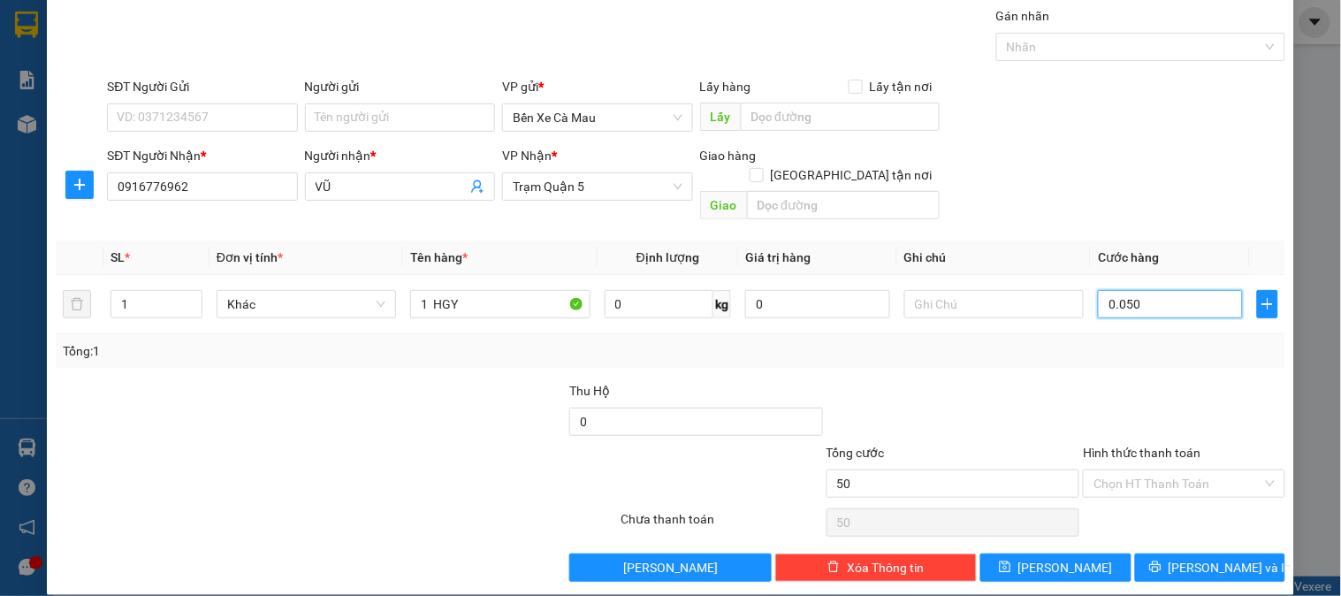
type input "0.050"
click at [1146, 445] on label "Hình thức thanh toán" at bounding box center [1142, 452] width 118 height 14
click at [1146, 470] on input "Hình thức thanh toán" at bounding box center [1177, 483] width 168 height 27
type input "50.000"
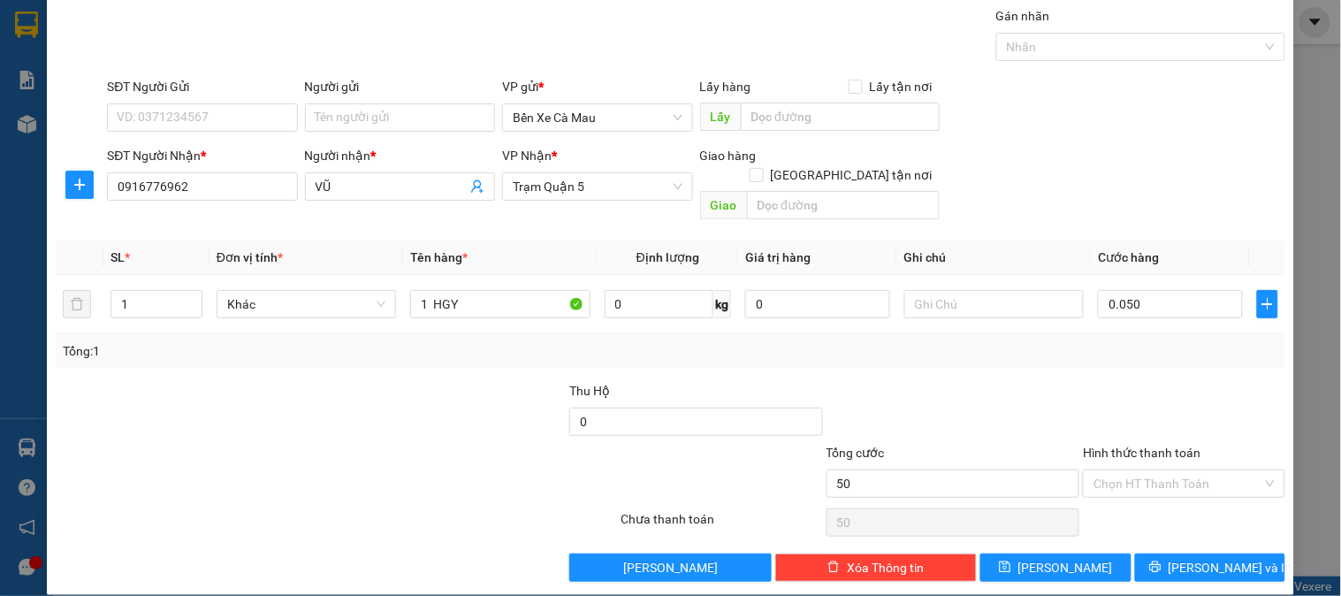
type input "50.000"
click at [1146, 502] on div "Tại văn phòng" at bounding box center [1172, 499] width 179 height 19
type input "0"
click at [1146, 553] on button "[PERSON_NAME] và In" at bounding box center [1210, 567] width 150 height 28
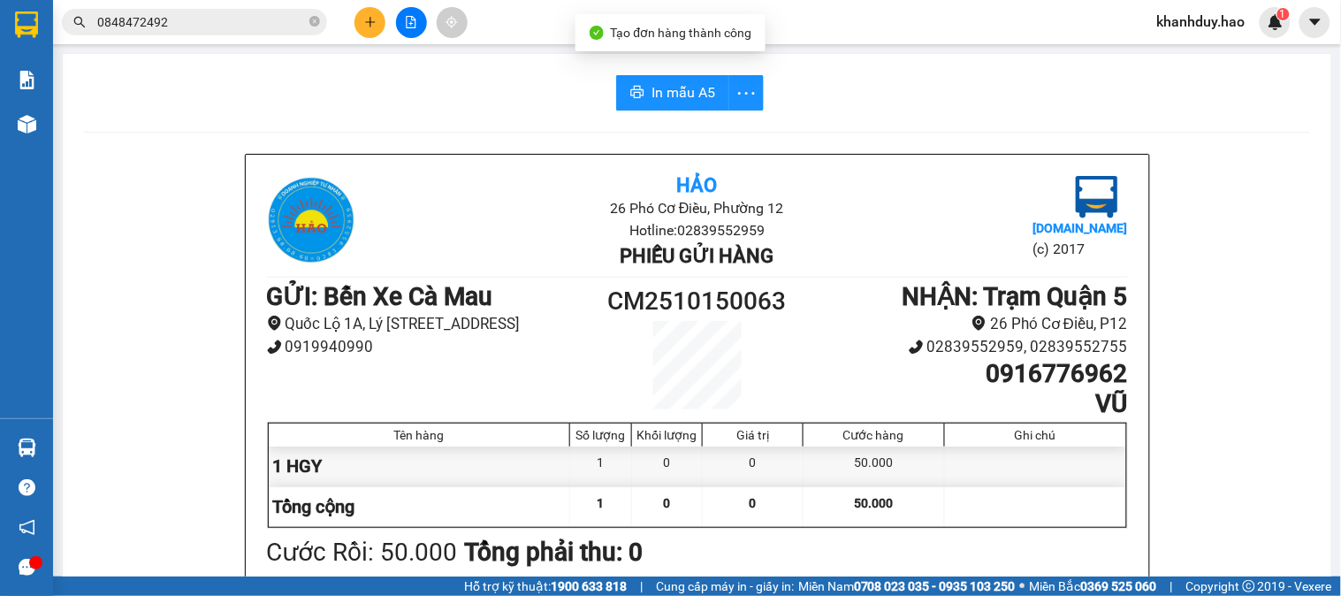
click at [651, 90] on span "In mẫu A5" at bounding box center [683, 92] width 64 height 22
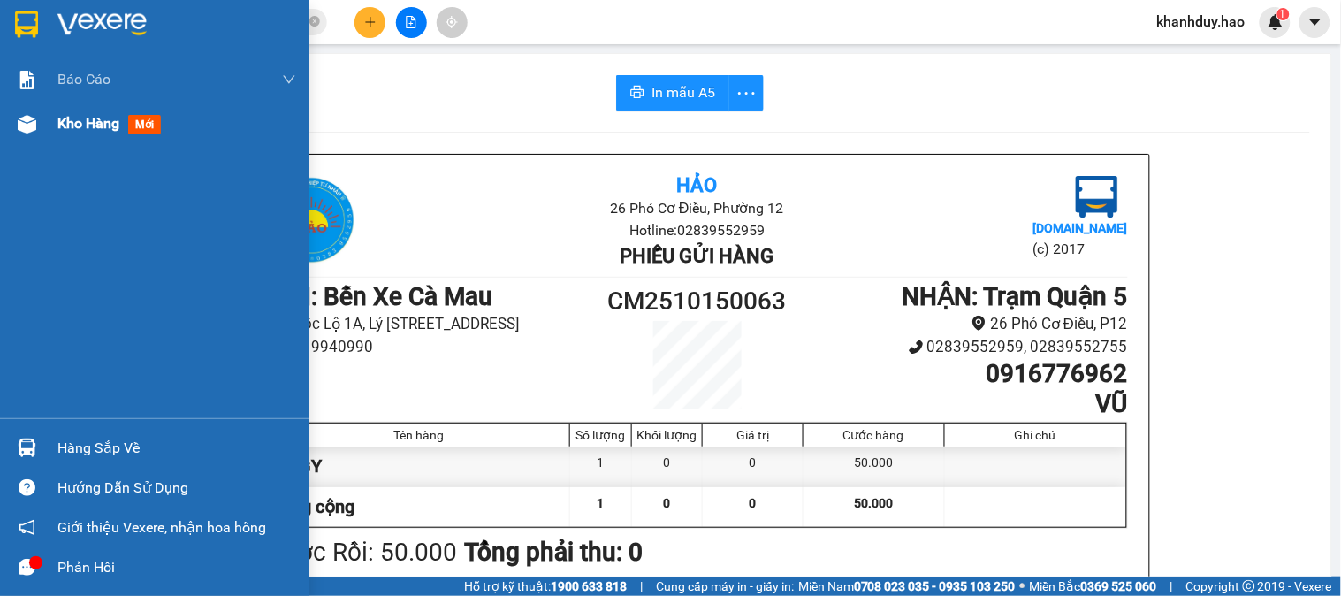
click at [138, 125] on span "mới" at bounding box center [144, 124] width 33 height 19
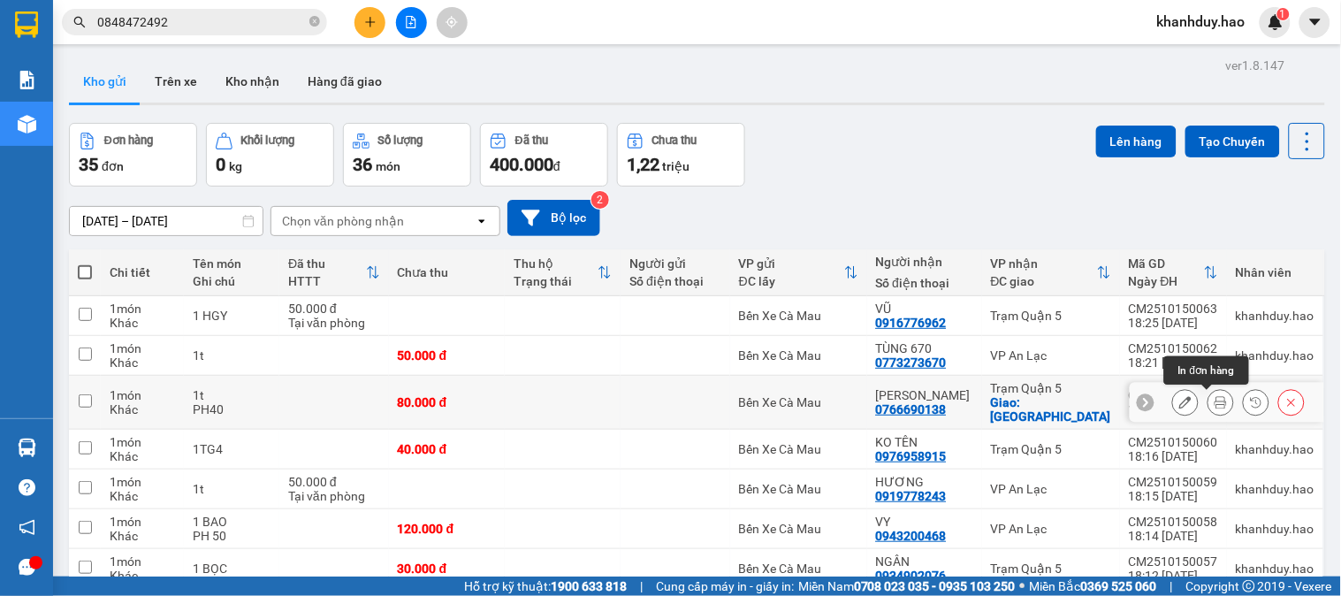
click at [1208, 410] on button at bounding box center [1220, 402] width 25 height 31
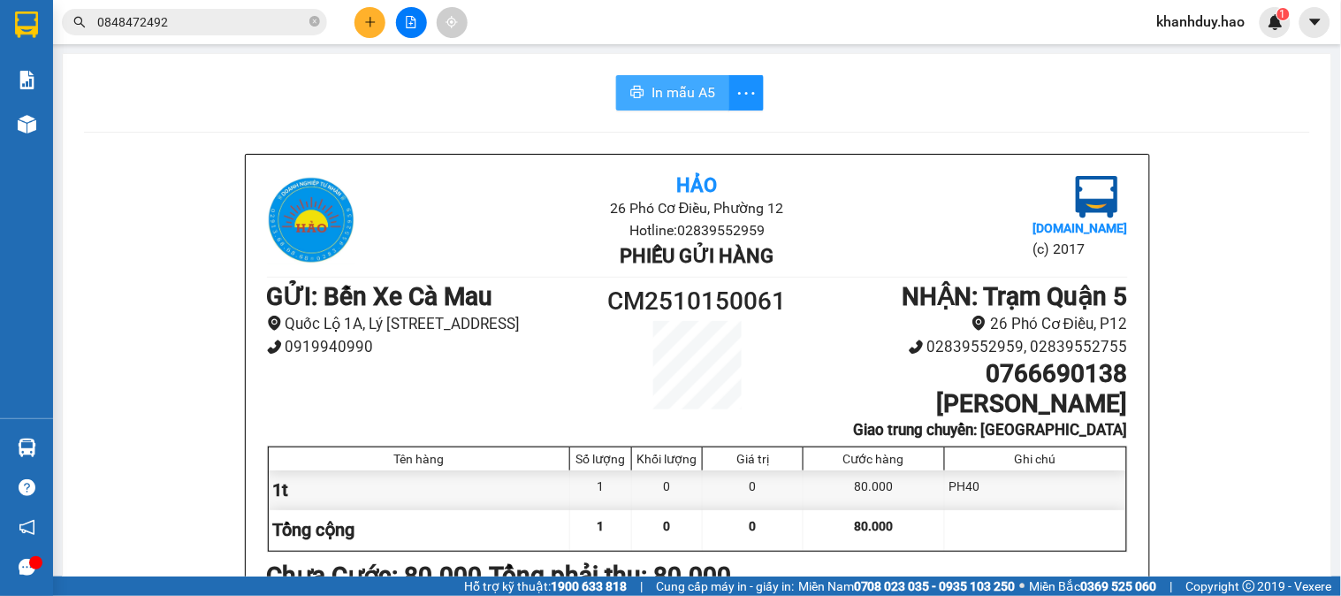
click at [641, 81] on button "In mẫu A5" at bounding box center [672, 92] width 113 height 35
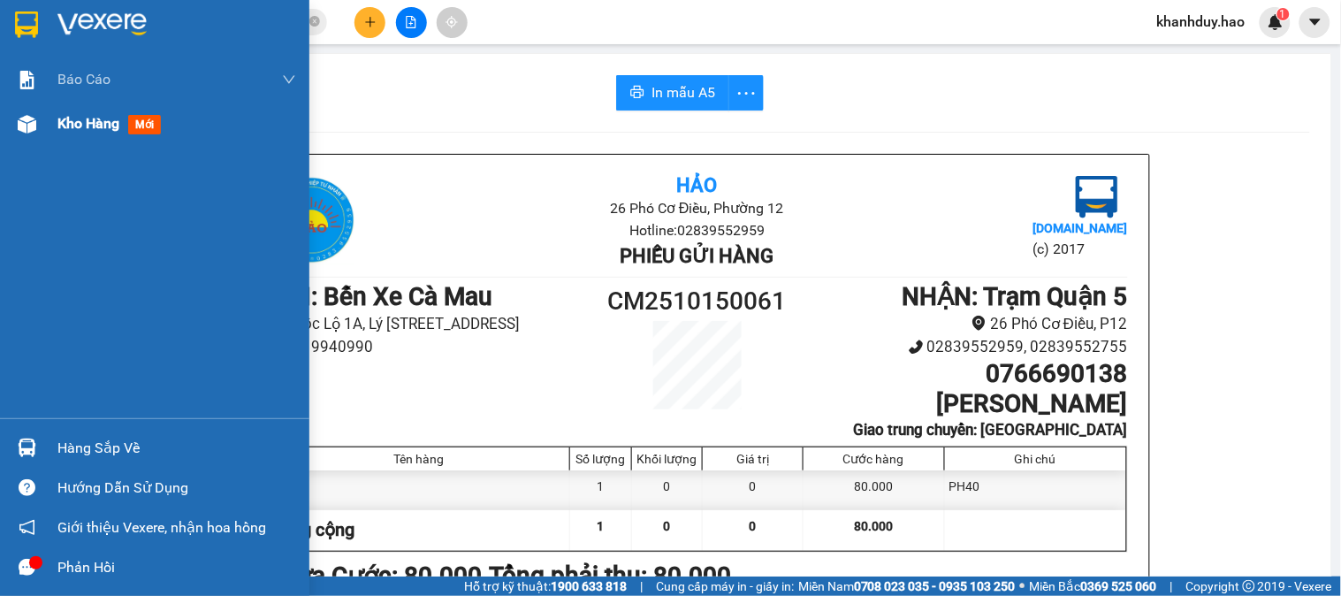
click at [133, 128] on span "mới" at bounding box center [144, 124] width 33 height 19
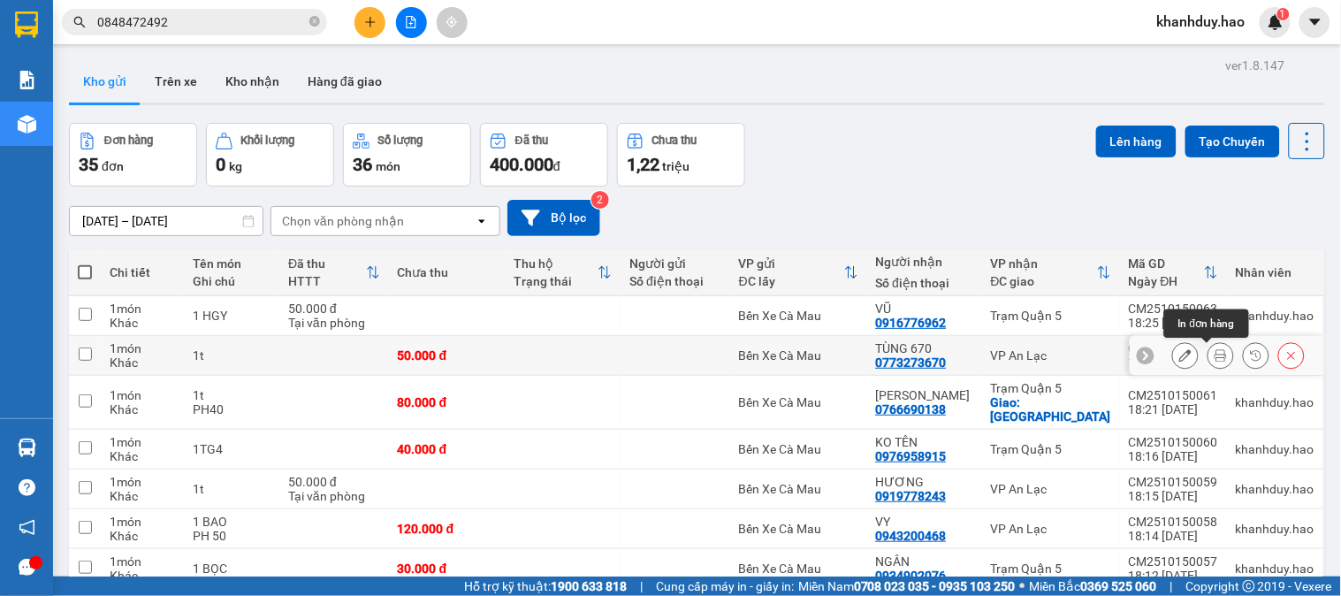
click at [1214, 354] on icon at bounding box center [1220, 355] width 12 height 12
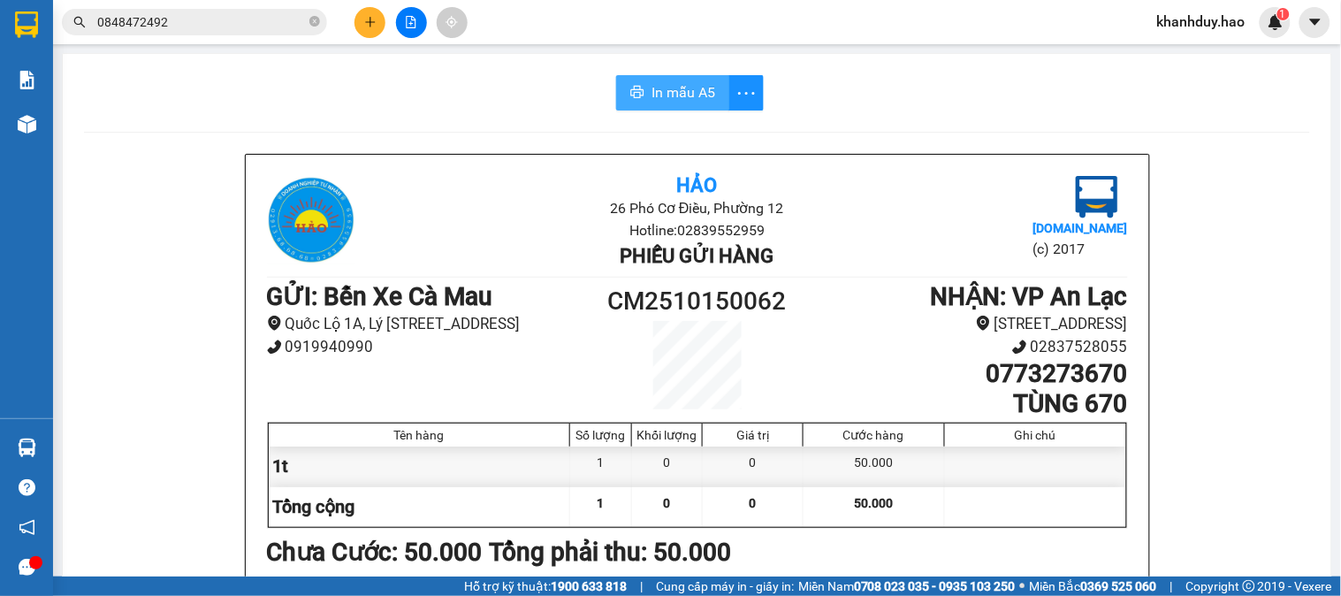
click at [676, 94] on span "In mẫu A5" at bounding box center [683, 92] width 64 height 22
click at [369, 23] on icon "plus" at bounding box center [370, 22] width 12 height 12
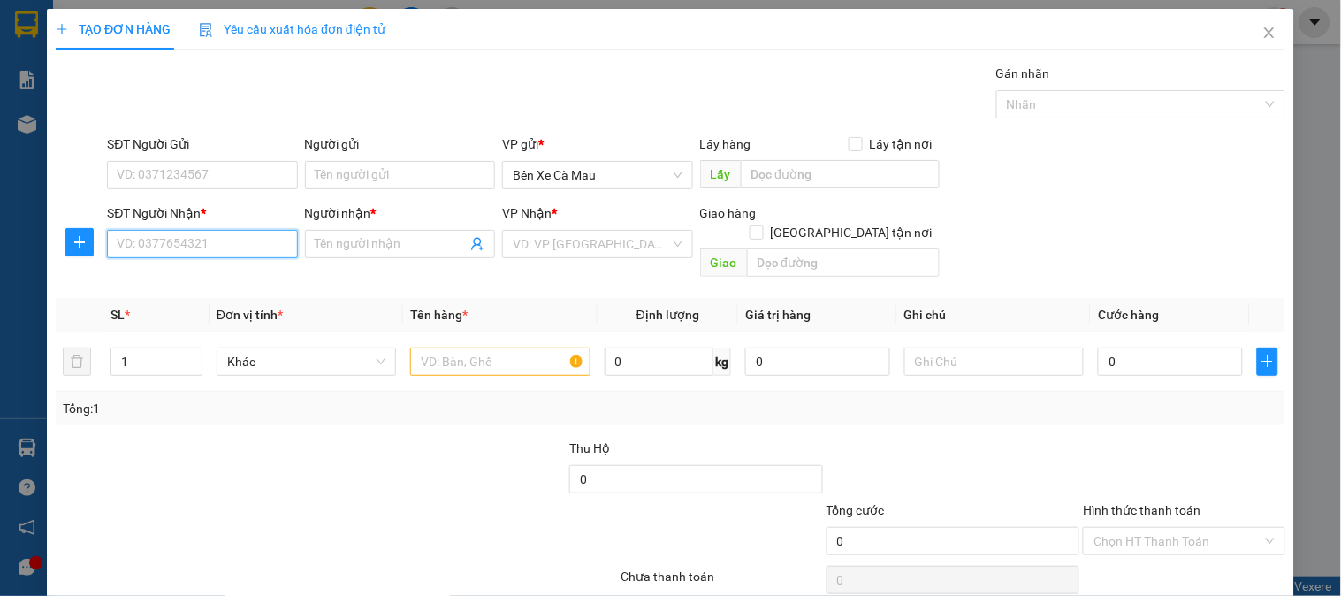
click at [212, 234] on input "SĐT Người Nhận *" at bounding box center [202, 244] width 190 height 28
click at [170, 285] on div "0938598260 - Như" at bounding box center [200, 279] width 167 height 19
type input "0938598260"
type input "Như"
type input "50.000"
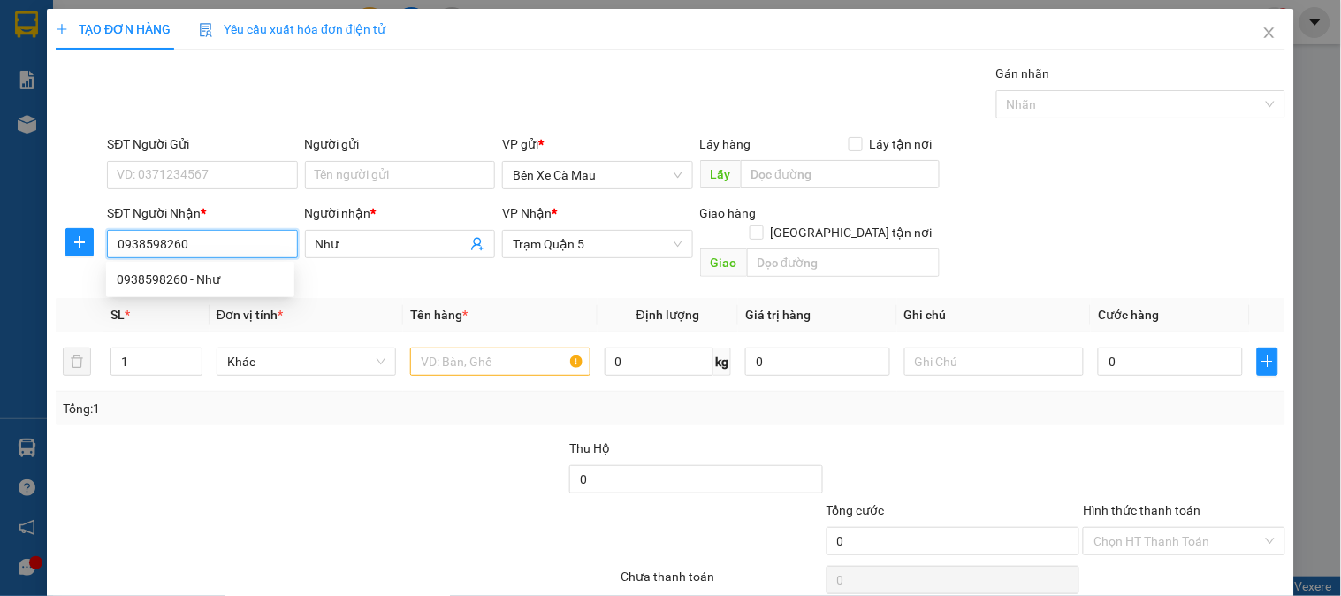
type input "50.000"
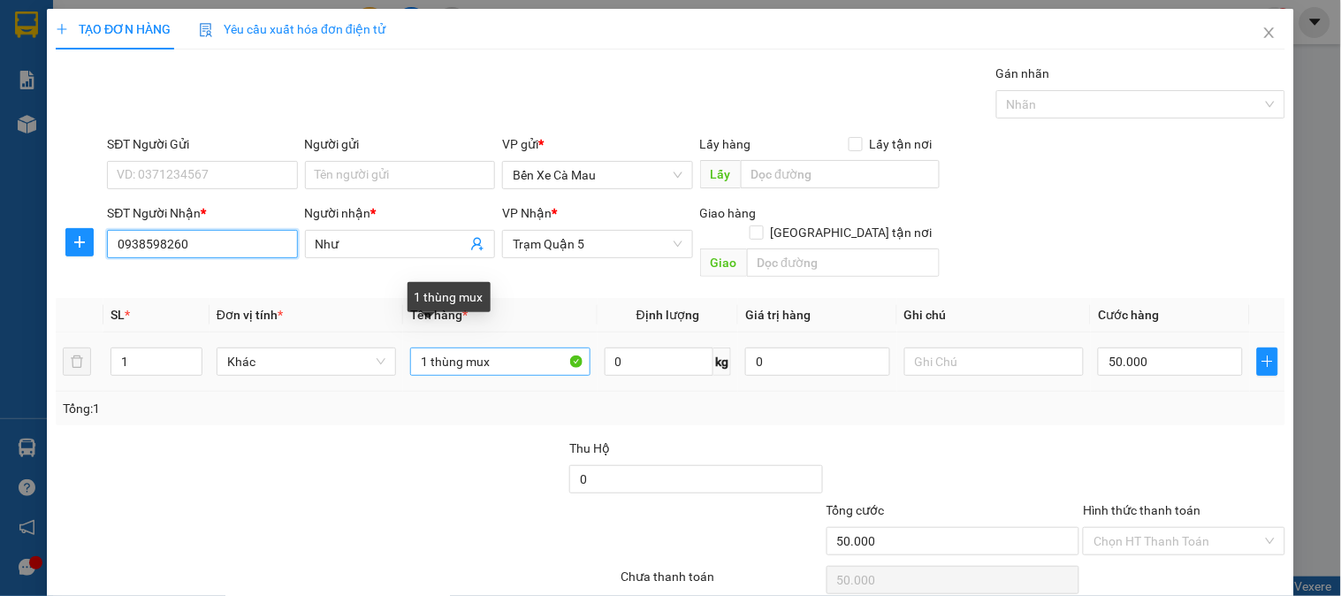
type input "0938598260"
click at [497, 347] on input "1 thùng mux" at bounding box center [499, 361] width 179 height 28
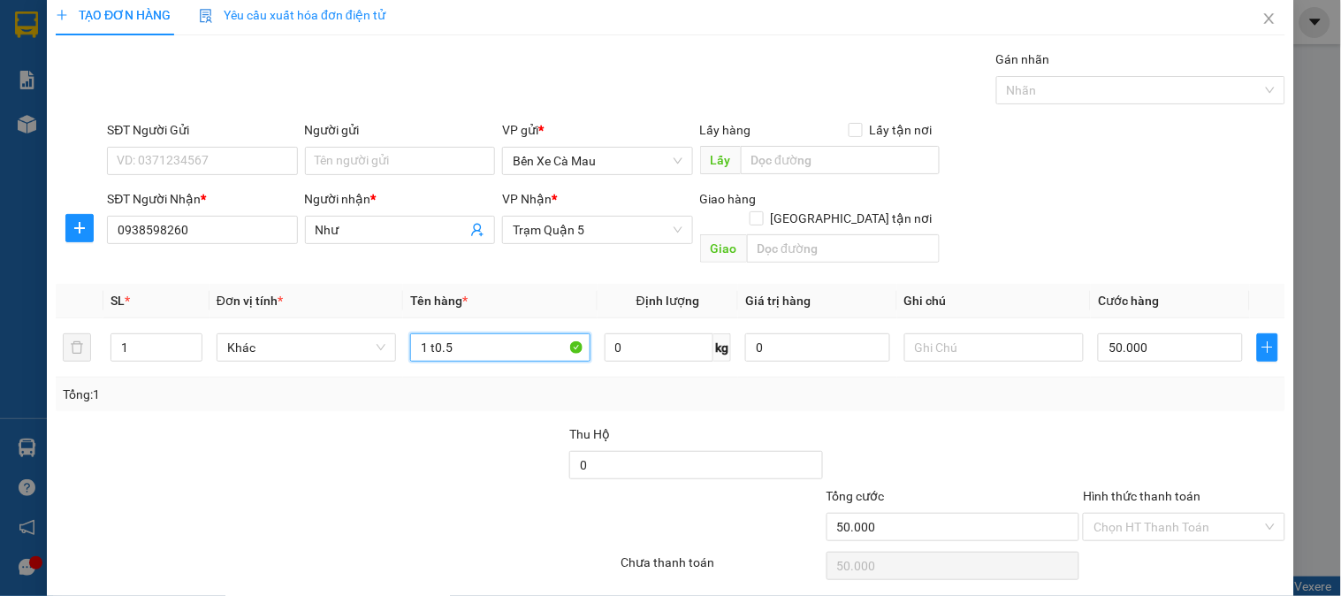
scroll to position [57, 0]
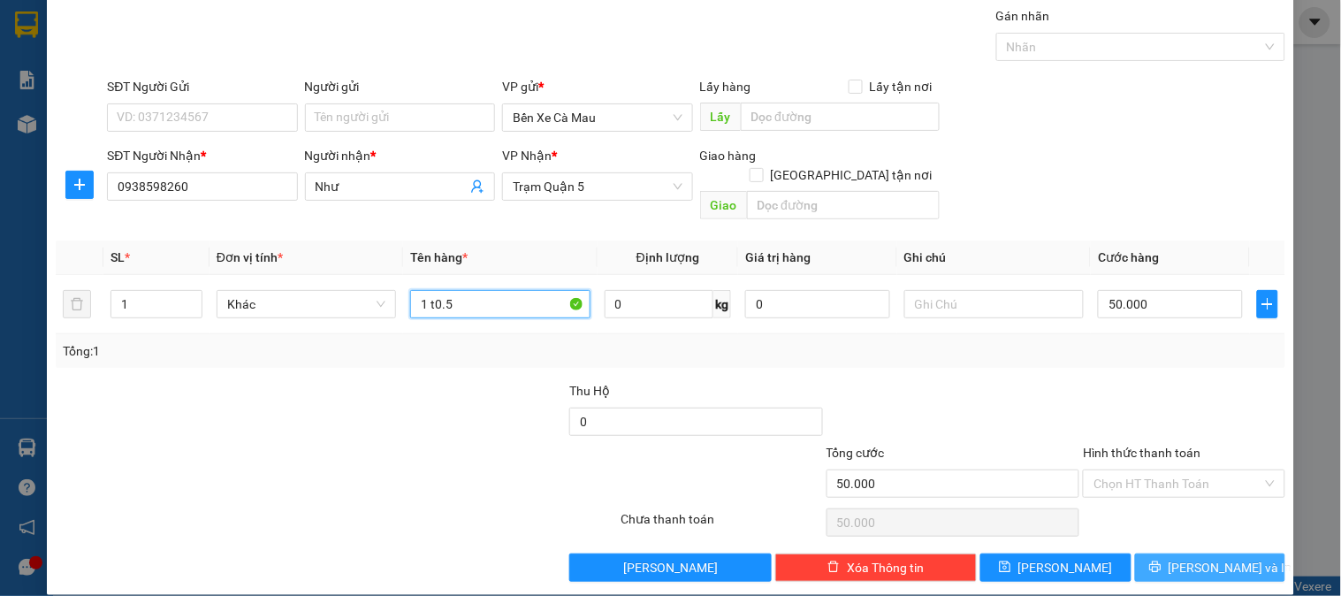
type input "1 t0.5"
click at [1182, 558] on span "[PERSON_NAME] và In" at bounding box center [1230, 567] width 124 height 19
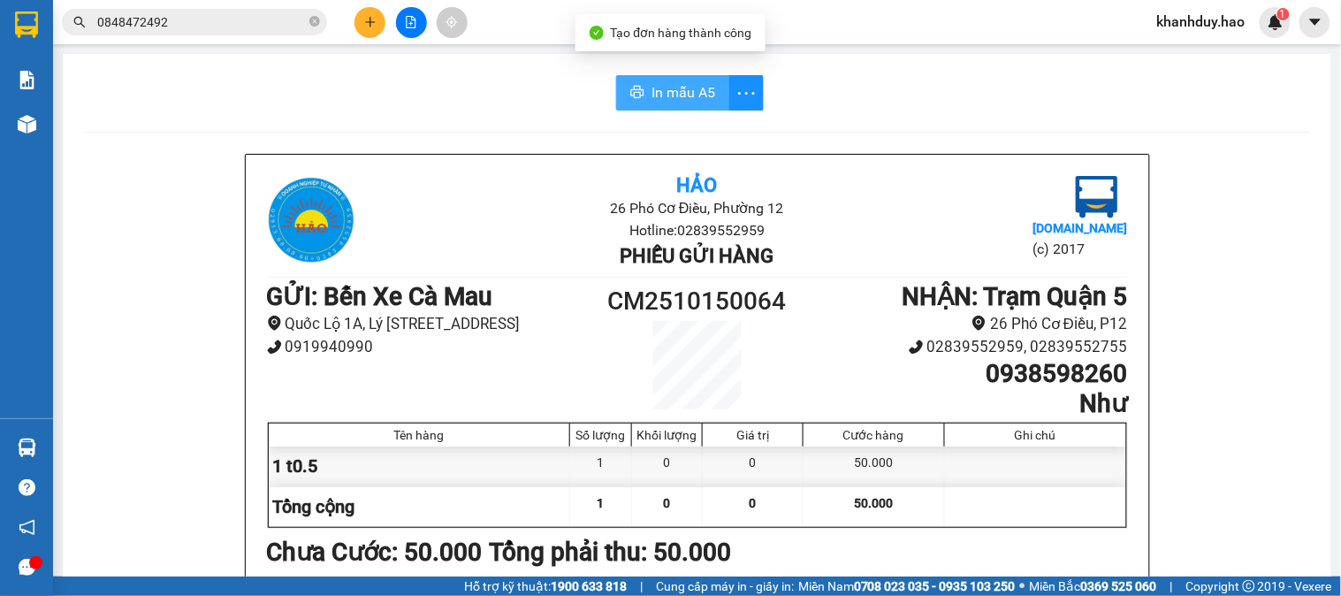
click at [713, 94] on button "In mẫu A5" at bounding box center [672, 92] width 113 height 35
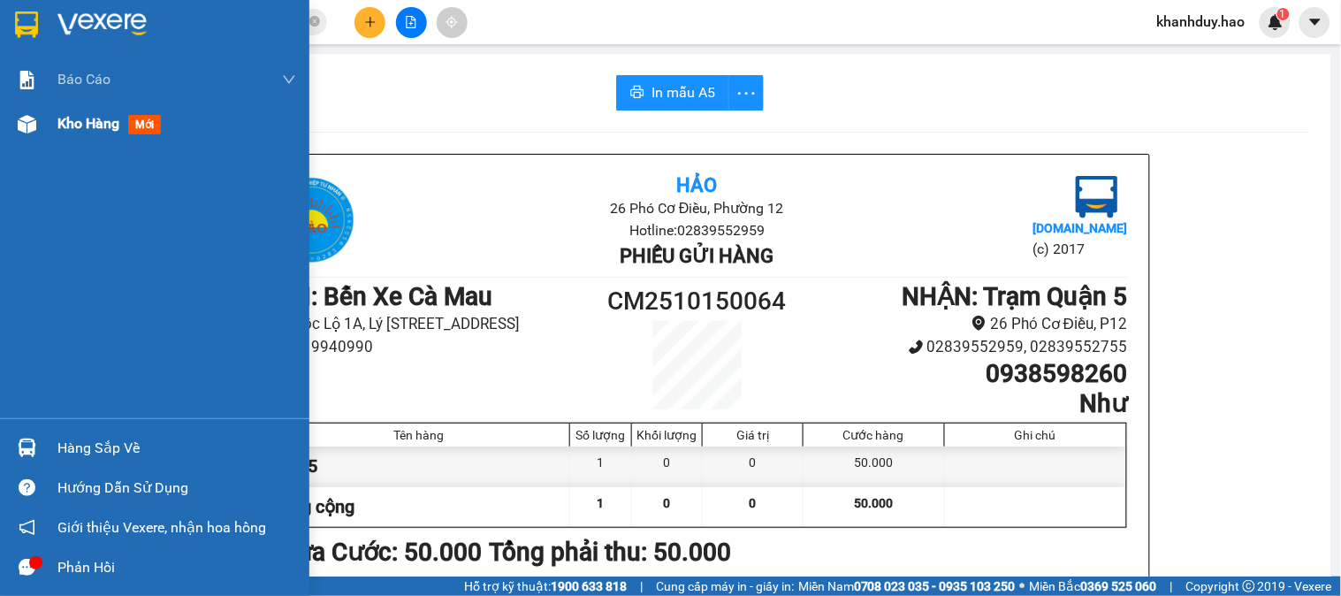
click at [140, 133] on span "mới" at bounding box center [144, 124] width 33 height 19
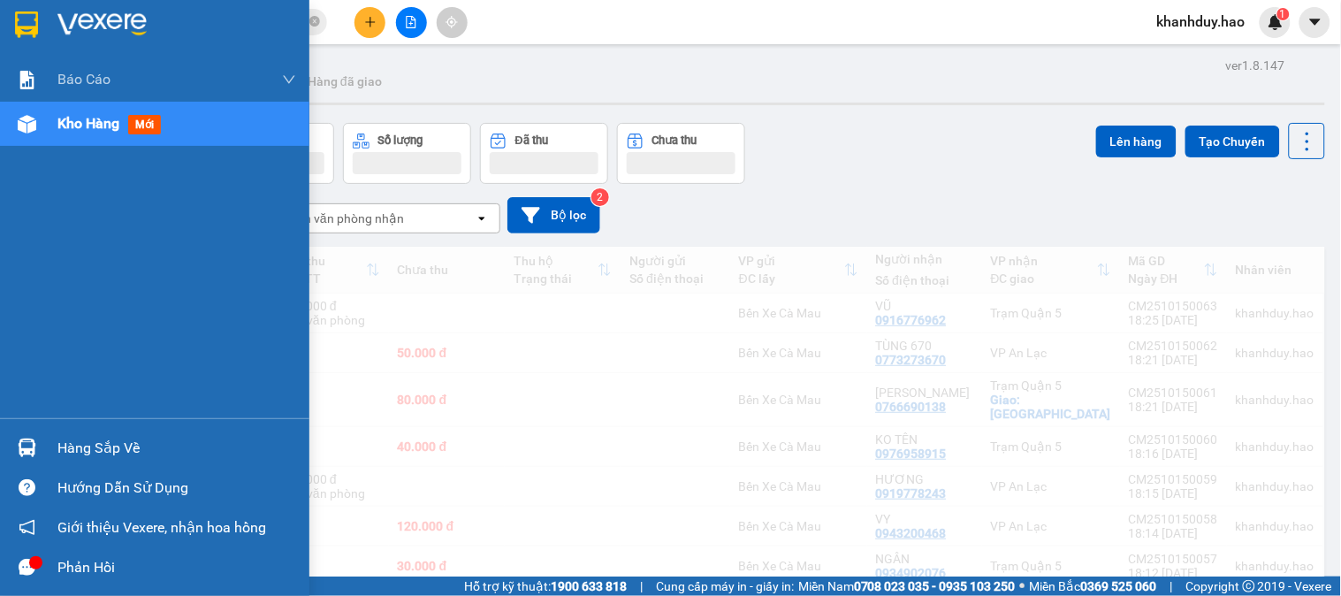
click at [143, 127] on span "mới" at bounding box center [144, 124] width 33 height 19
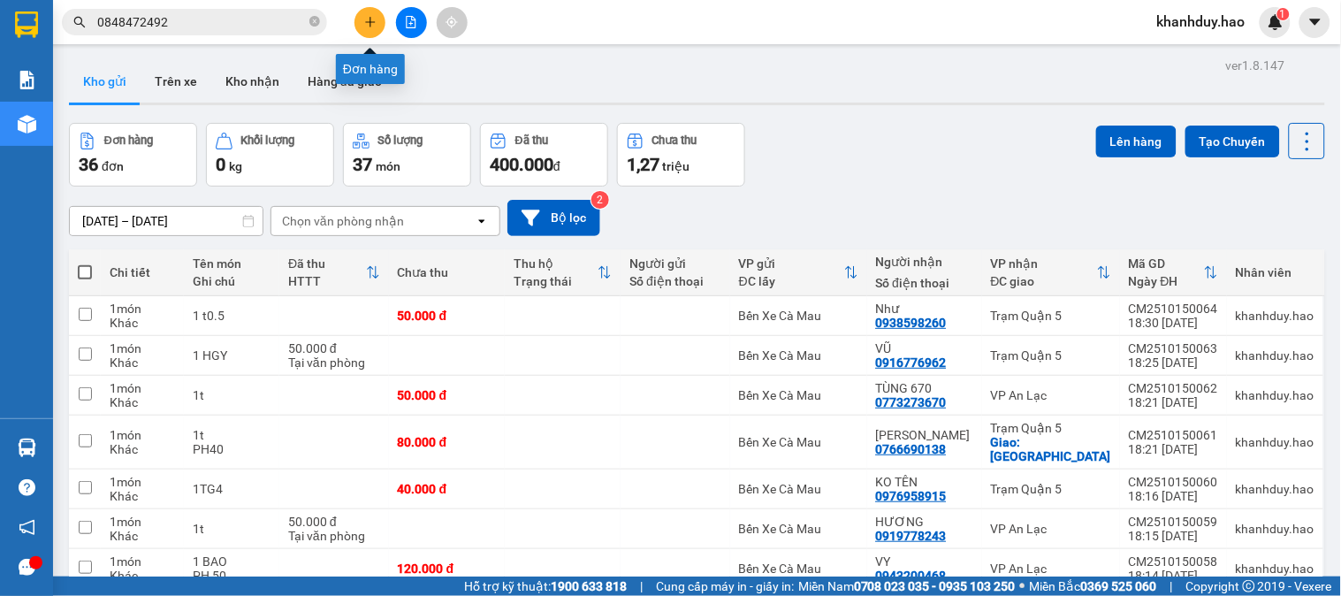
click at [373, 18] on icon "plus" at bounding box center [370, 22] width 12 height 12
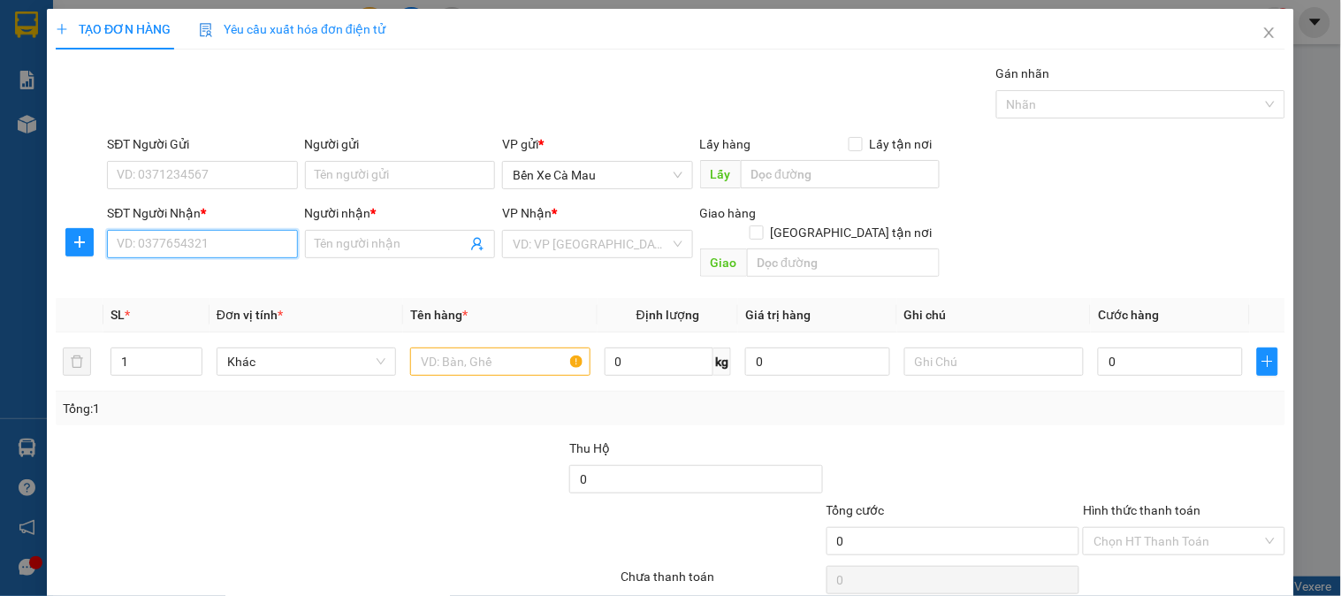
click at [252, 256] on input "SĐT Người Nhận *" at bounding box center [202, 244] width 190 height 28
type input "221"
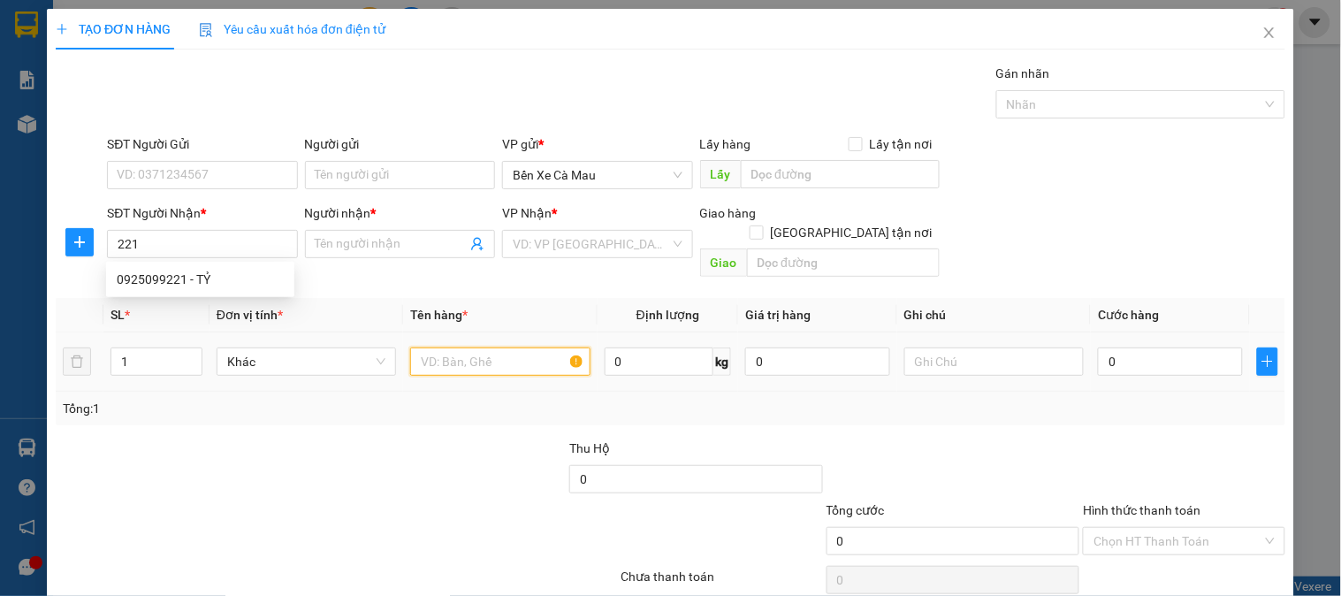
click at [523, 350] on input "text" at bounding box center [499, 361] width 179 height 28
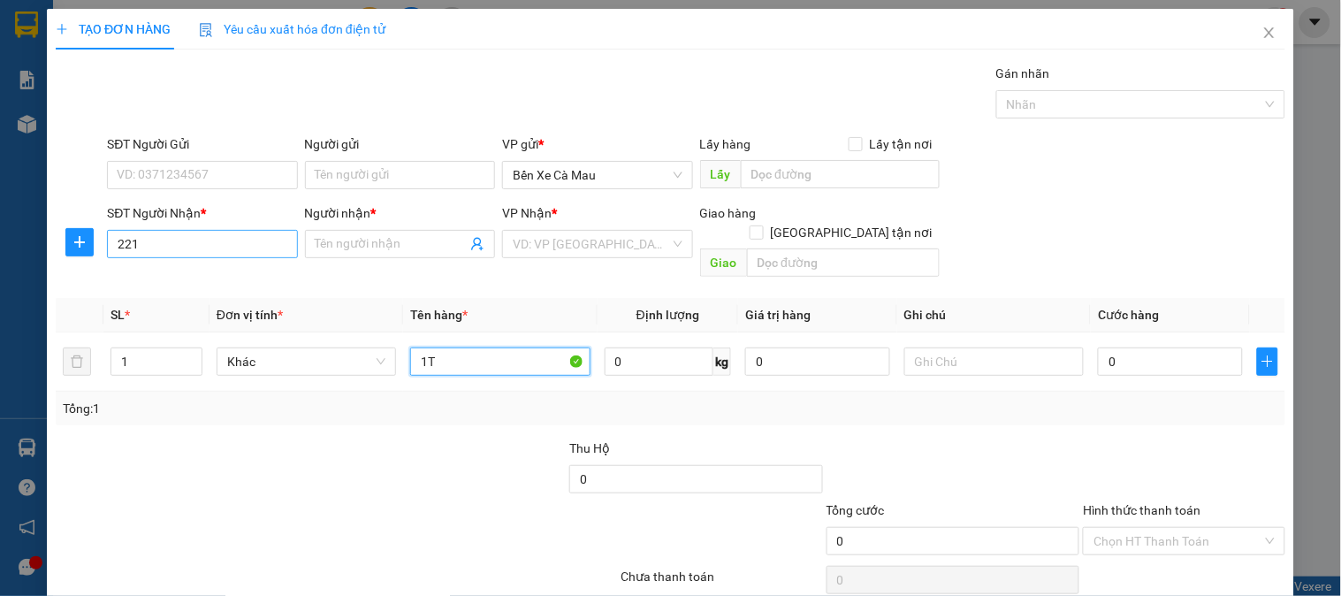
type input "1T"
click at [209, 243] on input "221" at bounding box center [202, 244] width 190 height 28
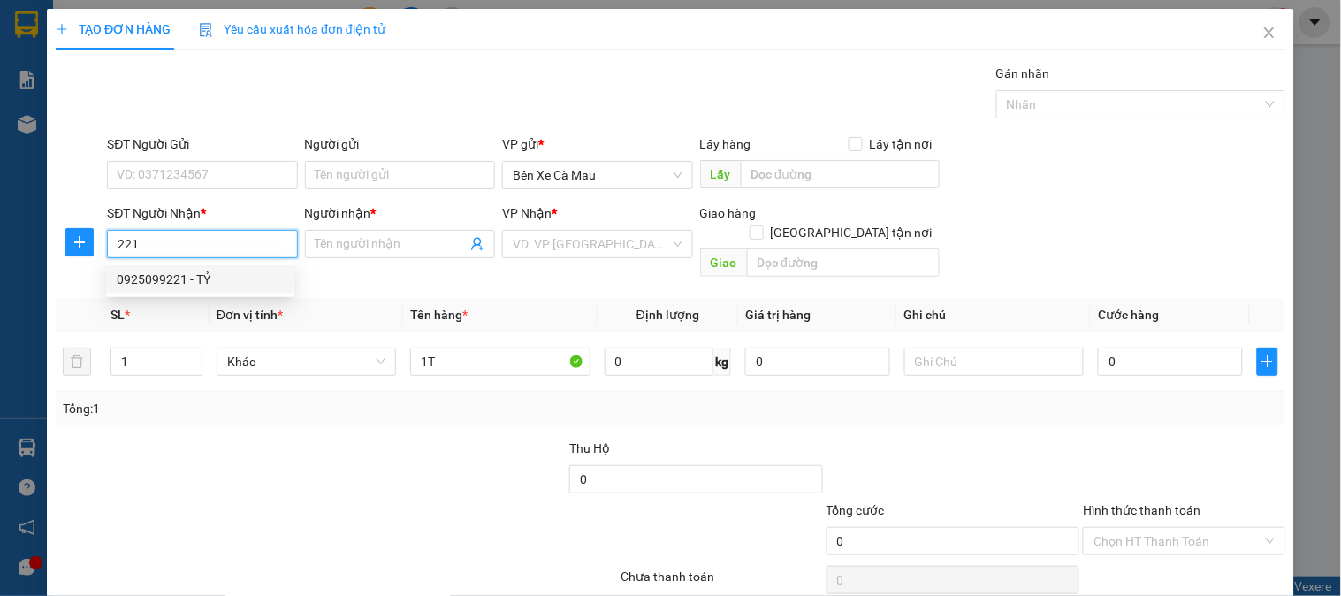
click at [205, 284] on div "0925099221 - TỶ" at bounding box center [200, 279] width 167 height 19
type input "0925099221"
type input "TỶ"
type input "90.000"
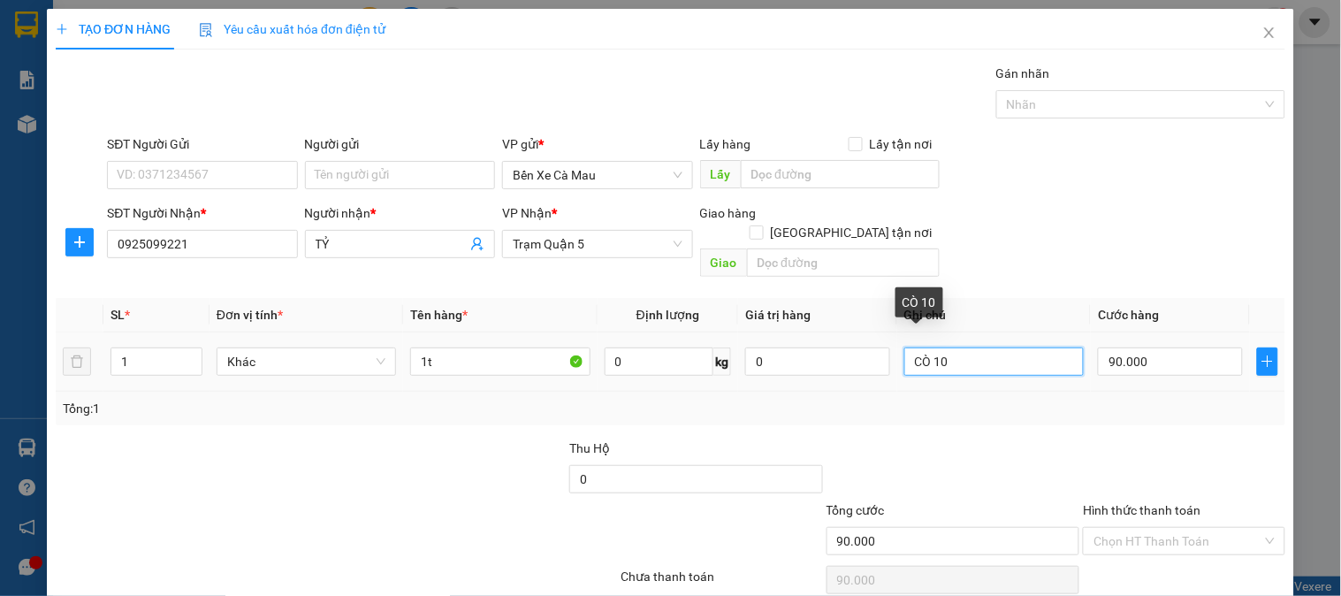
click at [938, 347] on input "CÒ 10" at bounding box center [993, 361] width 179 height 28
type input "C"
type input "0"
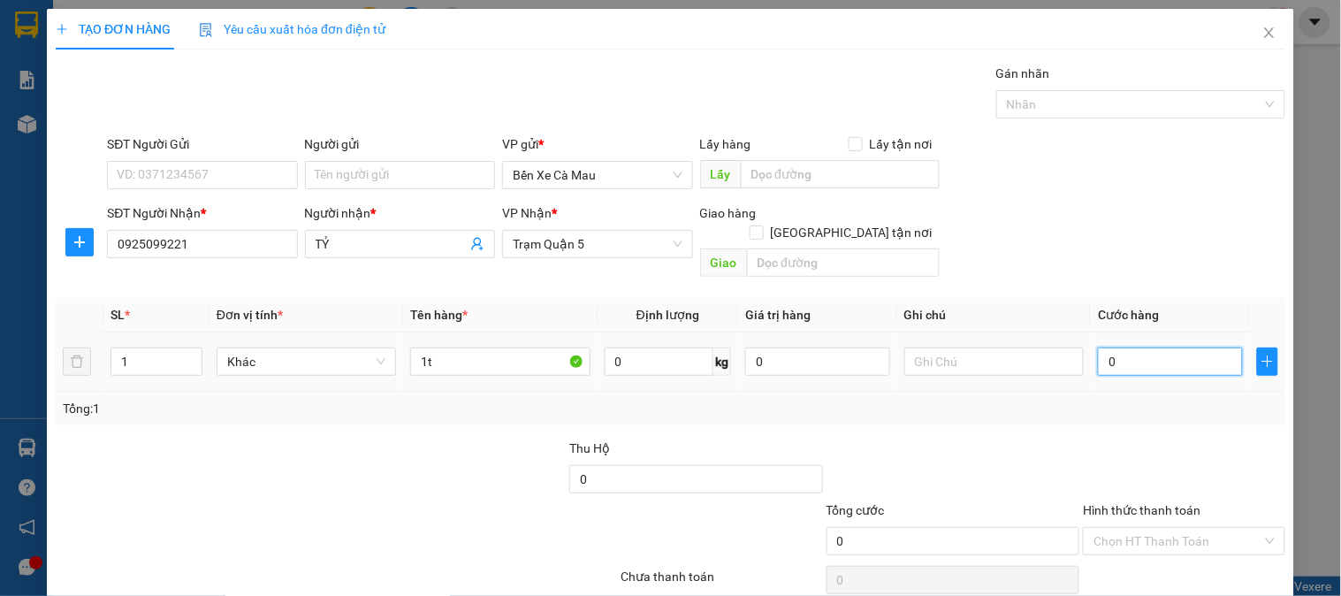
click at [1140, 347] on input "0" at bounding box center [1170, 361] width 145 height 28
type input "8"
type input "008"
type input "80"
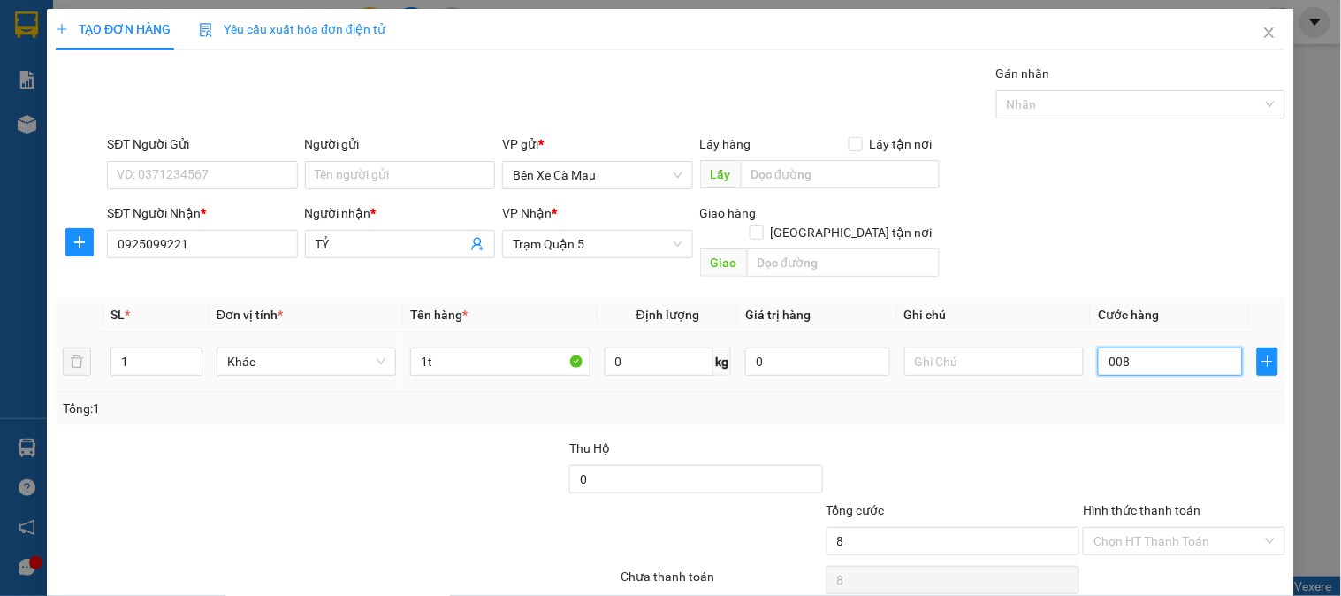
type input "80"
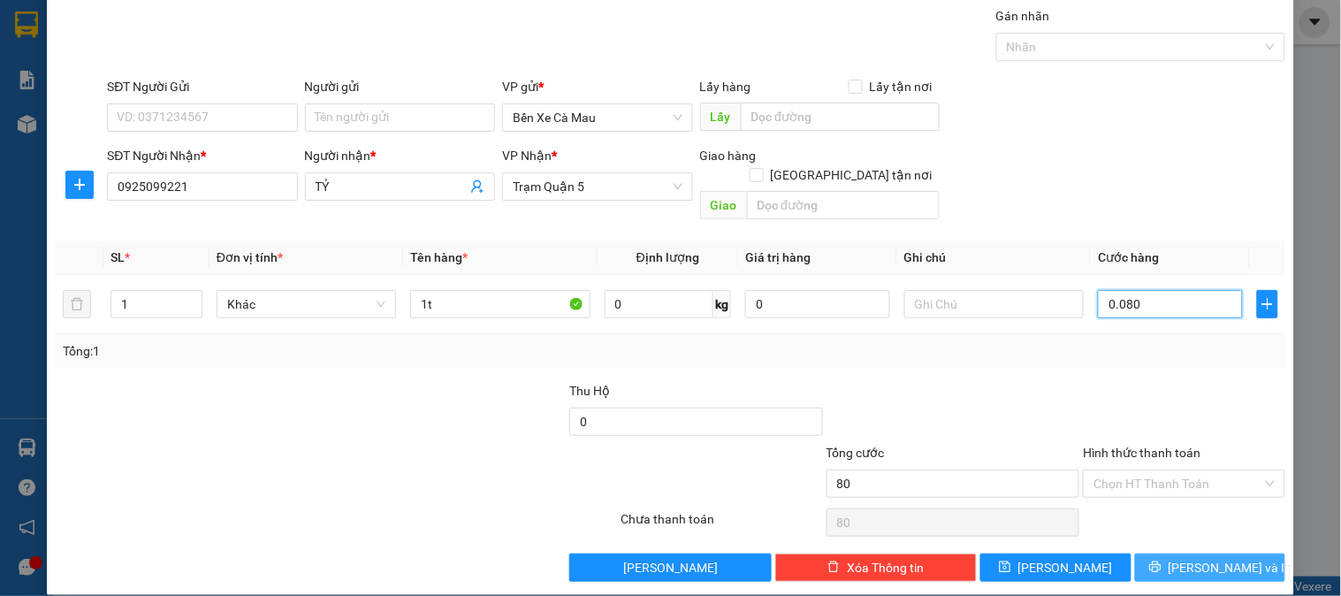
type input "0.080"
type input "80.000"
click at [1154, 553] on button "[PERSON_NAME] và In" at bounding box center [1210, 567] width 150 height 28
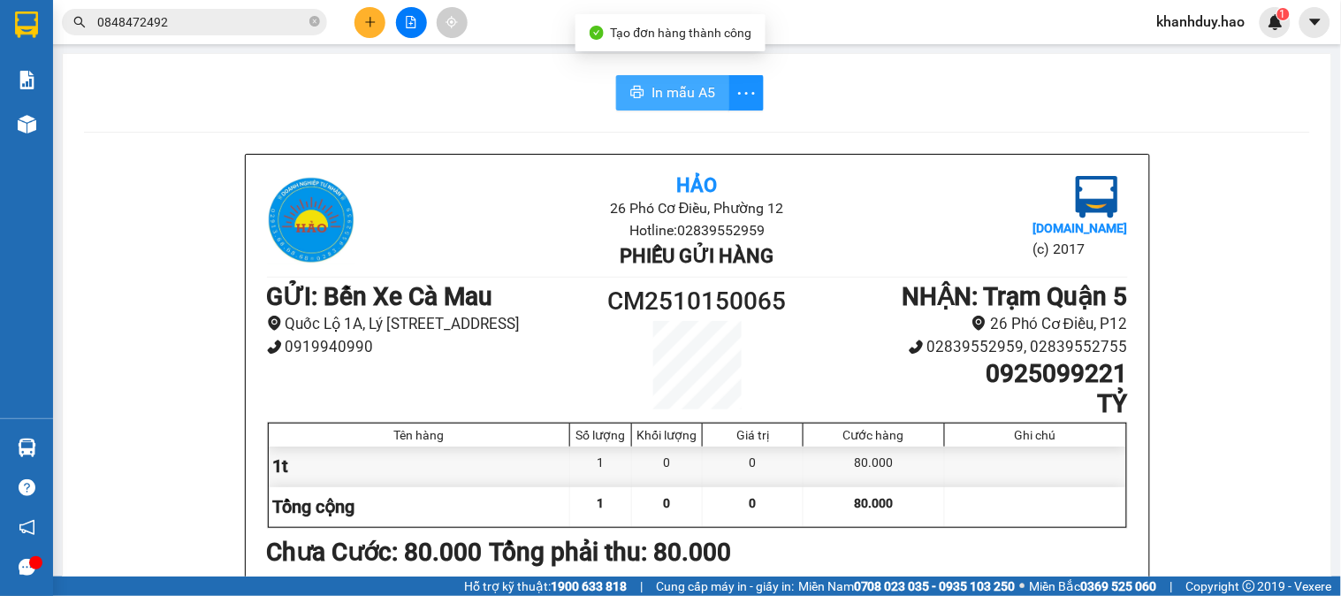
click at [665, 87] on span "In mẫu A5" at bounding box center [683, 92] width 64 height 22
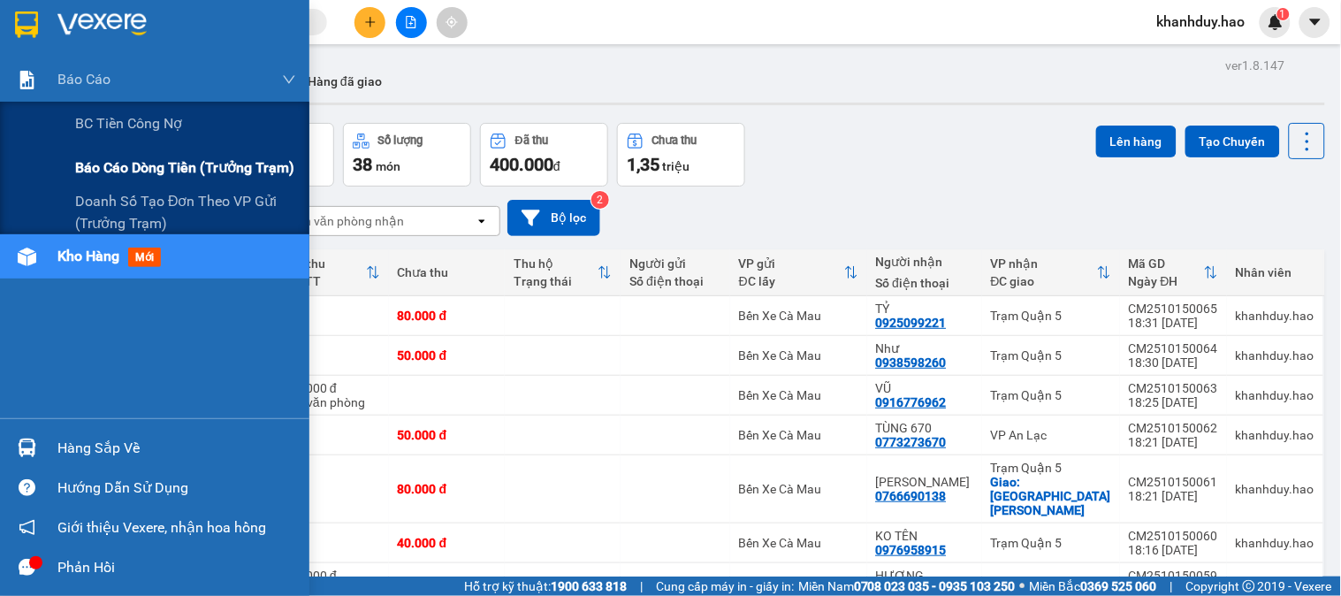
click at [95, 146] on div "Báo cáo dòng tiền (trưởng trạm)" at bounding box center [185, 168] width 221 height 44
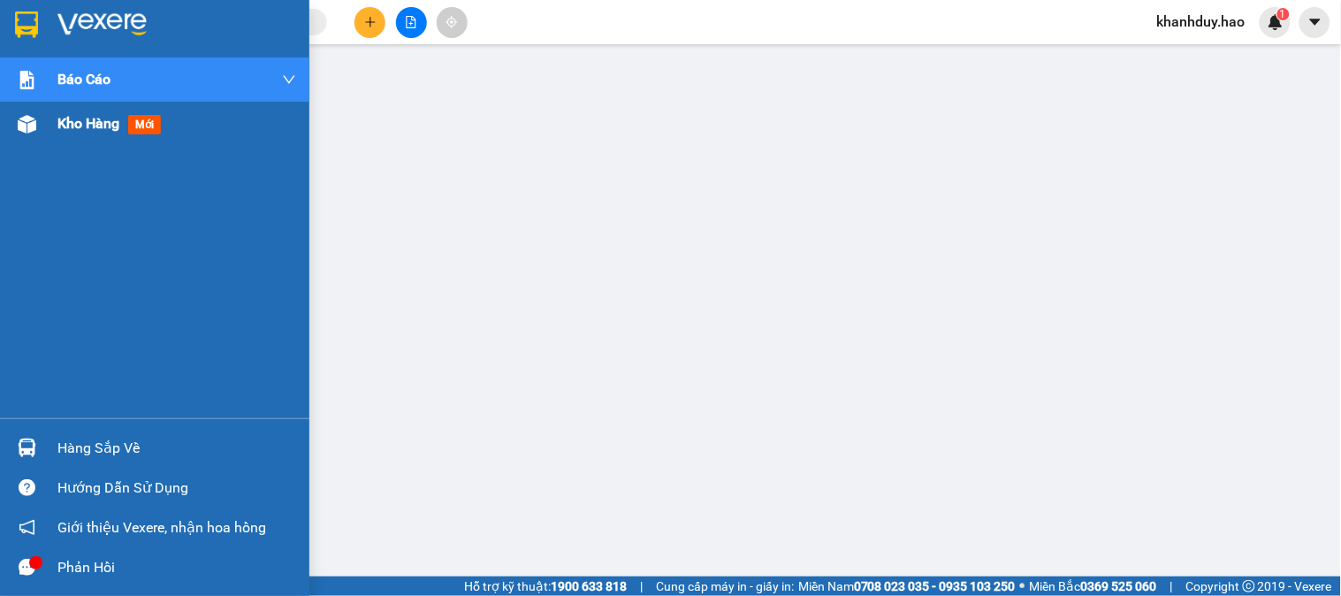
click at [76, 125] on span "Kho hàng" at bounding box center [88, 123] width 62 height 17
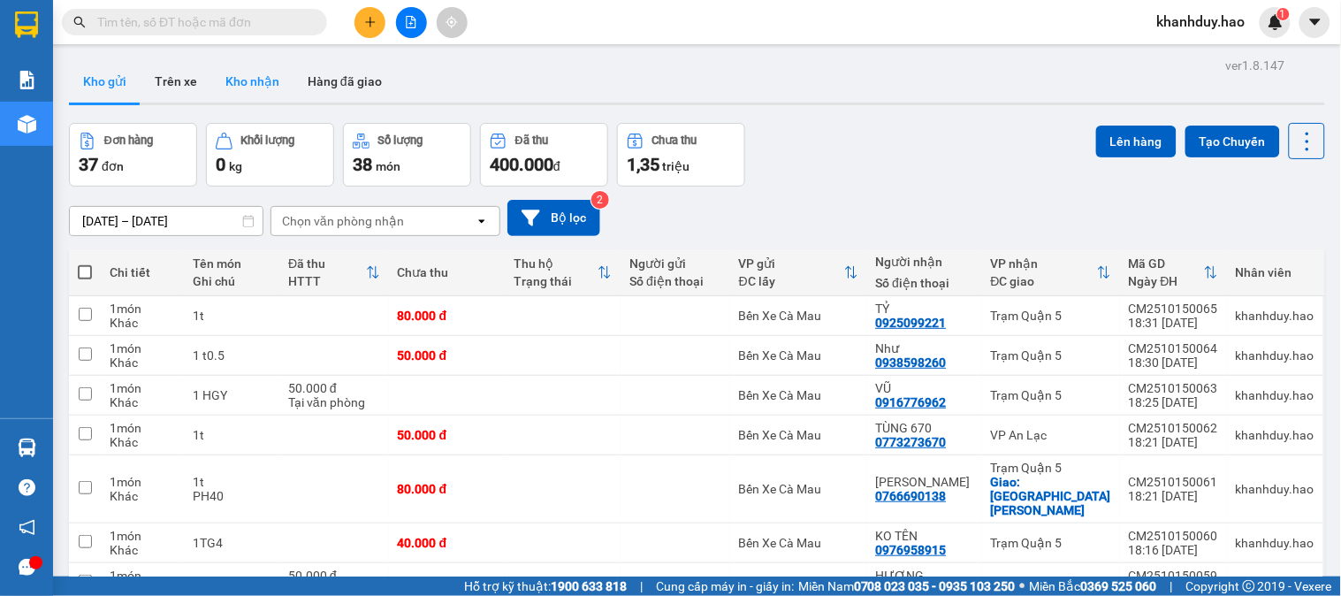
click at [261, 71] on button "Kho nhận" at bounding box center [252, 81] width 82 height 42
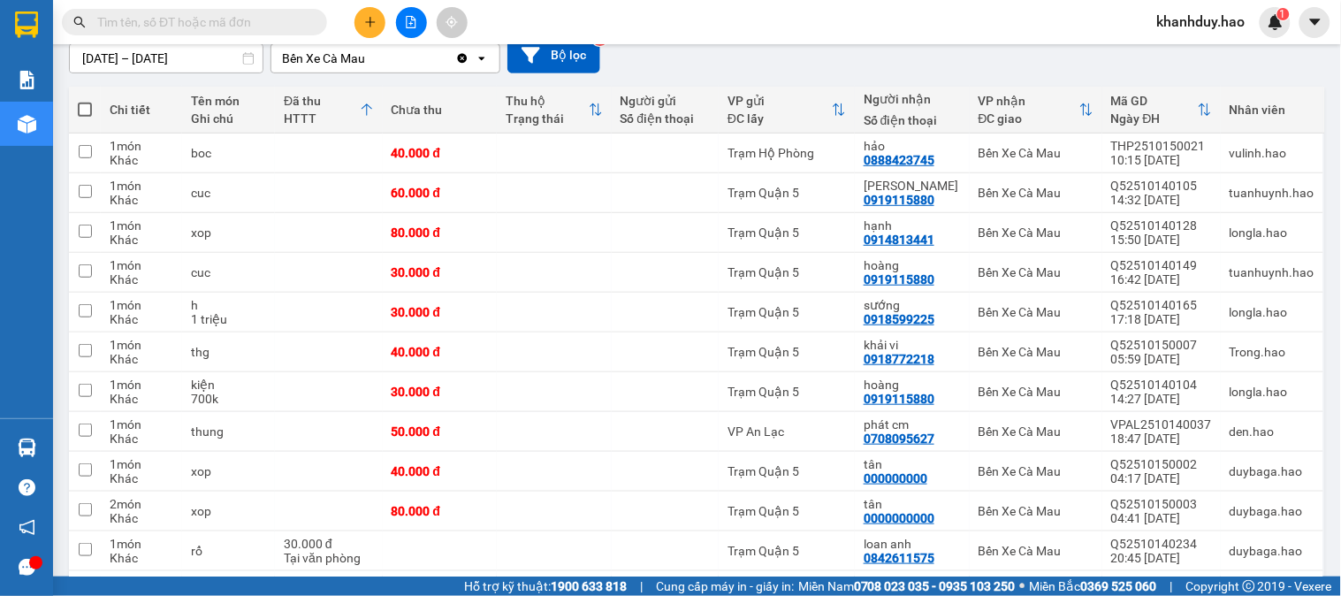
scroll to position [74, 0]
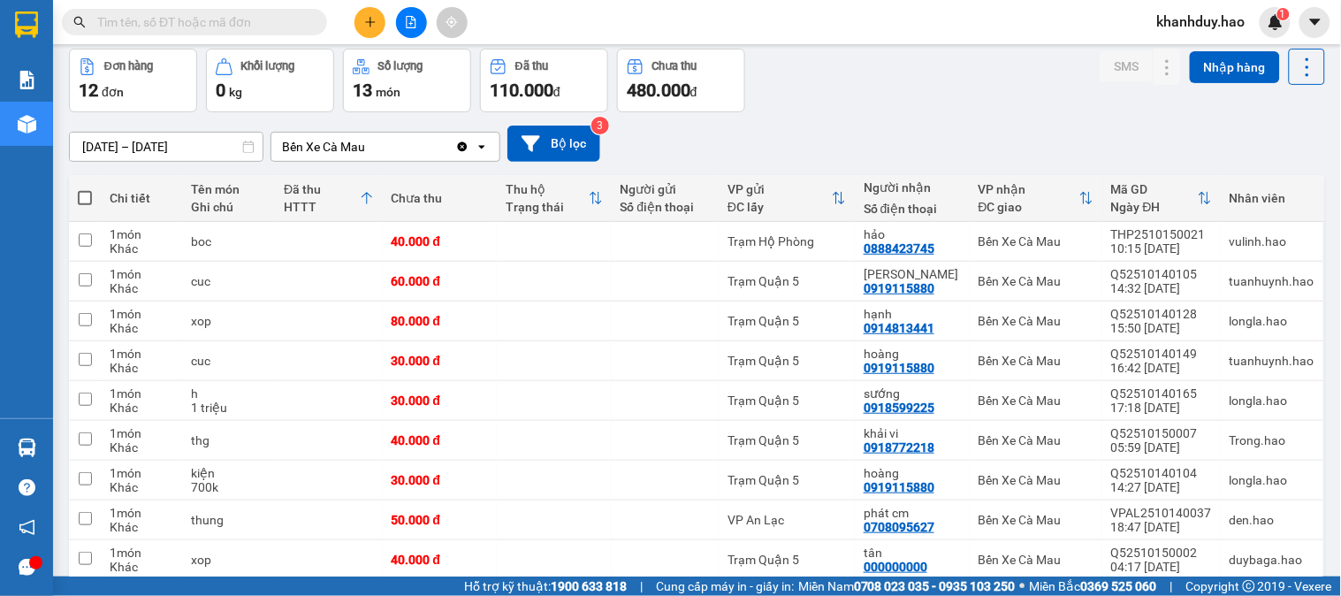
click at [110, 144] on input "15/10/2025 – 15/10/2025" at bounding box center [166, 147] width 193 height 28
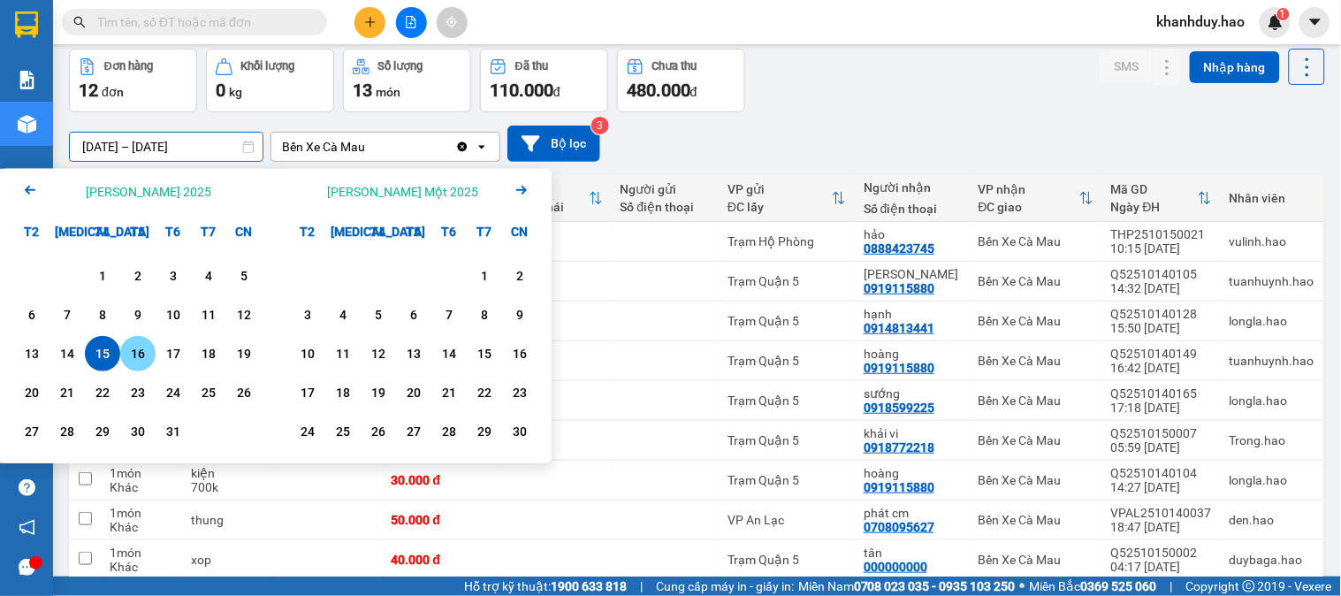
click at [127, 356] on div "16" at bounding box center [137, 353] width 25 height 21
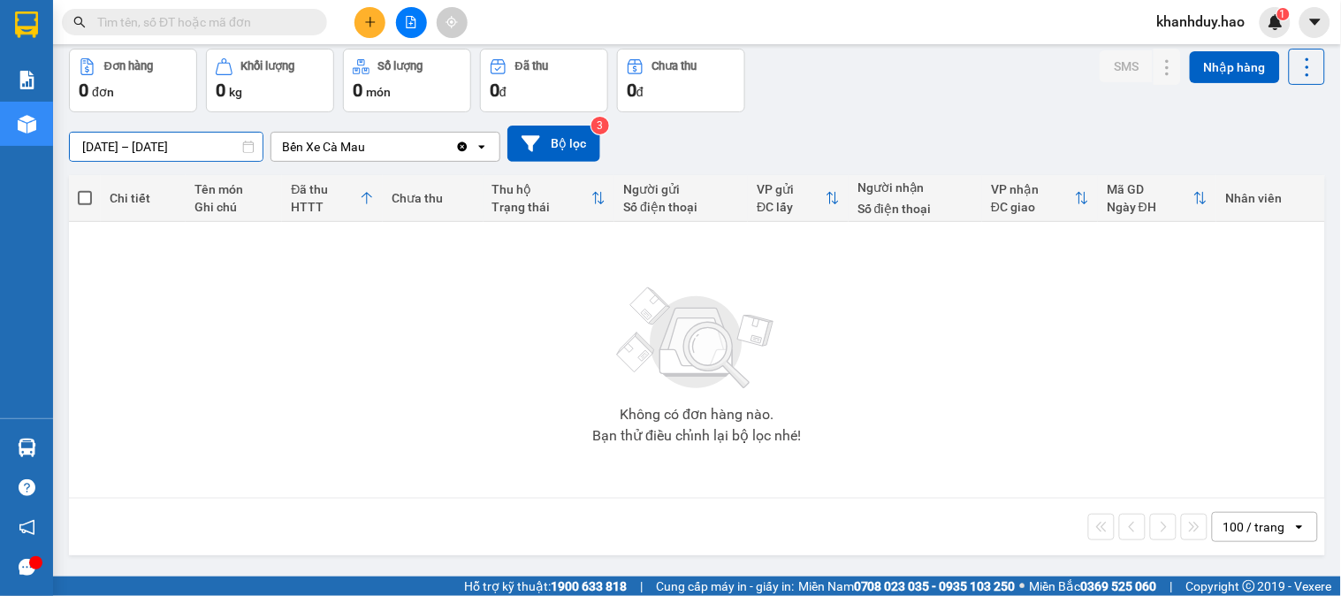
click at [157, 140] on input "16/10/2025 – 16/10/2025" at bounding box center [166, 147] width 193 height 28
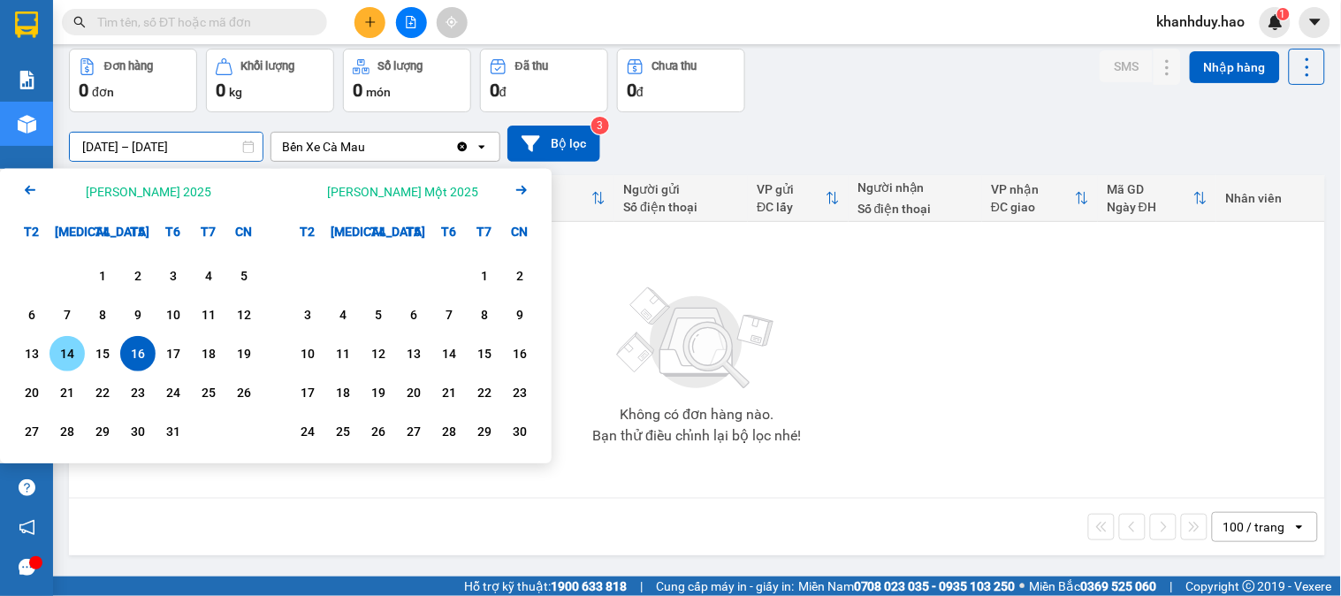
click at [82, 360] on div "14" at bounding box center [66, 353] width 35 height 35
type input "14/10/2025 – 14/10/2025"
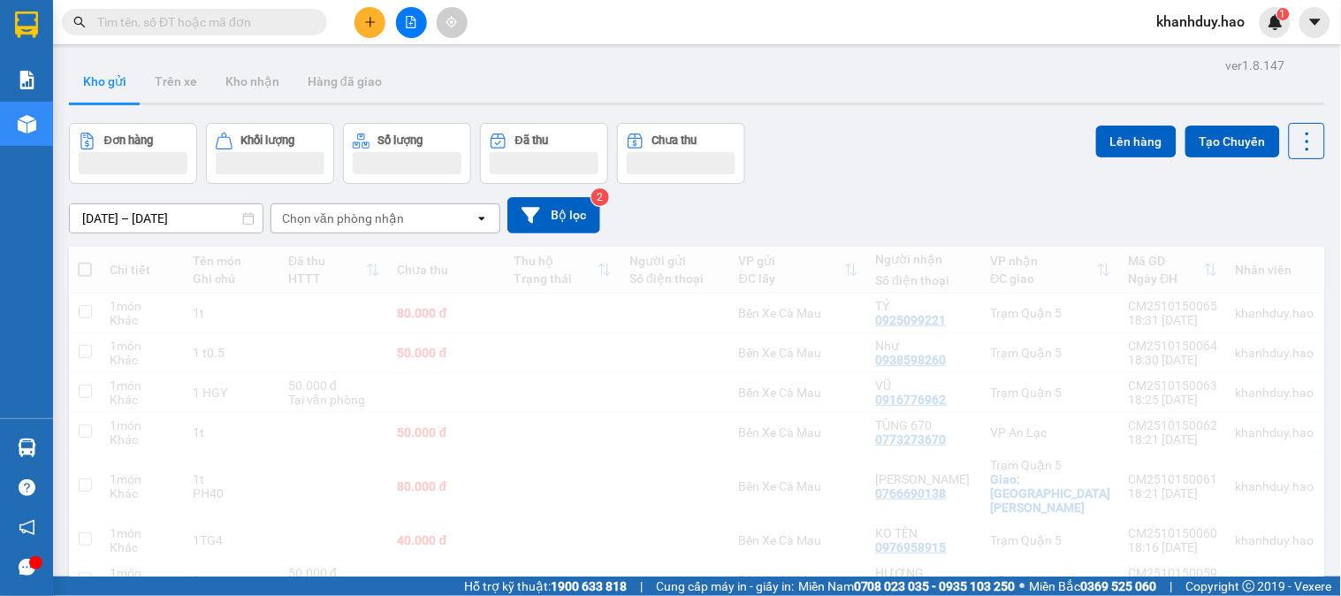
click at [376, 28] on button at bounding box center [369, 22] width 31 height 31
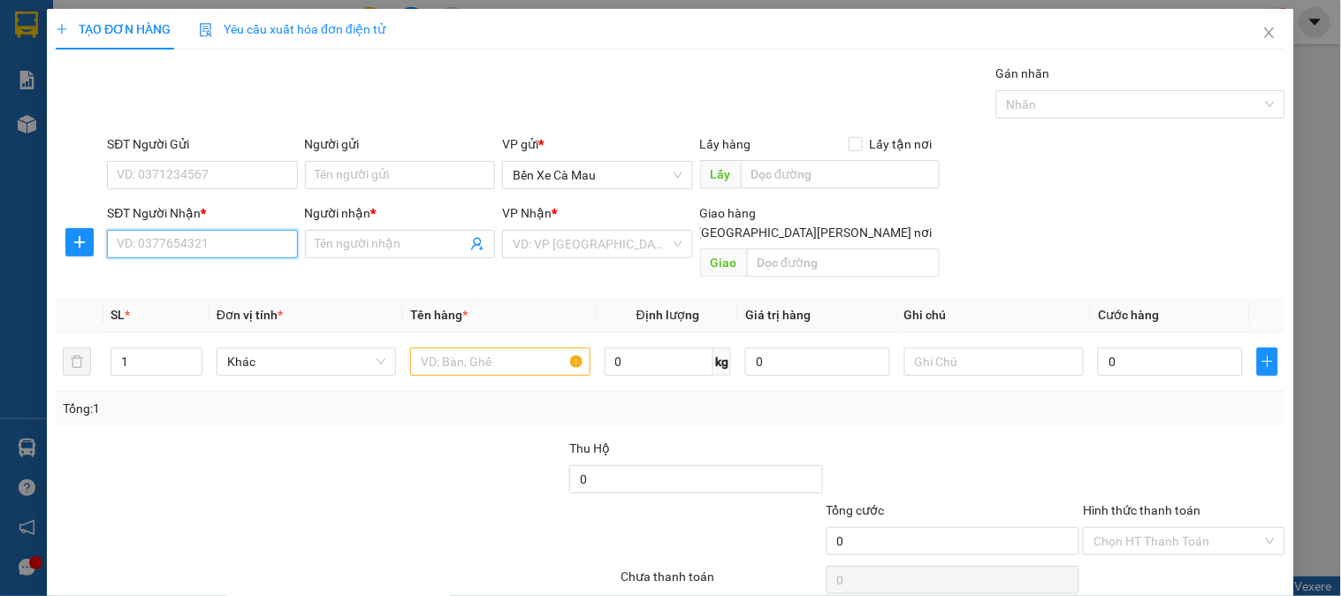
click at [204, 237] on input "SĐT Người Nhận *" at bounding box center [202, 244] width 190 height 28
click at [228, 267] on div "0947401142 - [PERSON_NAME]" at bounding box center [203, 279] width 195 height 28
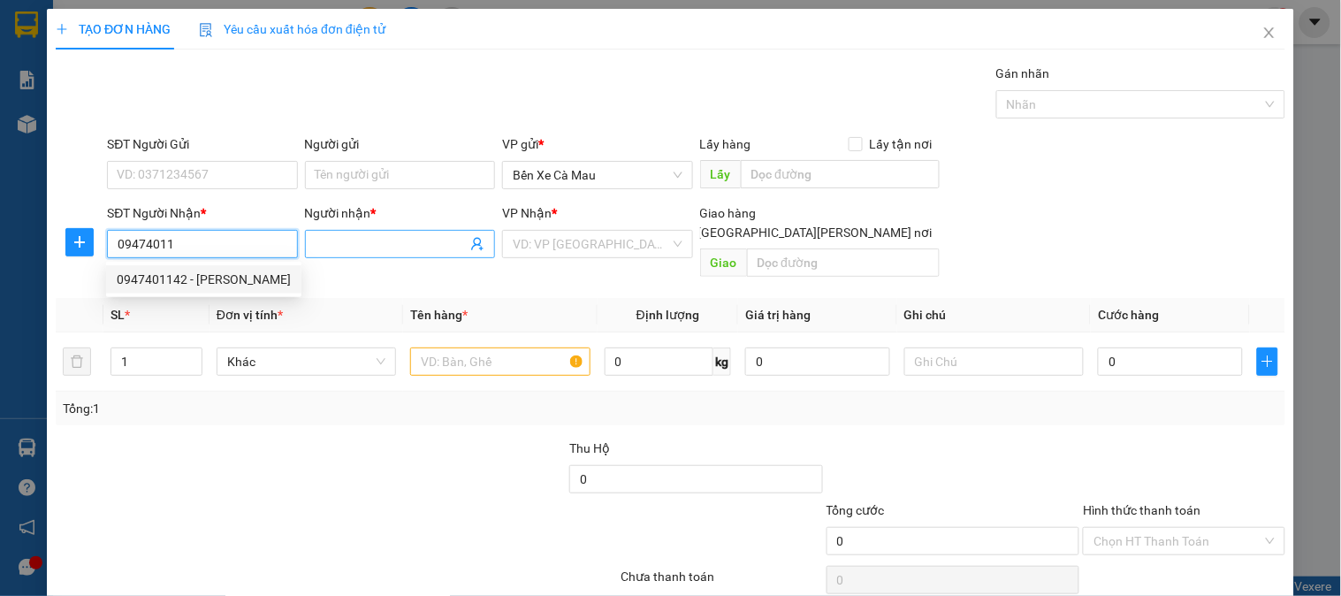
type input "0947401142"
type input "VŨ"
type input "30.000"
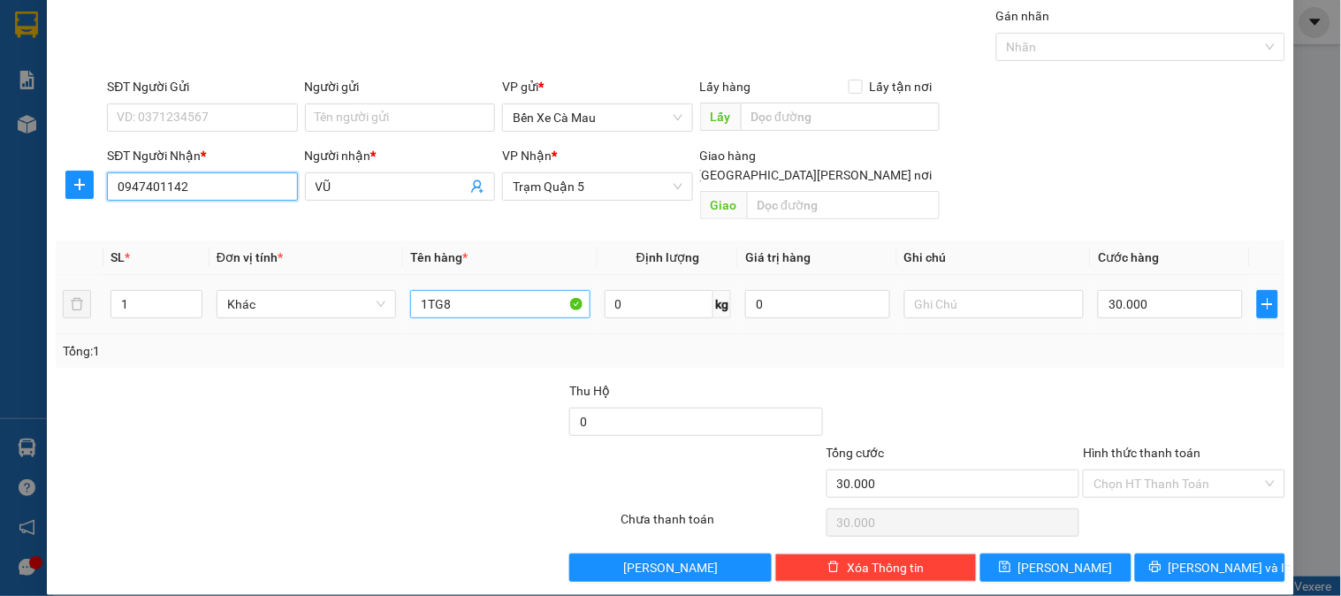
type input "0947401142"
click at [486, 290] on input "1TG8" at bounding box center [499, 304] width 179 height 28
type input "1TGY"
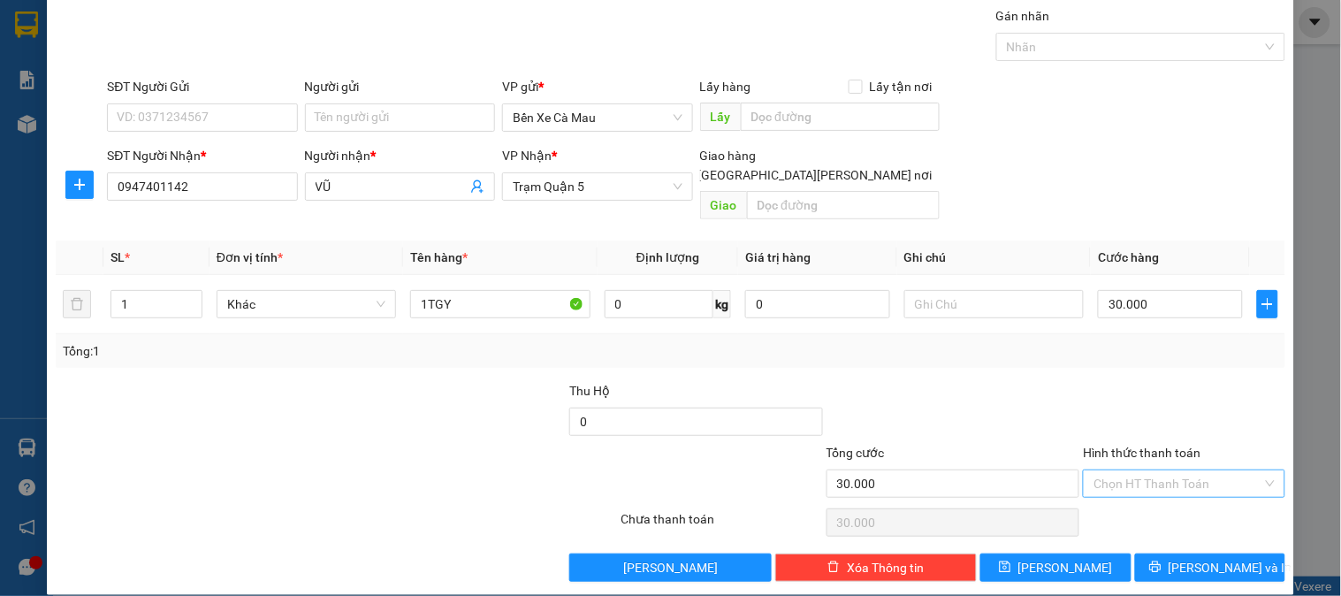
drag, startPoint x: 1151, startPoint y: 457, endPoint x: 1147, endPoint y: 477, distance: 20.6
click at [1151, 470] on input "Hình thức thanh toán" at bounding box center [1177, 483] width 168 height 27
click at [1147, 500] on div "Tại văn phòng" at bounding box center [1172, 499] width 179 height 19
type input "0"
click at [1159, 553] on button "[PERSON_NAME] và In" at bounding box center [1210, 567] width 150 height 28
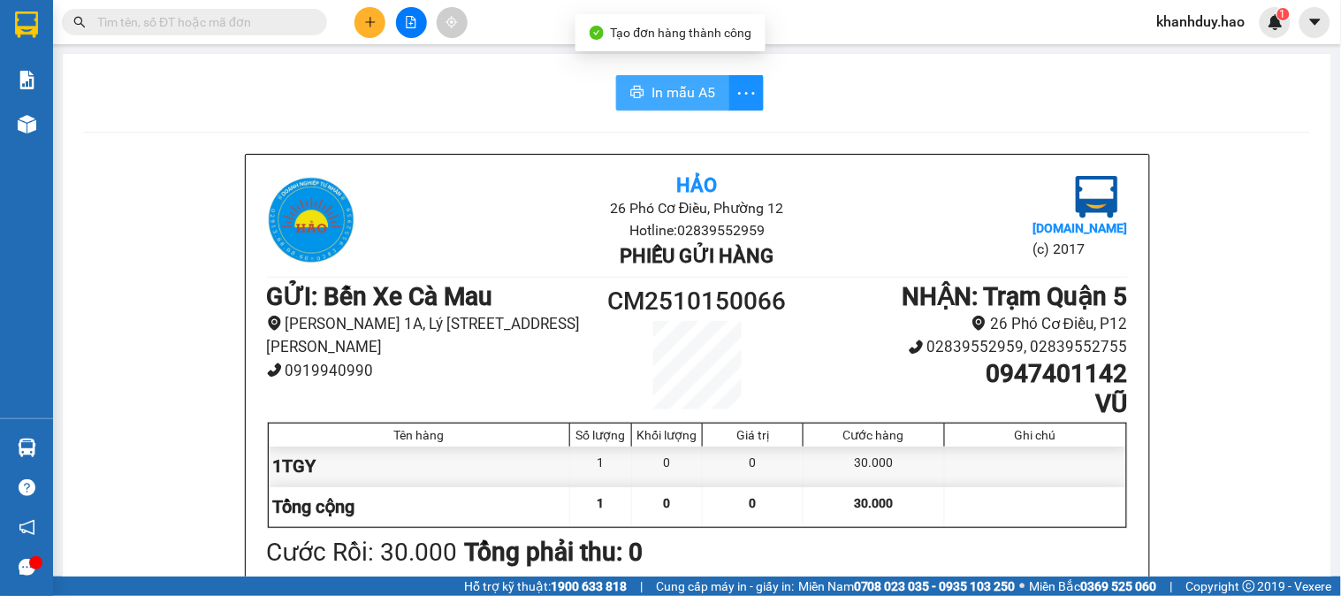
click at [712, 104] on button "In mẫu A5" at bounding box center [672, 92] width 113 height 35
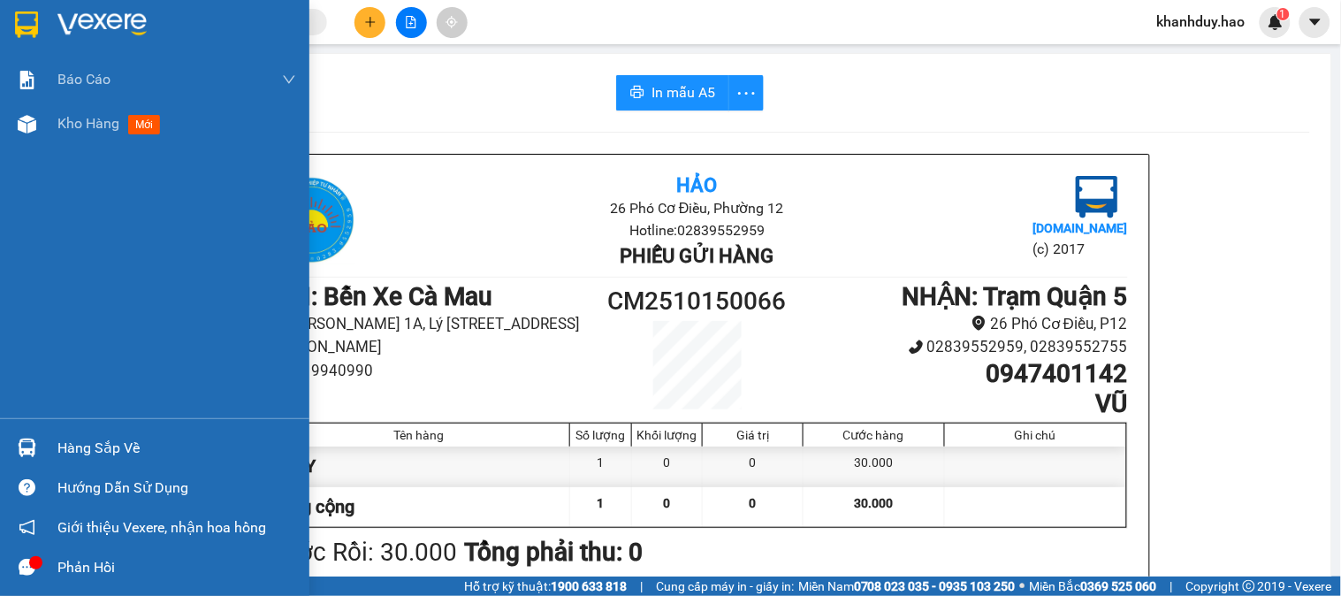
click at [66, 109] on div "Kho hàng mới" at bounding box center [176, 124] width 239 height 44
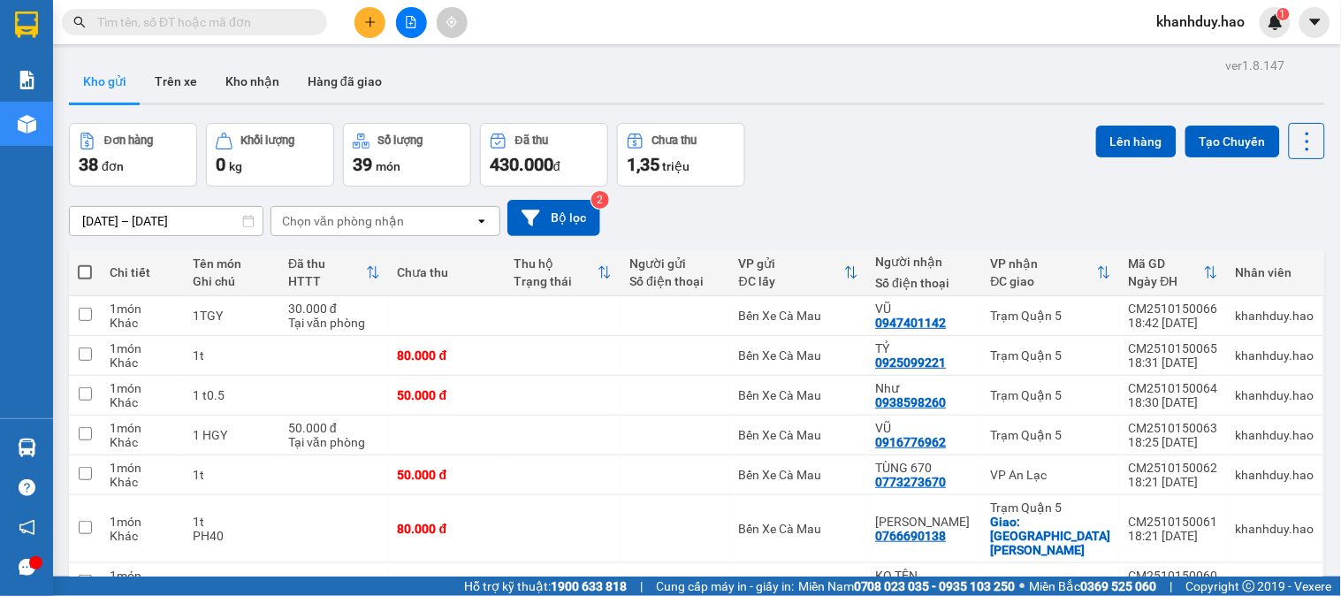
click at [358, 19] on button at bounding box center [369, 22] width 31 height 31
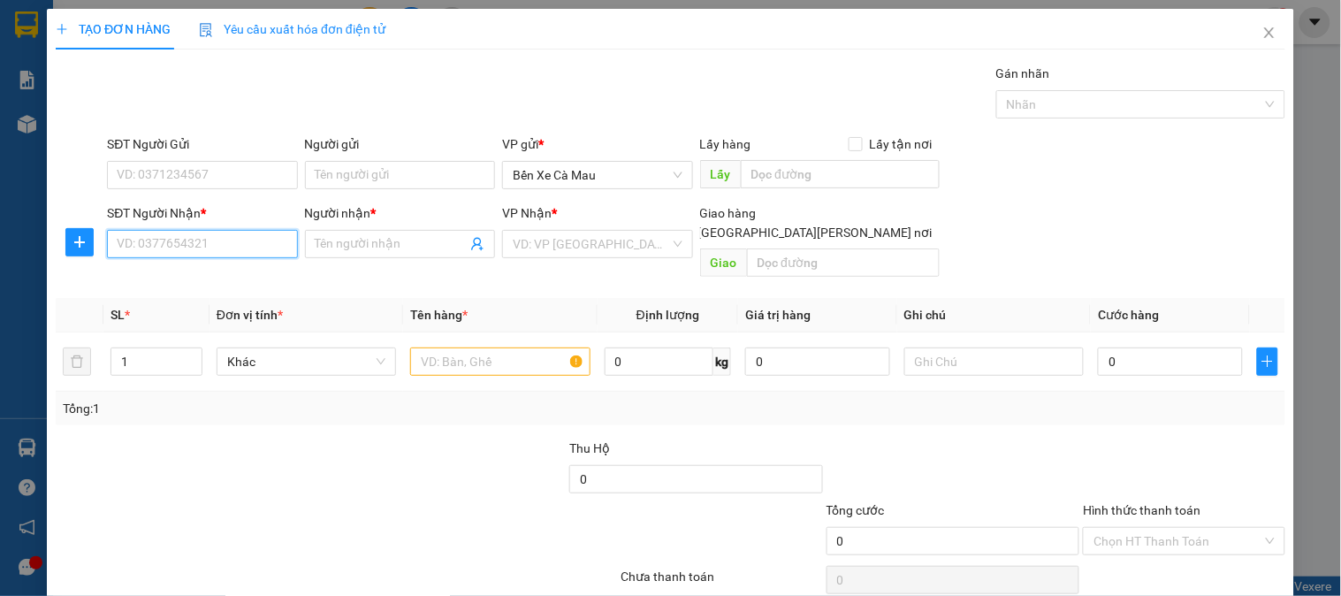
click at [217, 251] on input "SĐT Người Nhận *" at bounding box center [202, 244] width 190 height 28
type input "0"
drag, startPoint x: 224, startPoint y: 275, endPoint x: 376, endPoint y: 280, distance: 151.2
click at [227, 275] on div "0327795830 - [PERSON_NAME]" at bounding box center [204, 279] width 174 height 19
type input "0327795830"
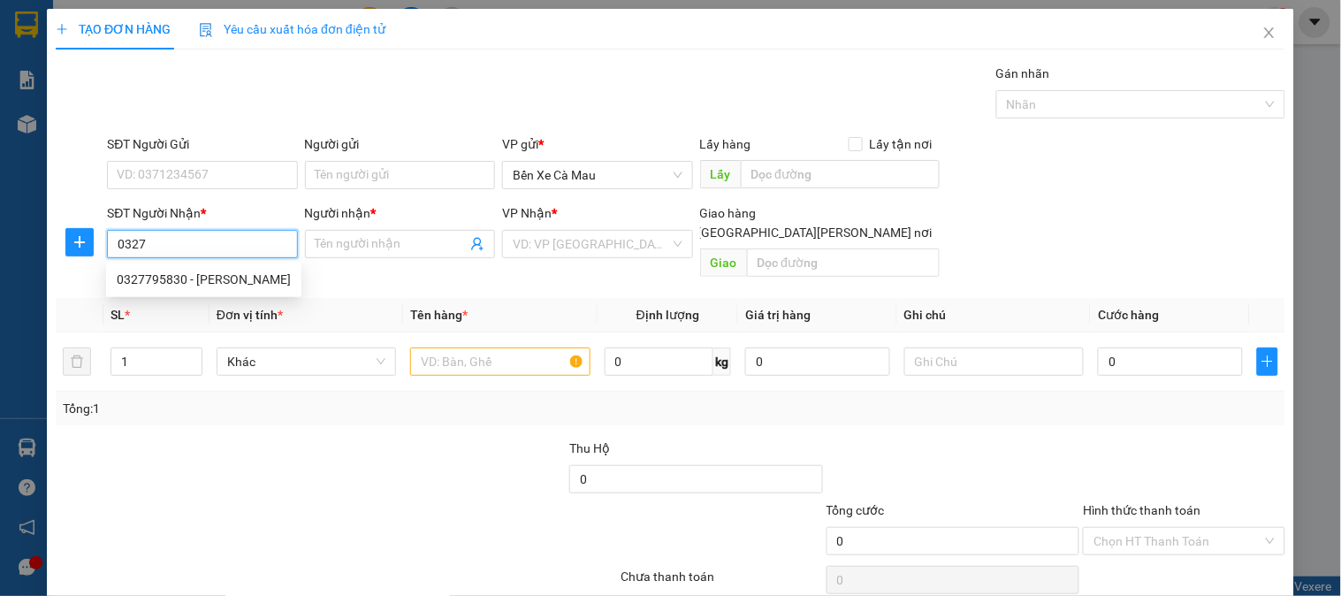
type input "QUYÊN"
type input "50.000"
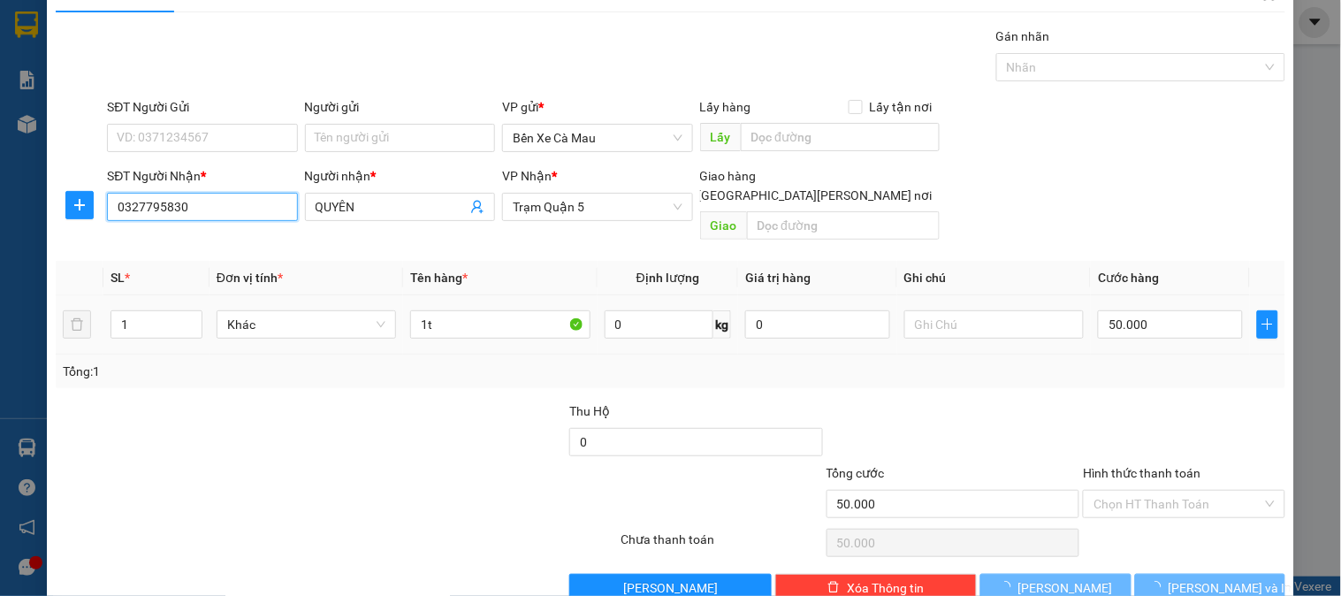
scroll to position [57, 0]
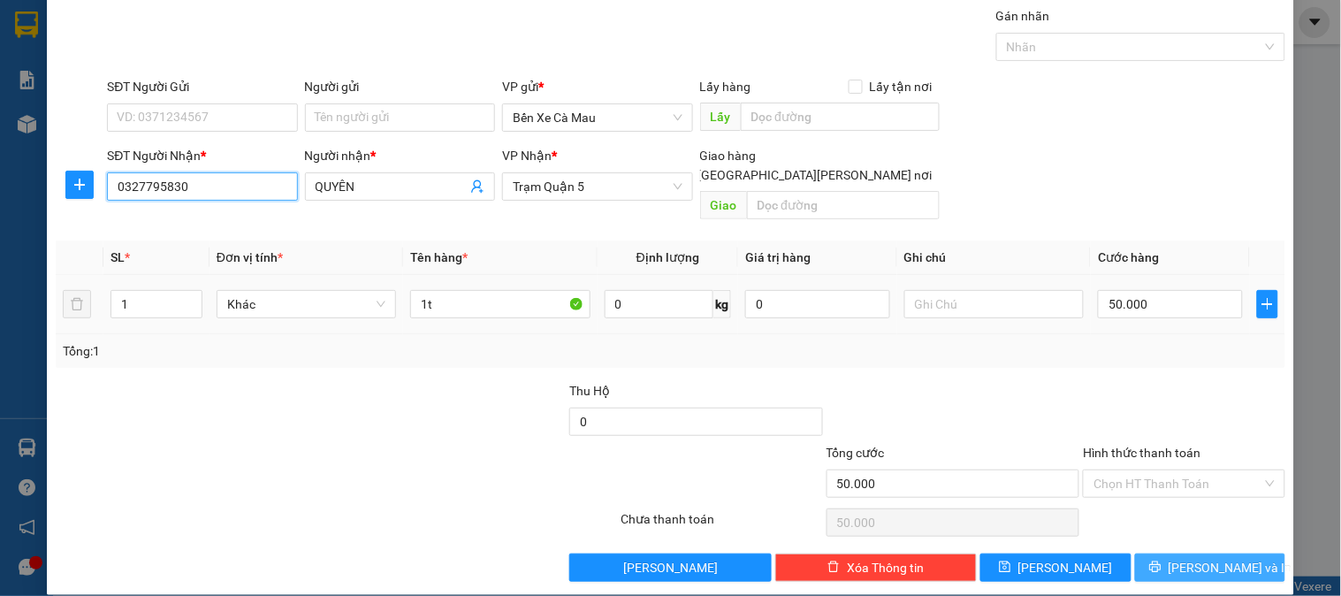
type input "0327795830"
click at [1149, 553] on button "[PERSON_NAME] và In" at bounding box center [1210, 567] width 150 height 28
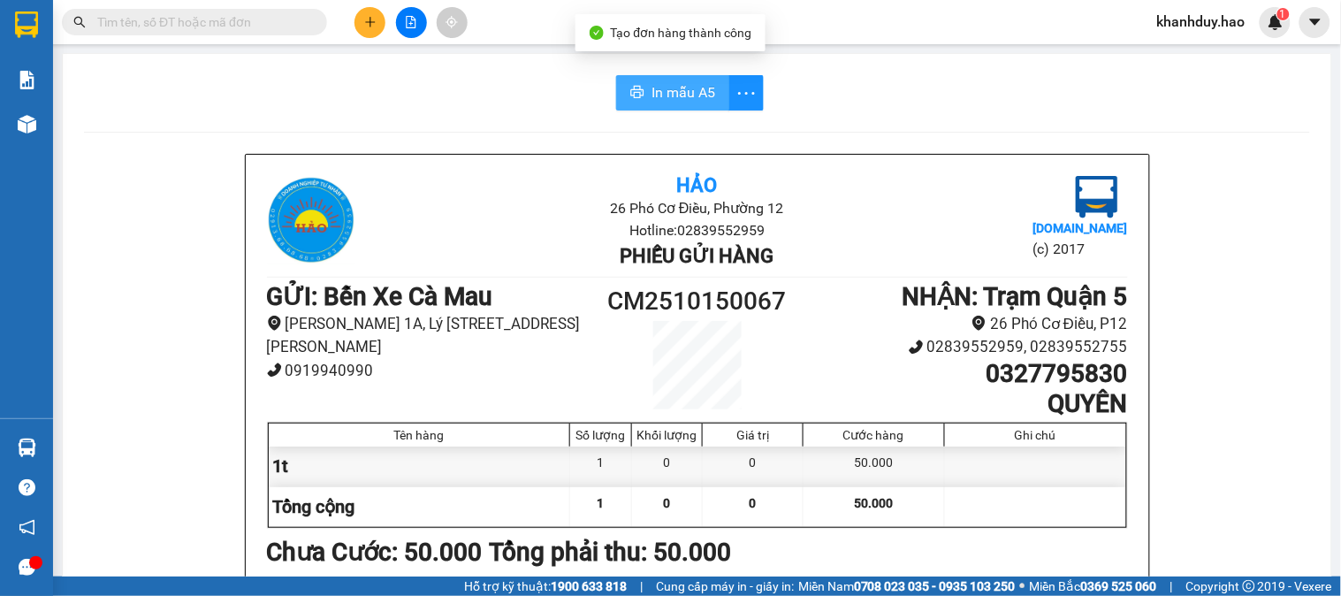
click at [675, 95] on span "In mẫu A5" at bounding box center [683, 92] width 64 height 22
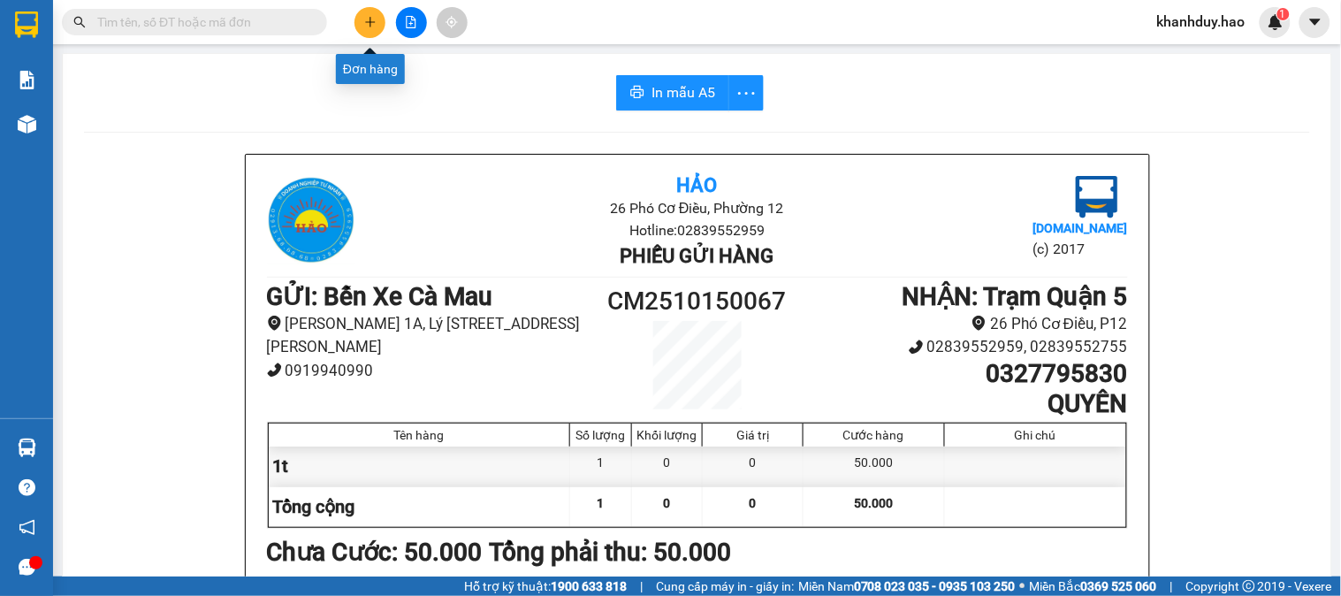
click at [372, 19] on icon "plus" at bounding box center [370, 22] width 12 height 12
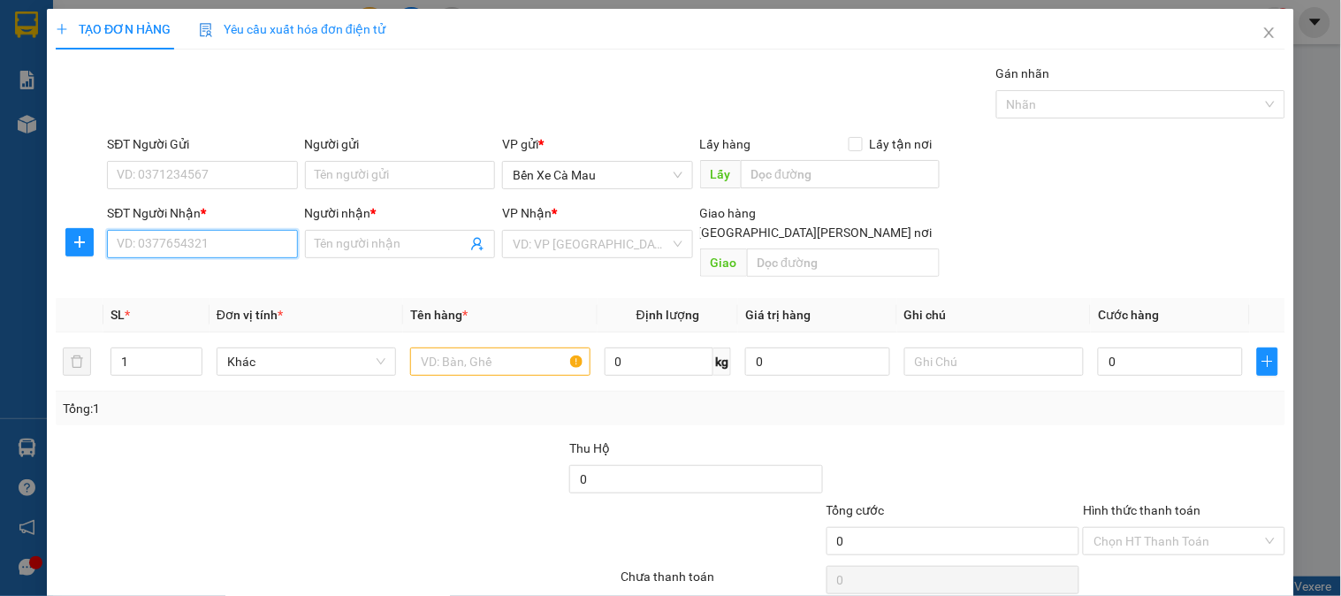
click at [270, 243] on input "SĐT Người Nhận *" at bounding box center [202, 244] width 190 height 28
click at [200, 281] on div "0906868936 - [PERSON_NAME]" at bounding box center [204, 279] width 174 height 19
type input "0906868936"
type input "dung"
type input "30.000"
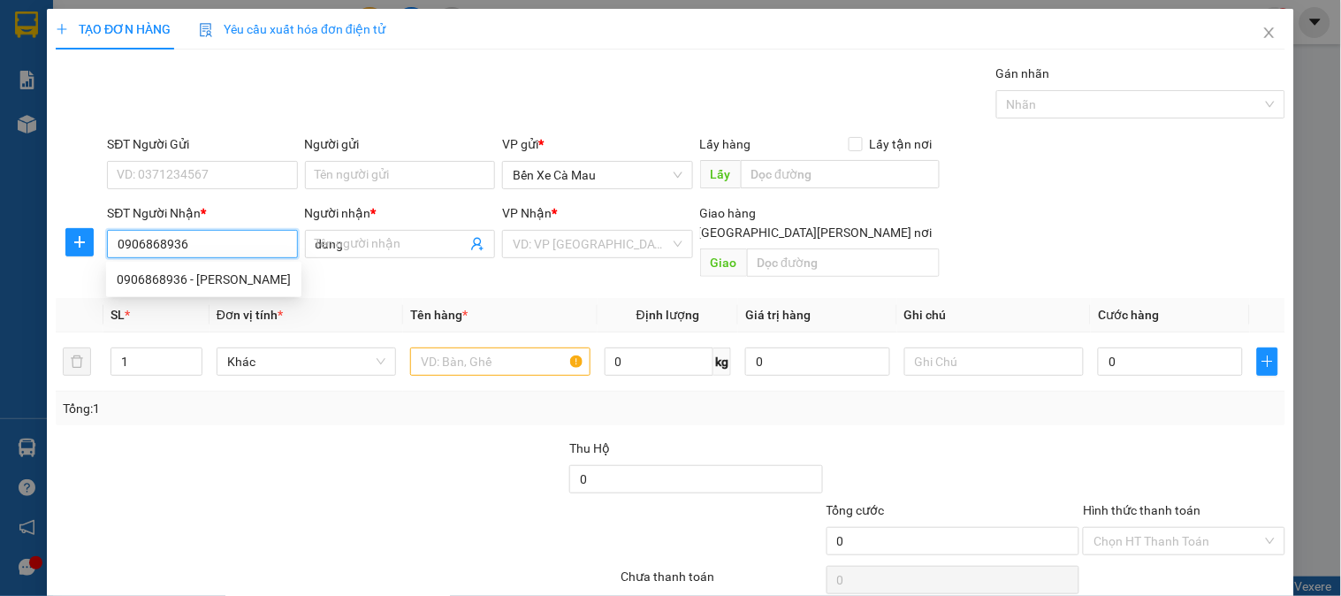
type input "30.000"
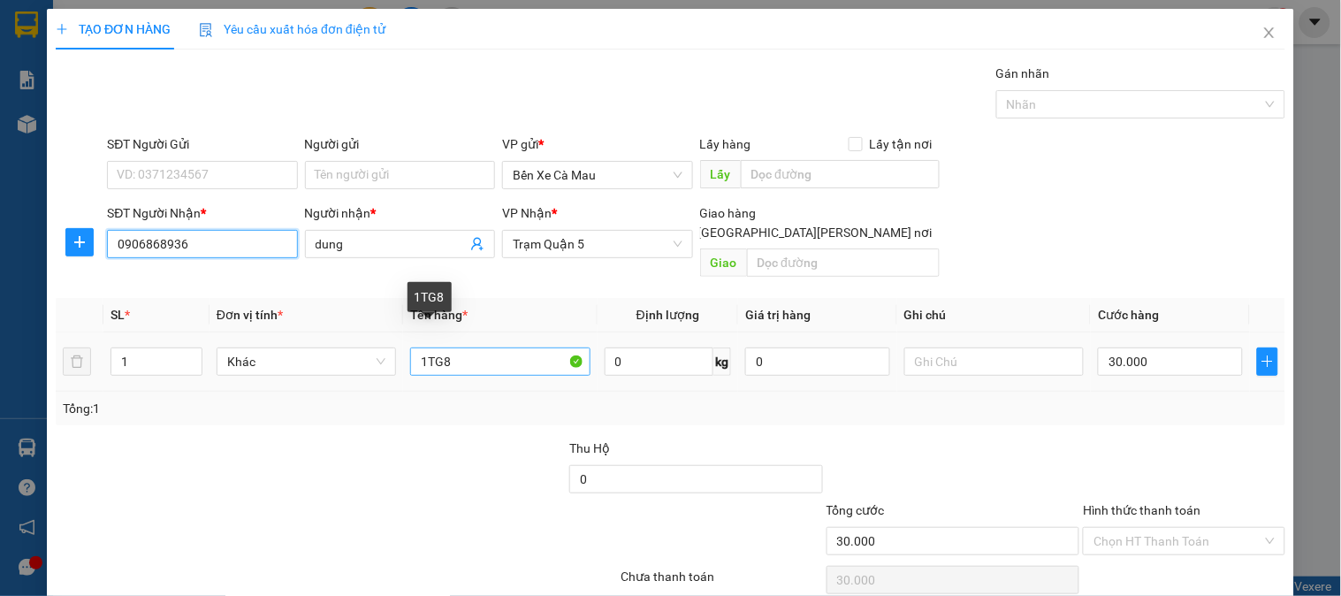
type input "0906868936"
click at [462, 347] on input "1TG8" at bounding box center [499, 361] width 179 height 28
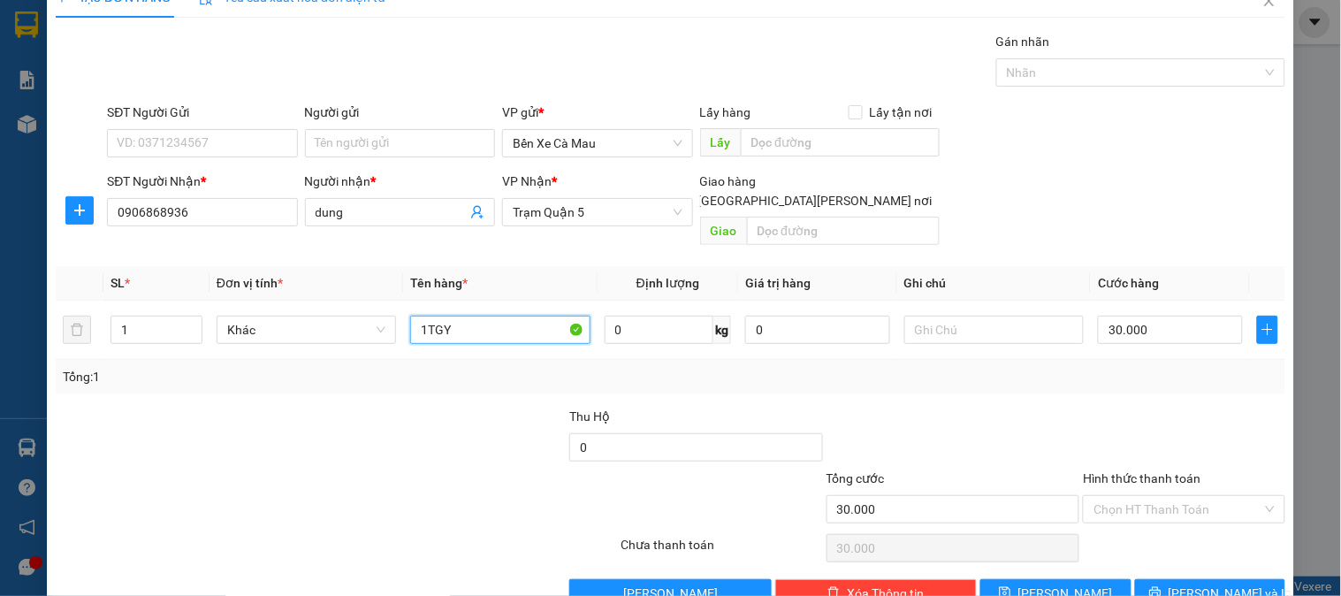
scroll to position [57, 0]
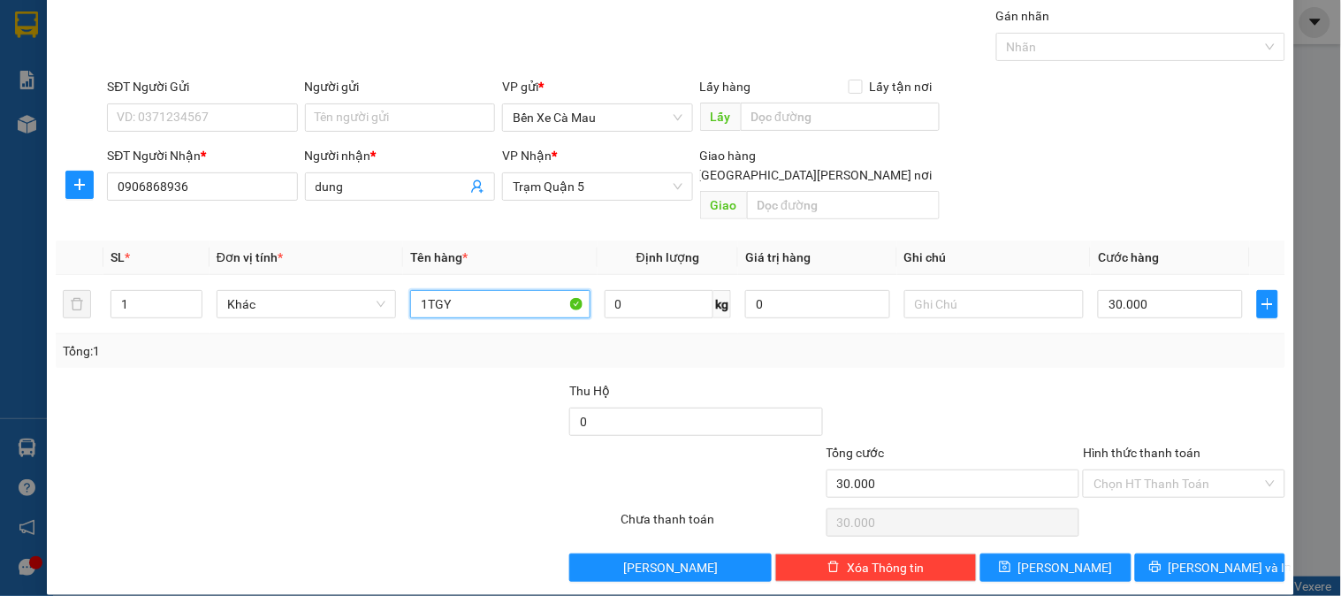
type input "1TGY"
click at [1141, 445] on label "Hình thức thanh toán" at bounding box center [1142, 452] width 118 height 14
click at [1141, 470] on input "Hình thức thanh toán" at bounding box center [1177, 483] width 168 height 27
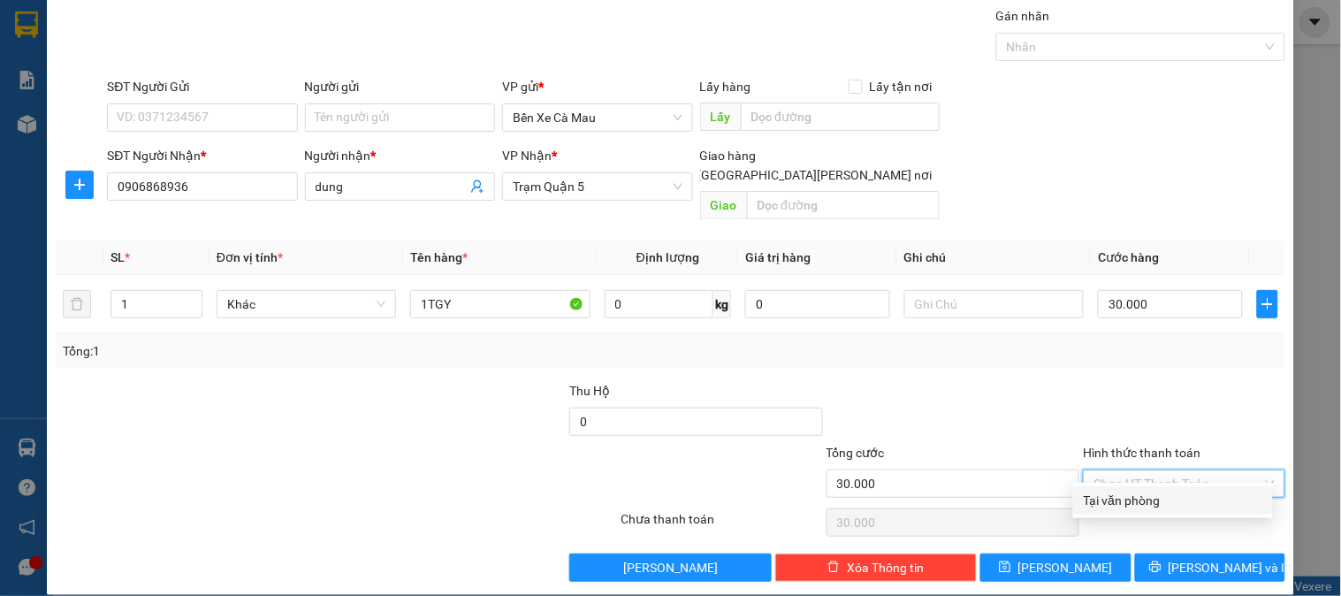
click at [1138, 496] on div "Tại văn phòng" at bounding box center [1172, 499] width 179 height 19
type input "0"
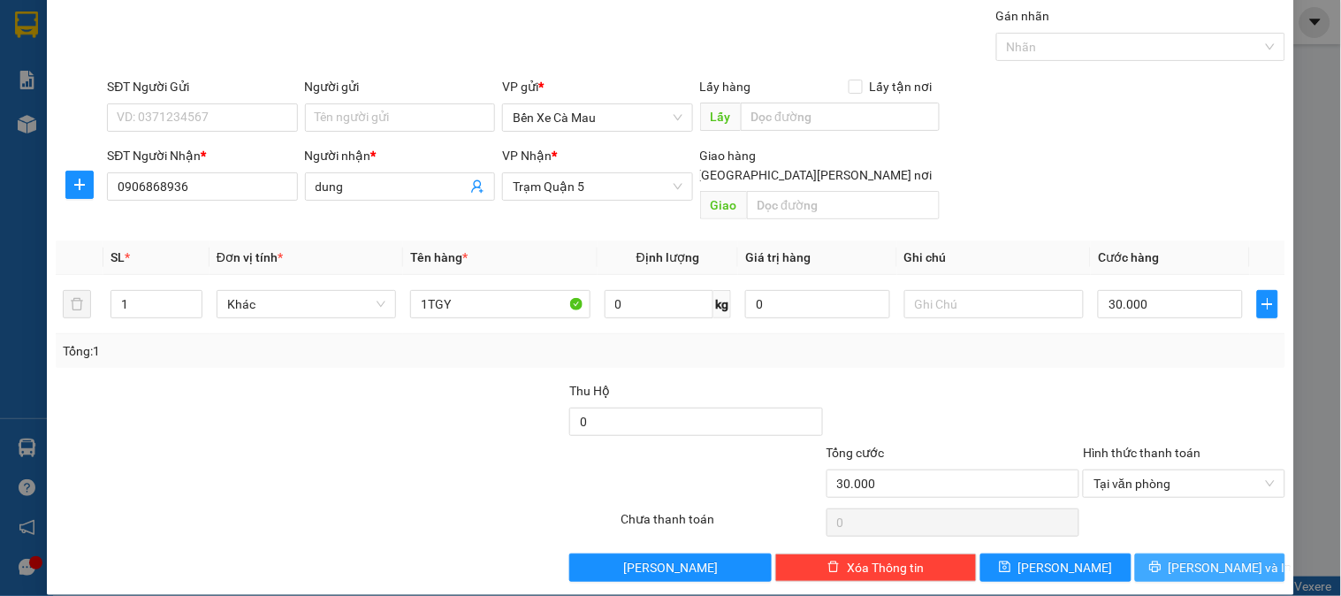
click at [1147, 553] on button "[PERSON_NAME] và In" at bounding box center [1210, 567] width 150 height 28
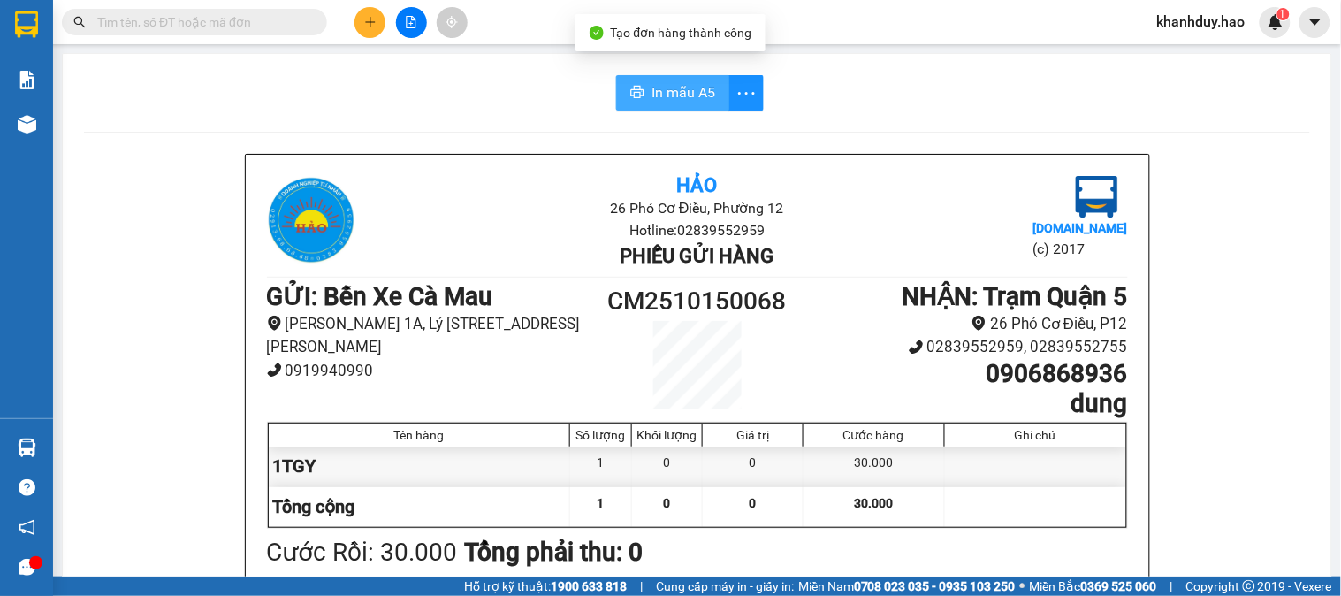
click at [702, 87] on span "In mẫu A5" at bounding box center [683, 92] width 64 height 22
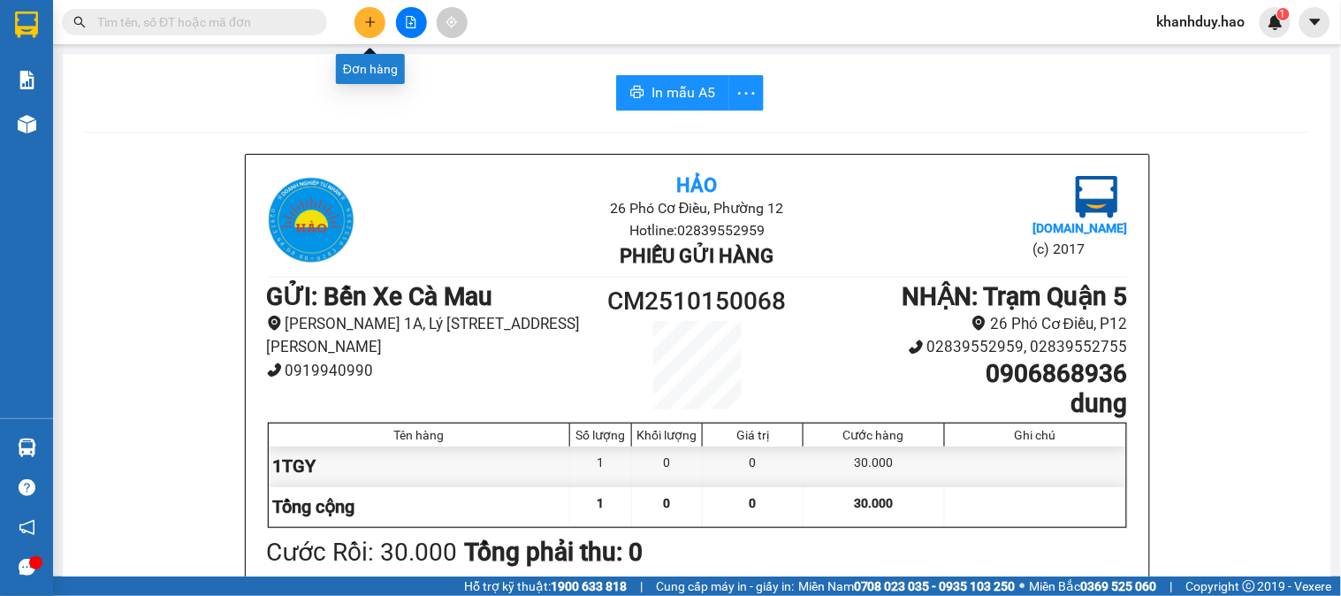
click at [359, 23] on button at bounding box center [369, 22] width 31 height 31
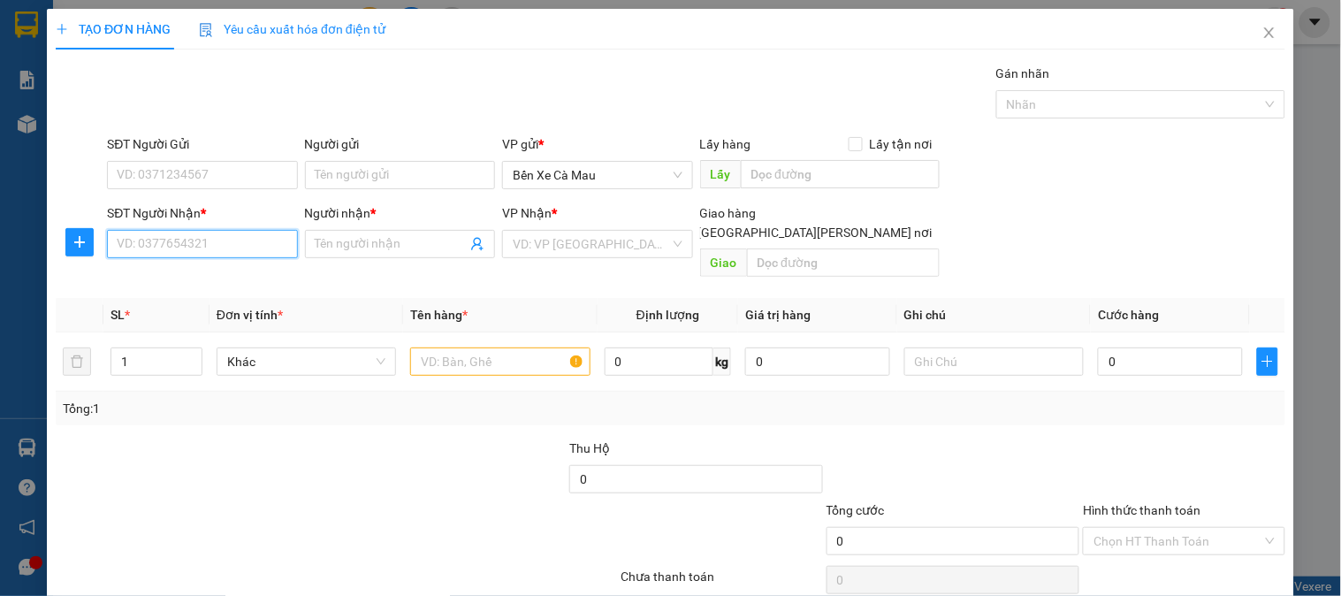
click at [246, 249] on input "SĐT Người Nhận *" at bounding box center [202, 244] width 190 height 28
click at [209, 278] on div "0902832255 - BỀN" at bounding box center [200, 279] width 167 height 19
type input "0902832255"
type input "BỀN"
type input "30.000"
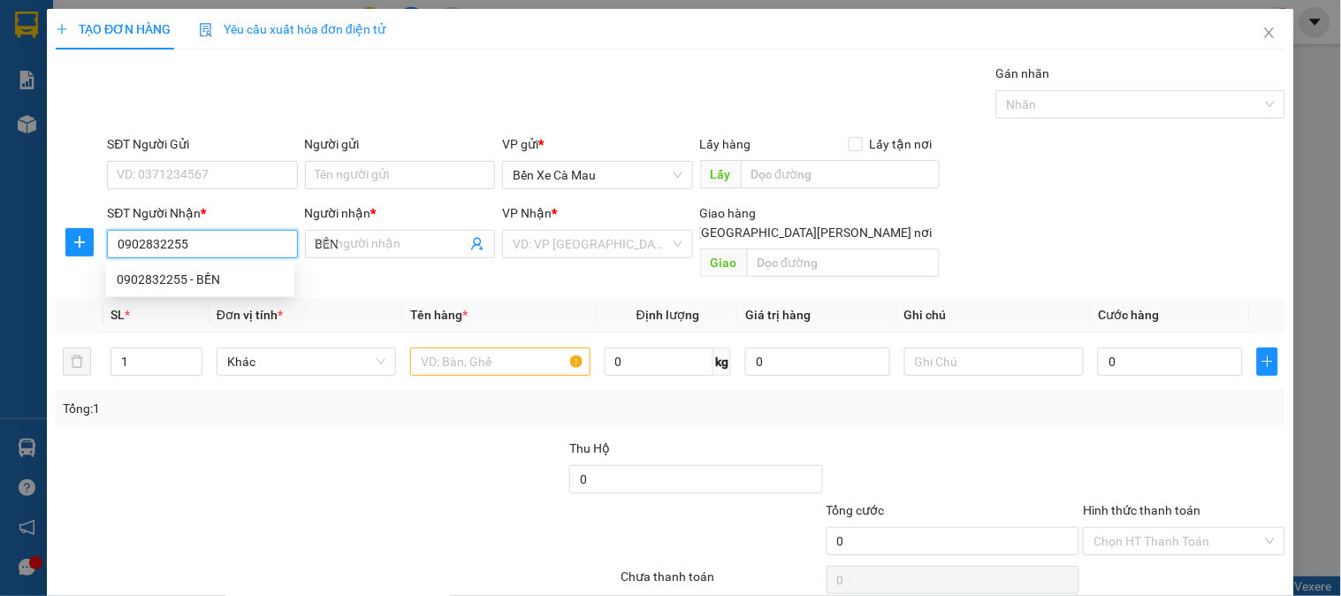
type input "30.000"
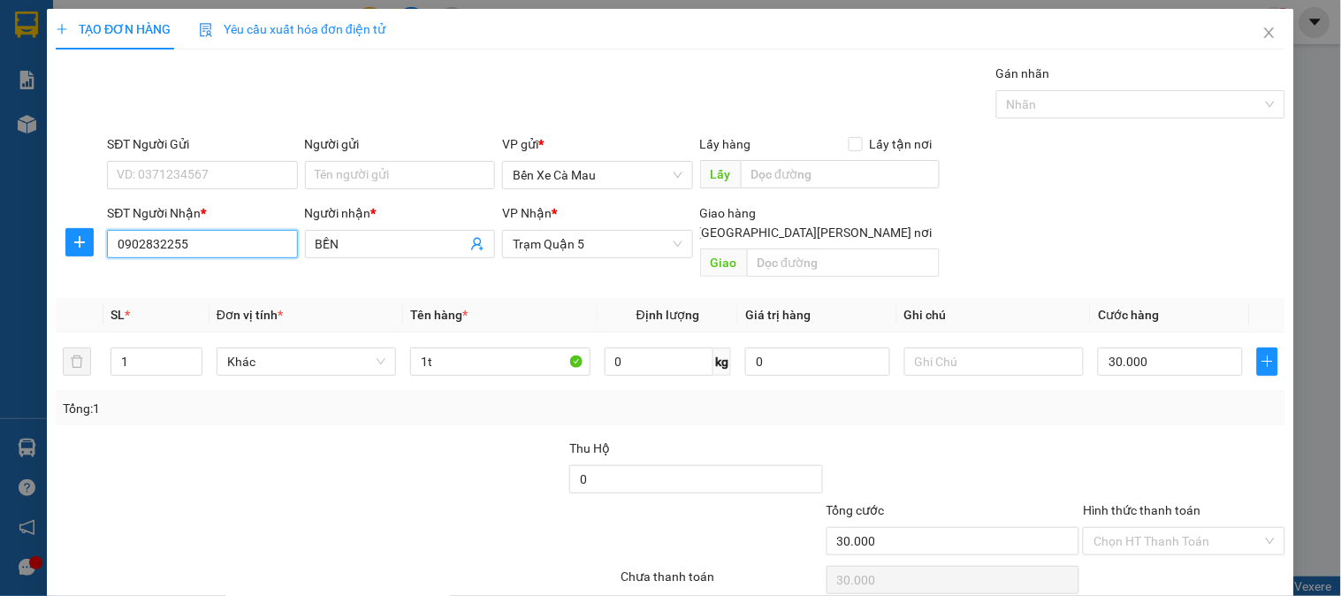
type input "0902832255"
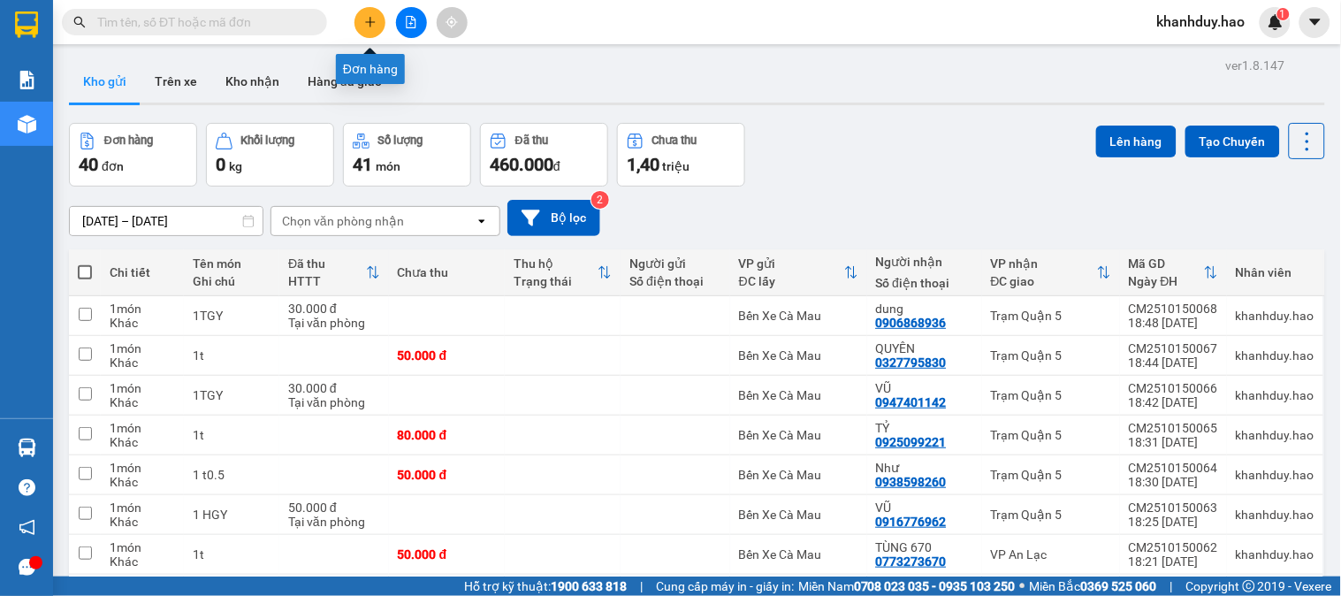
click at [365, 12] on button at bounding box center [369, 22] width 31 height 31
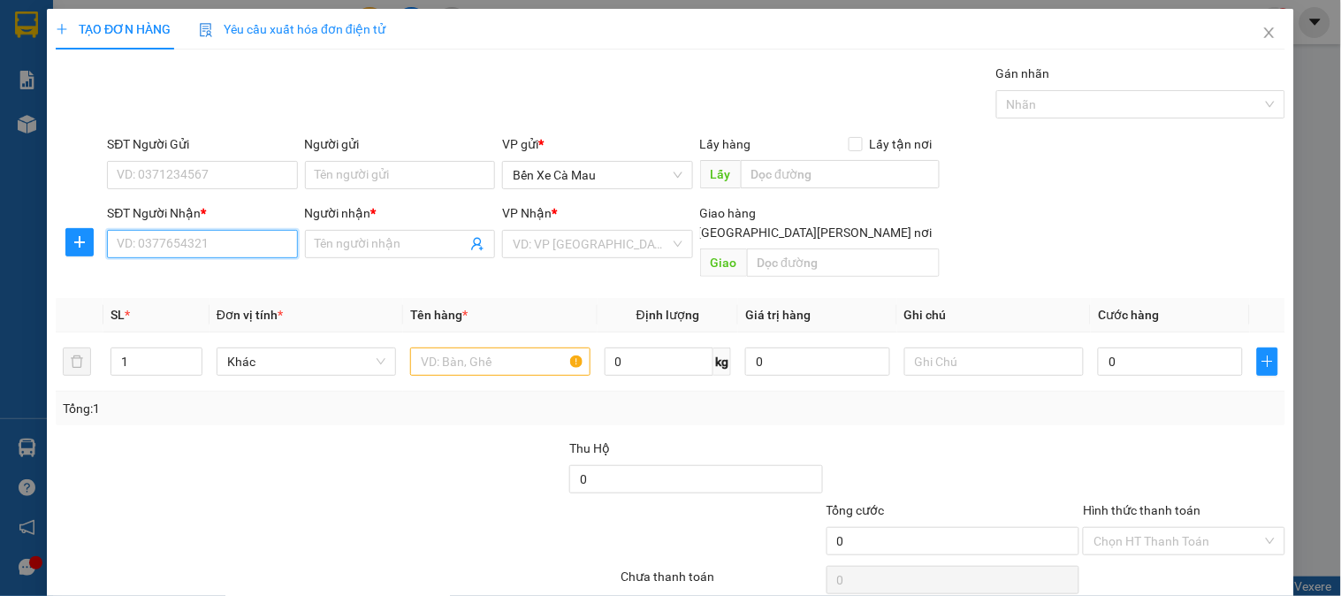
click at [239, 244] on input "SĐT Người Nhận *" at bounding box center [202, 244] width 190 height 28
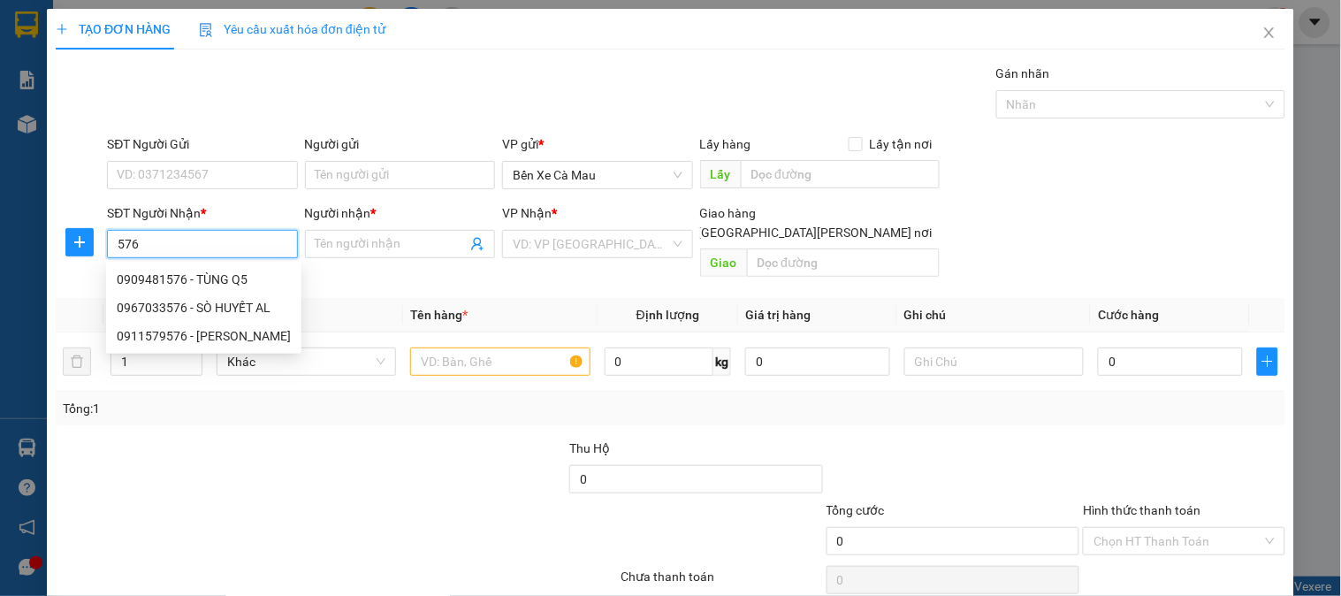
click at [231, 312] on div "0967033576 - SÒ HUYẾT AL" at bounding box center [204, 307] width 174 height 19
type input "0967033576"
type input "SÒ HUYẾT AL"
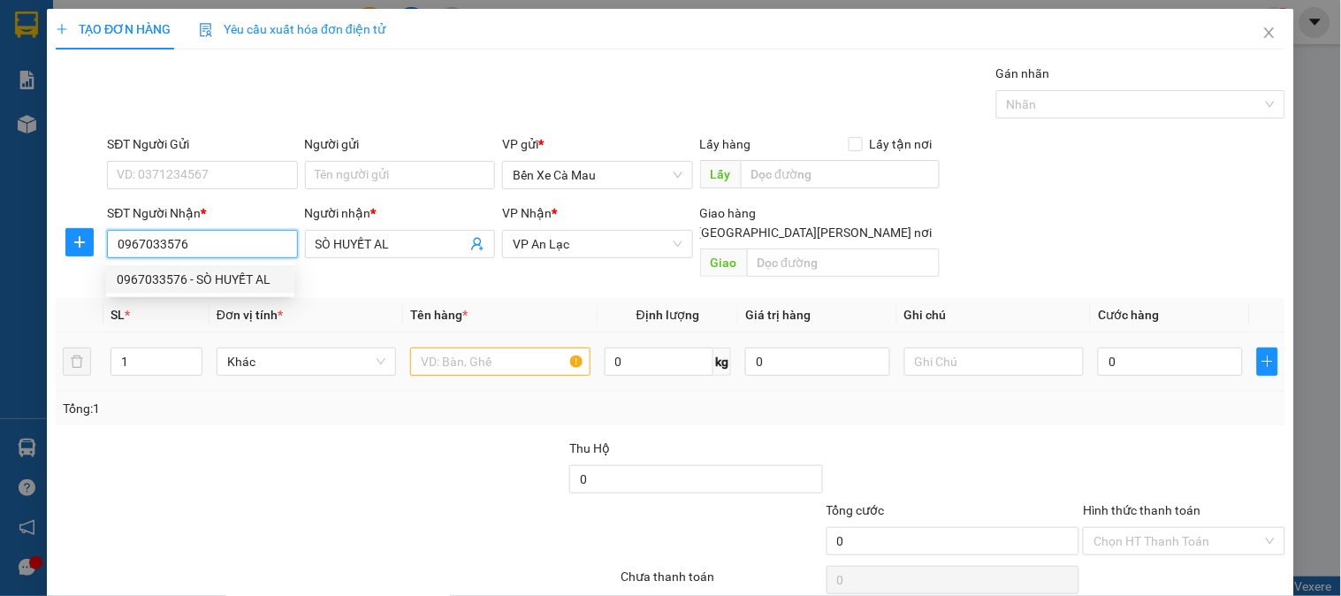
type input "60.000"
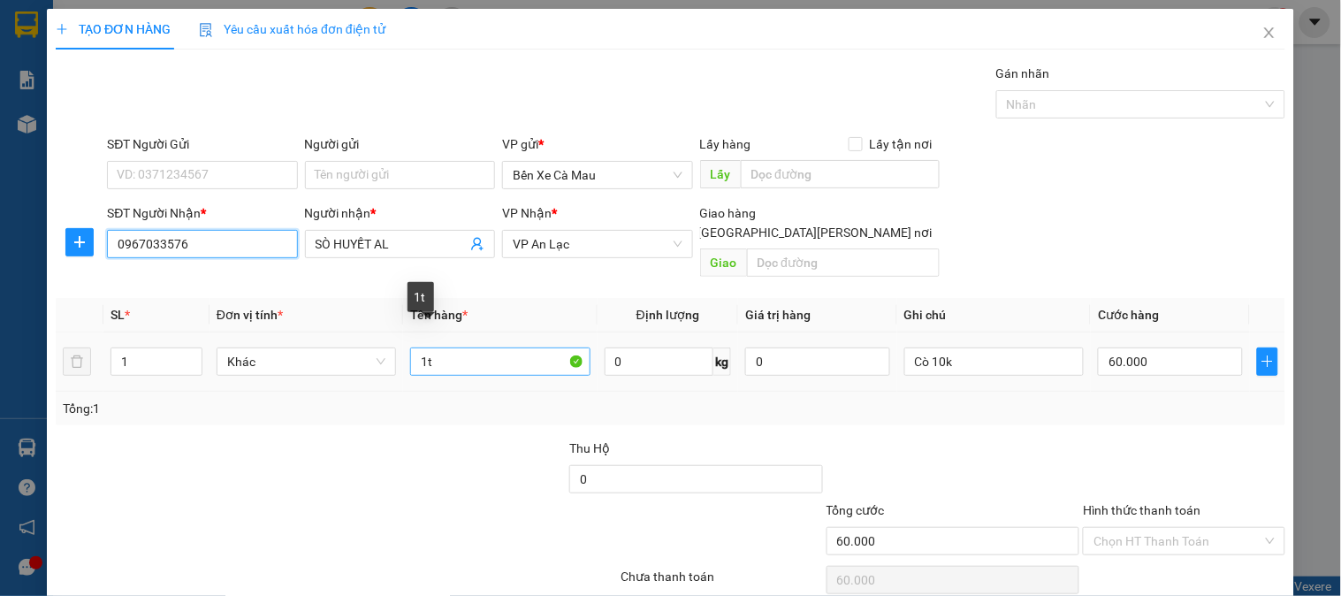
type input "0967033576"
click at [458, 348] on input "1t" at bounding box center [499, 361] width 179 height 28
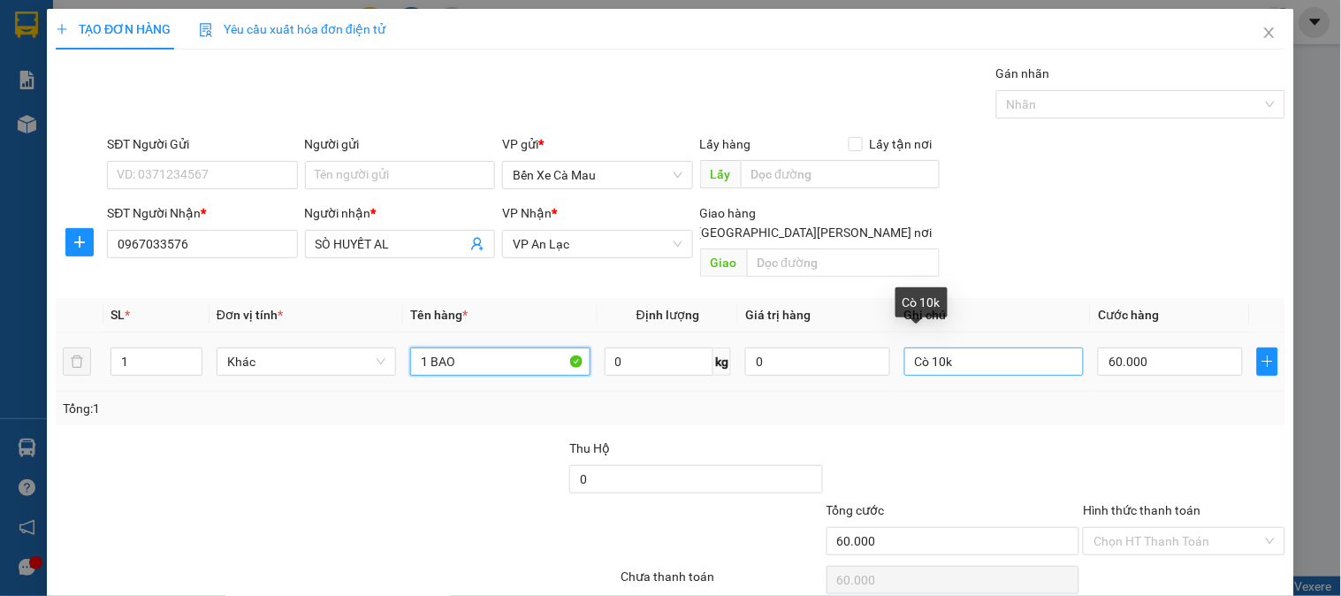
type input "1 BAO"
click at [1015, 347] on input "Cò 10k" at bounding box center [993, 361] width 179 height 28
type input "C"
click at [1181, 347] on input "60.000" at bounding box center [1170, 361] width 145 height 28
type input "0"
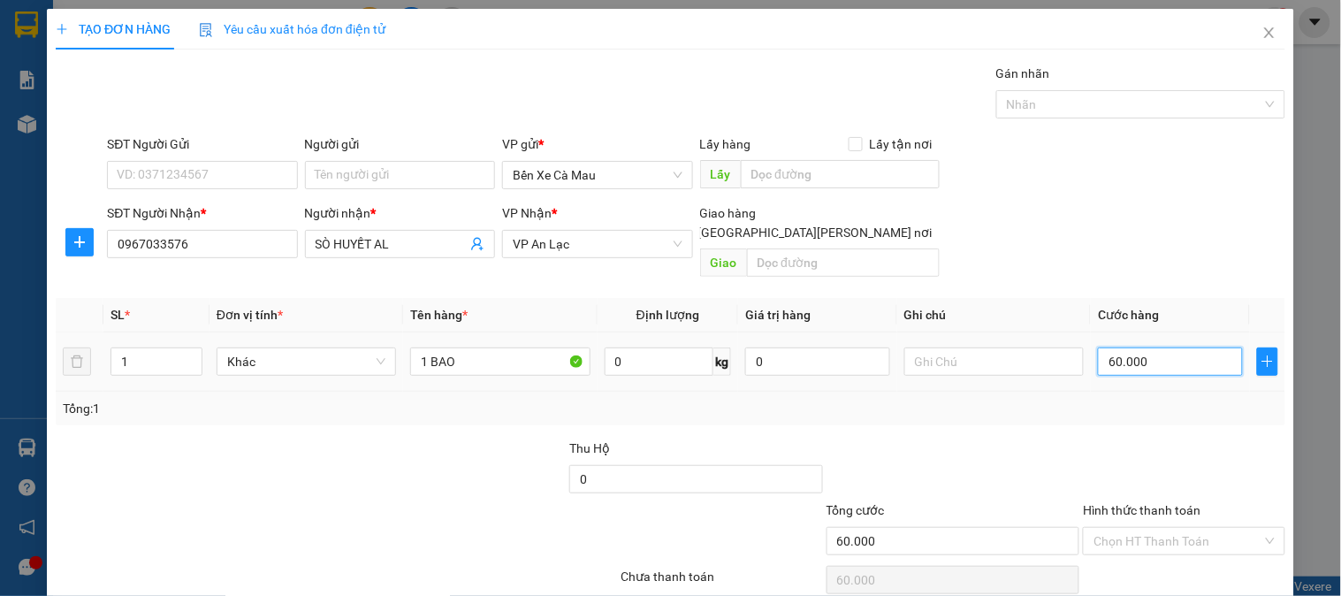
type input "0"
type input "3"
type input "003"
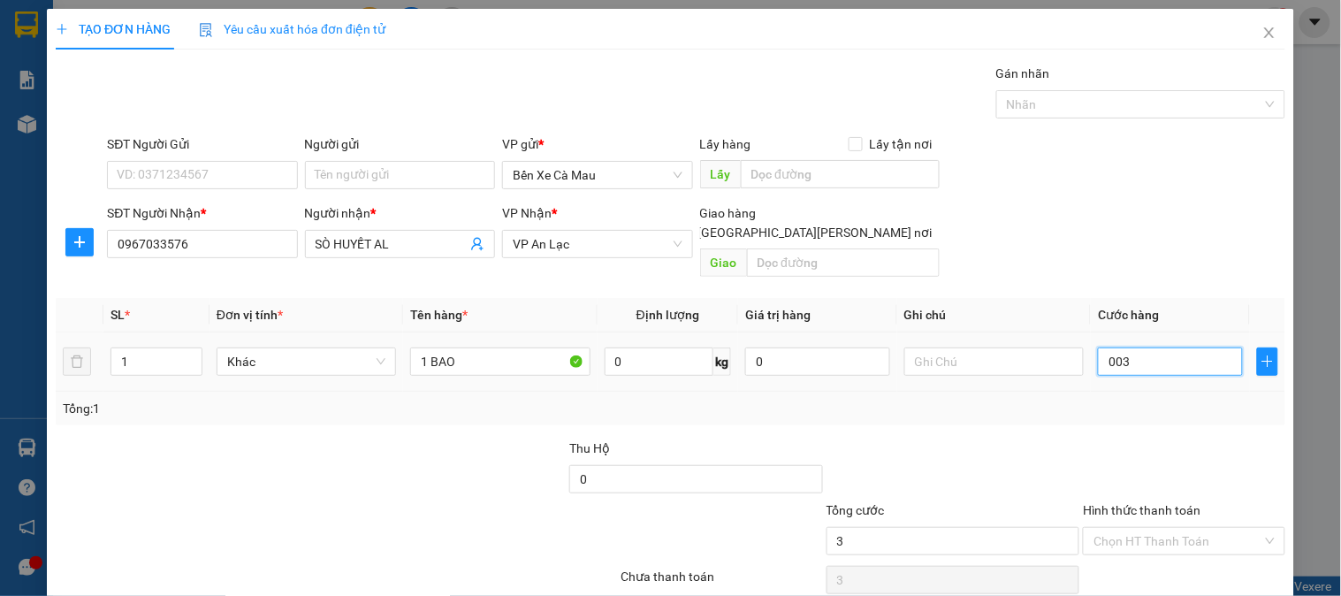
type input "30"
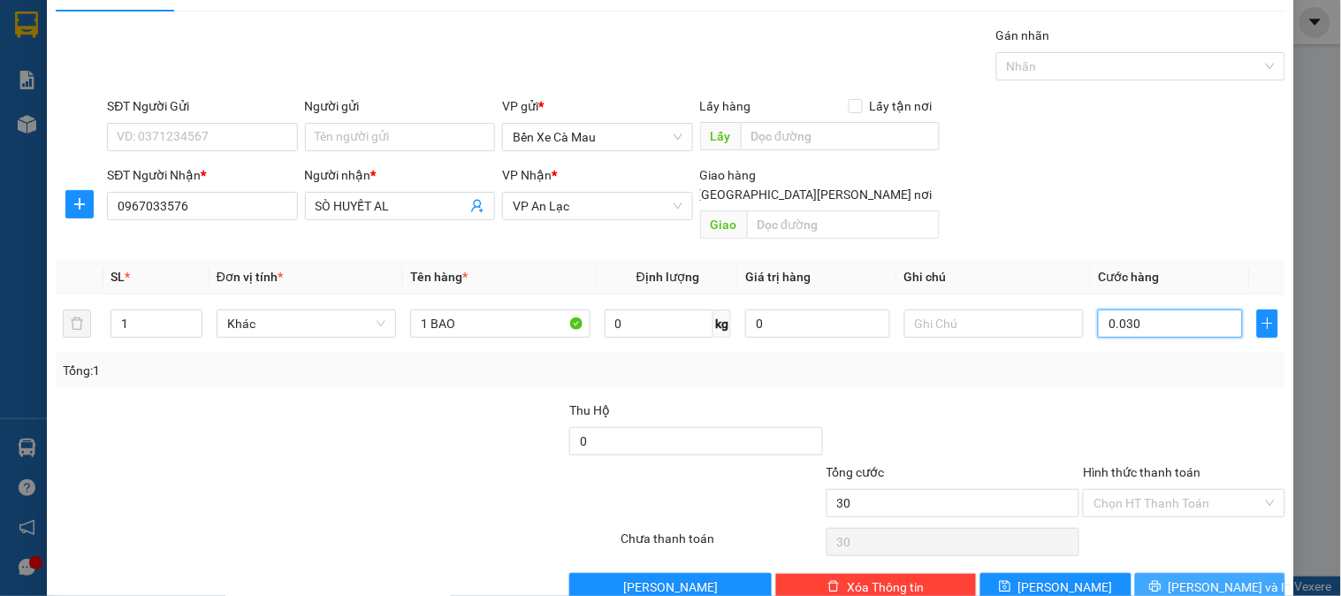
scroll to position [57, 0]
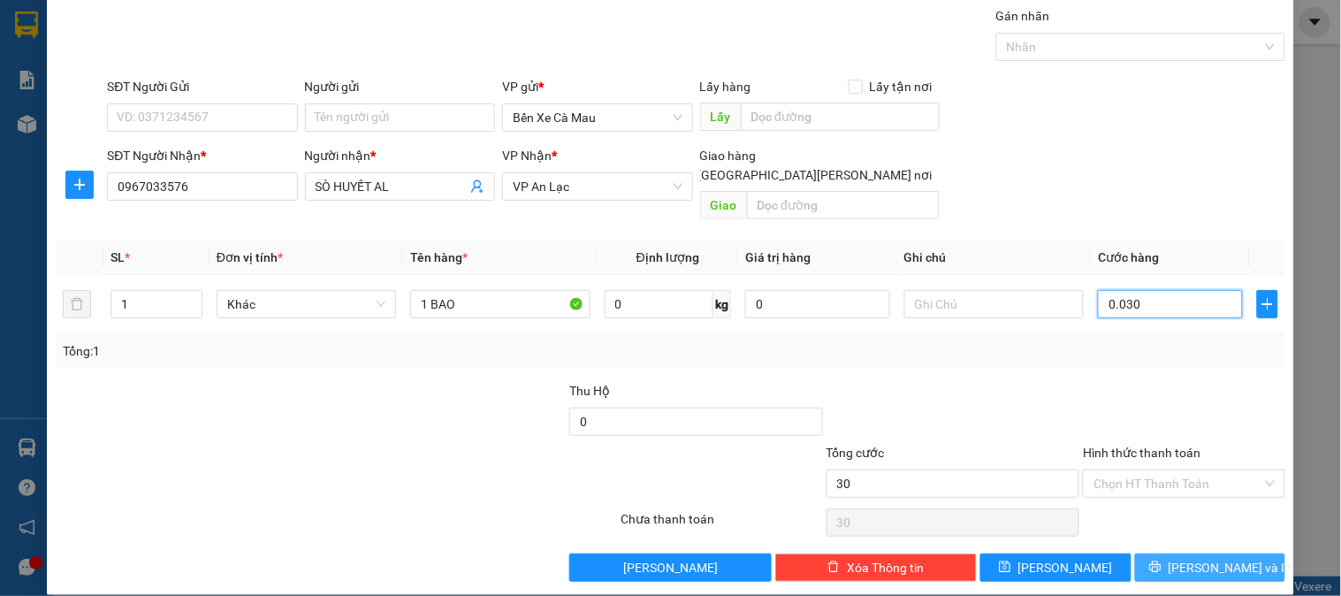
type input "0.030"
type input "30.000"
click at [1191, 558] on span "[PERSON_NAME] và In" at bounding box center [1230, 567] width 124 height 19
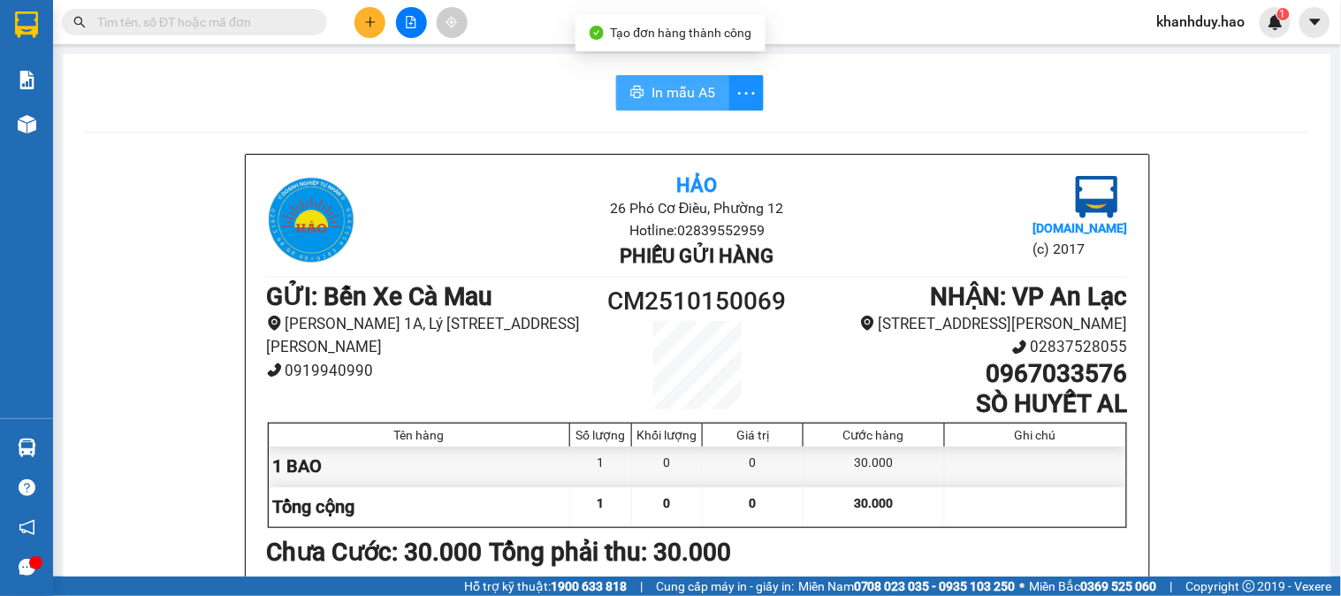
click at [651, 81] on span "In mẫu A5" at bounding box center [683, 92] width 64 height 22
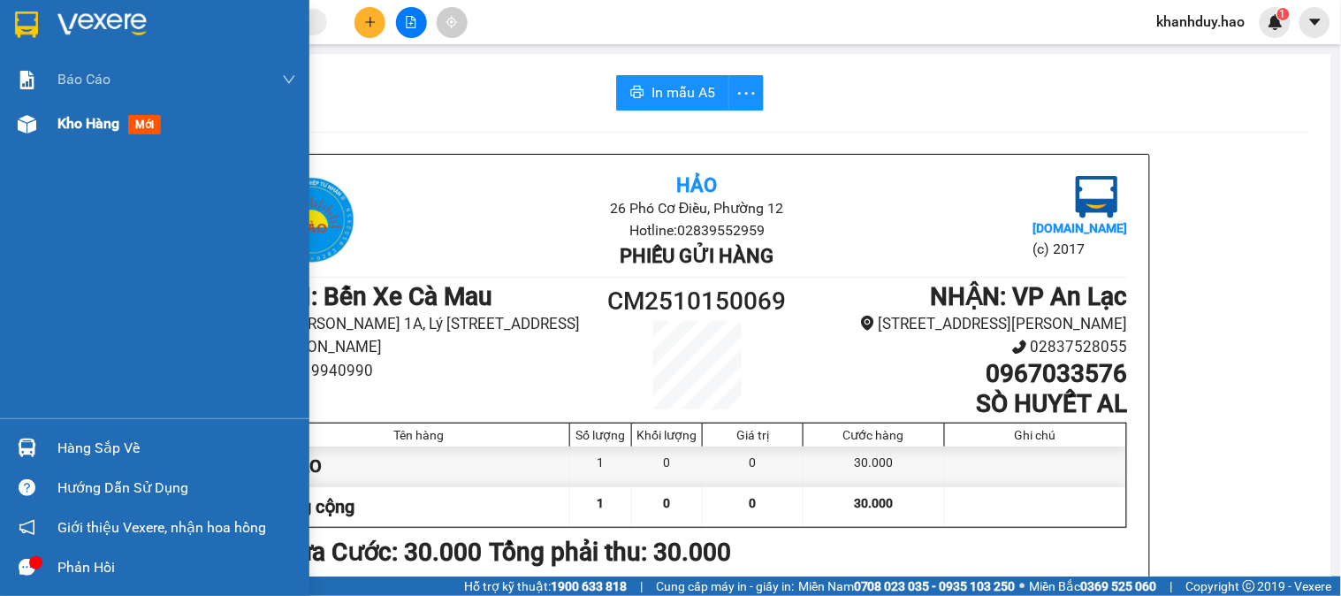
click at [147, 129] on span "mới" at bounding box center [144, 124] width 33 height 19
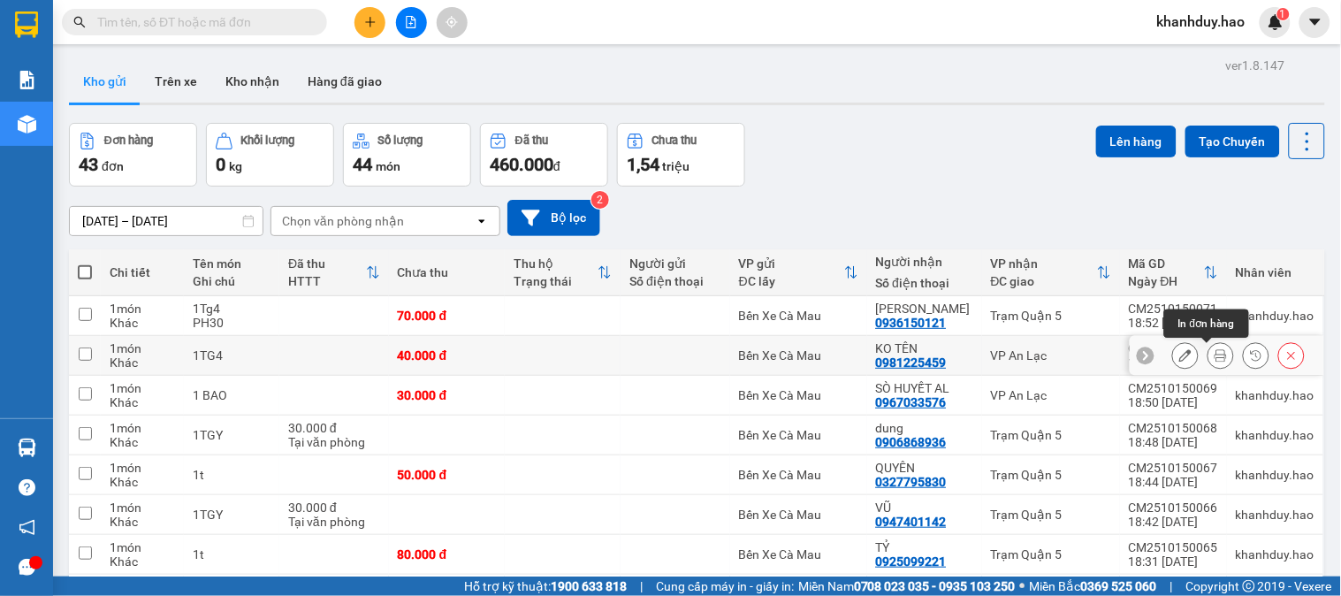
click at [1214, 359] on icon at bounding box center [1220, 355] width 12 height 12
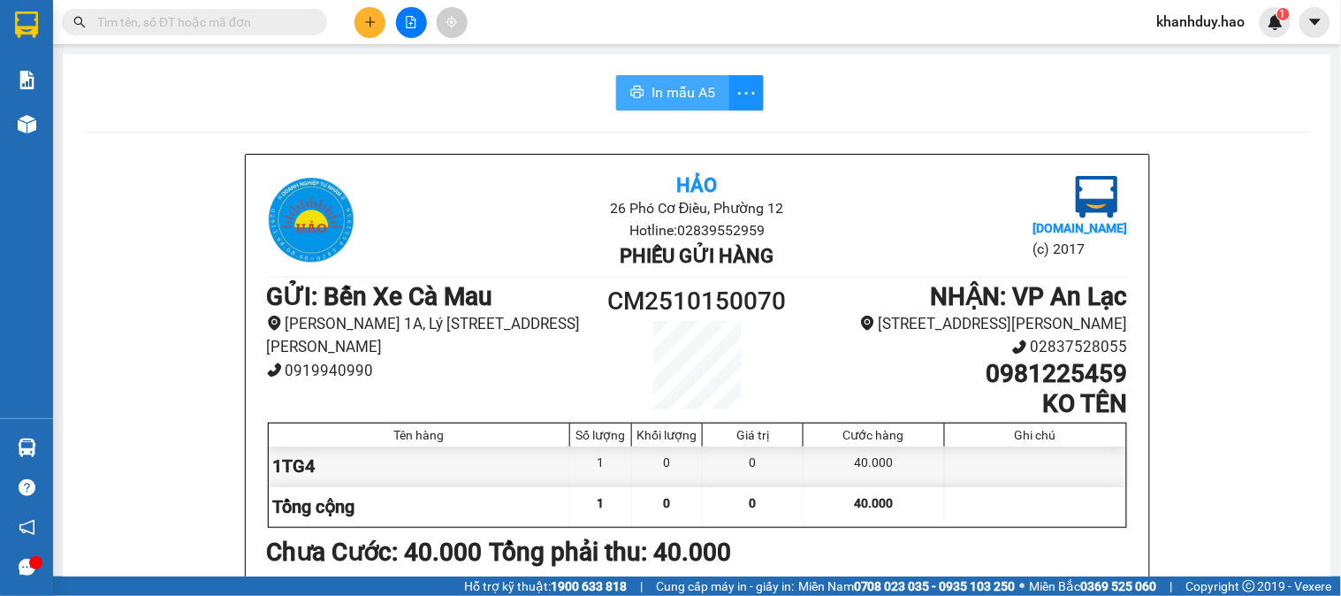
click at [690, 81] on span "In mẫu A5" at bounding box center [683, 92] width 64 height 22
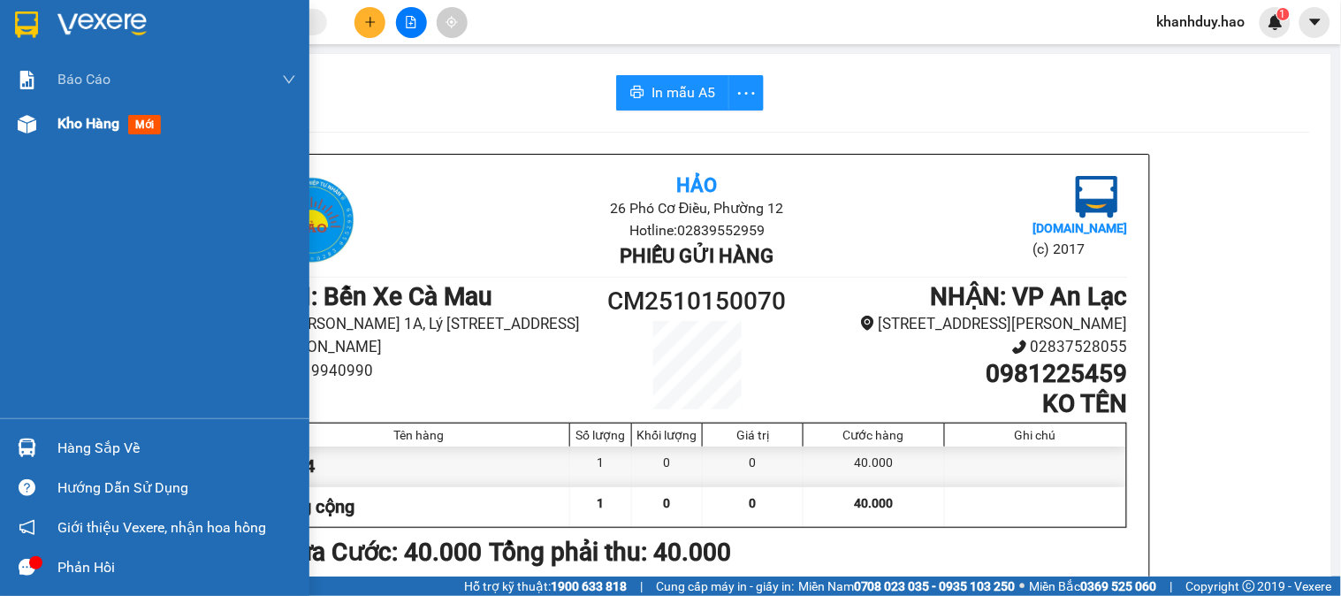
click at [137, 120] on span "mới" at bounding box center [144, 124] width 33 height 19
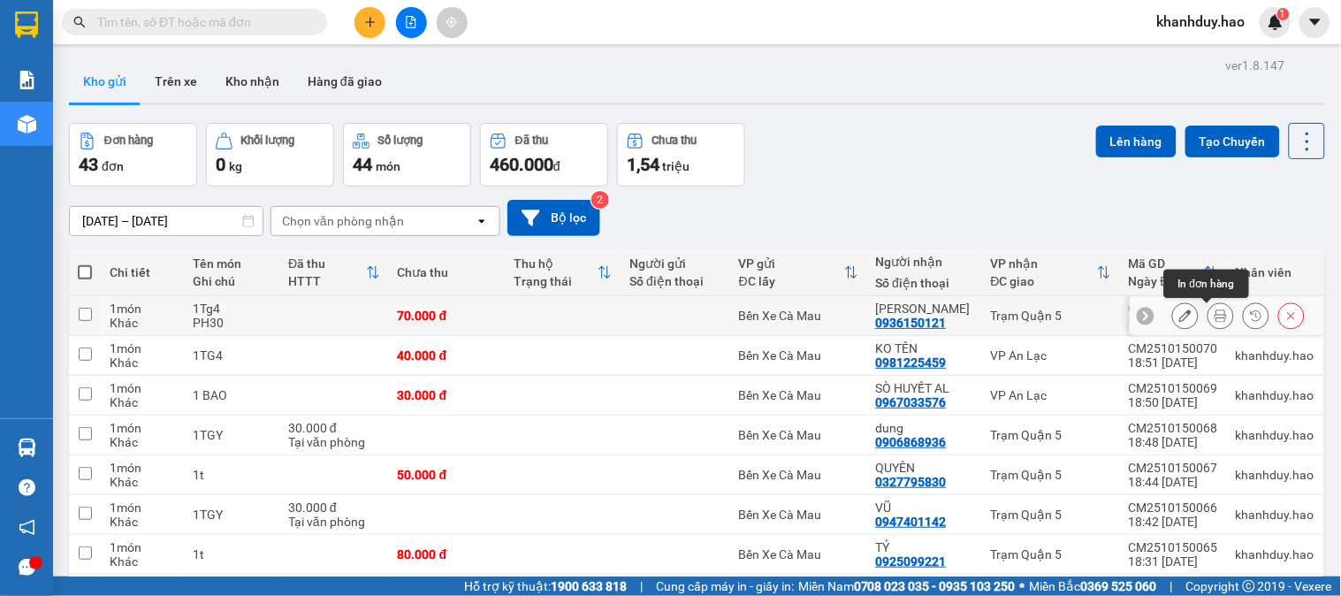
click at [1214, 315] on icon at bounding box center [1220, 315] width 12 height 12
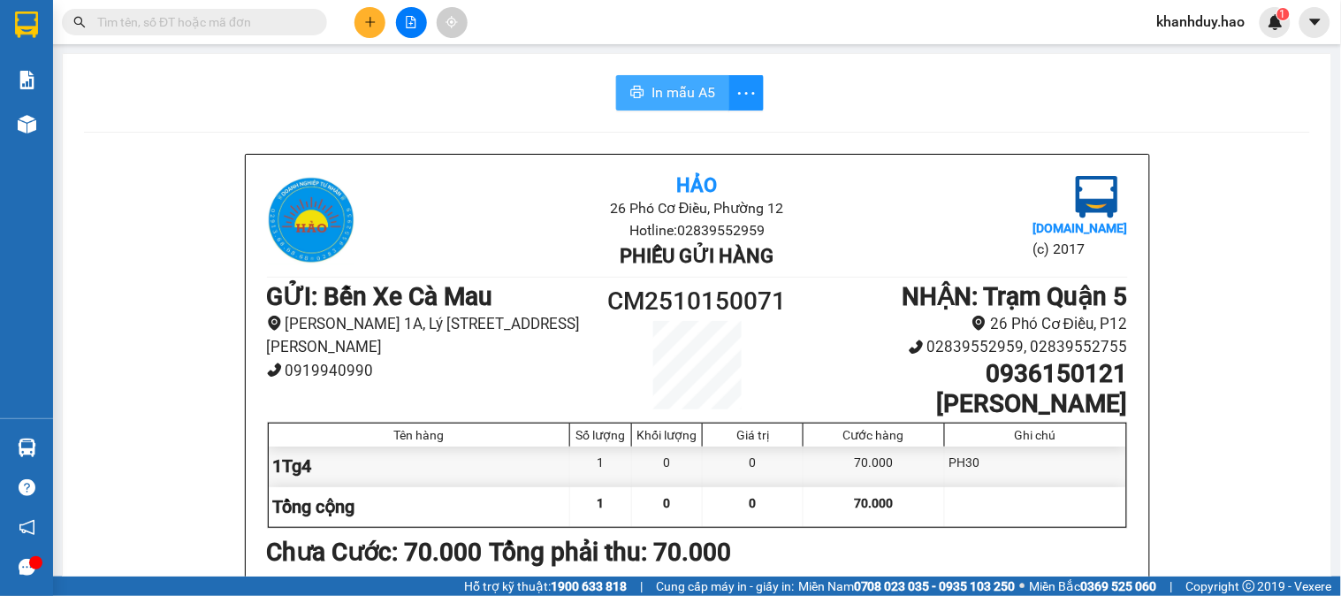
click at [655, 100] on span "In mẫu A5" at bounding box center [683, 92] width 64 height 22
click at [359, 21] on button at bounding box center [369, 22] width 31 height 31
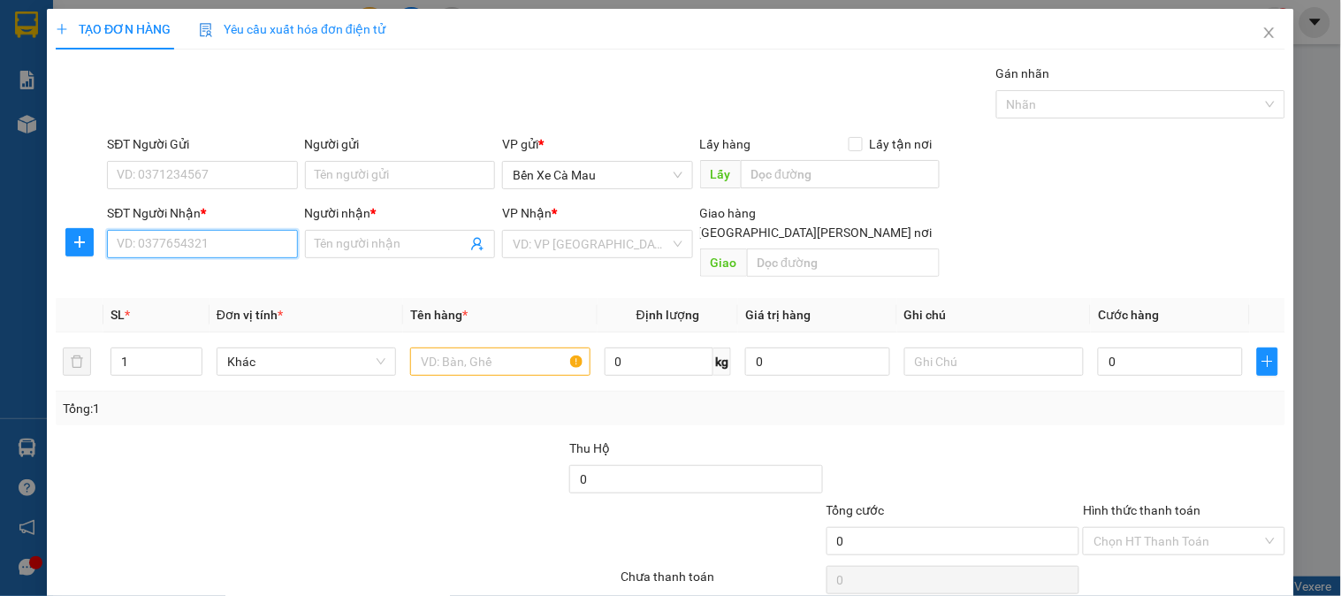
click at [200, 243] on input "SĐT Người Nhận *" at bounding box center [202, 244] width 190 height 28
click at [201, 274] on div "0389590125 - THUA" at bounding box center [204, 279] width 174 height 19
type input "0389590125"
type input "THUA"
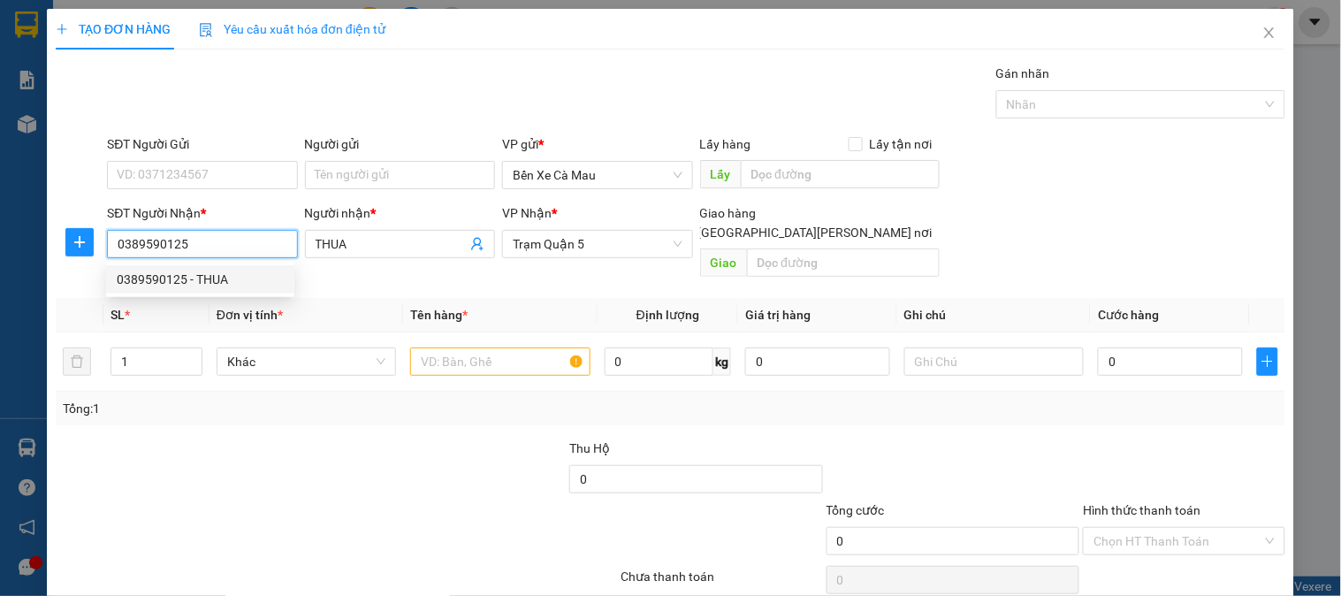
type input "50.000"
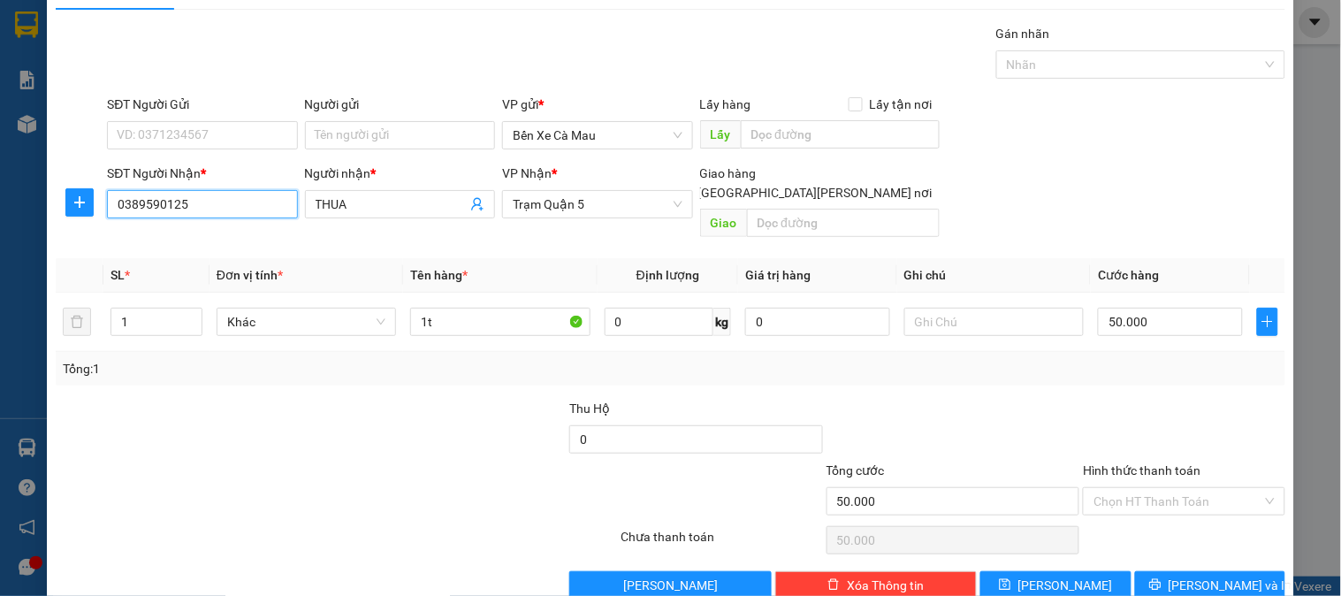
scroll to position [57, 0]
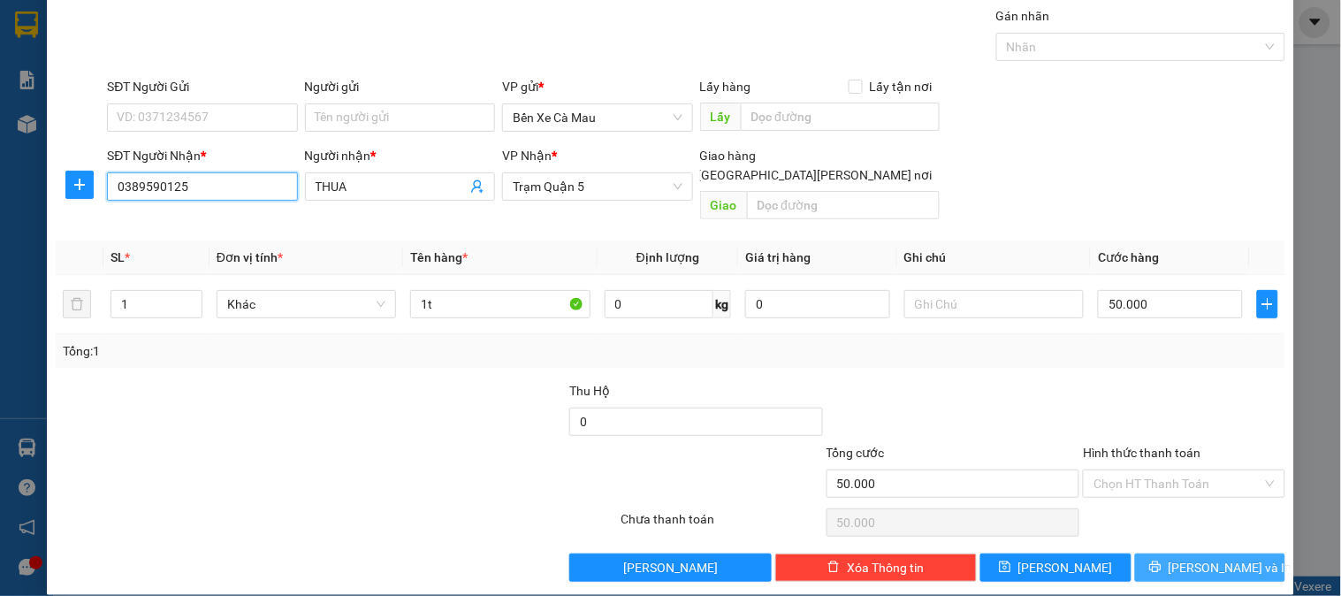
type input "0389590125"
click at [1153, 553] on button "[PERSON_NAME] và In" at bounding box center [1210, 567] width 150 height 28
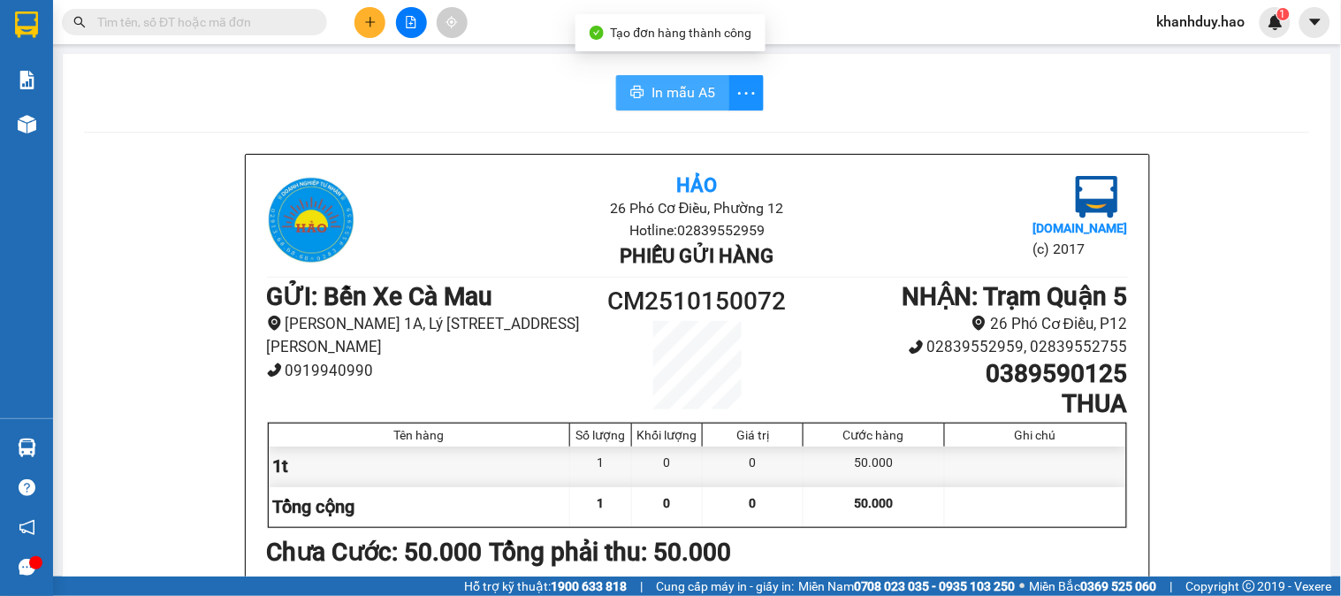
click at [651, 93] on span "In mẫu A5" at bounding box center [683, 92] width 64 height 22
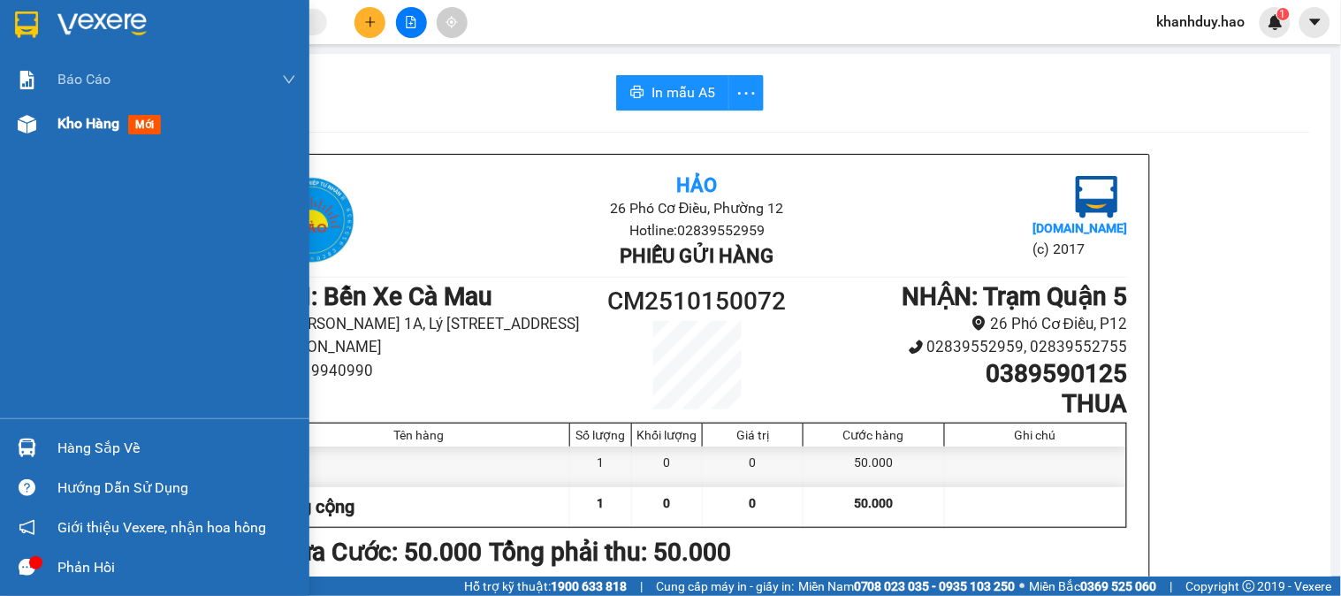
click at [135, 120] on span "mới" at bounding box center [144, 124] width 33 height 19
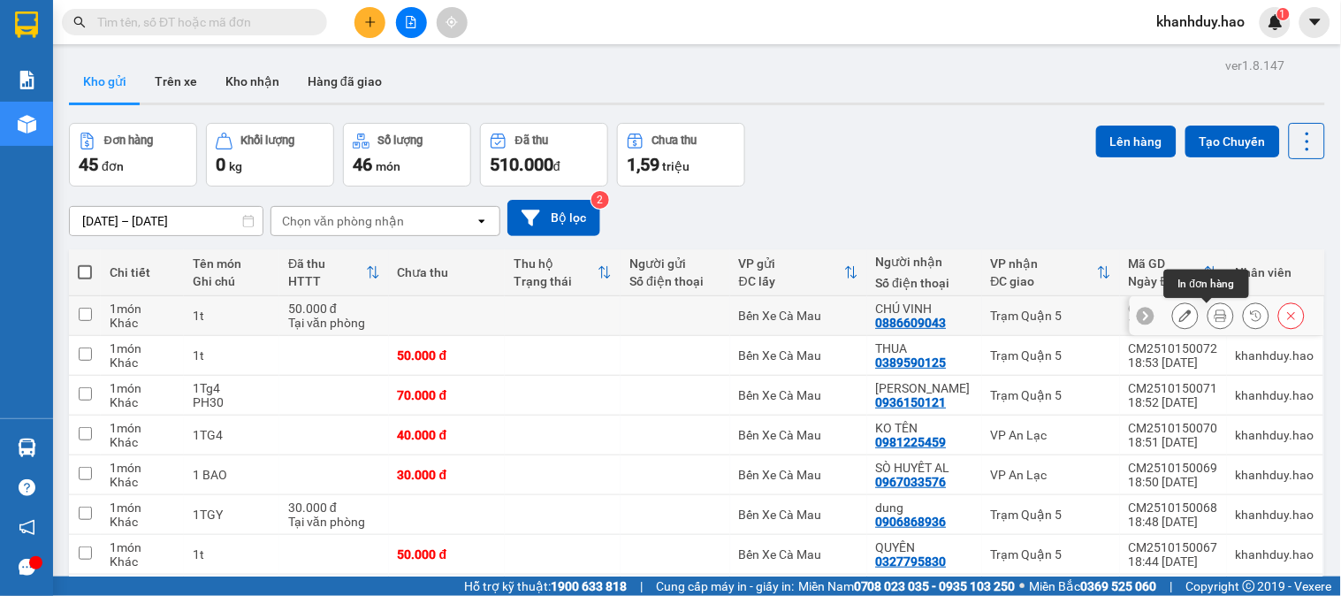
click at [1208, 314] on button at bounding box center [1220, 315] width 25 height 31
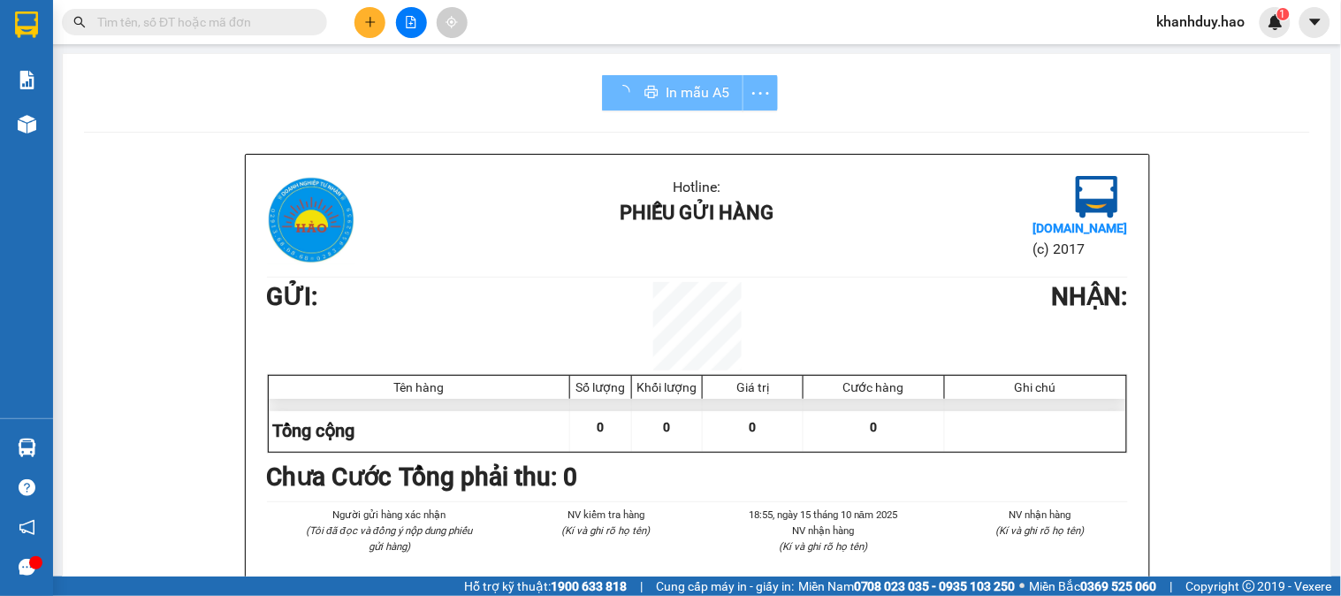
click at [661, 78] on div "In mẫu A5" at bounding box center [690, 92] width 176 height 35
click at [667, 91] on div "In mẫu A5" at bounding box center [690, 92] width 176 height 35
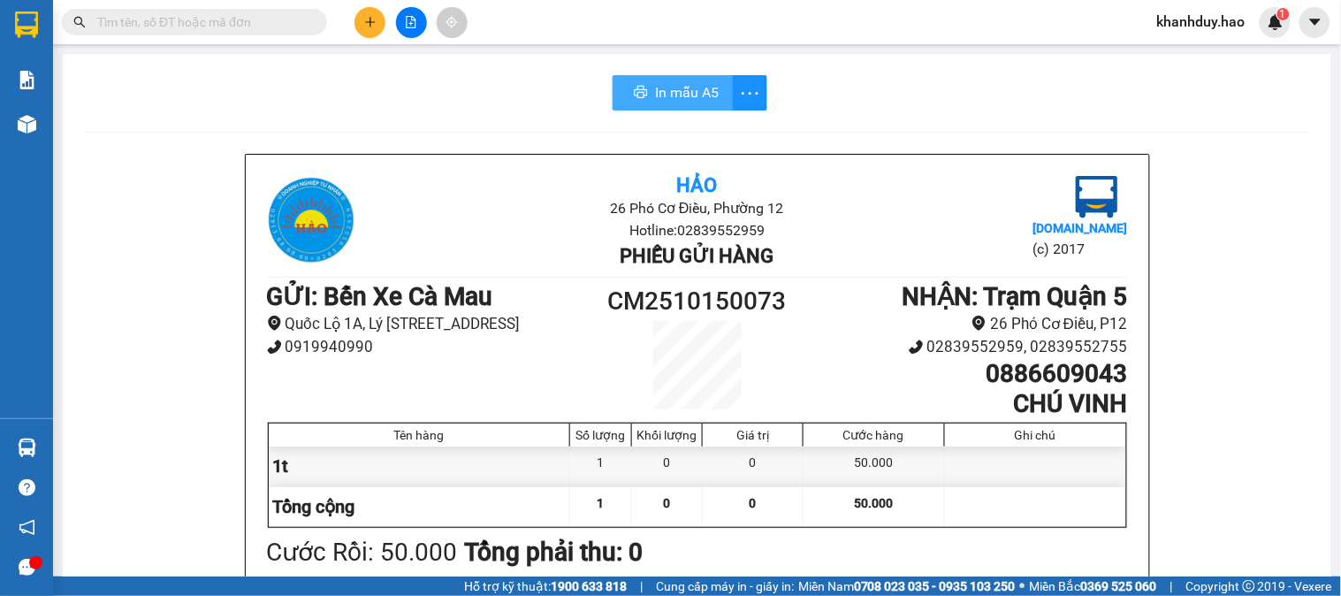
click at [667, 91] on span "In mẫu A5" at bounding box center [687, 92] width 64 height 22
click at [667, 91] on span "In mẫu A5" at bounding box center [683, 92] width 64 height 22
click at [366, 30] on button at bounding box center [369, 22] width 31 height 31
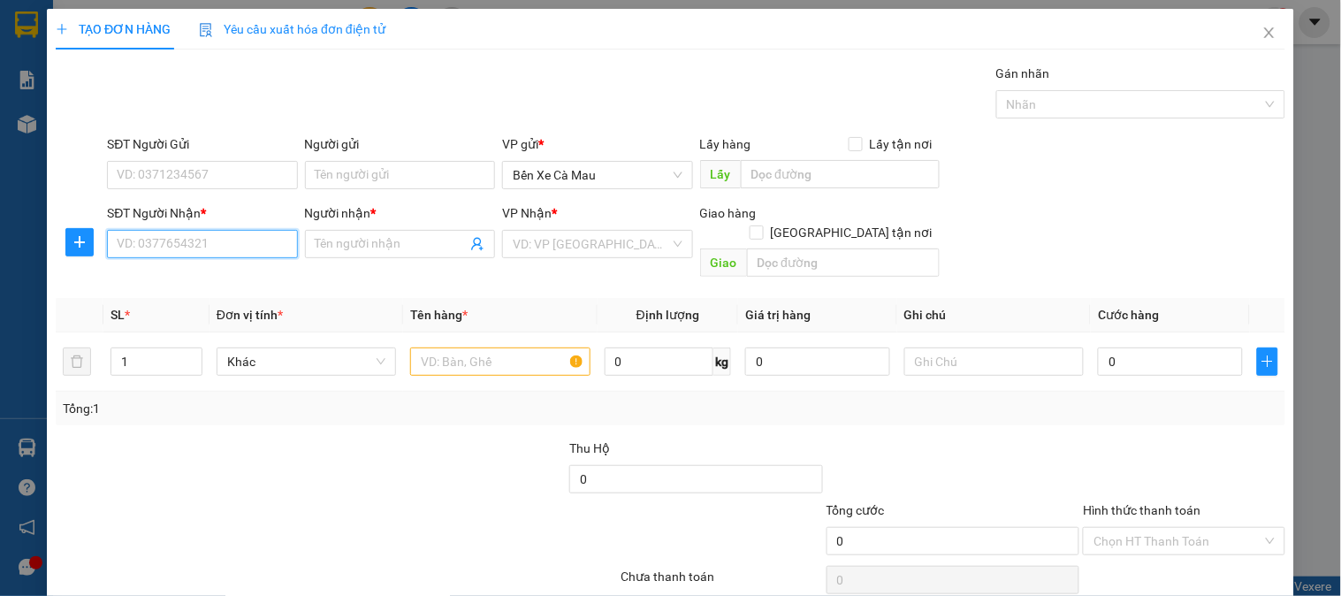
click at [205, 242] on input "SĐT Người Nhận *" at bounding box center [202, 244] width 190 height 28
type input "0706668839"
click at [226, 279] on div "0706668839 - [GEOGRAPHIC_DATA]" at bounding box center [216, 279] width 199 height 19
type input "[PERSON_NAME]"
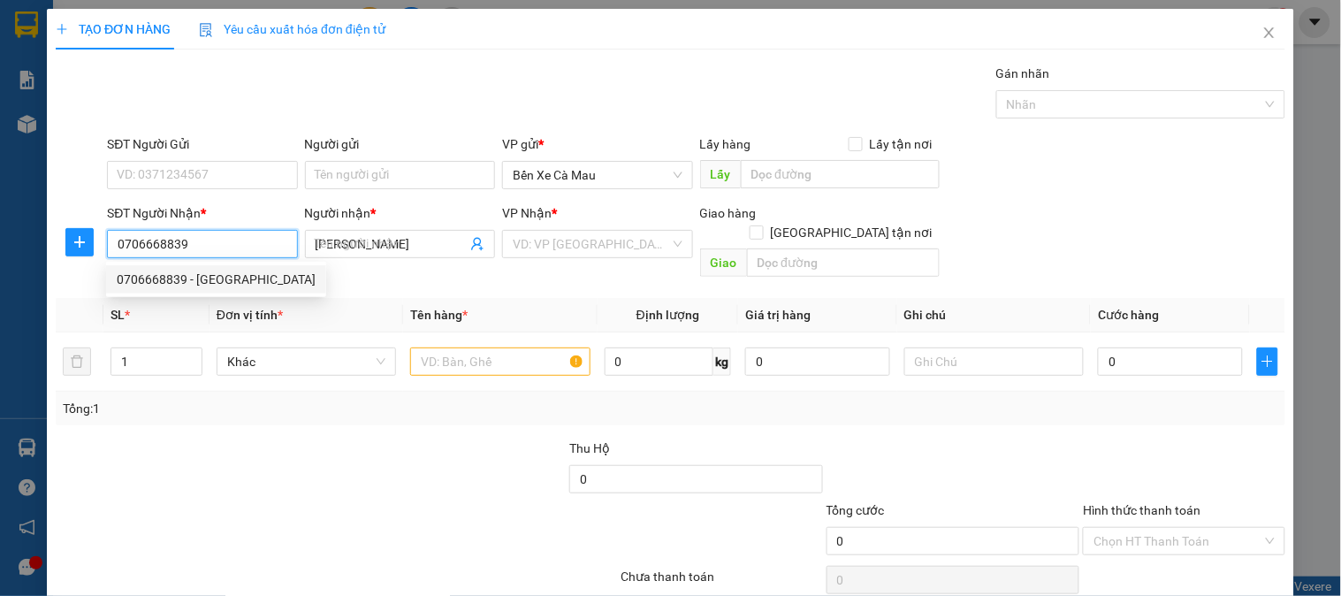
type input "50.000"
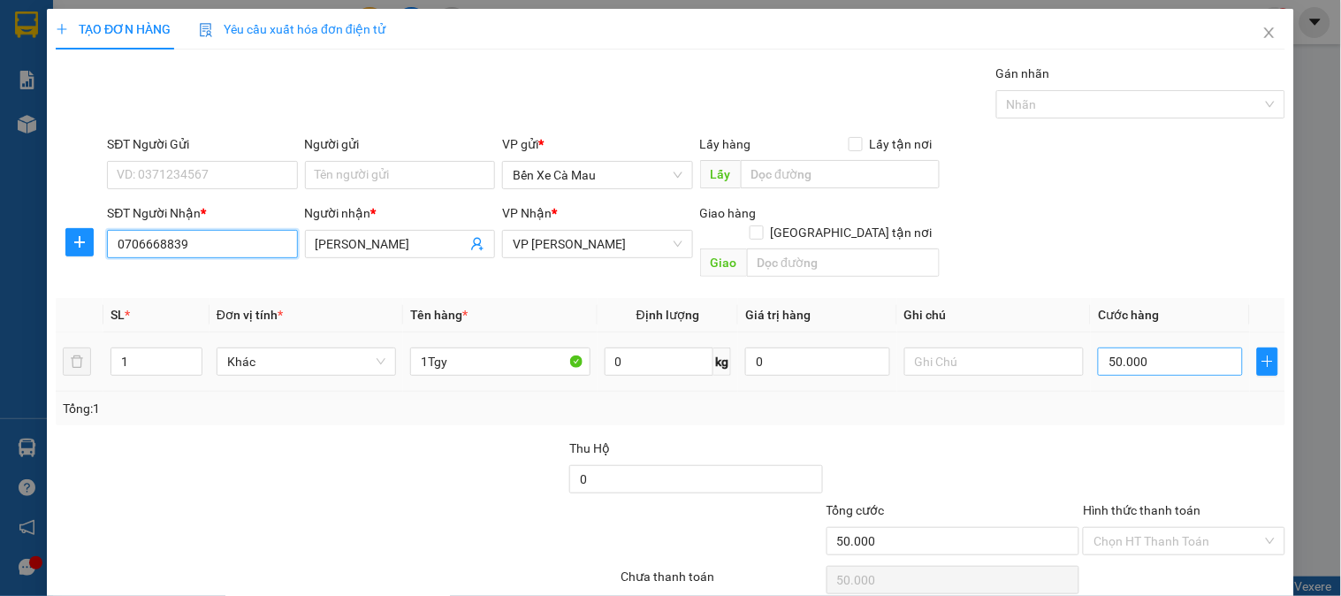
scroll to position [57, 0]
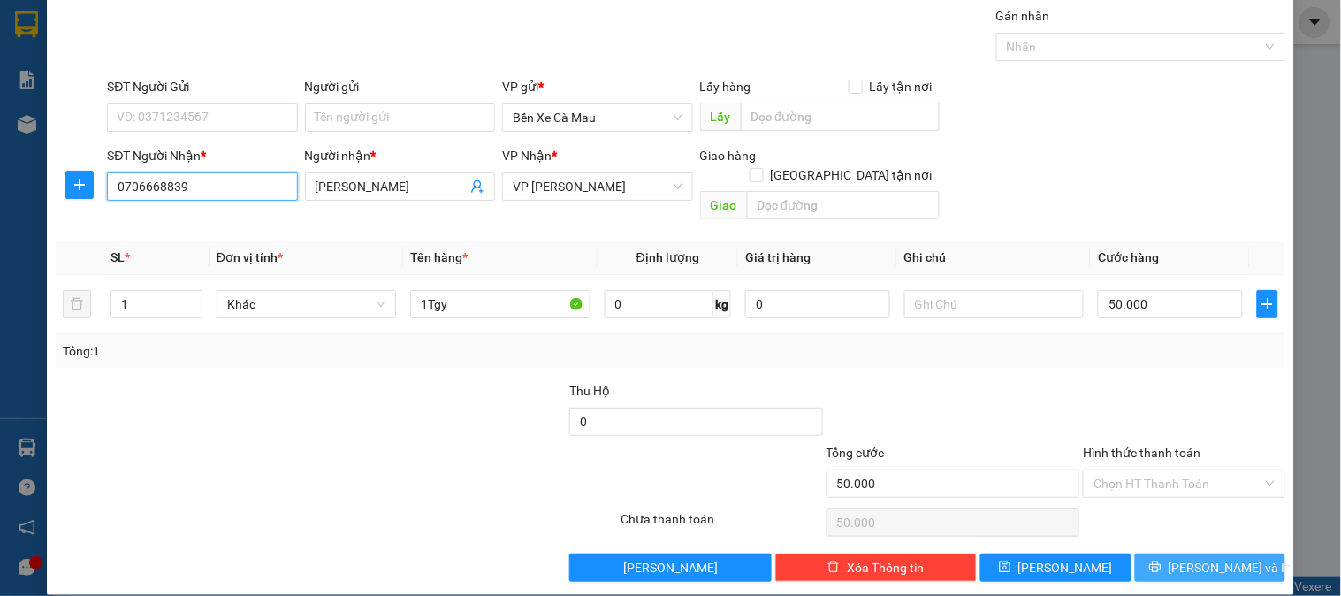
type input "0706668839"
click at [1153, 553] on button "[PERSON_NAME] và In" at bounding box center [1210, 567] width 150 height 28
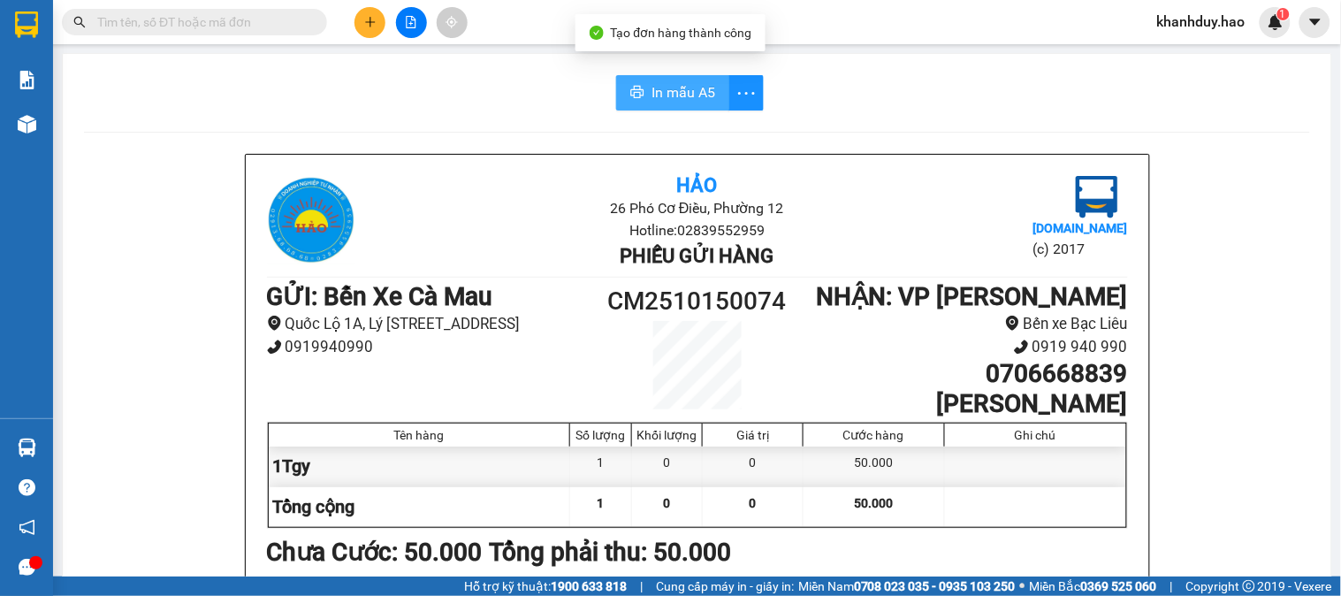
click at [684, 103] on span "In mẫu A5" at bounding box center [683, 92] width 64 height 22
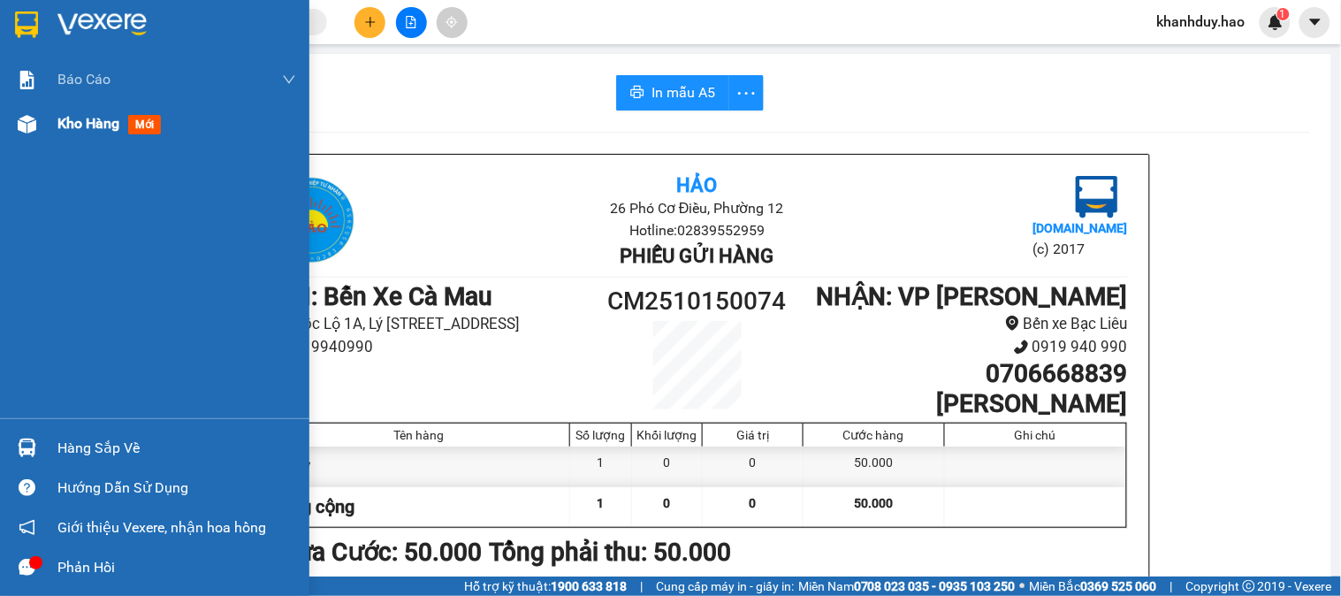
click at [142, 128] on span "mới" at bounding box center [144, 124] width 33 height 19
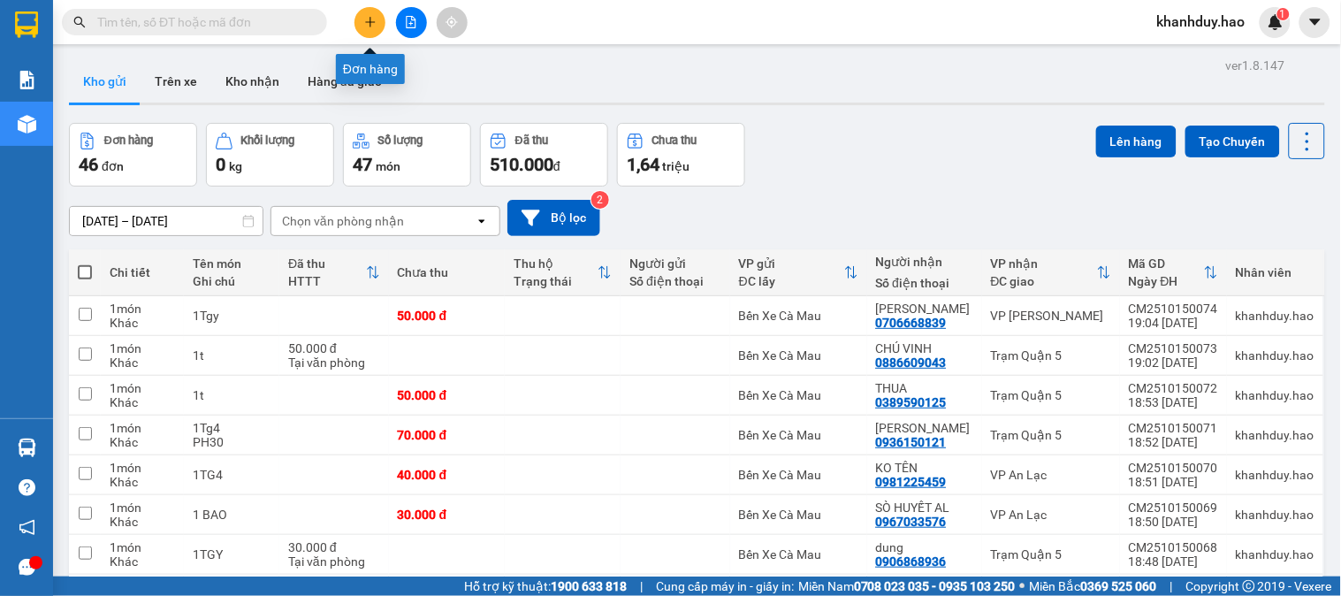
click at [369, 21] on icon "plus" at bounding box center [370, 21] width 10 height 1
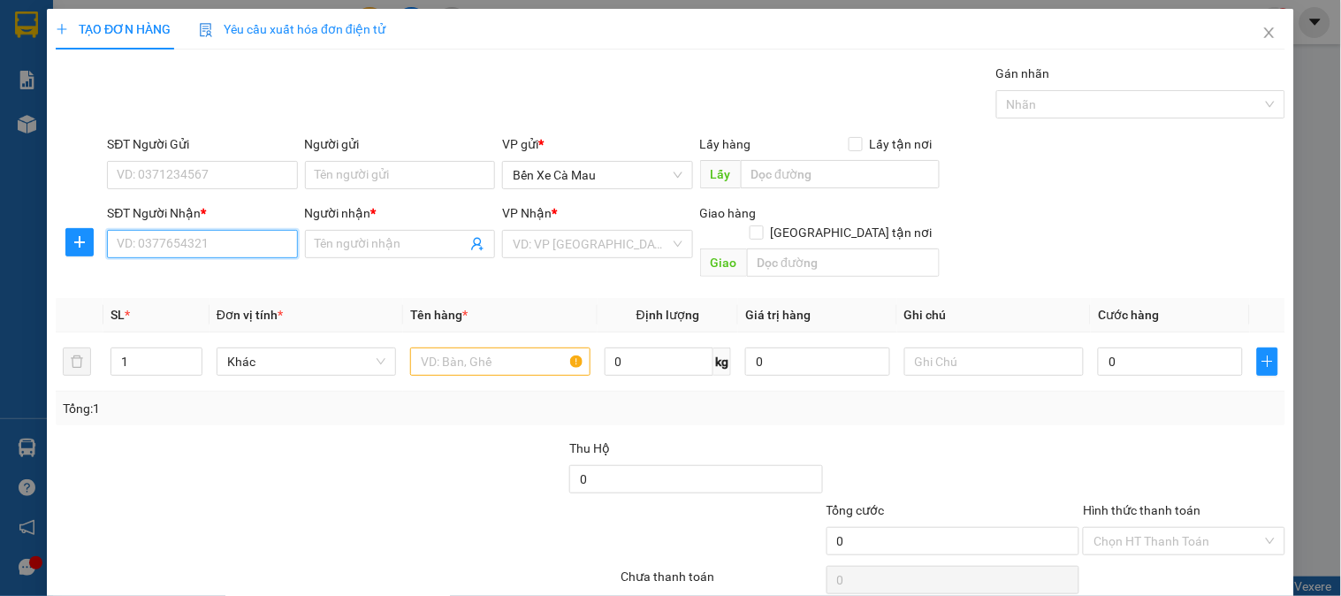
click at [266, 240] on input "SĐT Người Nhận *" at bounding box center [202, 244] width 190 height 28
click at [262, 280] on div "0902832255 - BỀN" at bounding box center [200, 279] width 167 height 19
type input "0902832255"
type input "BỀN"
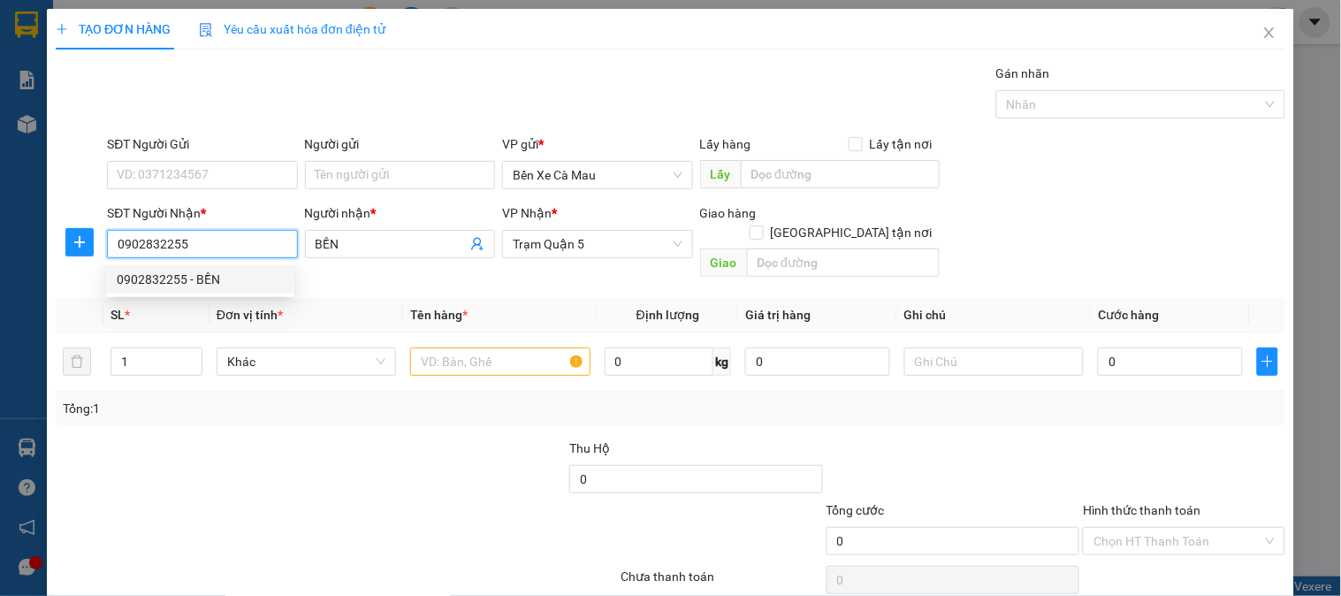
type input "30.000"
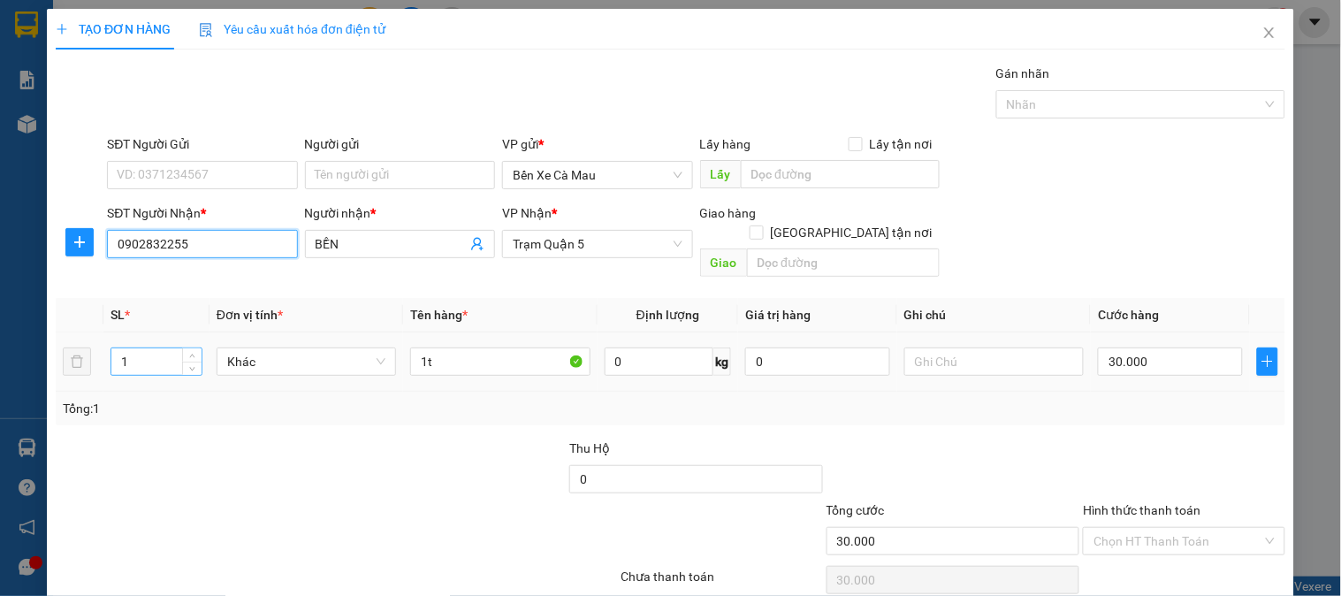
type input "0902832255"
click at [160, 351] on input "1" at bounding box center [156, 361] width 90 height 27
type input "3"
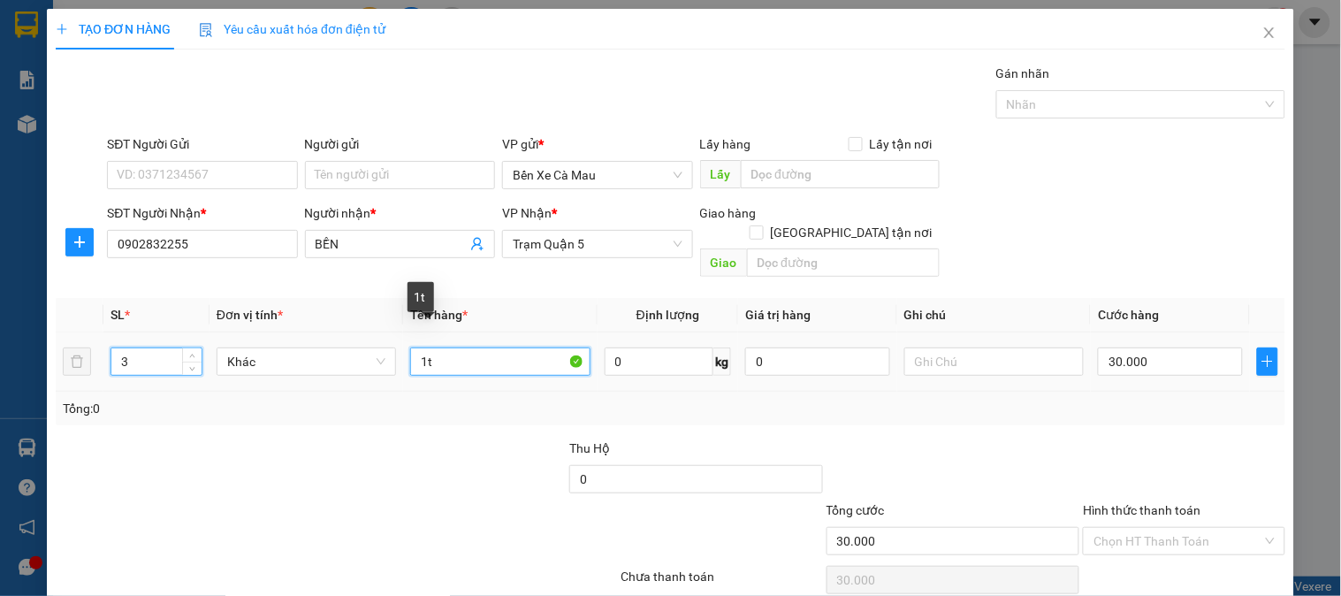
click at [436, 347] on input "1t" at bounding box center [499, 361] width 179 height 28
type input "1"
click at [410, 347] on input "SỌT" at bounding box center [499, 361] width 179 height 28
type input "3SỌT"
click at [1164, 350] on input "30.000" at bounding box center [1170, 361] width 145 height 28
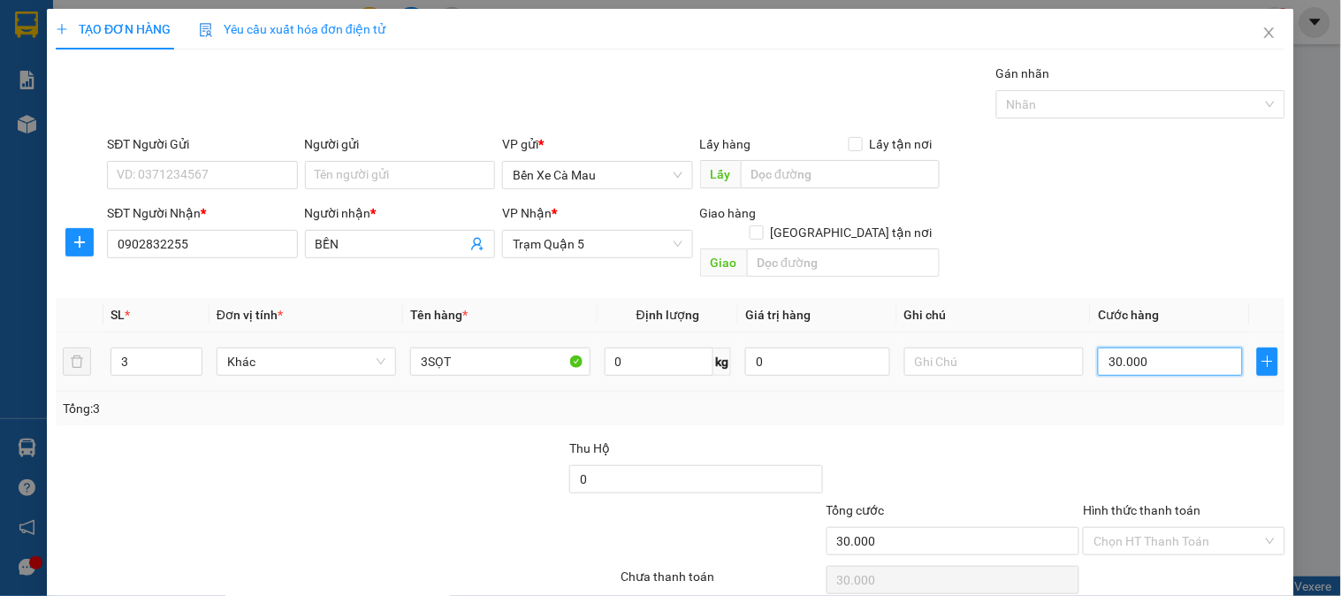
type input "0"
type input "1"
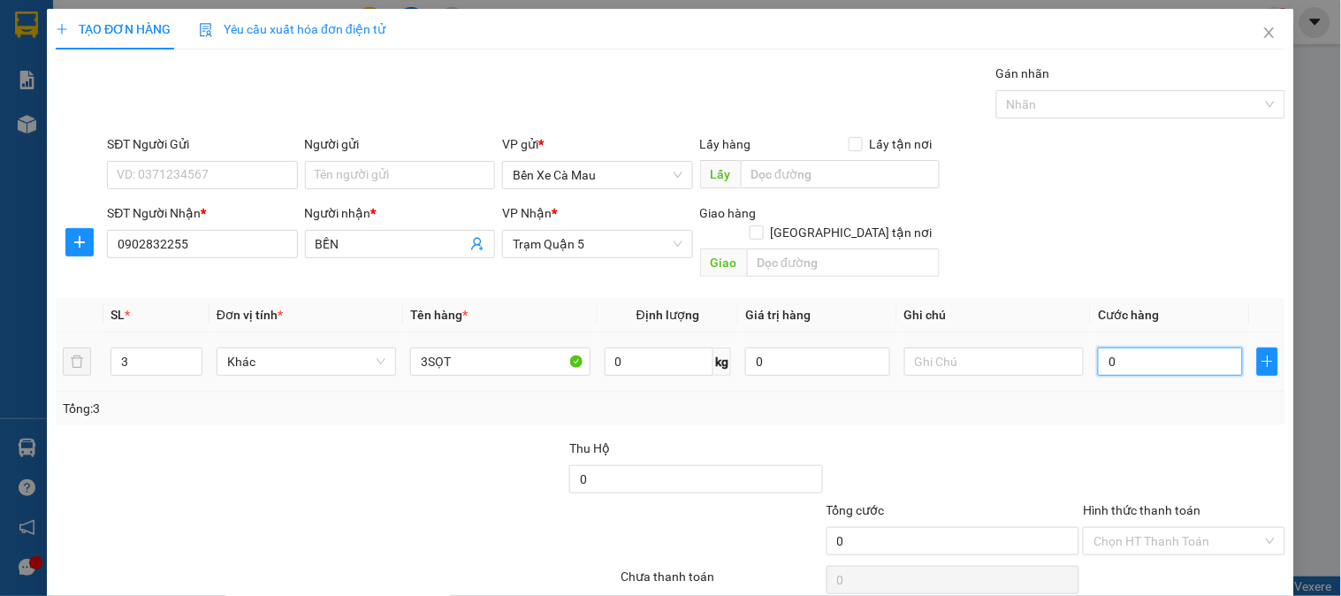
type input "001"
type input "10"
type input "0.010"
type input "100"
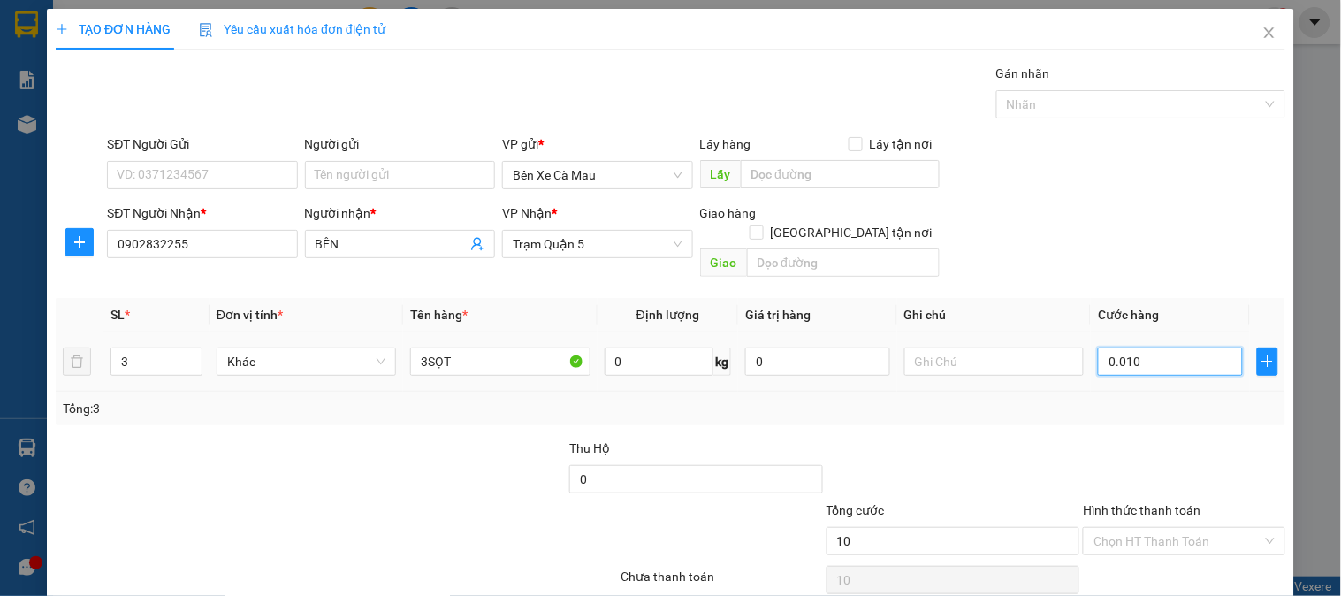
type input "100"
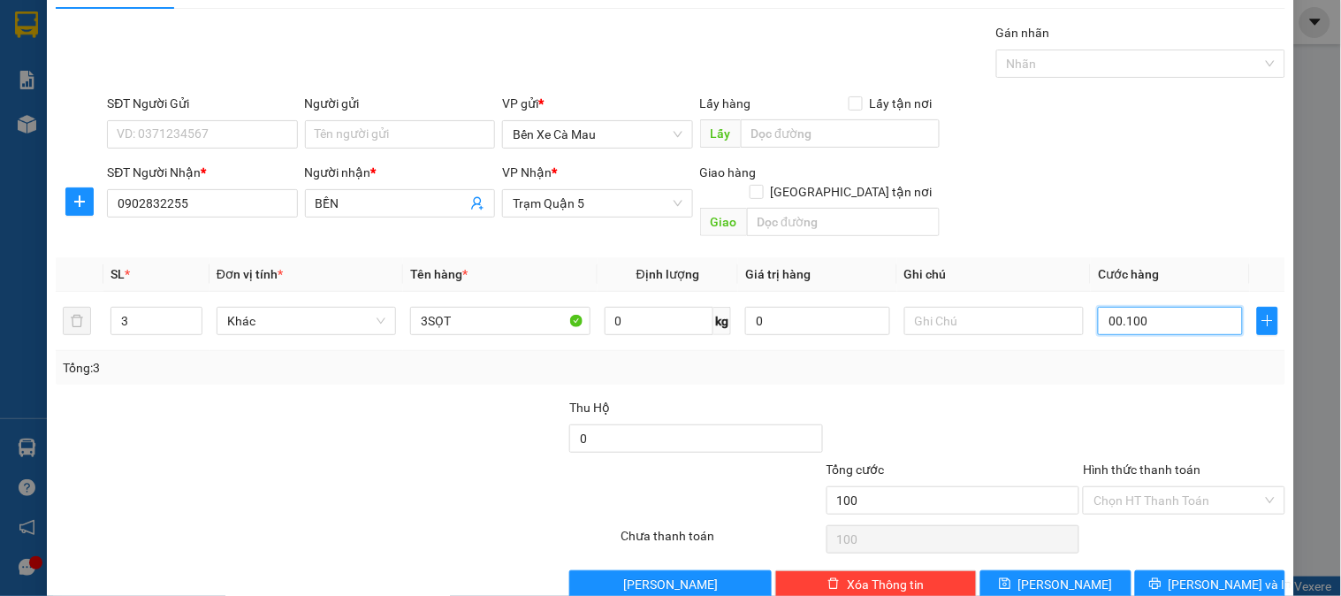
scroll to position [57, 0]
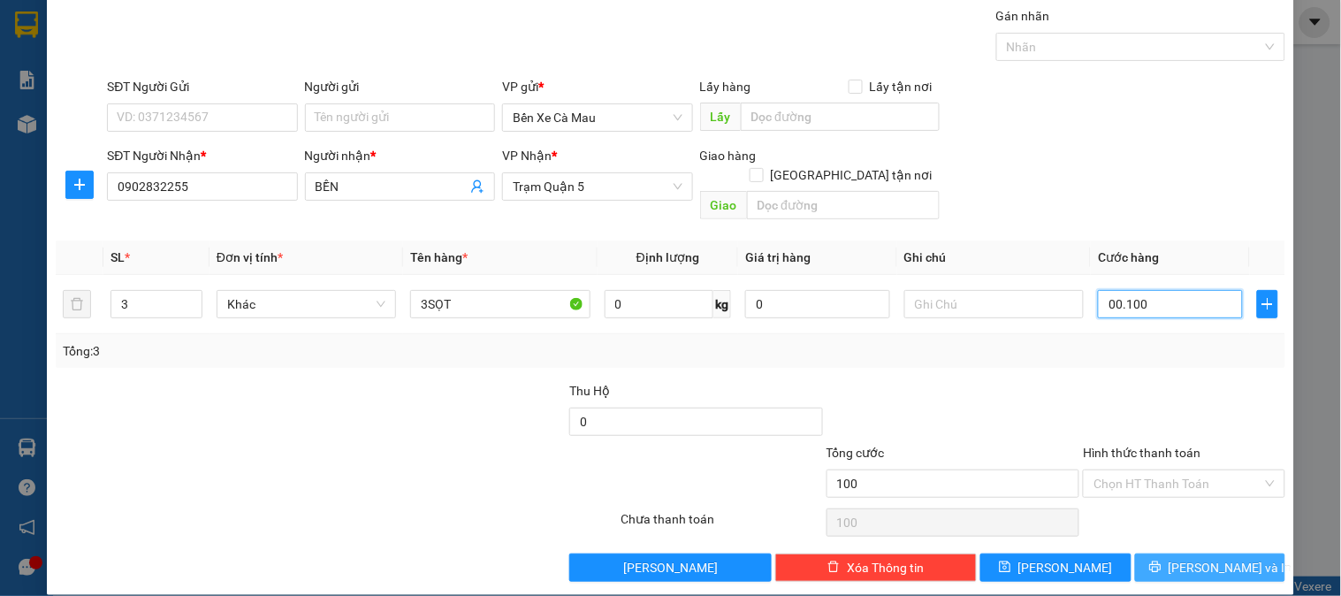
type input "00.100"
click at [1135, 553] on button "[PERSON_NAME] và In" at bounding box center [1210, 567] width 150 height 28
type input "100.000"
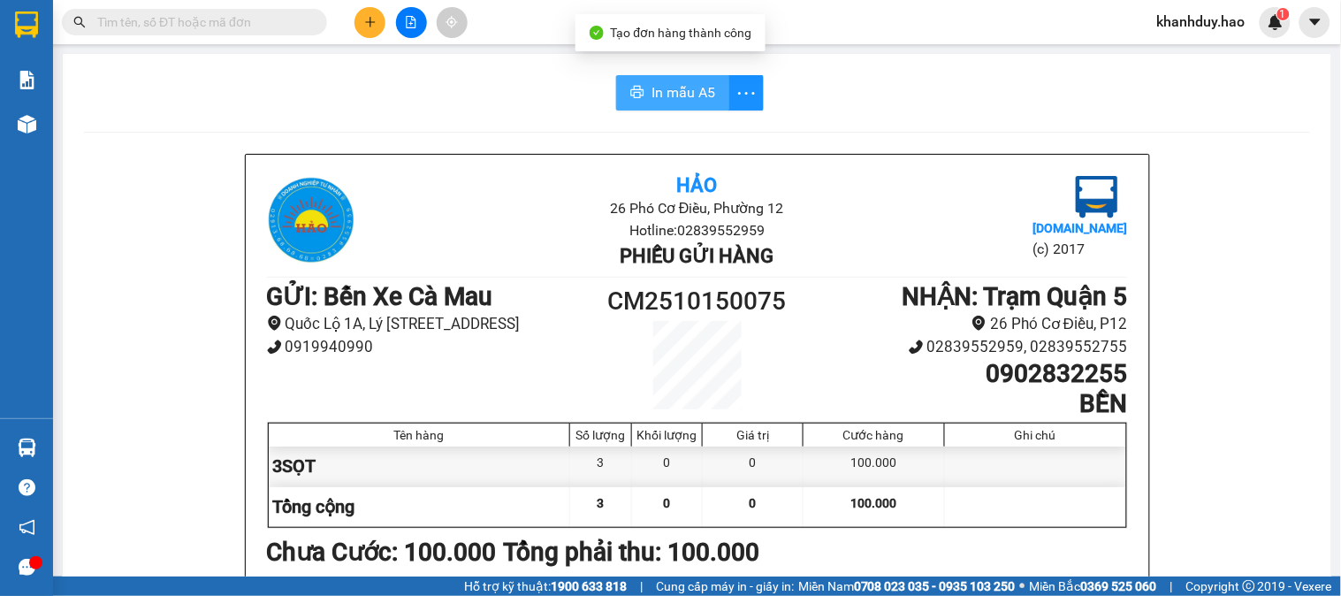
click at [672, 75] on button "In mẫu A5" at bounding box center [672, 92] width 113 height 35
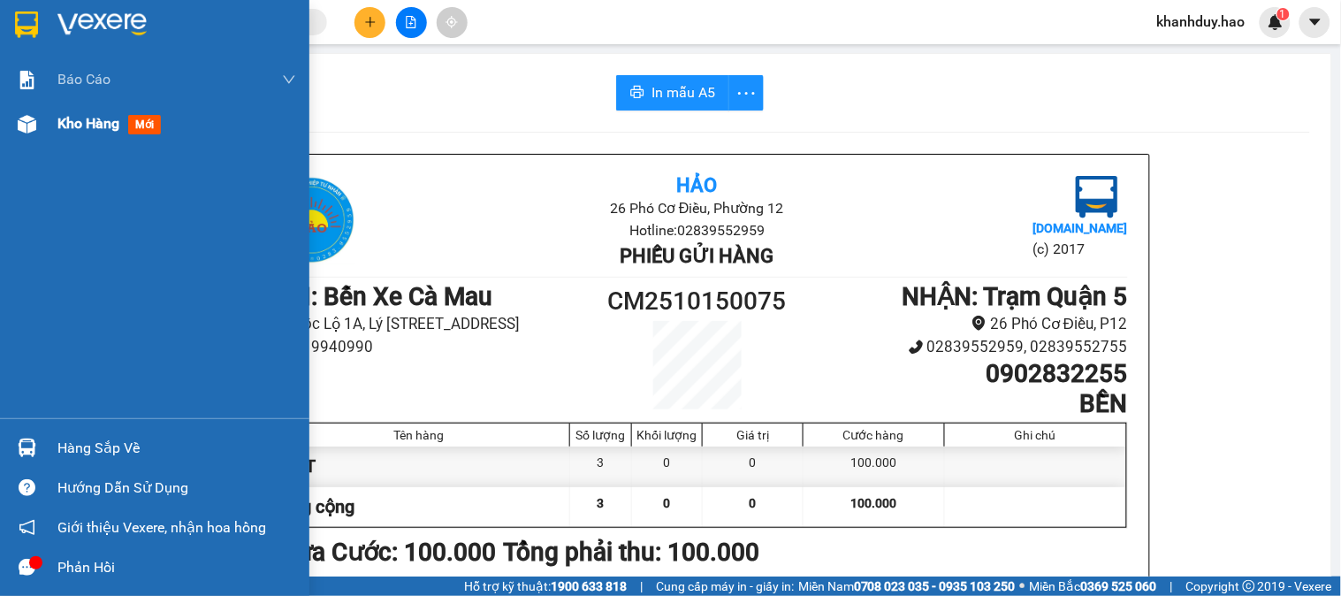
click at [157, 118] on span "mới" at bounding box center [144, 124] width 33 height 19
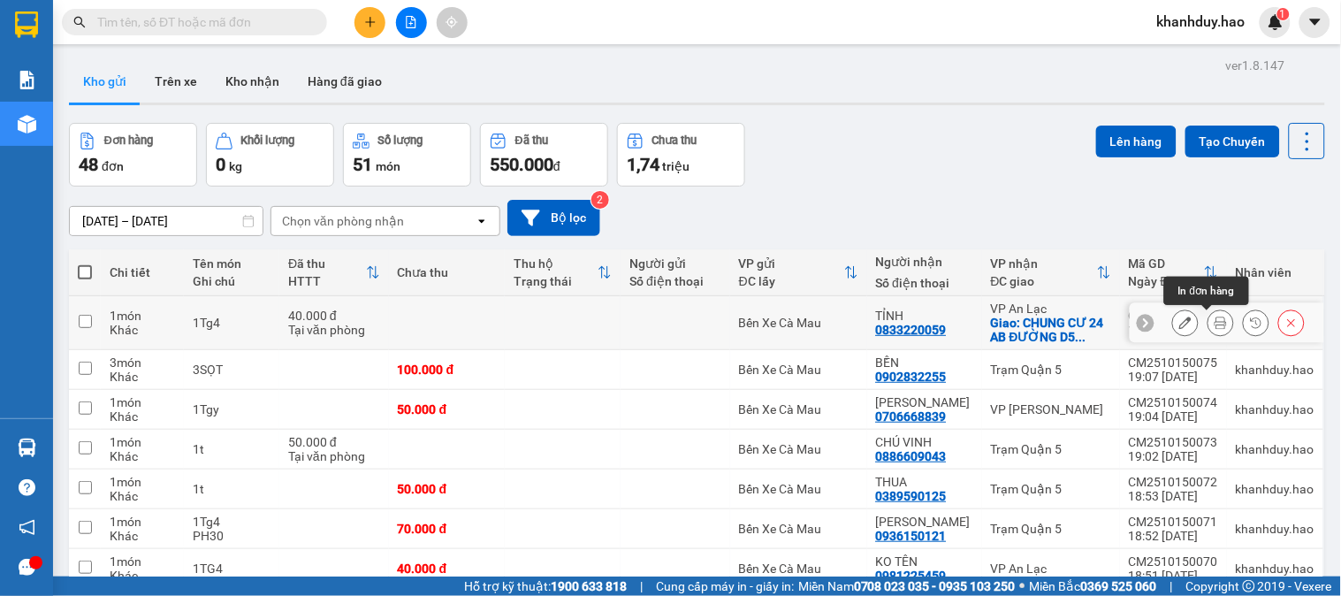
click at [1214, 319] on icon at bounding box center [1220, 322] width 12 height 12
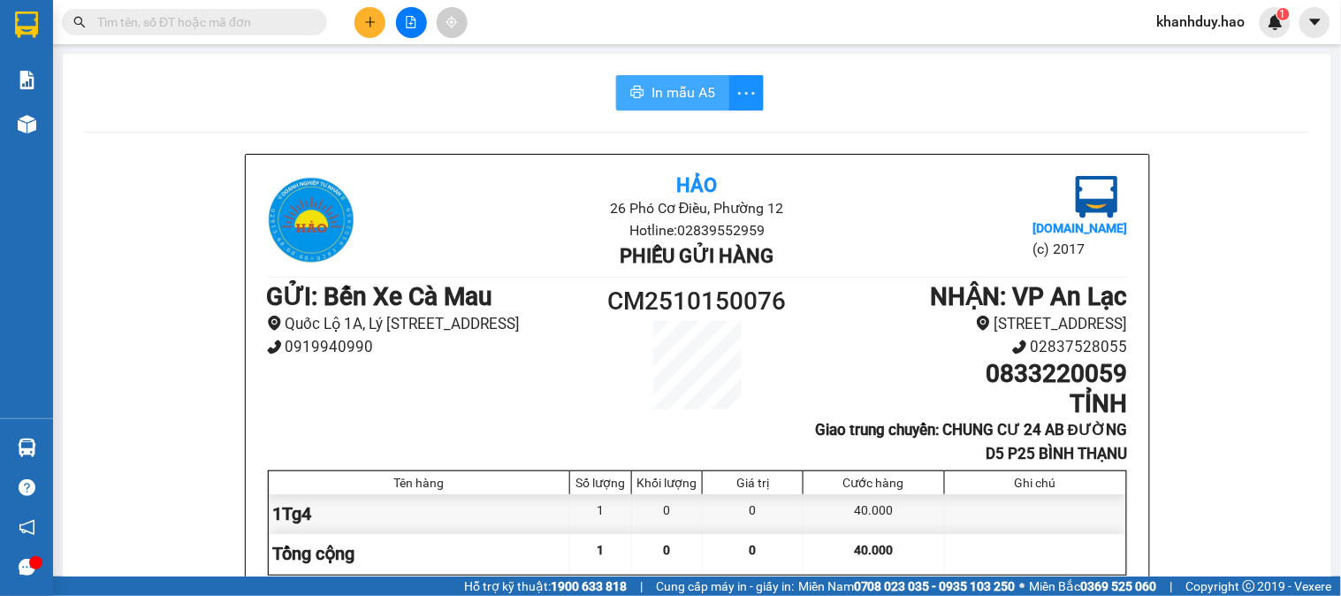
click at [688, 103] on span "In mẫu A5" at bounding box center [683, 92] width 64 height 22
click at [375, 10] on button at bounding box center [369, 22] width 31 height 31
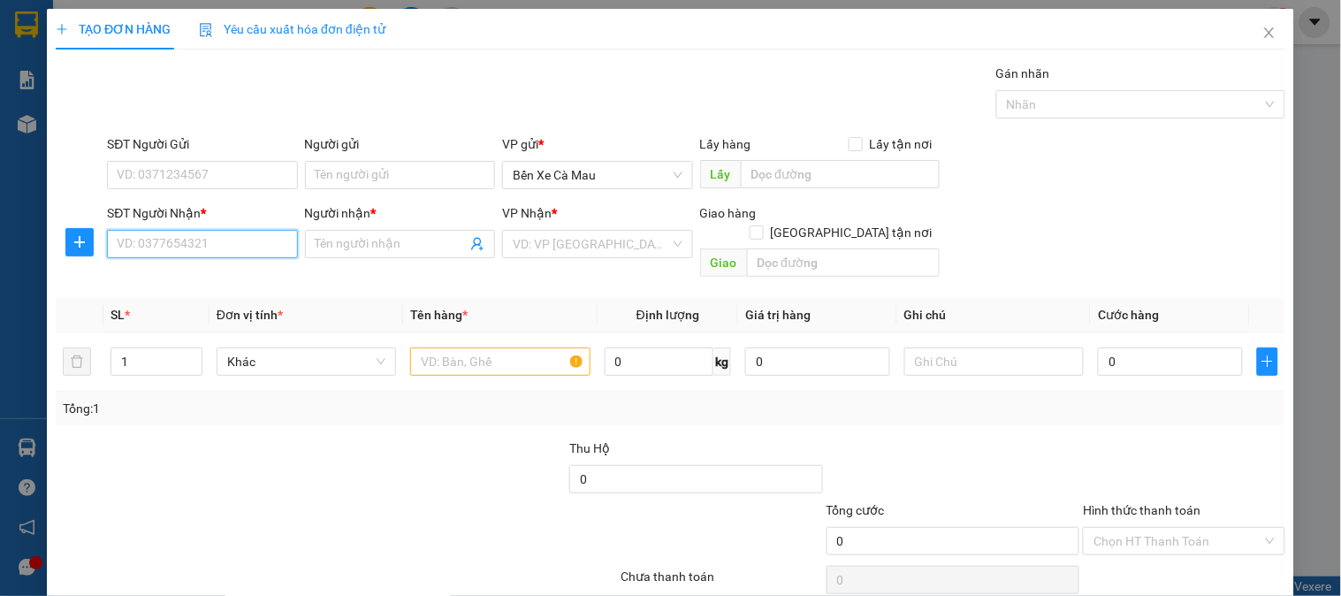
click at [236, 242] on input "SĐT Người Nhận *" at bounding box center [202, 244] width 190 height 28
click at [183, 284] on div "0975335353 - THUÝ" at bounding box center [200, 279] width 167 height 19
type input "0975335353"
type input "THUÝ"
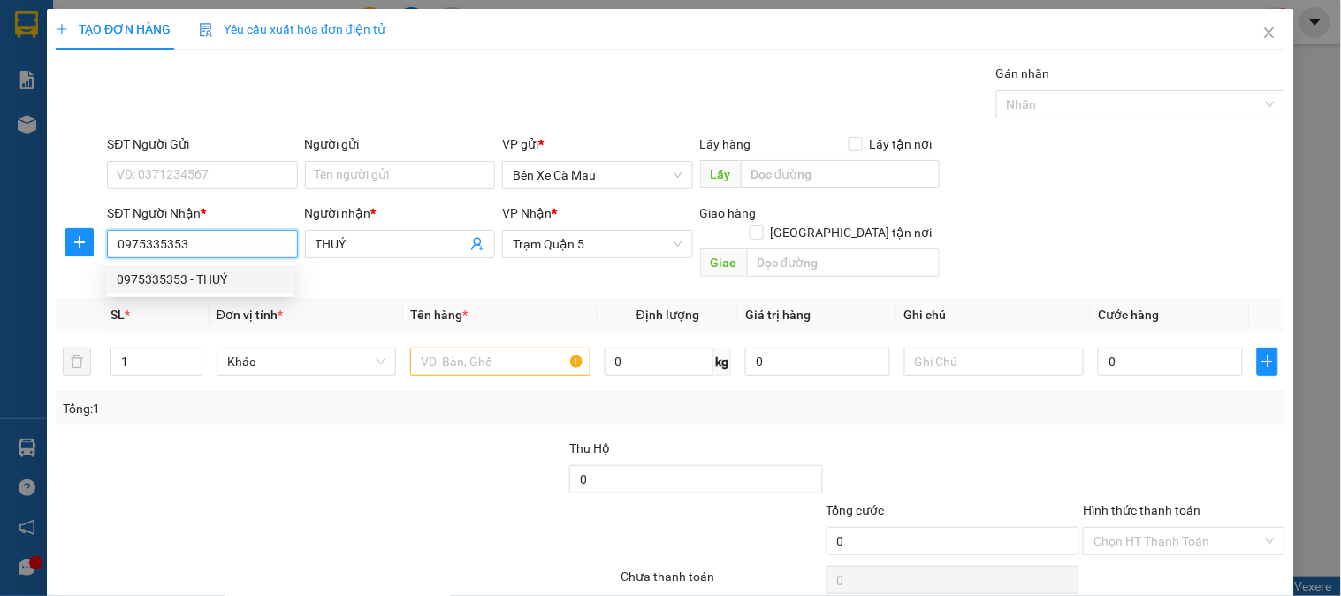
type input "60.000"
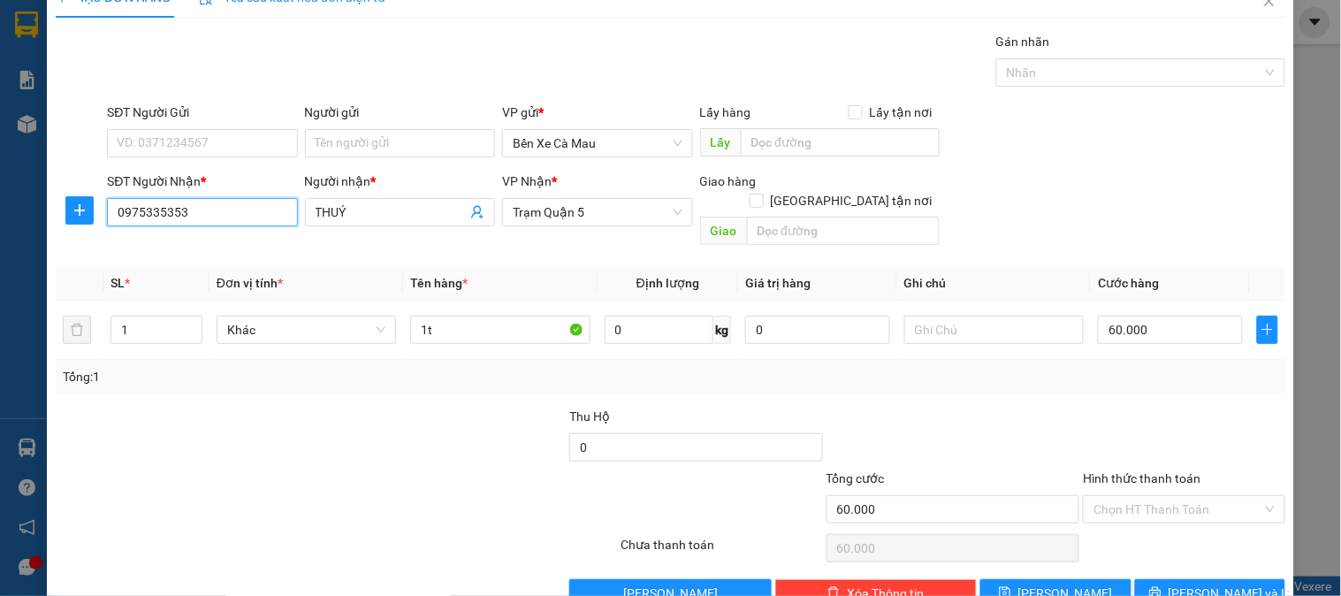
scroll to position [57, 0]
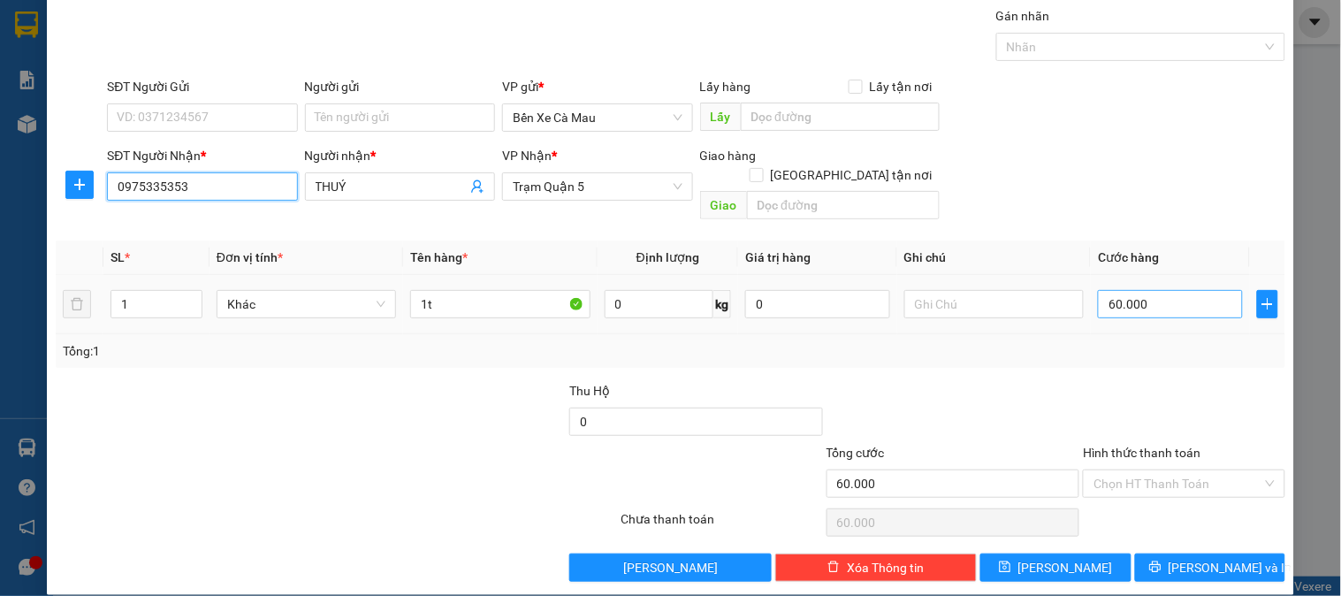
type input "0975335353"
click at [1199, 290] on input "60.000" at bounding box center [1170, 304] width 145 height 28
type input "0"
type input "005"
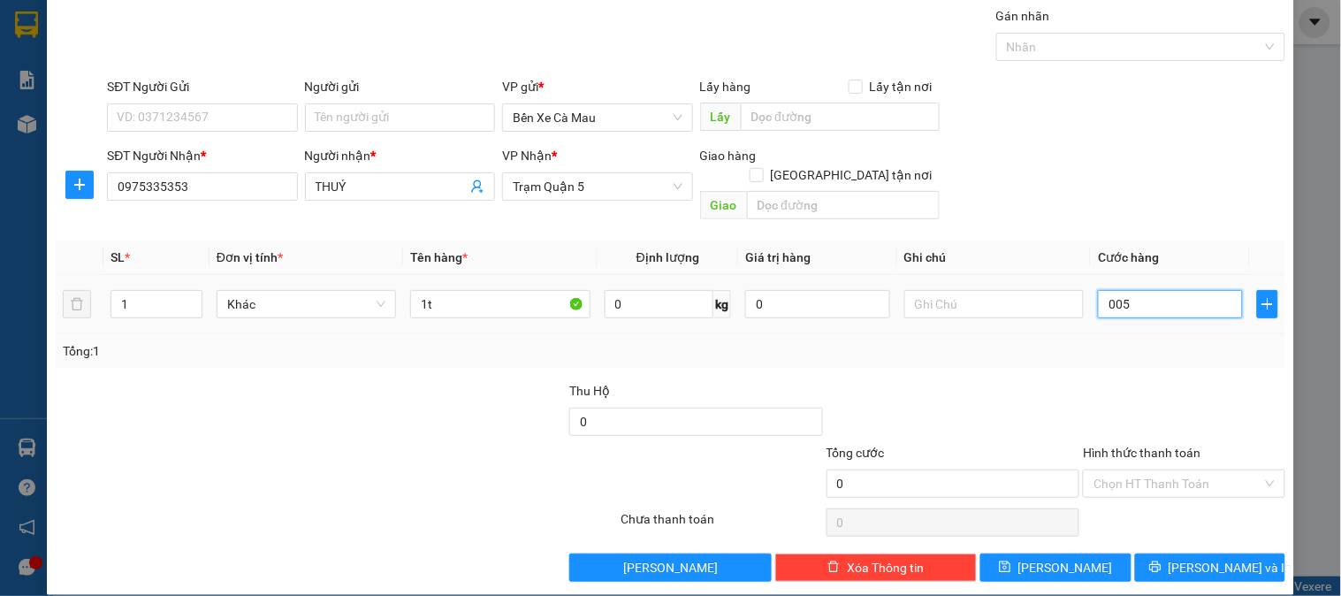
type input "5"
type input "52"
type input "0.052"
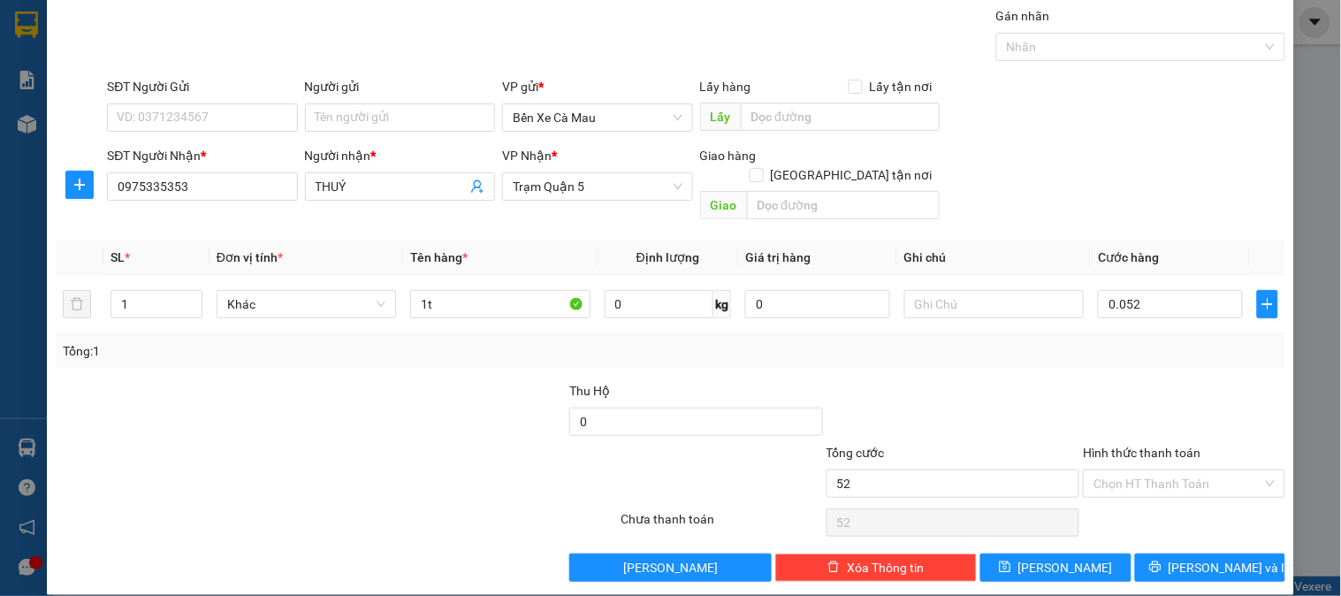
click at [1168, 240] on th "Cước hàng" at bounding box center [1170, 257] width 159 height 34
type input "52.000"
type input "0"
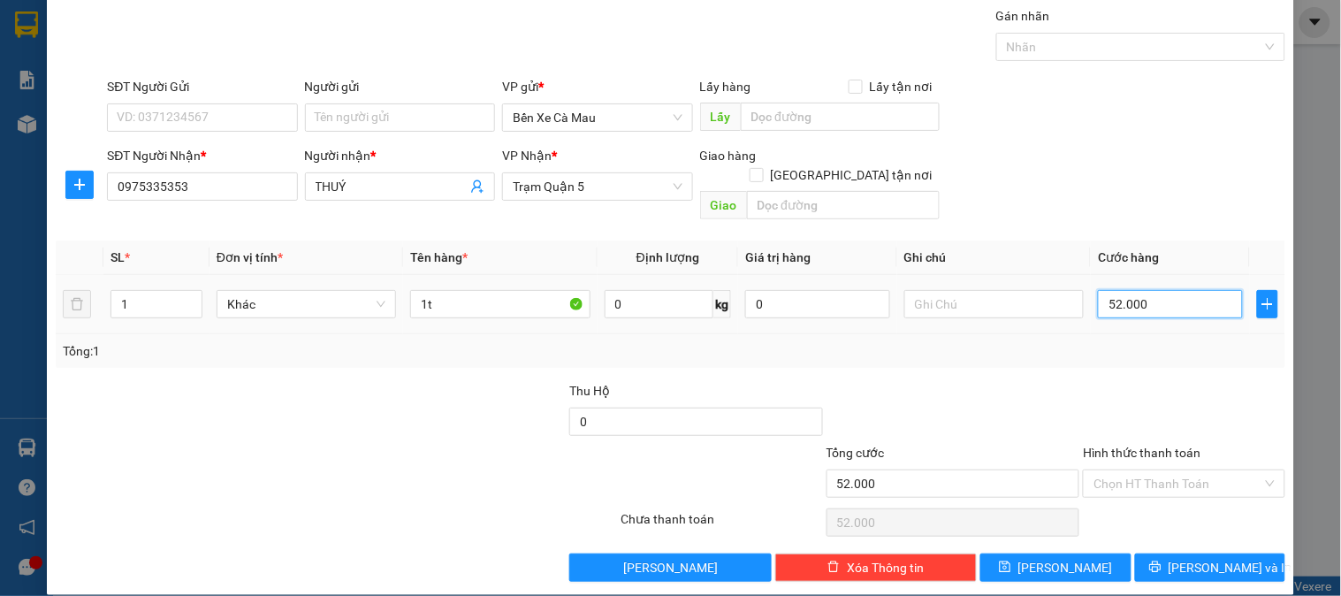
type input "0"
click at [1150, 290] on input "0" at bounding box center [1170, 304] width 145 height 28
type input "5"
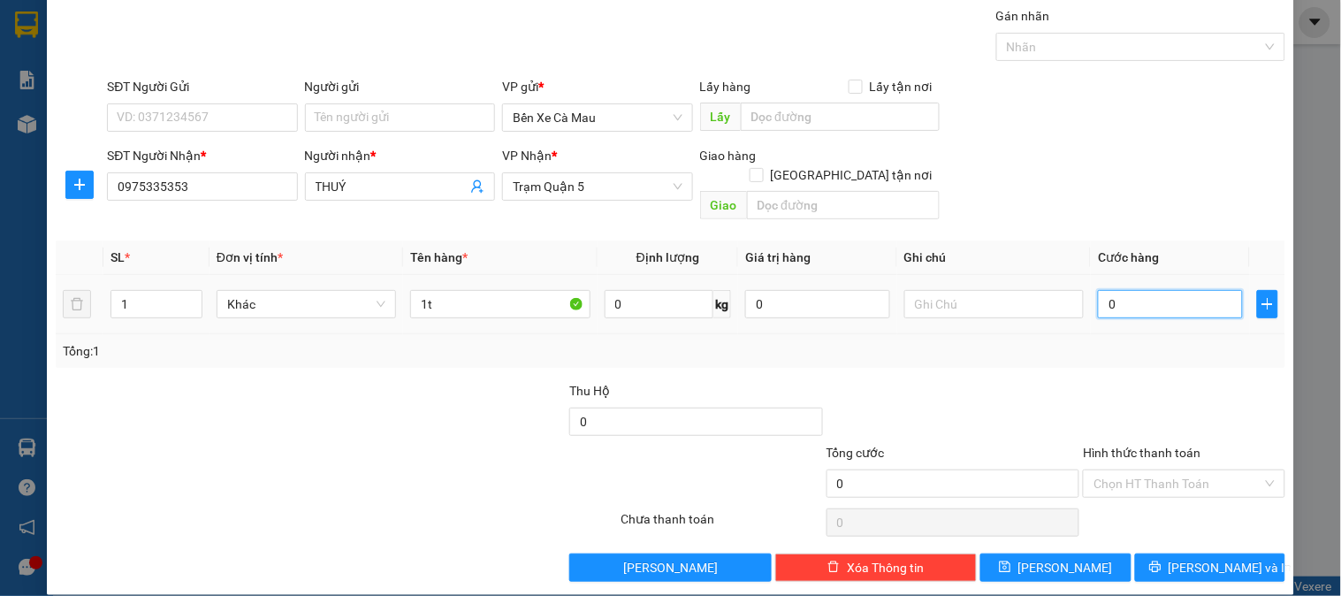
type input "005"
type input "50"
type input "0.050"
click at [1242, 129] on div "SĐT Người Gửi VD: 0371234567 Người gửi Tên người gửi VP gửi * Bến Xe Cà Mau Lấy…" at bounding box center [695, 108] width 1185 height 62
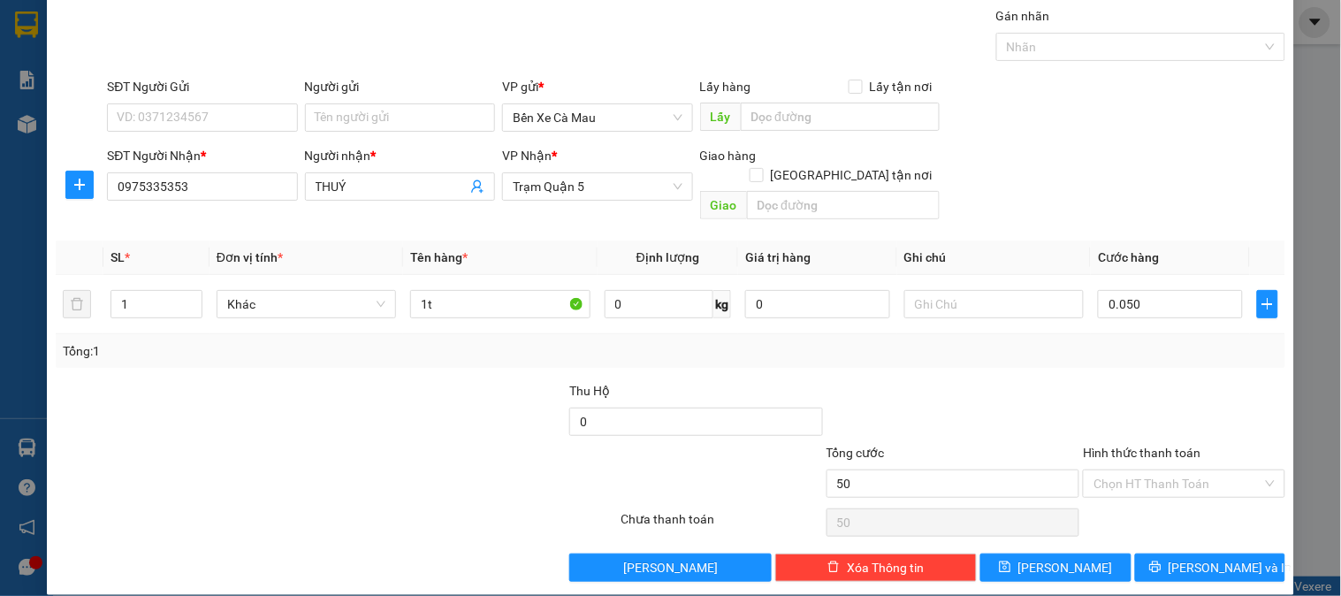
type input "50.000"
click at [1227, 558] on span "[PERSON_NAME] và In" at bounding box center [1230, 567] width 124 height 19
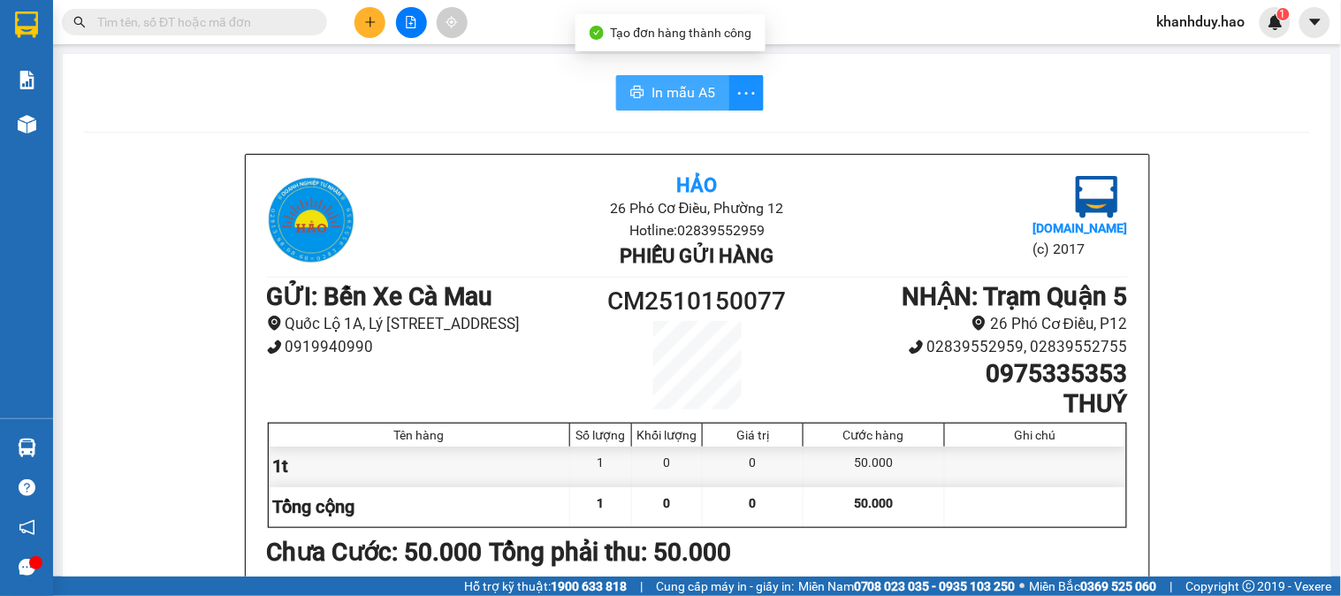
click at [683, 83] on span "In mẫu A5" at bounding box center [683, 92] width 64 height 22
drag, startPoint x: 558, startPoint y: 6, endPoint x: 574, endPoint y: -23, distance: 33.7
click at [574, 0] on html "Kết quả tìm kiếm ( 0 ) Bộ lọc No Data khanhduy.hao 1 Báo cáo BC tiền công nợ Bá…" at bounding box center [670, 298] width 1341 height 596
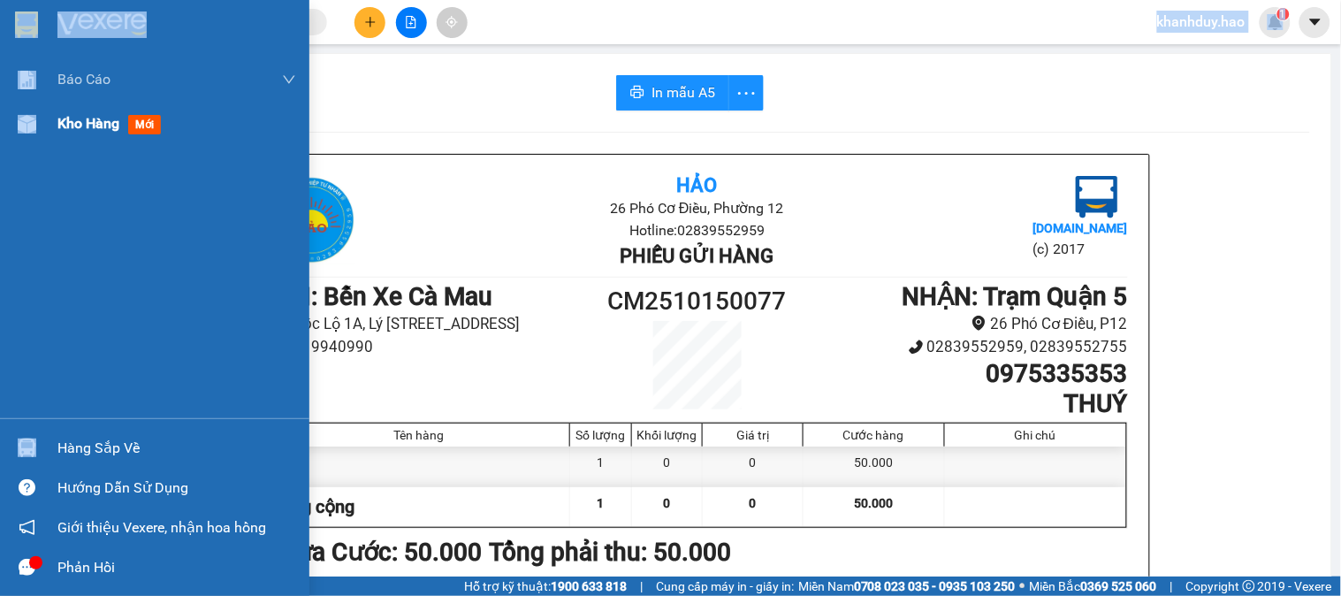
click at [103, 136] on div "Kho hàng mới" at bounding box center [176, 124] width 239 height 44
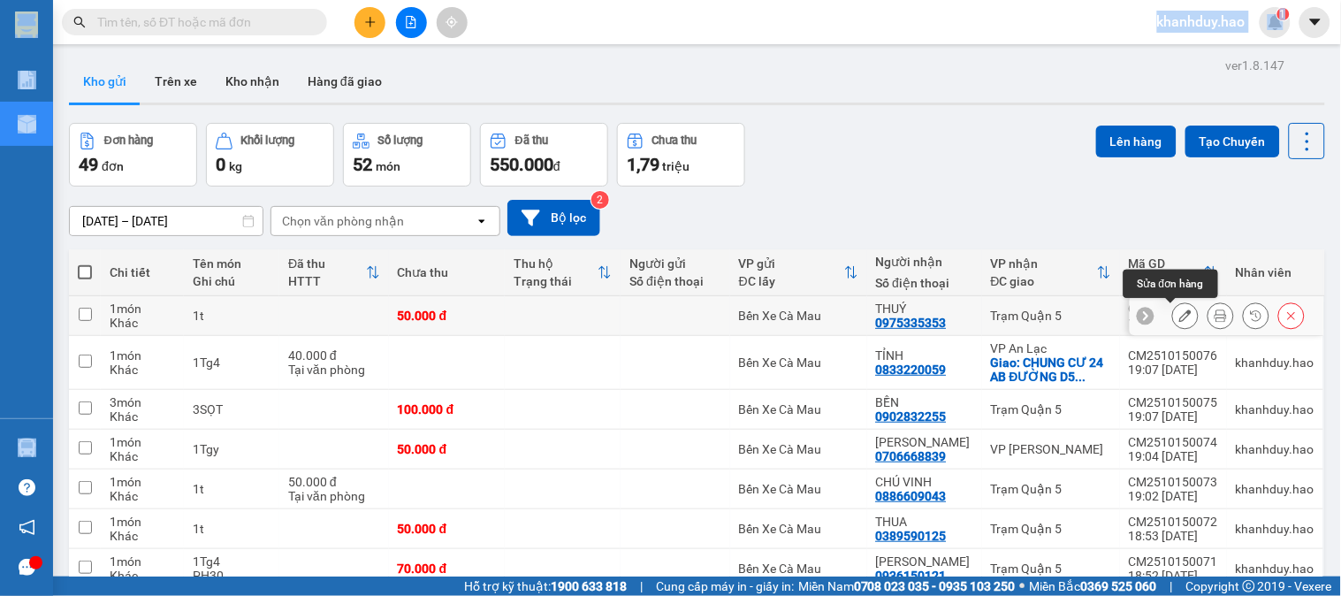
click at [1179, 318] on icon at bounding box center [1185, 315] width 12 height 12
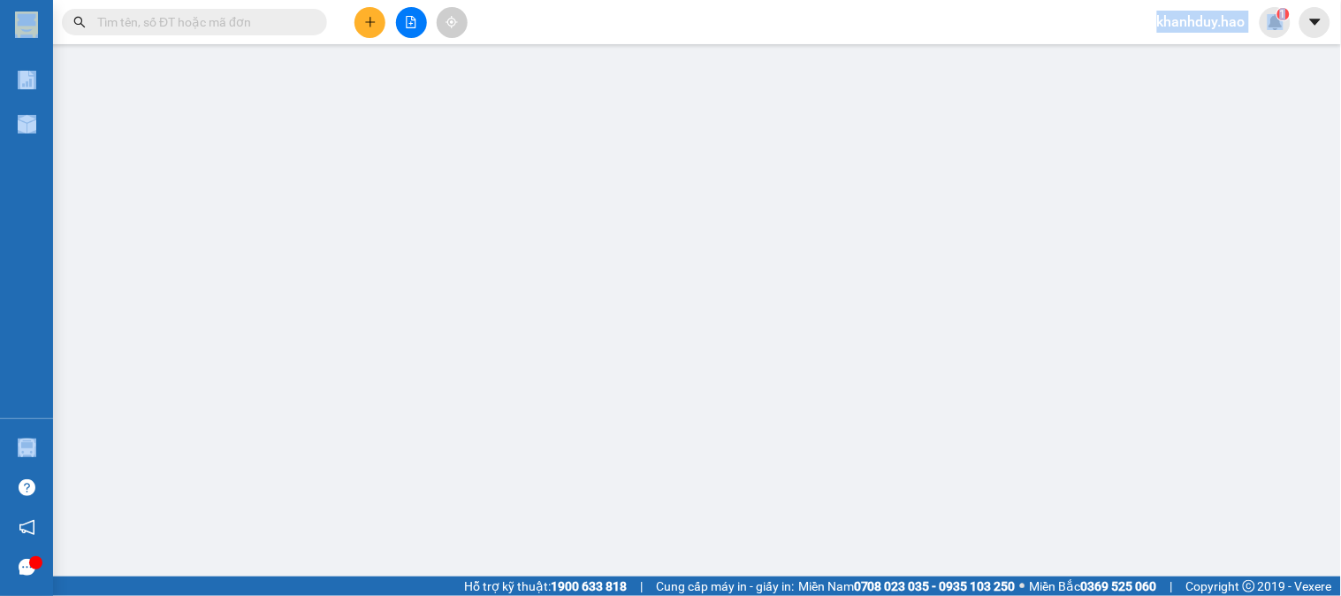
type input "0975335353"
type input "THUÝ"
type input "50.000"
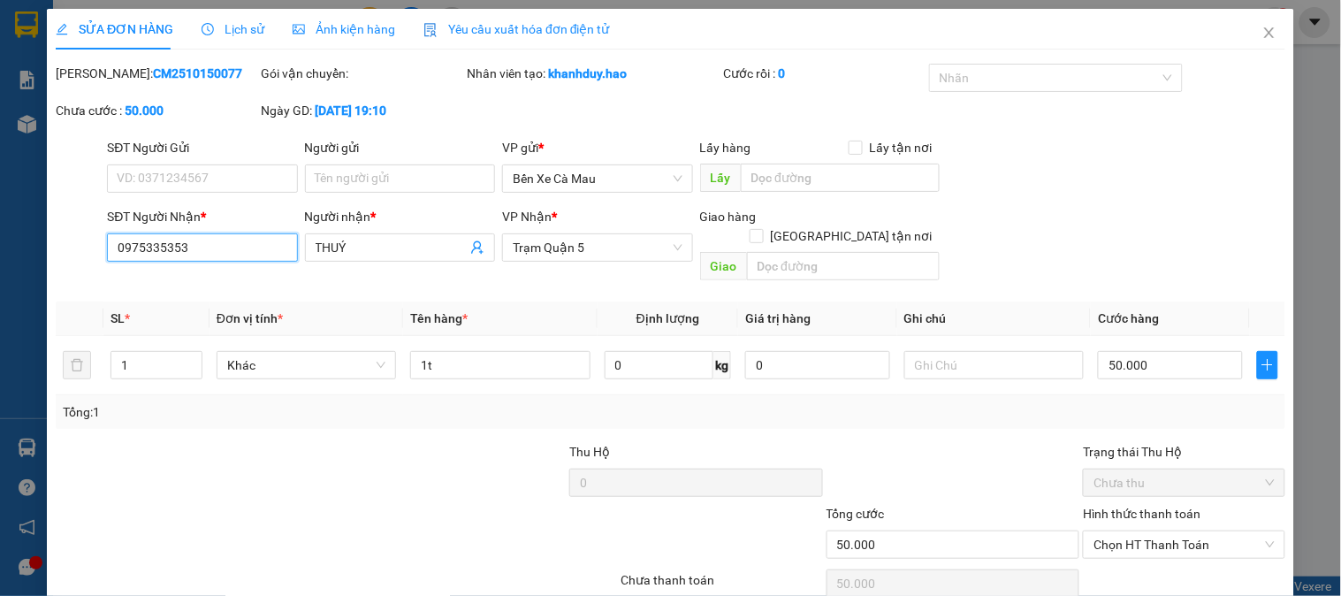
click at [156, 248] on input "0975335353" at bounding box center [202, 247] width 190 height 28
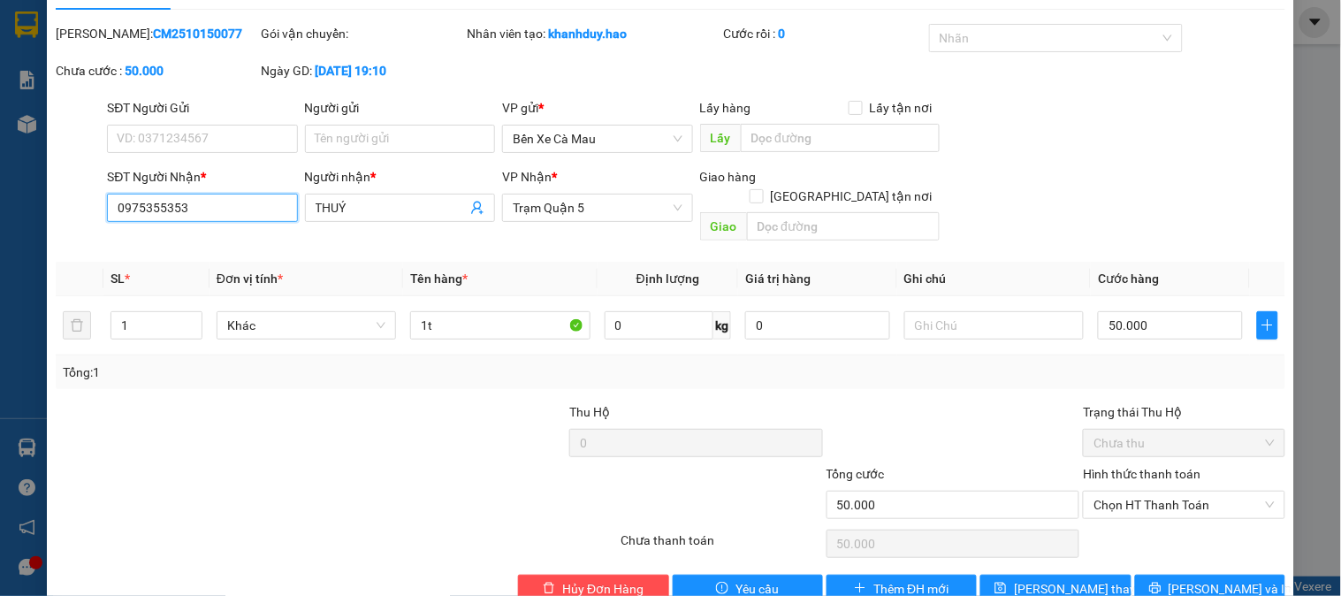
scroll to position [62, 0]
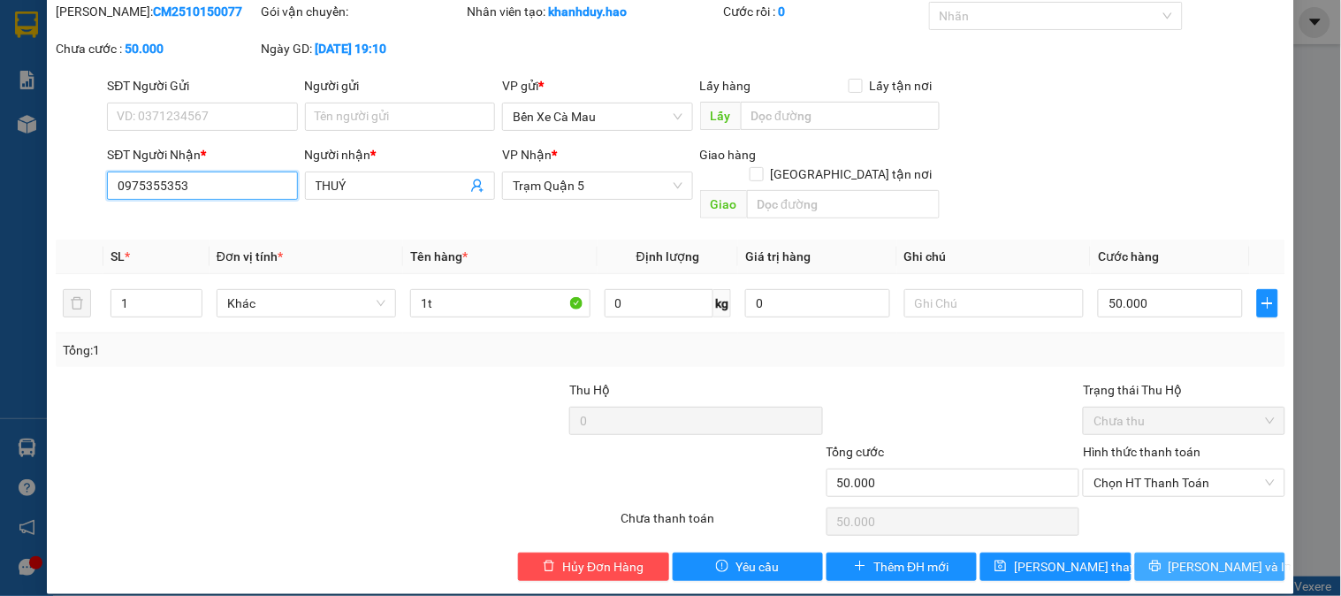
type input "0975355353"
click at [1161, 559] on icon "printer" at bounding box center [1155, 565] width 12 height 12
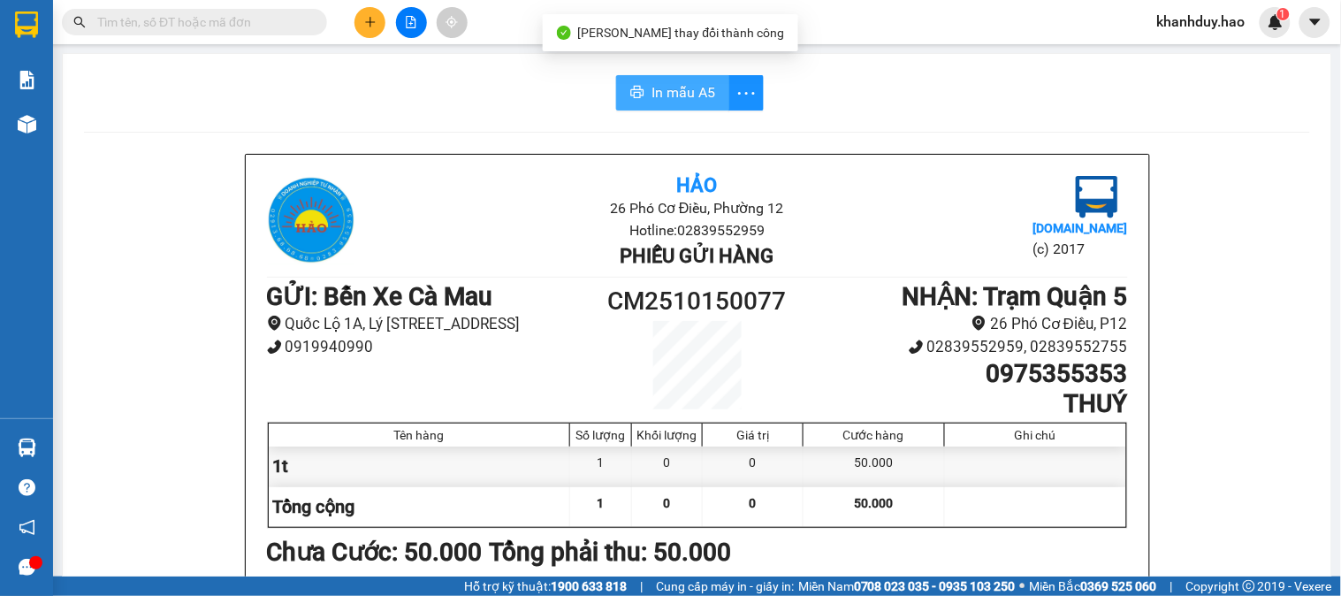
click at [640, 98] on button "In mẫu A5" at bounding box center [672, 92] width 113 height 35
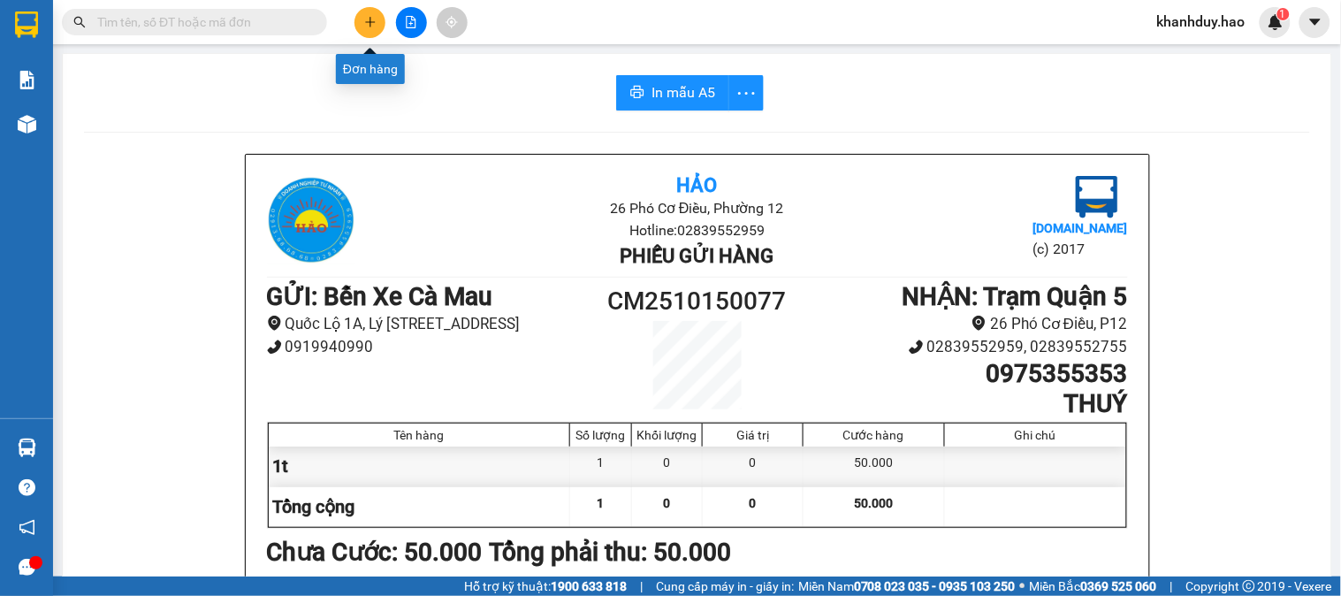
click at [367, 11] on button at bounding box center [369, 22] width 31 height 31
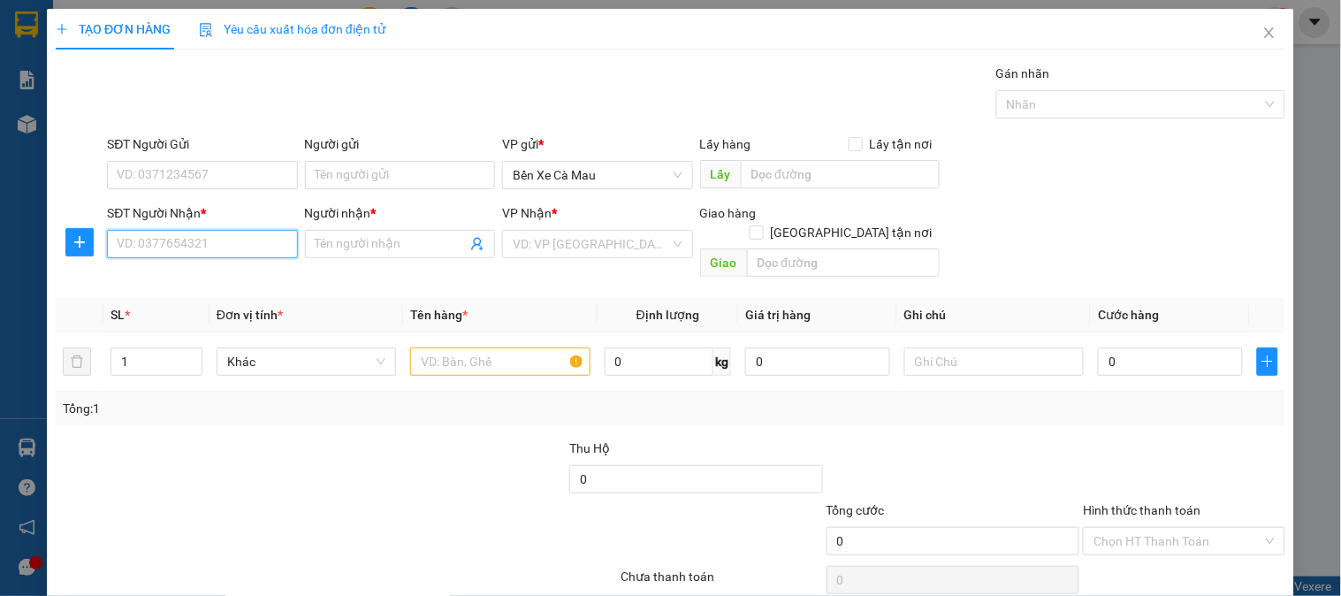
click at [197, 239] on input "SĐT Người Nhận *" at bounding box center [202, 244] width 190 height 28
drag, startPoint x: 188, startPoint y: 275, endPoint x: 962, endPoint y: 364, distance: 778.4
click at [199, 278] on div "0767574054 - TRÂM Q5" at bounding box center [200, 279] width 167 height 19
type input "0767574054"
type input "TRÂM Q5"
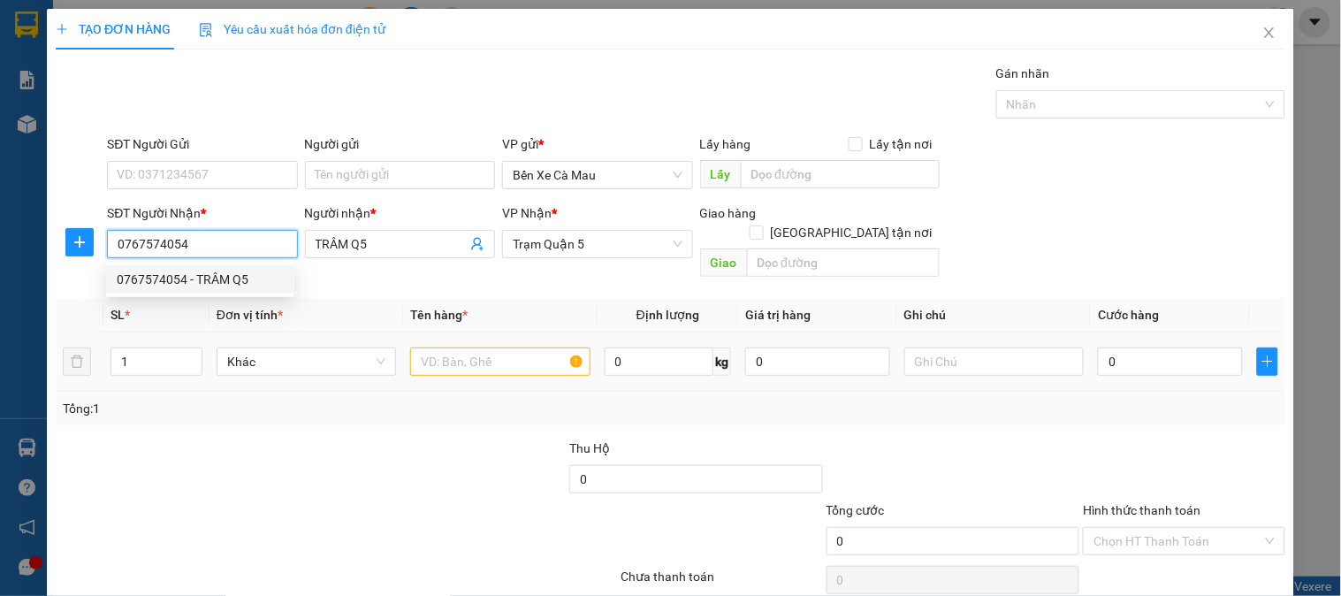
type input "100.000"
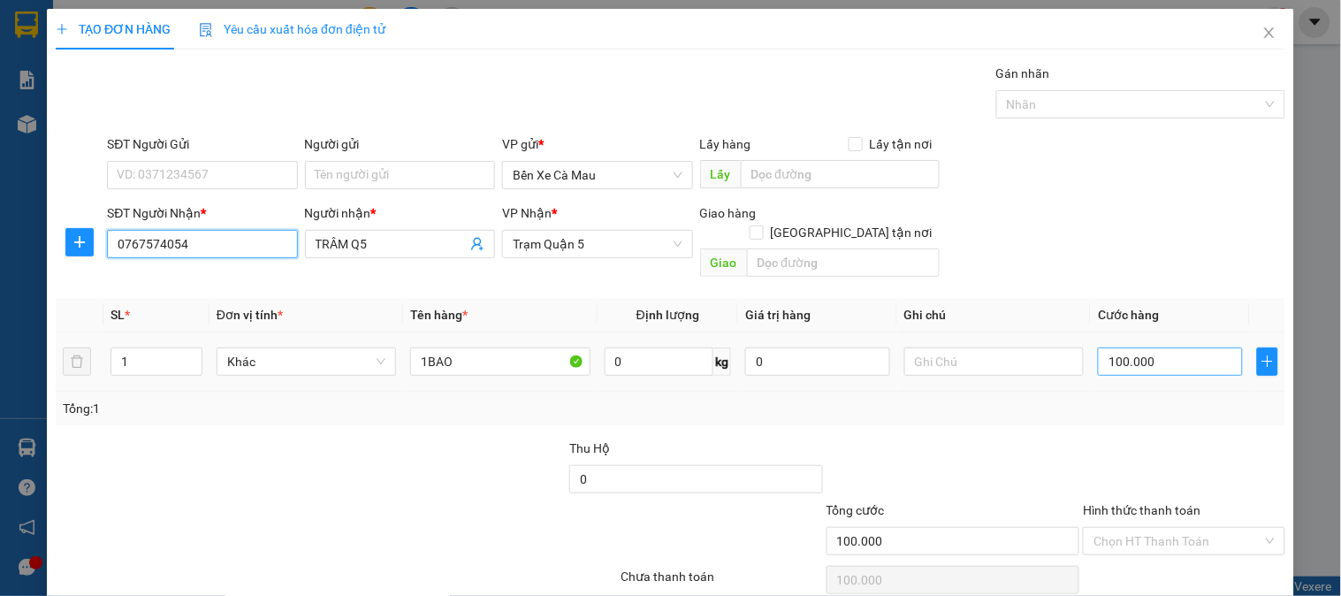
type input "0767574054"
click at [1190, 347] on input "100.000" at bounding box center [1170, 361] width 145 height 28
click at [162, 348] on input "1" at bounding box center [156, 361] width 90 height 27
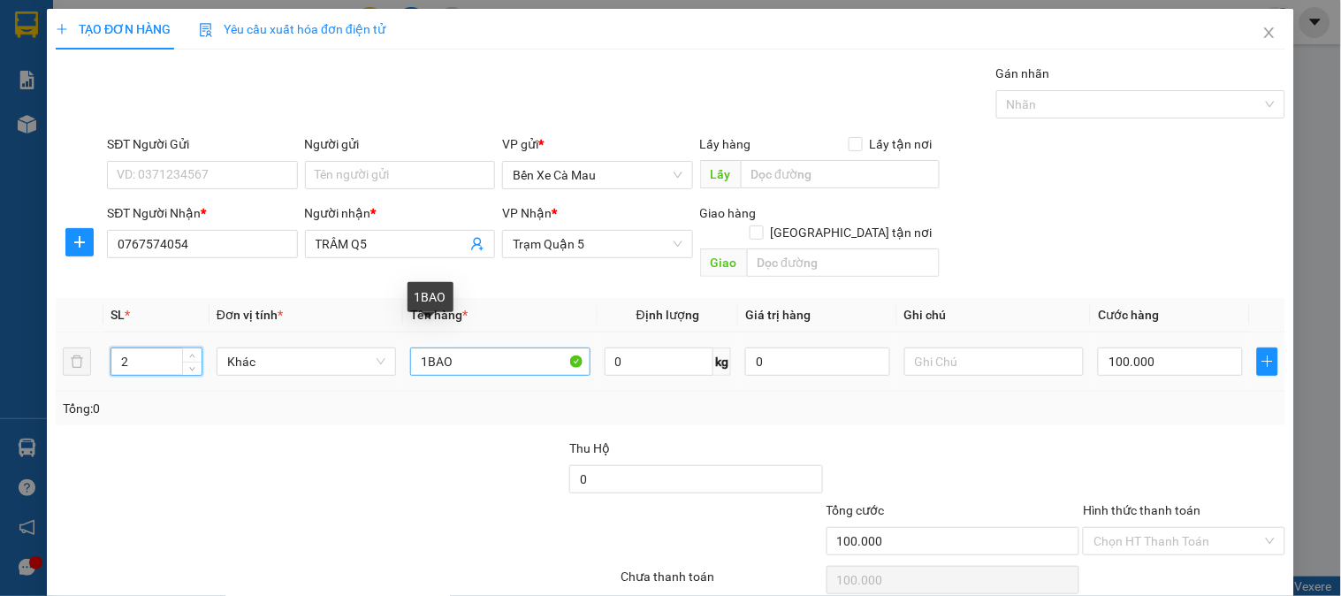
type input "2"
click at [420, 347] on input "1BAO" at bounding box center [499, 361] width 179 height 28
click at [422, 347] on input "1BAO" at bounding box center [499, 361] width 179 height 28
type input "2BAO"
type input "0"
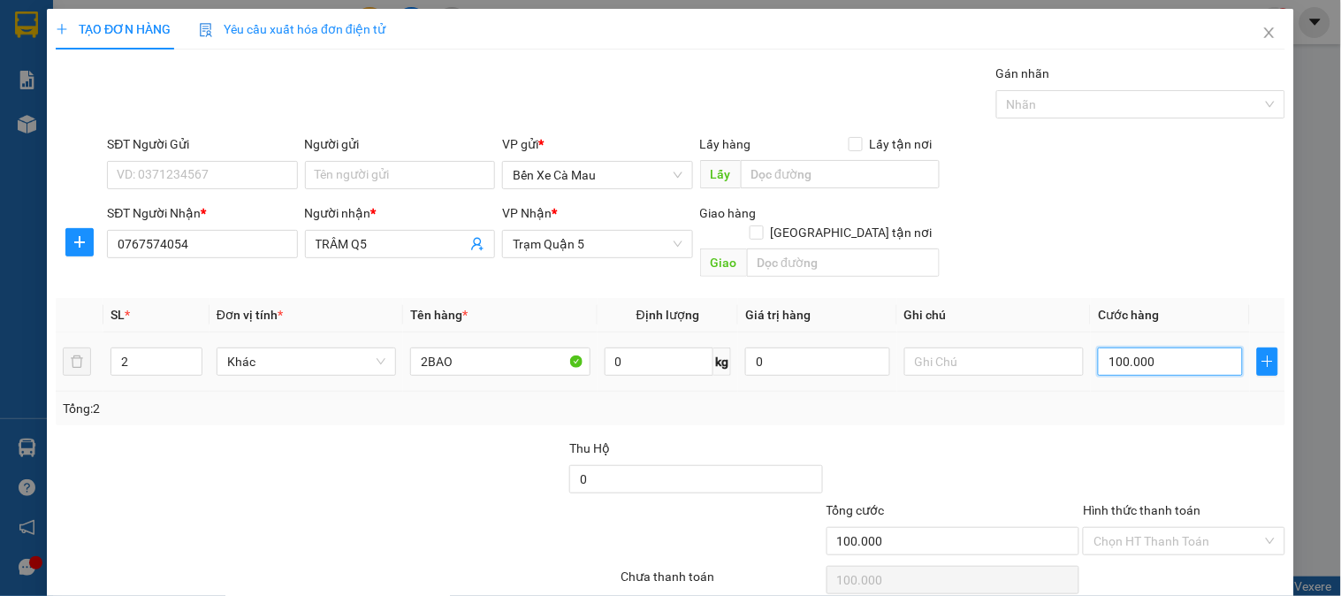
type input "0"
click at [1211, 348] on input "0" at bounding box center [1170, 361] width 145 height 28
type input "1"
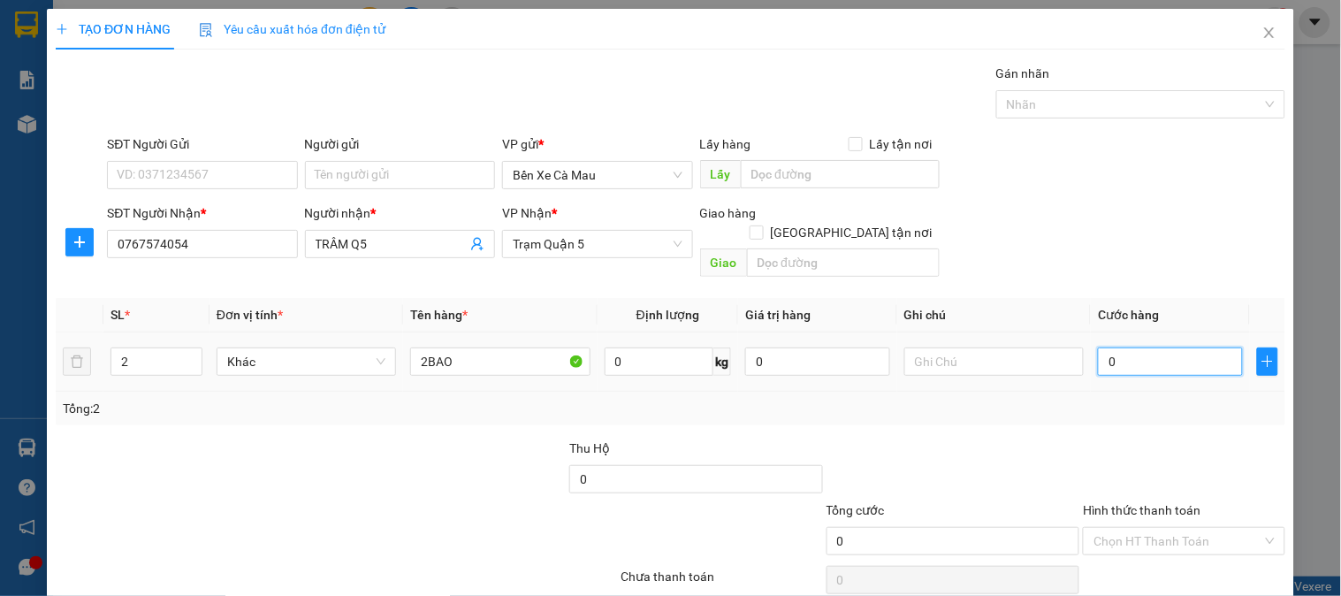
type input "001"
type input "16"
type input "0.016"
type input "160"
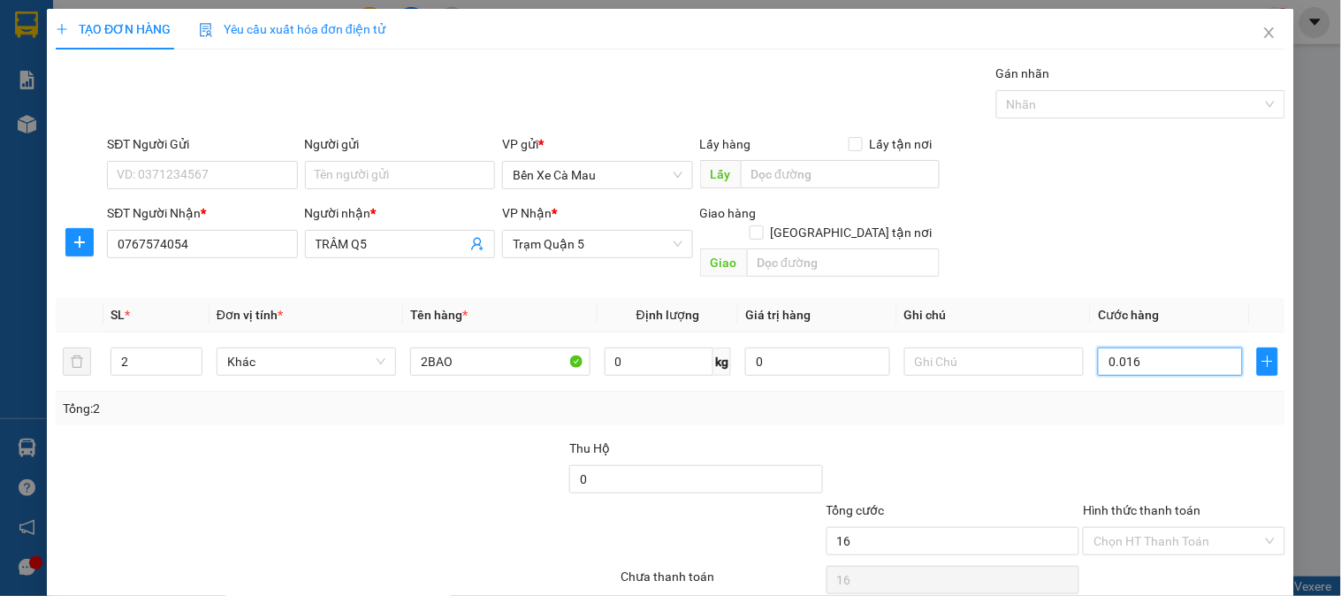
type input "160"
type input "00.160"
type input "160.000"
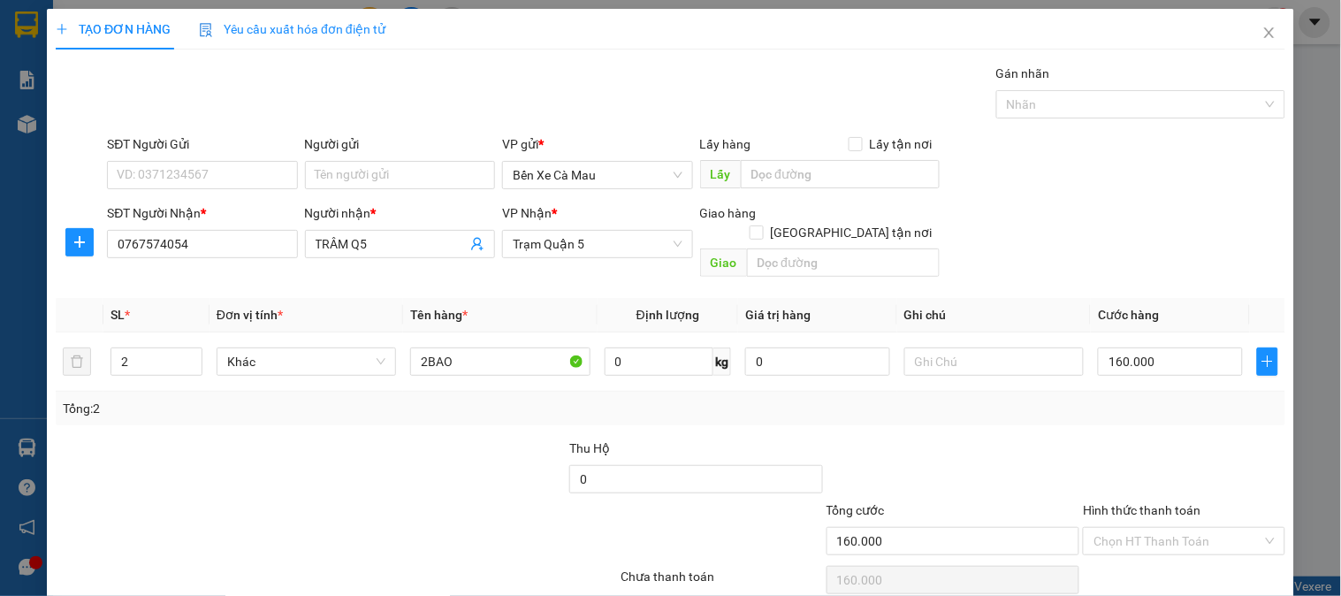
click at [1197, 171] on div "SĐT Người Gửi VD: 0371234567 Người gửi Tên người gửi VP gửi * Bến Xe Cà Mau Lấy…" at bounding box center [695, 165] width 1185 height 62
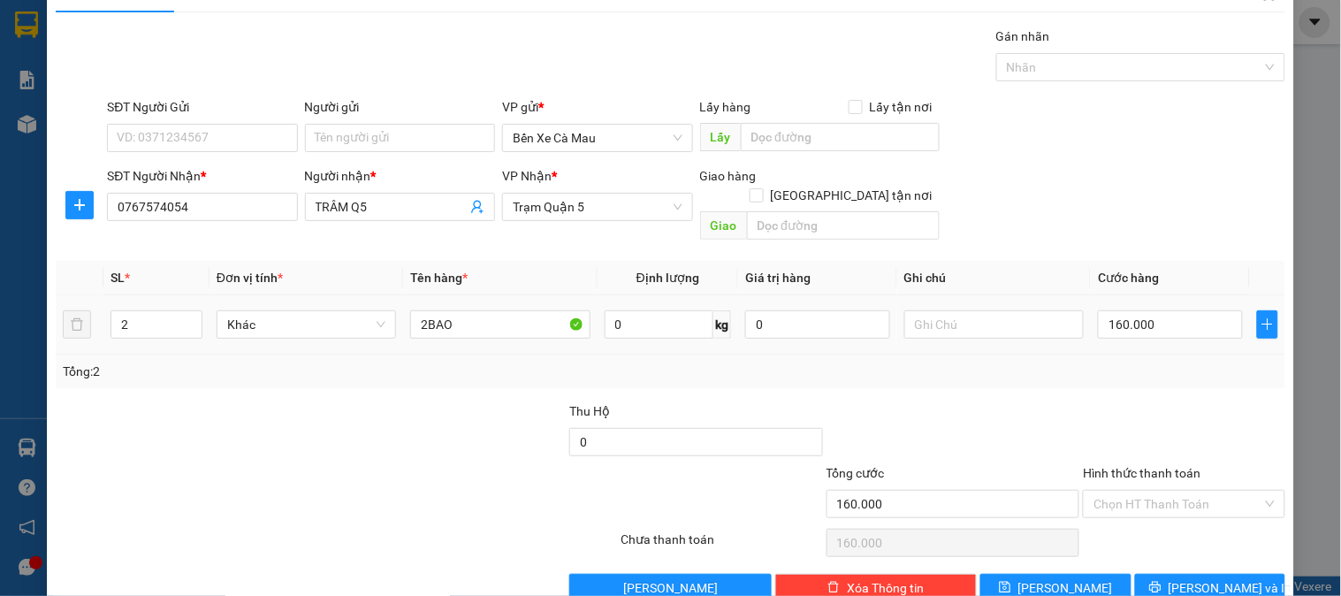
scroll to position [57, 0]
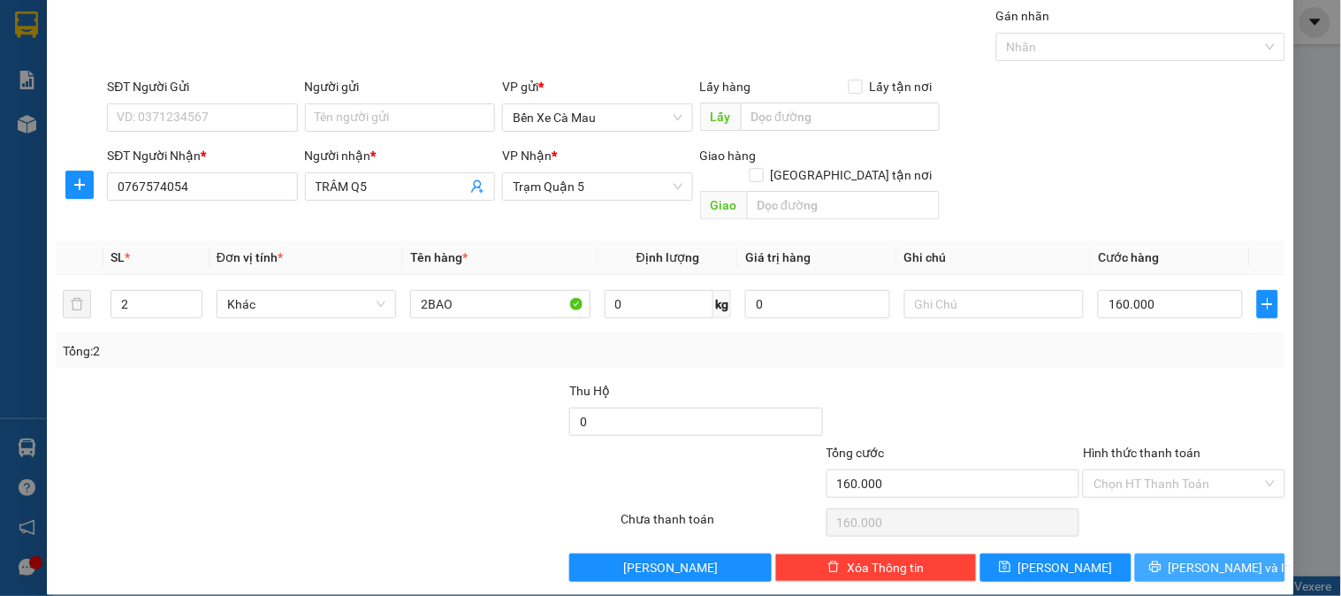
click at [1246, 553] on button "[PERSON_NAME] và In" at bounding box center [1210, 567] width 150 height 28
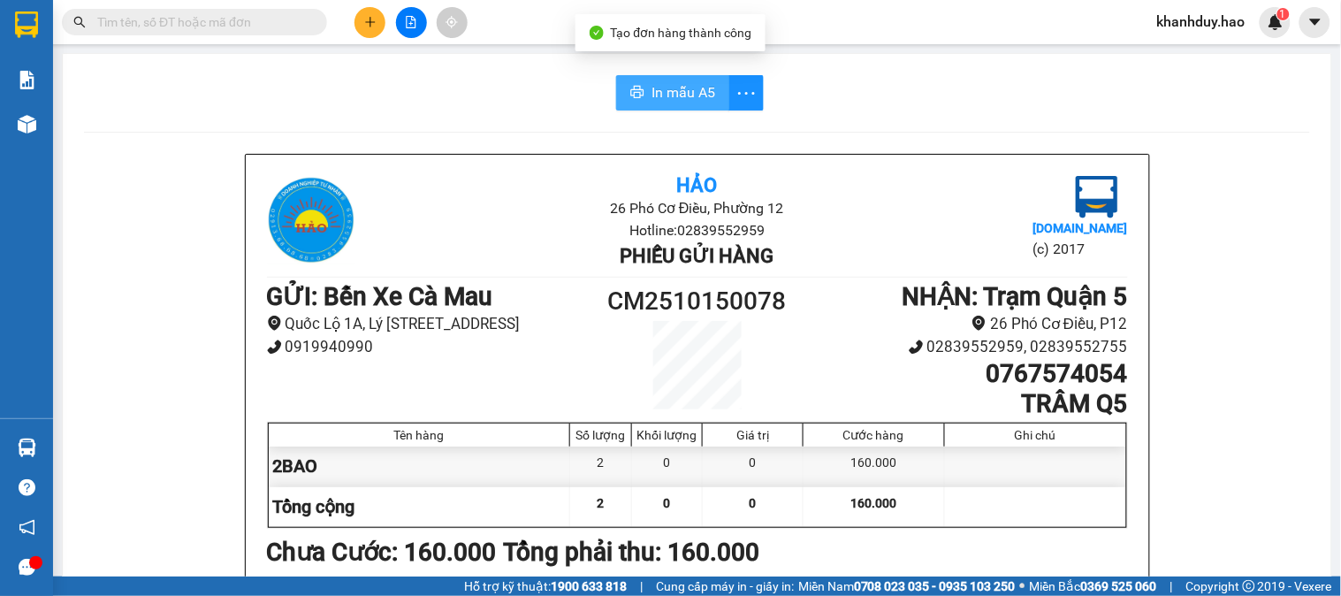
click at [636, 91] on icon "printer" at bounding box center [637, 92] width 13 height 12
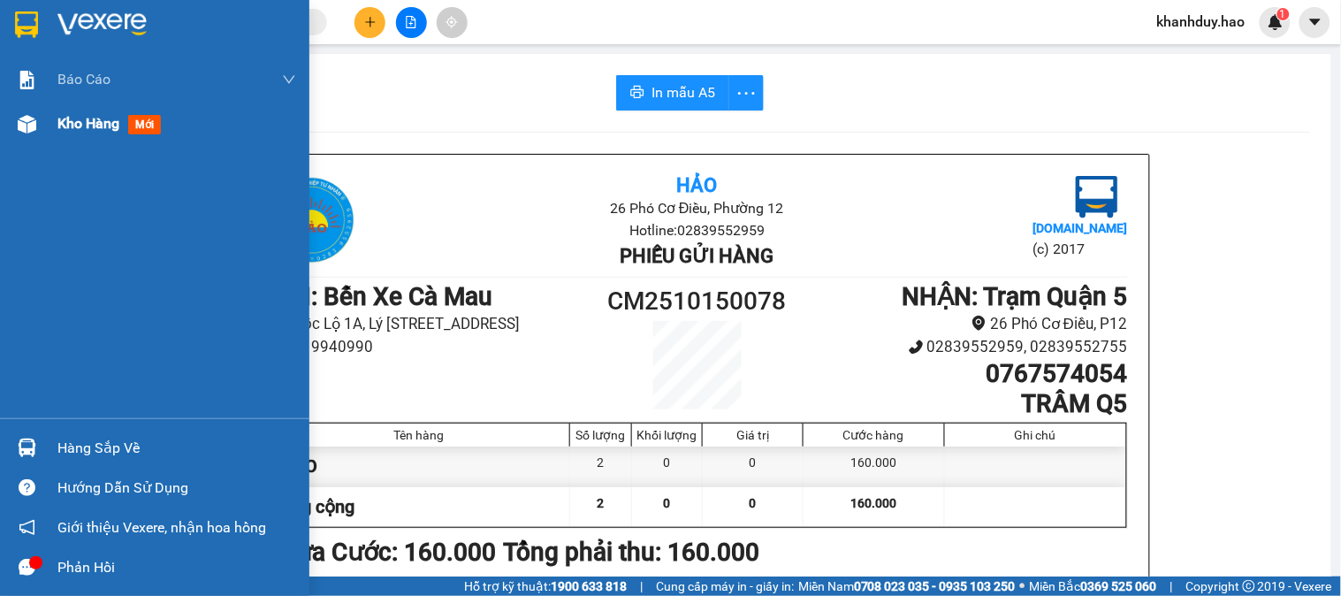
click at [31, 131] on img at bounding box center [27, 124] width 19 height 19
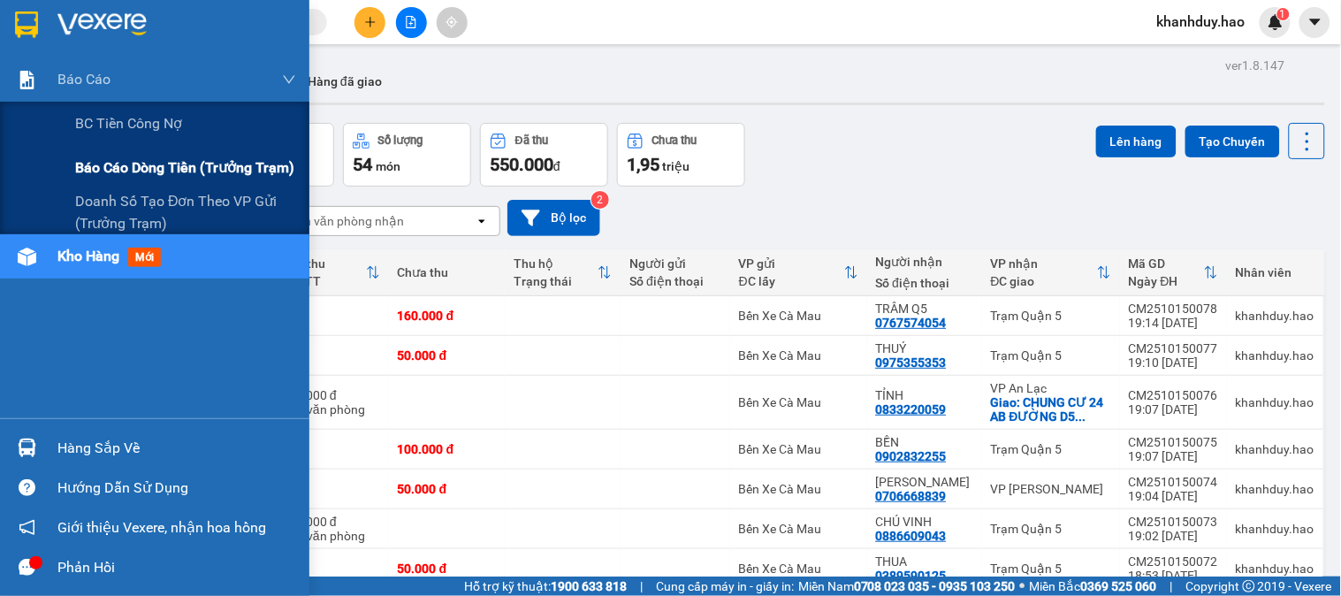
click at [173, 178] on span "Báo cáo dòng tiền (trưởng trạm)" at bounding box center [184, 167] width 219 height 22
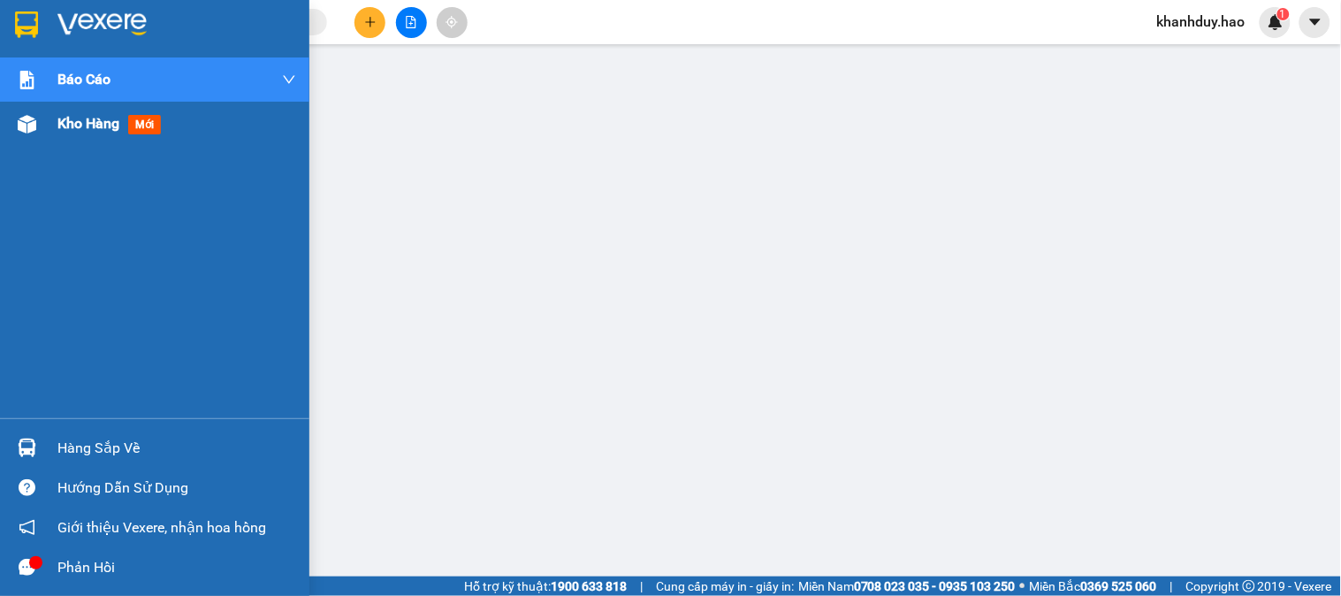
click at [60, 131] on span "Kho hàng" at bounding box center [88, 123] width 62 height 17
click at [63, 125] on span "Kho hàng" at bounding box center [88, 123] width 62 height 17
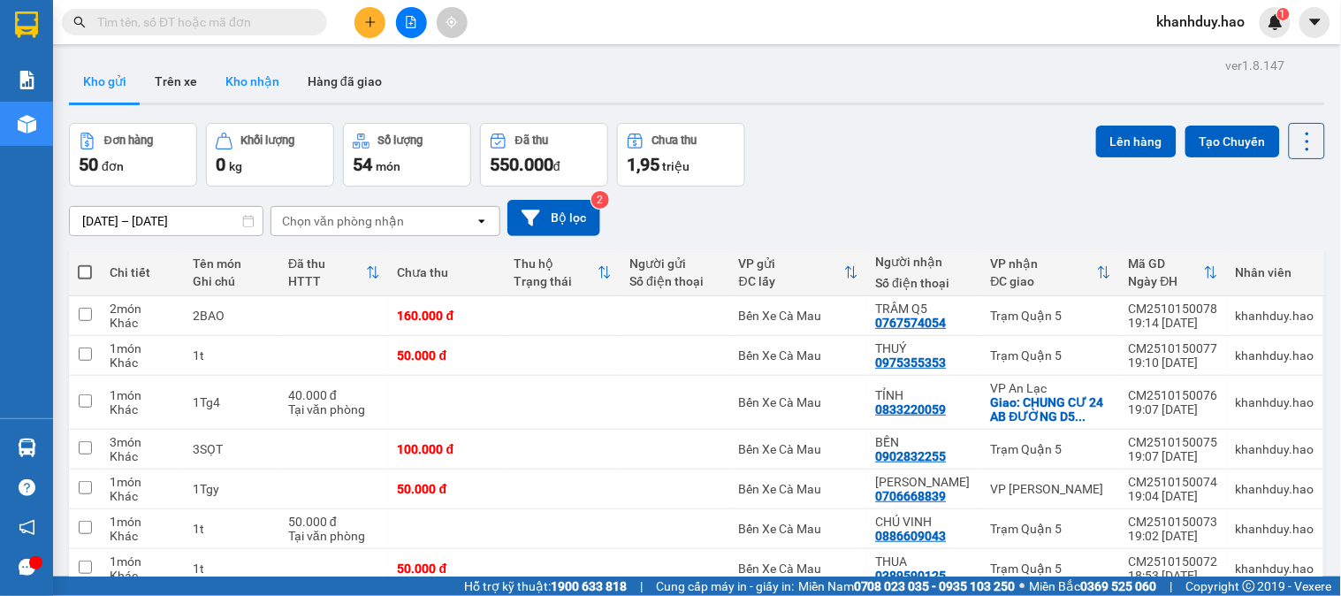
click at [254, 82] on button "Kho nhận" at bounding box center [252, 81] width 82 height 42
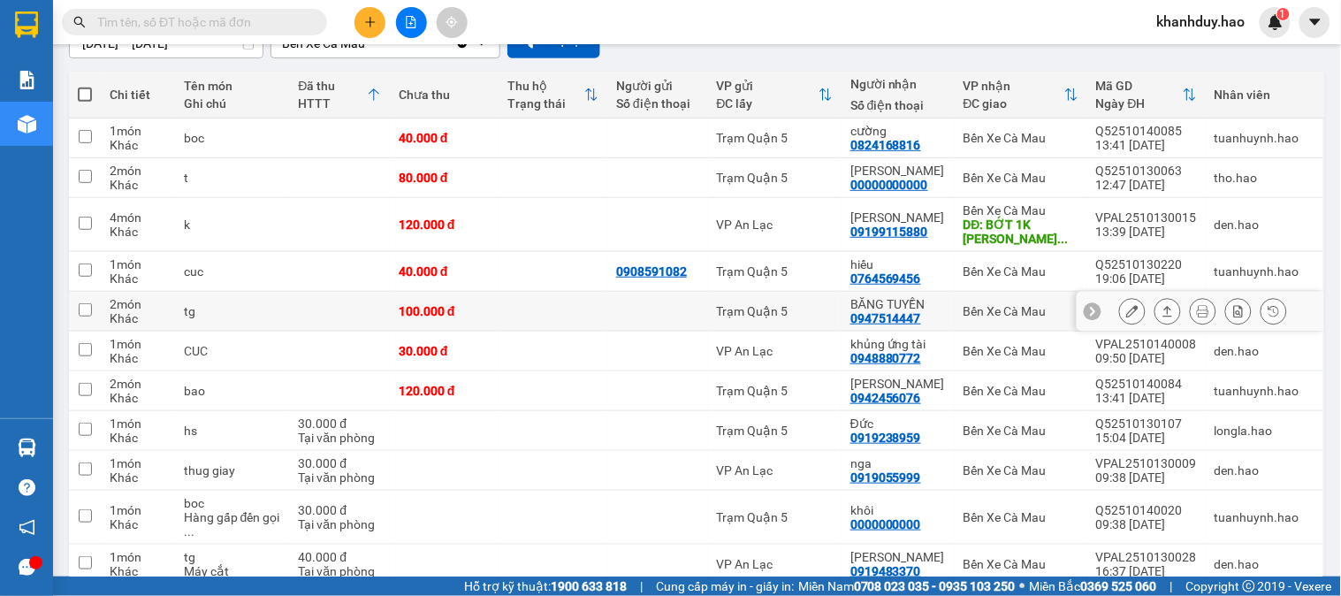
scroll to position [294, 0]
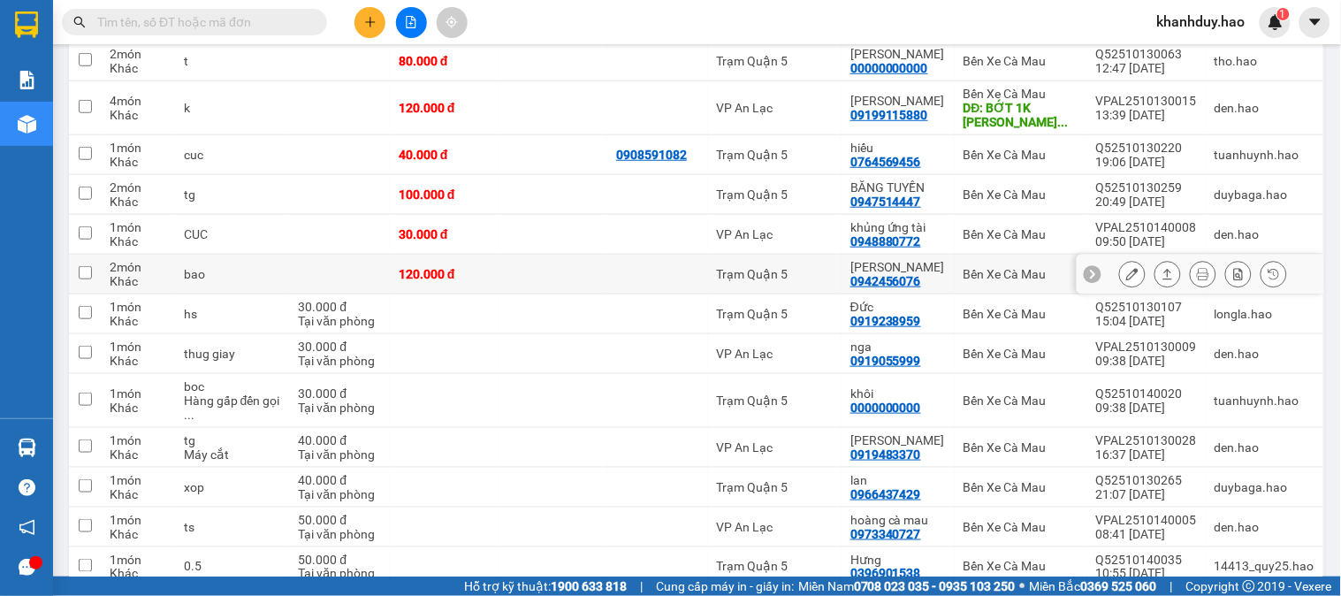
click at [1161, 277] on icon at bounding box center [1167, 274] width 12 height 12
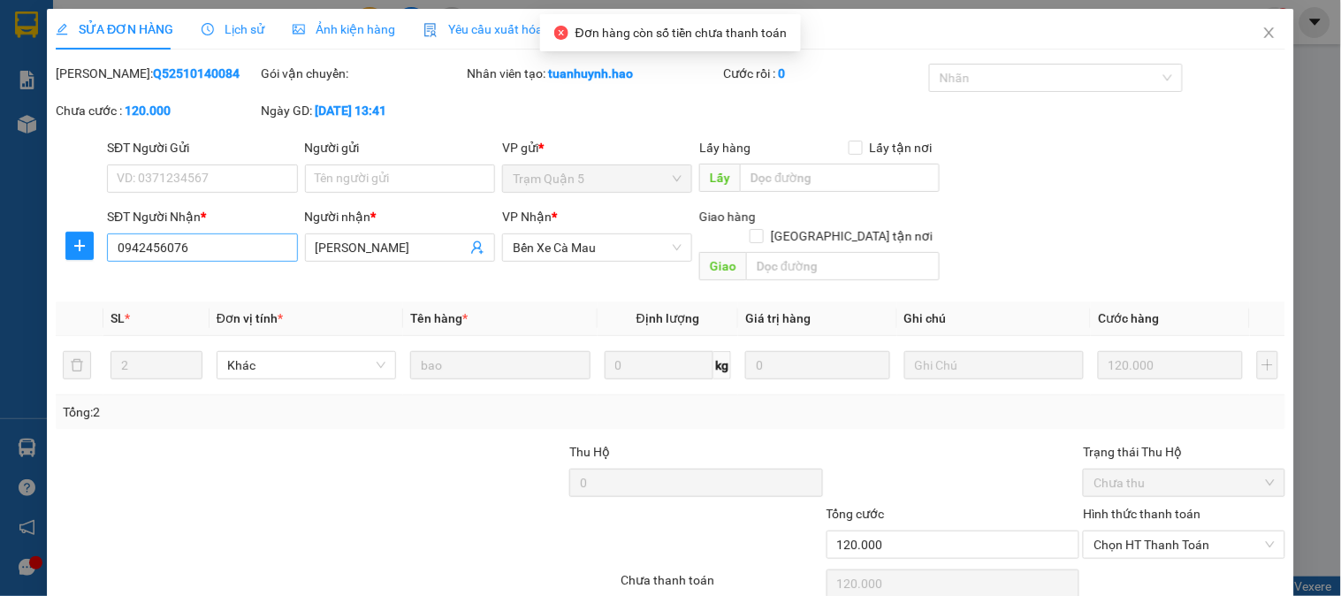
type input "0942456076"
type input "[PERSON_NAME]"
type input "120.000"
click at [814, 252] on input "text" at bounding box center [843, 266] width 193 height 28
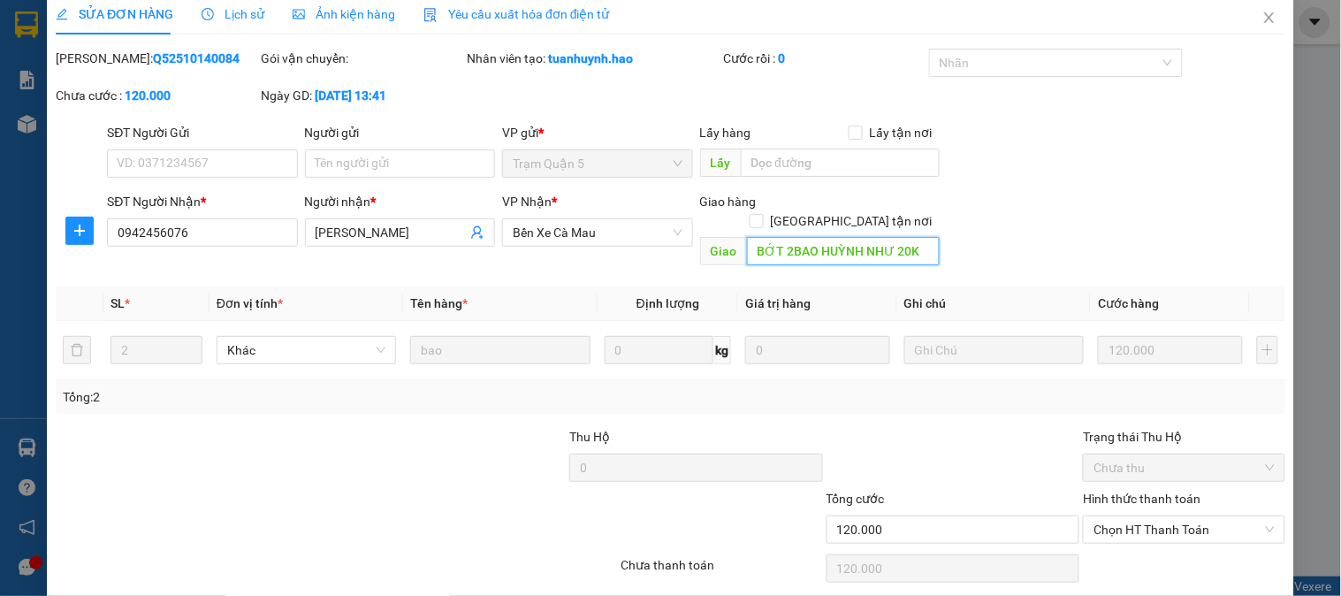
scroll to position [62, 0]
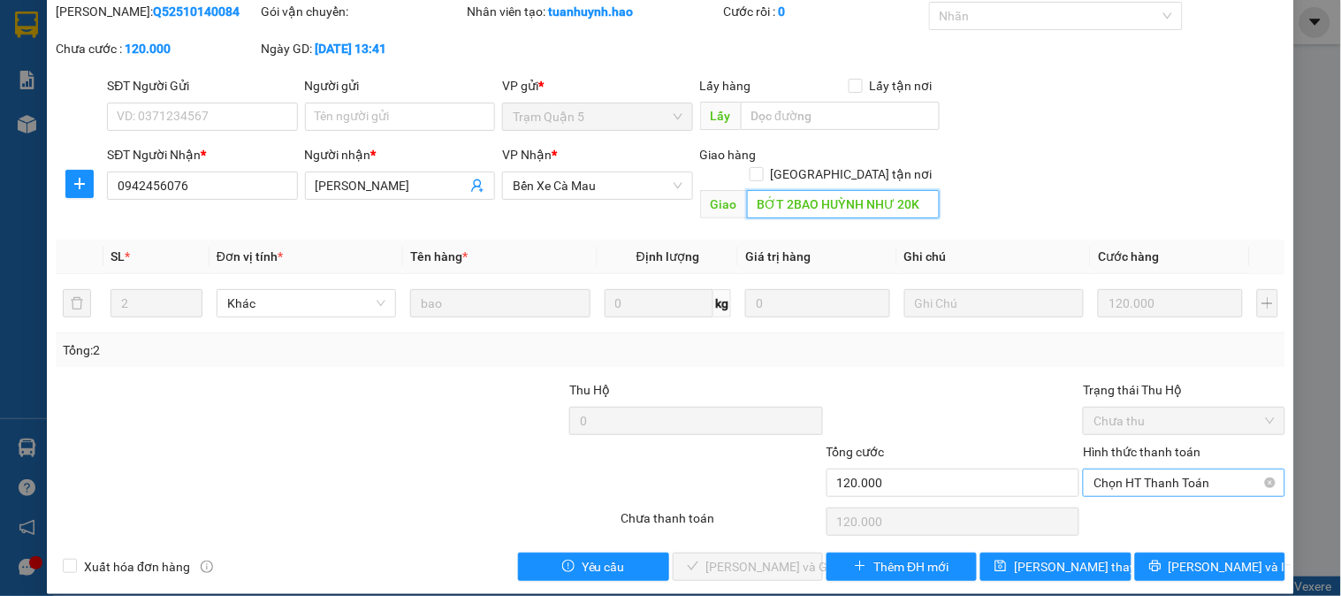
click at [1137, 471] on span "Chọn HT Thanh Toán" at bounding box center [1183, 482] width 180 height 27
type input "BỚT 2BAO HUỲNH NHƯ 20K"
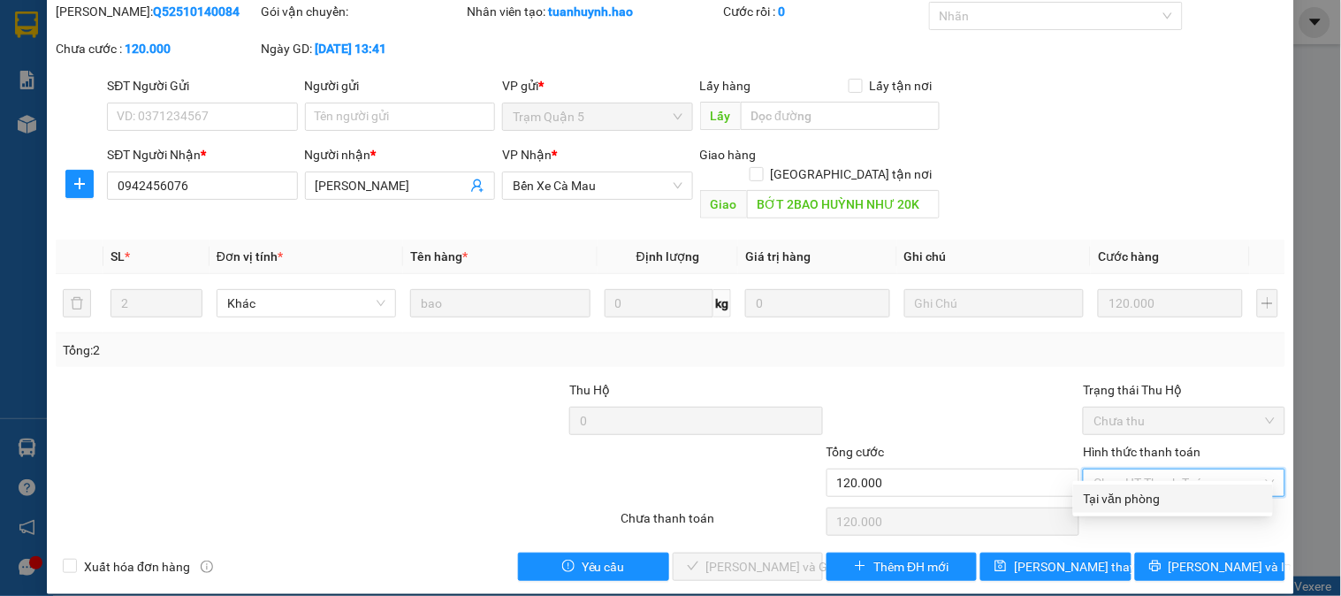
click at [1120, 499] on div "Tại văn phòng" at bounding box center [1172, 498] width 179 height 19
type input "0"
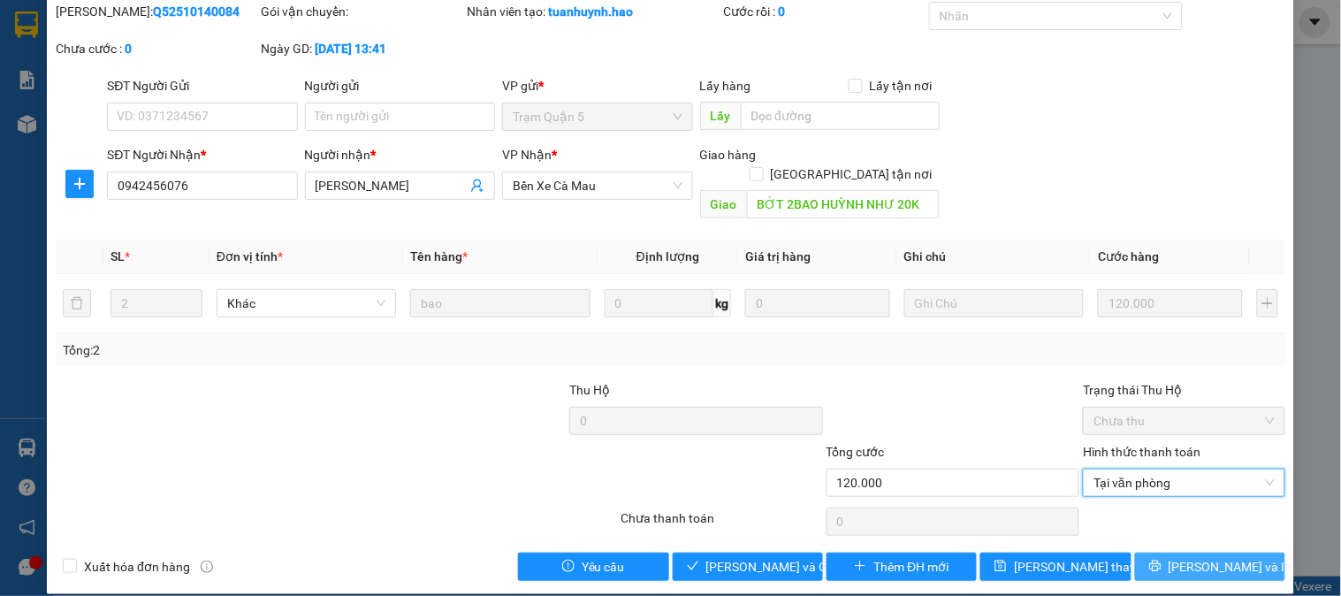
click at [1223, 557] on span "[PERSON_NAME] và In" at bounding box center [1230, 566] width 124 height 19
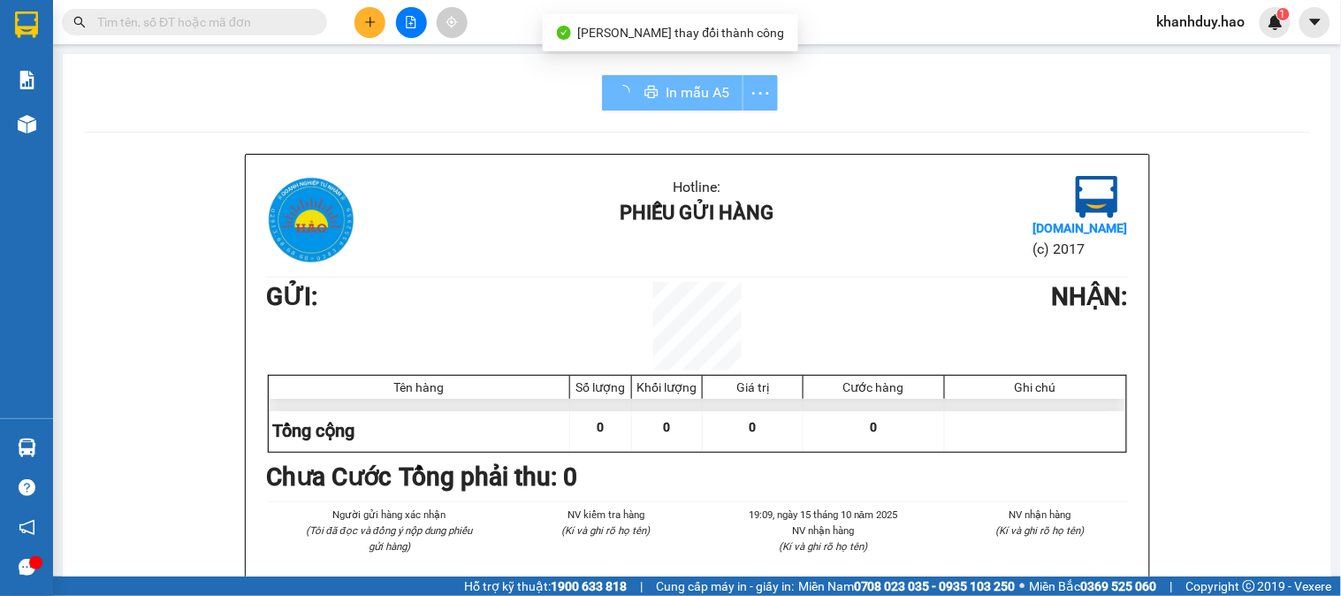
scroll to position [98, 0]
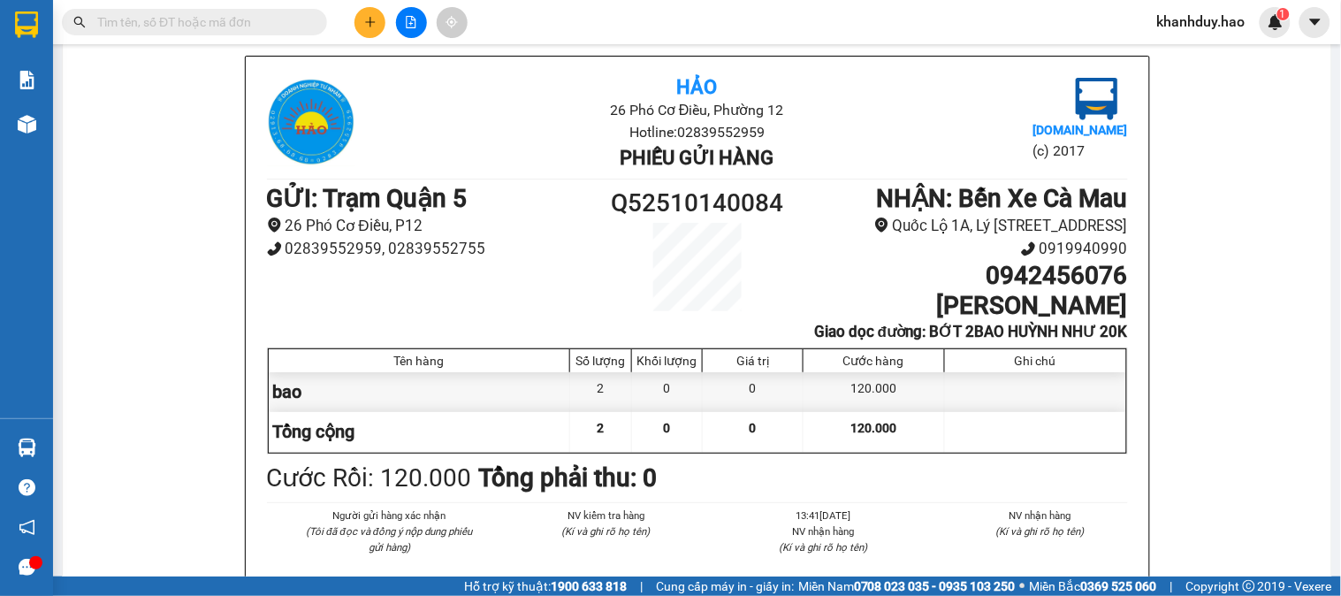
click at [365, 27] on icon "plus" at bounding box center [370, 22] width 12 height 12
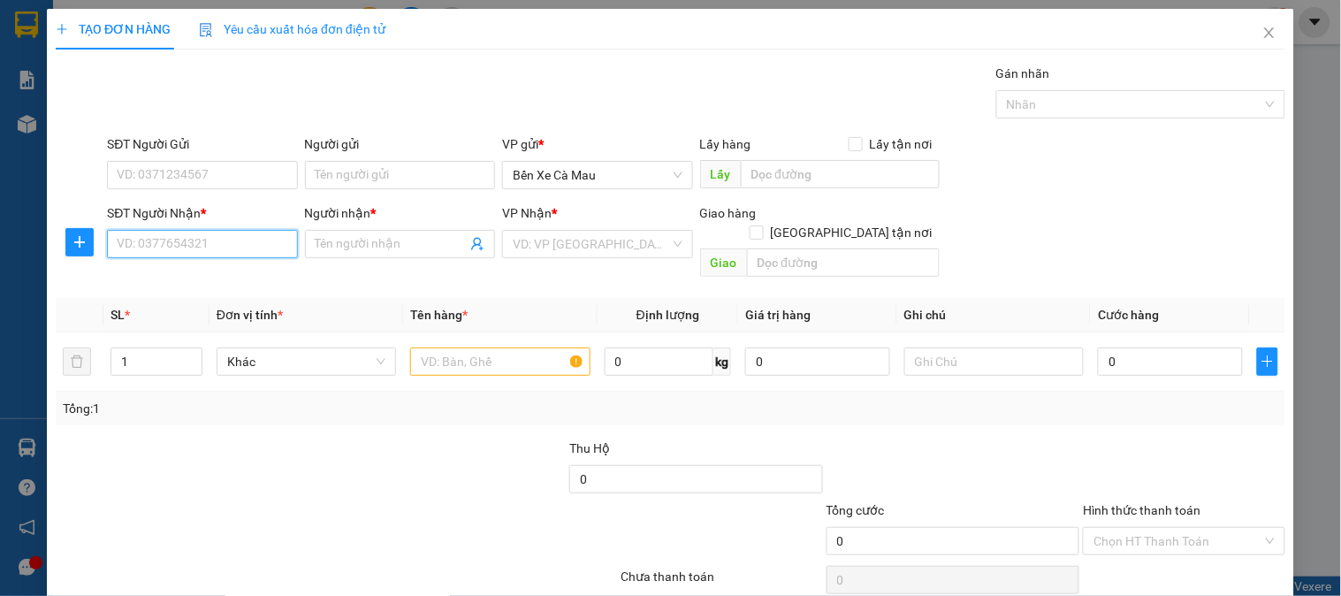
click at [233, 239] on input "SĐT Người Nhận *" at bounding box center [202, 244] width 190 height 28
click at [195, 270] on div "0393539905 - NAM" at bounding box center [200, 279] width 167 height 19
type input "0393539905"
type input "NAM"
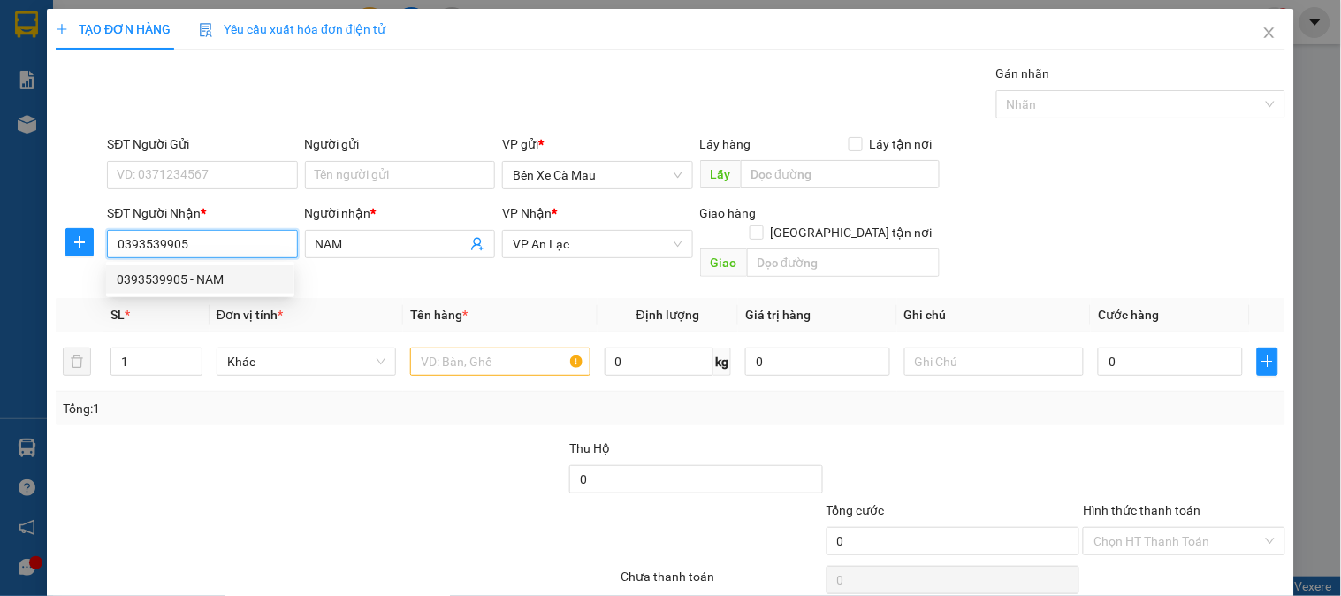
type input "50.000"
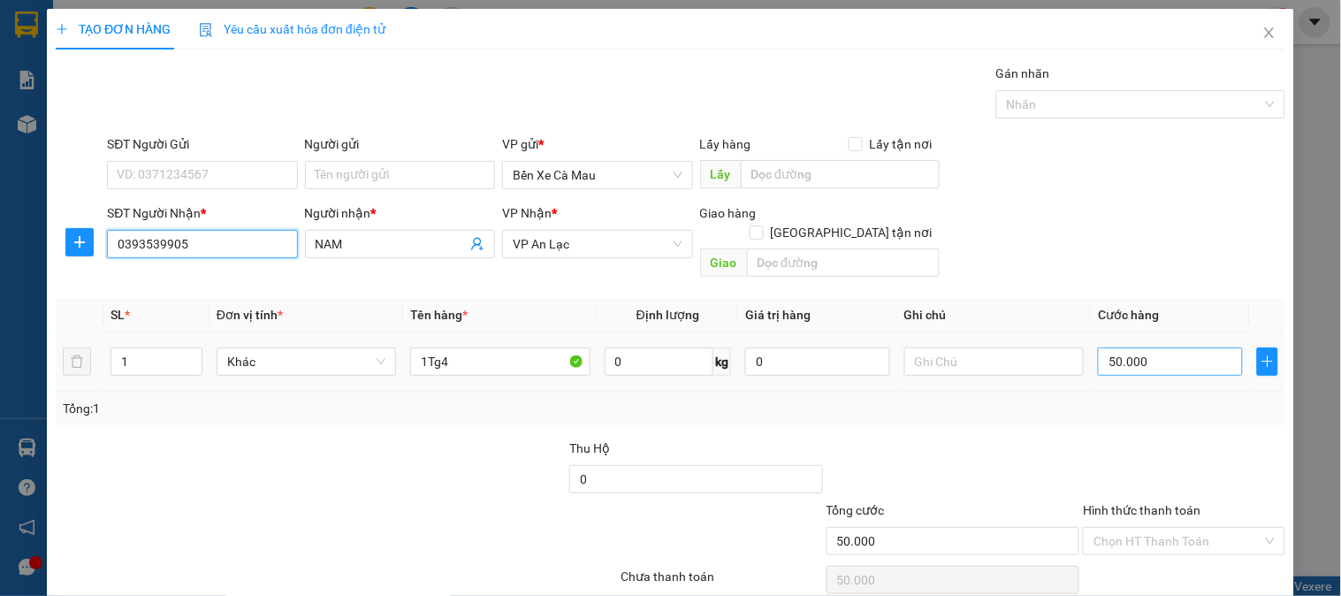
type input "0393539905"
click at [1142, 347] on input "50.000" at bounding box center [1170, 361] width 145 height 28
type input "0"
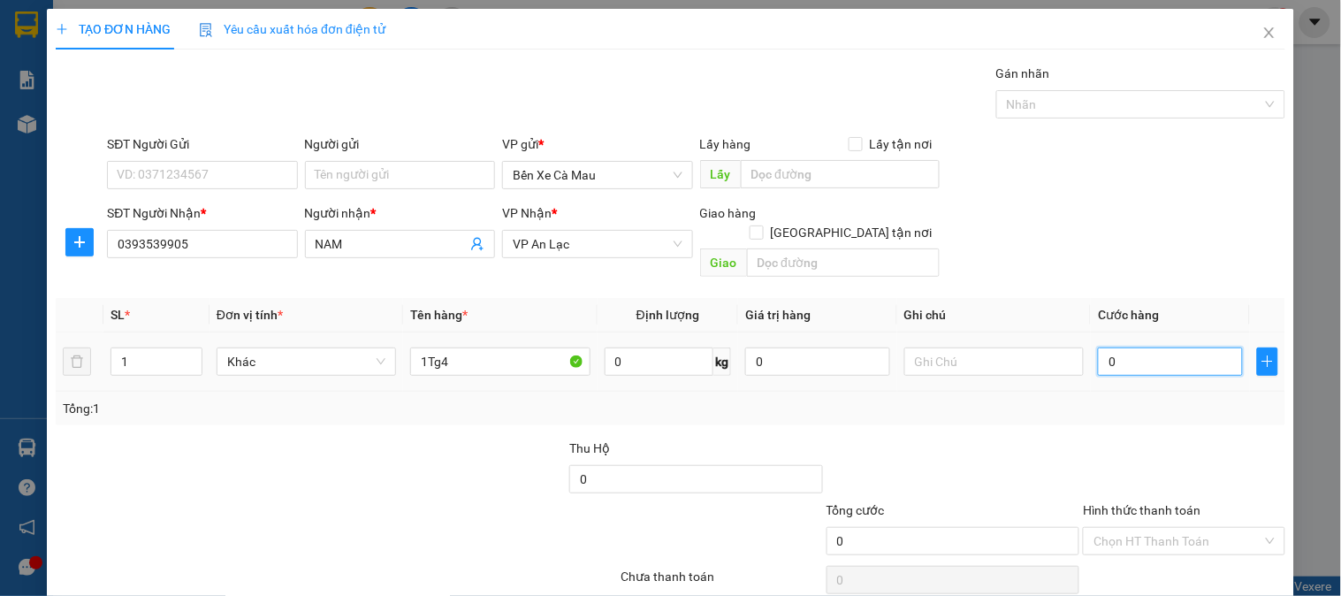
type input "4"
type input "004"
type input "40"
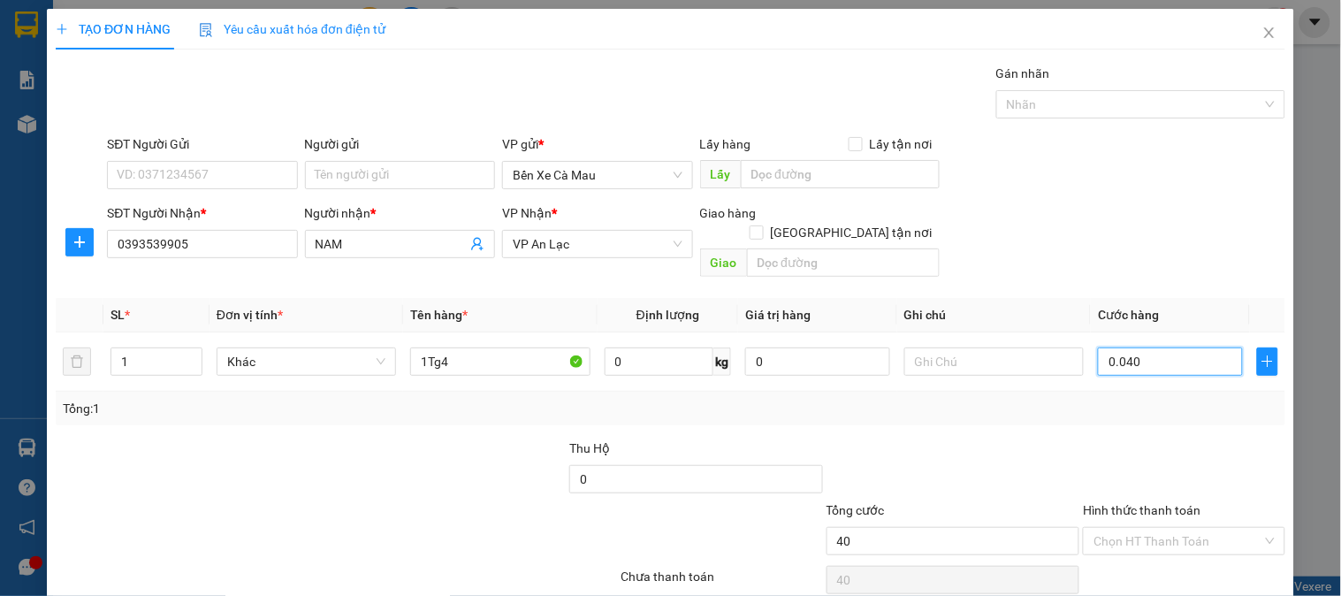
type input "0.040"
click at [1146, 254] on div "SĐT Người Nhận * 0393539905 Người nhận * NAM VP Nhận * VP An Lạc Giao hàng [GEO…" at bounding box center [695, 243] width 1185 height 81
type input "40.000"
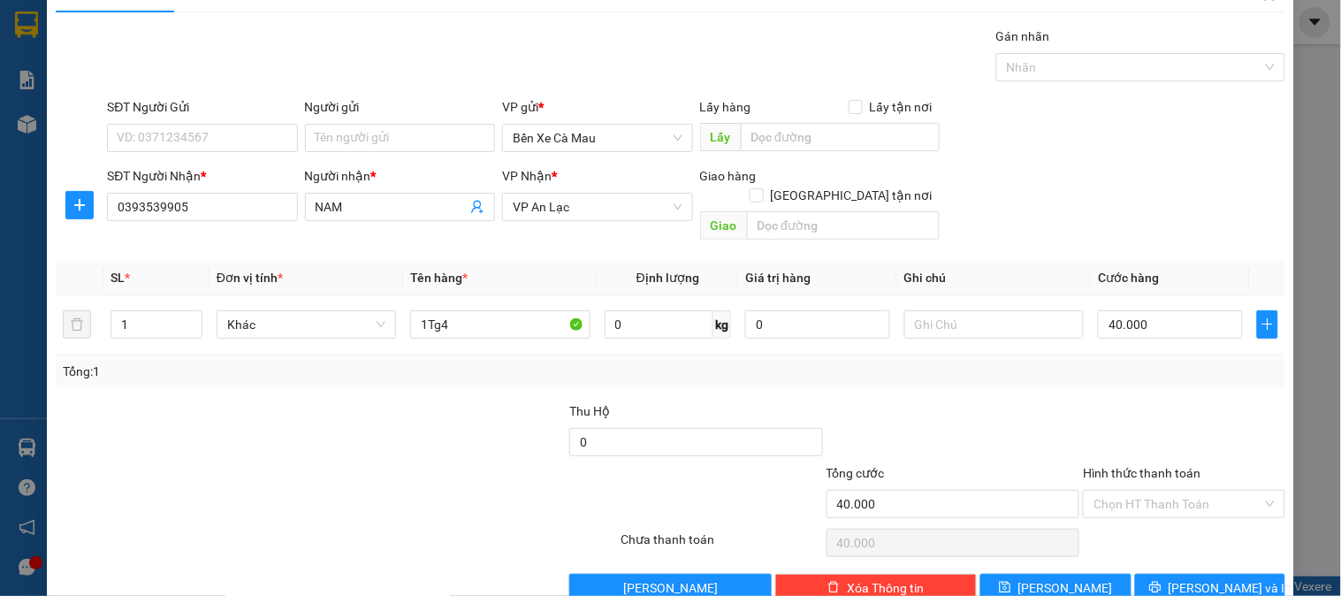
scroll to position [57, 0]
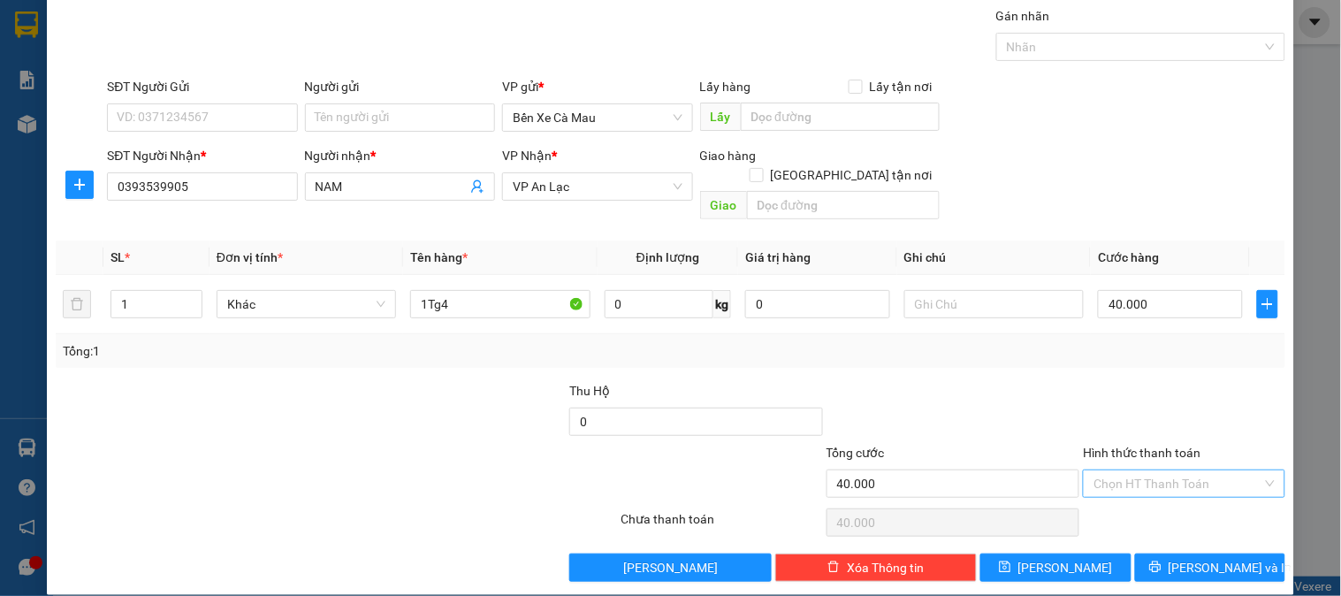
click at [1163, 470] on input "Hình thức thanh toán" at bounding box center [1177, 483] width 168 height 27
drag, startPoint x: 1159, startPoint y: 502, endPoint x: 1159, endPoint y: 531, distance: 29.2
click at [1159, 505] on div "Tại văn phòng" at bounding box center [1172, 499] width 179 height 19
type input "0"
click at [1161, 560] on icon "printer" at bounding box center [1155, 566] width 12 height 12
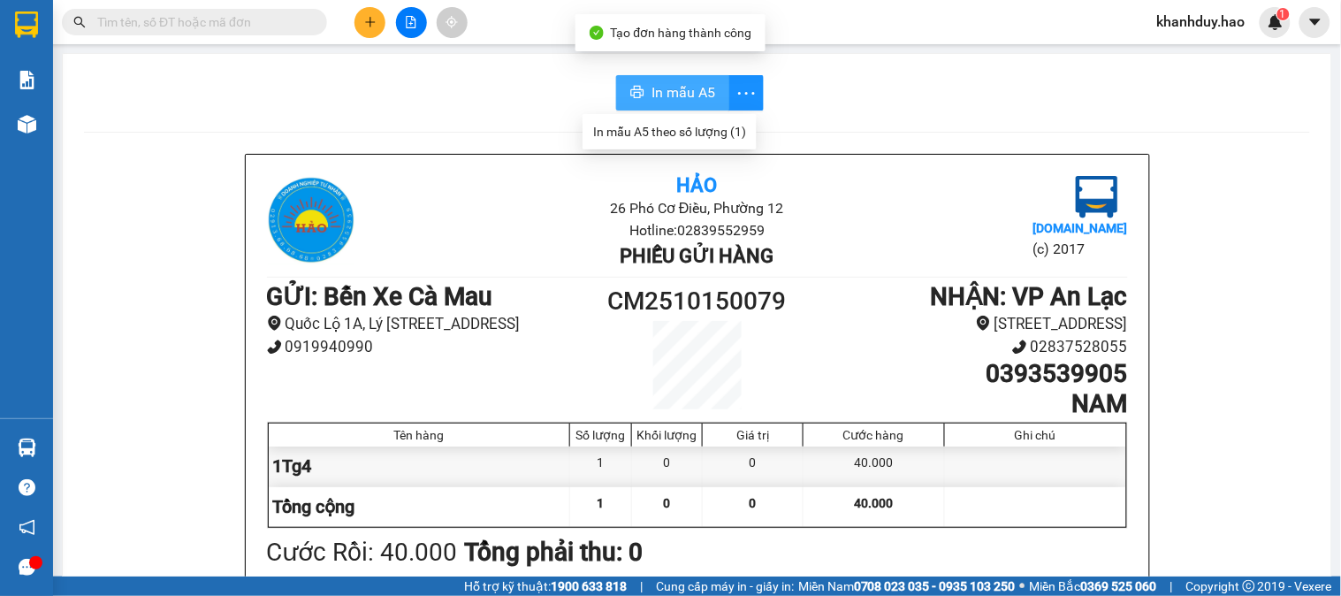
click at [672, 95] on span "In mẫu A5" at bounding box center [683, 92] width 64 height 22
